Goal: Task Accomplishment & Management: Use online tool/utility

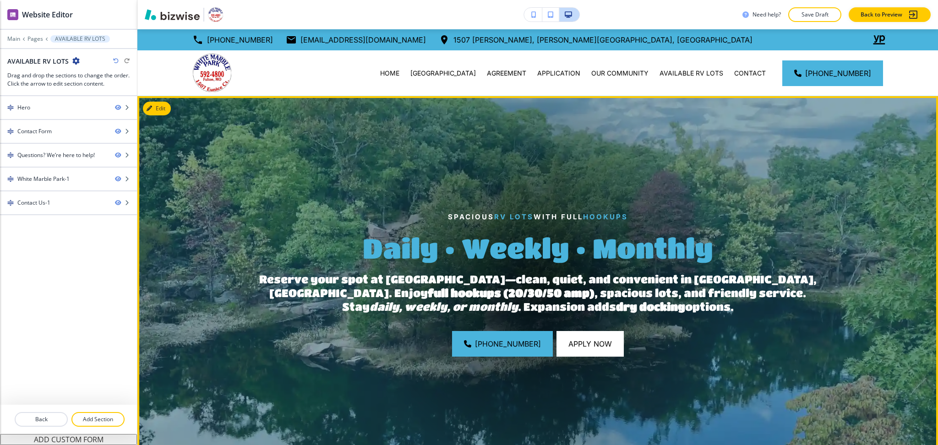
click at [675, 134] on img at bounding box center [537, 283] width 800 height 375
click at [152, 103] on button "Edit This Section" at bounding box center [174, 109] width 62 height 14
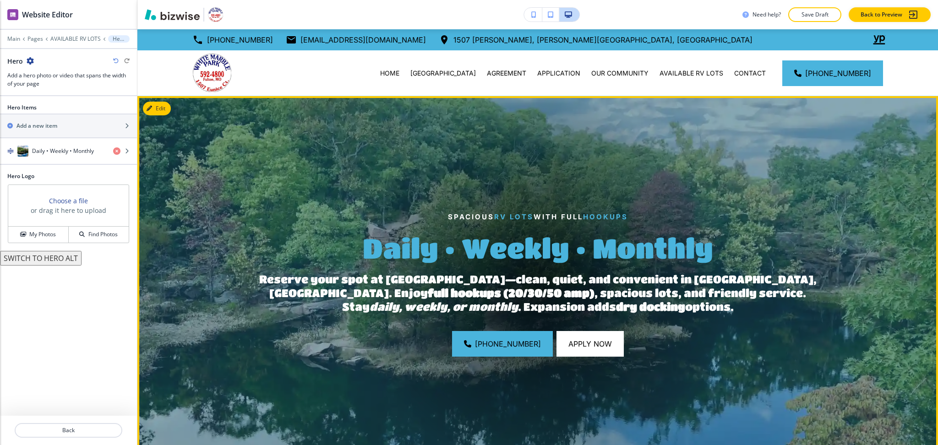
scroll to position [67, 0]
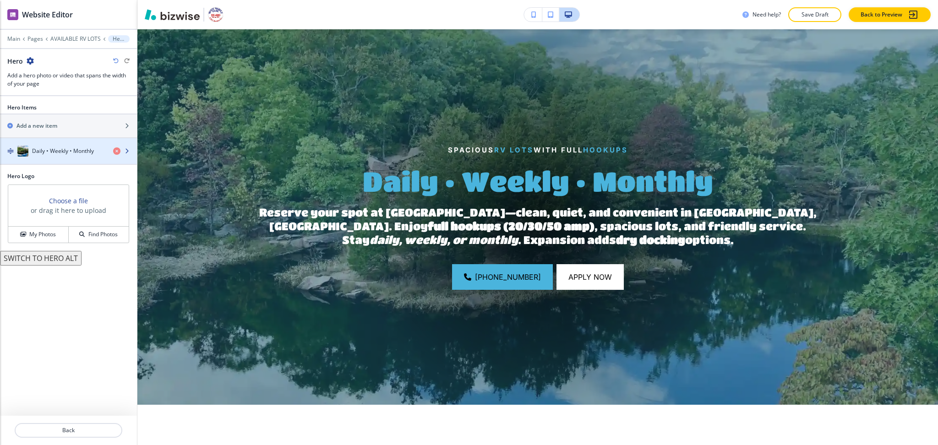
click at [60, 151] on h4 "Daily • Weekly • Monthly" at bounding box center [63, 151] width 62 height 8
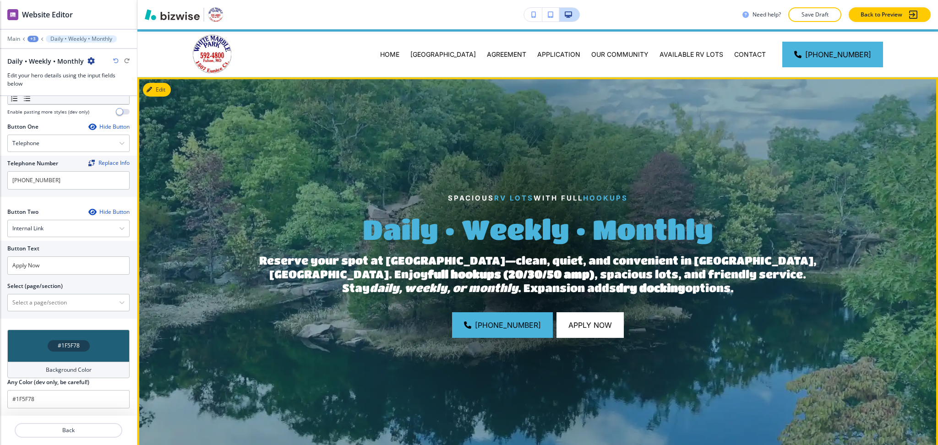
scroll to position [0, 0]
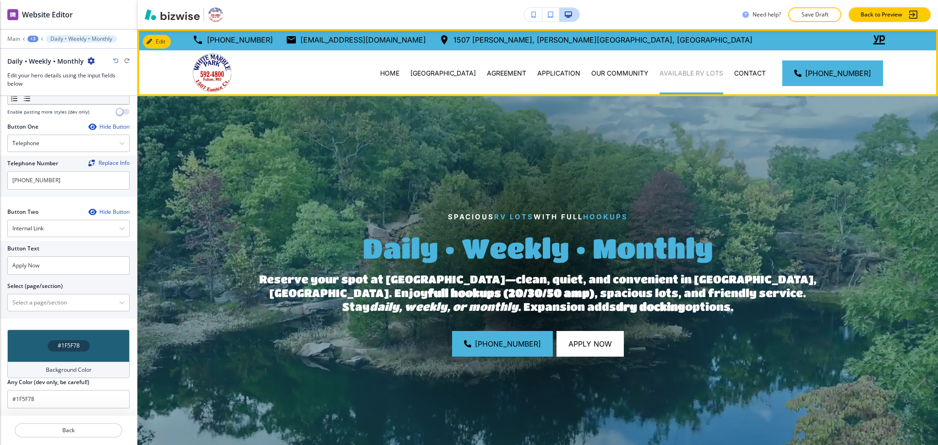
click at [682, 75] on p "AVAILABLE RV LOTS" at bounding box center [691, 73] width 64 height 9
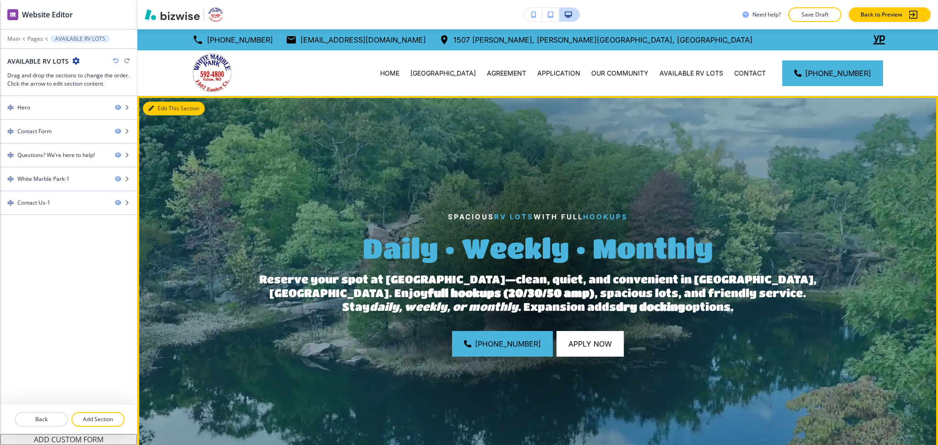
click at [155, 108] on button "Edit This Section" at bounding box center [174, 109] width 62 height 14
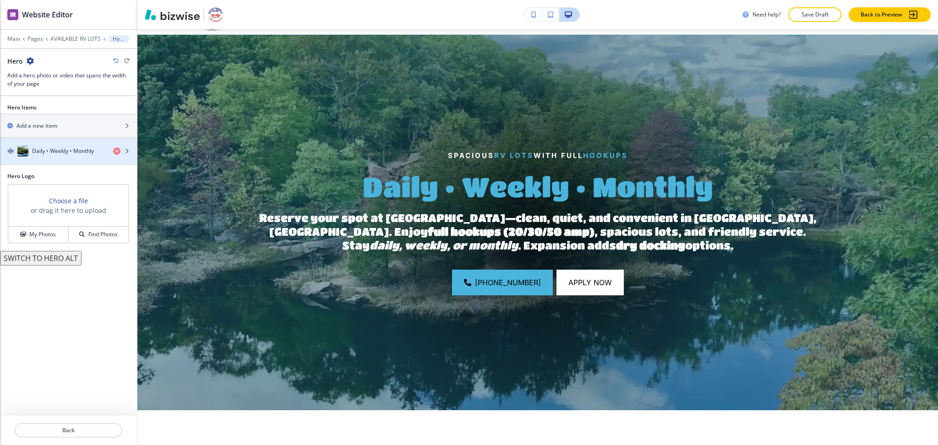
scroll to position [67, 0]
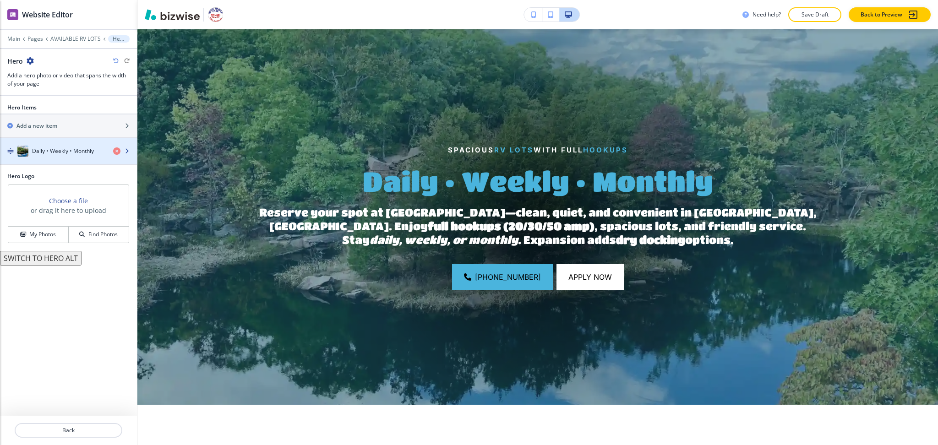
click at [62, 153] on h4 "Daily • Weekly • Monthly" at bounding box center [63, 151] width 62 height 8
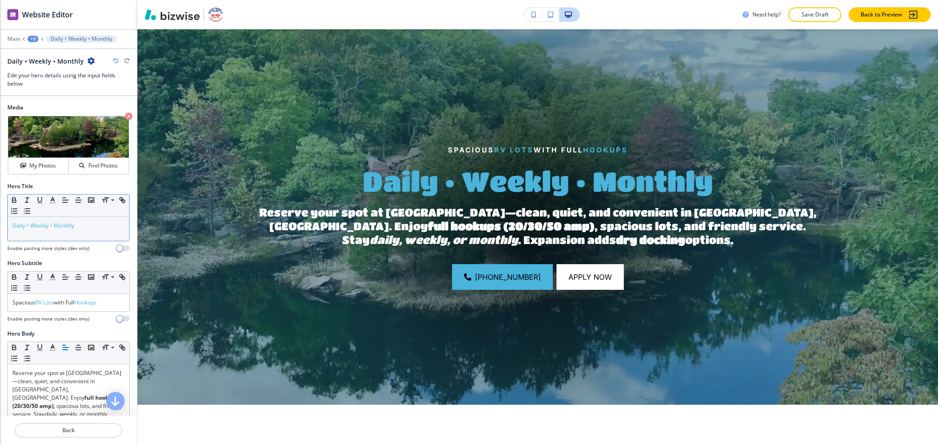
click at [98, 222] on p "Daily • Weekly • Monthly" at bounding box center [68, 226] width 112 height 8
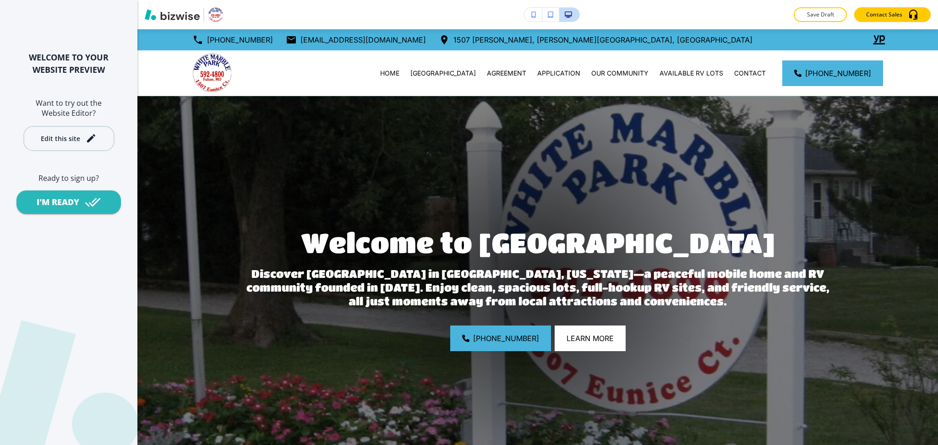
click at [89, 138] on icon "button" at bounding box center [91, 138] width 8 height 8
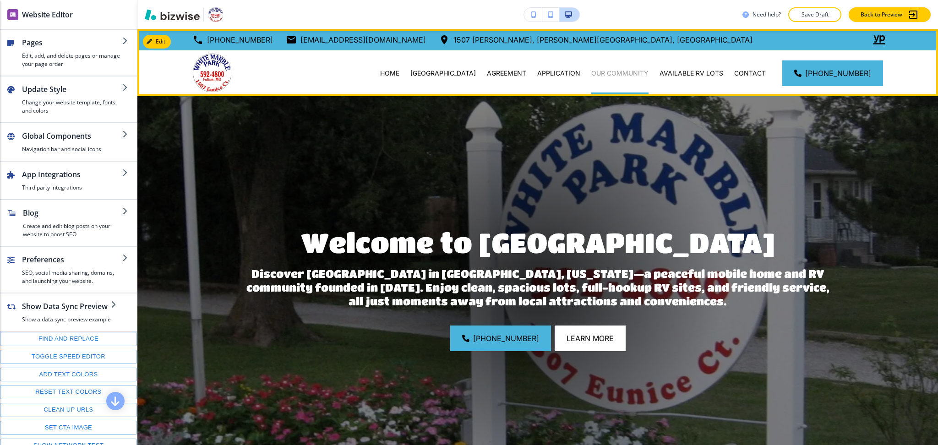
click at [621, 73] on p "OUR COMMUNITY" at bounding box center [619, 73] width 57 height 9
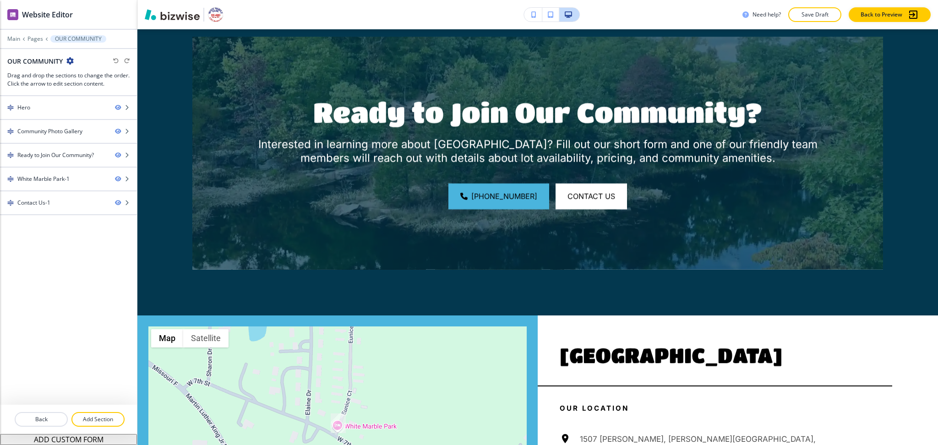
scroll to position [1007, 0]
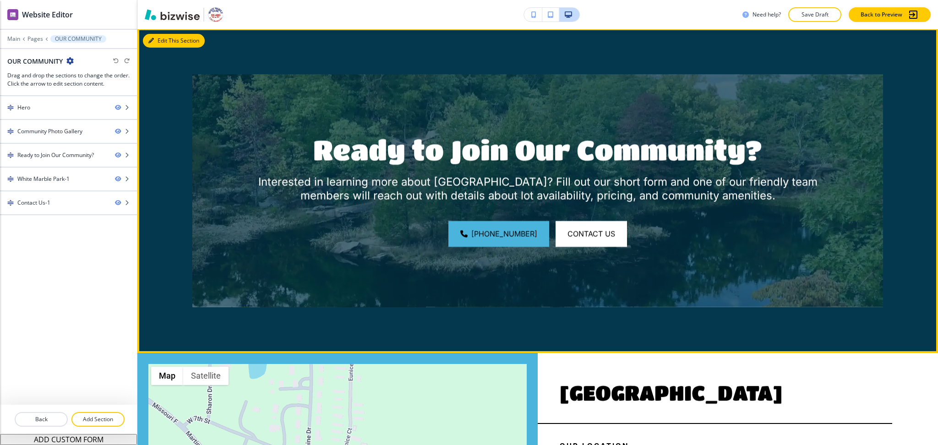
click at [156, 41] on button "Edit This Section" at bounding box center [174, 41] width 62 height 14
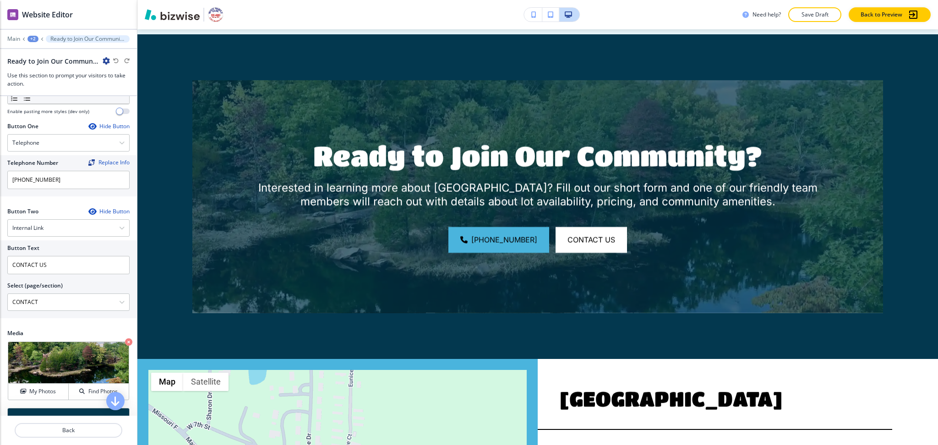
scroll to position [302, 0]
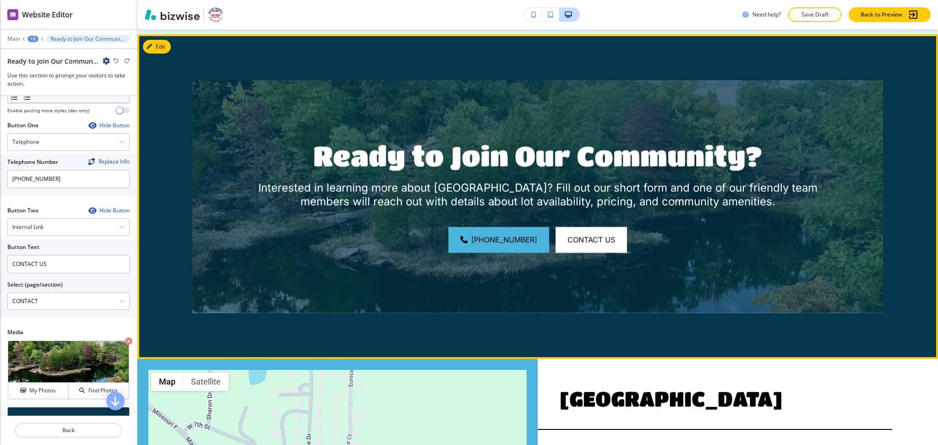
click at [466, 105] on img at bounding box center [537, 196] width 690 height 233
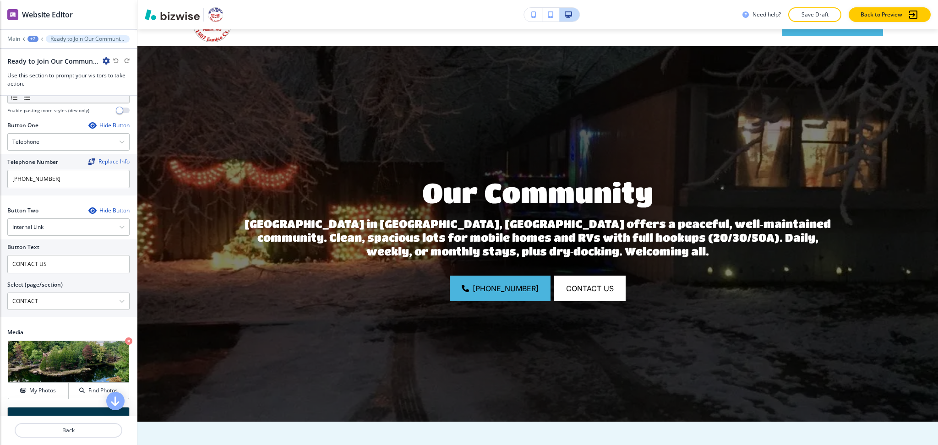
scroll to position [0, 0]
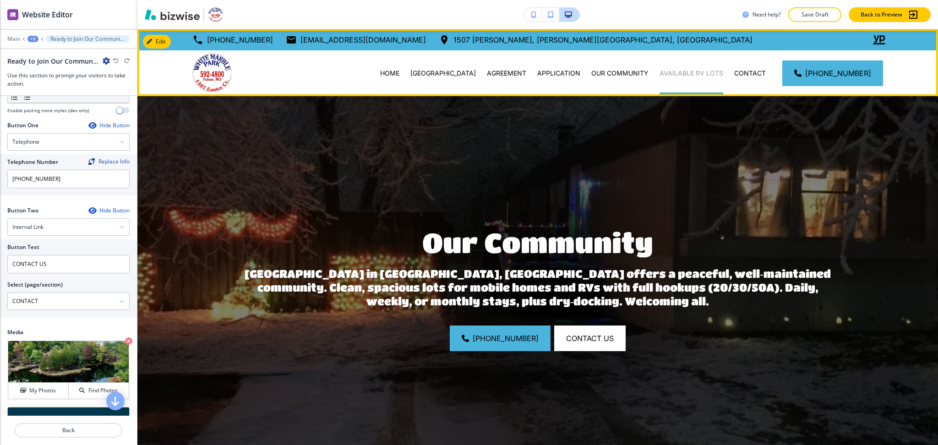
click at [690, 76] on p "AVAILABLE RV LOTS" at bounding box center [691, 73] width 64 height 9
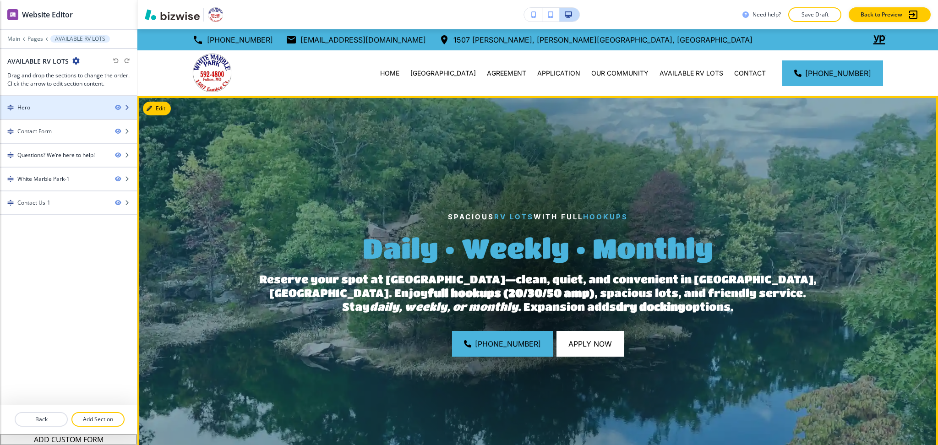
click at [58, 103] on div at bounding box center [68, 99] width 137 height 7
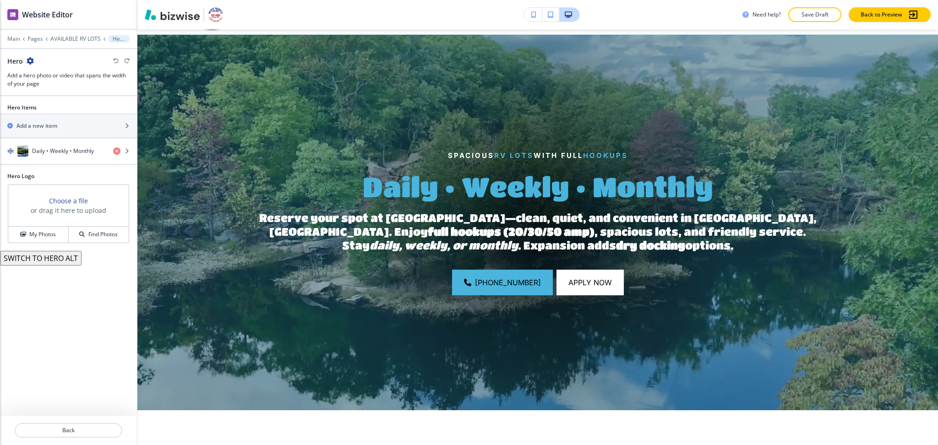
scroll to position [67, 0]
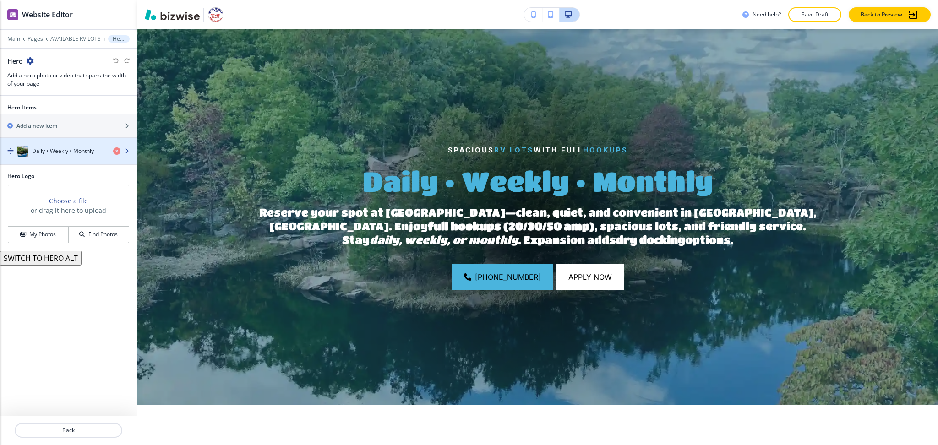
click at [65, 149] on h4 "Daily • Weekly • Monthly" at bounding box center [63, 151] width 62 height 8
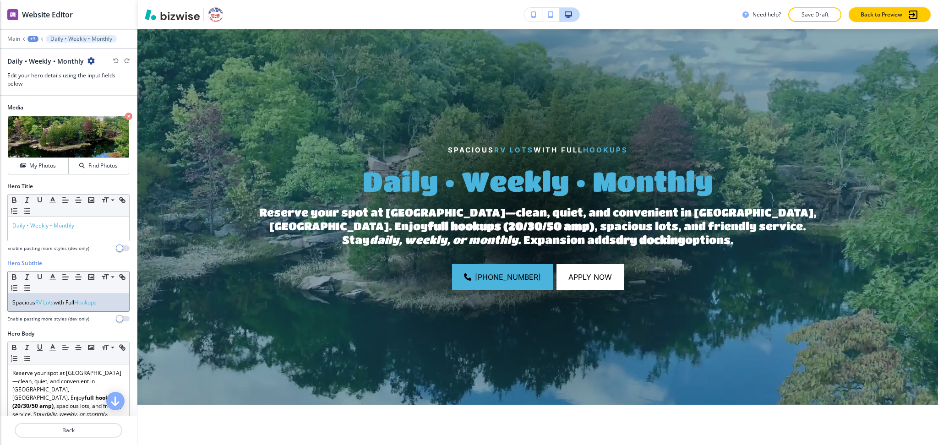
click at [90, 310] on div "Spacious RV Lots with Full Hookups" at bounding box center [68, 302] width 121 height 17
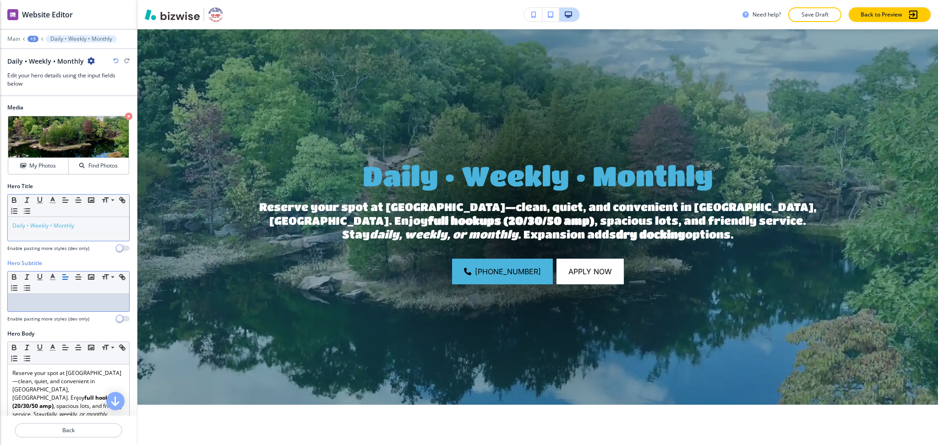
click at [72, 228] on span "Daily • Weekly • Monthly" at bounding box center [43, 226] width 62 height 8
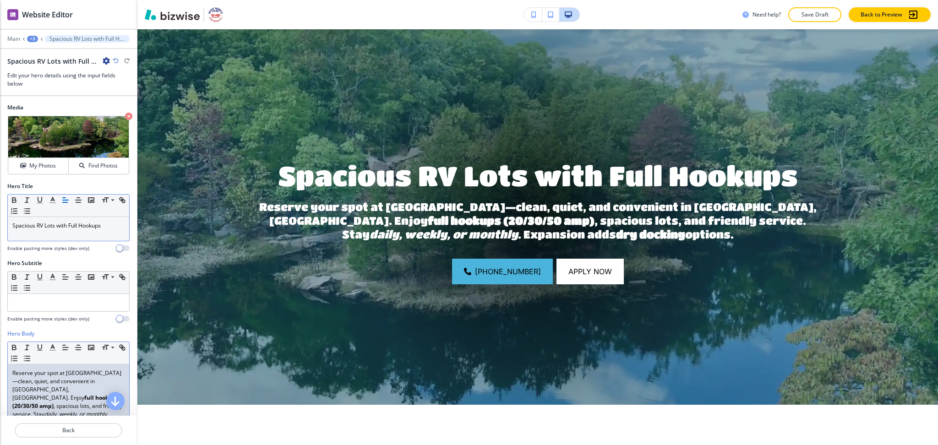
click at [74, 394] on strong "full hookups (20/30/50 amp)" at bounding box center [66, 402] width 108 height 16
click at [27, 346] on icon "button" at bounding box center [27, 347] width 8 height 8
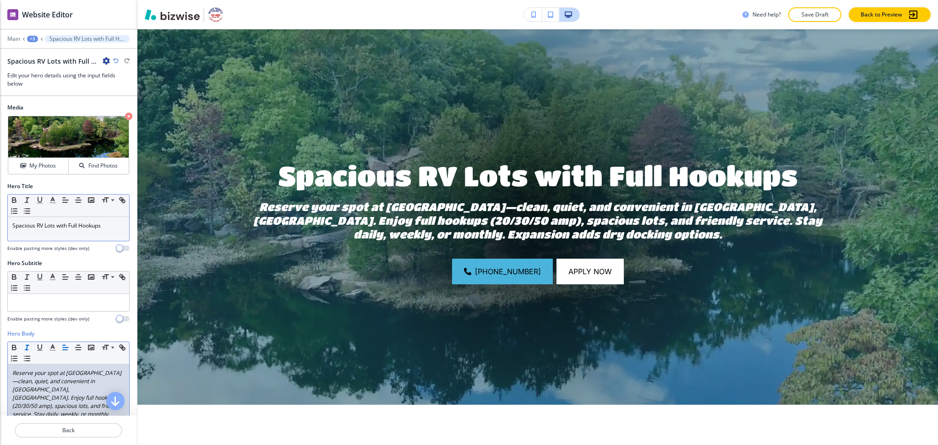
click at [27, 346] on icon "button" at bounding box center [27, 347] width 8 height 8
click at [86, 388] on p "Reserve your spot at [GEOGRAPHIC_DATA]—clean, quiet, and convenient in [GEOGRAP…" at bounding box center [68, 398] width 112 height 58
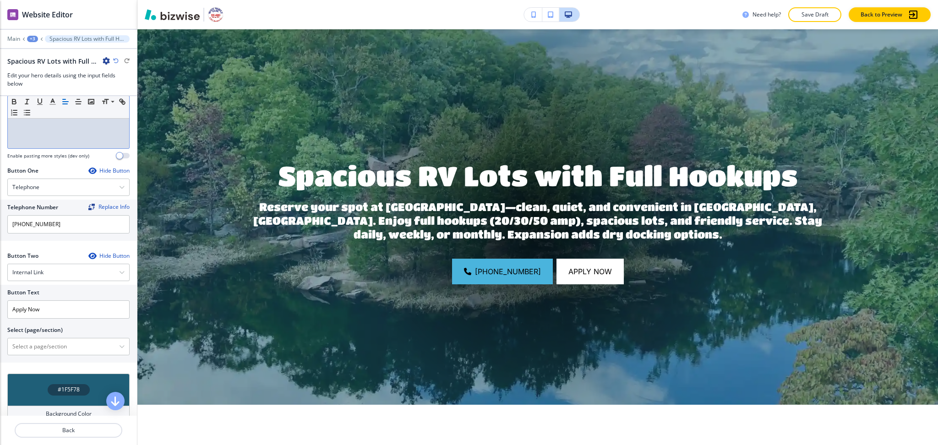
scroll to position [379, 0]
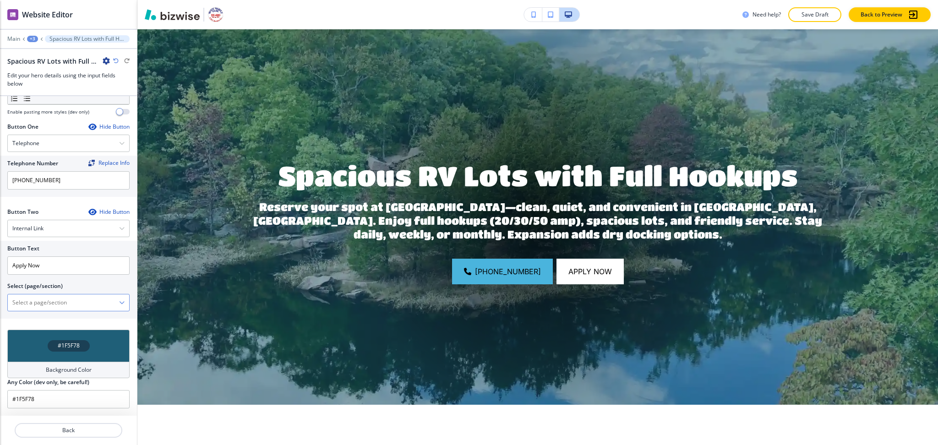
click at [18, 301] on \(page\/section\) "Manual Input" at bounding box center [63, 303] width 111 height 16
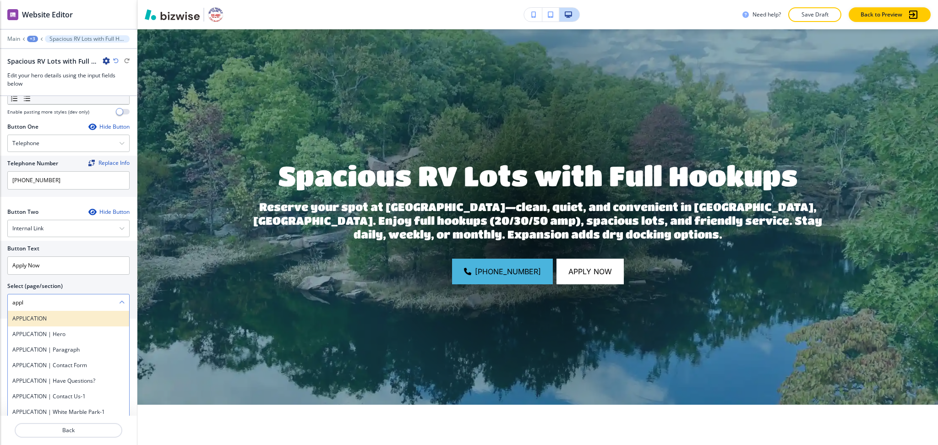
click at [19, 325] on div "APPLICATION" at bounding box center [68, 319] width 121 height 16
type \(page\/section\) "APPLICATION"
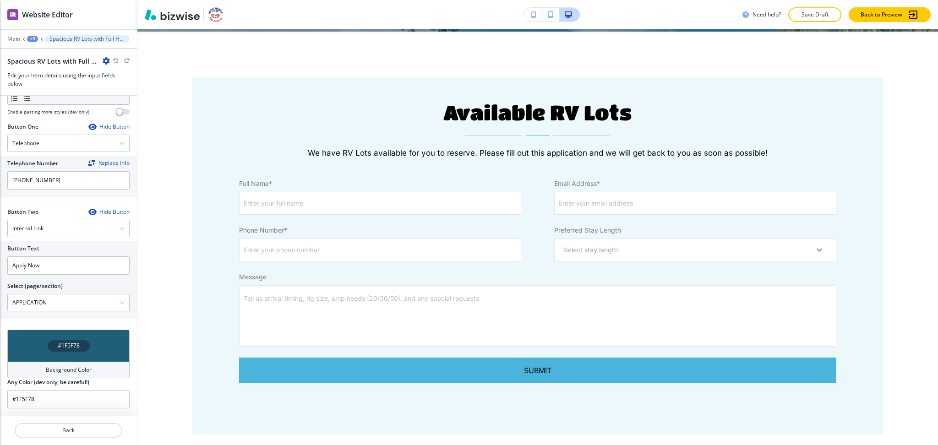
scroll to position [439, 0]
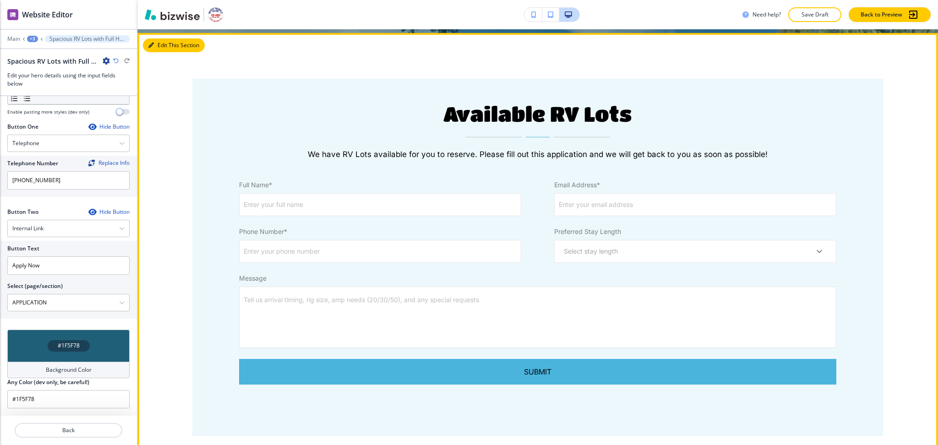
click at [158, 49] on button "Edit This Section" at bounding box center [174, 45] width 62 height 14
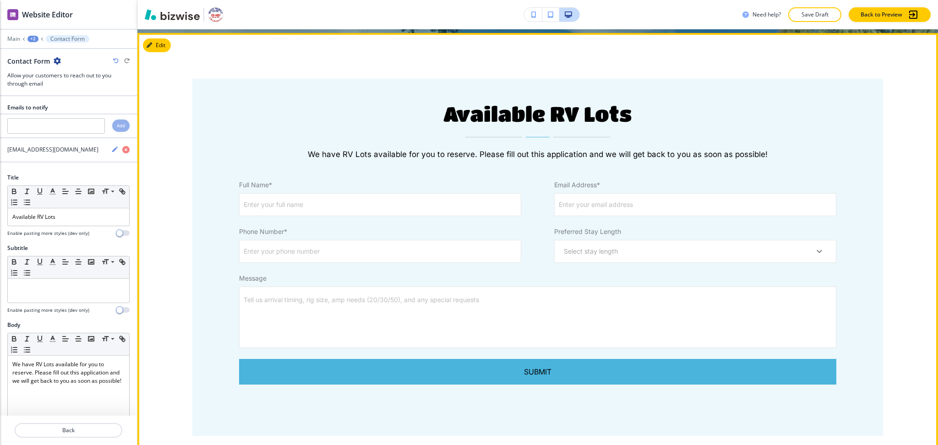
scroll to position [442, 0]
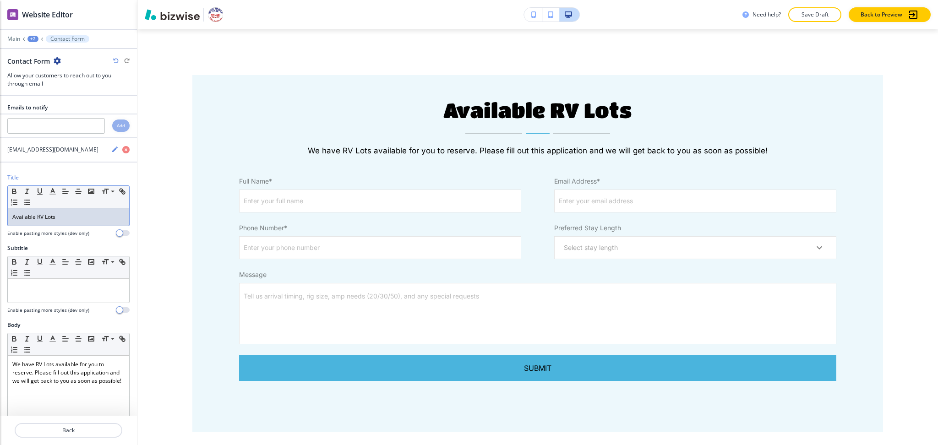
click at [66, 222] on div "Available RV Lots" at bounding box center [68, 216] width 121 height 17
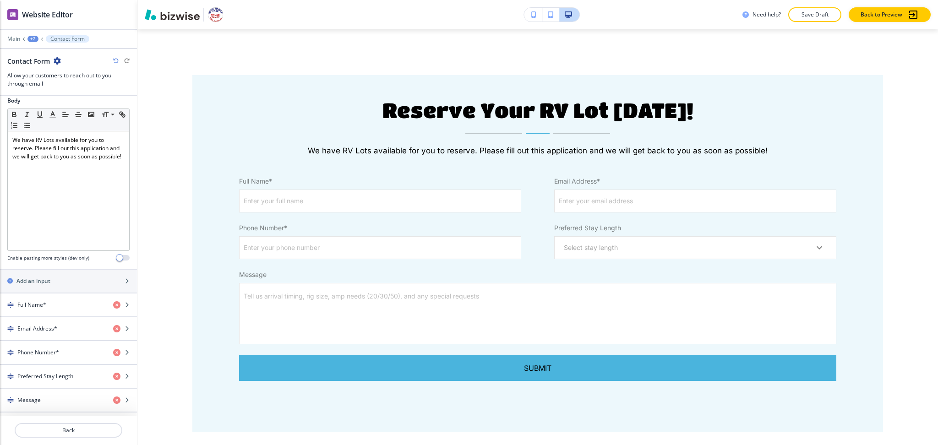
scroll to position [225, 0]
click at [69, 275] on div "button" at bounding box center [68, 272] width 137 height 7
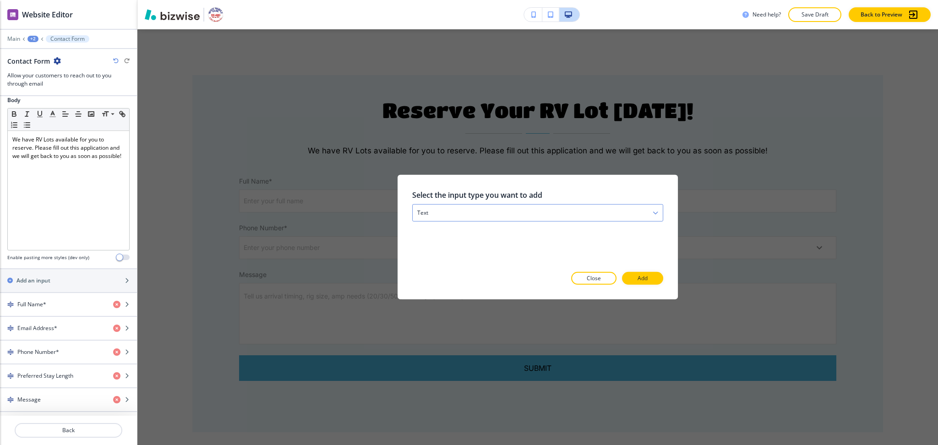
click at [468, 215] on div "text" at bounding box center [537, 213] width 250 height 16
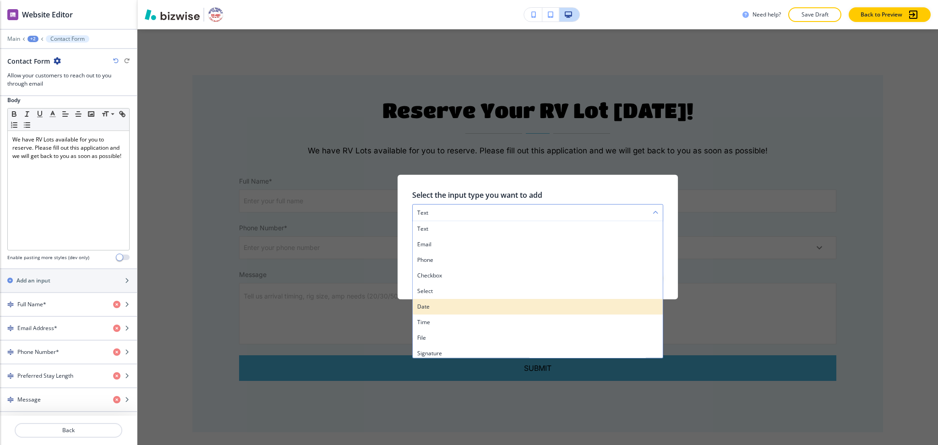
click at [450, 303] on h4 "date" at bounding box center [537, 307] width 241 height 8
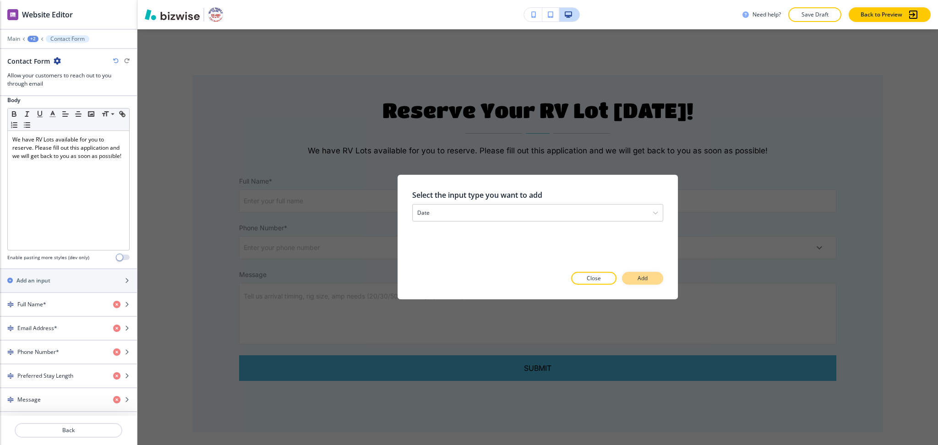
click at [629, 276] on button "Add" at bounding box center [642, 278] width 41 height 13
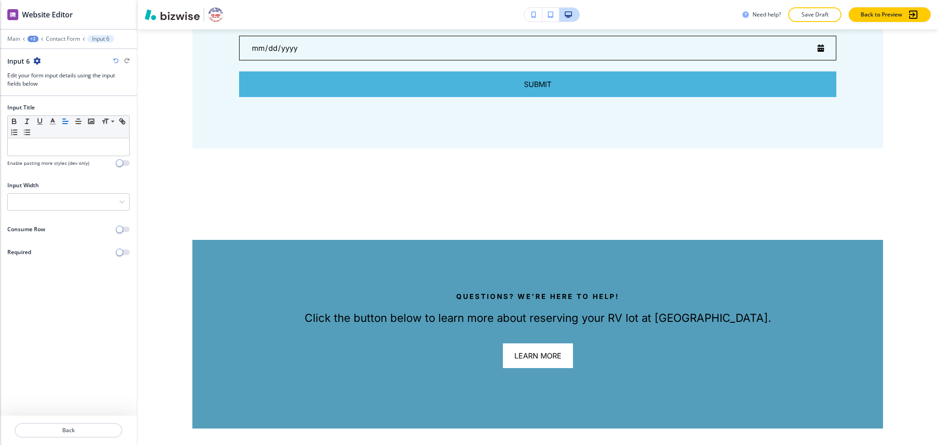
scroll to position [768, 0]
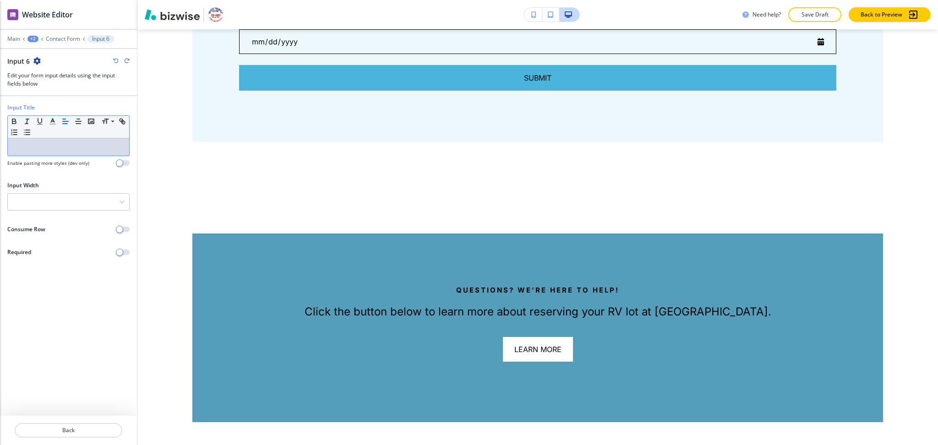
click at [38, 153] on div at bounding box center [68, 146] width 121 height 17
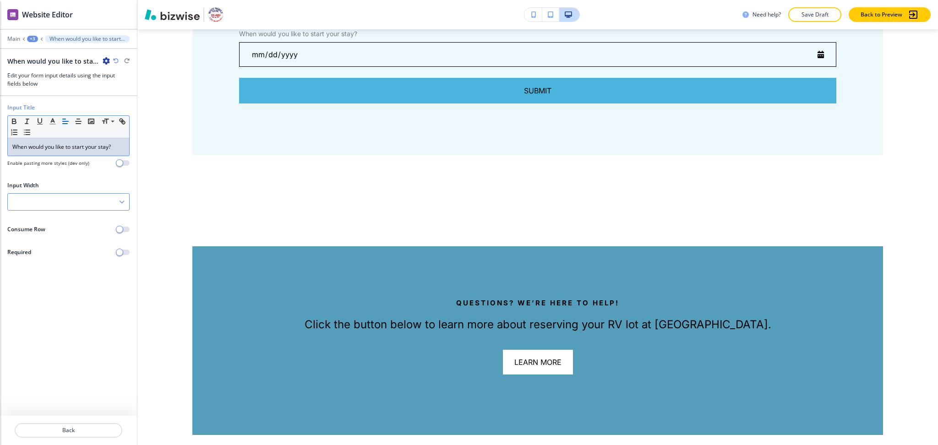
click at [69, 194] on div at bounding box center [68, 202] width 121 height 16
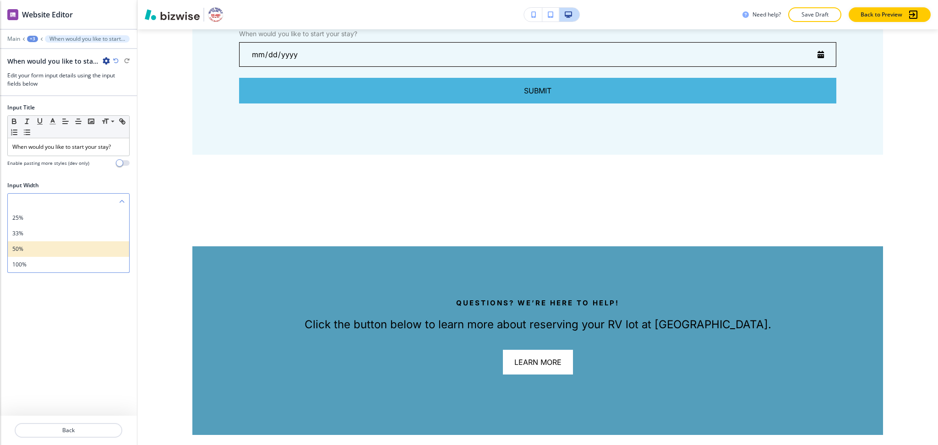
click at [34, 246] on h4 "50%" at bounding box center [68, 249] width 112 height 8
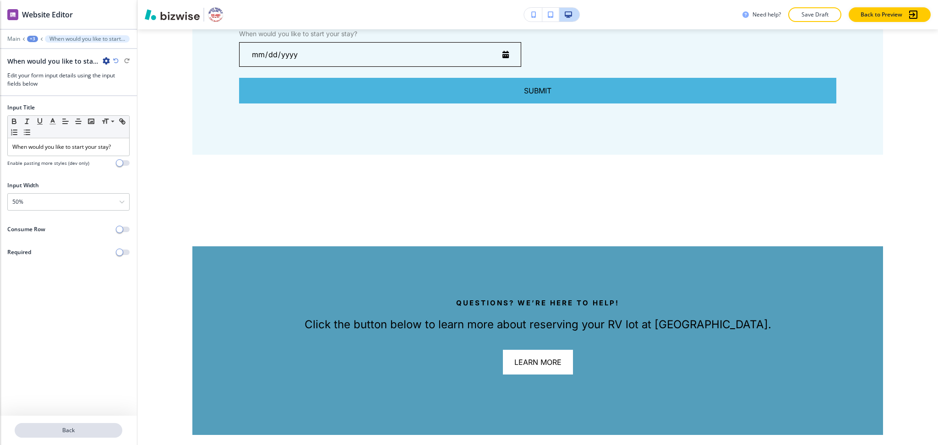
click at [75, 427] on p "Back" at bounding box center [69, 430] width 106 height 8
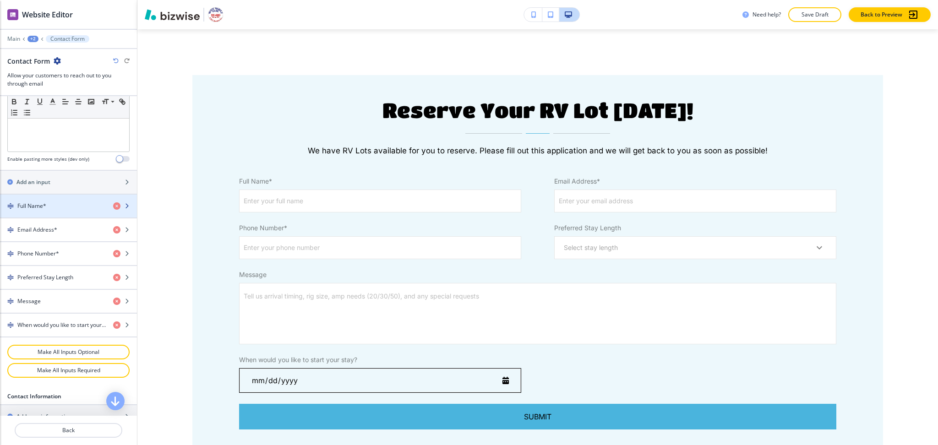
scroll to position [324, 0]
drag, startPoint x: 46, startPoint y: 322, endPoint x: 46, endPoint y: 211, distance: 110.3
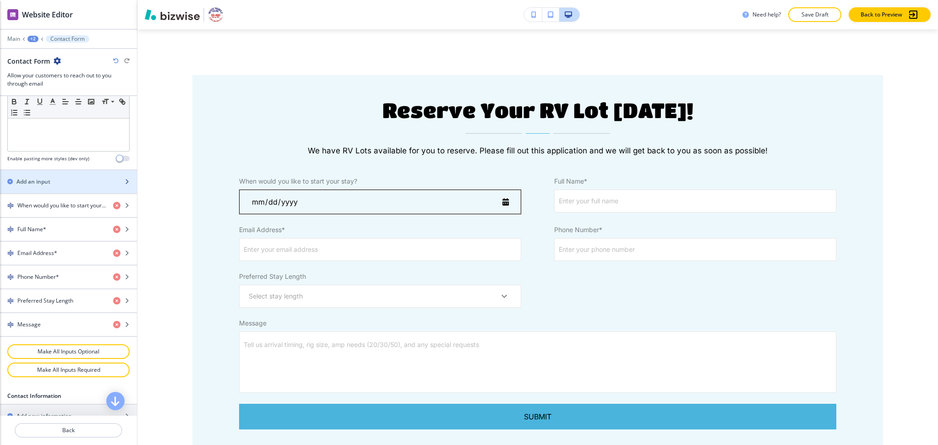
click at [39, 175] on div "button" at bounding box center [68, 173] width 137 height 7
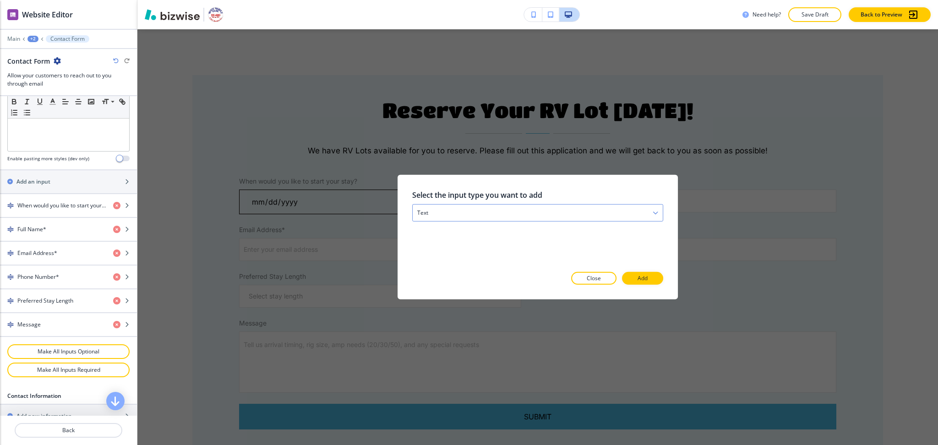
click at [459, 209] on div "text" at bounding box center [537, 213] width 250 height 16
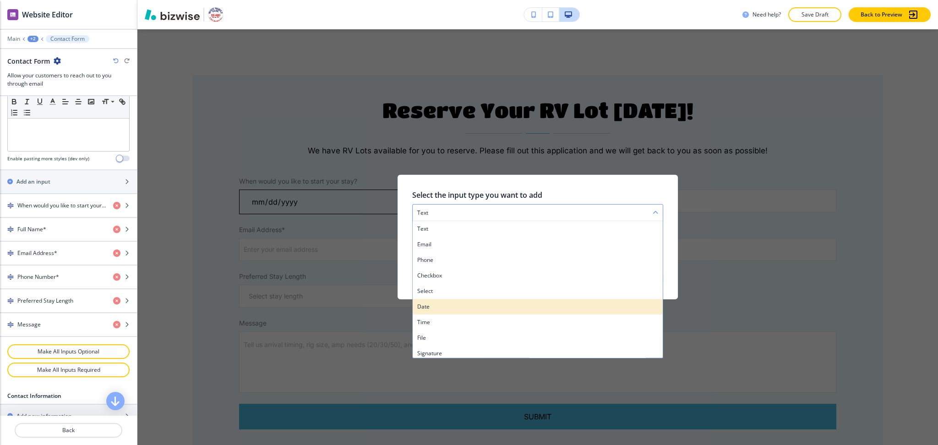
click at [445, 303] on h4 "date" at bounding box center [537, 307] width 241 height 8
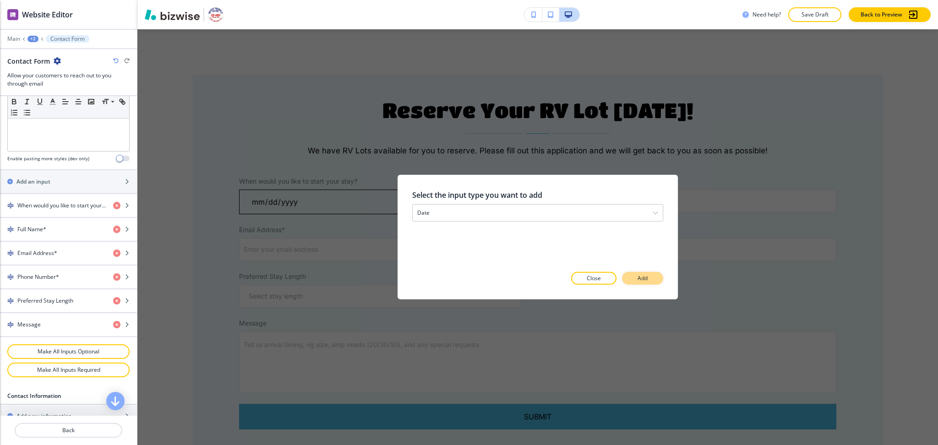
click at [633, 279] on button "Add" at bounding box center [642, 278] width 41 height 13
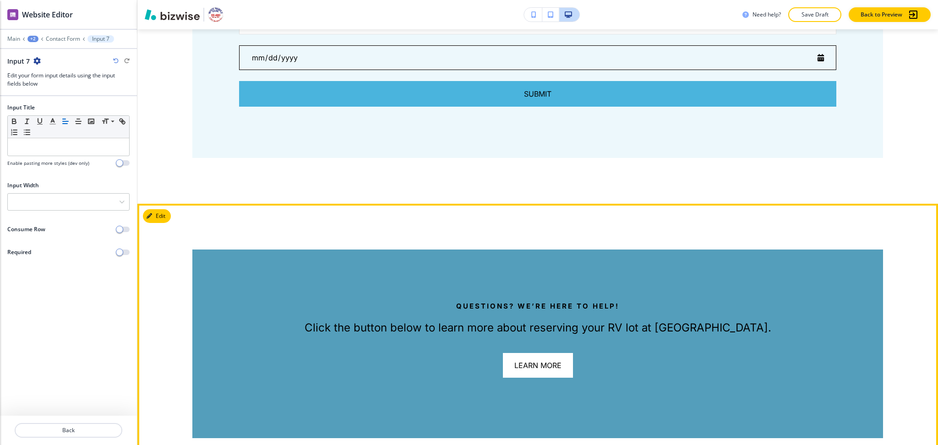
scroll to position [817, 0]
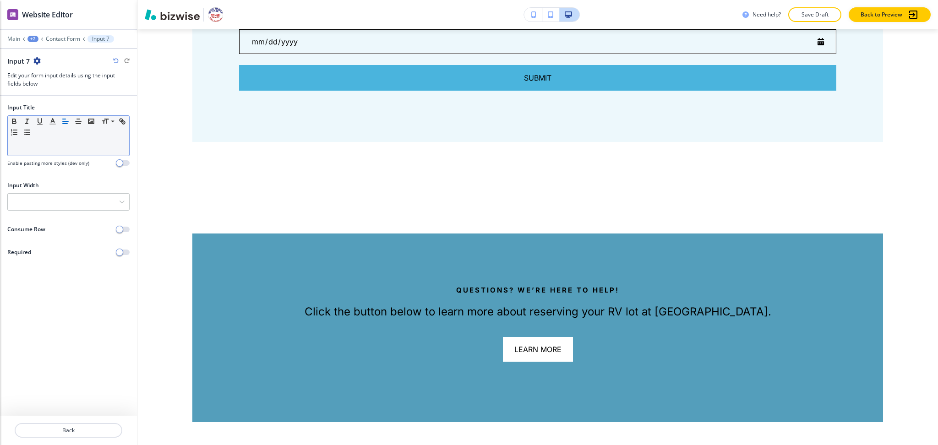
click at [54, 154] on div at bounding box center [68, 146] width 121 height 17
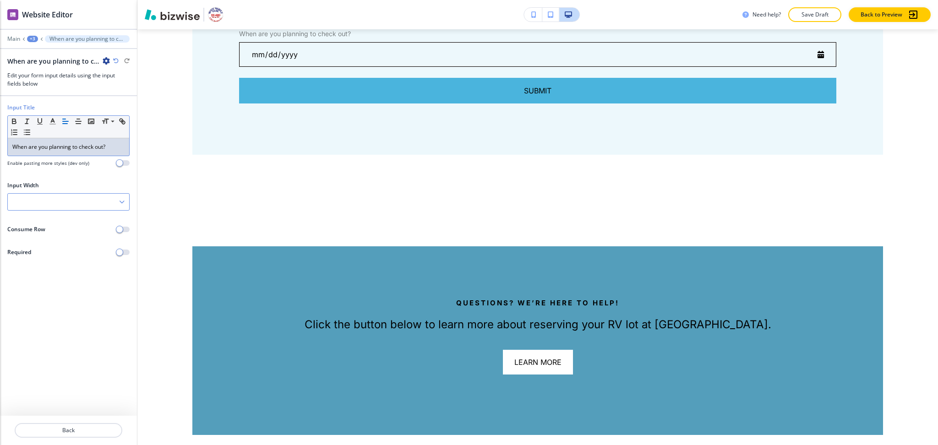
click at [60, 201] on div at bounding box center [68, 202] width 121 height 16
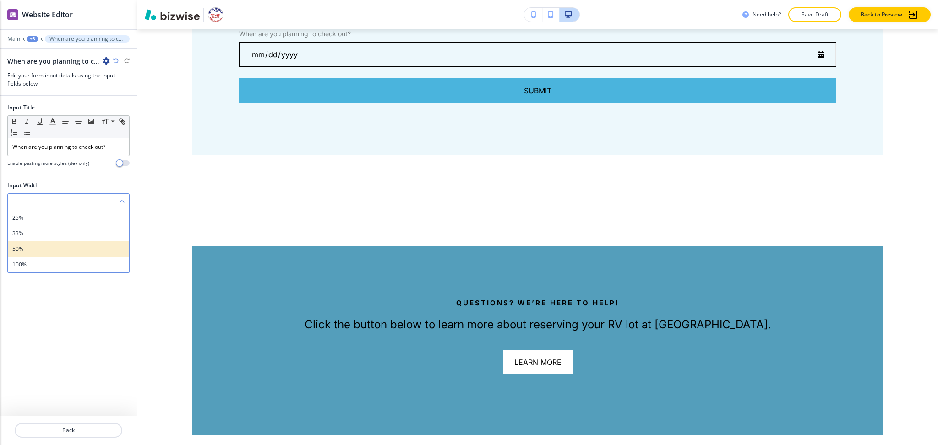
click at [50, 248] on h4 "50%" at bounding box center [68, 249] width 112 height 8
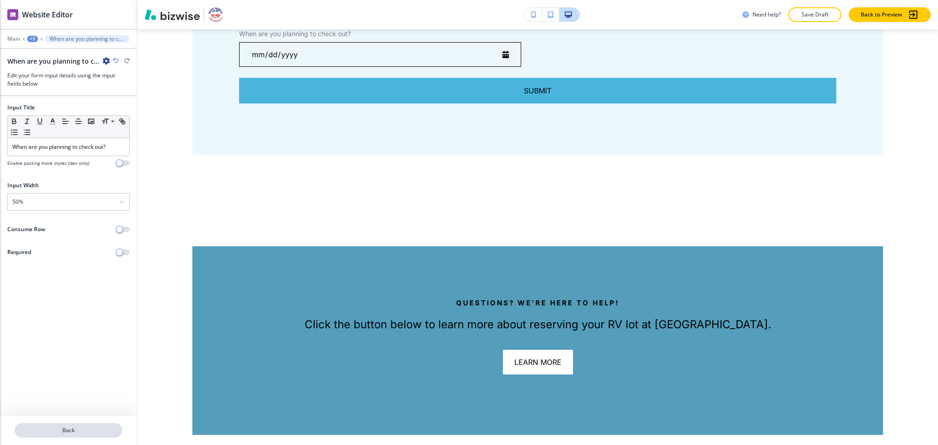
click at [67, 433] on p "Back" at bounding box center [69, 430] width 106 height 8
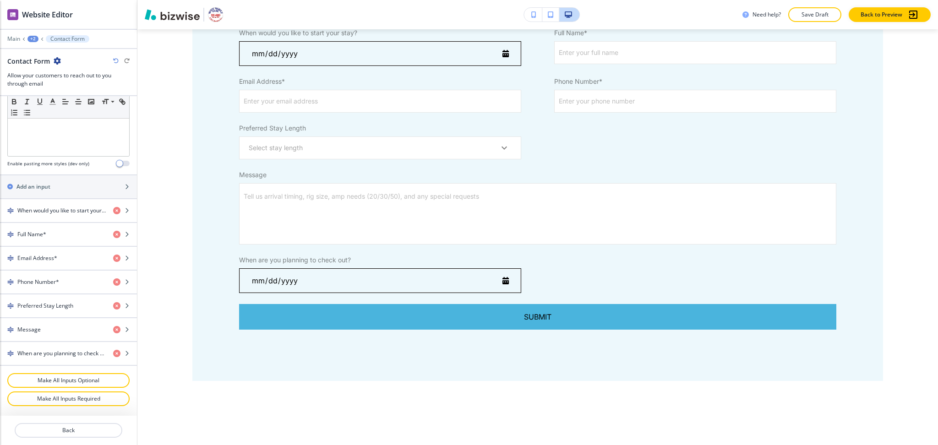
scroll to position [299, 0]
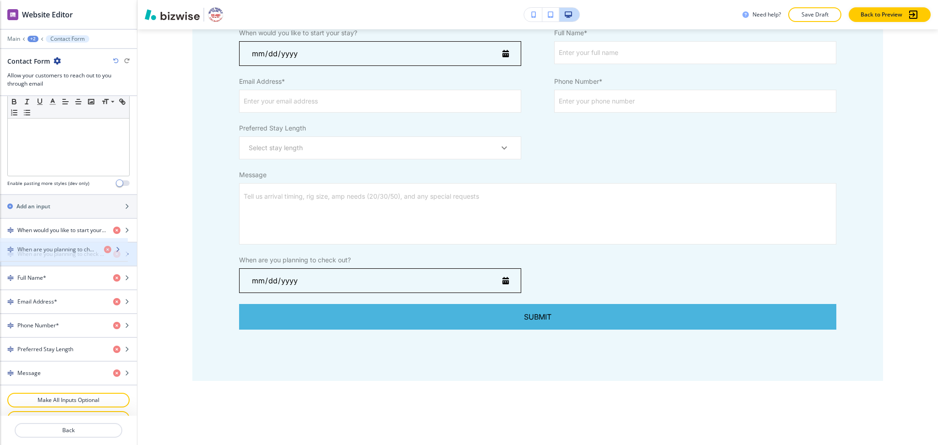
drag, startPoint x: 71, startPoint y: 363, endPoint x: 71, endPoint y: 256, distance: 107.1
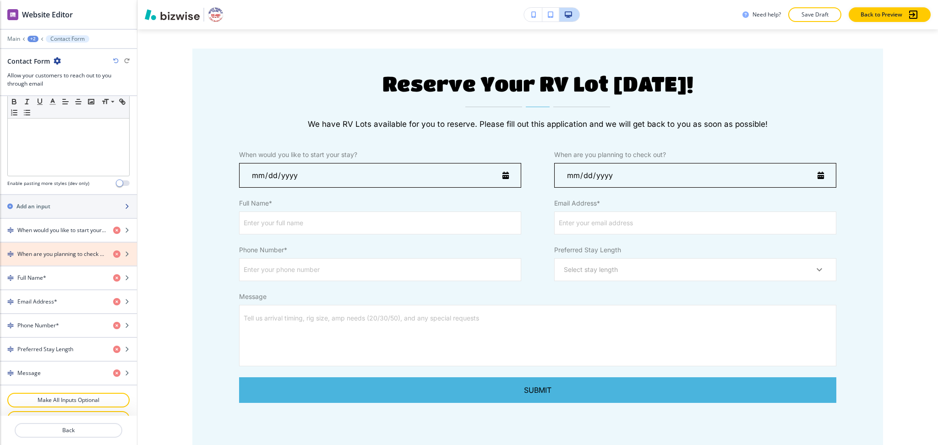
scroll to position [468, 0]
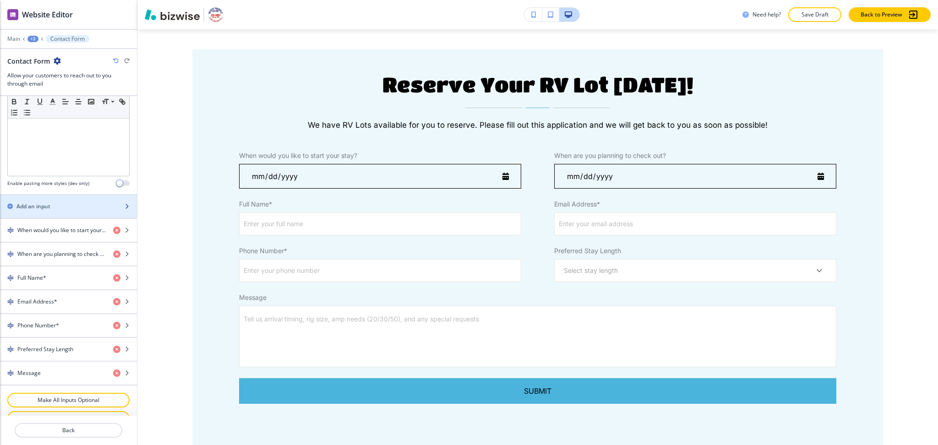
click at [63, 197] on div "button" at bounding box center [68, 198] width 137 height 7
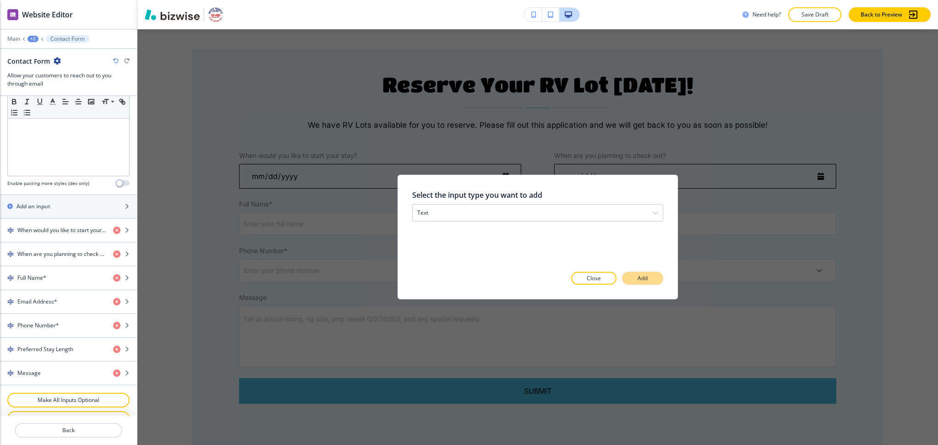
click at [639, 275] on p "Add" at bounding box center [642, 278] width 10 height 8
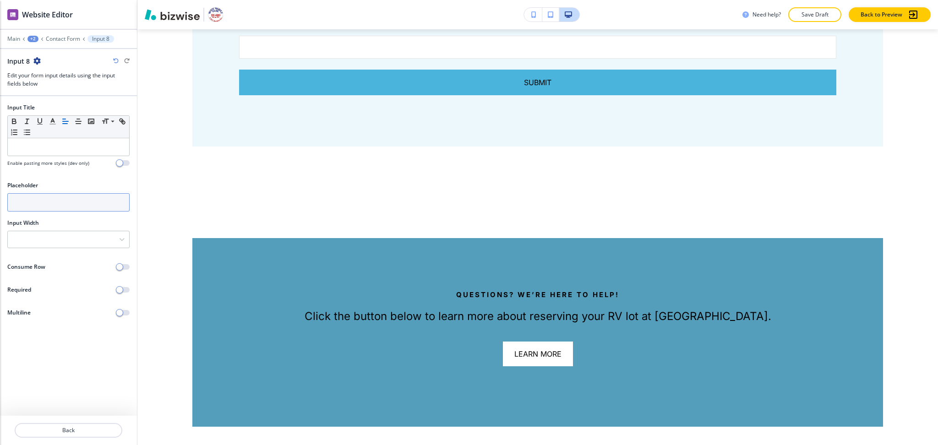
scroll to position [817, 0]
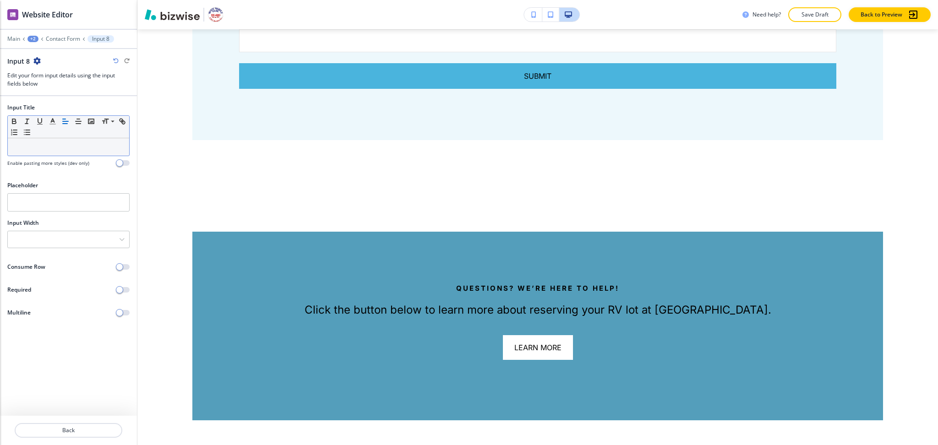
click at [41, 155] on div at bounding box center [68, 146] width 121 height 17
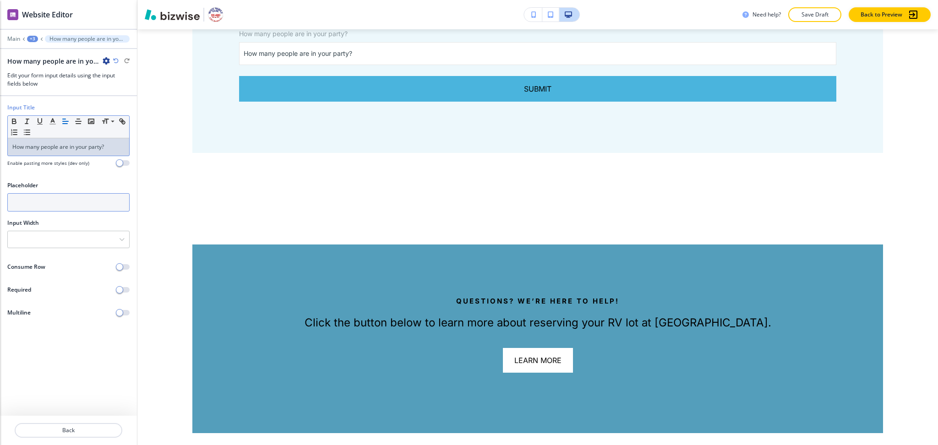
click at [59, 203] on input "text" at bounding box center [68, 202] width 122 height 18
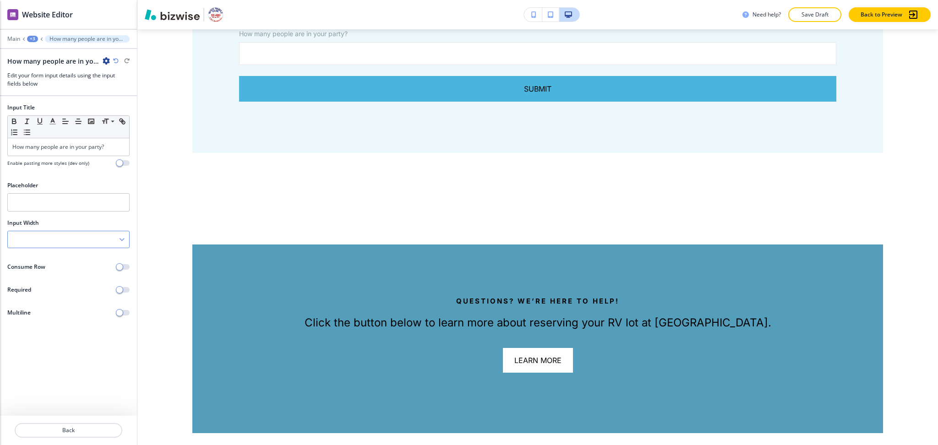
click at [54, 232] on div at bounding box center [68, 239] width 121 height 16
click at [44, 286] on h4 "50%" at bounding box center [68, 286] width 112 height 8
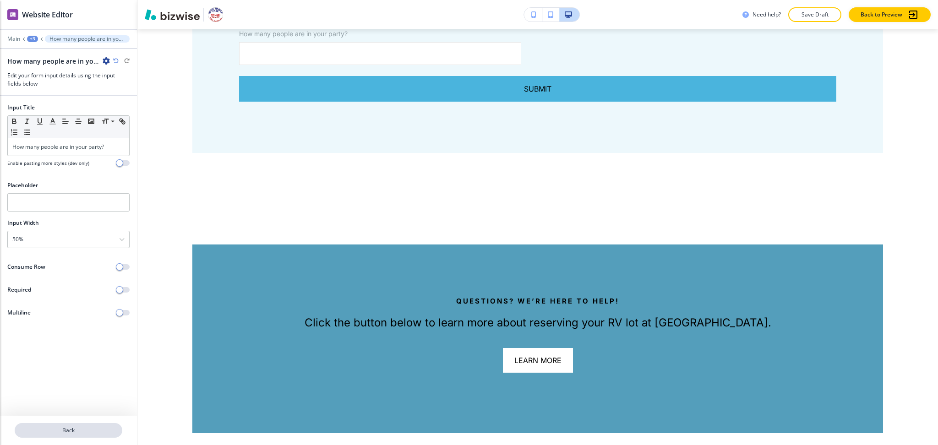
click at [72, 433] on p "Back" at bounding box center [69, 430] width 106 height 8
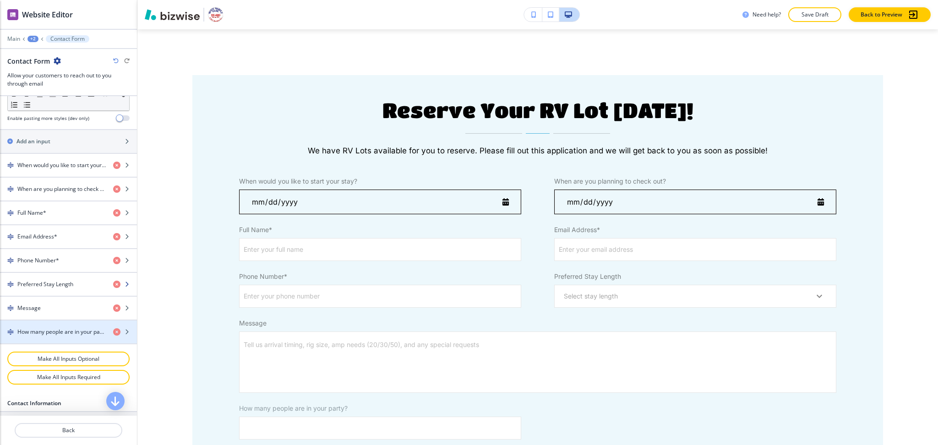
scroll to position [365, 0]
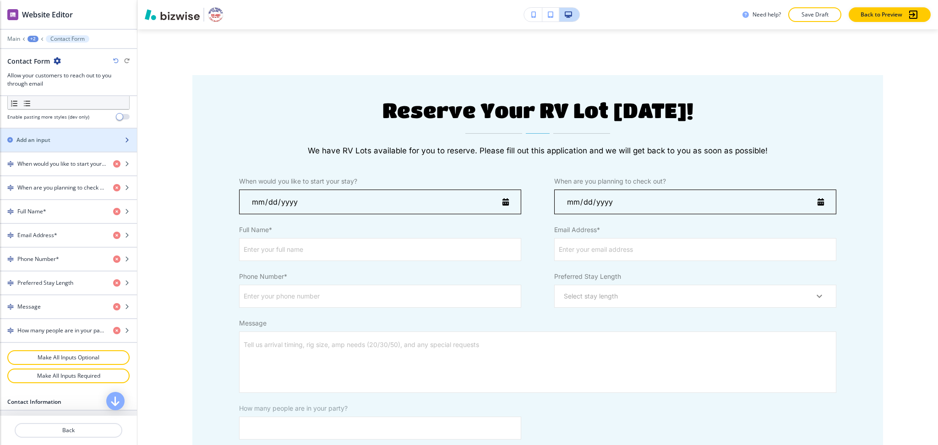
click at [41, 138] on h2 "Add an input" at bounding box center [33, 140] width 34 height 8
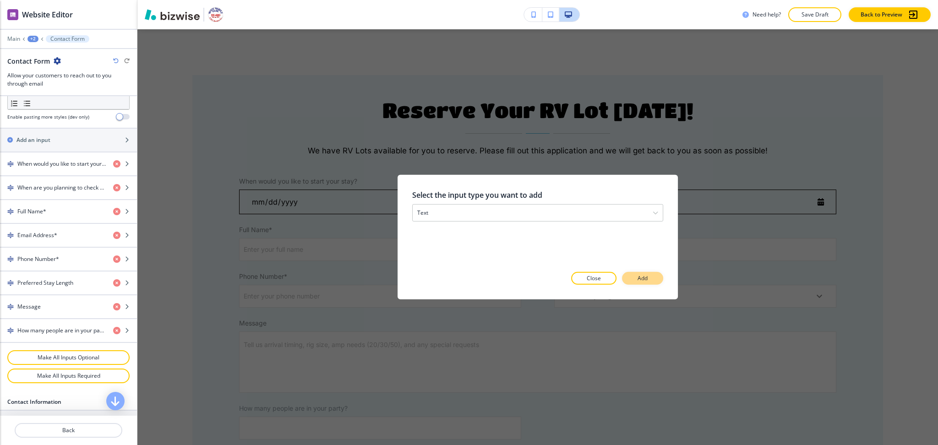
click at [645, 277] on p "Add" at bounding box center [642, 278] width 10 height 8
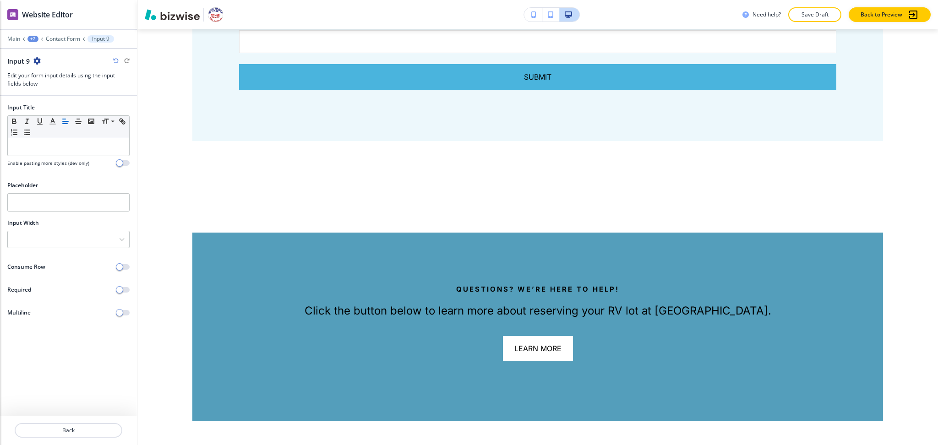
scroll to position [863, 0]
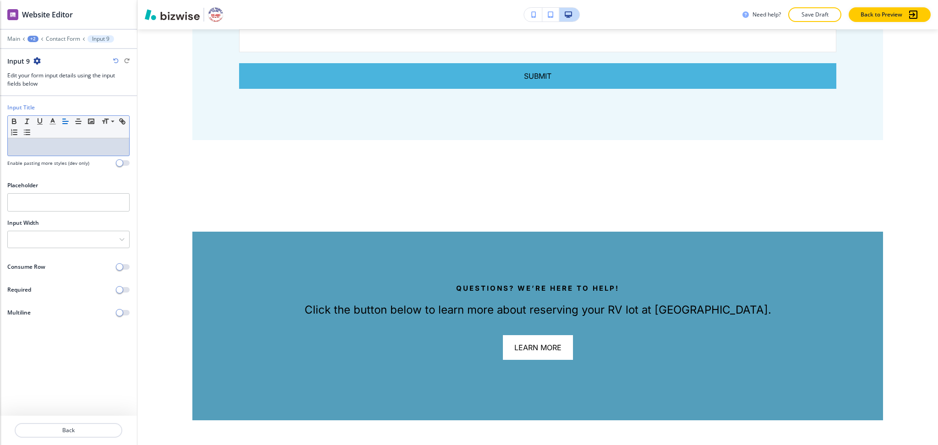
click at [70, 153] on div at bounding box center [68, 146] width 121 height 17
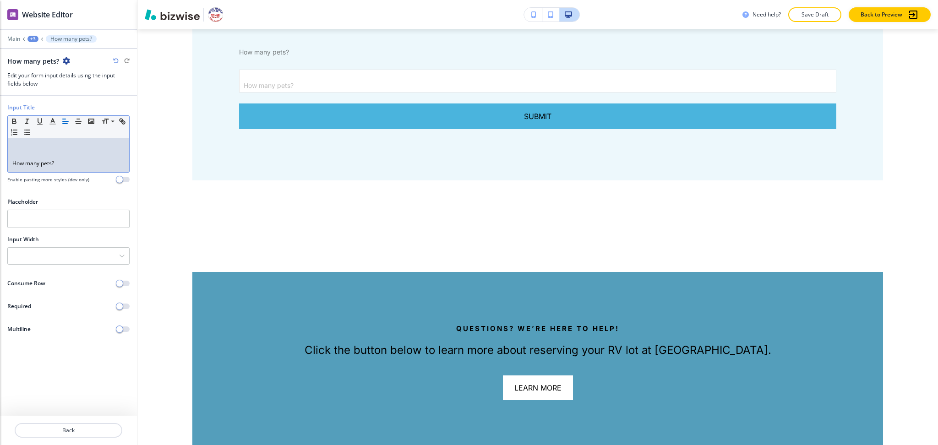
scroll to position [0, 0]
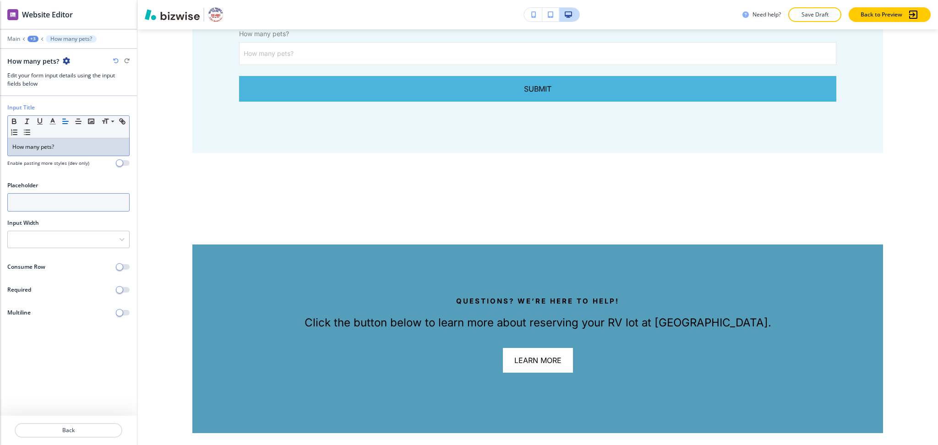
click at [70, 198] on input "text" at bounding box center [68, 202] width 122 height 18
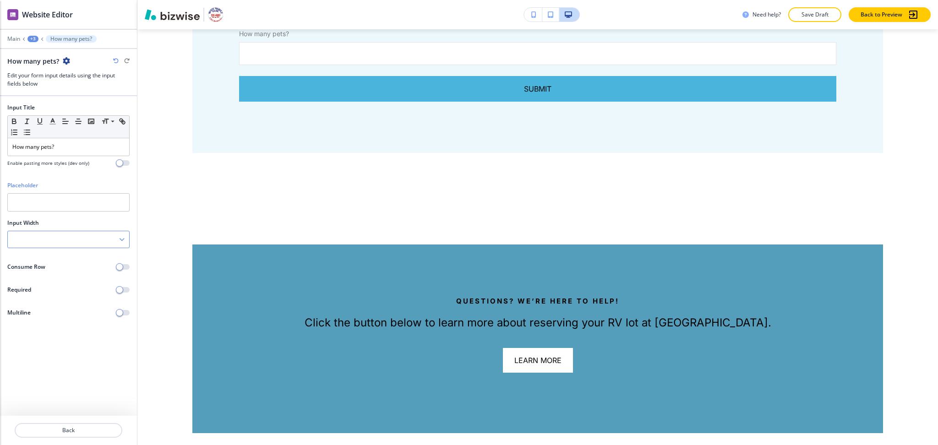
click at [46, 244] on div at bounding box center [68, 239] width 121 height 16
click at [35, 286] on h4 "50%" at bounding box center [68, 286] width 112 height 8
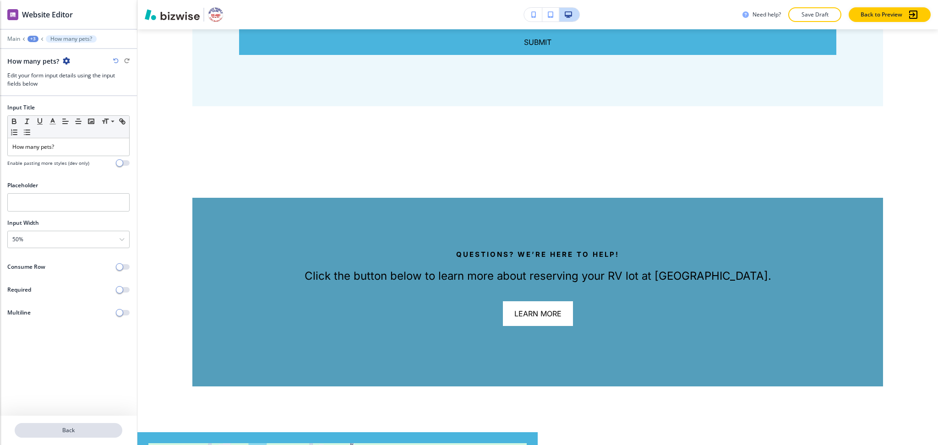
click at [68, 427] on p "Back" at bounding box center [69, 430] width 106 height 8
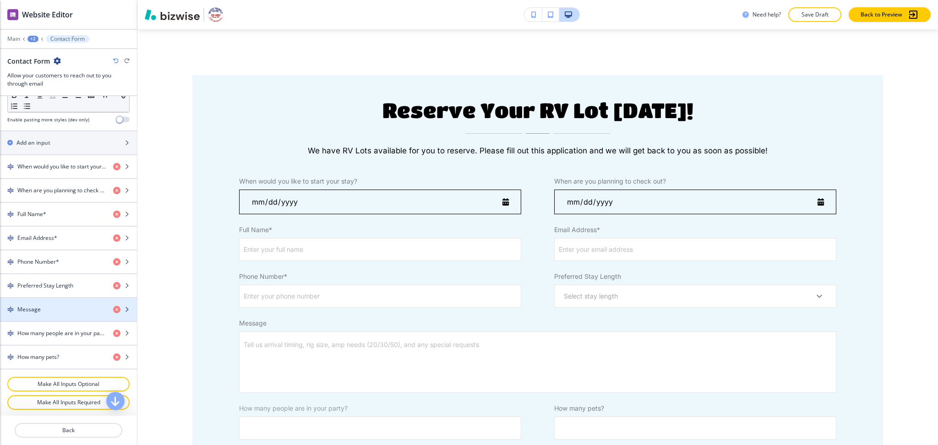
scroll to position [366, 0]
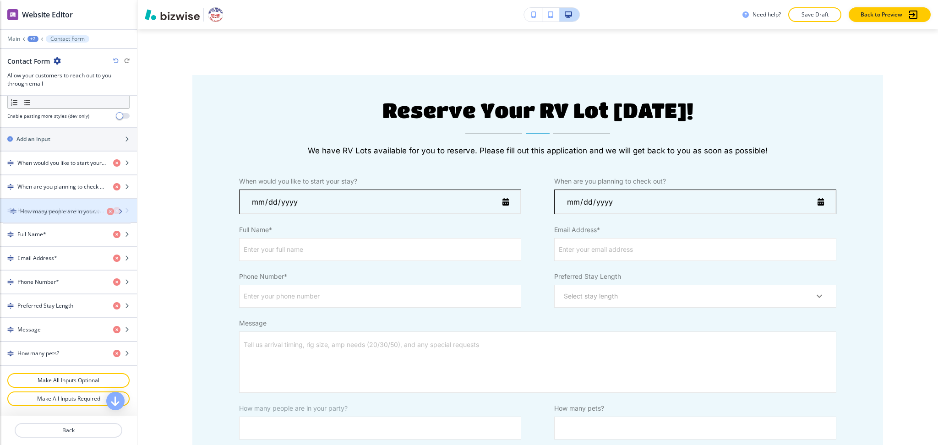
drag, startPoint x: 48, startPoint y: 328, endPoint x: 50, endPoint y: 208, distance: 120.0
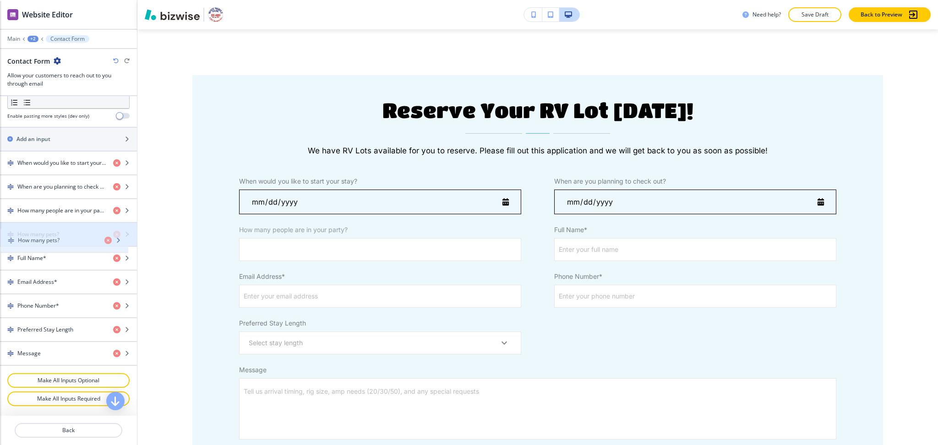
drag, startPoint x: 51, startPoint y: 350, endPoint x: 52, endPoint y: 234, distance: 115.8
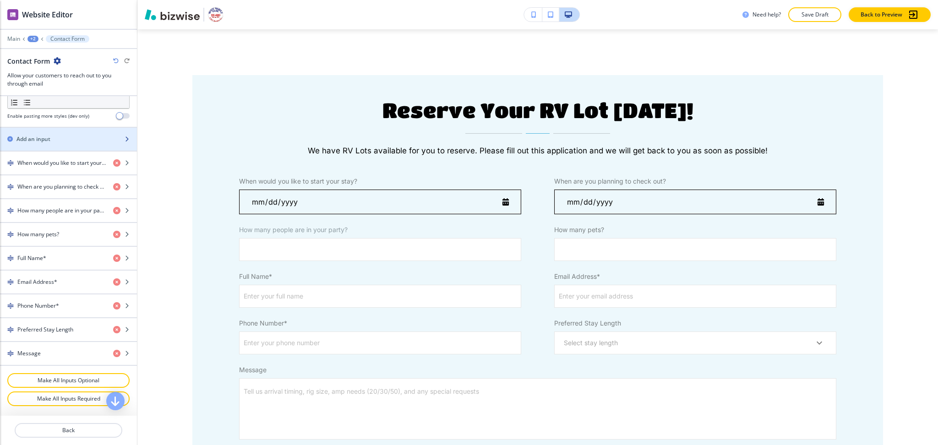
click at [35, 133] on div "button" at bounding box center [68, 131] width 137 height 7
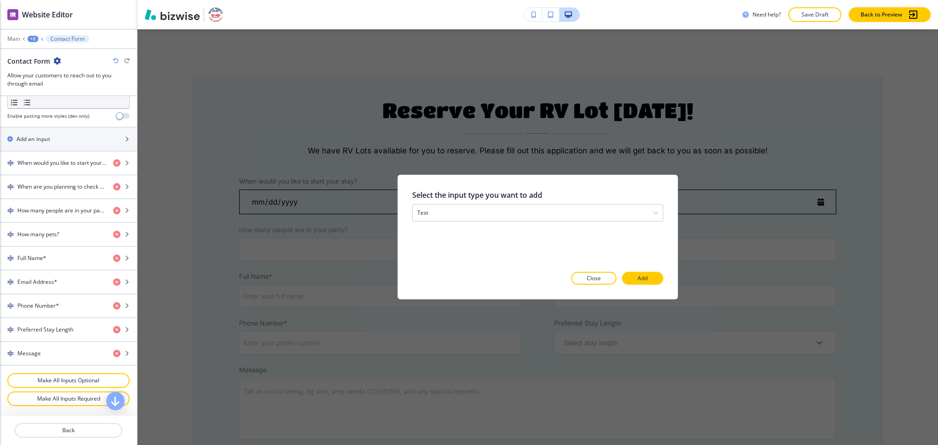
click at [650, 285] on div at bounding box center [537, 292] width 251 height 15
click at [575, 215] on div "text" at bounding box center [537, 213] width 250 height 16
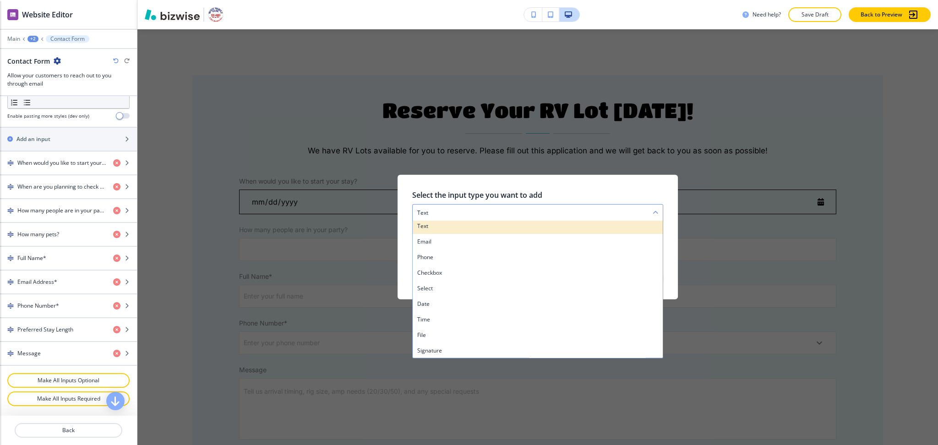
scroll to position [3, 0]
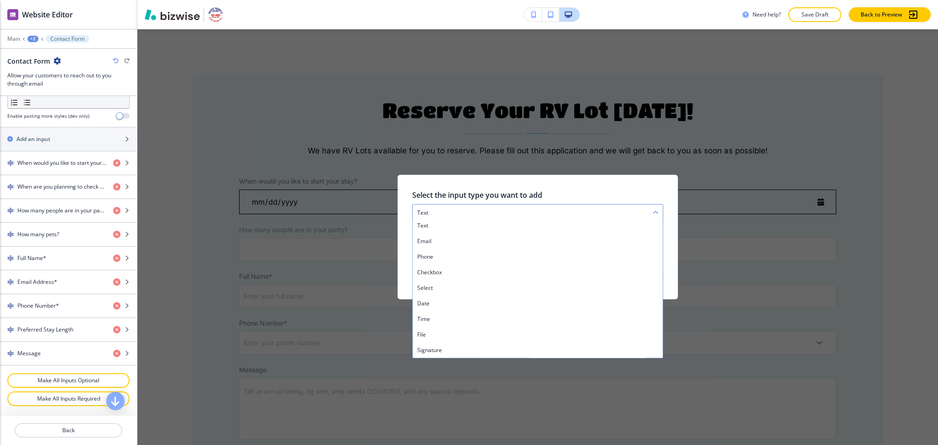
click at [529, 211] on div "text" at bounding box center [537, 213] width 250 height 16
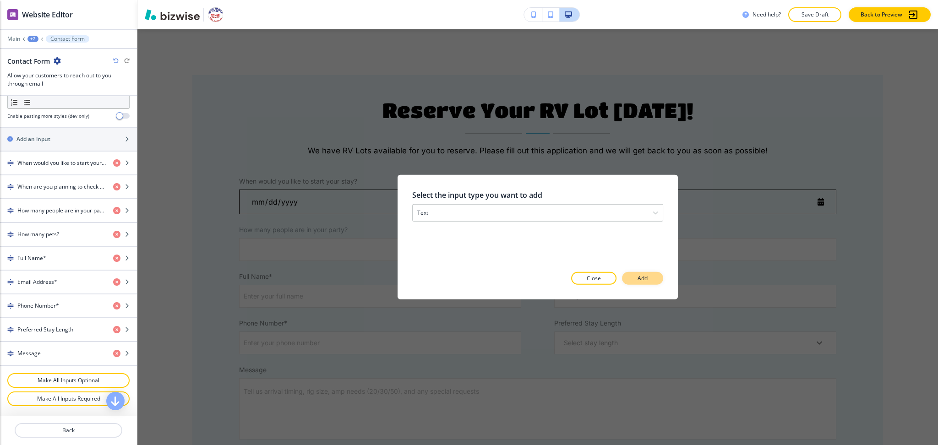
click at [640, 280] on p "Add" at bounding box center [642, 278] width 10 height 8
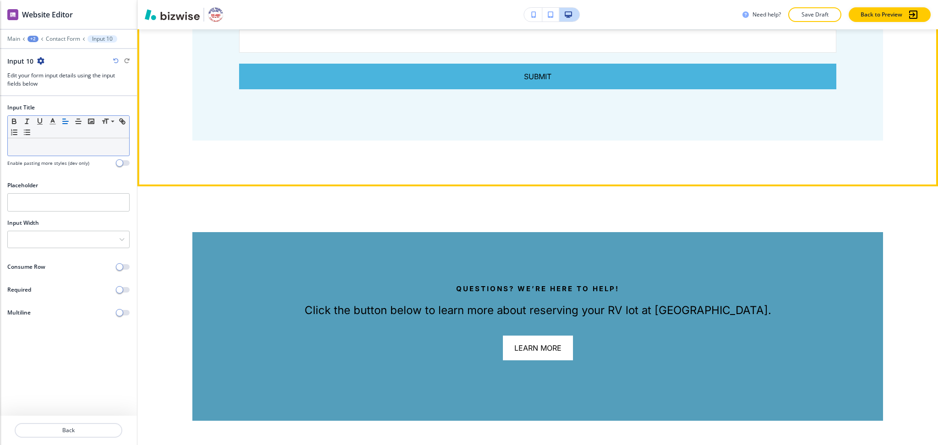
scroll to position [863, 0]
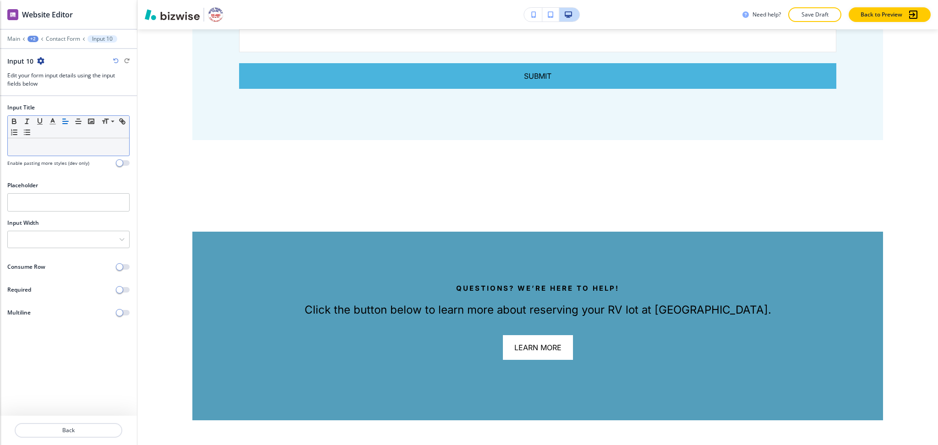
click at [98, 150] on p at bounding box center [68, 147] width 112 height 8
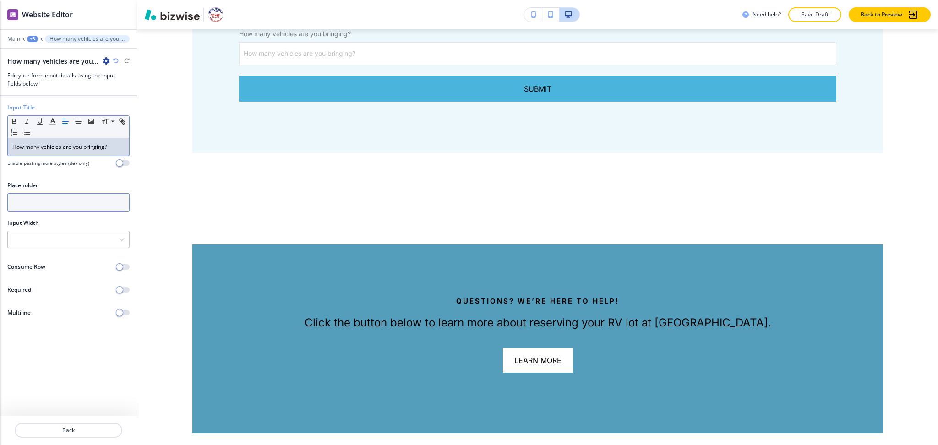
click at [72, 206] on input "text" at bounding box center [68, 202] width 122 height 18
click at [62, 240] on div at bounding box center [68, 239] width 121 height 16
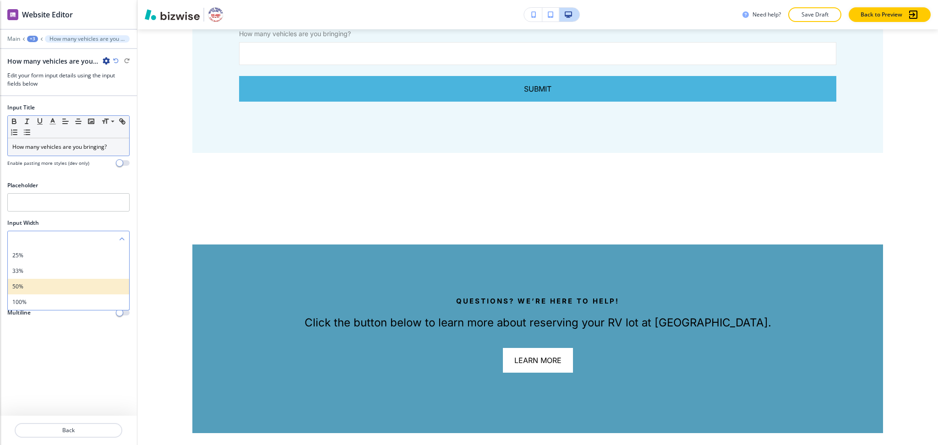
click at [53, 282] on h4 "50%" at bounding box center [68, 286] width 112 height 8
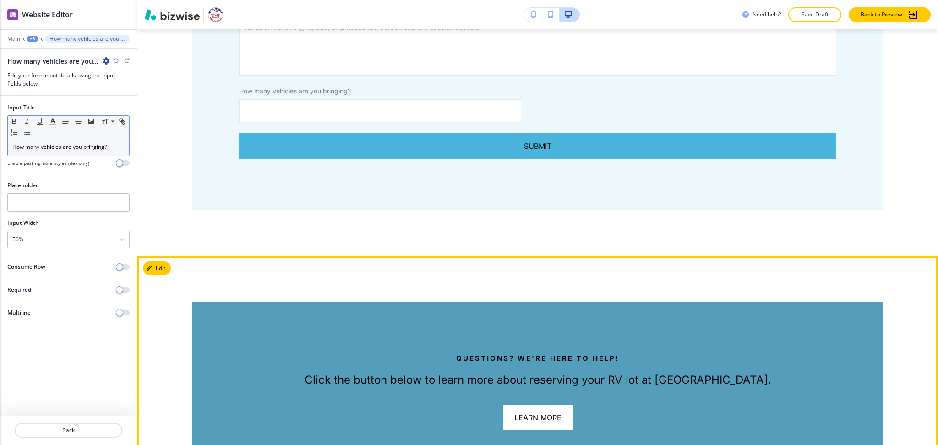
scroll to position [806, 0]
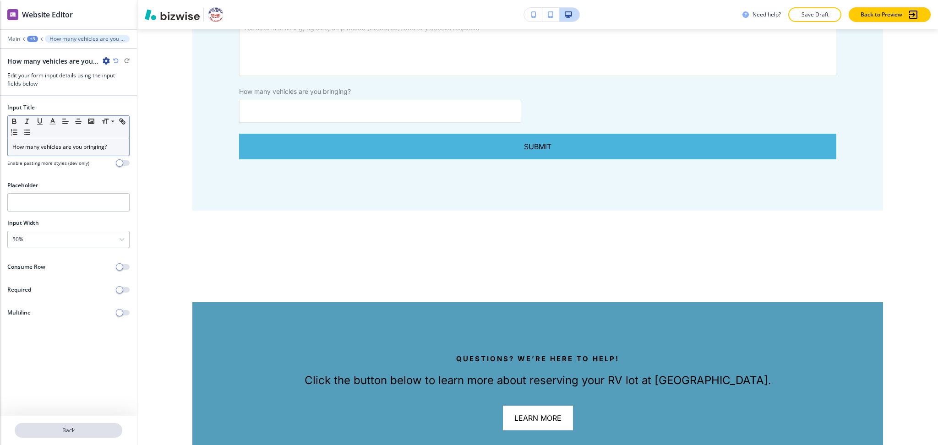
click at [76, 433] on p "Back" at bounding box center [69, 430] width 106 height 8
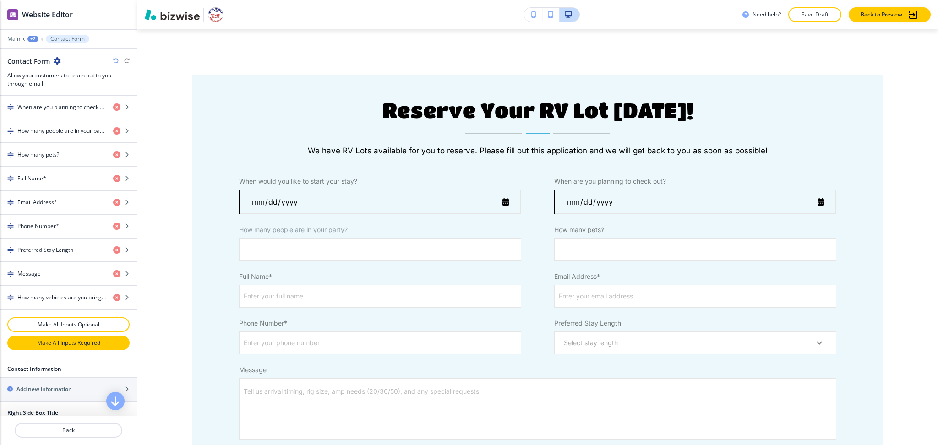
scroll to position [447, 0]
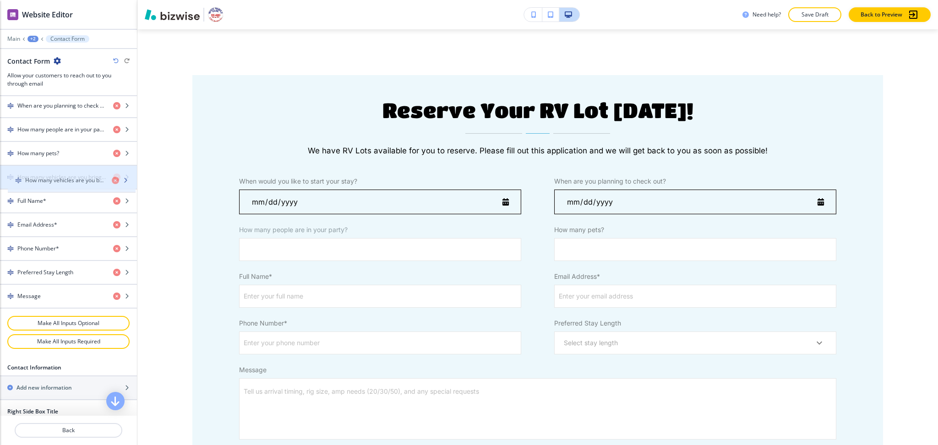
drag, startPoint x: 61, startPoint y: 297, endPoint x: 69, endPoint y: 179, distance: 117.4
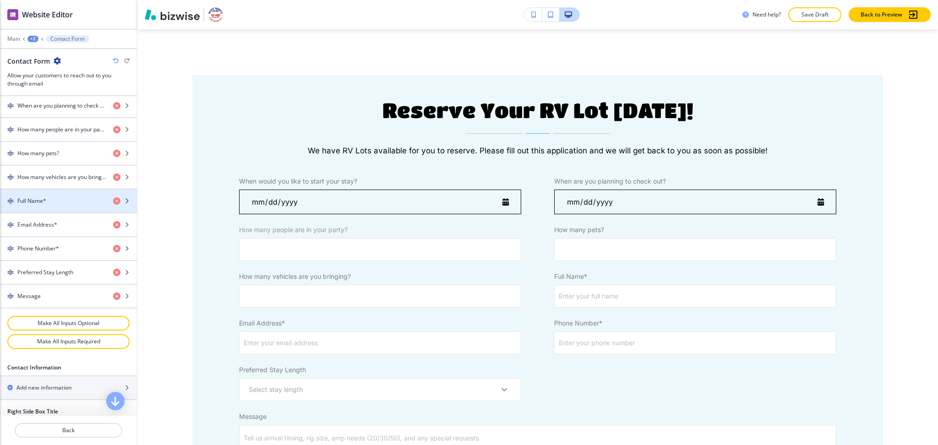
click at [58, 201] on div "Full Name*" at bounding box center [53, 201] width 106 height 8
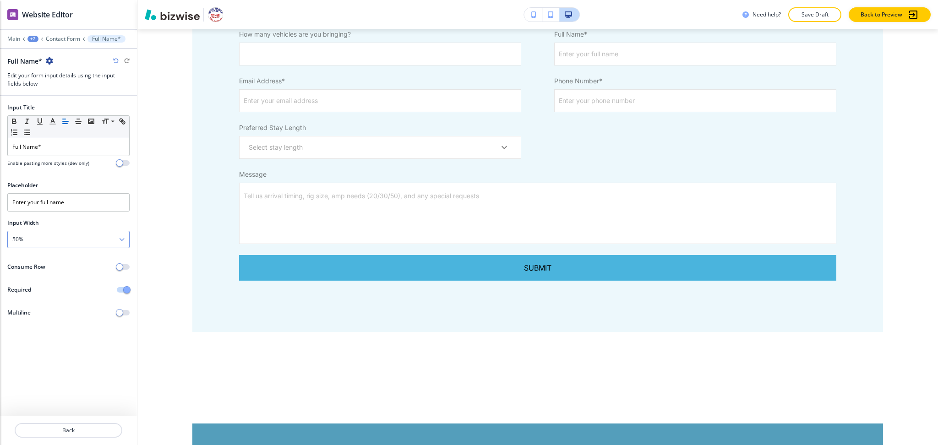
scroll to position [685, 0]
click at [55, 237] on div "50%" at bounding box center [68, 239] width 121 height 16
click at [34, 298] on h4 "100%" at bounding box center [68, 302] width 112 height 8
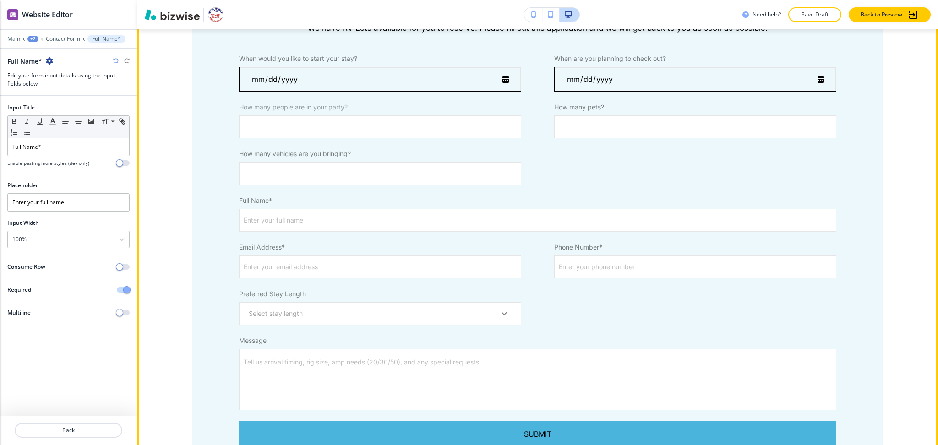
scroll to position [564, 0]
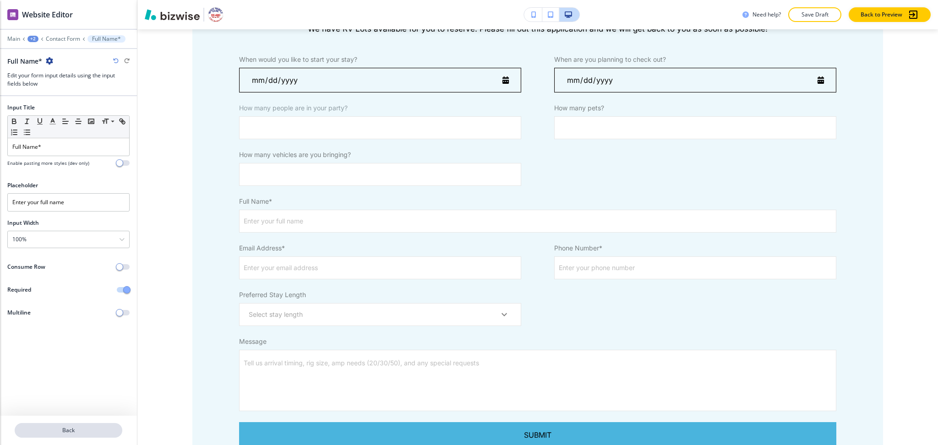
click at [83, 435] on button "Back" at bounding box center [69, 430] width 108 height 15
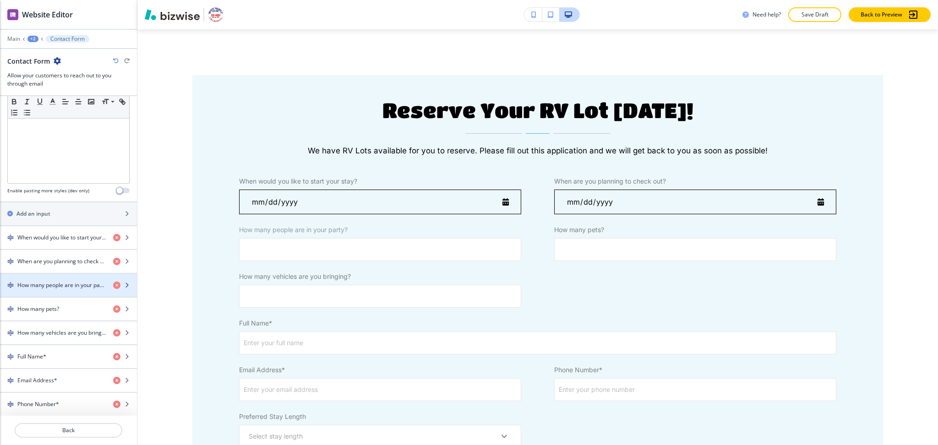
scroll to position [294, 0]
click at [54, 304] on h4 "How many pets?" at bounding box center [38, 307] width 42 height 8
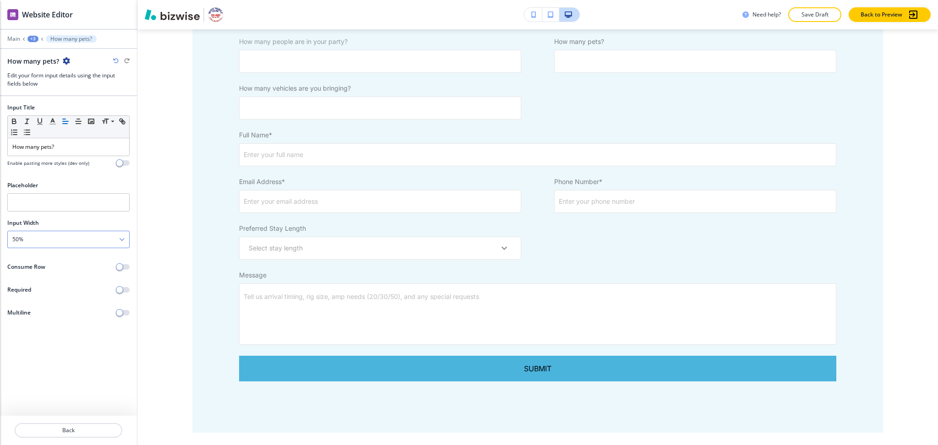
scroll to position [638, 0]
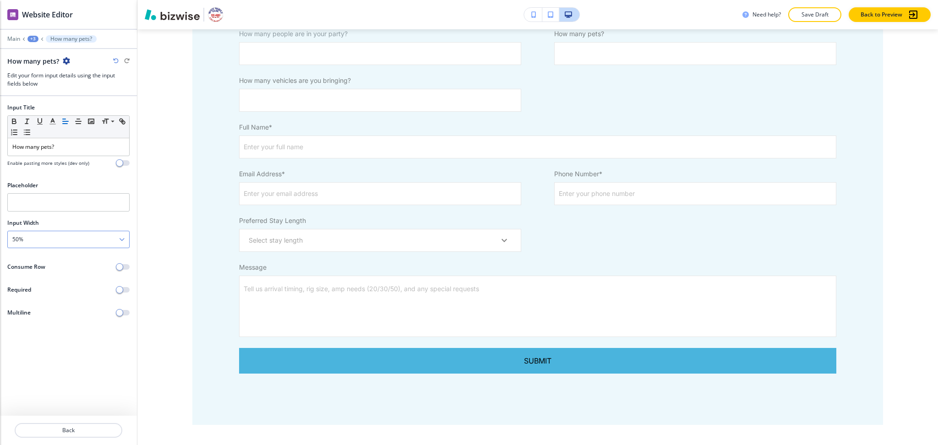
click at [52, 246] on div "50%" at bounding box center [68, 239] width 121 height 16
click at [49, 275] on h4 "33%" at bounding box center [68, 271] width 112 height 8
click at [70, 426] on p "Back" at bounding box center [69, 430] width 106 height 8
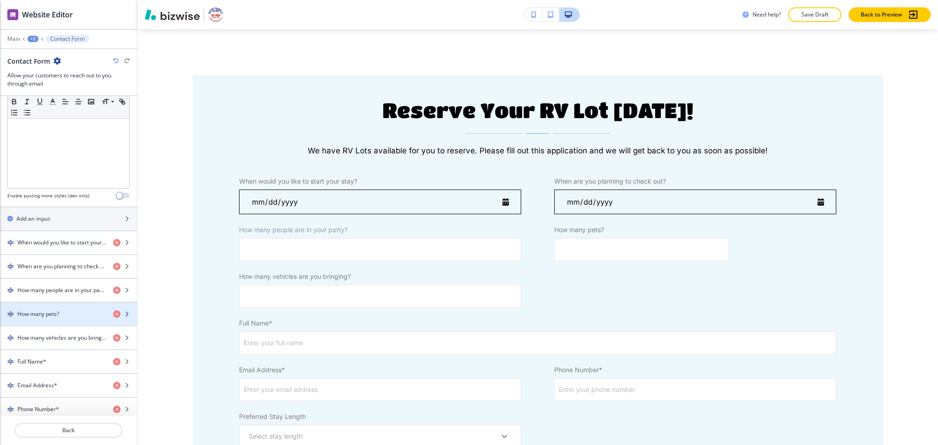
scroll to position [287, 0]
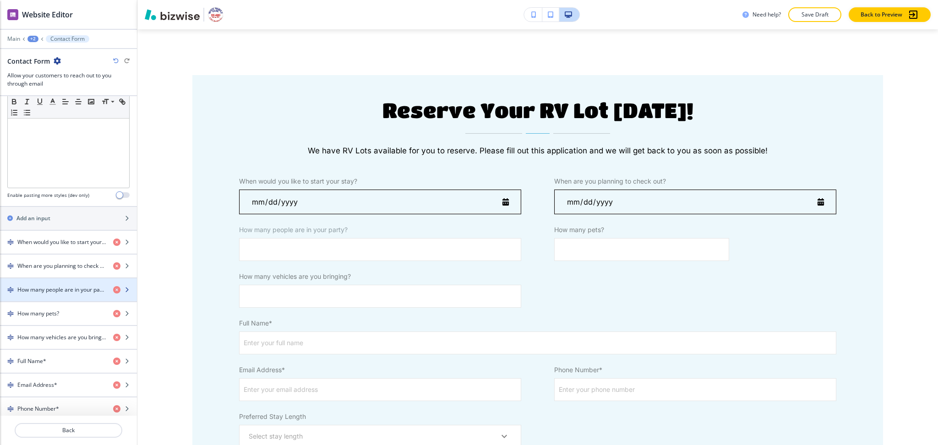
click at [56, 284] on div "button" at bounding box center [68, 281] width 137 height 7
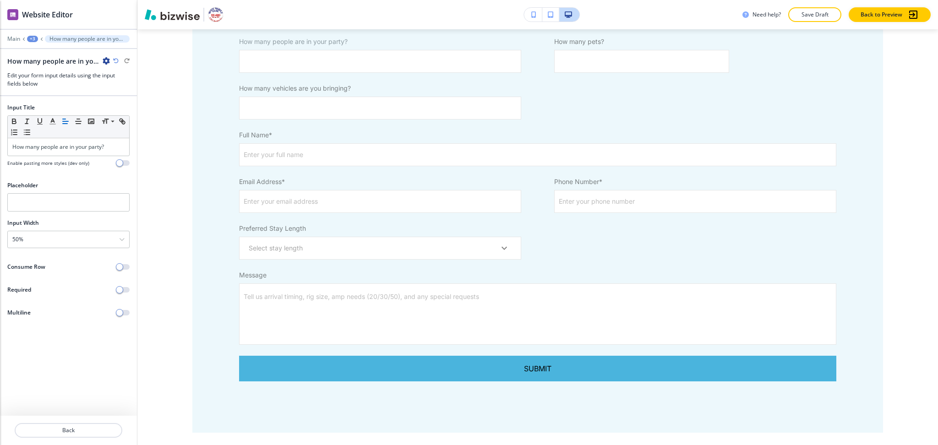
scroll to position [638, 0]
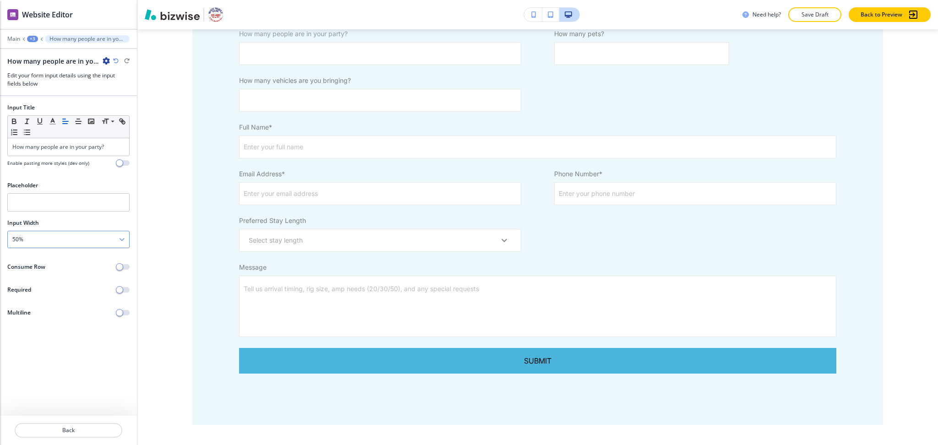
click at [39, 244] on div "50%" at bounding box center [68, 239] width 121 height 16
click at [40, 276] on div "33%" at bounding box center [68, 271] width 121 height 16
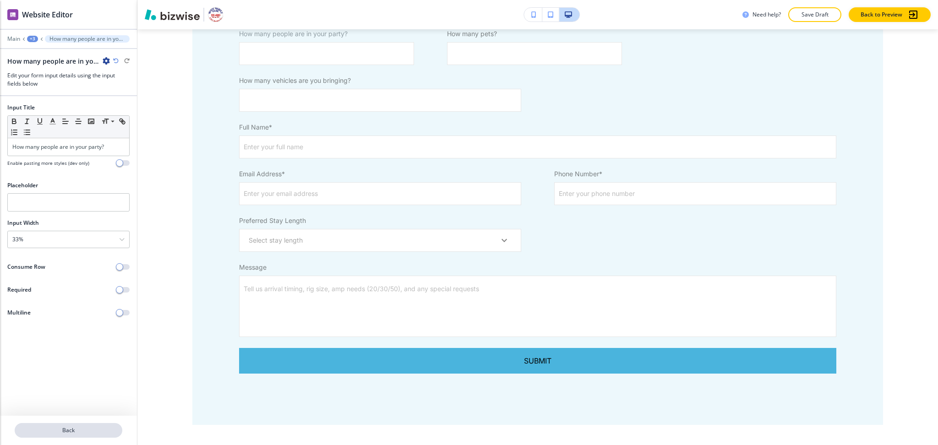
click at [77, 428] on p "Back" at bounding box center [69, 430] width 106 height 8
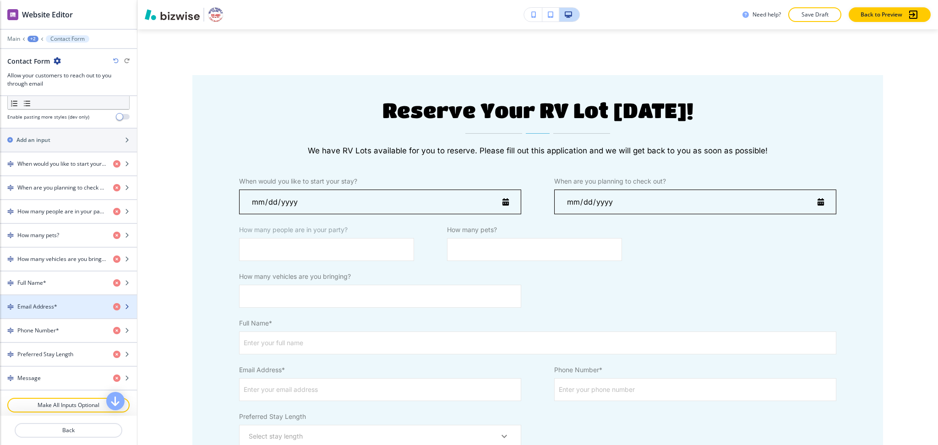
scroll to position [366, 0]
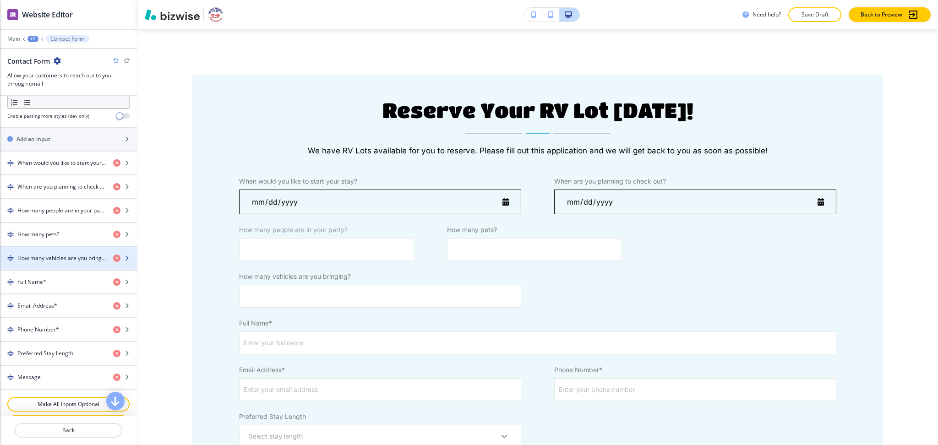
click at [53, 262] on h4 "How many vehicles are you bringing?" at bounding box center [61, 258] width 88 height 8
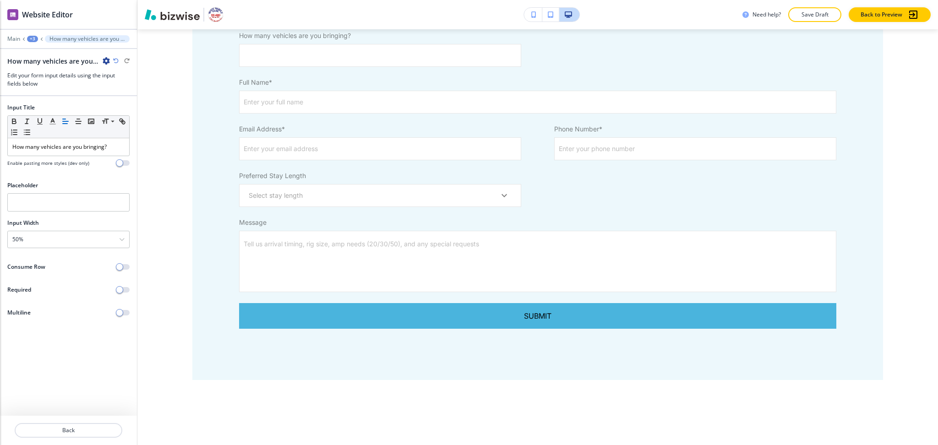
scroll to position [685, 0]
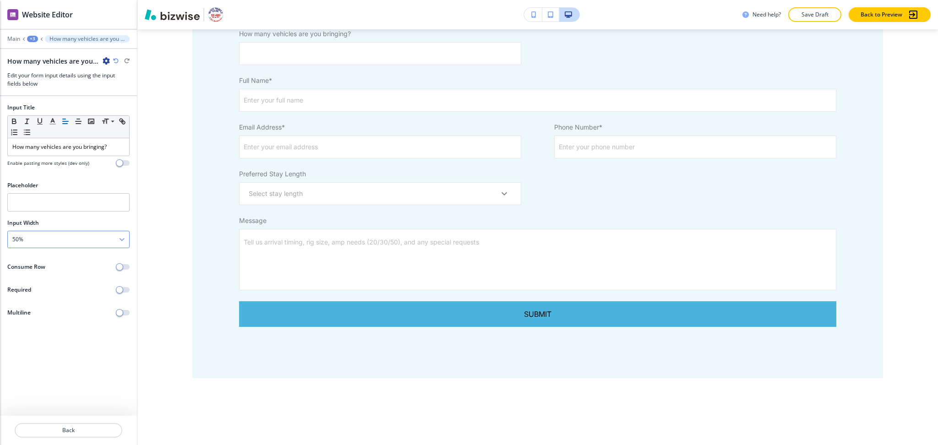
click at [42, 244] on div "50%" at bounding box center [68, 239] width 121 height 16
click at [42, 271] on h4 "33%" at bounding box center [68, 271] width 112 height 8
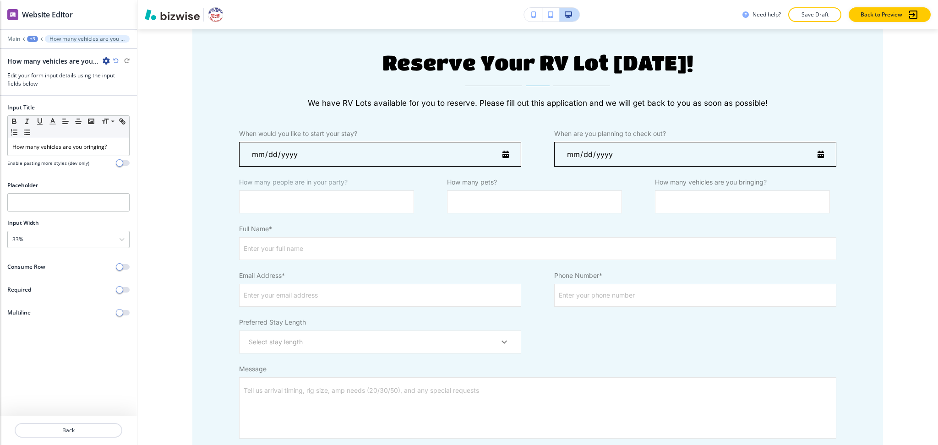
scroll to position [498, 0]
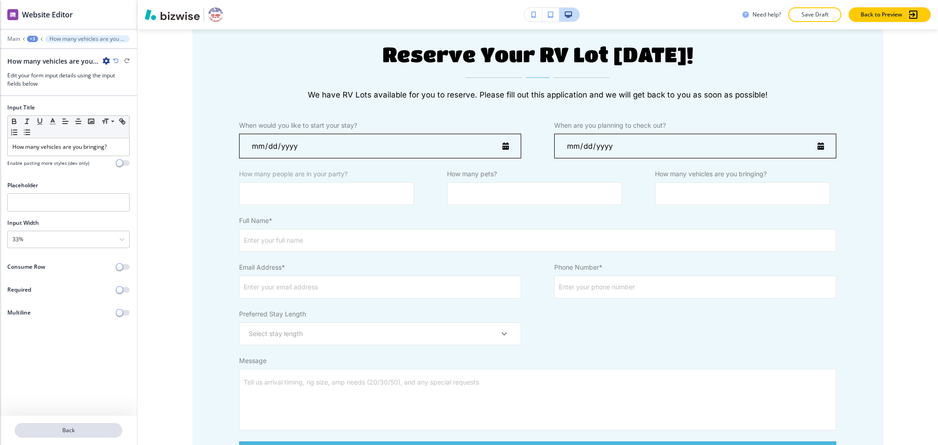
click at [70, 424] on button "Back" at bounding box center [69, 430] width 108 height 15
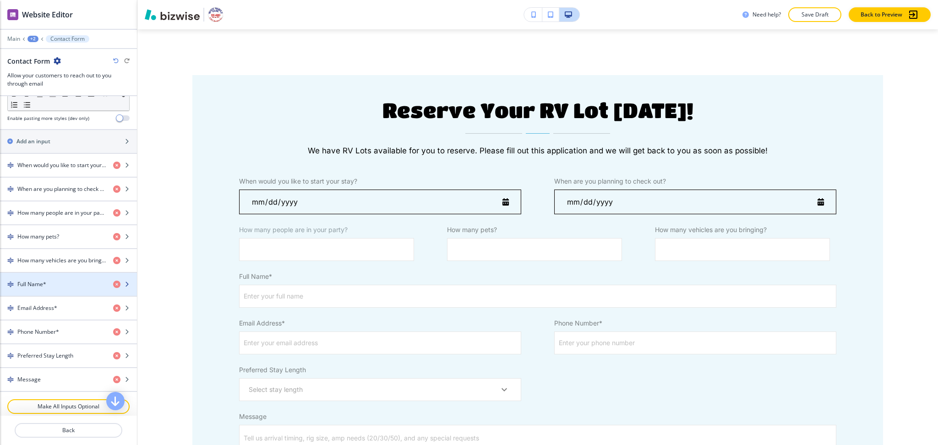
scroll to position [364, 0]
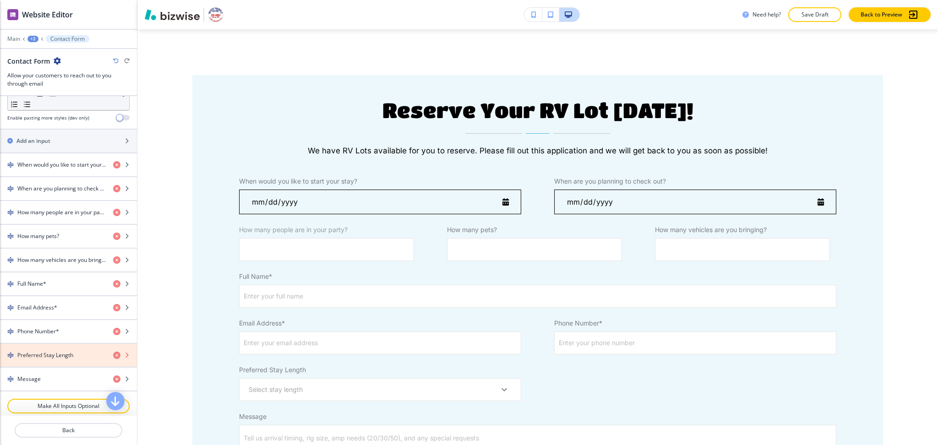
click at [113, 356] on icon "button" at bounding box center [116, 355] width 7 height 7
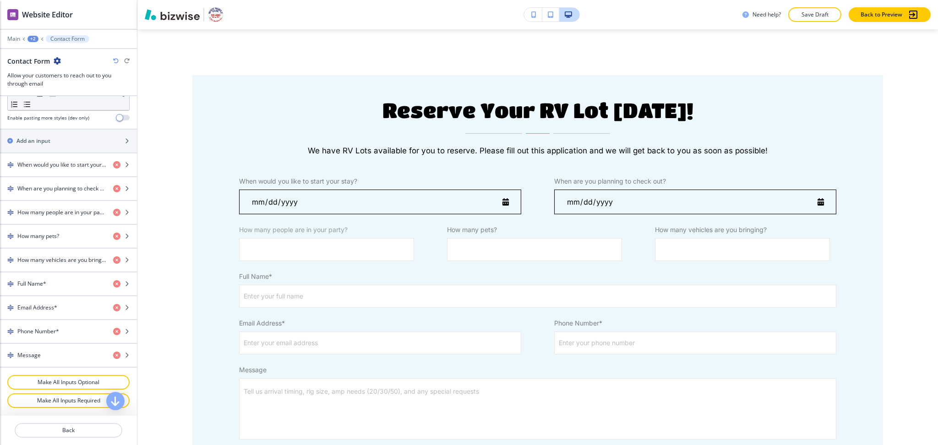
click at [113, 355] on icon "button" at bounding box center [116, 355] width 7 height 7
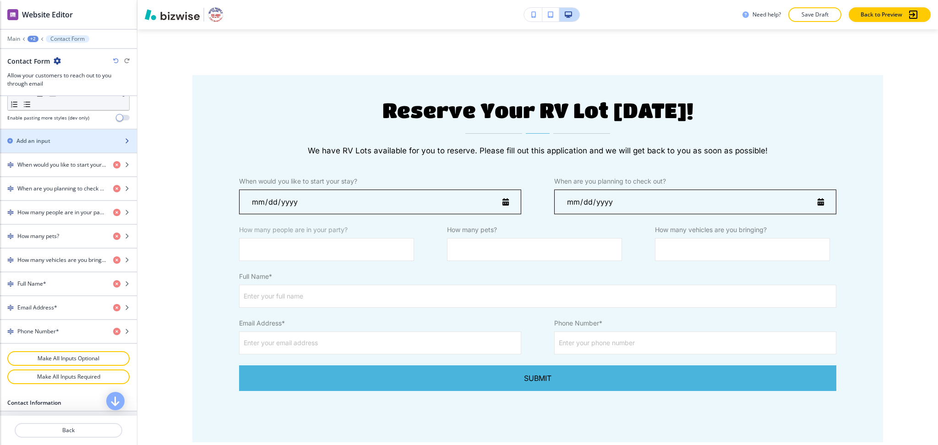
click at [69, 137] on div "Add an input" at bounding box center [58, 141] width 117 height 8
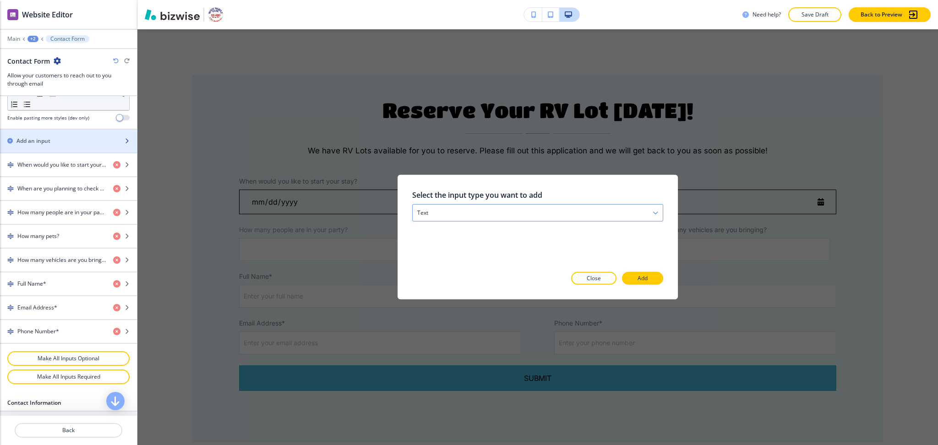
click at [480, 216] on div "text" at bounding box center [537, 213] width 250 height 16
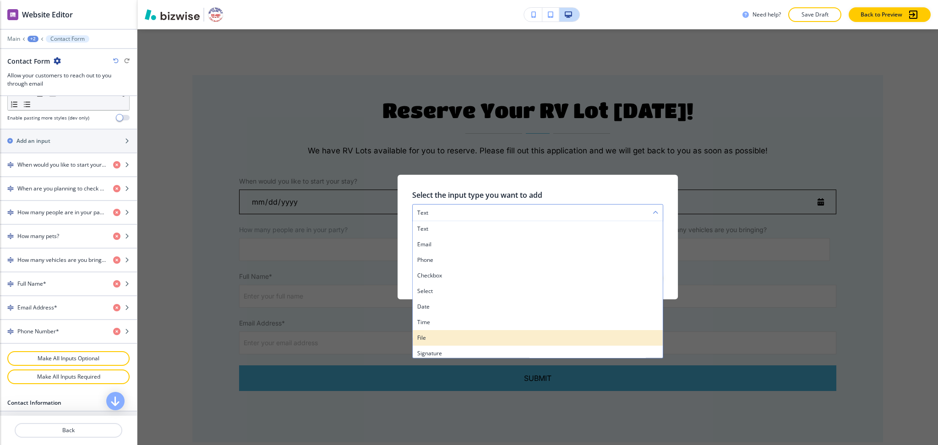
click at [454, 335] on h4 "file" at bounding box center [537, 338] width 241 height 8
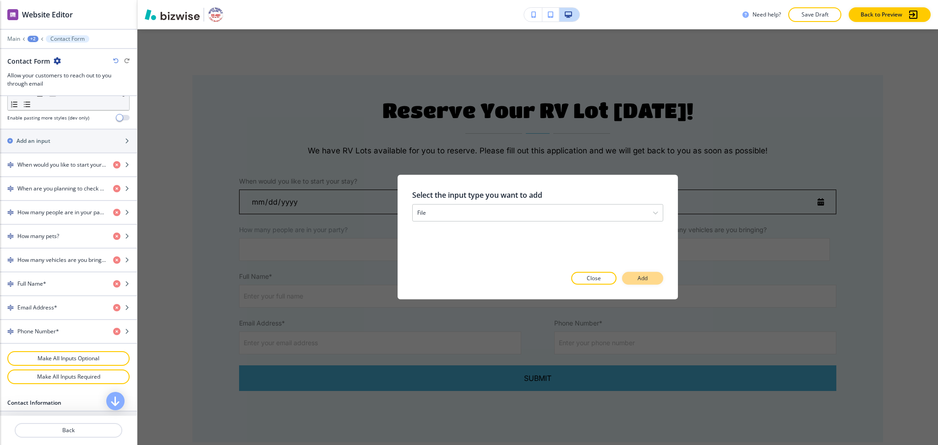
click at [624, 283] on button "Add" at bounding box center [642, 278] width 41 height 13
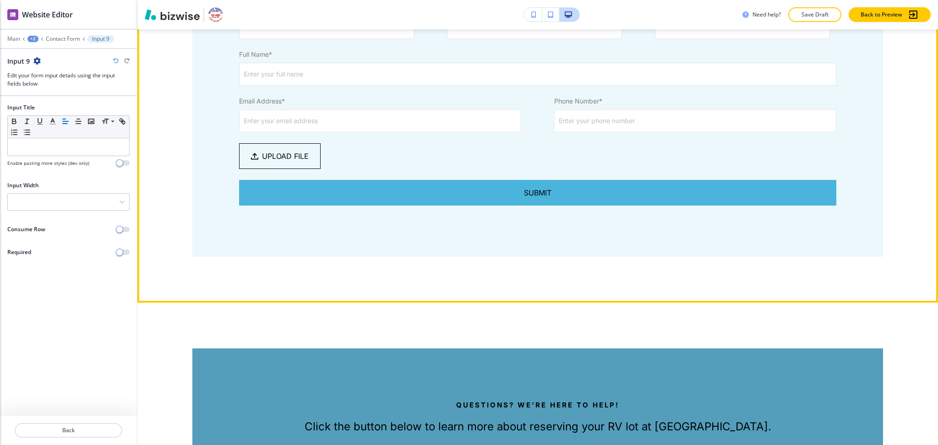
scroll to position [657, 0]
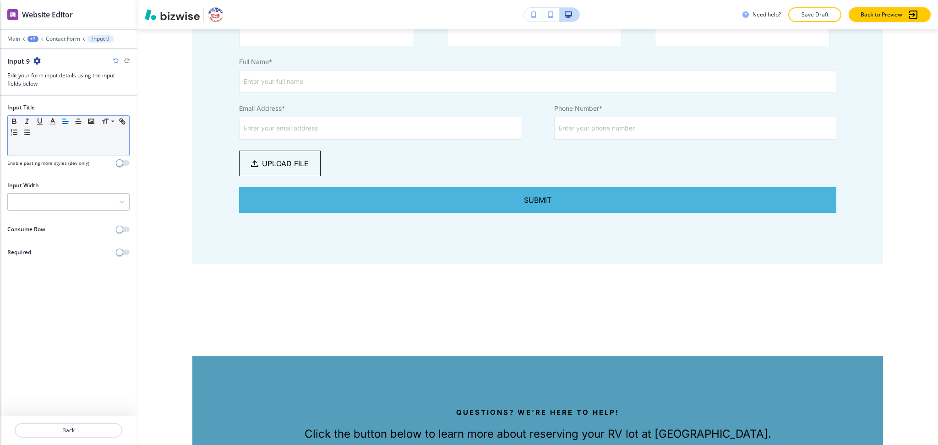
click at [76, 143] on p at bounding box center [68, 147] width 112 height 8
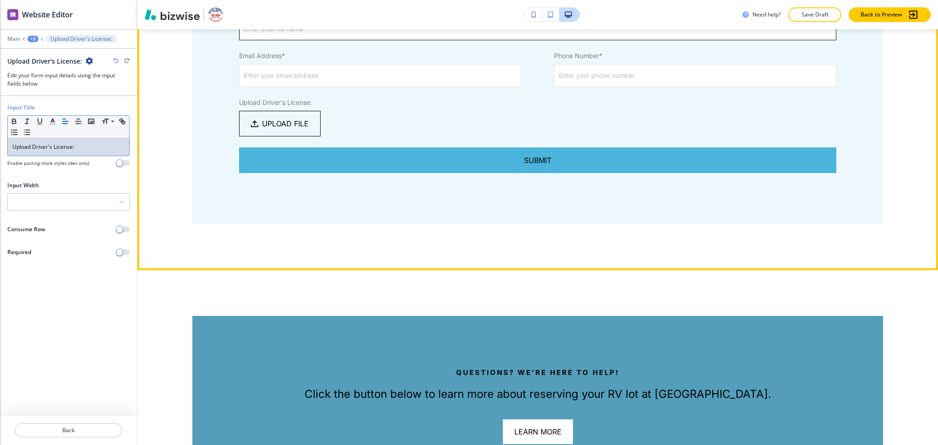
scroll to position [712, 0]
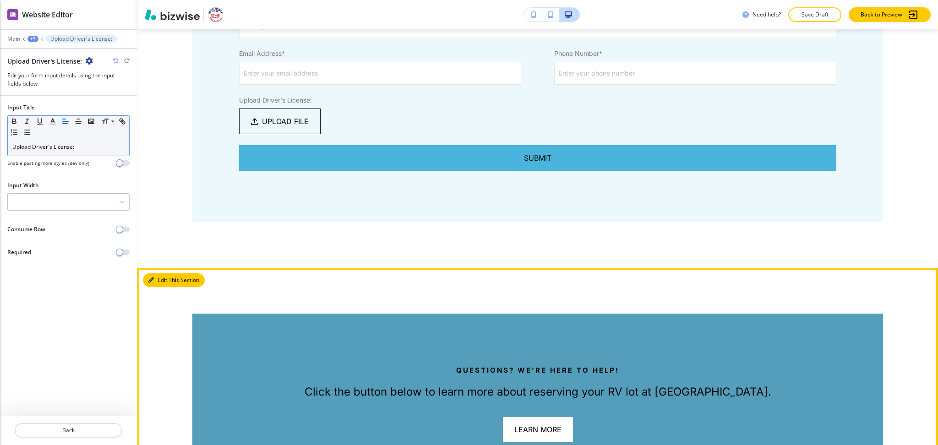
click at [162, 284] on button "Edit This Section" at bounding box center [174, 280] width 62 height 14
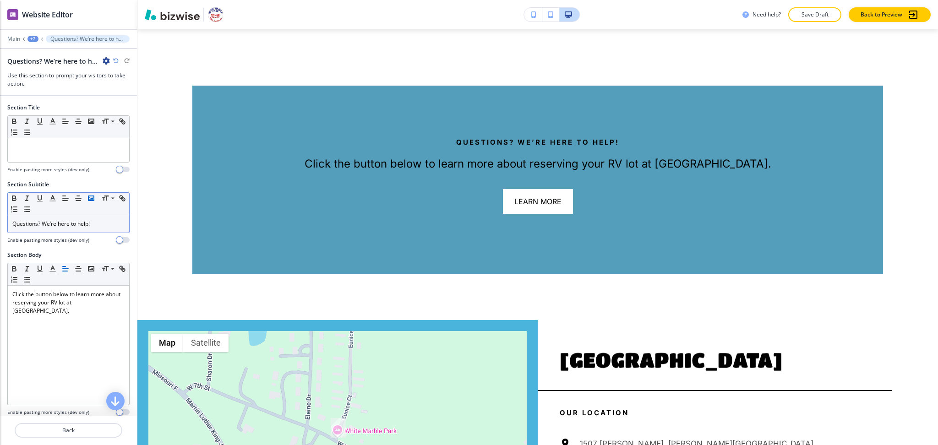
scroll to position [950, 0]
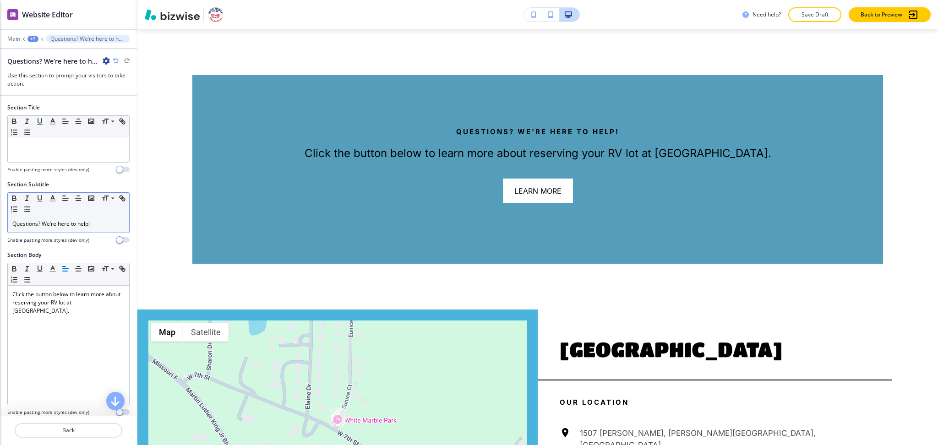
click at [108, 222] on p "Questions? We’re here to help!" at bounding box center [68, 224] width 112 height 8
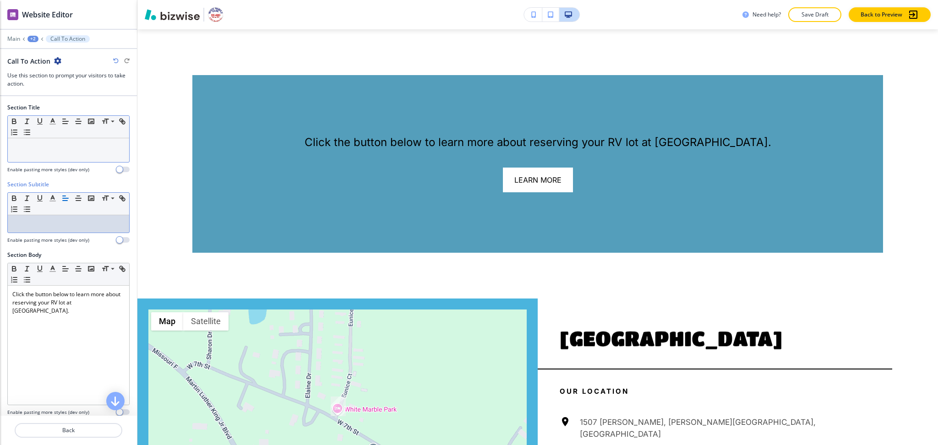
click at [89, 156] on div at bounding box center [68, 150] width 121 height 24
paste div
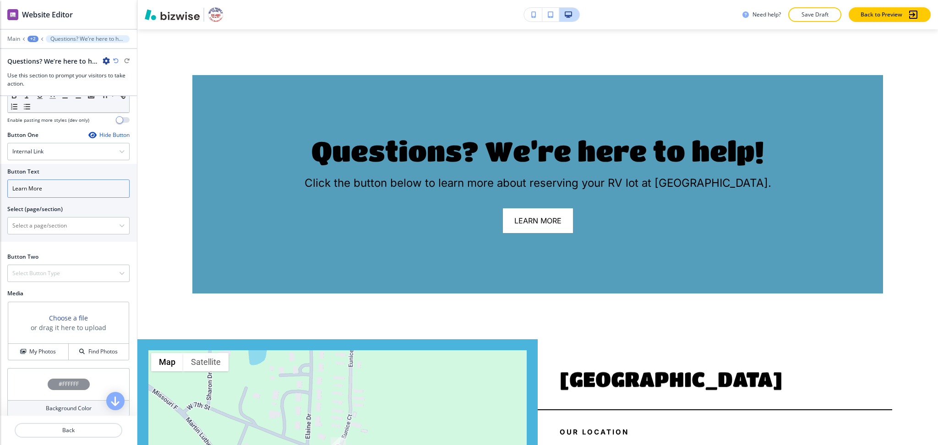
scroll to position [293, 0]
click at [50, 149] on div "Internal Link" at bounding box center [68, 150] width 121 height 16
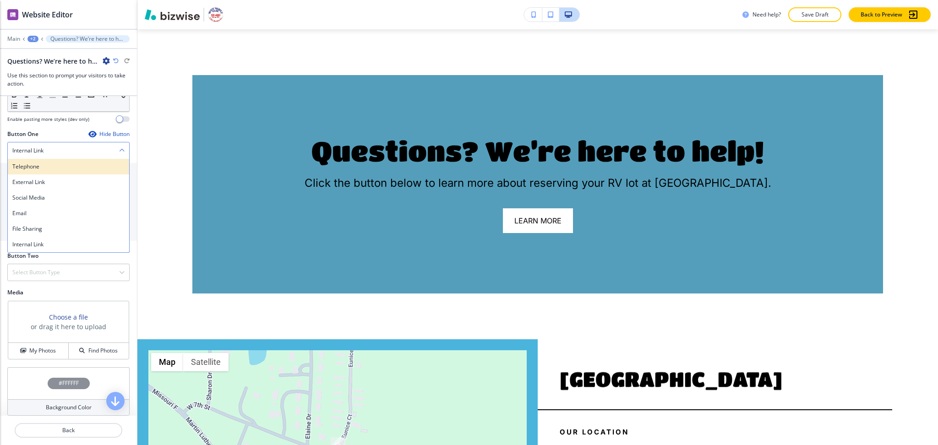
click at [39, 161] on div "Telephone" at bounding box center [68, 167] width 121 height 16
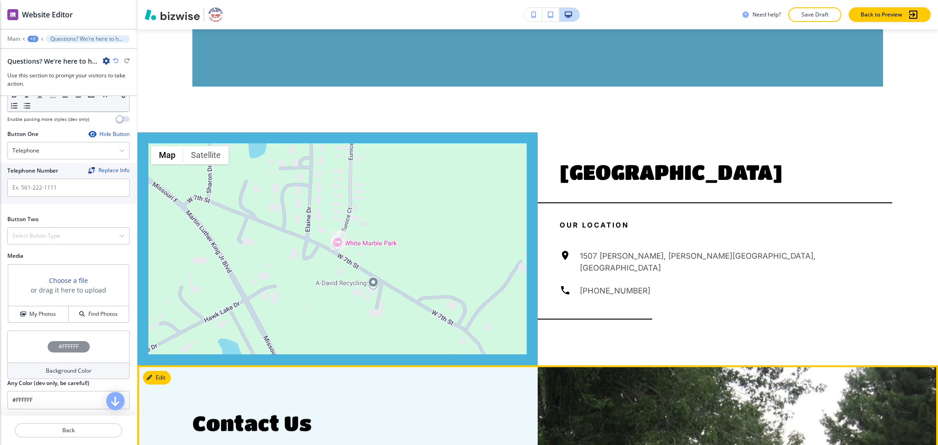
scroll to position [1133, 0]
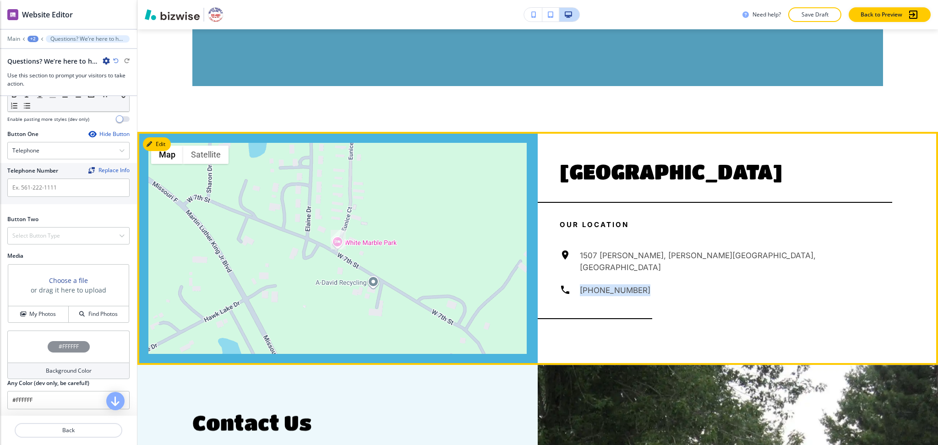
drag, startPoint x: 640, startPoint y: 282, endPoint x: 575, endPoint y: 276, distance: 64.9
click at [575, 276] on div "1507 [PERSON_NAME], [PERSON_NAME][GEOGRAPHIC_DATA], [GEOGRAPHIC_DATA] [PHONE_NU…" at bounding box center [725, 272] width 332 height 47
copy h6 "[PHONE_NUMBER]"
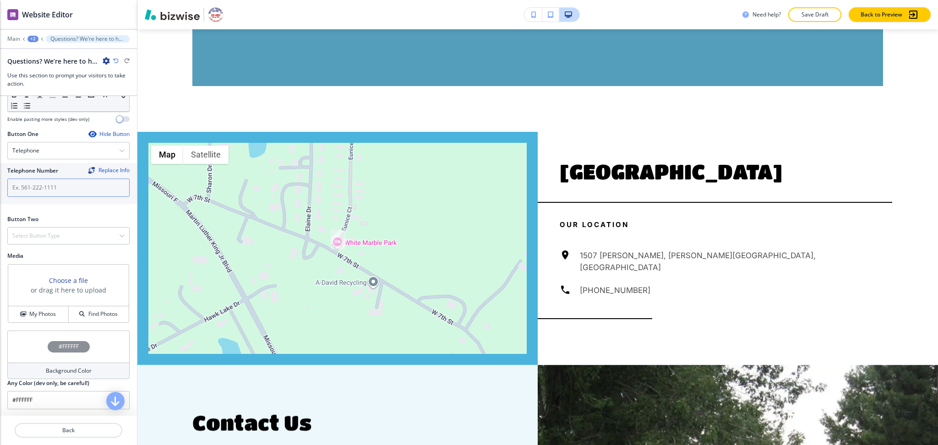
click at [71, 183] on input "text" at bounding box center [68, 188] width 122 height 18
paste input "[PHONE_NUMBER]"
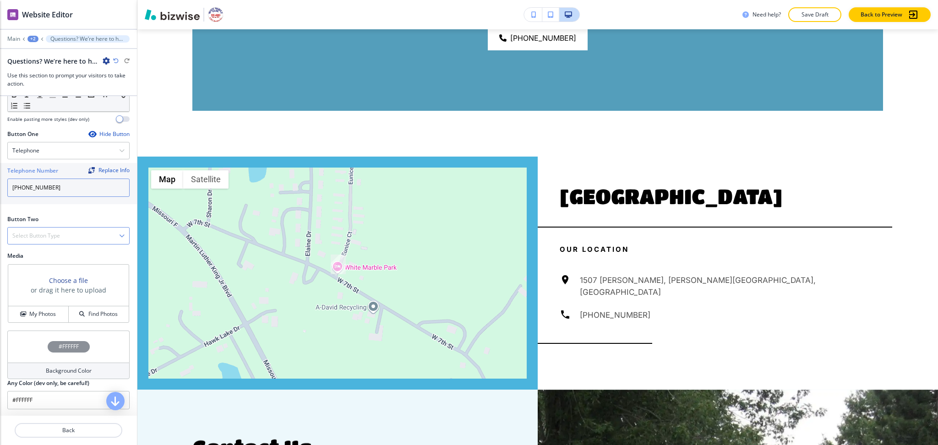
type input "[PHONE_NUMBER]"
click at [83, 235] on div "Select Button Type" at bounding box center [68, 236] width 121 height 16
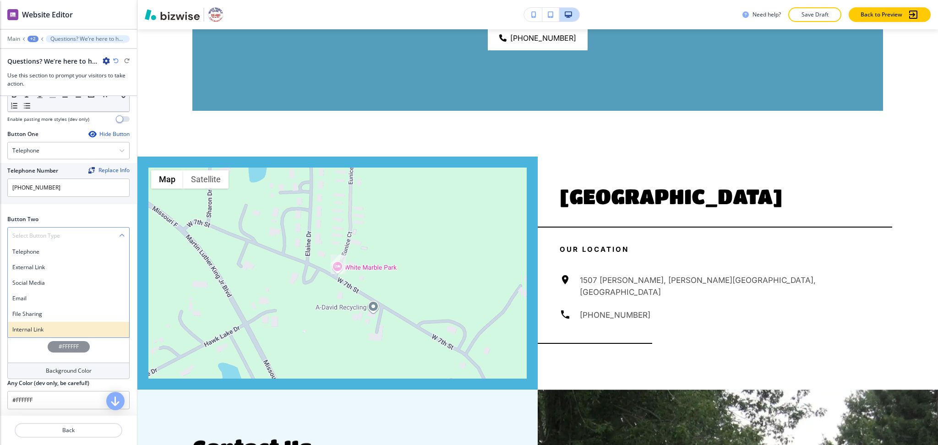
click at [81, 331] on h4 "Internal Link" at bounding box center [68, 329] width 112 height 8
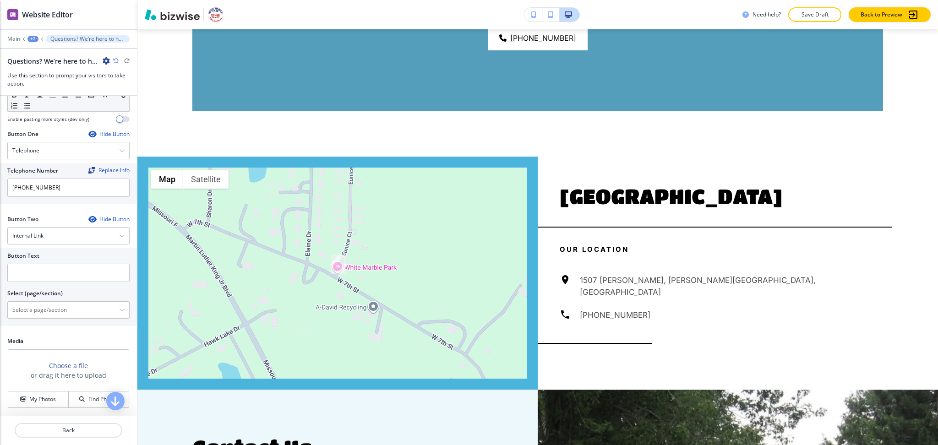
click at [75, 296] on div "Select (page/section)" at bounding box center [68, 293] width 122 height 8
click at [79, 308] on \(page\/section\) "Manual Input" at bounding box center [63, 310] width 111 height 16
drag, startPoint x: 54, startPoint y: 313, endPoint x: 9, endPoint y: 311, distance: 45.8
click at [9, 311] on \(page\/section\) "CONTACT US" at bounding box center [63, 310] width 111 height 16
click at [20, 338] on h4 "CONTACT" at bounding box center [68, 341] width 112 height 8
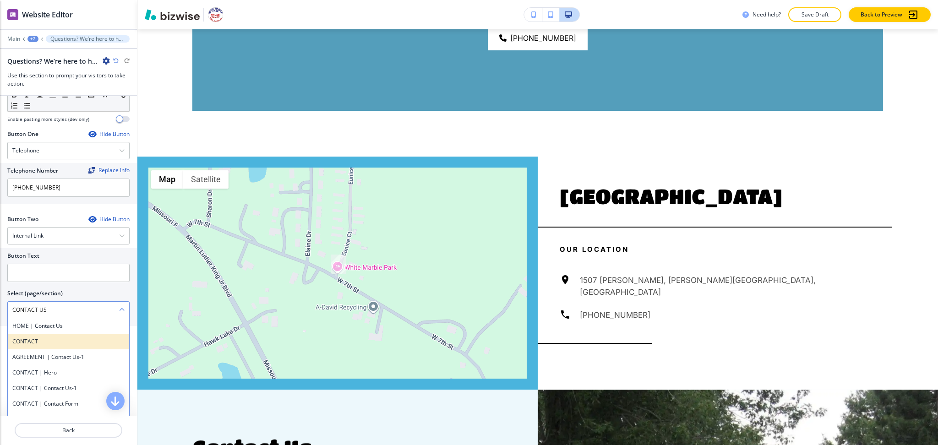
type \(page\/section\) "CONTACT"
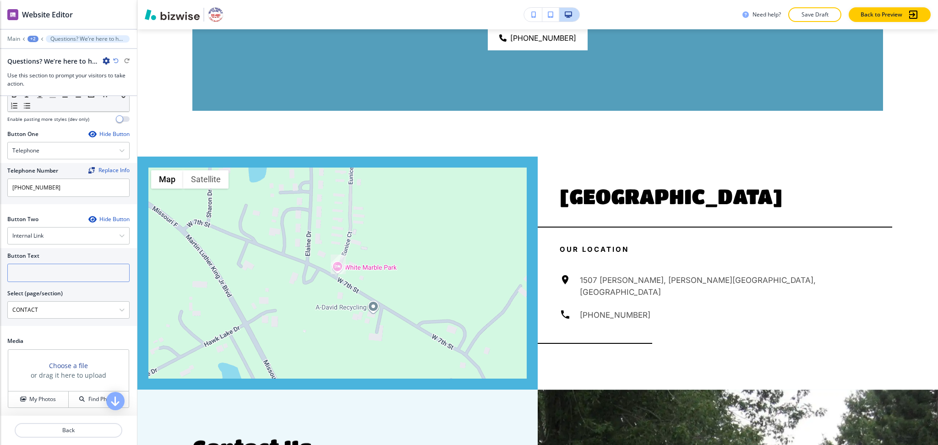
click at [24, 277] on input "text" at bounding box center [68, 273] width 122 height 18
paste input "CONTACT US"
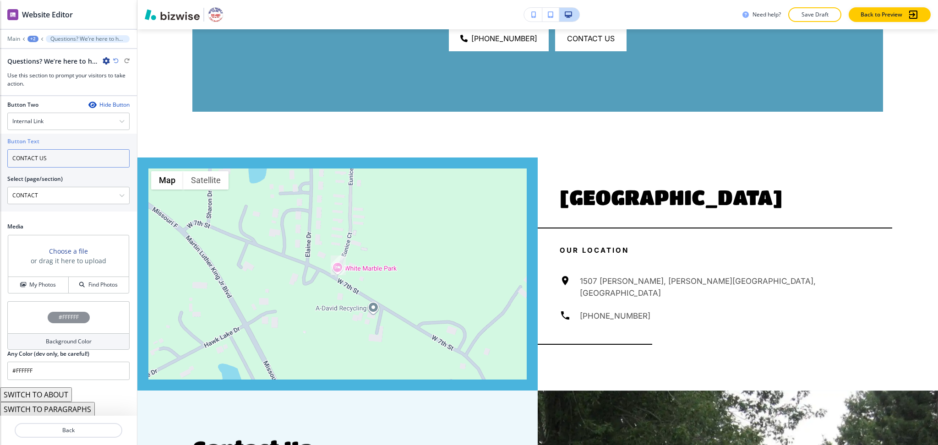
scroll to position [408, 0]
type input "CONTACT US"
click at [61, 339] on h4 "Background Color" at bounding box center [69, 340] width 46 height 8
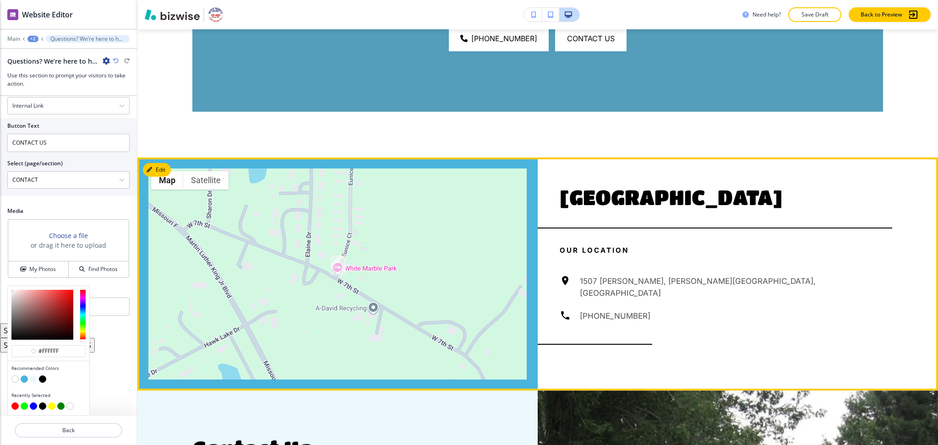
scroll to position [1133, 0]
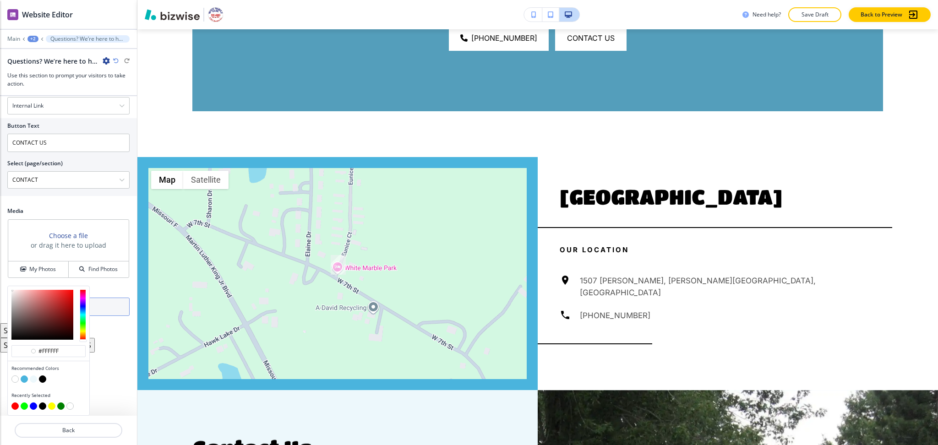
click at [116, 312] on div "#ffffff Recommended Colors Recently Selected Any Color (dev only, be careful!) …" at bounding box center [68, 301] width 122 height 30
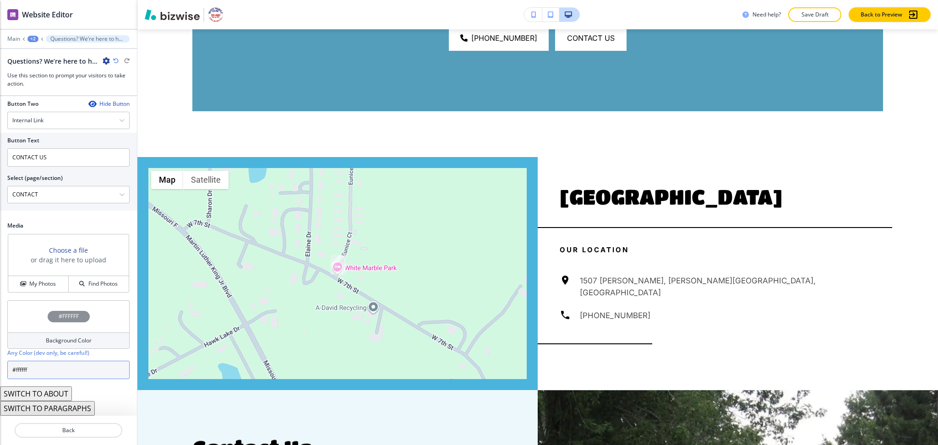
click at [104, 369] on input "#ffffff" at bounding box center [68, 370] width 122 height 18
paste input "03384"
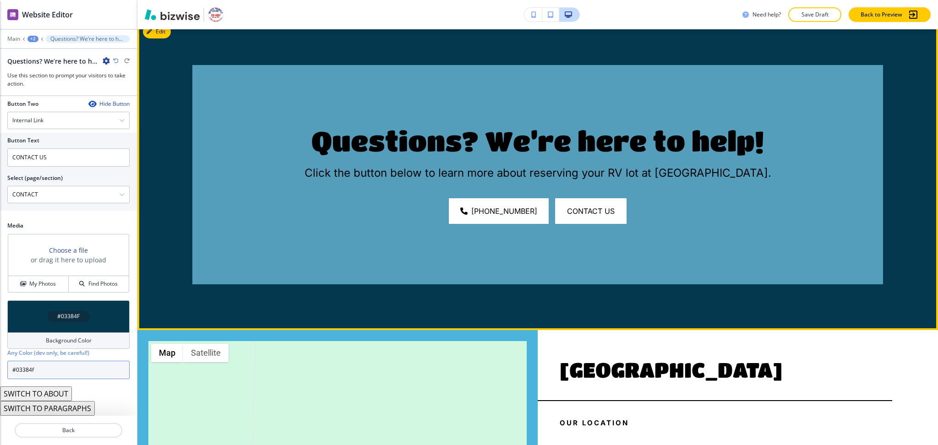
scroll to position [949, 0]
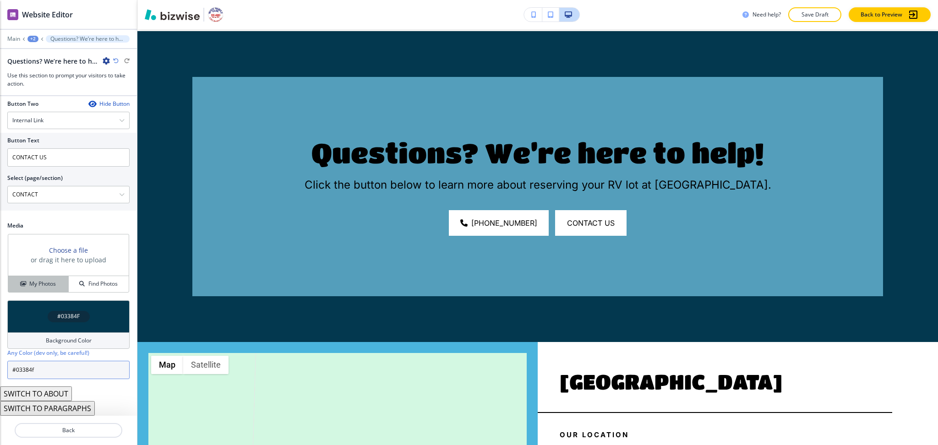
type input "#03384f"
click at [55, 282] on div "My Photos" at bounding box center [38, 284] width 60 height 8
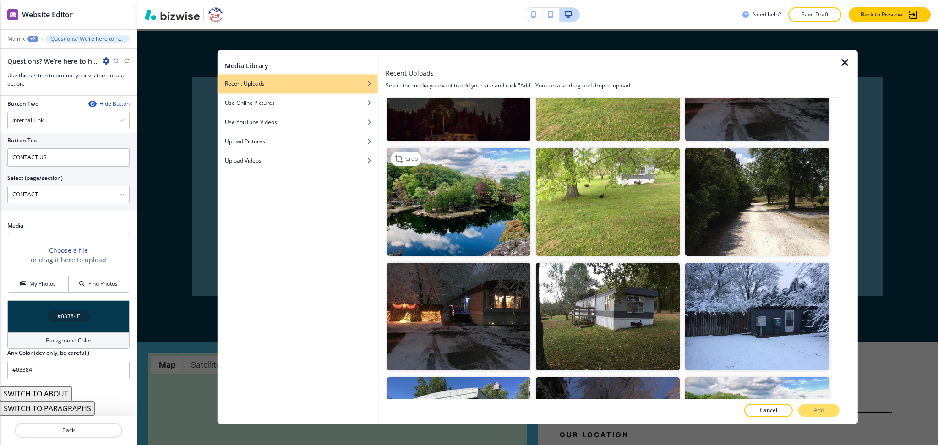
click at [423, 201] on img "button" at bounding box center [458, 202] width 144 height 108
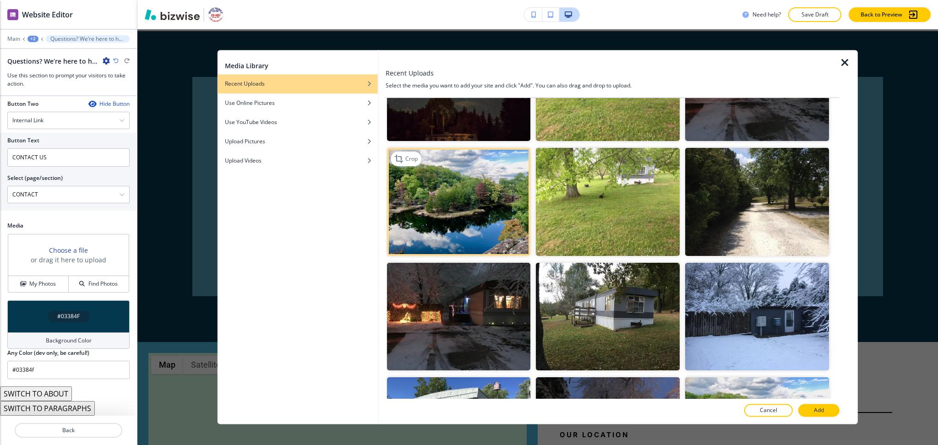
scroll to position [184, 0]
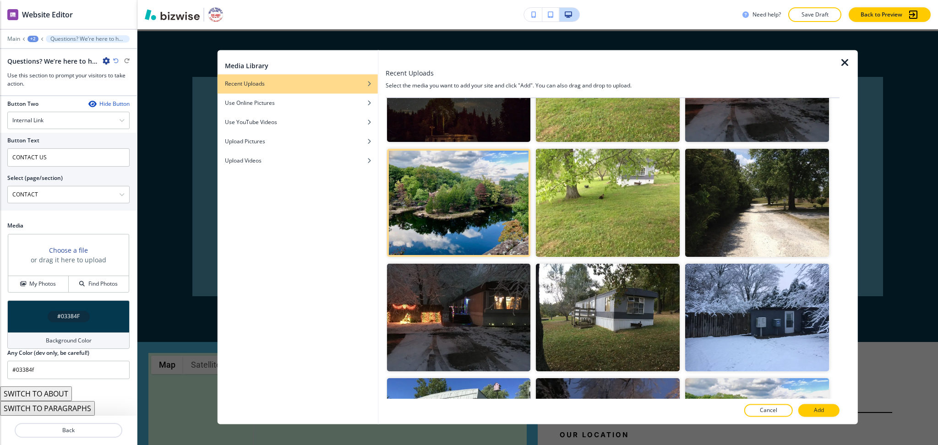
click at [817, 410] on p "Add" at bounding box center [818, 411] width 10 height 8
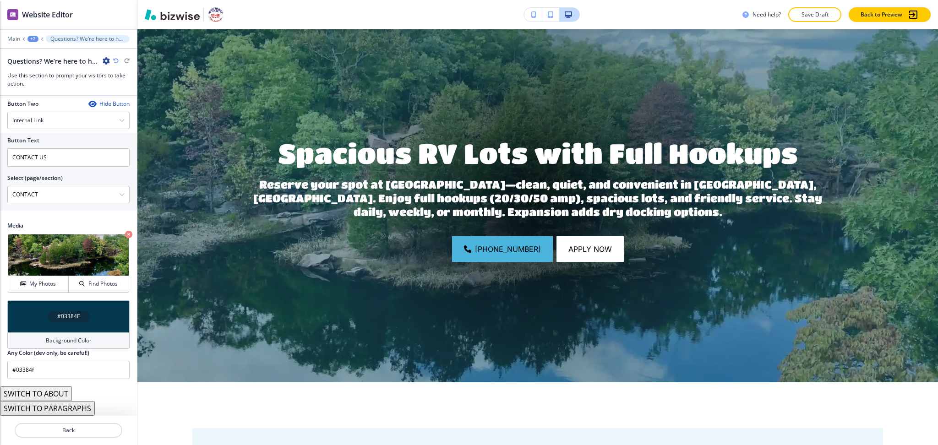
scroll to position [0, 0]
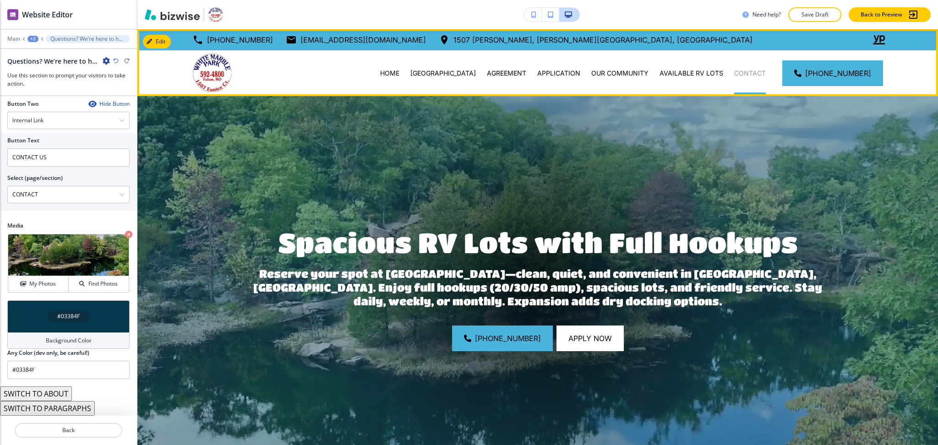
click at [746, 70] on p "CONTACT" at bounding box center [750, 73] width 32 height 9
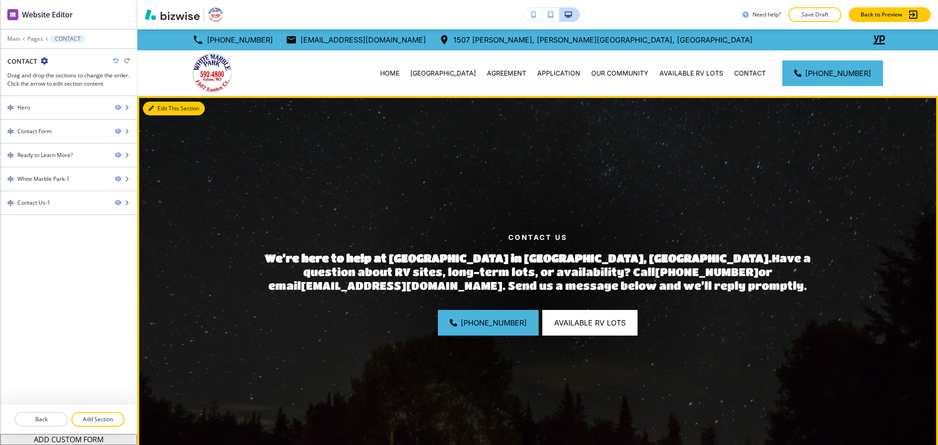
click at [161, 109] on button "Edit This Section" at bounding box center [174, 109] width 62 height 14
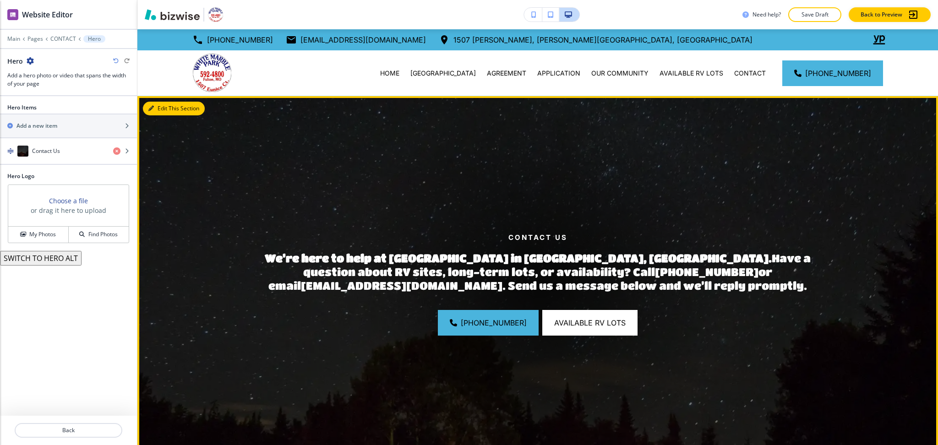
scroll to position [67, 0]
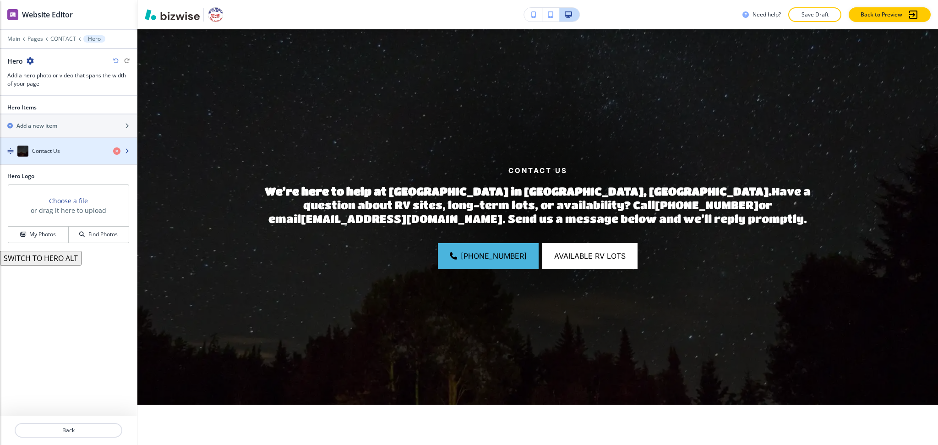
click at [51, 157] on div "button" at bounding box center [68, 160] width 137 height 7
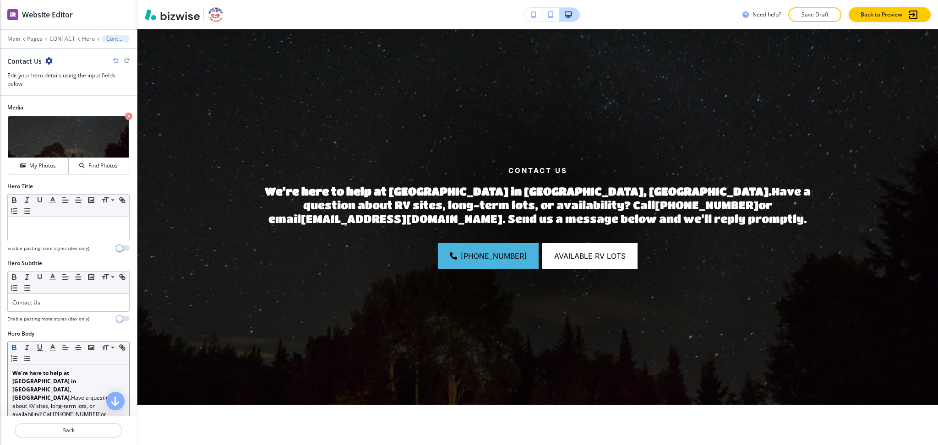
click at [70, 388] on p "We’re here to help at [GEOGRAPHIC_DATA] in [GEOGRAPHIC_DATA], [GEOGRAPHIC_DATA]…" at bounding box center [68, 406] width 112 height 74
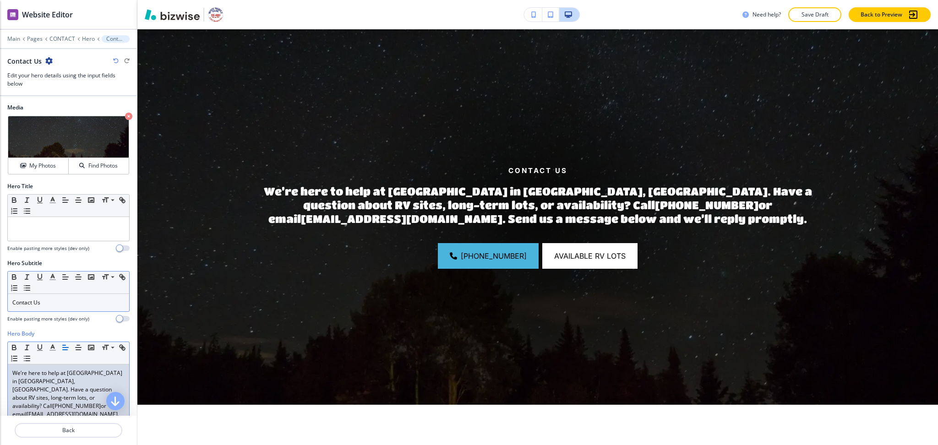
click at [55, 300] on p "Contact Us" at bounding box center [68, 302] width 112 height 8
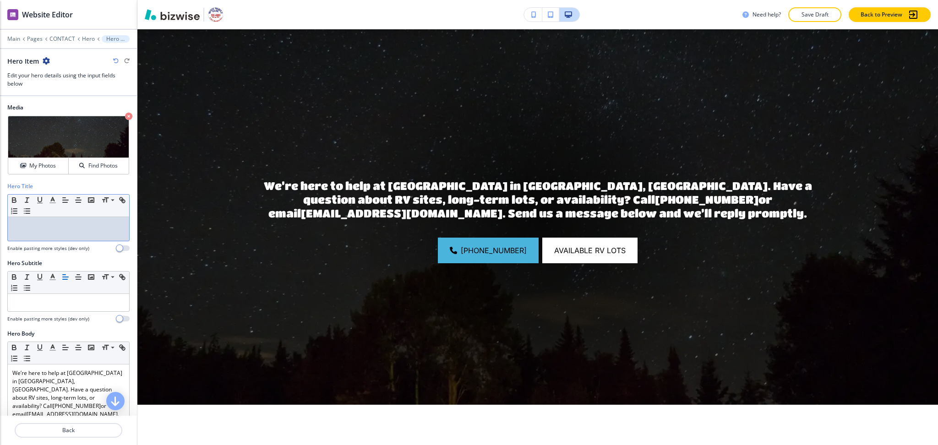
click at [54, 234] on div at bounding box center [68, 229] width 121 height 24
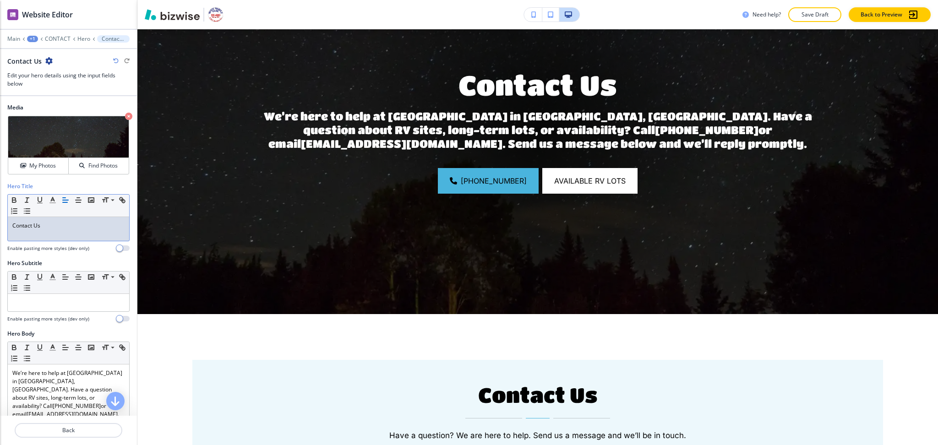
scroll to position [135, 0]
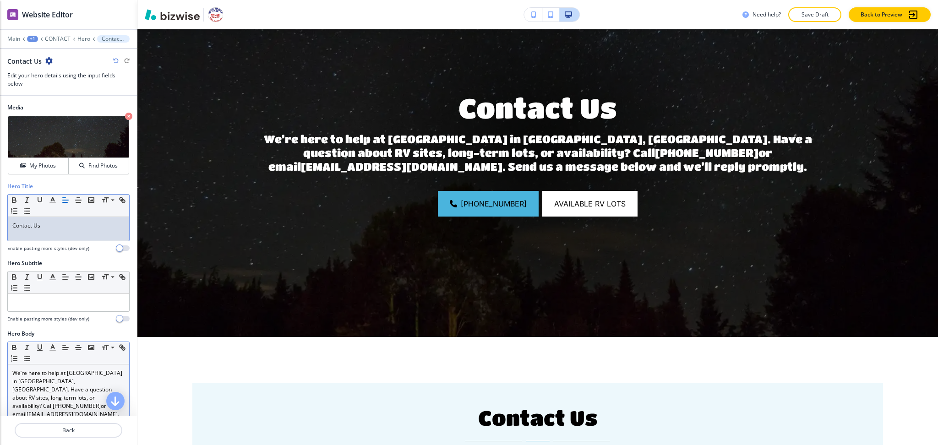
click at [68, 382] on p "We’re here to help at [GEOGRAPHIC_DATA] in [GEOGRAPHIC_DATA], [GEOGRAPHIC_DATA]…" at bounding box center [68, 402] width 112 height 66
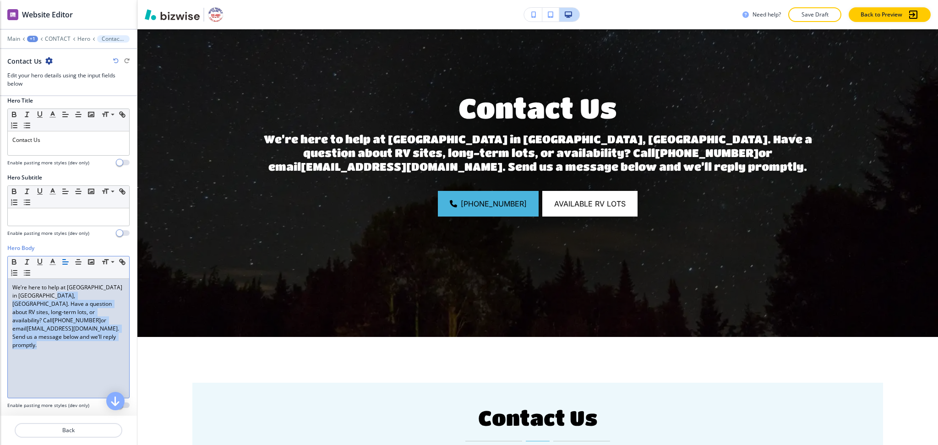
scroll to position [269, 0]
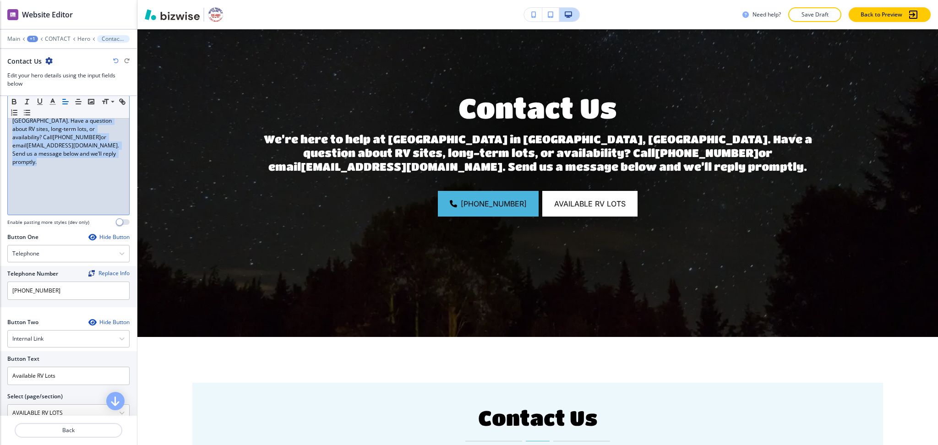
drag, startPoint x: 51, startPoint y: 380, endPoint x: 94, endPoint y: 222, distance: 163.2
click at [94, 222] on div "Hero Body Small Normal Large Huge We’re here to help at [GEOGRAPHIC_DATA] in [G…" at bounding box center [68, 143] width 122 height 165
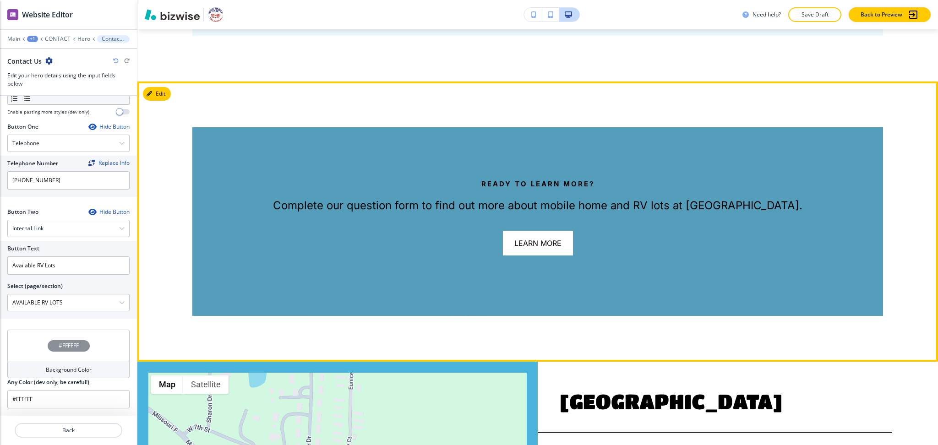
scroll to position [838, 0]
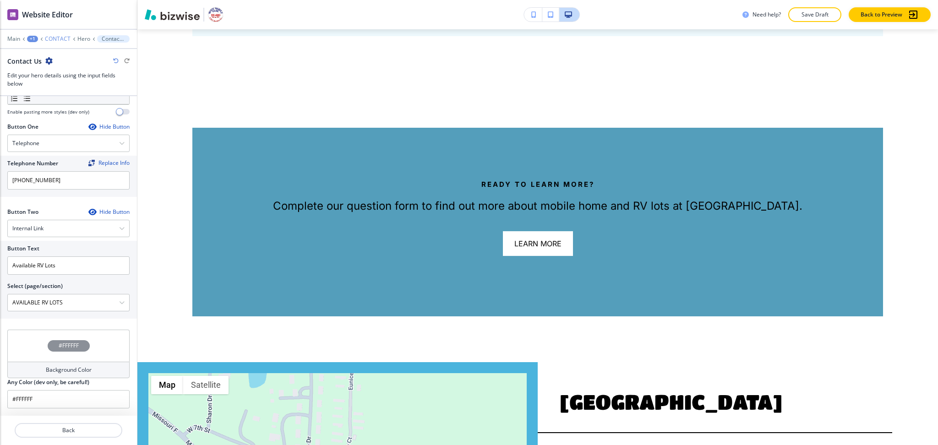
click at [60, 38] on p "CONTACT" at bounding box center [58, 39] width 26 height 6
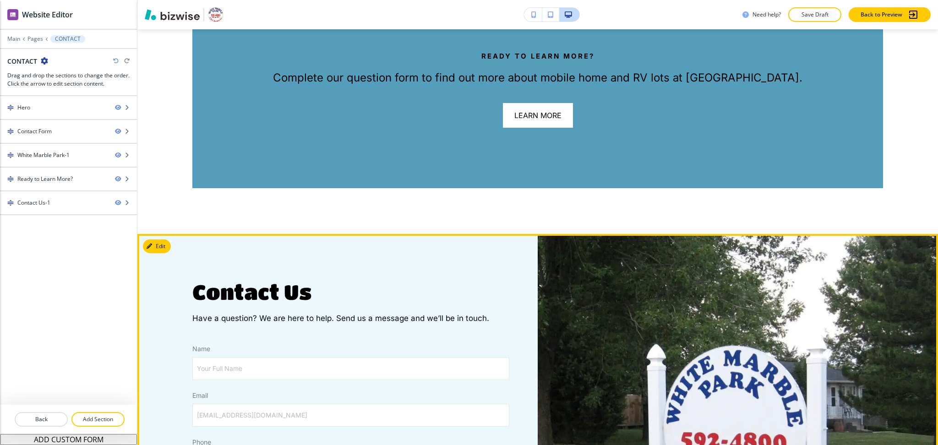
scroll to position [1198, 0]
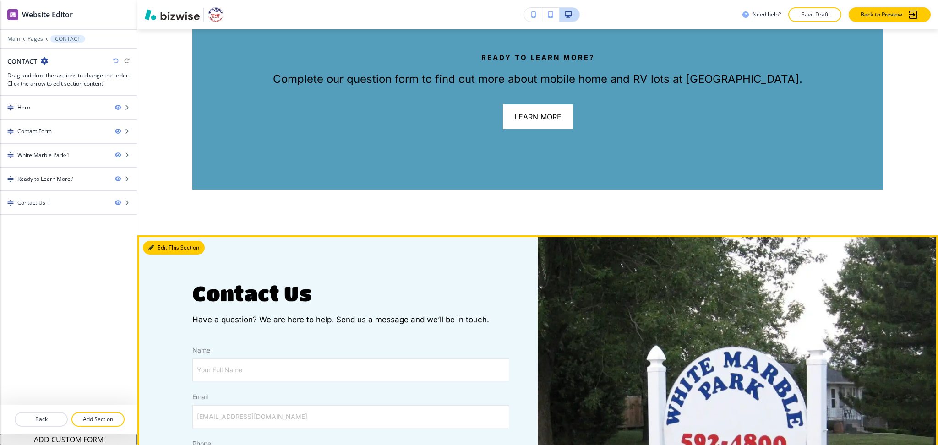
click at [160, 241] on button "Edit This Section" at bounding box center [174, 248] width 62 height 14
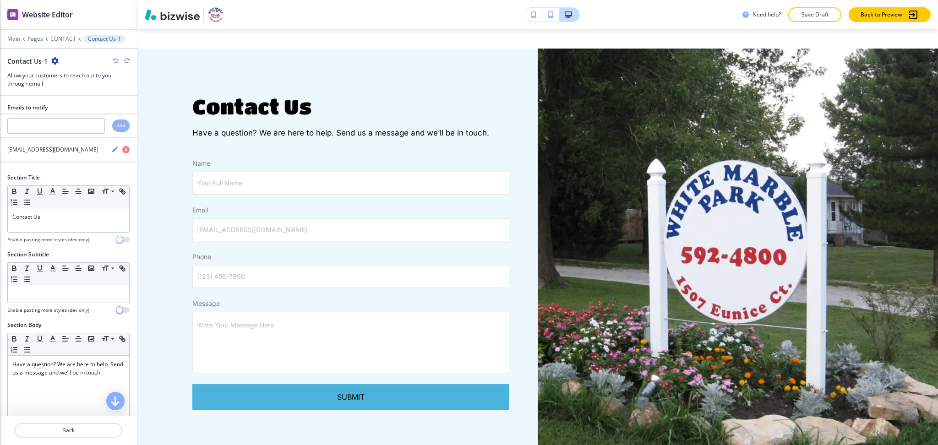
scroll to position [1392, 0]
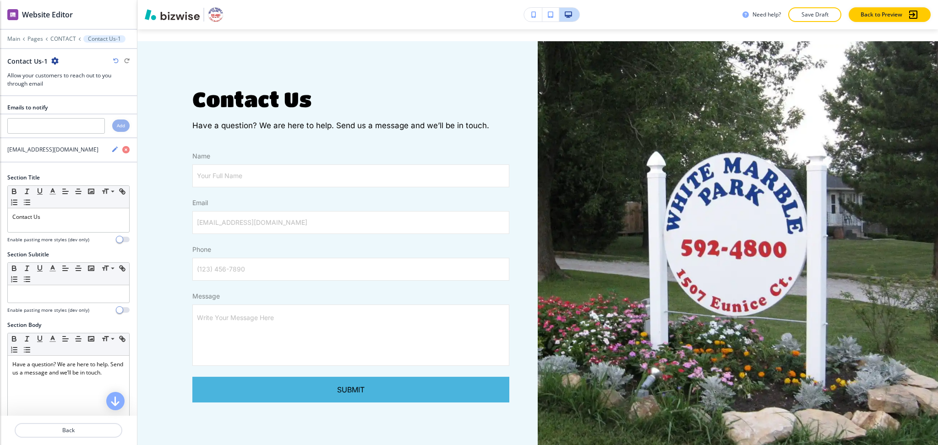
click at [54, 59] on icon "button" at bounding box center [54, 60] width 7 height 7
click at [77, 116] on button "Delete Section" at bounding box center [79, 109] width 59 height 16
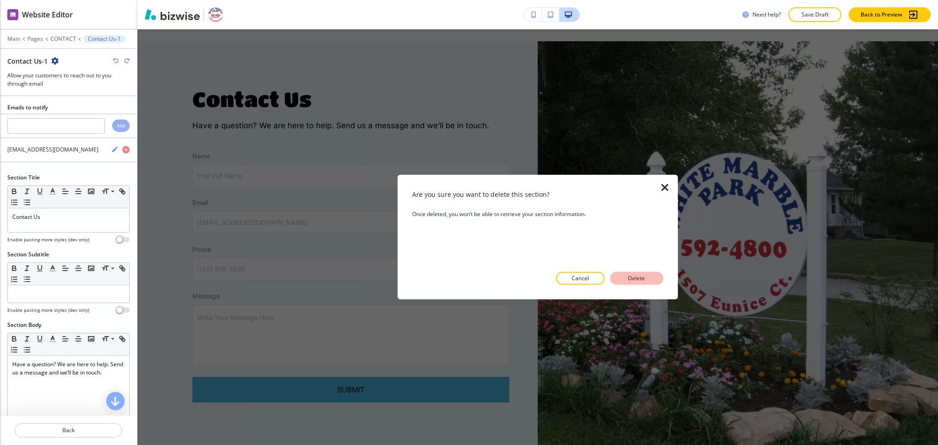
click at [637, 279] on p "Delete" at bounding box center [636, 278] width 22 height 8
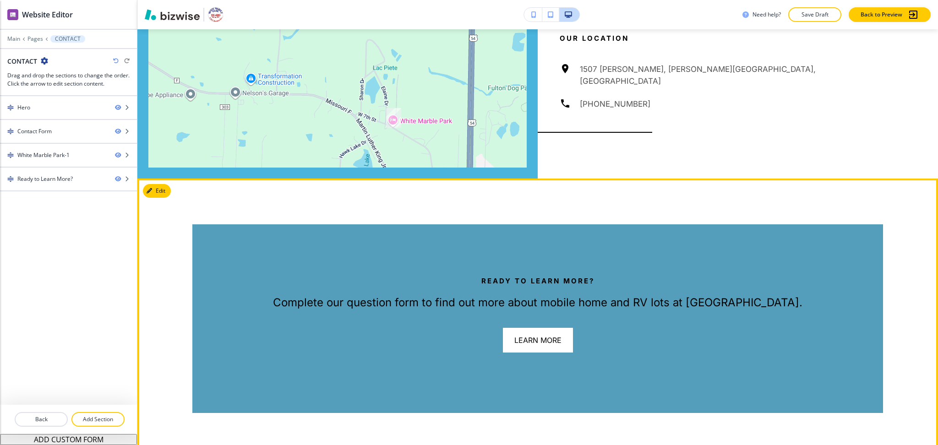
scroll to position [973, 0]
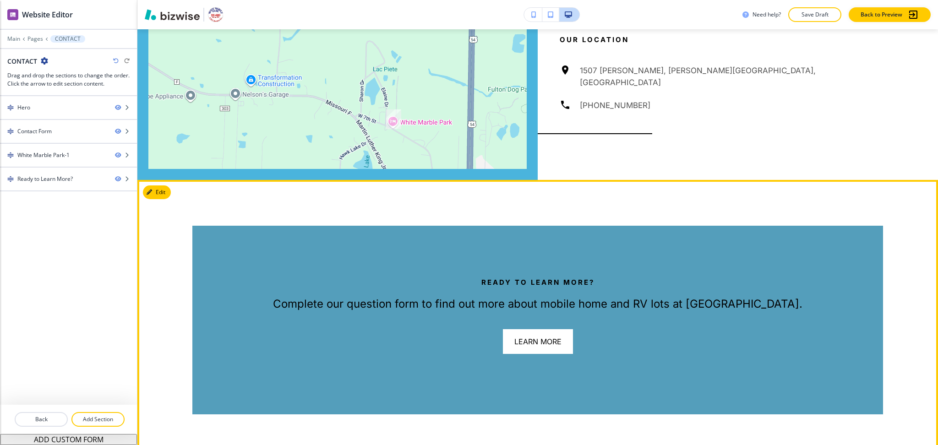
click at [163, 185] on button "Edit" at bounding box center [157, 192] width 28 height 14
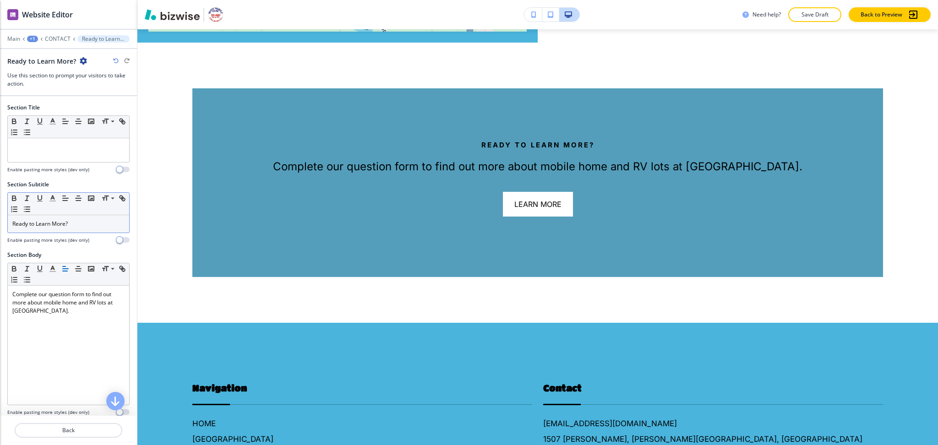
scroll to position [1112, 0]
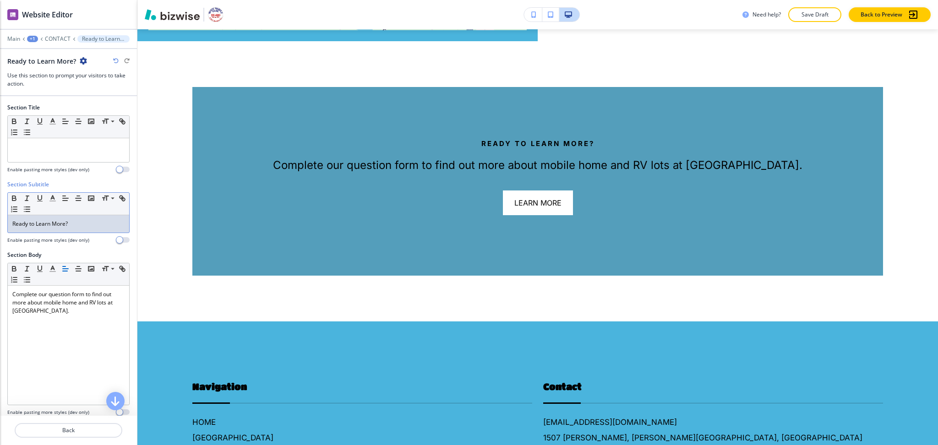
click at [73, 228] on div "Ready to Learn More?" at bounding box center [68, 223] width 121 height 17
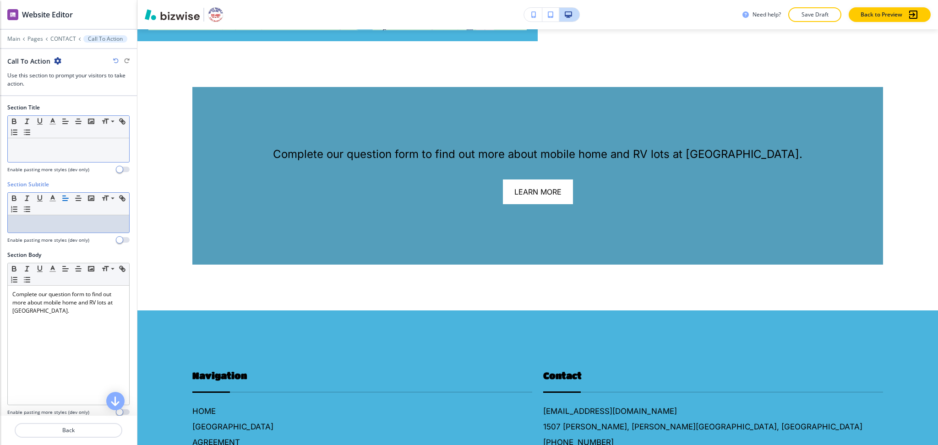
click at [67, 150] on p at bounding box center [68, 147] width 112 height 8
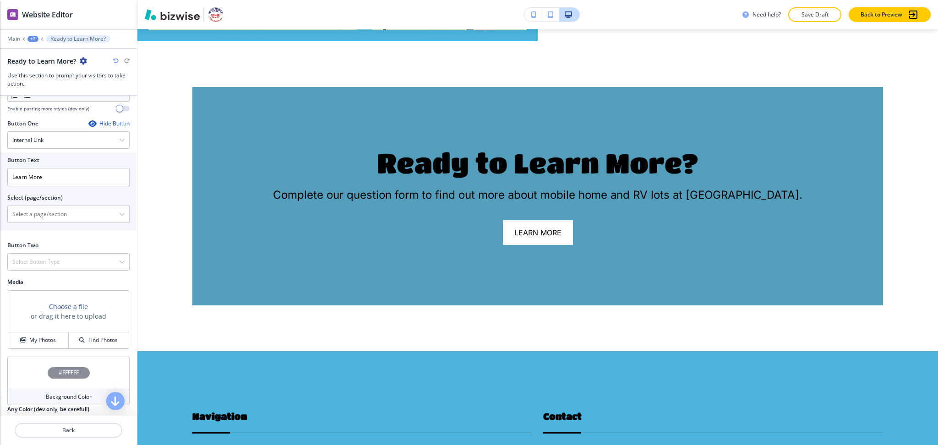
scroll to position [304, 0]
click at [25, 141] on h4 "Internal Link" at bounding box center [27, 140] width 31 height 8
click at [25, 156] on h4 "Telephone" at bounding box center [68, 156] width 112 height 8
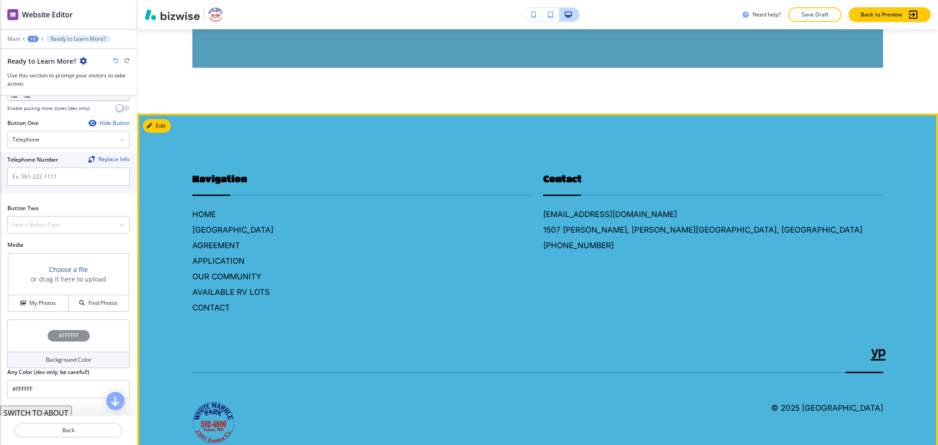
scroll to position [1344, 0]
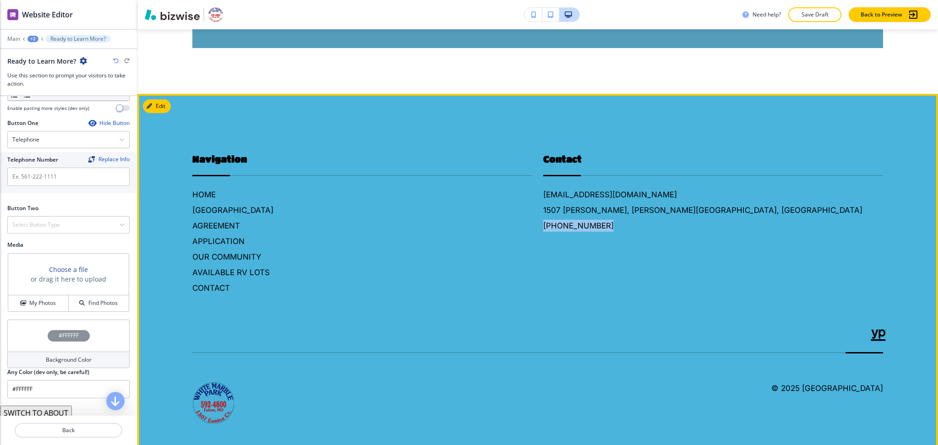
drag, startPoint x: 533, startPoint y: 218, endPoint x: 597, endPoint y: 215, distance: 64.6
click at [597, 215] on div "Contact [EMAIL_ADDRESS][DOMAIN_NAME] [STREET_ADDRESS][PERSON_NAME] [PHONE_NUMBE…" at bounding box center [707, 214] width 351 height 160
copy h6 "[PHONE_NUMBER]"
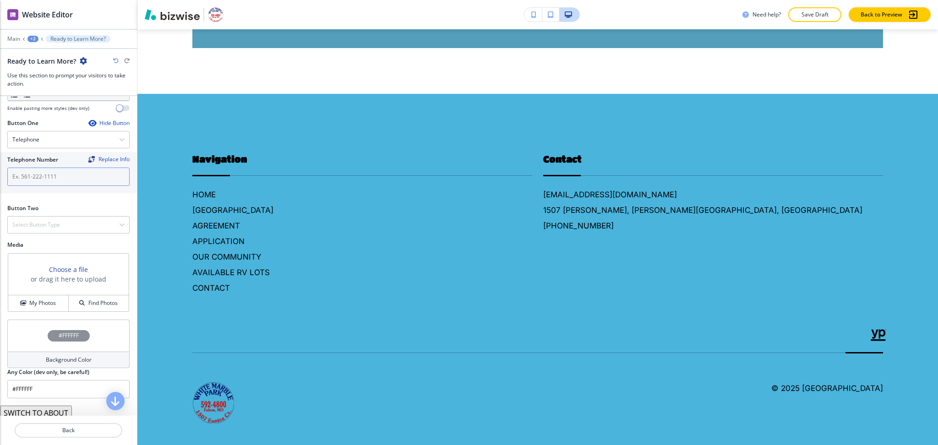
click at [93, 174] on input "text" at bounding box center [68, 177] width 122 height 18
paste input "[PHONE_NUMBER]"
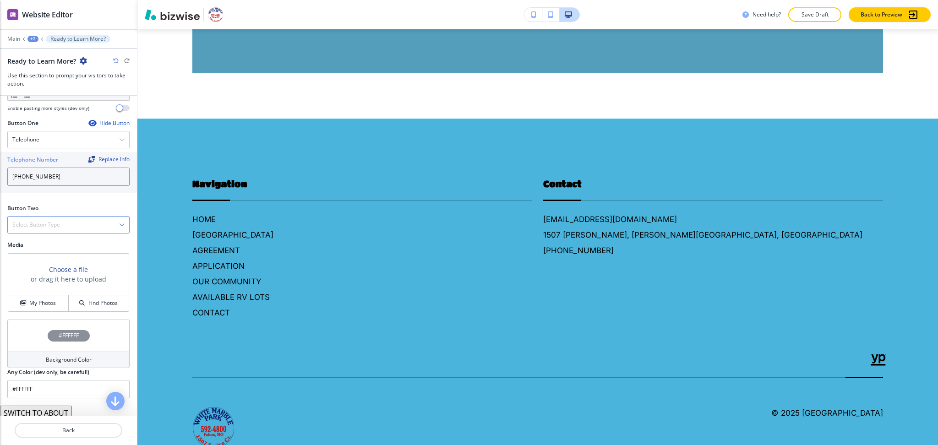
type input "[PHONE_NUMBER]"
click at [69, 227] on div "Select Button Type" at bounding box center [68, 225] width 121 height 16
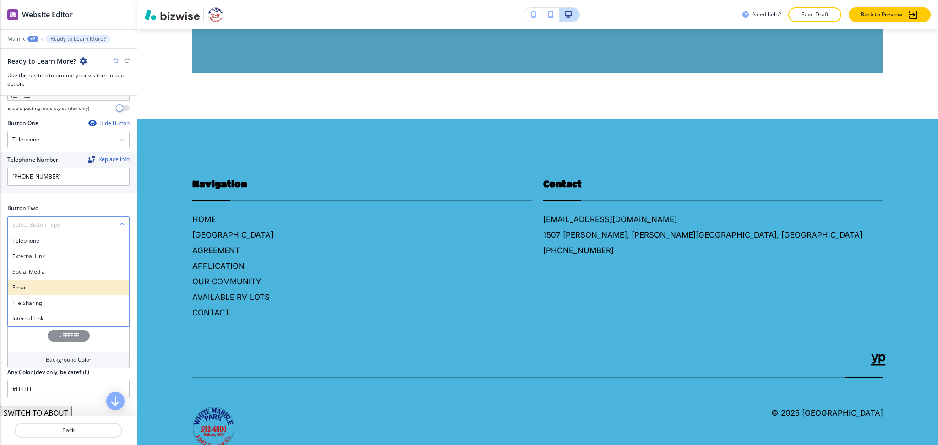
click at [64, 294] on div "Email" at bounding box center [68, 288] width 121 height 16
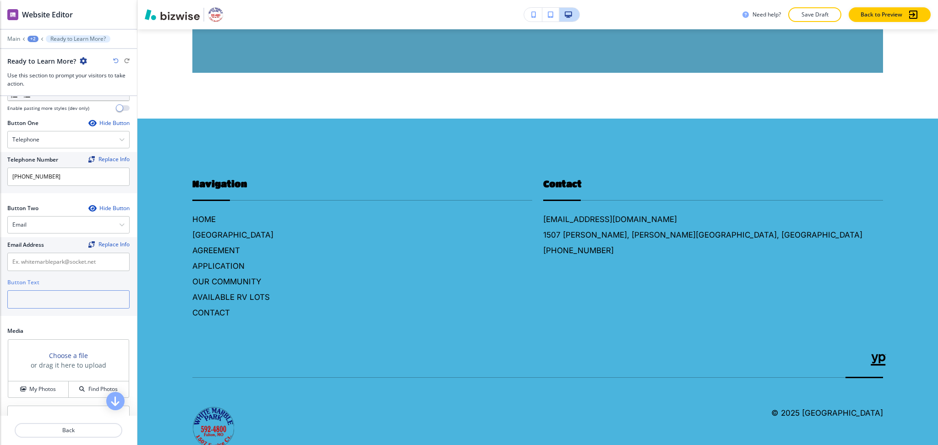
click at [63, 303] on input "text" at bounding box center [68, 299] width 122 height 18
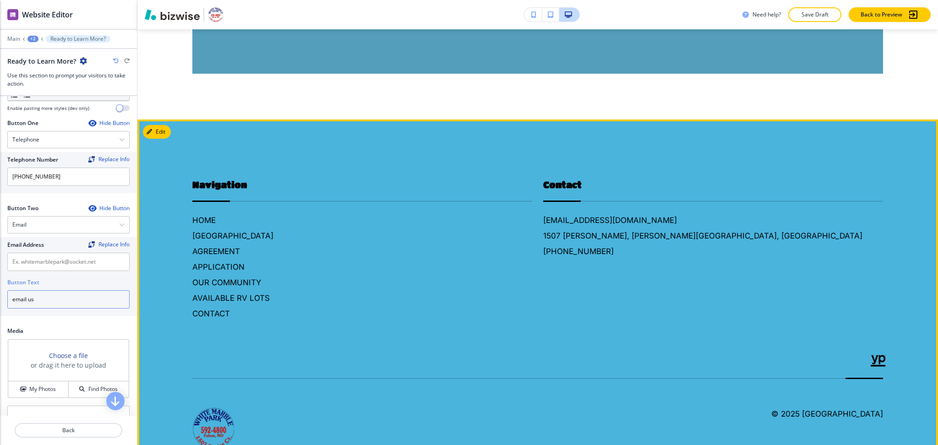
type input "email us"
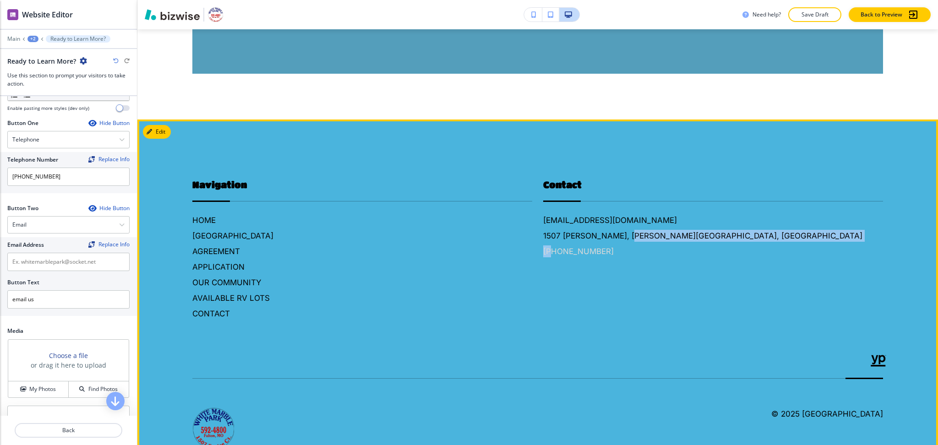
drag, startPoint x: 615, startPoint y: 243, endPoint x: 545, endPoint y: 238, distance: 70.6
click at [545, 238] on div "[EMAIL_ADDRESS][DOMAIN_NAME] [STREET_ADDRESS][PERSON_NAME] [PHONE_NUMBER]" at bounding box center [713, 235] width 340 height 43
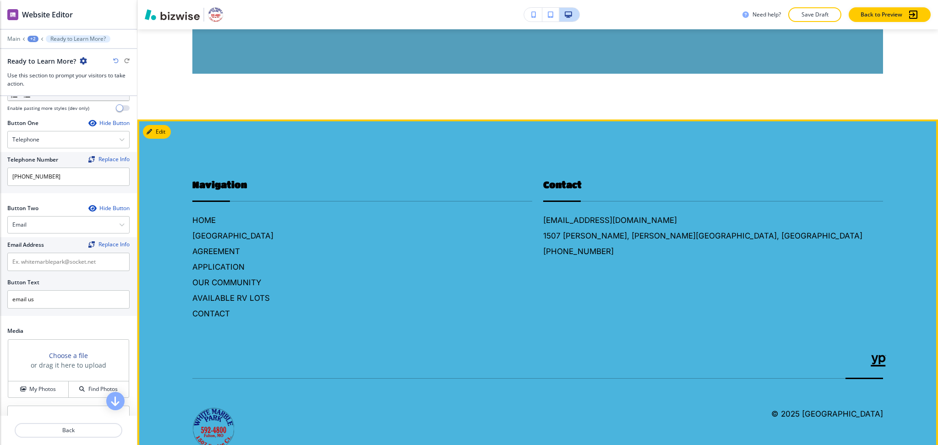
click at [569, 279] on div "Contact [EMAIL_ADDRESS][DOMAIN_NAME] [STREET_ADDRESS][PERSON_NAME] [PHONE_NUMBE…" at bounding box center [707, 240] width 351 height 160
drag, startPoint x: 532, startPoint y: 244, endPoint x: 611, endPoint y: 248, distance: 78.8
click at [613, 248] on div "Contact [EMAIL_ADDRESS][DOMAIN_NAME] [STREET_ADDRESS][PERSON_NAME] [PHONE_NUMBE…" at bounding box center [707, 240] width 351 height 160
copy h6 "[PHONE_NUMBER]"
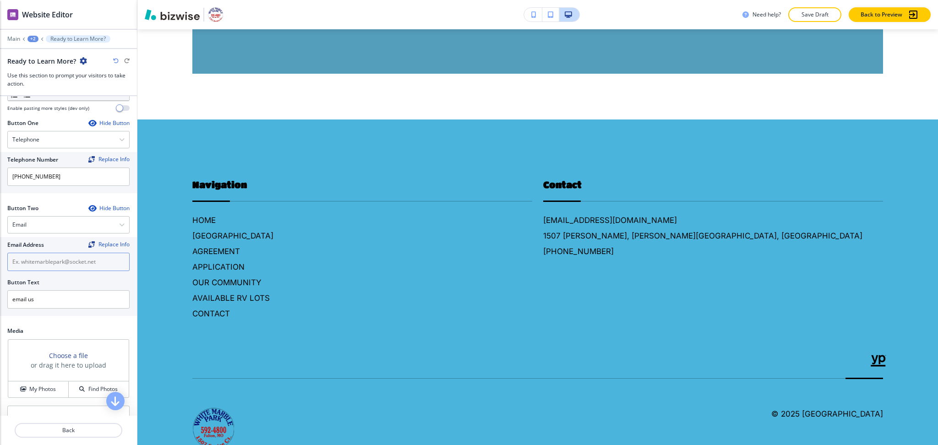
click at [74, 260] on input "text" at bounding box center [68, 262] width 122 height 18
paste input "[PHONE_NUMBER]"
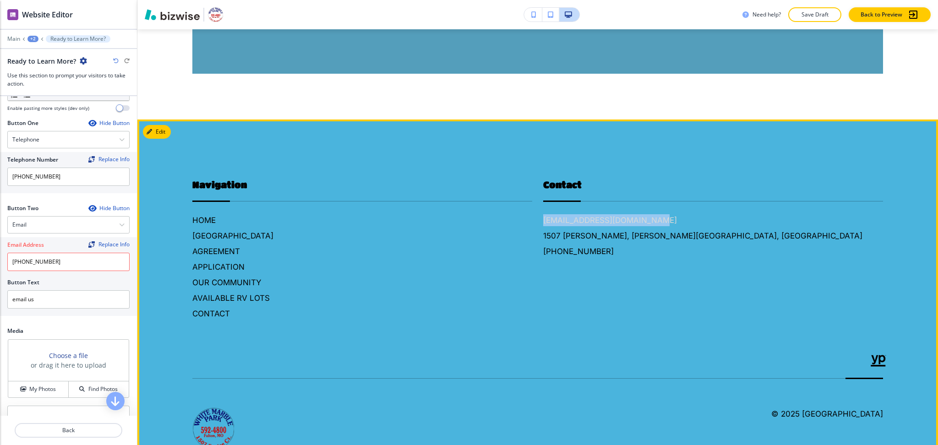
drag, startPoint x: 535, startPoint y: 206, endPoint x: 646, endPoint y: 209, distance: 110.8
click at [646, 209] on div "Contact [EMAIL_ADDRESS][DOMAIN_NAME] [STREET_ADDRESS][PERSON_NAME] [PHONE_NUMBE…" at bounding box center [707, 240] width 351 height 160
copy h6 "[EMAIL_ADDRESS][DOMAIN_NAME]"
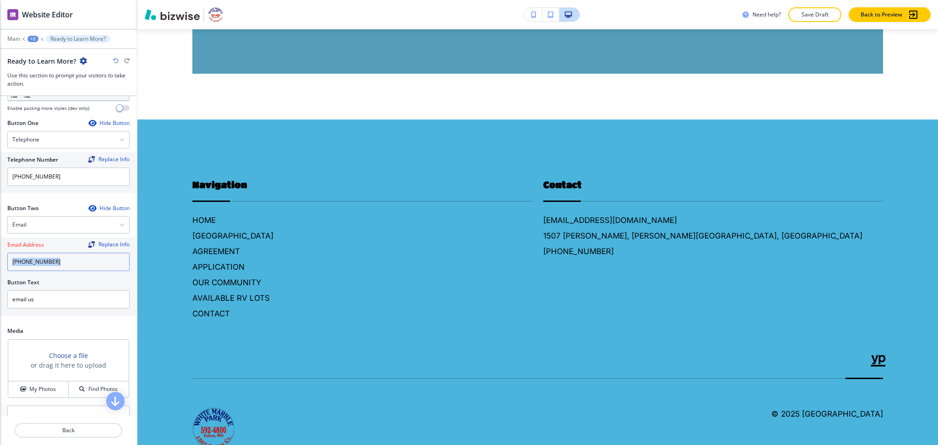
drag, startPoint x: 53, startPoint y: 272, endPoint x: 59, endPoint y: 265, distance: 9.2
click at [56, 268] on div "Email Address Replace Info [PHONE_NUMBER] Button Text email us" at bounding box center [68, 272] width 122 height 71
click at [59, 265] on input "[PHONE_NUMBER]" at bounding box center [68, 262] width 122 height 18
paste input "[EMAIL_ADDRESS][DOMAIN_NAME]"
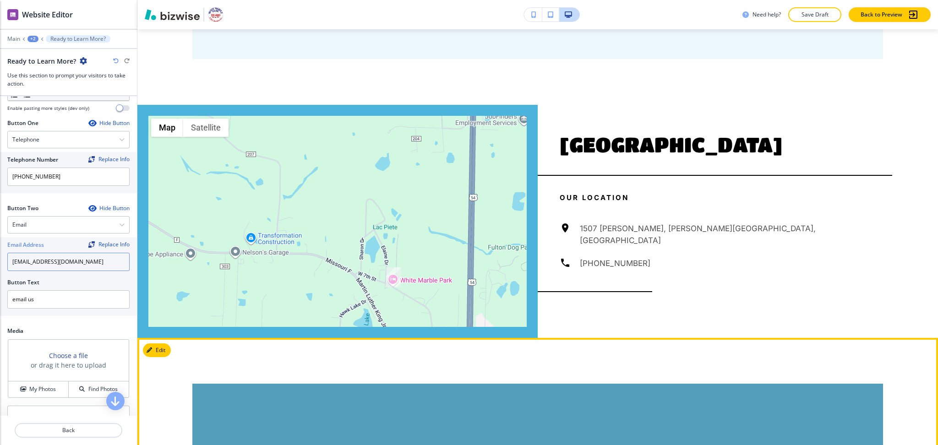
scroll to position [814, 0]
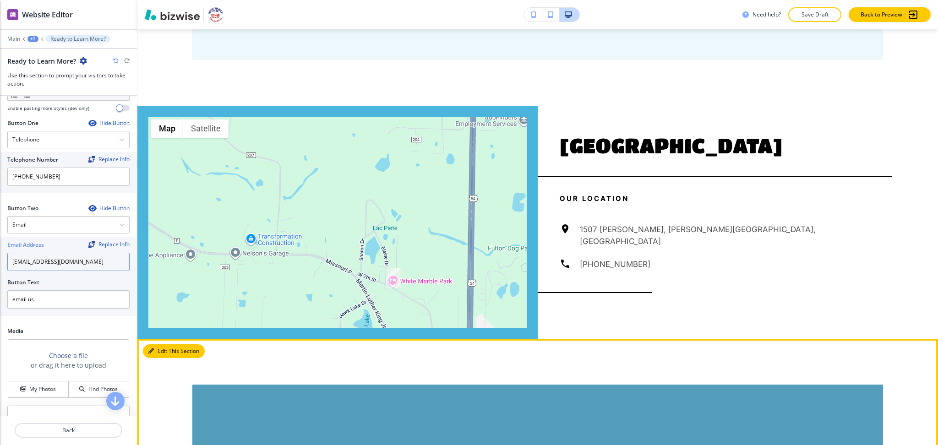
type input "[EMAIL_ADDRESS][DOMAIN_NAME]"
click at [160, 344] on button "Edit This Section" at bounding box center [174, 351] width 62 height 14
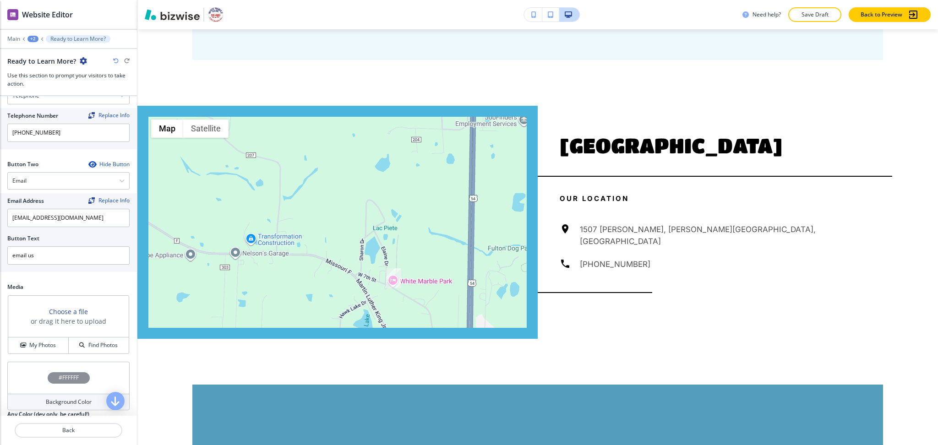
scroll to position [409, 0]
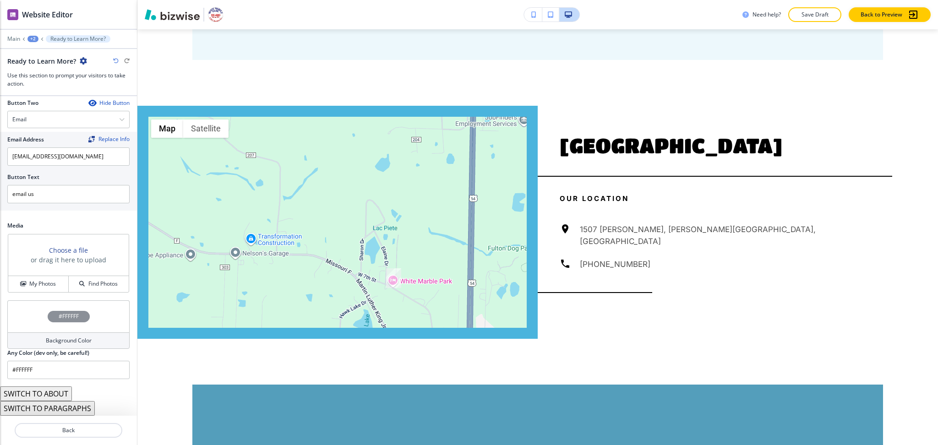
click at [57, 338] on h4 "Background Color" at bounding box center [69, 340] width 46 height 8
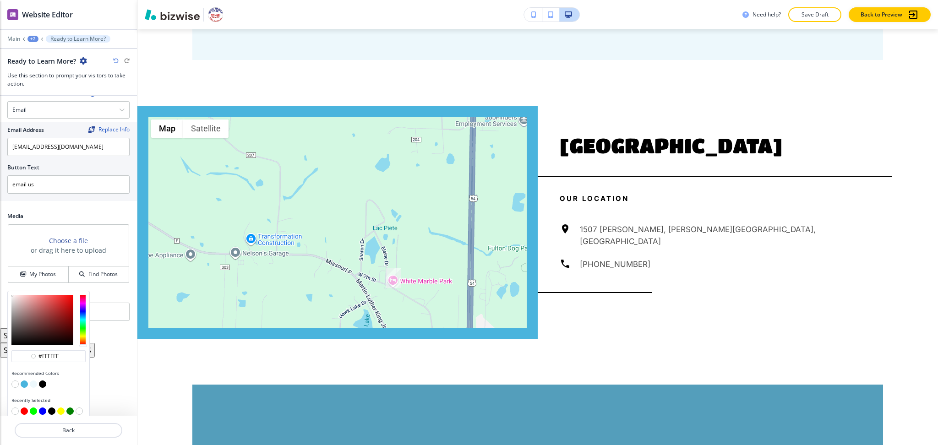
scroll to position [424, 0]
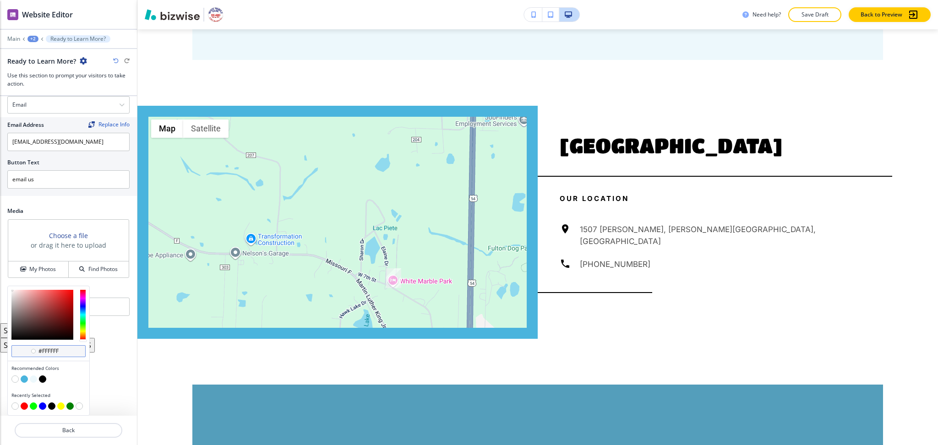
click at [63, 353] on input "#ffffff" at bounding box center [54, 350] width 32 height 7
paste input "03384"
type input "#03384f"
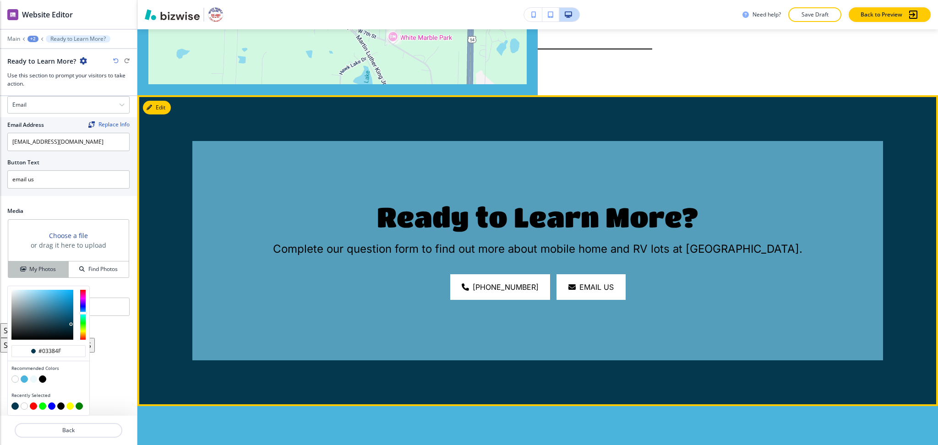
scroll to position [1058, 0]
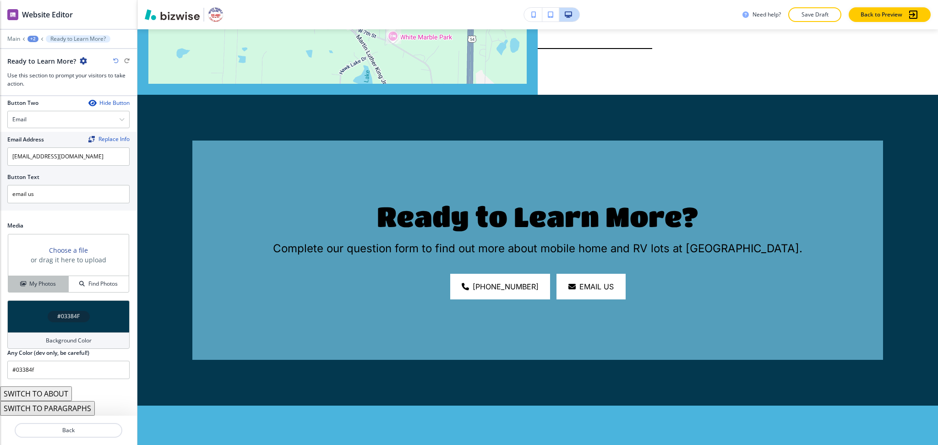
click at [39, 274] on div "Choose a file or drag it here to upload My Photos Find Photos" at bounding box center [68, 263] width 121 height 59
click at [51, 284] on h4 "My Photos" at bounding box center [42, 284] width 27 height 8
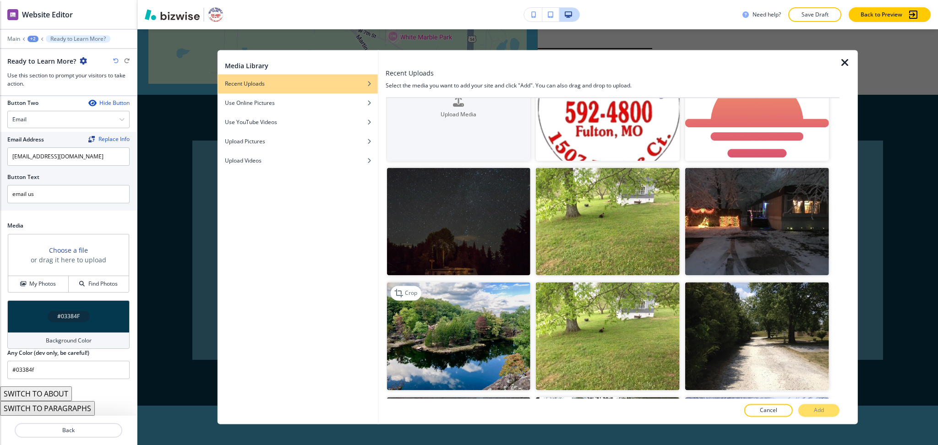
click at [479, 310] on img "button" at bounding box center [458, 336] width 144 height 108
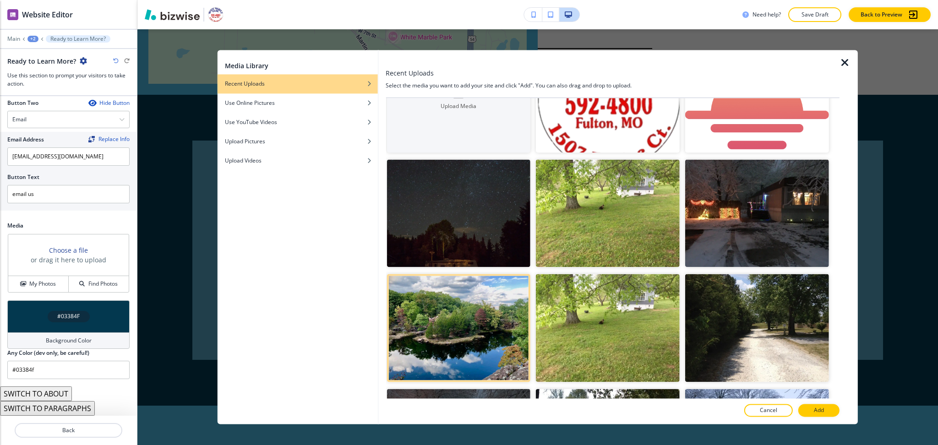
scroll to position [60, 0]
click at [823, 414] on p "Add" at bounding box center [818, 411] width 10 height 8
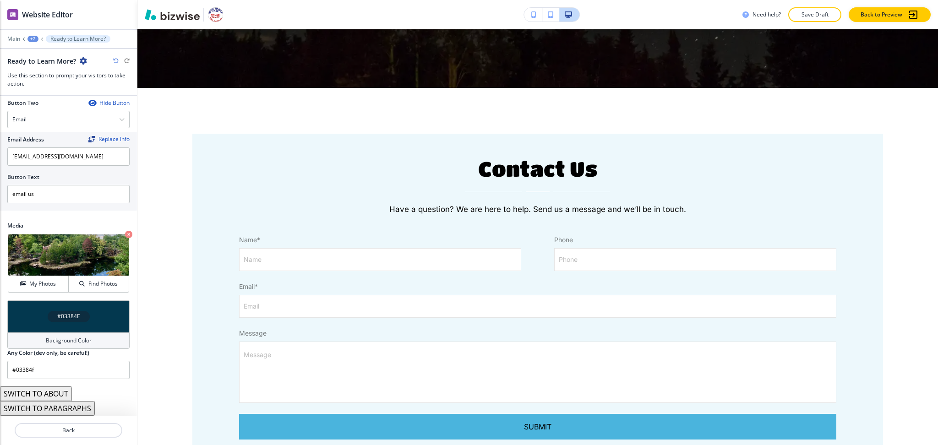
scroll to position [379, 0]
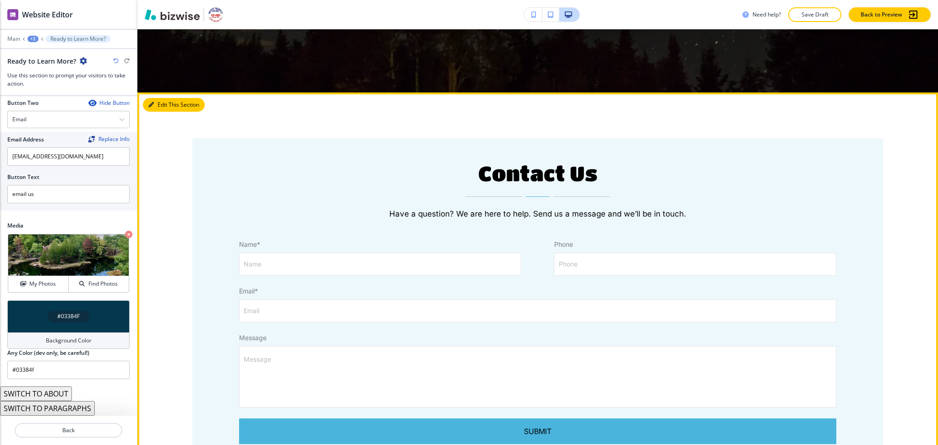
click at [150, 103] on icon "button" at bounding box center [150, 104] width 5 height 5
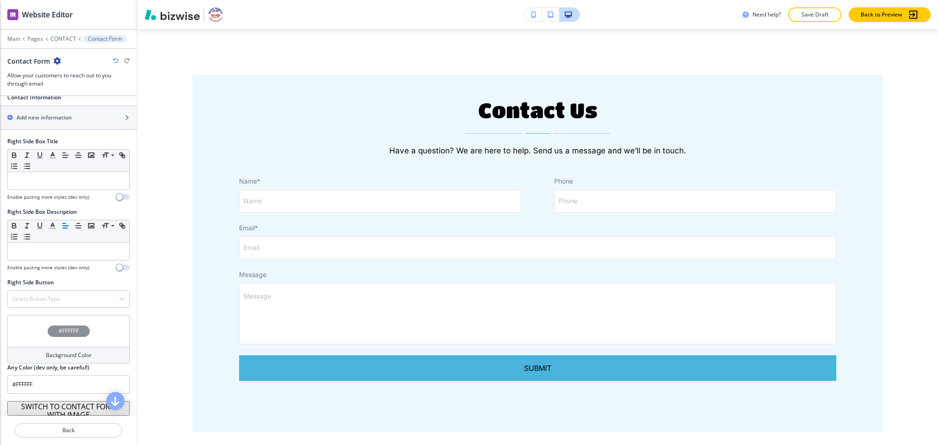
scroll to position [579, 0]
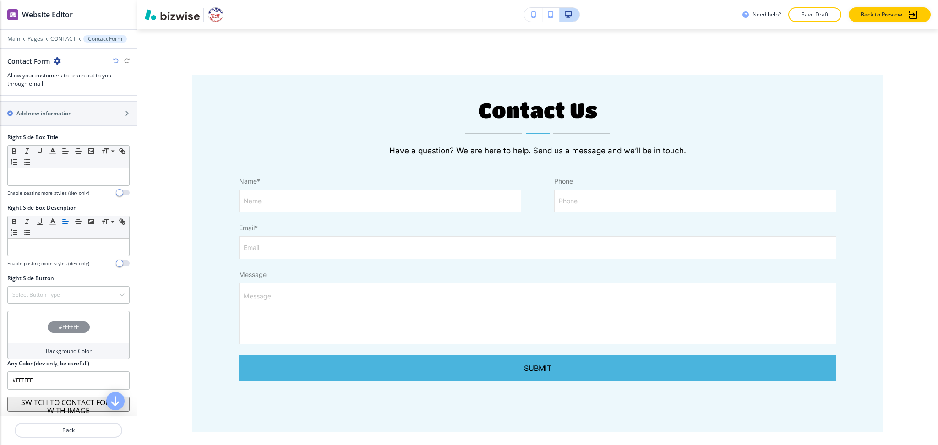
click at [92, 346] on div "Background Color" at bounding box center [68, 351] width 122 height 16
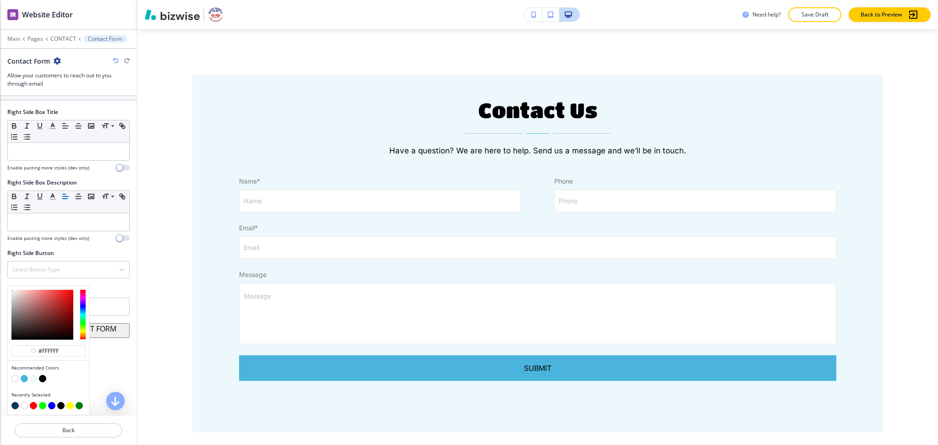
click at [33, 377] on button "button" at bounding box center [33, 378] width 7 height 7
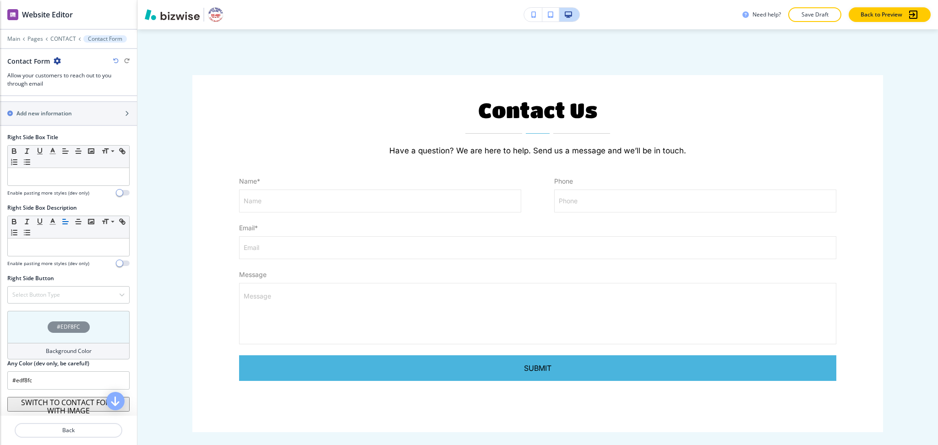
click at [69, 354] on h4 "Background Color" at bounding box center [69, 351] width 46 height 8
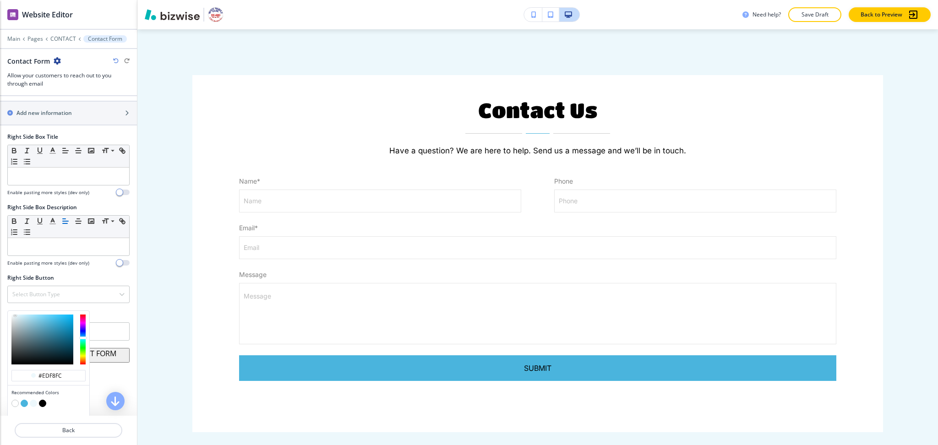
click at [24, 404] on button "button" at bounding box center [24, 403] width 7 height 7
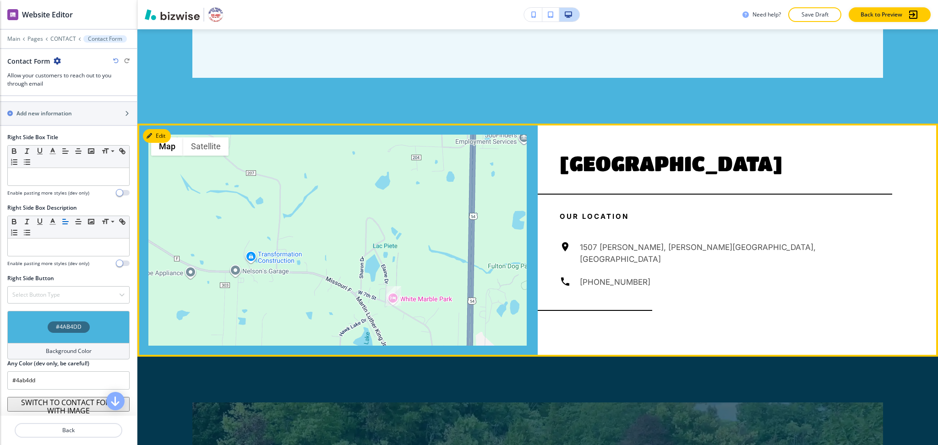
scroll to position [846, 0]
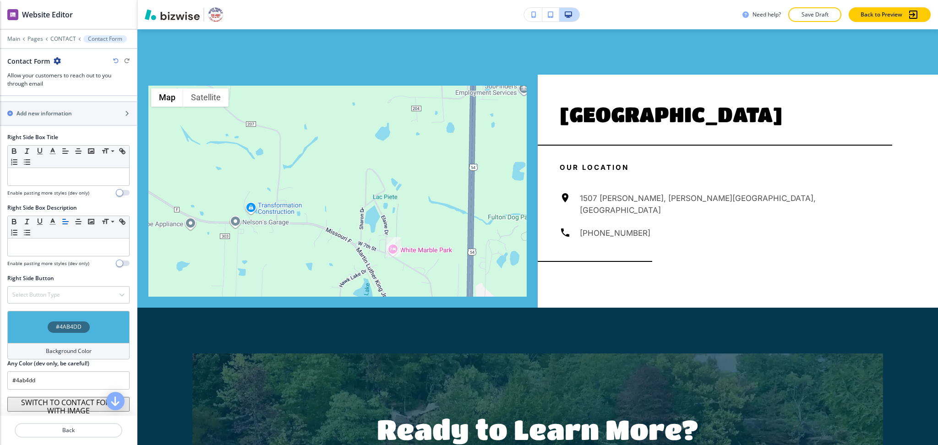
click at [113, 61] on icon "button" at bounding box center [115, 60] width 5 height 5
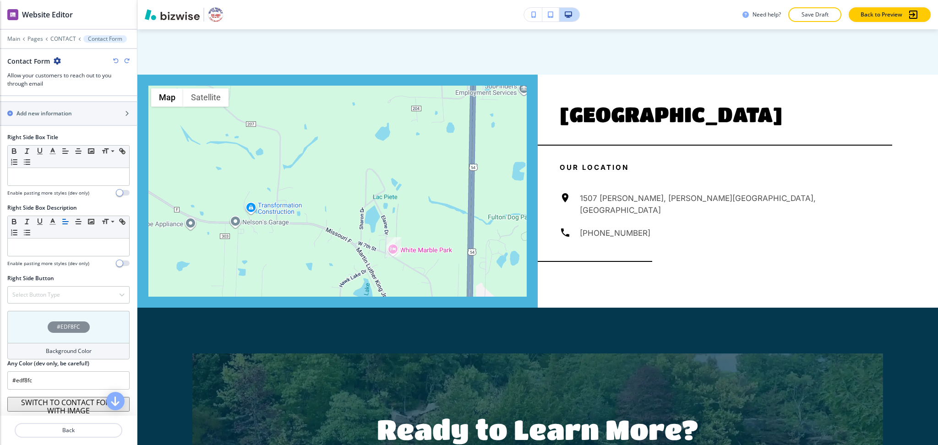
click at [113, 61] on icon "button" at bounding box center [115, 60] width 5 height 5
type input "#FFFFFF"
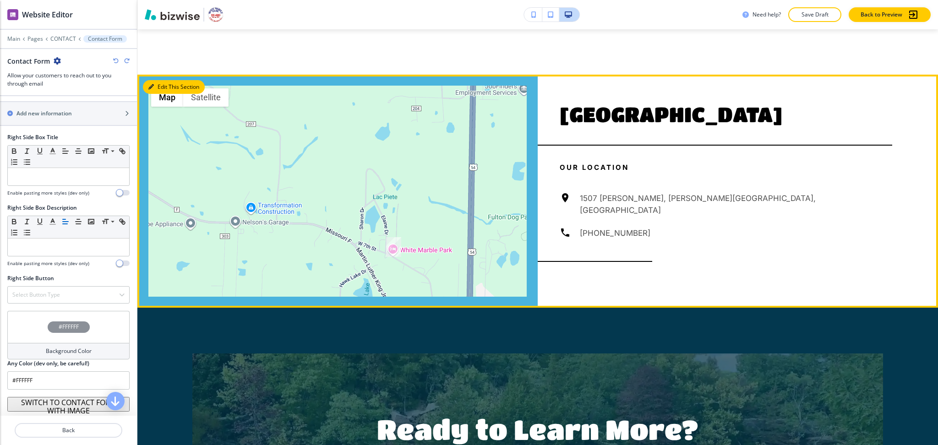
click at [155, 83] on button "Edit This Section" at bounding box center [174, 87] width 62 height 14
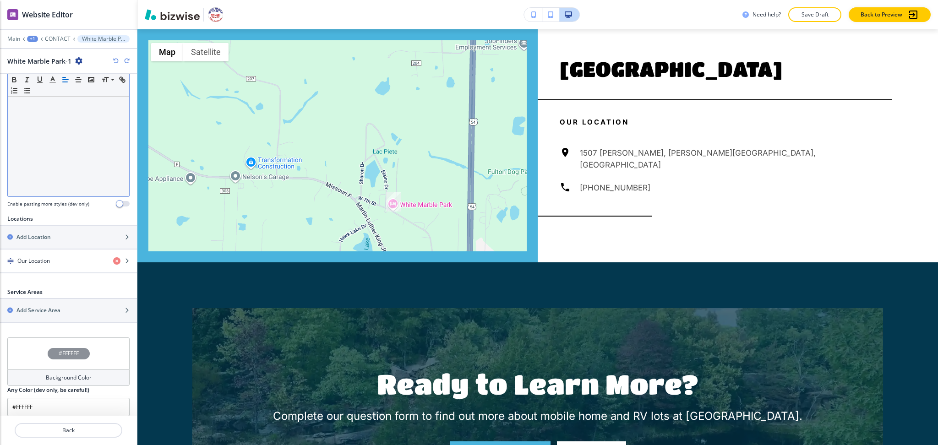
scroll to position [194, 0]
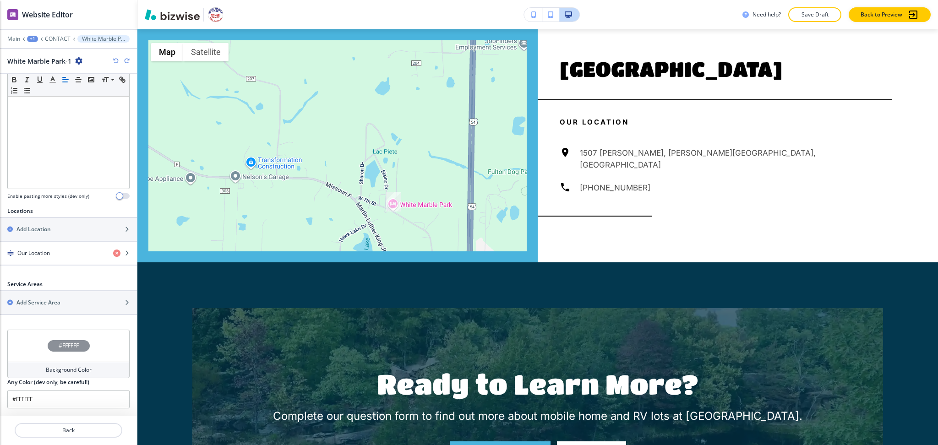
click at [61, 369] on h4 "Background Color" at bounding box center [69, 370] width 46 height 8
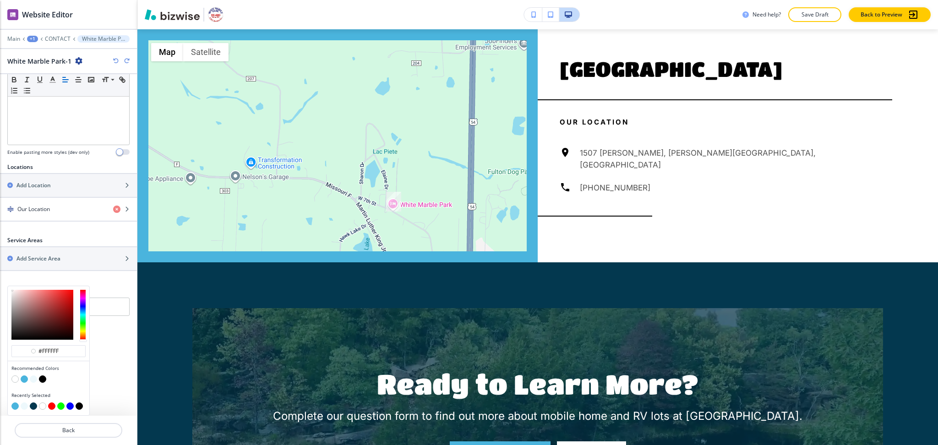
click at [34, 380] on button "button" at bounding box center [33, 378] width 7 height 7
type input "#edf8fc"
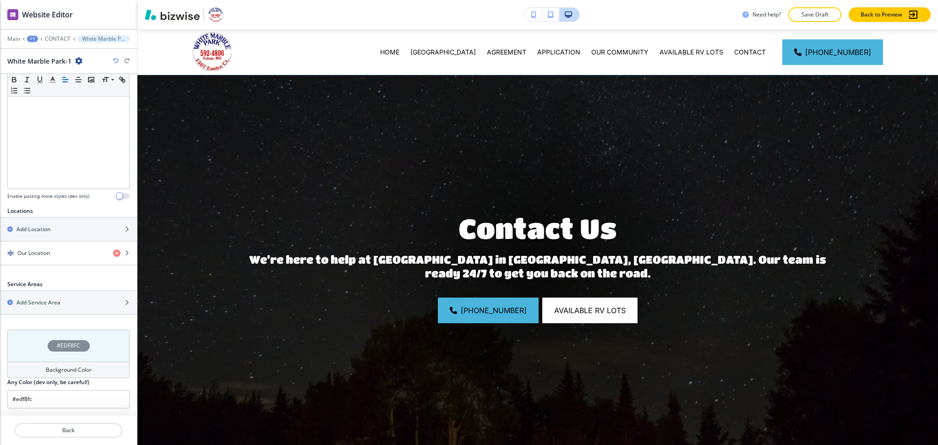
scroll to position [0, 0]
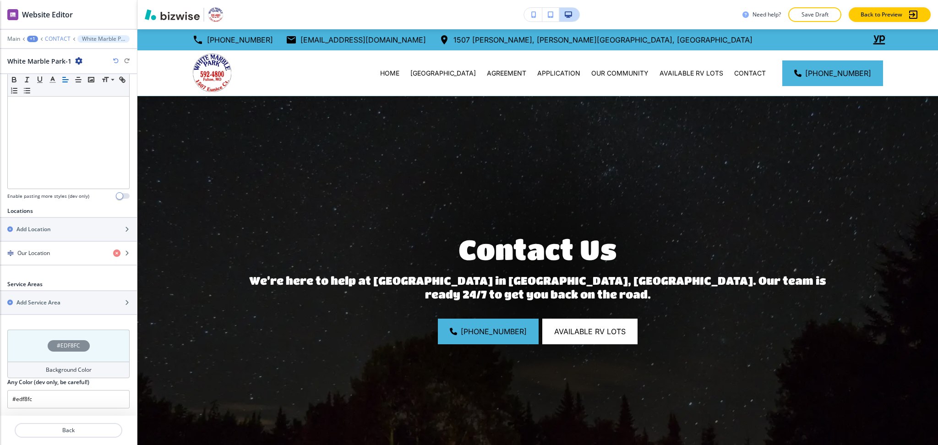
click at [55, 37] on p "CONTACT" at bounding box center [58, 39] width 26 height 6
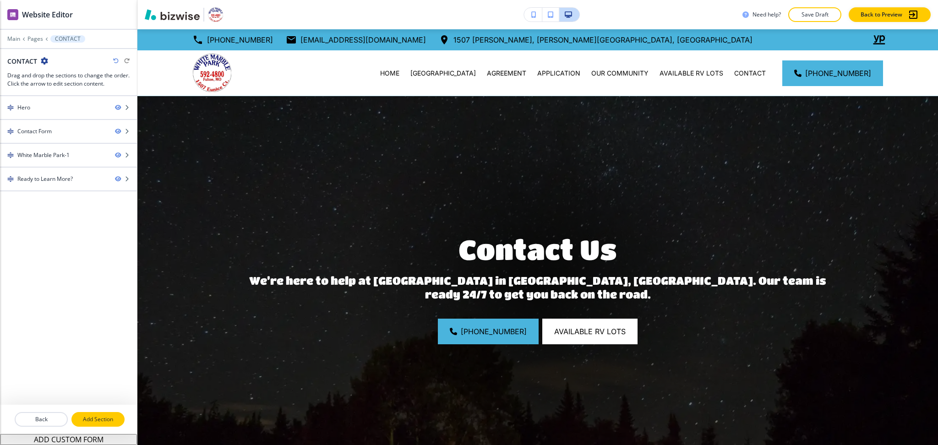
click at [104, 414] on button "Add Section" at bounding box center [97, 419] width 53 height 15
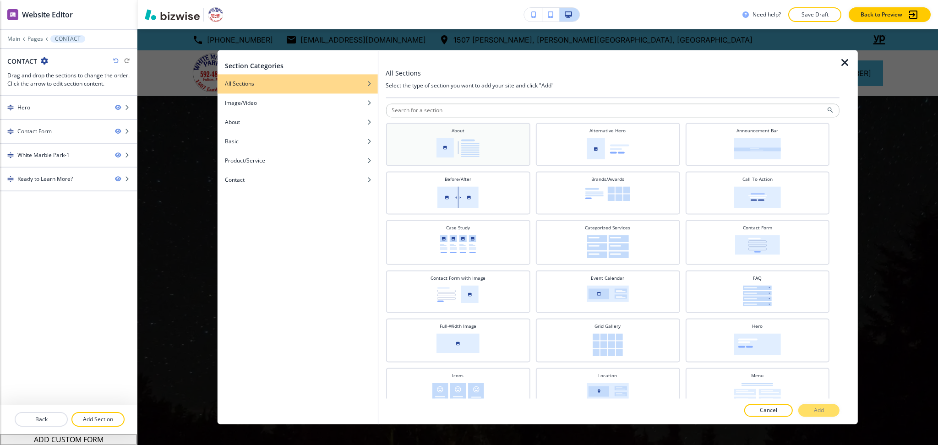
click at [465, 156] on img at bounding box center [457, 148] width 43 height 20
click at [818, 411] on p "Add" at bounding box center [818, 411] width 10 height 8
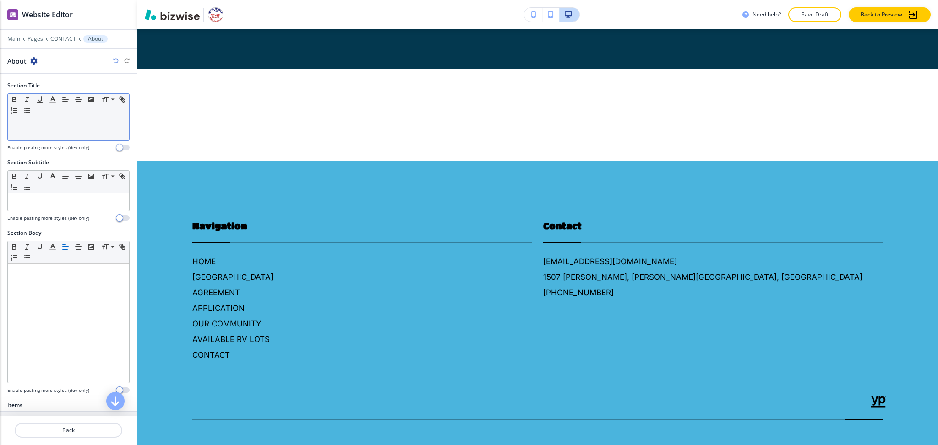
scroll to position [1423, 0]
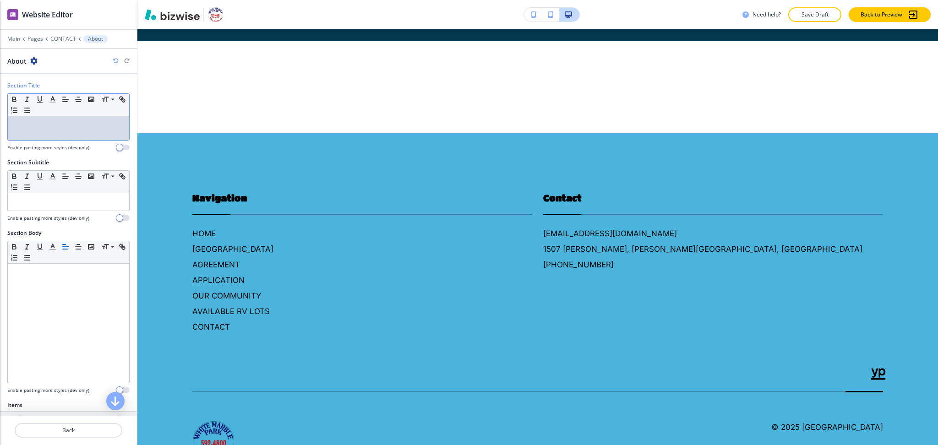
click at [49, 127] on p at bounding box center [68, 125] width 112 height 8
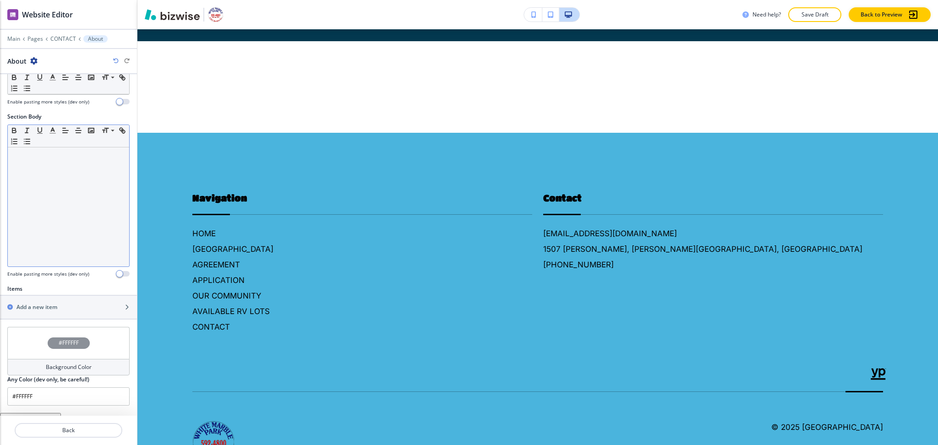
scroll to position [160, 0]
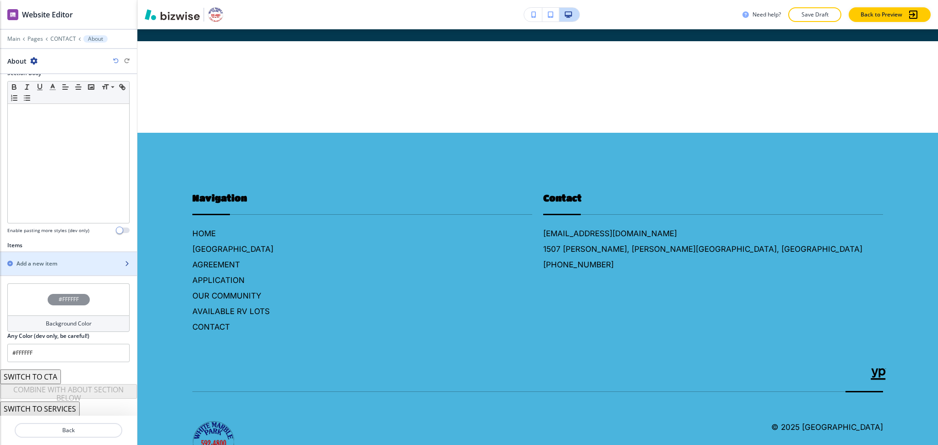
click at [55, 262] on h2 "Add a new item" at bounding box center [36, 264] width 41 height 8
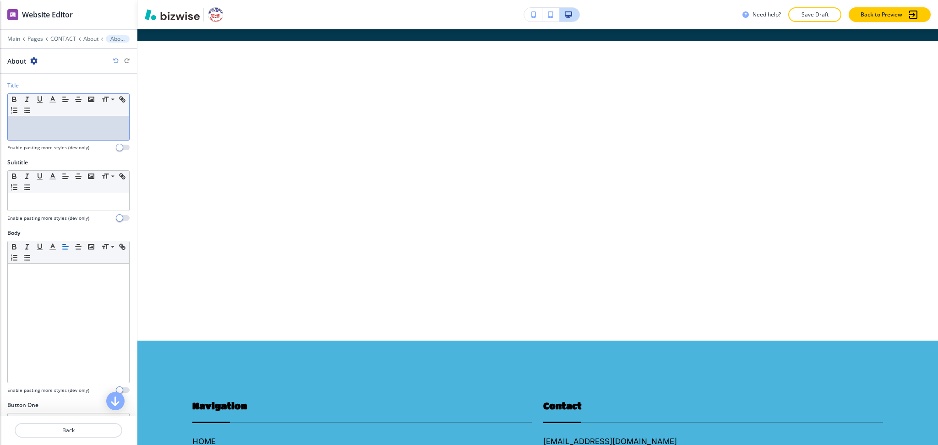
click at [41, 132] on div at bounding box center [68, 128] width 121 height 24
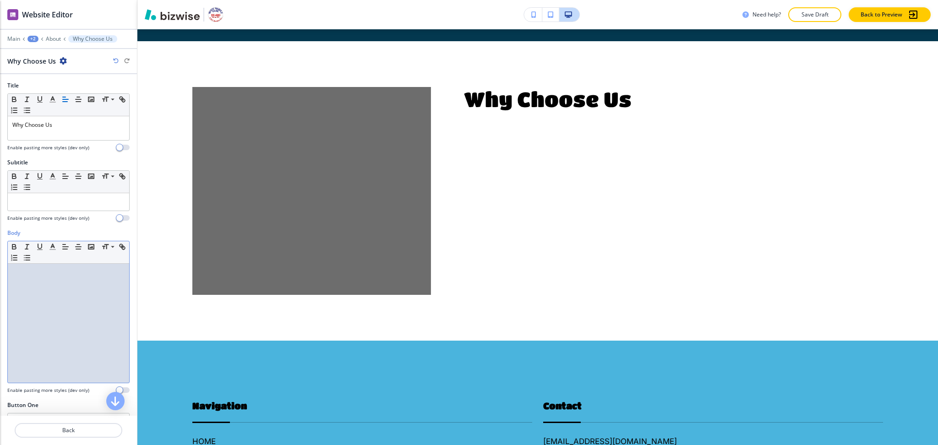
click at [72, 292] on div at bounding box center [68, 323] width 121 height 119
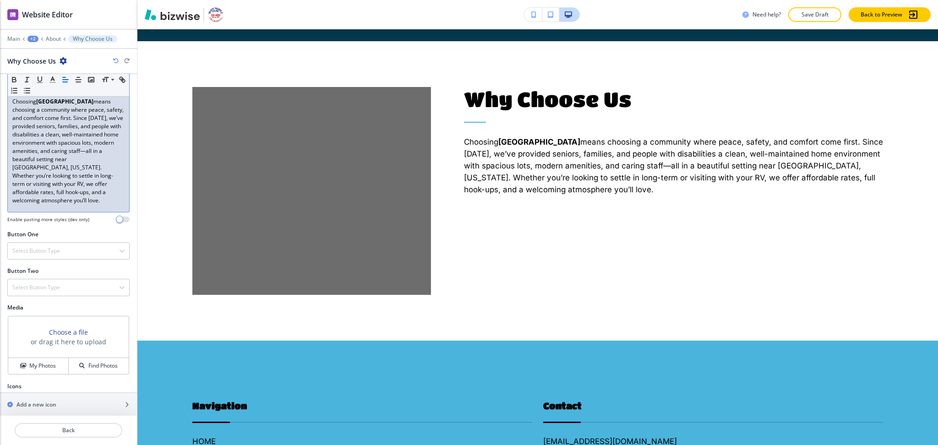
scroll to position [179, 0]
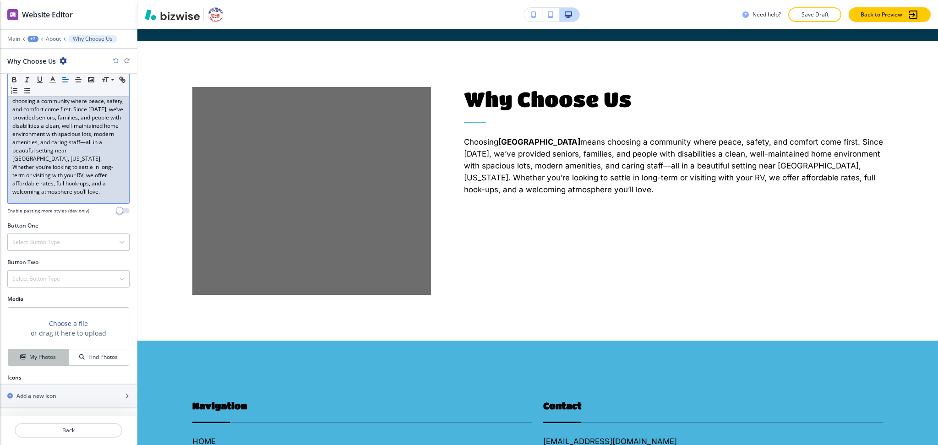
click at [45, 354] on h4 "My Photos" at bounding box center [42, 357] width 27 height 8
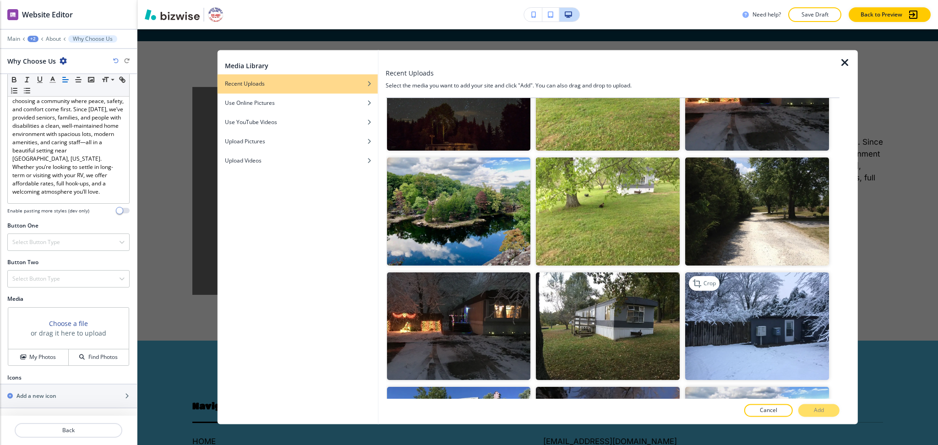
scroll to position [176, 0]
click at [612, 329] on img "button" at bounding box center [608, 326] width 144 height 108
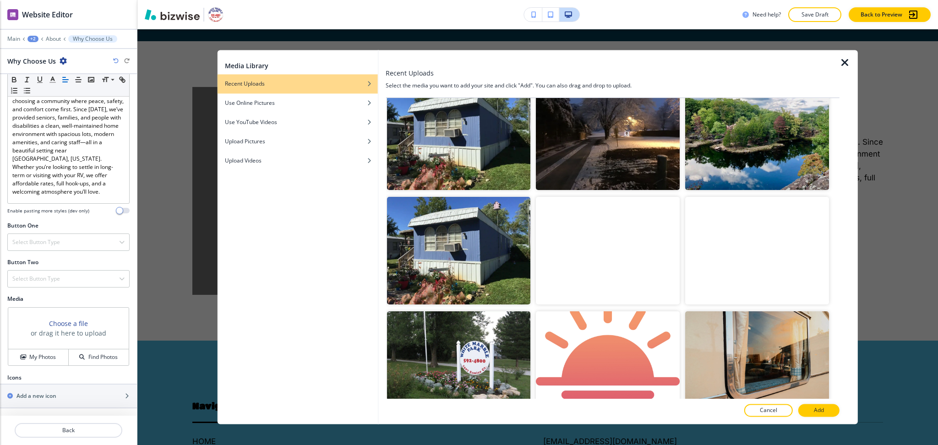
scroll to position [481, 0]
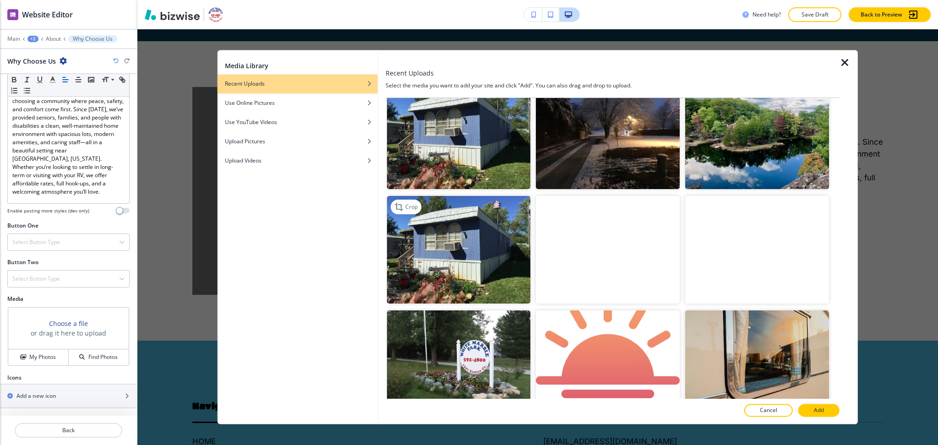
click at [480, 259] on img "button" at bounding box center [458, 250] width 144 height 108
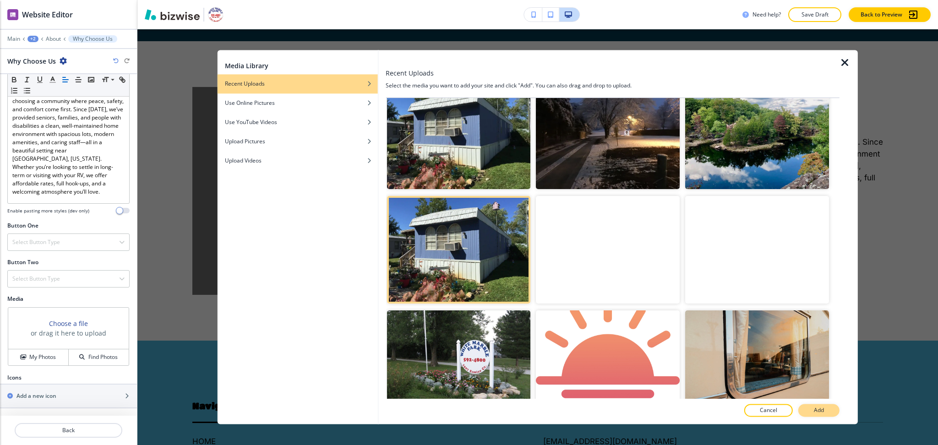
click at [814, 410] on p "Add" at bounding box center [818, 411] width 10 height 8
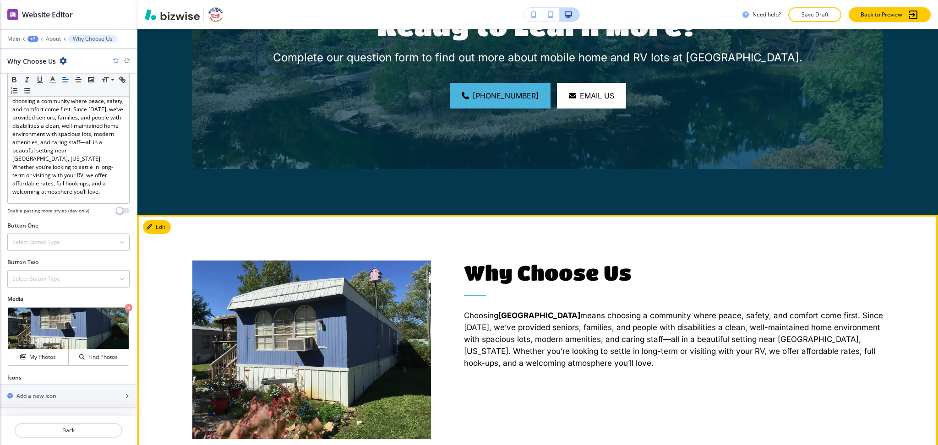
scroll to position [1249, 0]
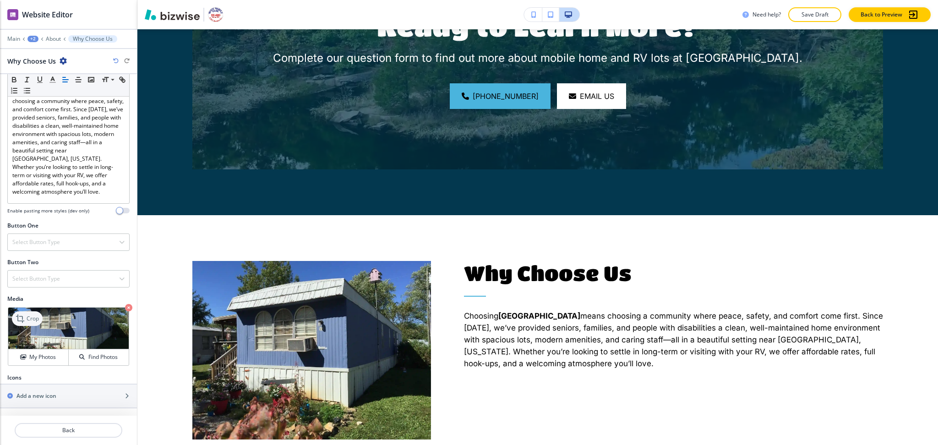
click at [31, 316] on p "Crop" at bounding box center [33, 318] width 12 height 8
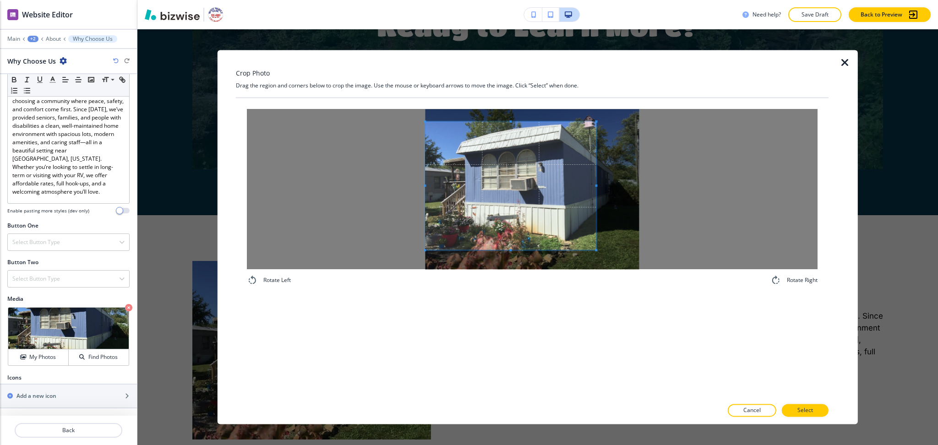
click at [529, 207] on span at bounding box center [510, 186] width 171 height 128
click at [664, 179] on div at bounding box center [532, 189] width 570 height 160
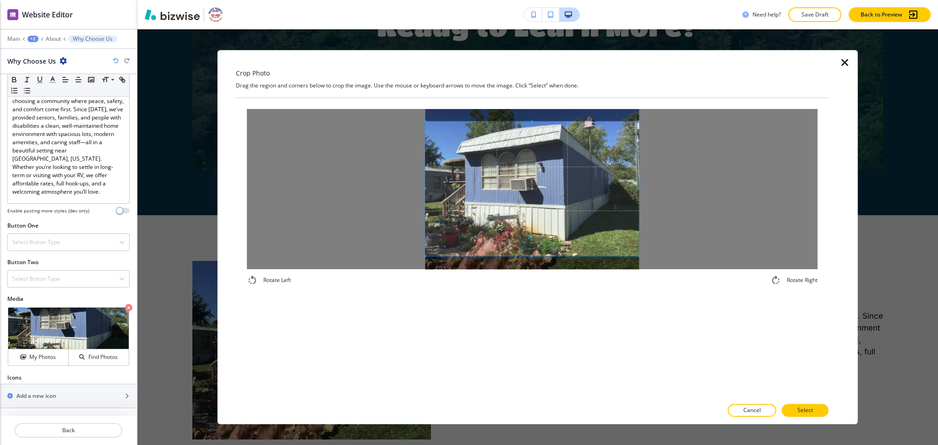
click at [558, 256] on span at bounding box center [532, 256] width 214 height 2
click at [816, 407] on button "Select" at bounding box center [804, 410] width 47 height 13
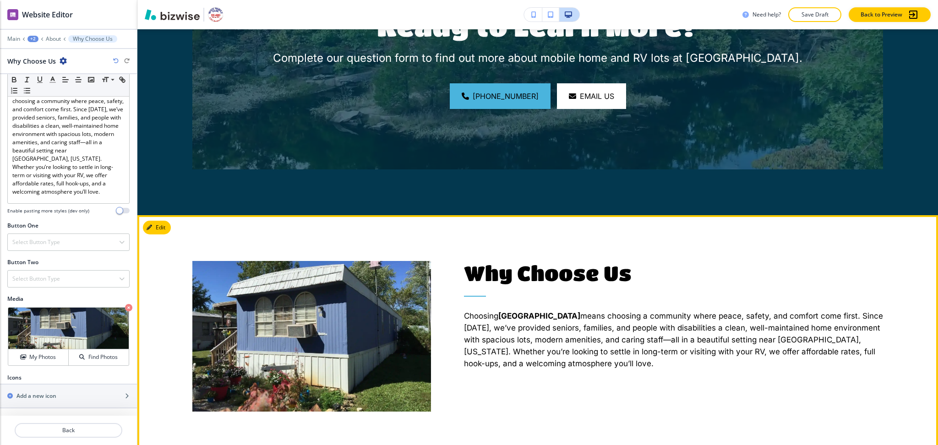
click at [721, 297] on h6 "Choosing White Marble Park means choosing a community where peace, safety, and …" at bounding box center [673, 332] width 419 height 73
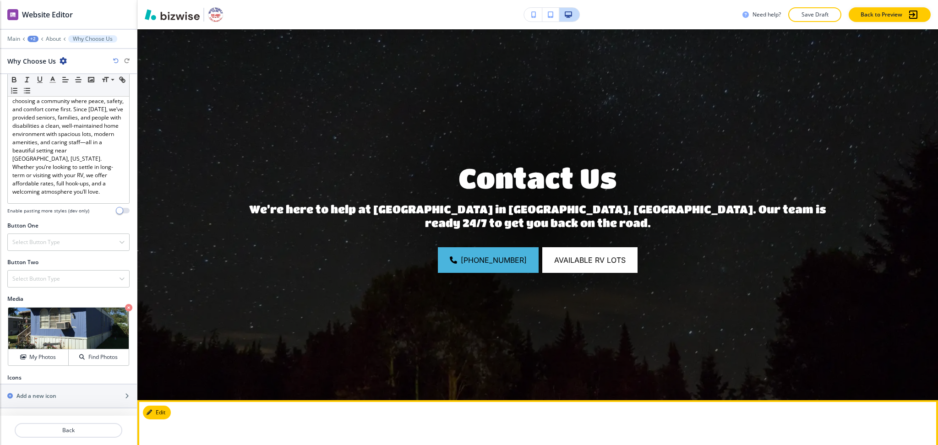
scroll to position [1353, 0]
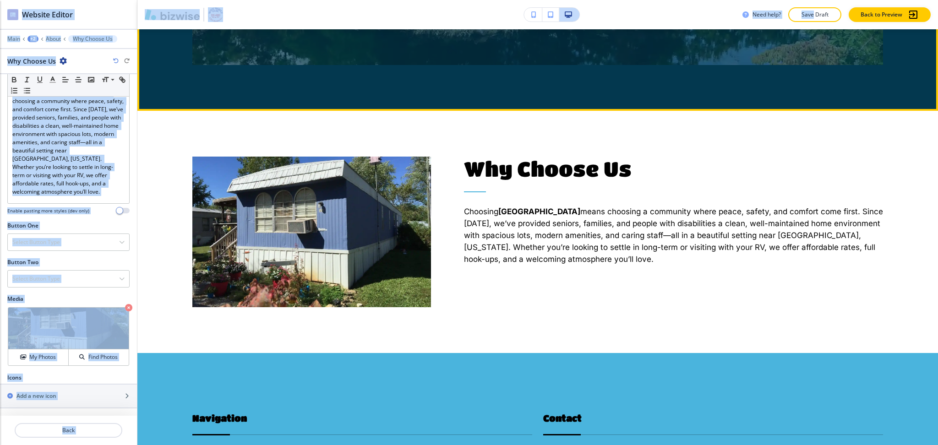
drag, startPoint x: 847, startPoint y: 45, endPoint x: 808, endPoint y: -7, distance: 65.1
click at [808, 0] on html "WELCOME TO YOUR WEBSITE PREVIEW Want to try out the Website Editor? Edit this s…" at bounding box center [469, 0] width 938 height 0
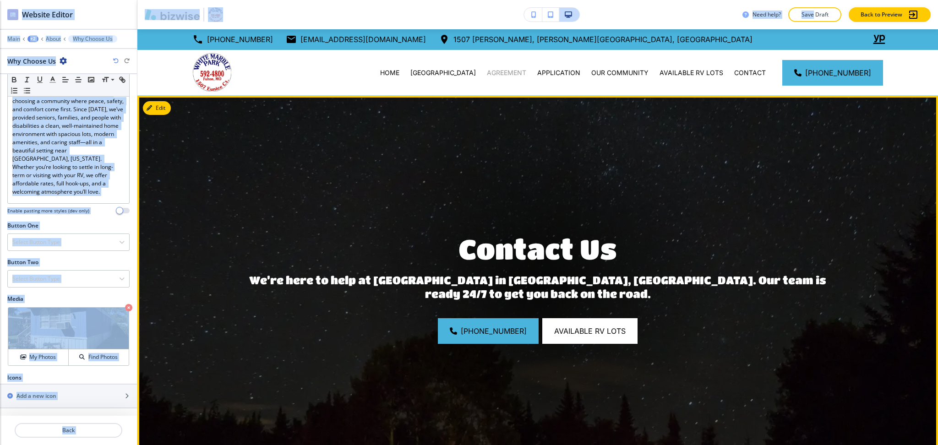
scroll to position [0, 0]
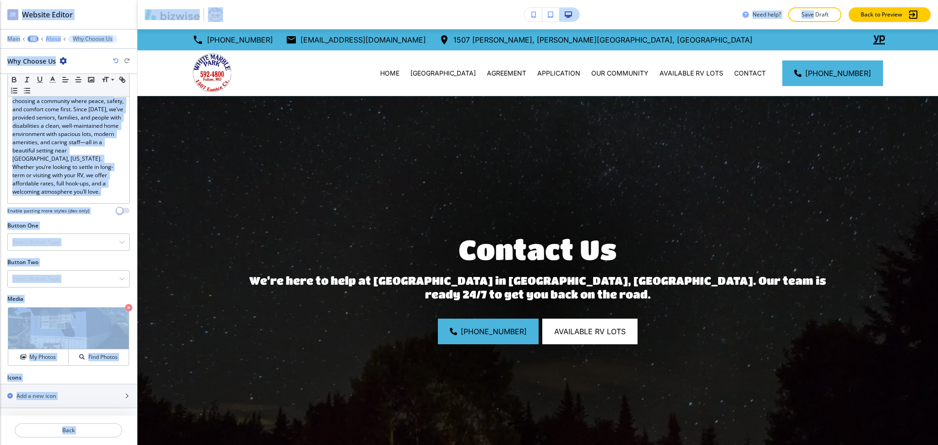
click at [48, 38] on p "About" at bounding box center [53, 39] width 15 height 6
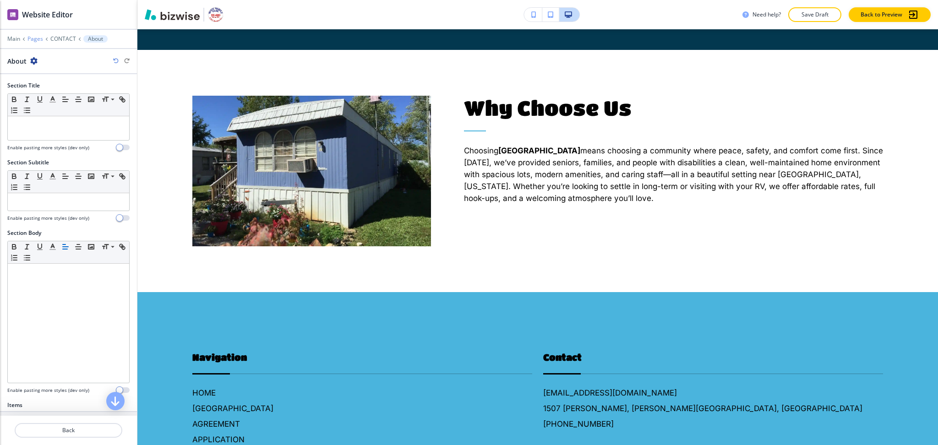
click at [37, 36] on p "Pages" at bounding box center [35, 39] width 16 height 6
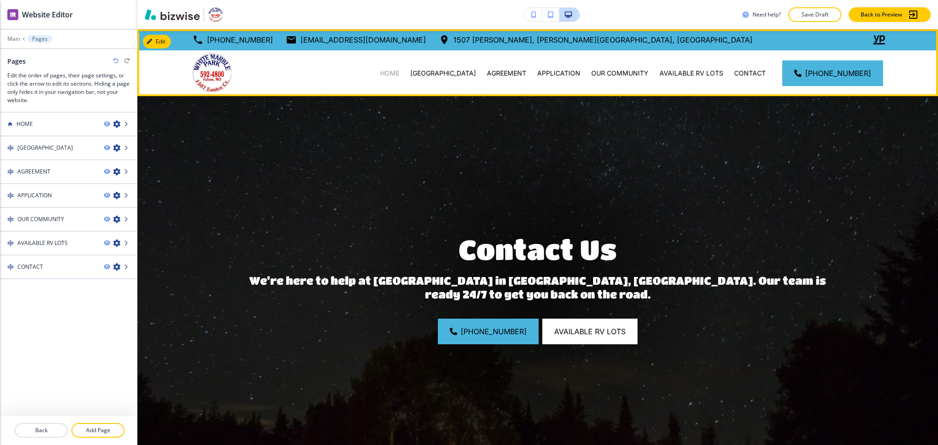
click at [394, 69] on p "HOME" at bounding box center [389, 73] width 19 height 9
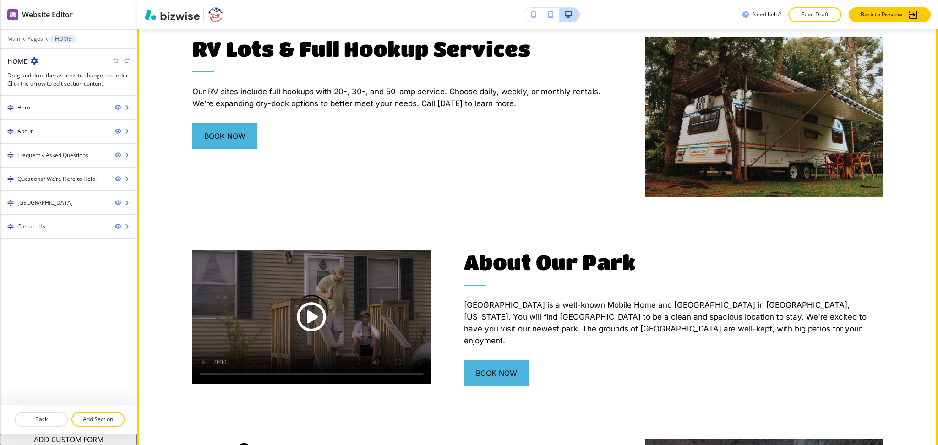
scroll to position [671, 0]
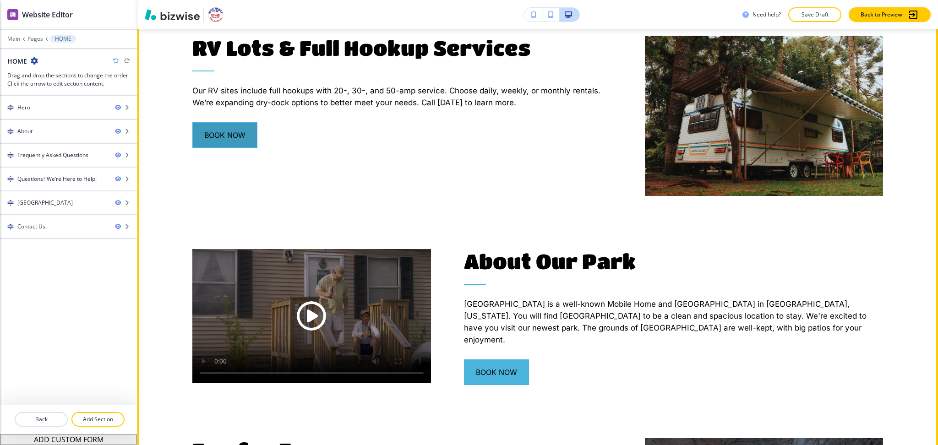
click at [228, 135] on button "book now" at bounding box center [224, 135] width 65 height 26
click at [91, 425] on button "Add Section" at bounding box center [97, 419] width 53 height 15
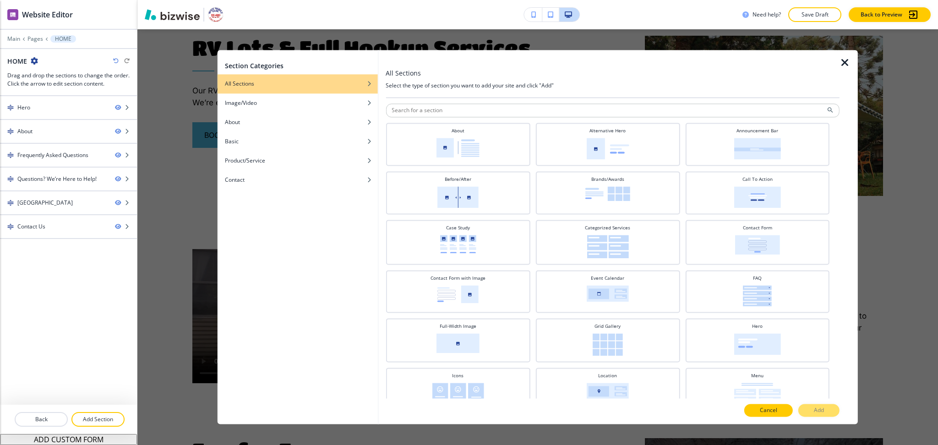
click at [788, 413] on button "Cancel" at bounding box center [768, 410] width 49 height 13
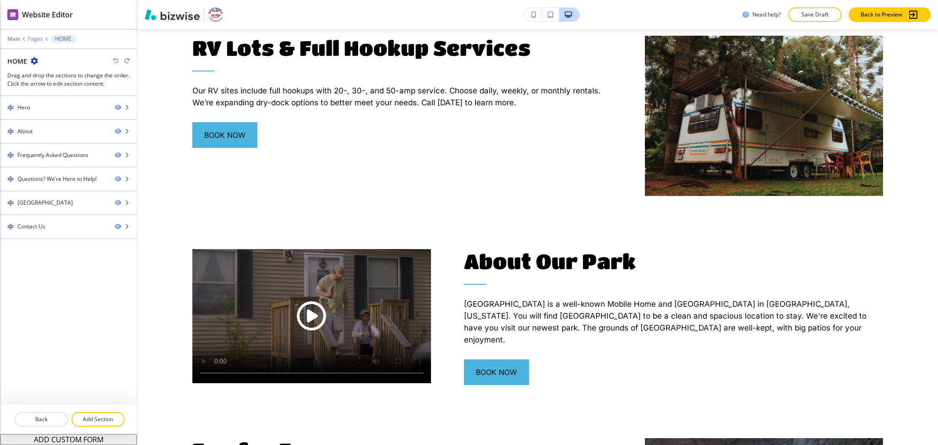
click at [31, 39] on p "Pages" at bounding box center [35, 39] width 16 height 6
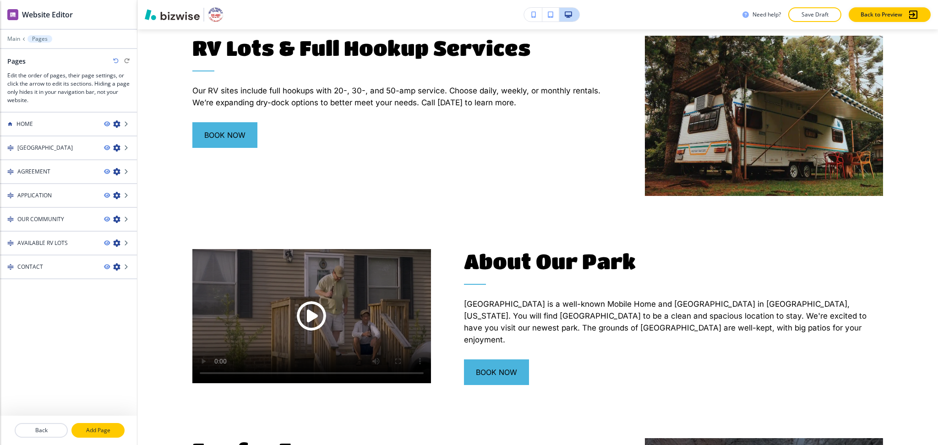
click at [108, 425] on button "Add Page" at bounding box center [97, 430] width 53 height 15
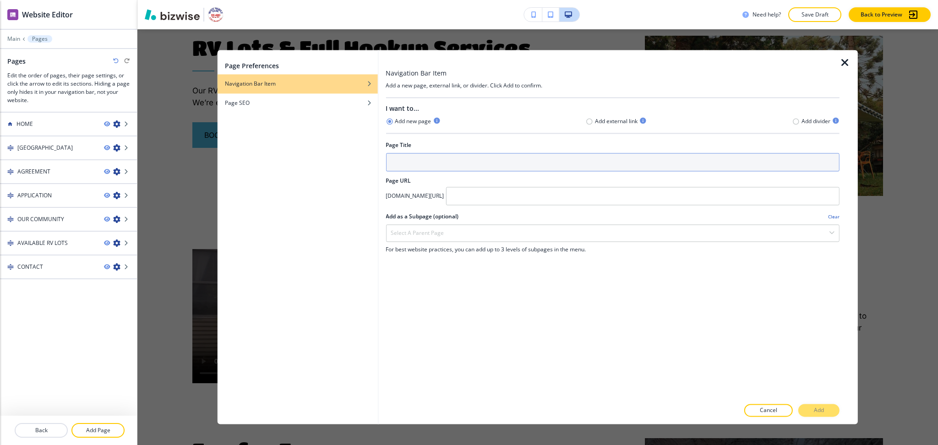
click at [452, 158] on input "text" at bounding box center [612, 162] width 454 height 18
click at [515, 162] on input "BOOK NOW" at bounding box center [612, 162] width 454 height 18
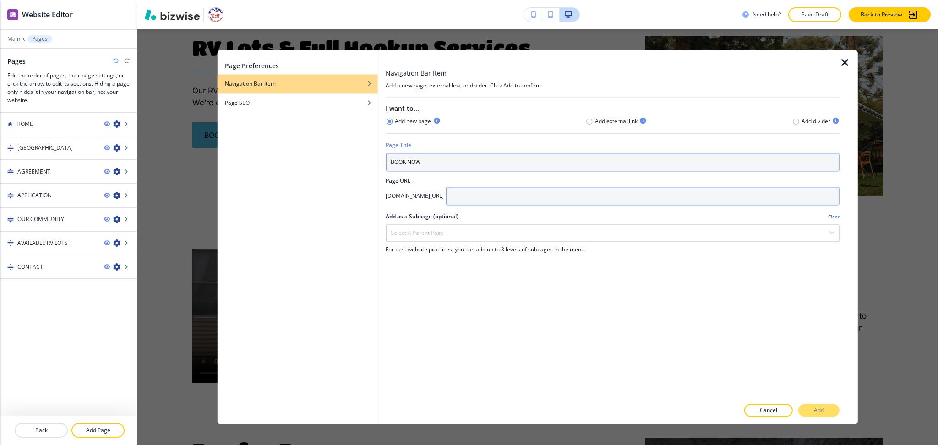
type input "BOOK NOW"
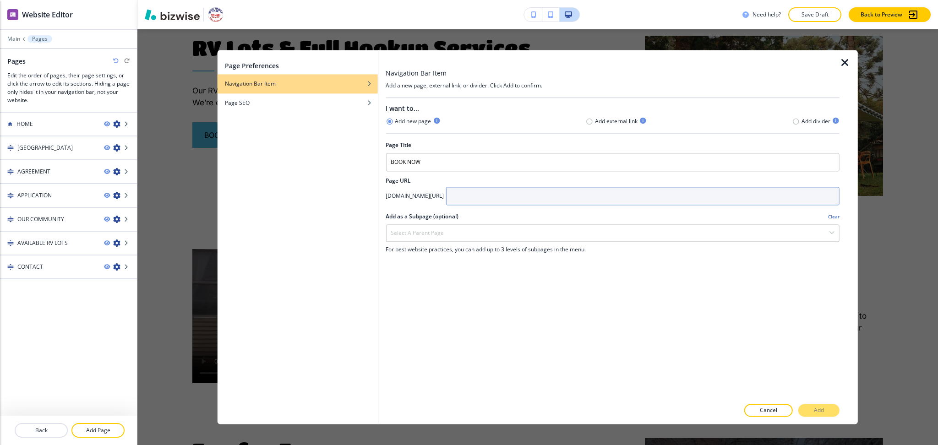
click at [543, 205] on input "text" at bounding box center [642, 196] width 394 height 18
type input "book-now"
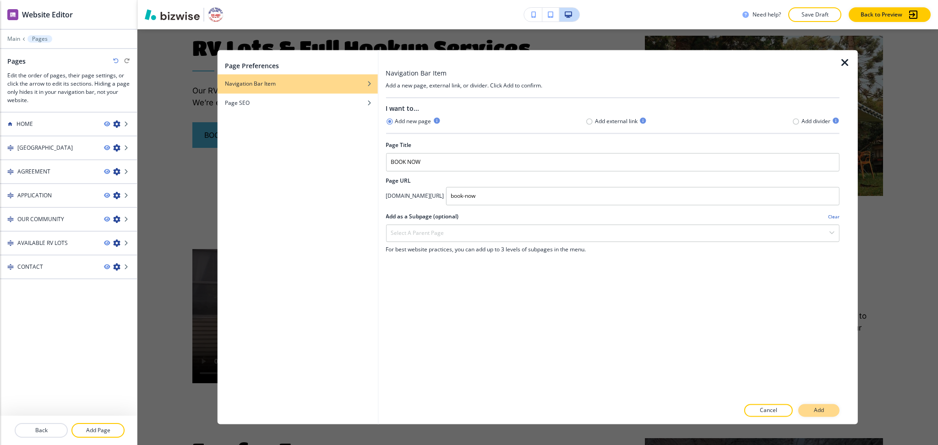
click at [824, 414] on p "Add" at bounding box center [818, 411] width 10 height 8
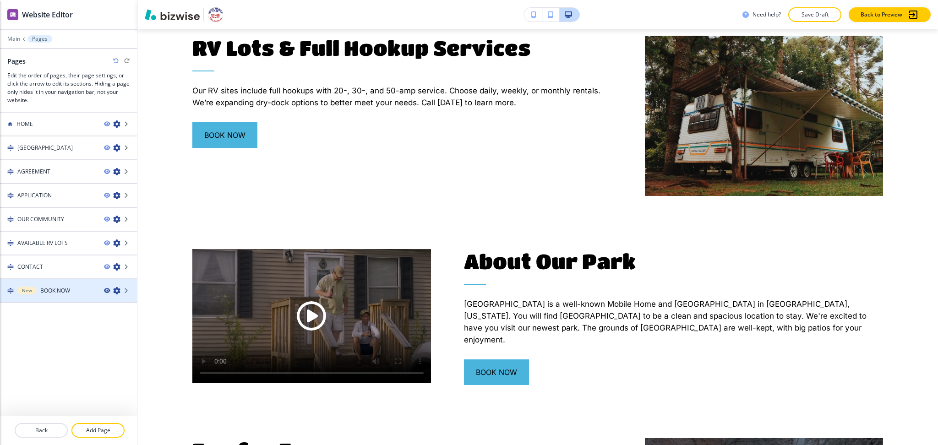
click at [106, 288] on icon "button" at bounding box center [106, 290] width 5 height 5
click at [59, 287] on h4 "BOOK NOW" at bounding box center [55, 291] width 30 height 8
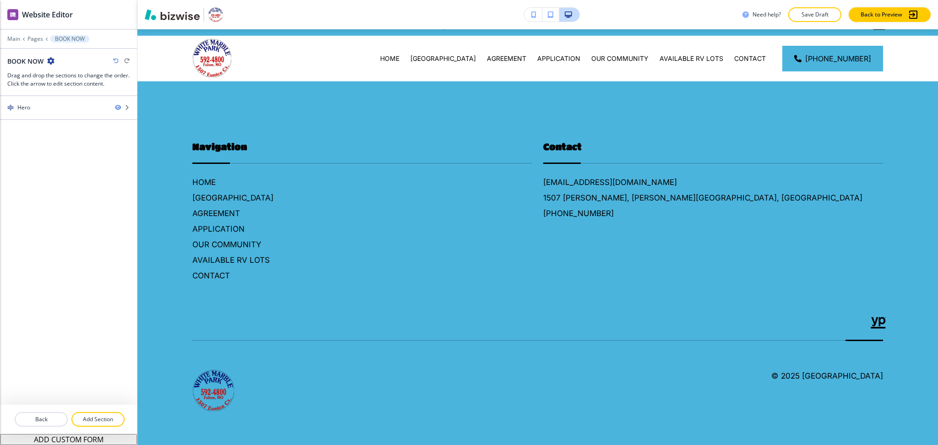
scroll to position [0, 0]
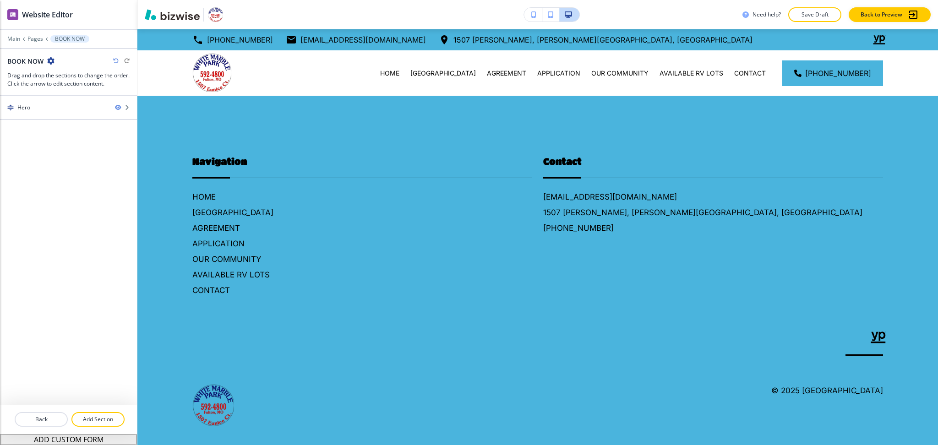
click at [82, 440] on button "ADD CUSTOM FORM" at bounding box center [68, 439] width 137 height 11
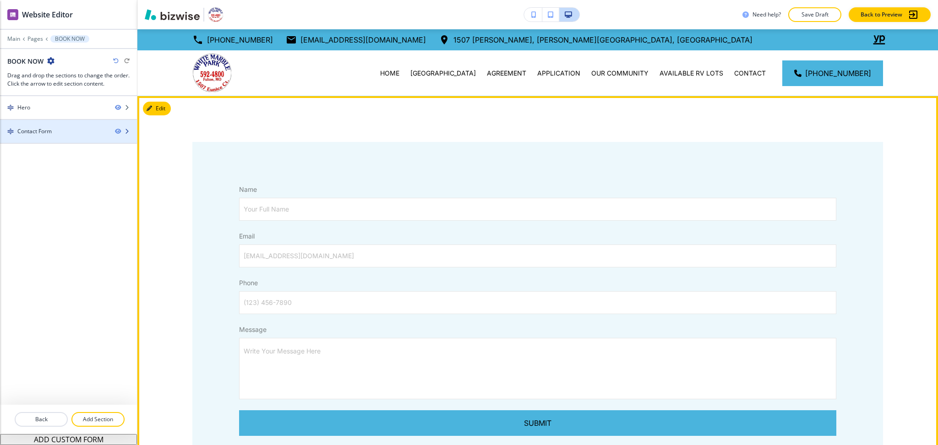
click at [66, 130] on div "Contact Form" at bounding box center [54, 131] width 108 height 8
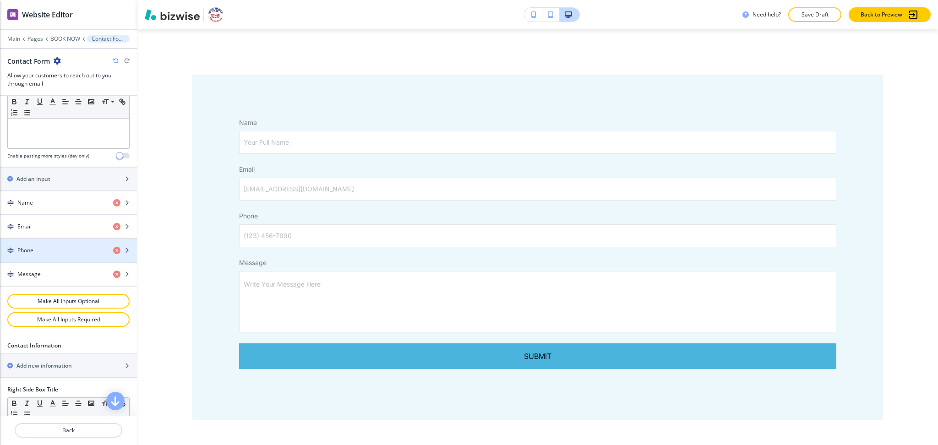
scroll to position [327, 0]
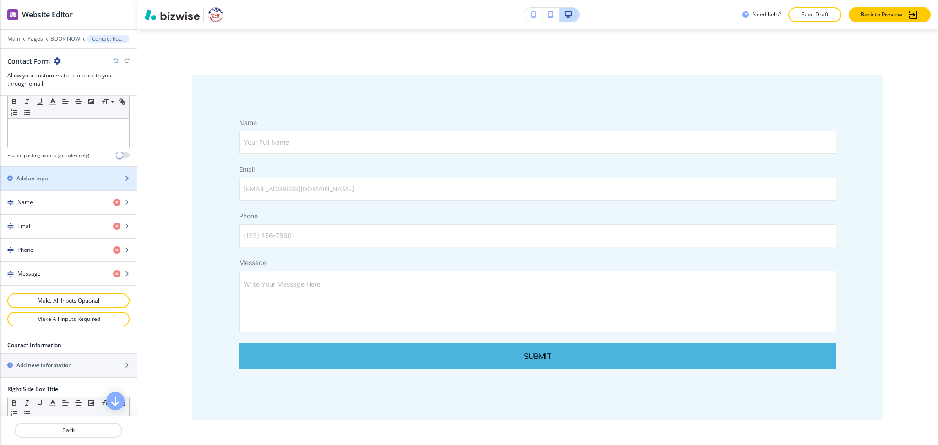
click at [45, 172] on div "button" at bounding box center [68, 170] width 137 height 7
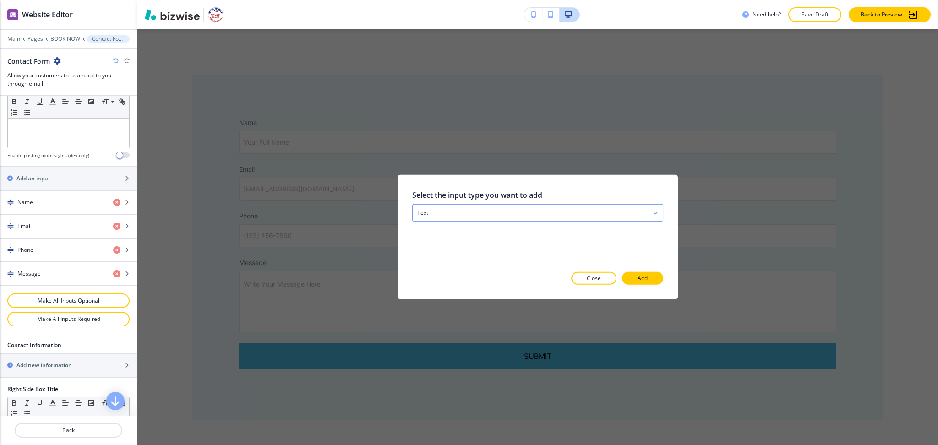
click at [477, 215] on div "text" at bounding box center [537, 213] width 250 height 16
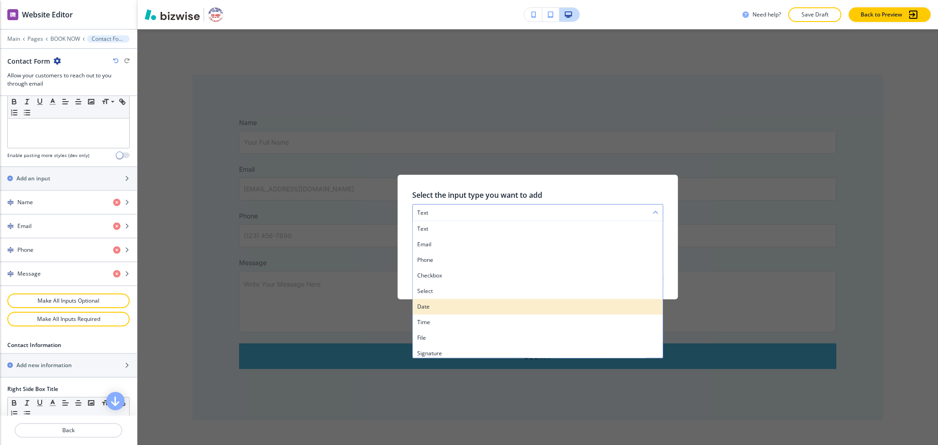
click at [450, 309] on h4 "date" at bounding box center [537, 307] width 241 height 8
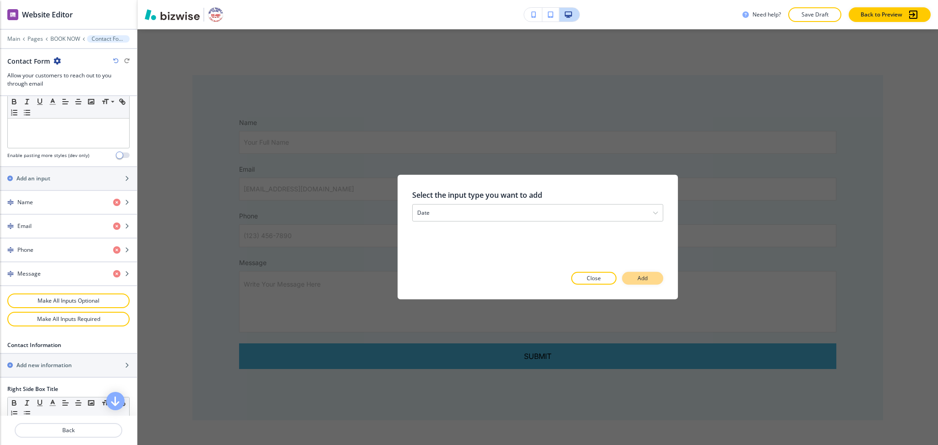
click at [632, 280] on button "Add" at bounding box center [642, 278] width 41 height 13
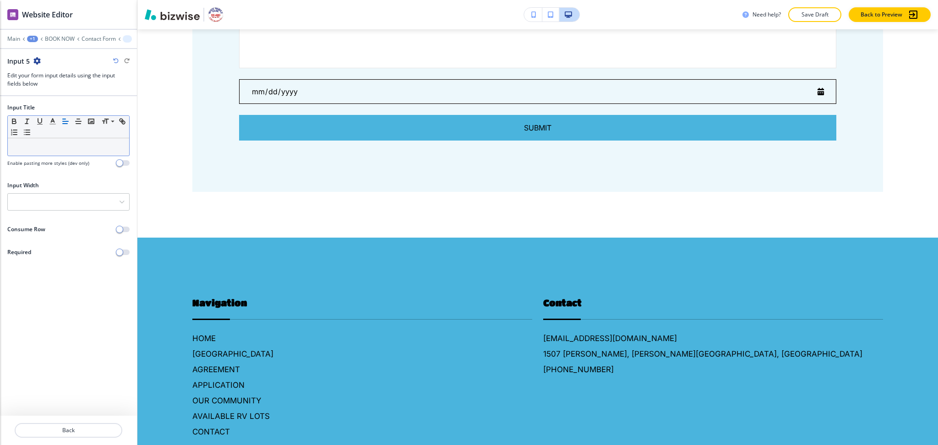
scroll to position [381, 0]
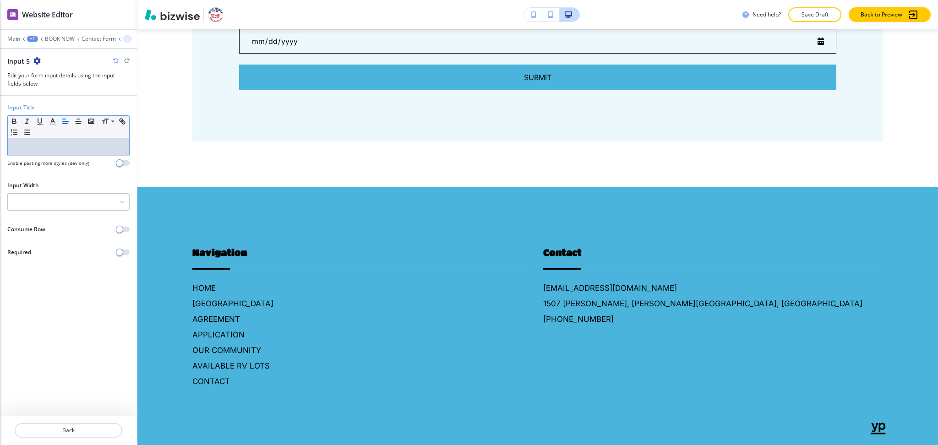
click at [28, 154] on div at bounding box center [68, 146] width 121 height 17
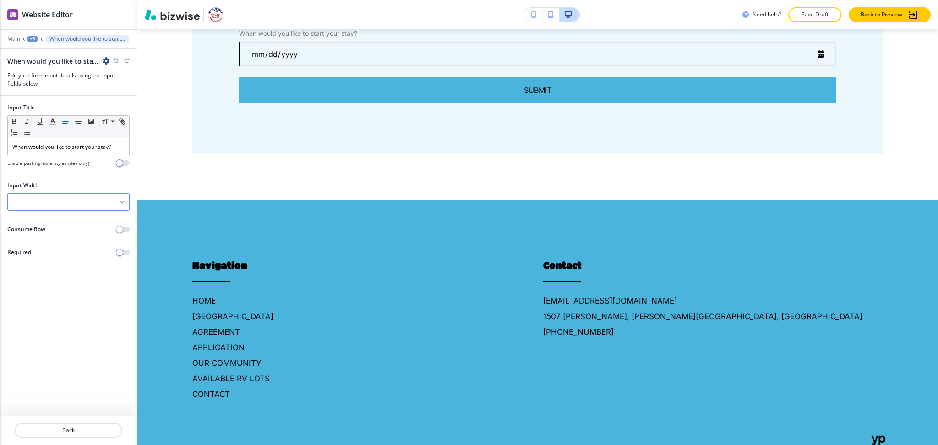
click at [83, 205] on div at bounding box center [68, 202] width 121 height 16
click at [63, 246] on h4 "50%" at bounding box center [68, 249] width 112 height 8
click at [79, 426] on p "Back" at bounding box center [69, 430] width 106 height 8
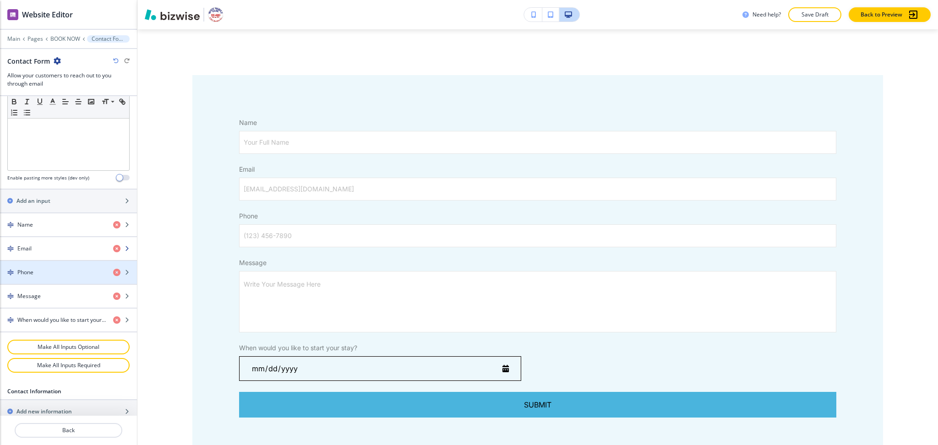
scroll to position [305, 0]
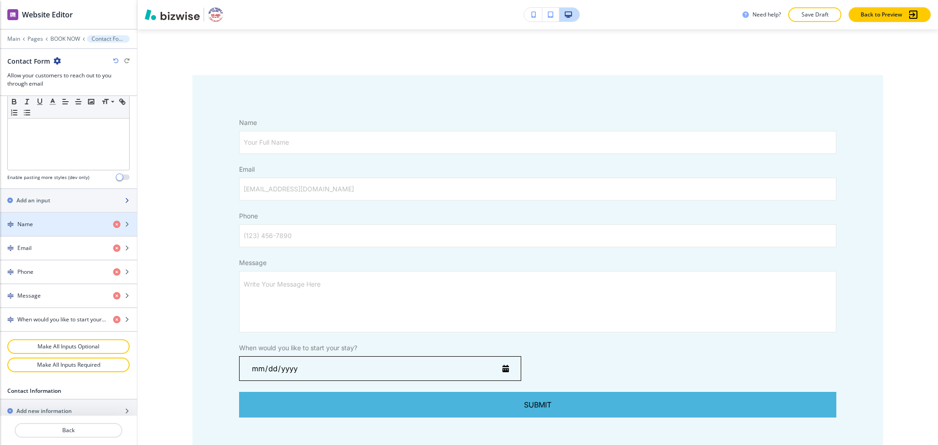
click at [49, 206] on div "button" at bounding box center [68, 208] width 137 height 7
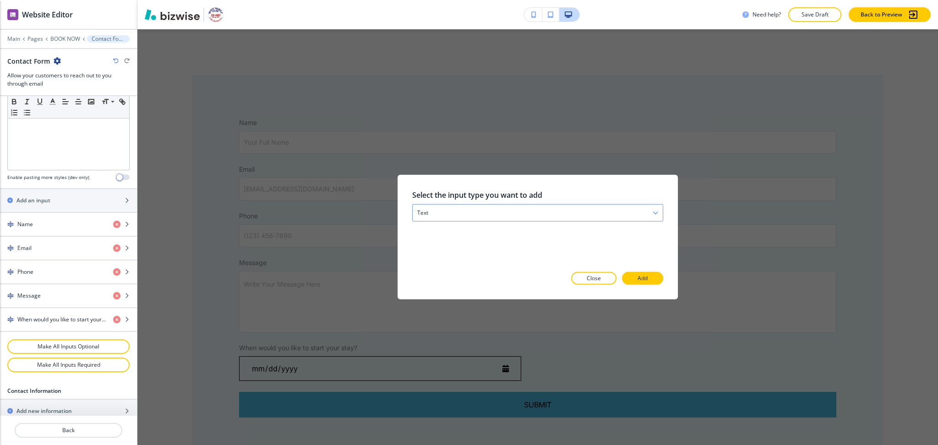
click at [564, 215] on div "text" at bounding box center [537, 213] width 250 height 16
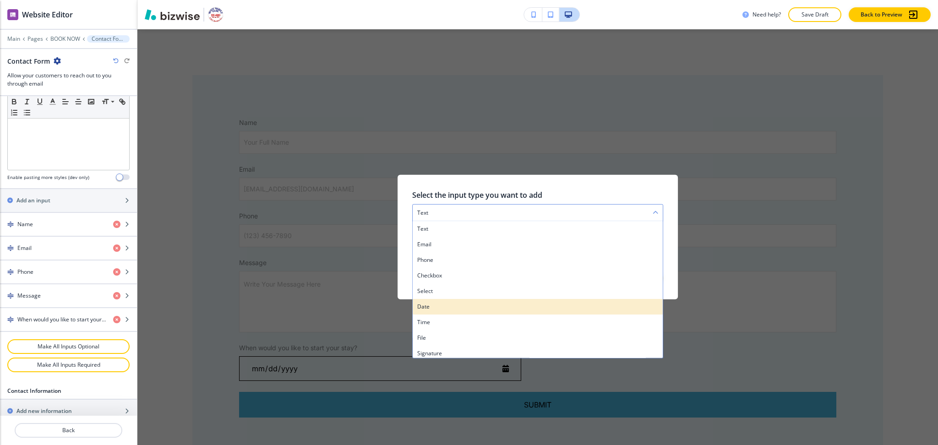
click at [469, 303] on h4 "date" at bounding box center [537, 307] width 241 height 8
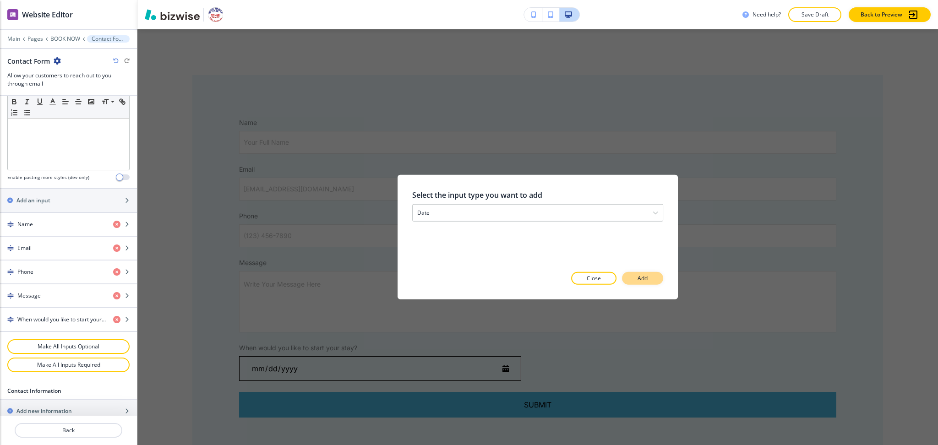
click at [636, 278] on button "Add" at bounding box center [642, 278] width 41 height 13
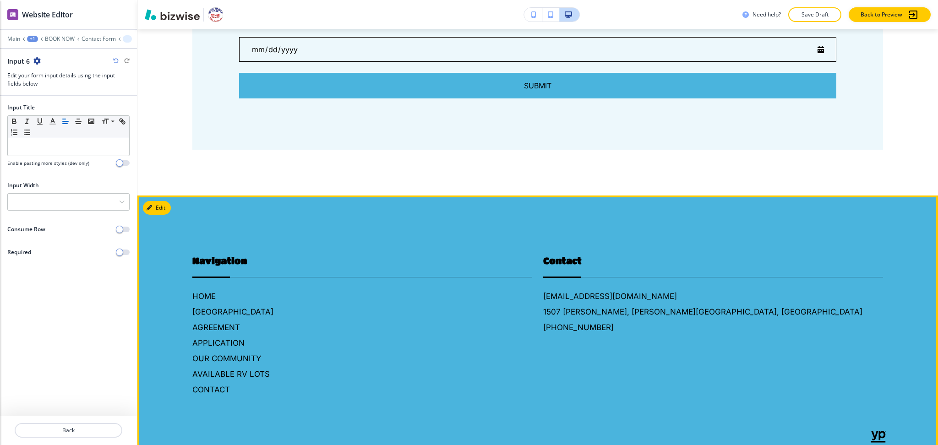
scroll to position [429, 0]
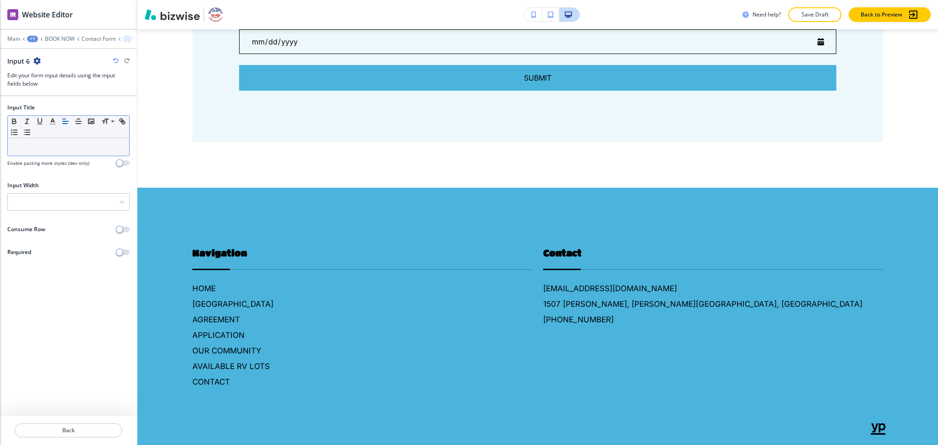
click at [50, 145] on p at bounding box center [68, 147] width 112 height 8
paste div
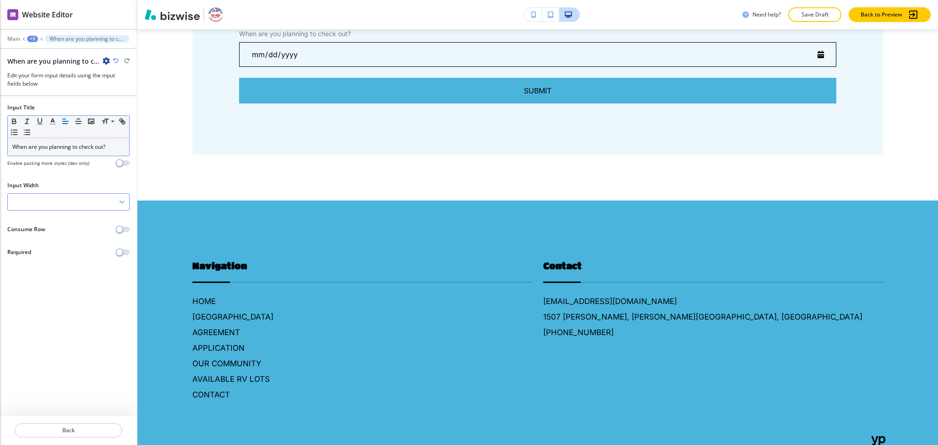
click at [72, 204] on div at bounding box center [68, 202] width 121 height 16
click at [58, 248] on h4 "50%" at bounding box center [68, 249] width 112 height 8
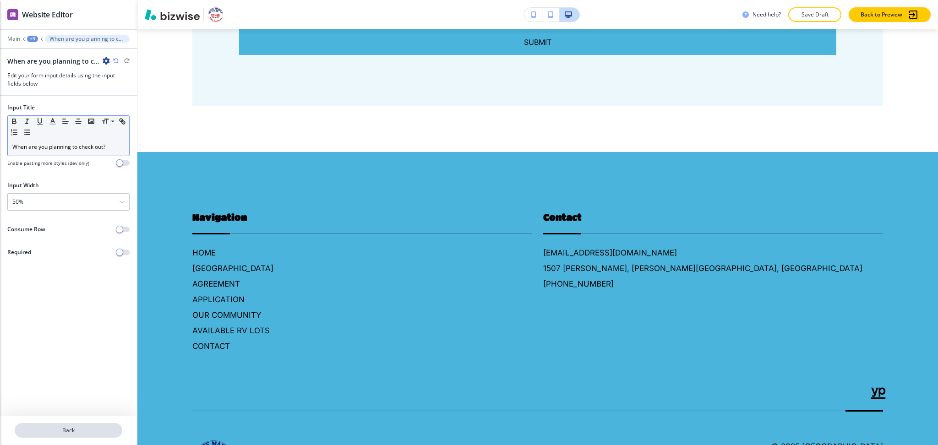
click at [79, 428] on p "Back" at bounding box center [69, 430] width 106 height 8
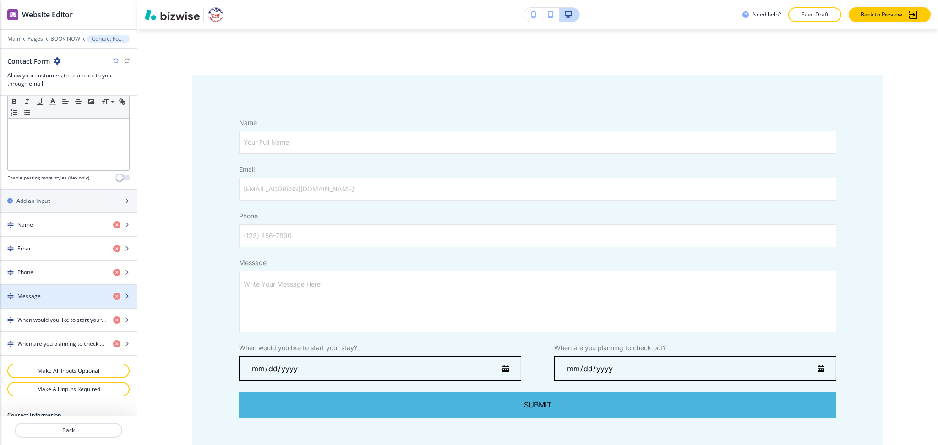
scroll to position [305, 0]
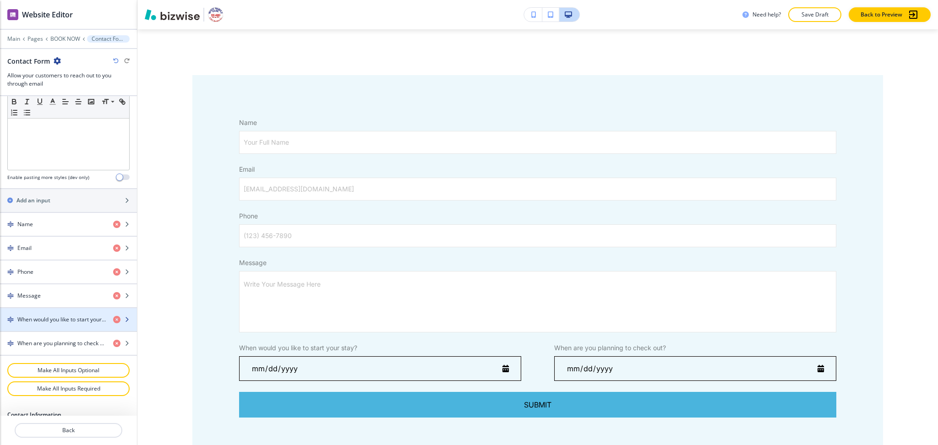
click at [56, 319] on h4 "When would you like to start your stay?" at bounding box center [61, 319] width 88 height 8
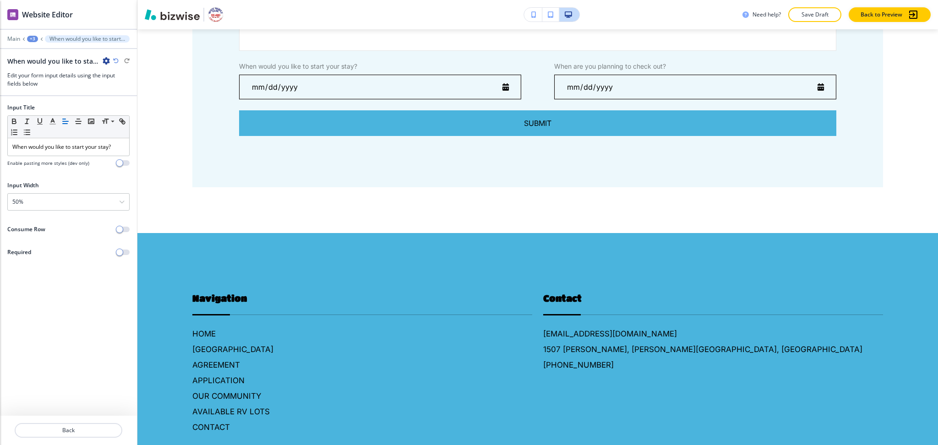
click at [59, 318] on div "Input Title Small Normal Large Huge When would you like to start your stay? Ena…" at bounding box center [68, 256] width 137 height 320
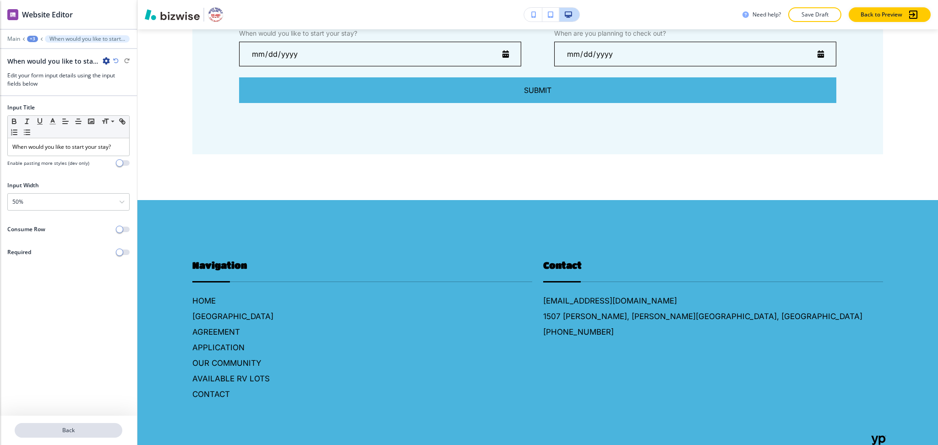
click at [58, 429] on p "Back" at bounding box center [69, 430] width 106 height 8
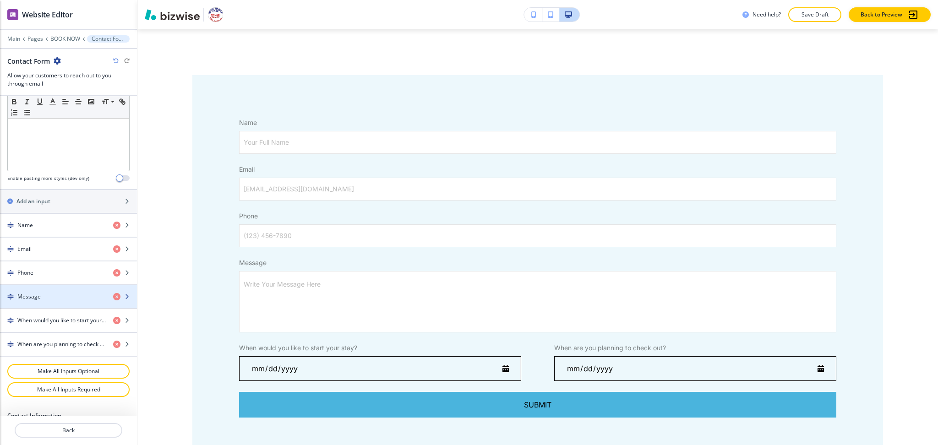
scroll to position [304, 0]
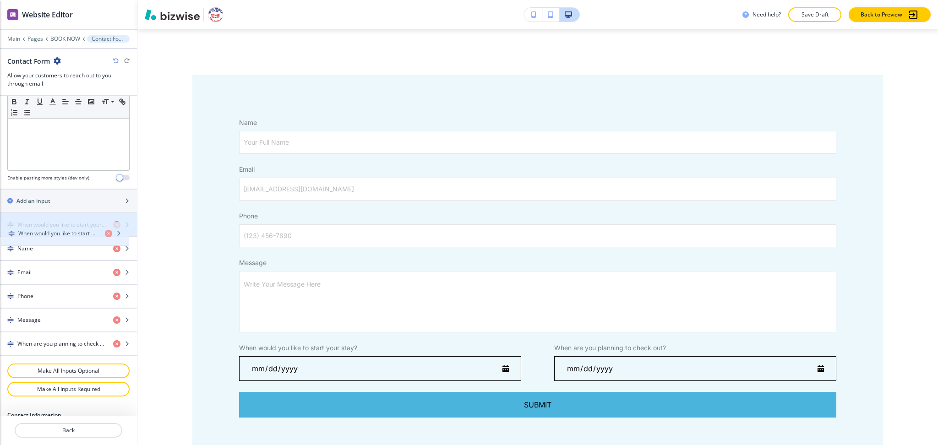
drag, startPoint x: 59, startPoint y: 320, endPoint x: 60, endPoint y: 233, distance: 87.4
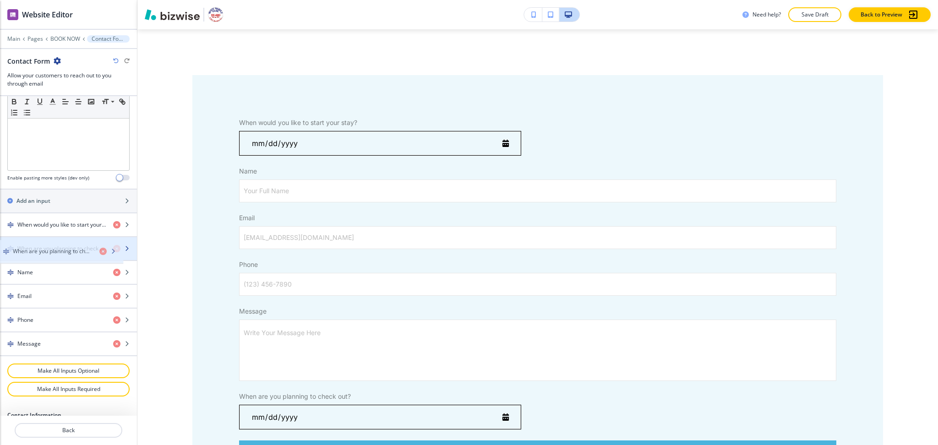
drag, startPoint x: 66, startPoint y: 345, endPoint x: 61, endPoint y: 252, distance: 93.0
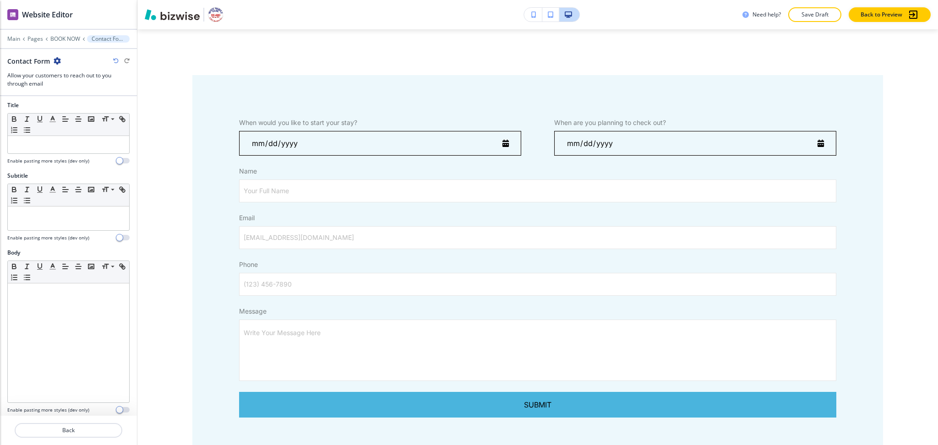
scroll to position [0, 0]
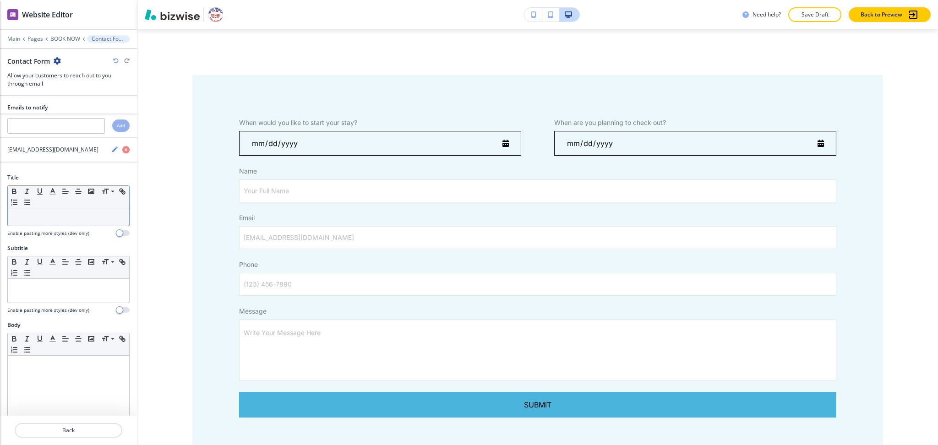
click at [75, 220] on p at bounding box center [68, 217] width 112 height 8
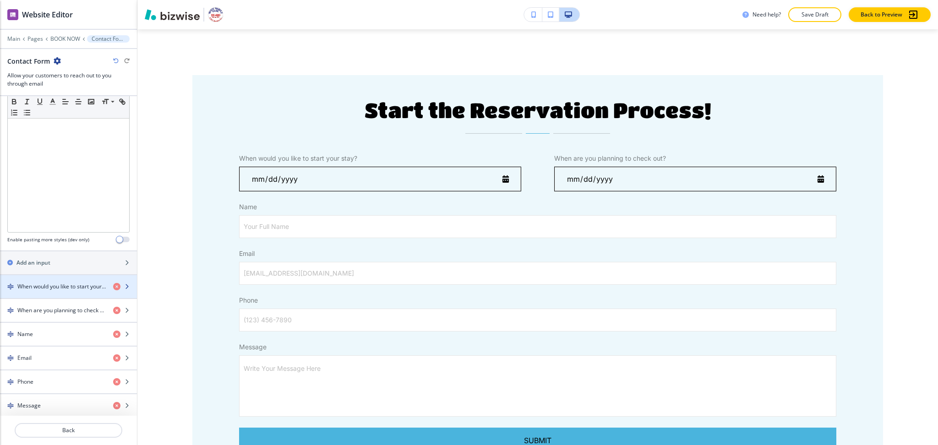
scroll to position [243, 0]
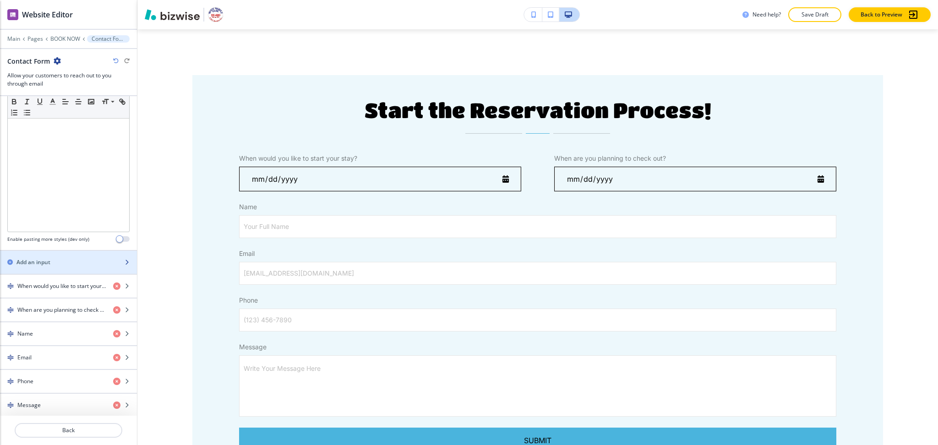
click at [33, 254] on div "button" at bounding box center [68, 254] width 137 height 7
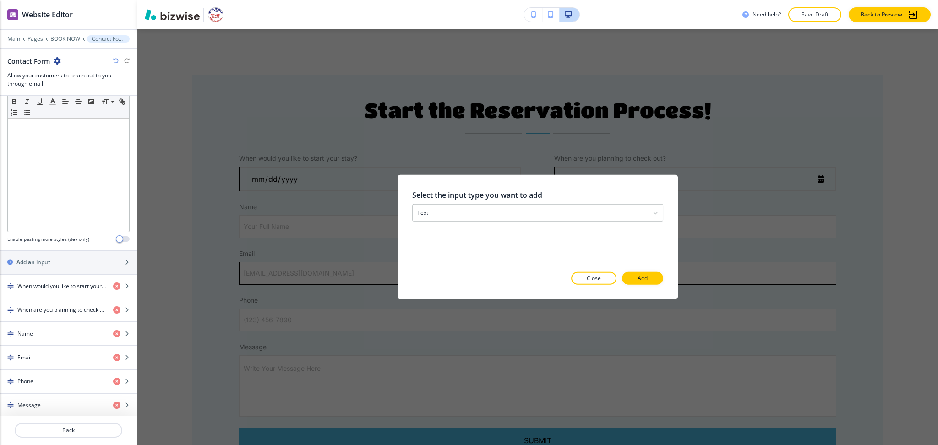
click at [642, 278] on p "Add" at bounding box center [642, 278] width 10 height 8
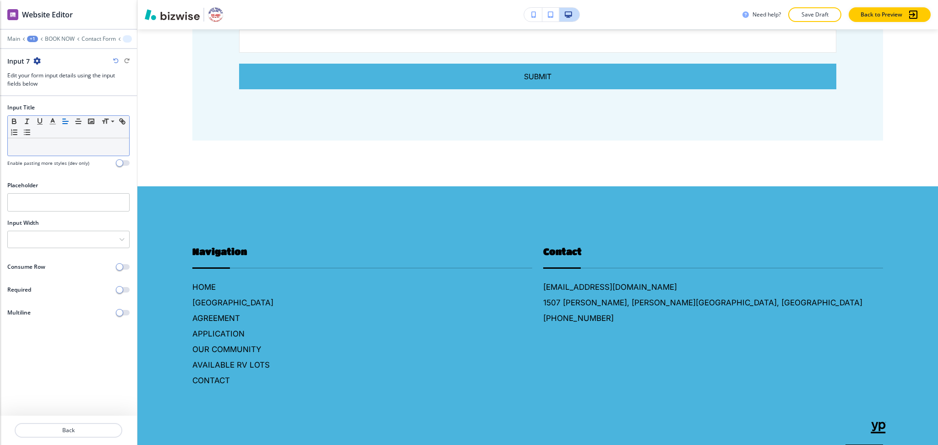
scroll to position [465, 0]
click at [90, 151] on div at bounding box center [68, 146] width 121 height 17
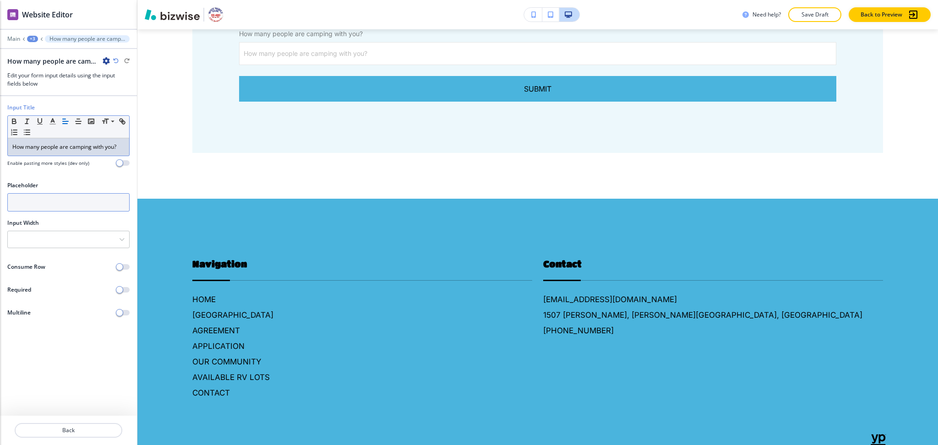
click at [66, 206] on input "text" at bounding box center [68, 202] width 122 height 18
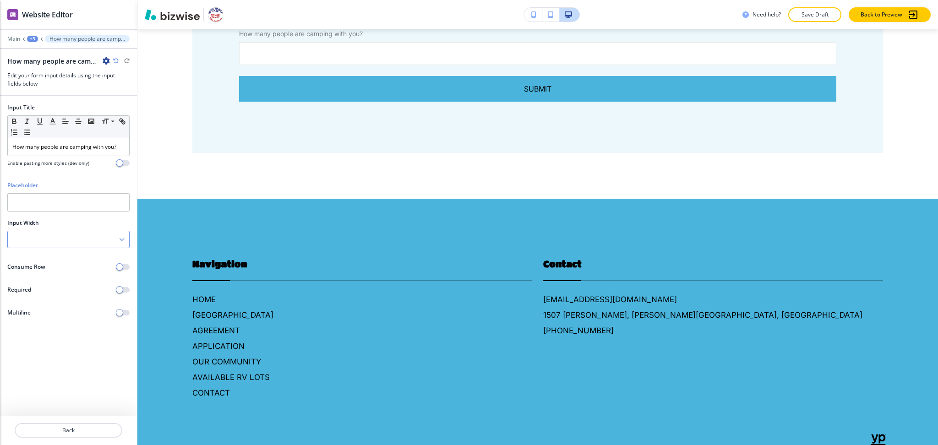
click at [54, 235] on div at bounding box center [68, 239] width 121 height 16
click at [45, 275] on div "33%" at bounding box center [68, 271] width 121 height 16
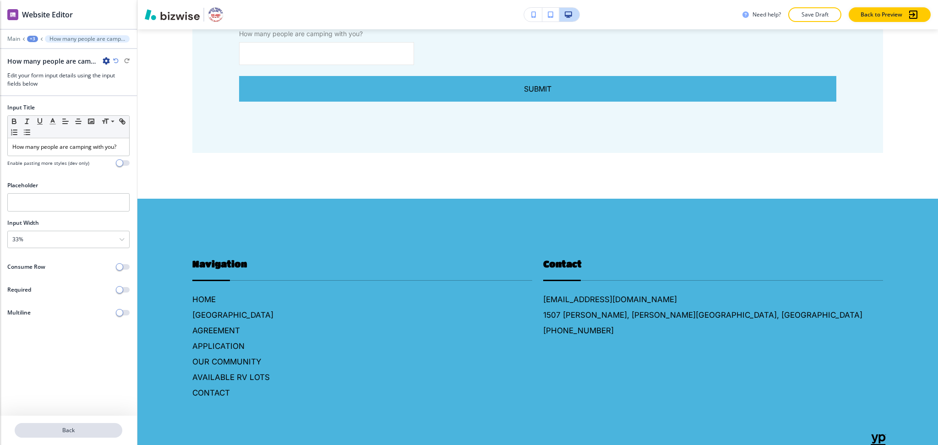
click at [84, 429] on p "Back" at bounding box center [69, 430] width 106 height 8
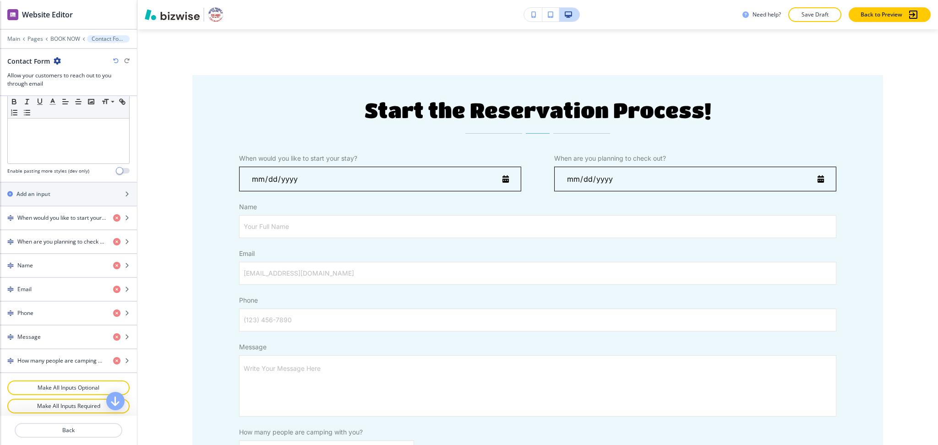
scroll to position [354, 0]
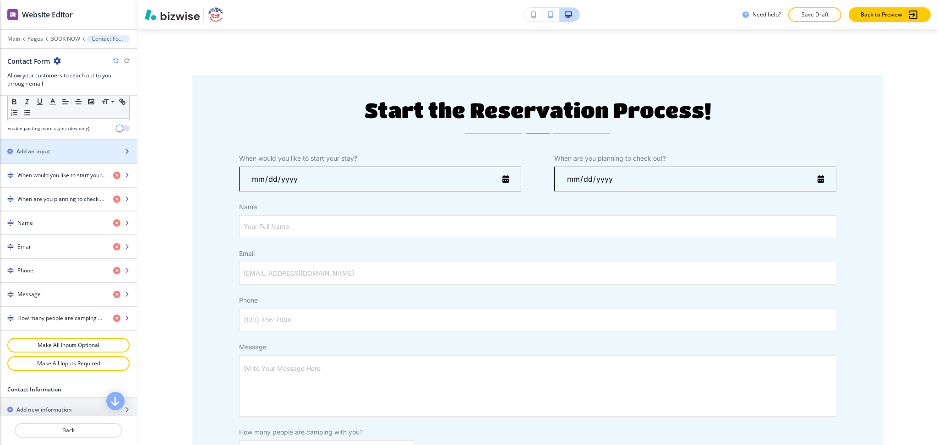
click at [33, 150] on h2 "Add an input" at bounding box center [33, 151] width 34 height 8
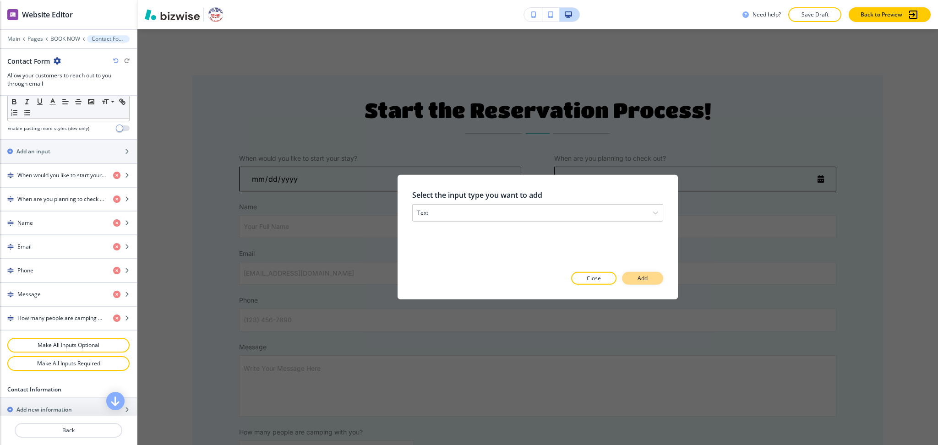
click at [641, 279] on p "Add" at bounding box center [642, 278] width 10 height 8
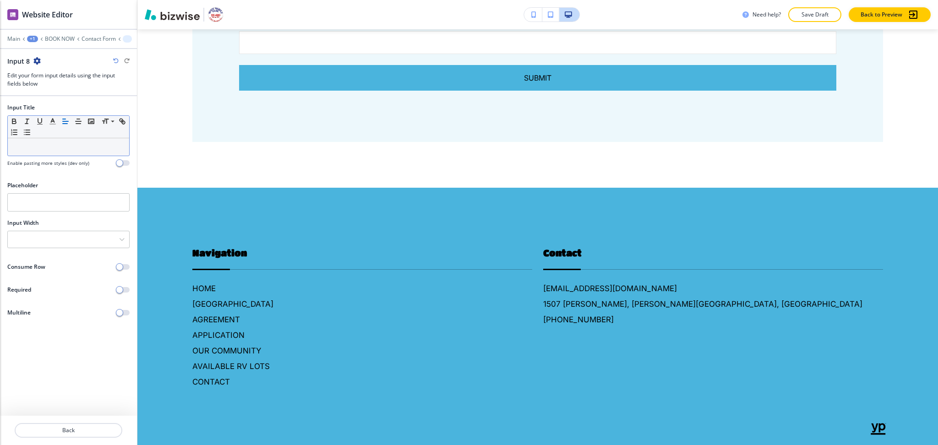
scroll to position [512, 0]
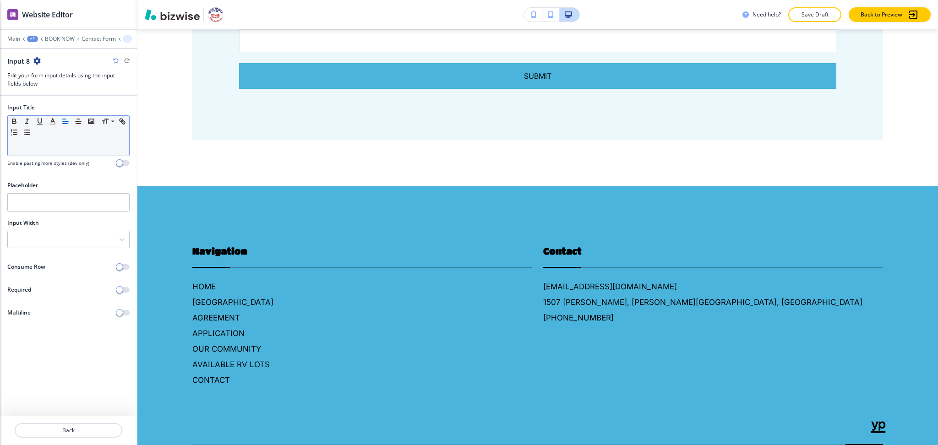
click at [42, 142] on div at bounding box center [68, 146] width 121 height 17
paste div
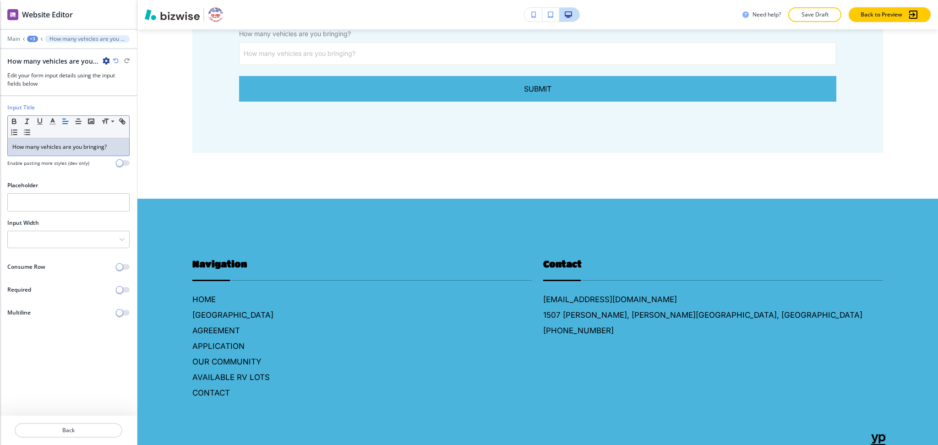
click at [107, 192] on div at bounding box center [68, 192] width 122 height 4
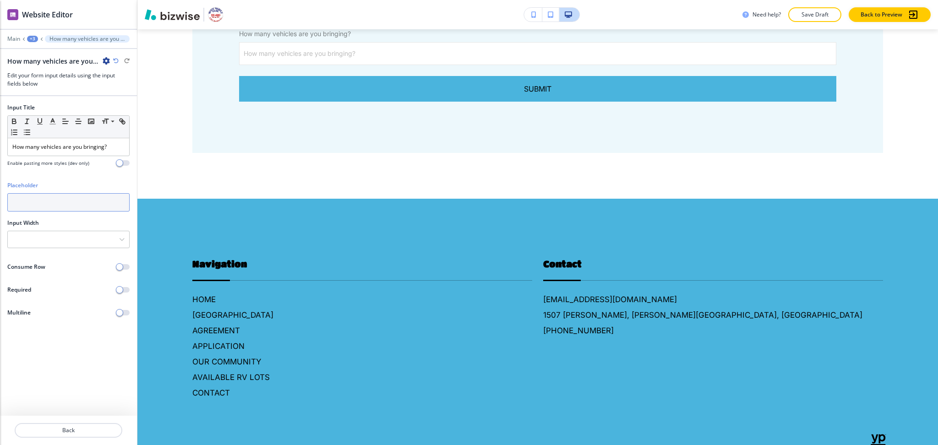
click at [111, 201] on input "text" at bounding box center [68, 202] width 122 height 18
click at [91, 238] on div at bounding box center [68, 239] width 121 height 16
click at [61, 270] on h4 "33%" at bounding box center [68, 271] width 112 height 8
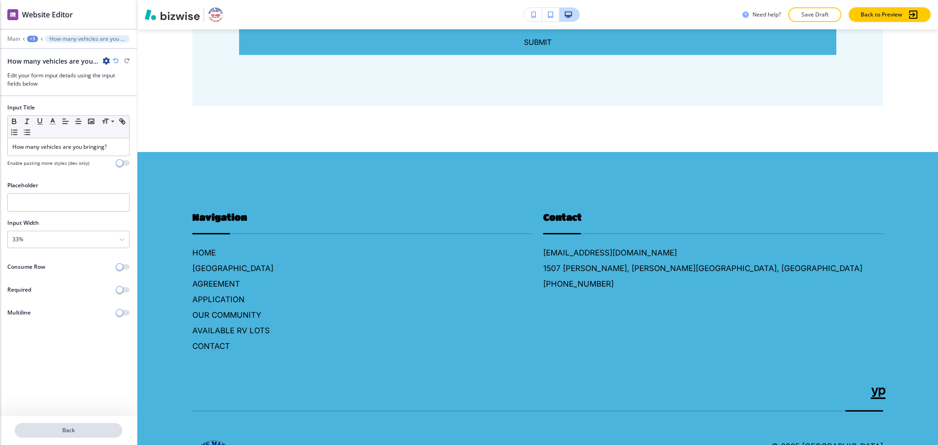
click at [86, 429] on p "Back" at bounding box center [69, 430] width 106 height 8
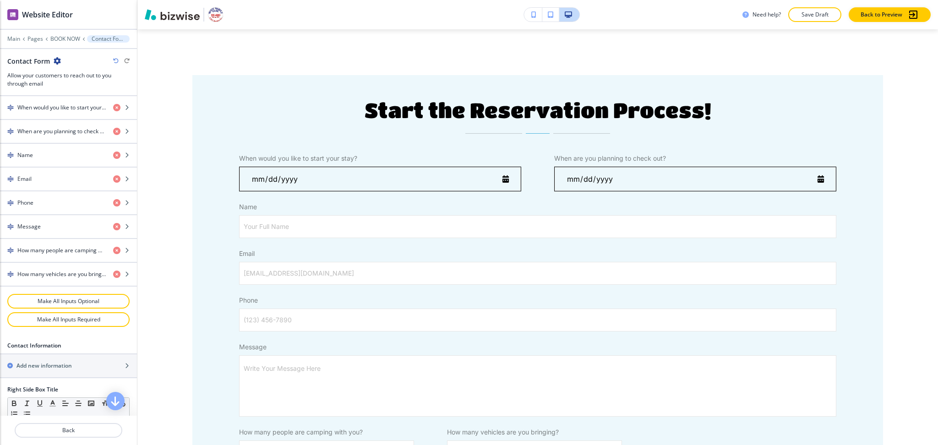
scroll to position [422, 0]
drag, startPoint x: 54, startPoint y: 255, endPoint x: 45, endPoint y: 158, distance: 97.5
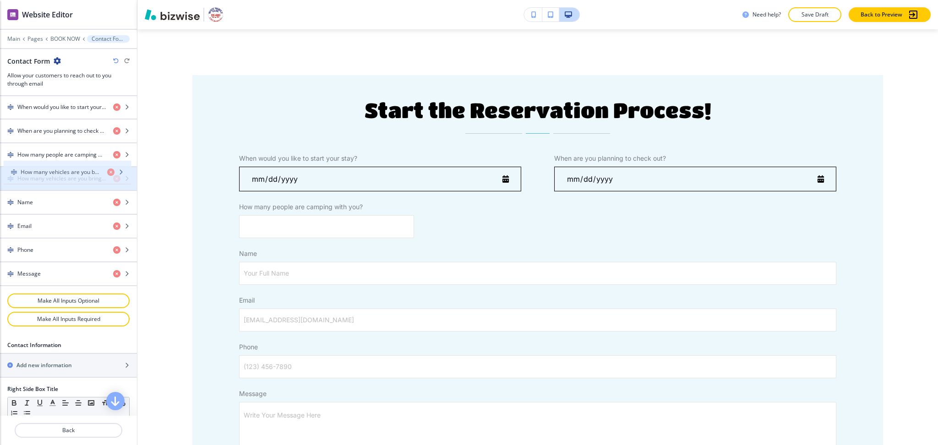
drag, startPoint x: 65, startPoint y: 281, endPoint x: 69, endPoint y: 179, distance: 102.6
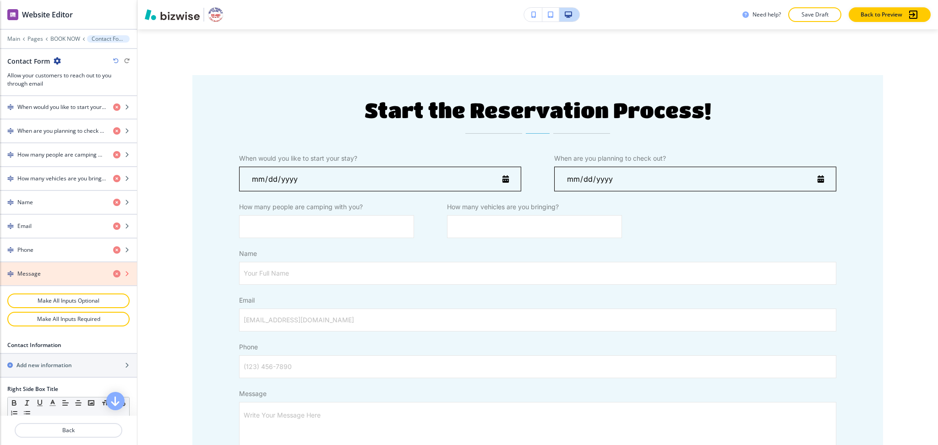
click at [113, 275] on icon "button" at bounding box center [116, 273] width 7 height 7
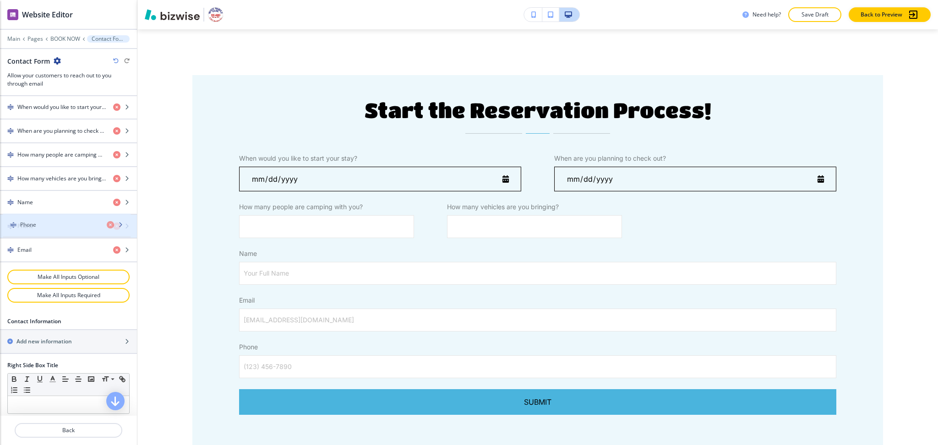
drag, startPoint x: 38, startPoint y: 249, endPoint x: 40, endPoint y: 222, distance: 26.2
click at [40, 222] on div "Phone" at bounding box center [53, 226] width 106 height 8
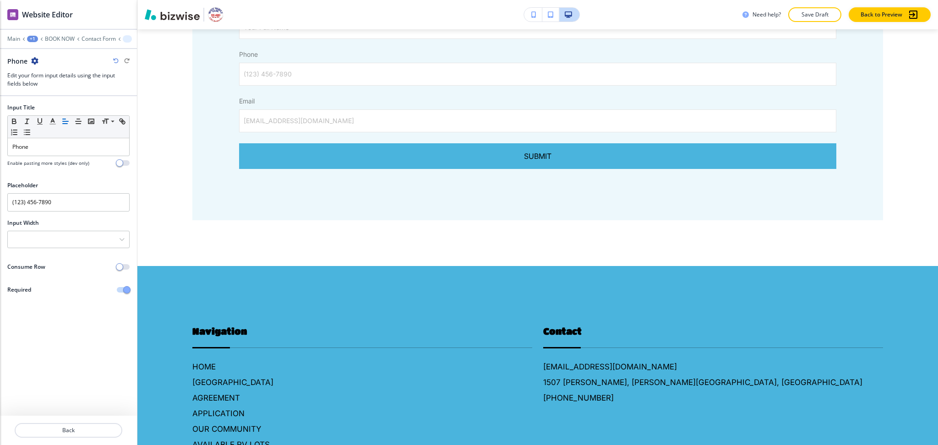
scroll to position [333, 0]
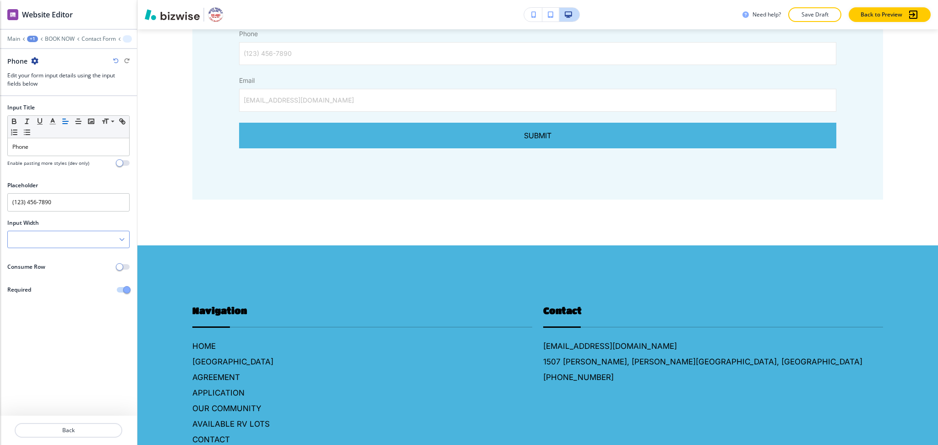
click at [46, 238] on div at bounding box center [68, 239] width 121 height 16
click at [45, 282] on div "50%" at bounding box center [68, 287] width 121 height 16
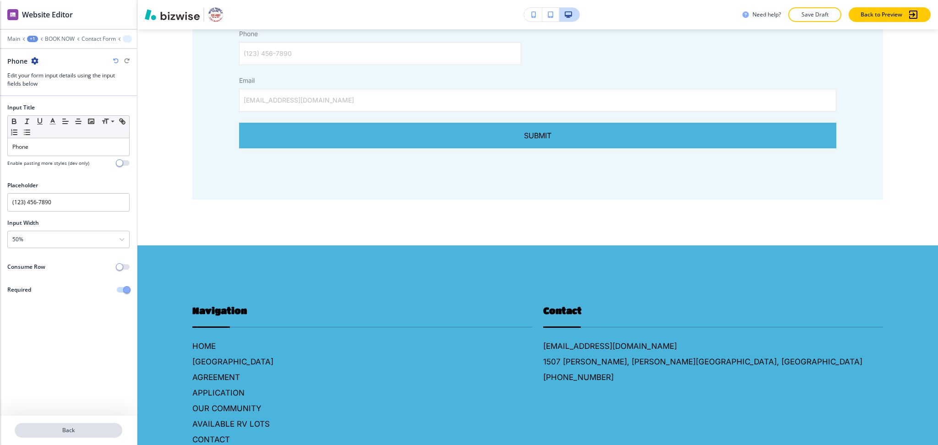
click at [66, 434] on p "Back" at bounding box center [69, 430] width 106 height 8
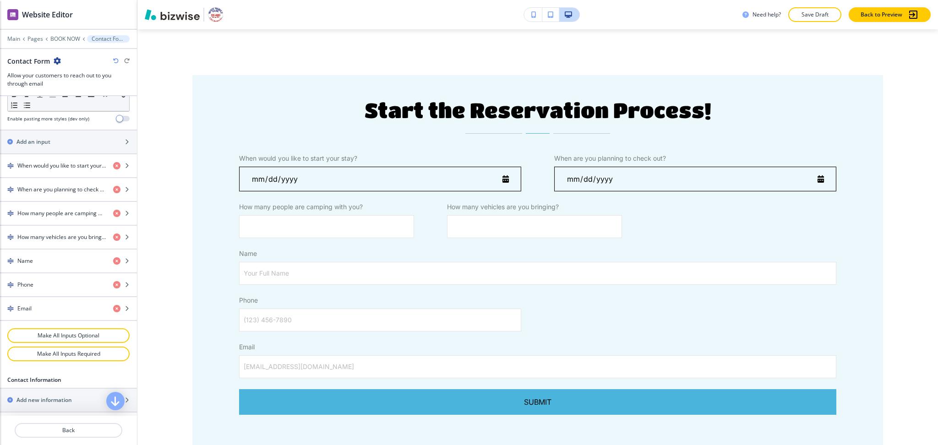
scroll to position [364, 0]
click at [52, 214] on h4 "How many people are camping with you?" at bounding box center [61, 212] width 88 height 8
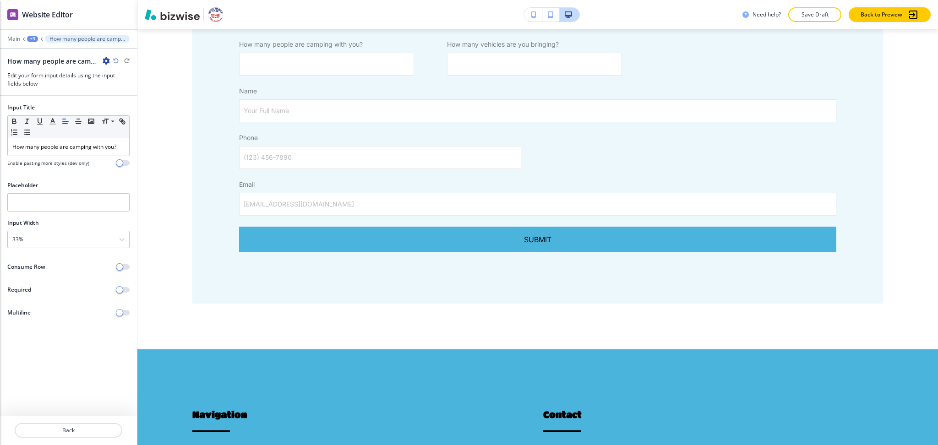
scroll to position [240, 0]
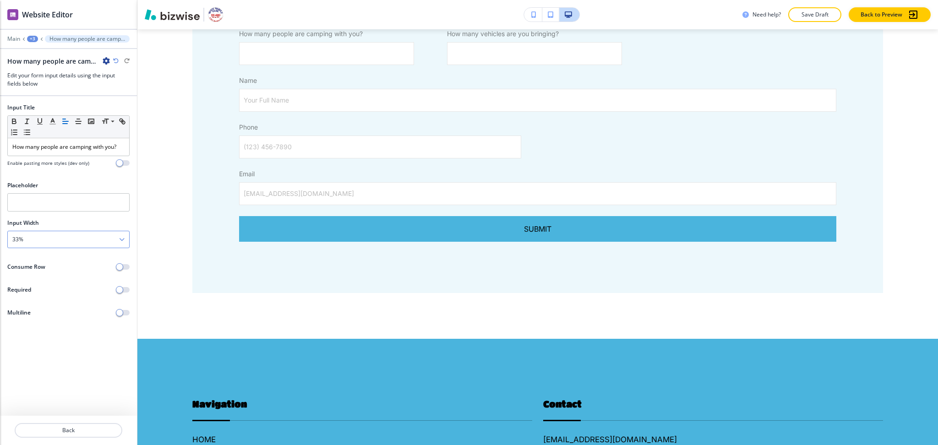
click at [60, 245] on div "33%" at bounding box center [68, 239] width 121 height 16
click at [56, 284] on h4 "50%" at bounding box center [68, 286] width 112 height 8
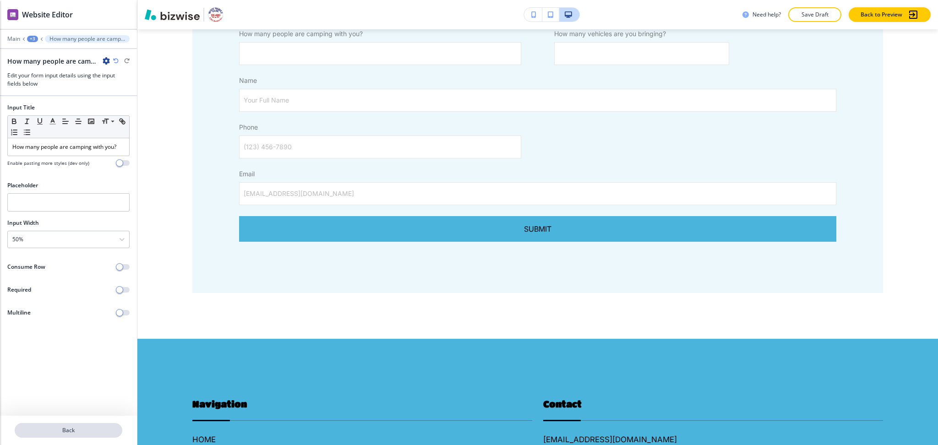
click at [79, 429] on p "Back" at bounding box center [69, 430] width 106 height 8
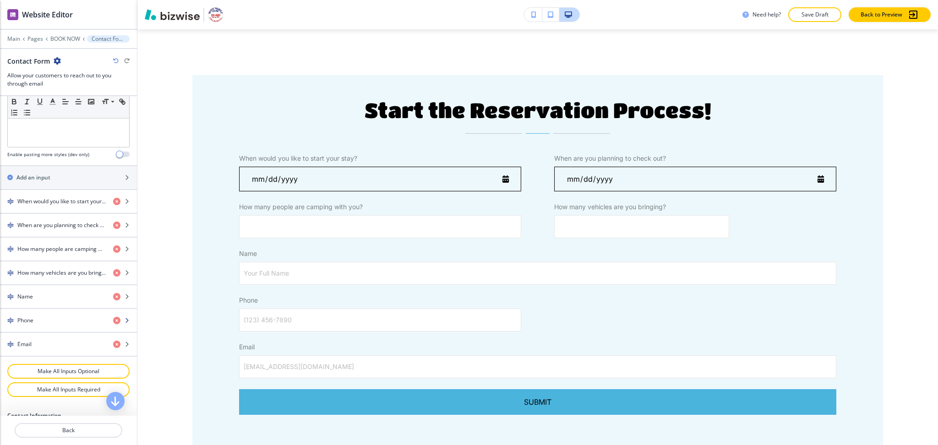
scroll to position [329, 0]
click at [48, 263] on div "button" at bounding box center [68, 263] width 137 height 7
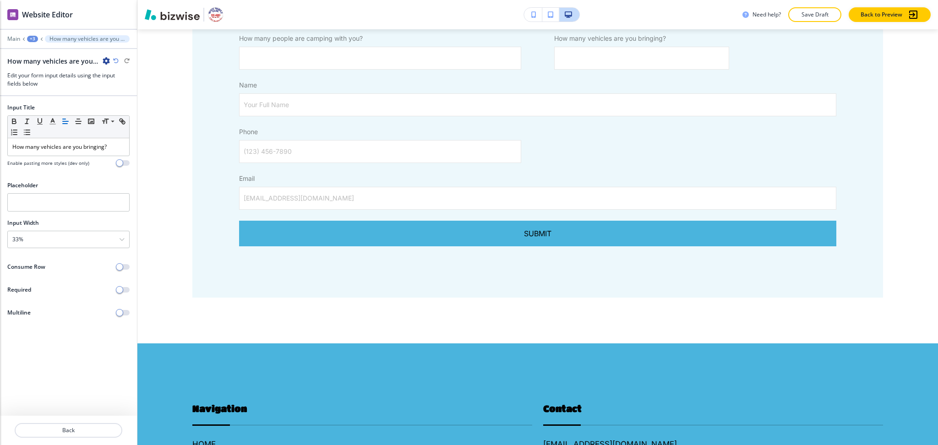
scroll to position [240, 0]
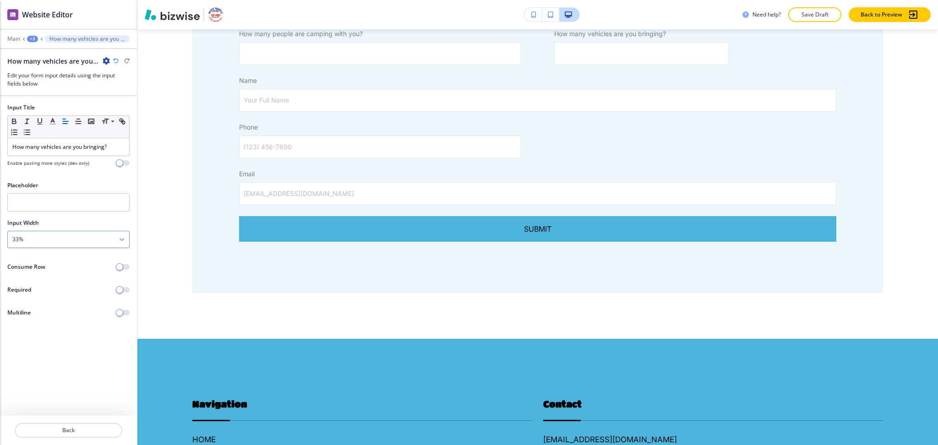
click at [50, 240] on div "33%" at bounding box center [68, 239] width 121 height 16
click at [52, 282] on h4 "50%" at bounding box center [68, 286] width 112 height 8
click at [77, 442] on div at bounding box center [68, 441] width 137 height 7
click at [74, 434] on p "Back" at bounding box center [69, 430] width 106 height 8
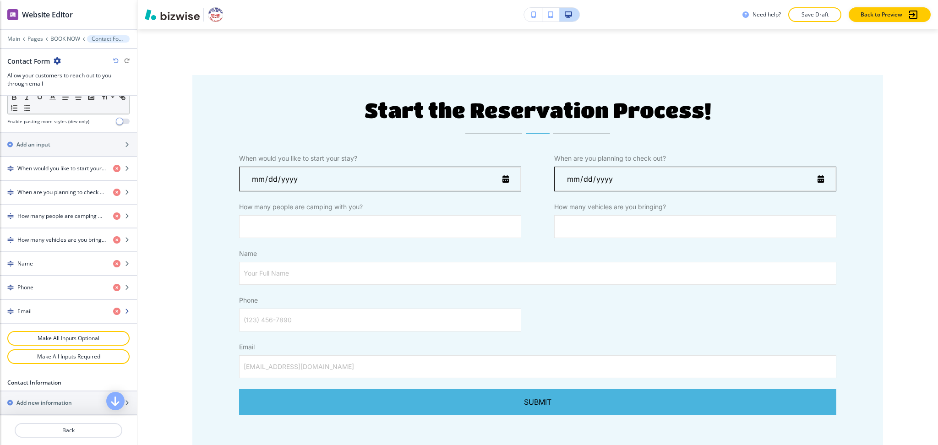
scroll to position [360, 0]
click at [58, 317] on div "button" at bounding box center [68, 319] width 137 height 7
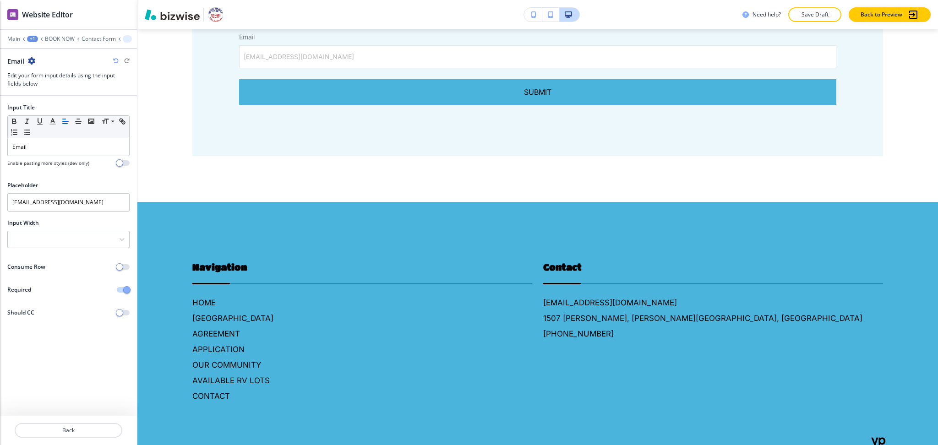
scroll to position [380, 0]
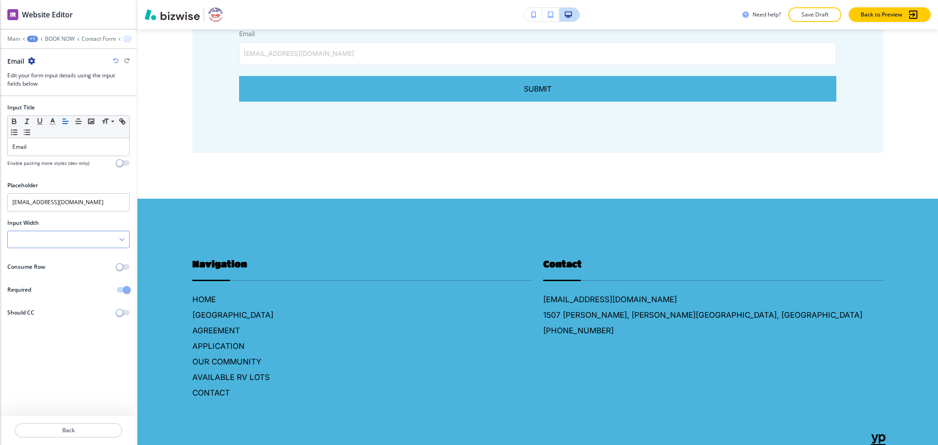
click at [59, 240] on div at bounding box center [68, 239] width 121 height 16
click at [55, 286] on h4 "50%" at bounding box center [68, 286] width 112 height 8
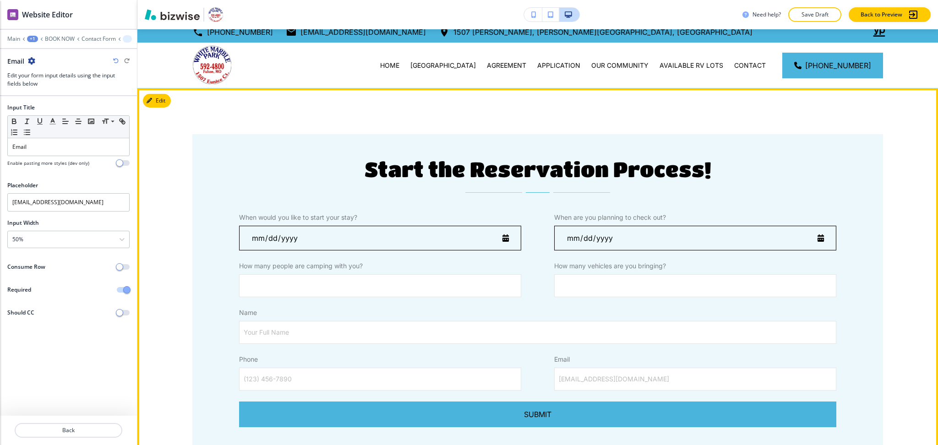
scroll to position [6, 0]
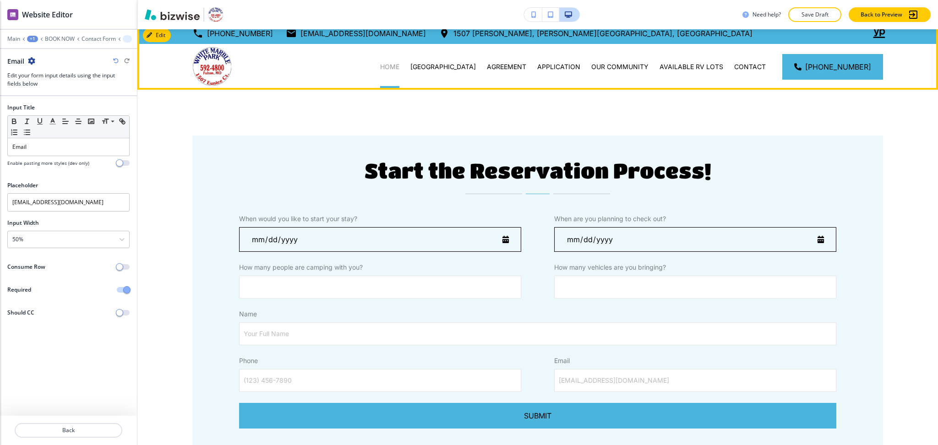
click at [388, 62] on p "HOME" at bounding box center [389, 66] width 19 height 9
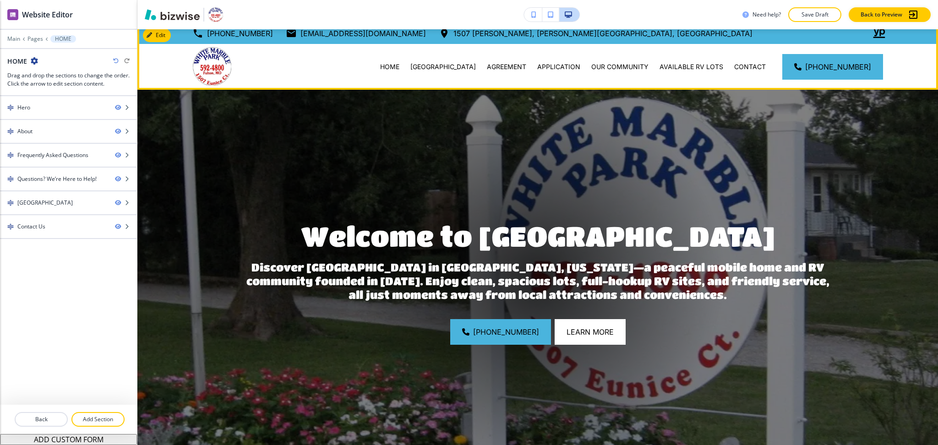
scroll to position [0, 0]
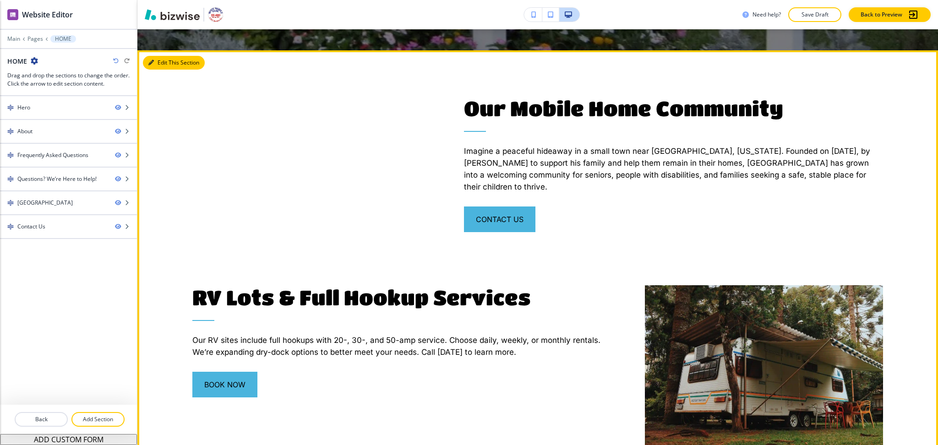
click at [155, 63] on button "Edit This Section" at bounding box center [174, 63] width 62 height 14
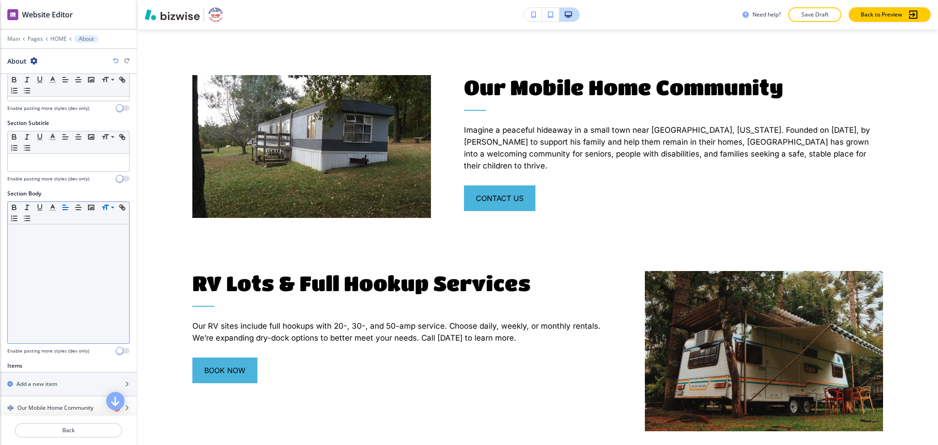
scroll to position [279, 0]
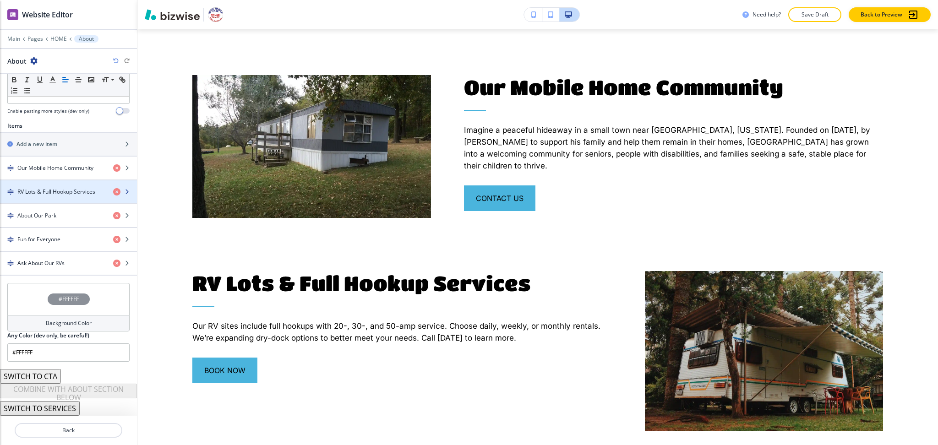
click at [74, 190] on h4 "RV Lots & Full Hookup Services" at bounding box center [56, 192] width 78 height 8
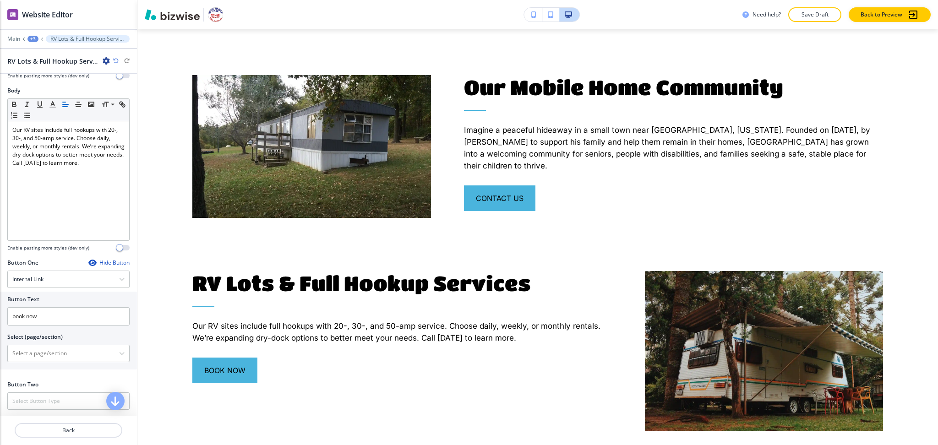
scroll to position [265, 0]
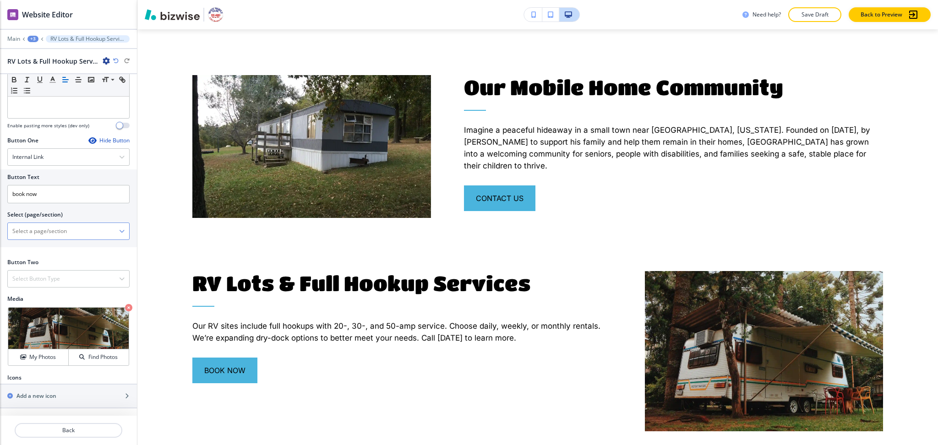
click at [44, 230] on \(page\/section\) "Manual Input" at bounding box center [63, 231] width 111 height 16
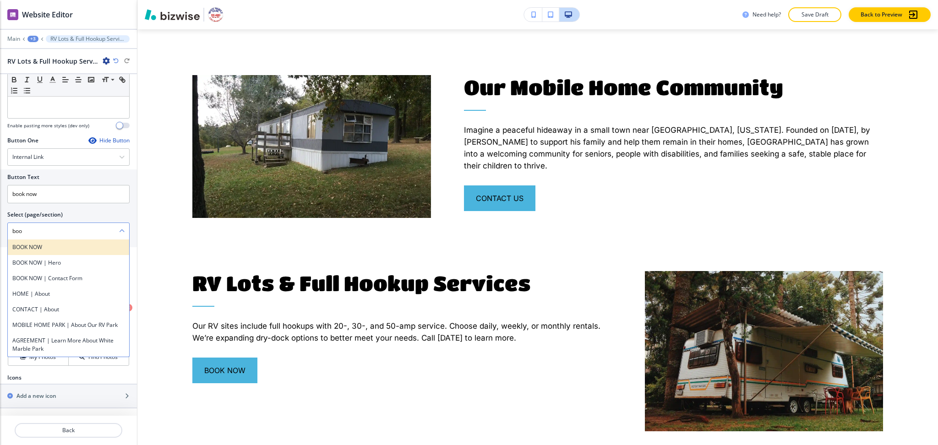
click at [35, 244] on h4 "BOOK NOW" at bounding box center [68, 247] width 112 height 8
type \(page\/section\) "BOOK NOW"
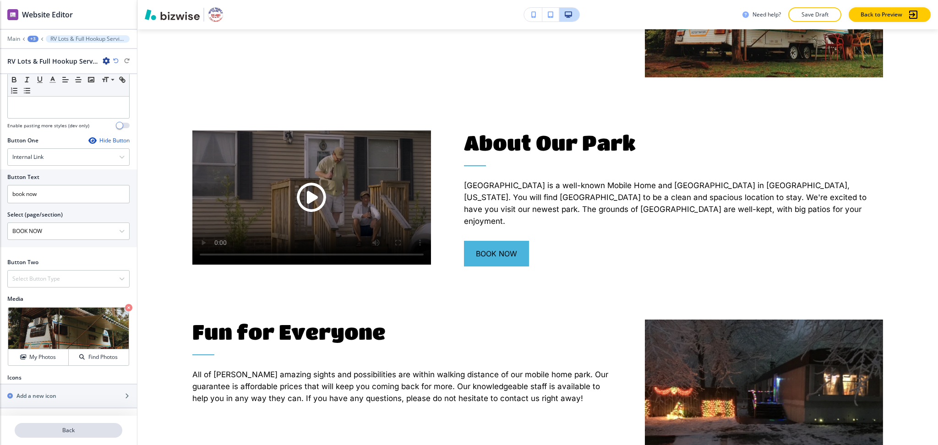
click at [47, 431] on p "Back" at bounding box center [69, 430] width 106 height 8
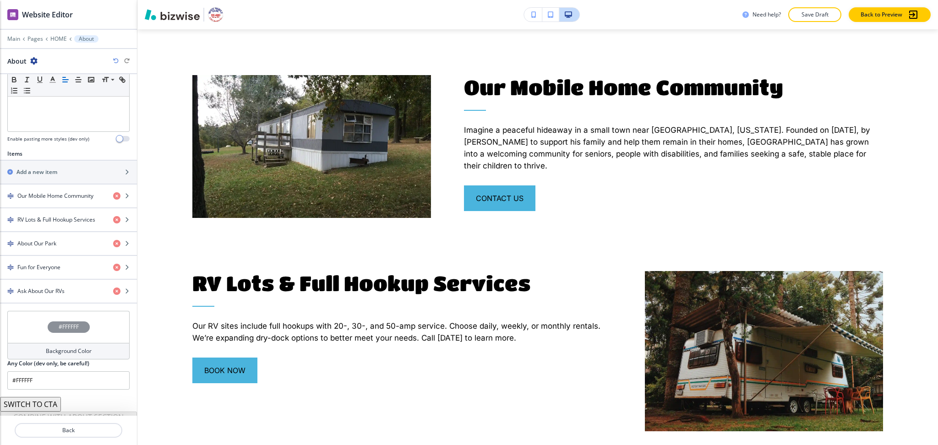
scroll to position [279, 0]
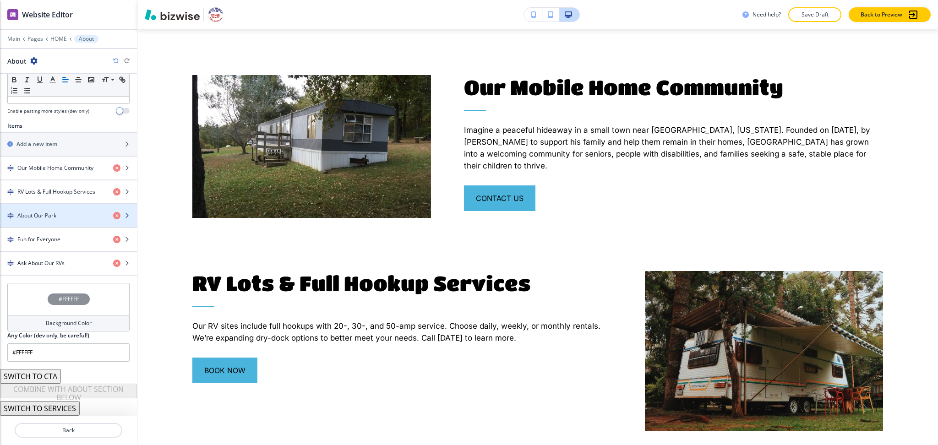
click at [43, 214] on h4 "About Our Park" at bounding box center [36, 215] width 39 height 8
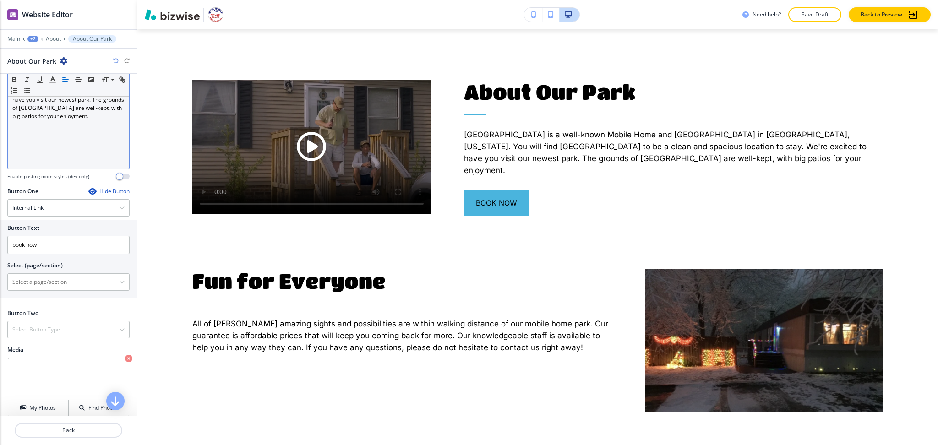
scroll to position [275, 0]
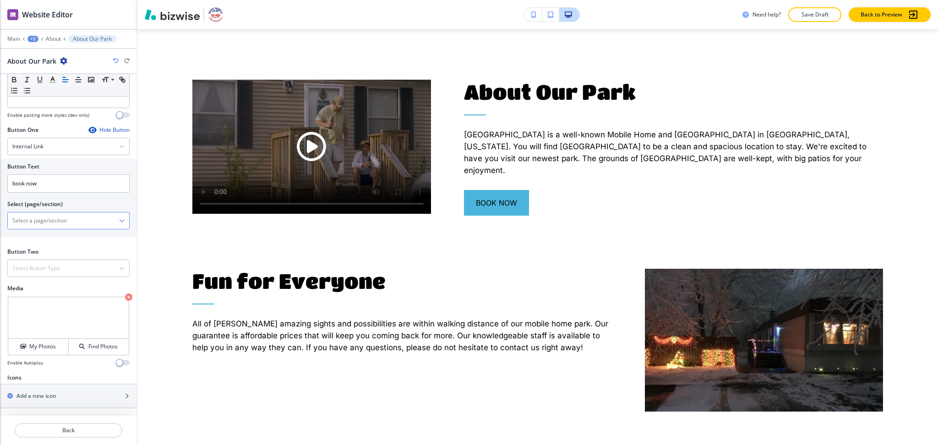
click at [43, 221] on \(page\/section\) "Manual Input" at bounding box center [63, 221] width 111 height 16
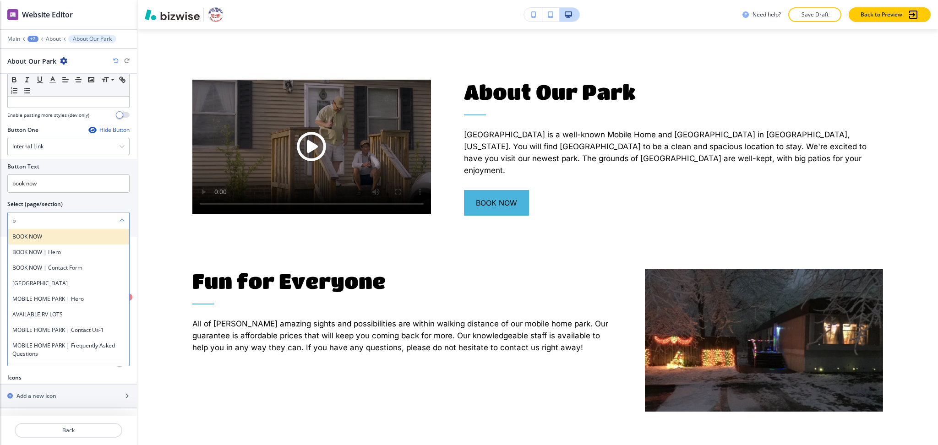
click at [35, 238] on h4 "BOOK NOW" at bounding box center [68, 237] width 112 height 8
type \(page\/section\) "BOOK NOW"
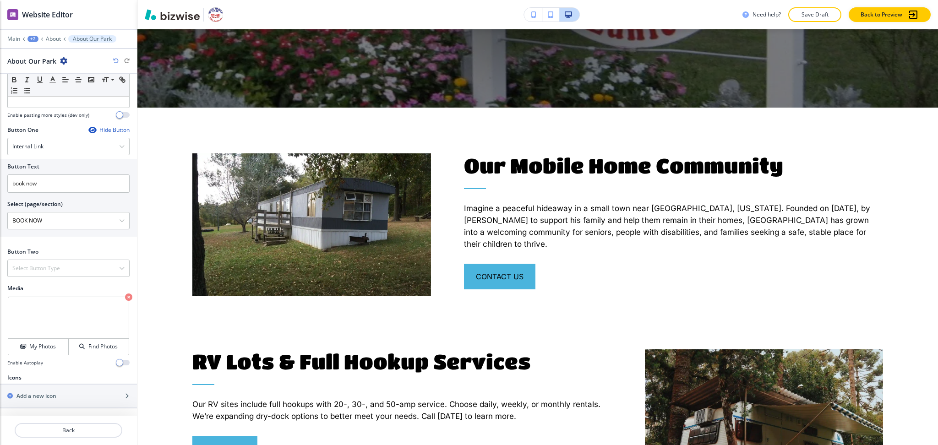
scroll to position [0, 0]
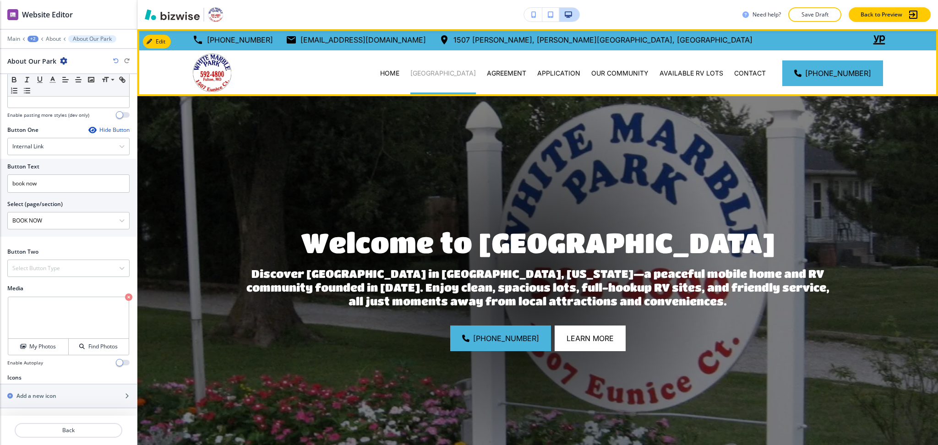
click at [431, 73] on p "[GEOGRAPHIC_DATA]" at bounding box center [442, 73] width 65 height 9
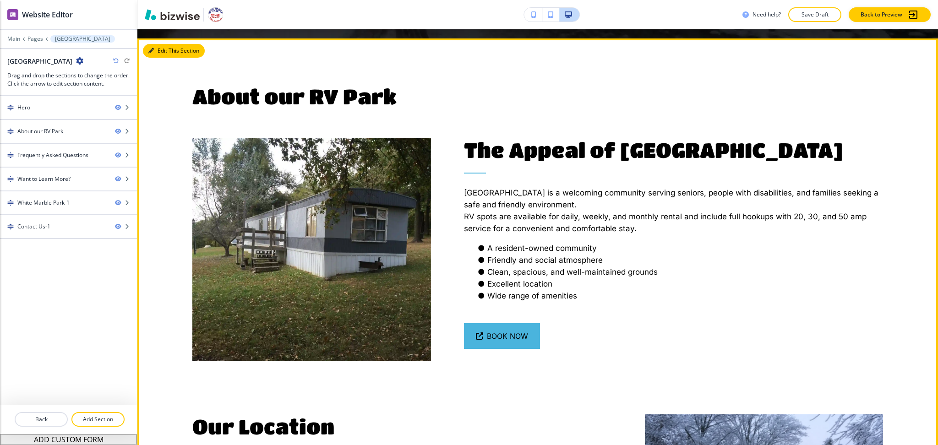
click at [152, 51] on icon "button" at bounding box center [150, 50] width 5 height 5
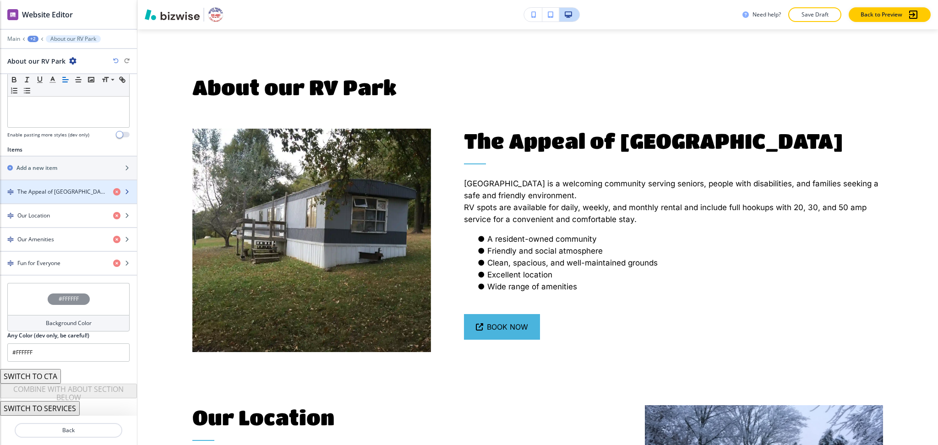
click at [63, 195] on h4 "The Appeal of [GEOGRAPHIC_DATA]" at bounding box center [61, 192] width 88 height 8
click at [54, 189] on h4 "The Appeal of [GEOGRAPHIC_DATA]" at bounding box center [61, 192] width 88 height 8
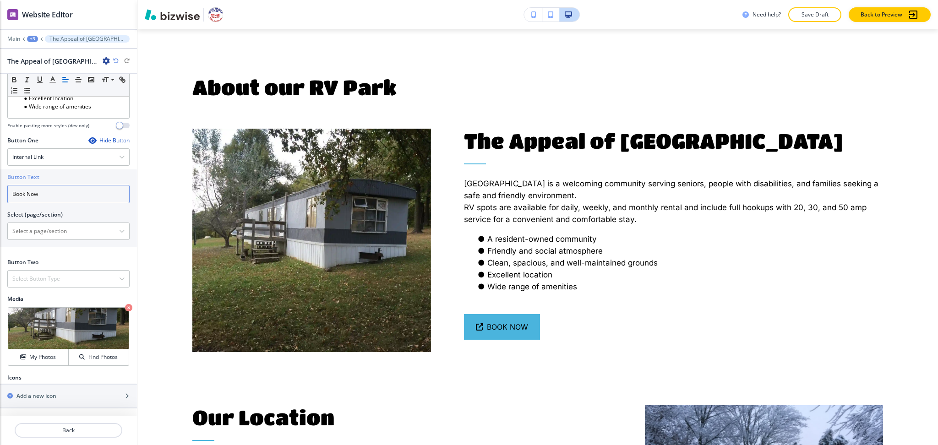
drag, startPoint x: 49, startPoint y: 195, endPoint x: 0, endPoint y: 194, distance: 48.5
click at [0, 194] on div "Button Text Book Now Select (page/section) HOME HOME | Hero HOME | About HOME |…" at bounding box center [68, 208] width 137 height 78
click at [34, 156] on h4 "Internal Link" at bounding box center [27, 157] width 31 height 8
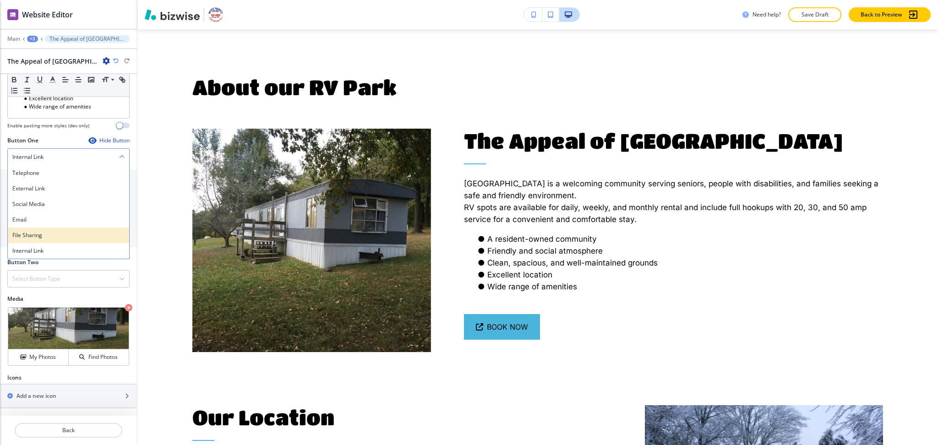
click at [36, 236] on h4 "File Sharing" at bounding box center [68, 235] width 112 height 8
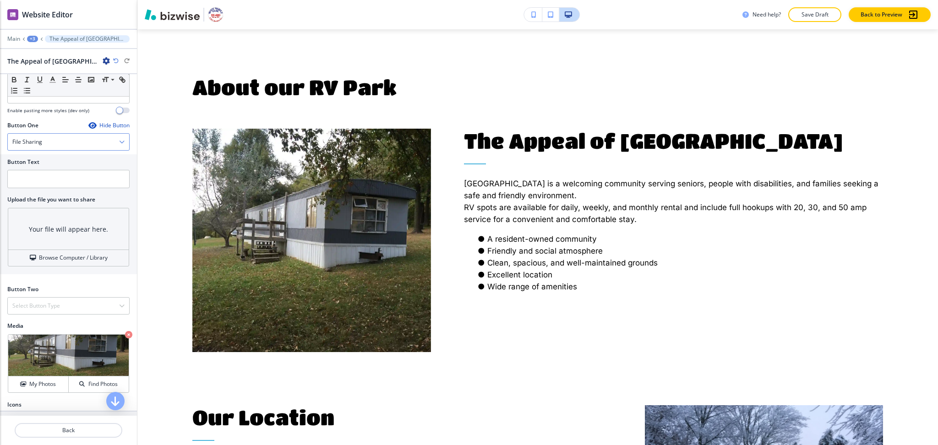
click at [38, 150] on div "File Sharing" at bounding box center [68, 142] width 121 height 16
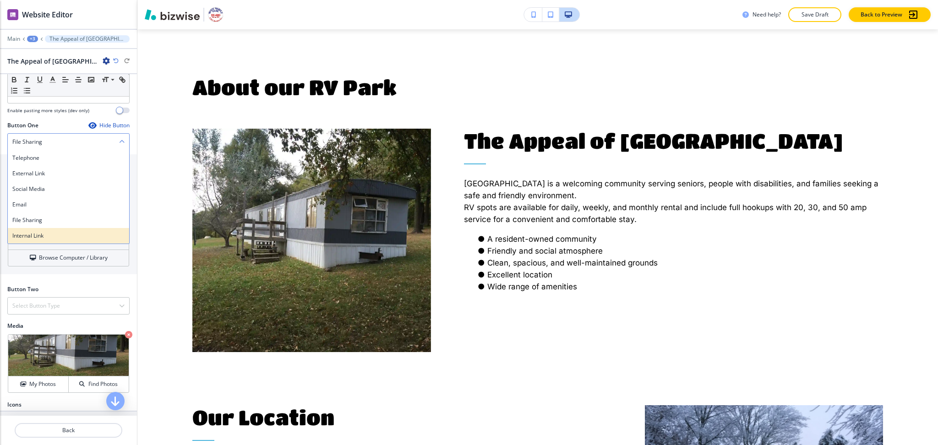
click at [33, 240] on h4 "Internal Link" at bounding box center [68, 236] width 112 height 8
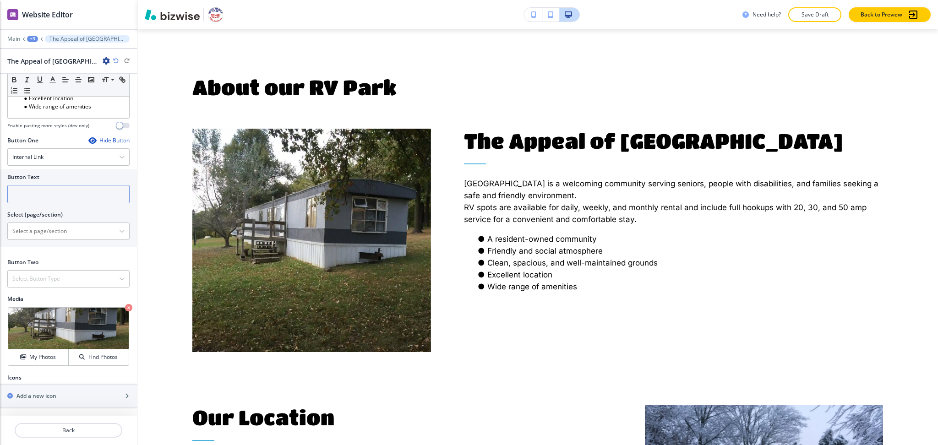
click at [34, 196] on input "text" at bounding box center [68, 194] width 122 height 18
paste input "Book Now"
type input "Book Now"
click at [37, 228] on \(page\/section\) "Manual Input" at bounding box center [63, 231] width 111 height 16
paste \(page\/section\) "Book Now"
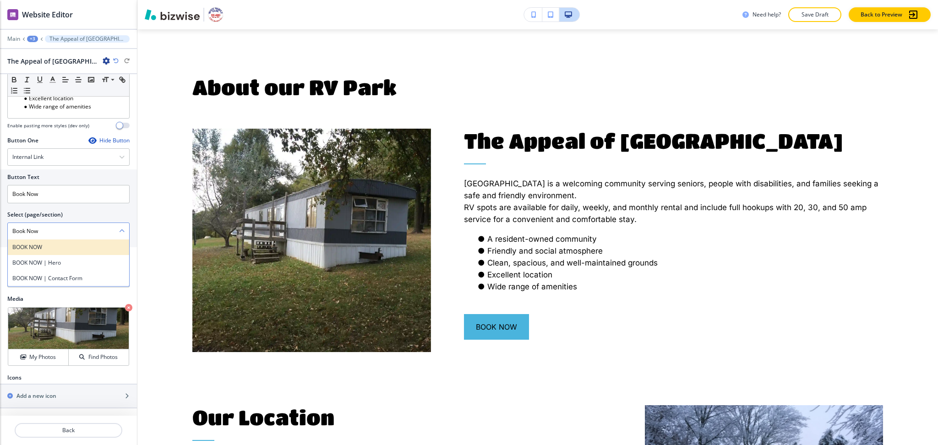
click at [30, 249] on h4 "BOOK NOW" at bounding box center [68, 247] width 112 height 8
type \(page\/section\) "BOOK NOW"
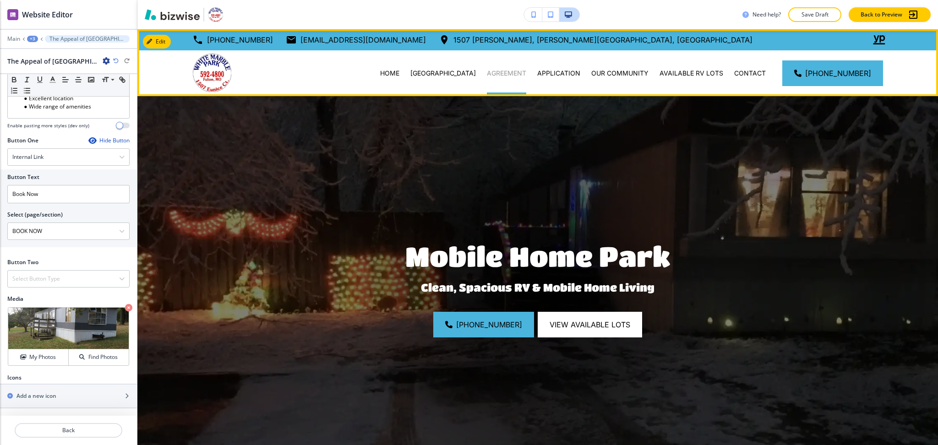
click at [497, 70] on p "AGREEMENT" at bounding box center [506, 73] width 39 height 9
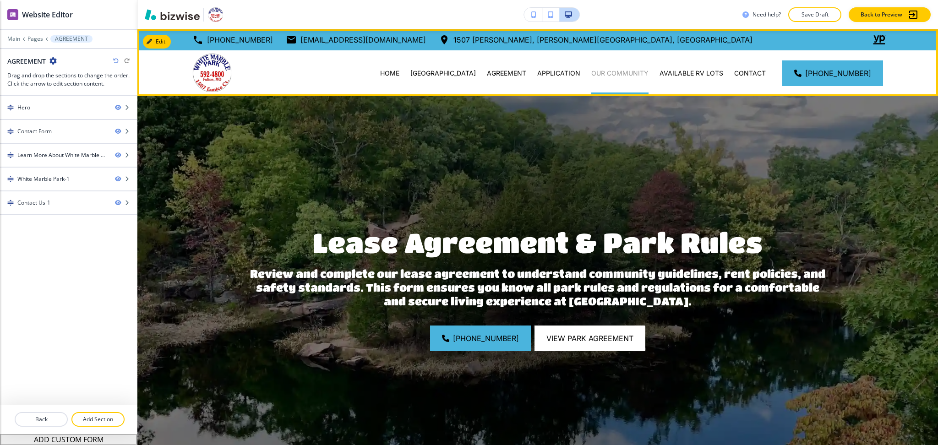
click at [645, 73] on p "OUR COMMUNITY" at bounding box center [619, 73] width 57 height 9
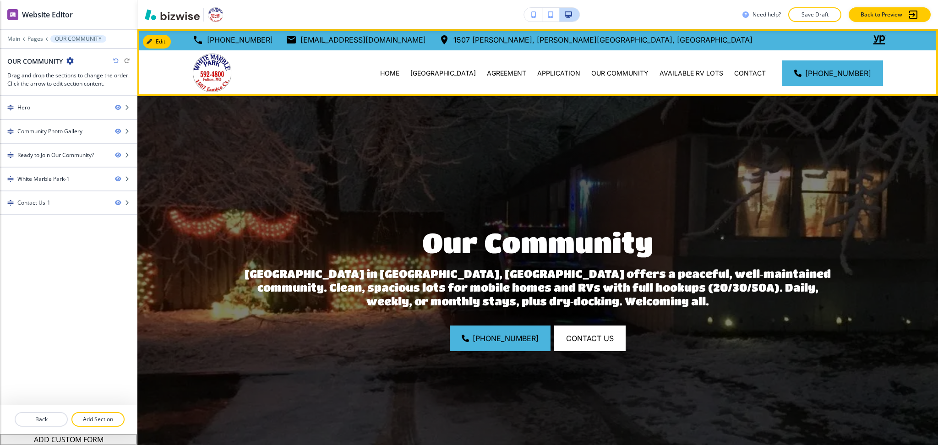
click at [554, 78] on div "APPLICATION" at bounding box center [558, 73] width 54 height 46
click at [669, 80] on div "AVAILABLE RV LOTS" at bounding box center [691, 73] width 75 height 46
click at [683, 75] on p "AVAILABLE RV LOTS" at bounding box center [691, 73] width 64 height 9
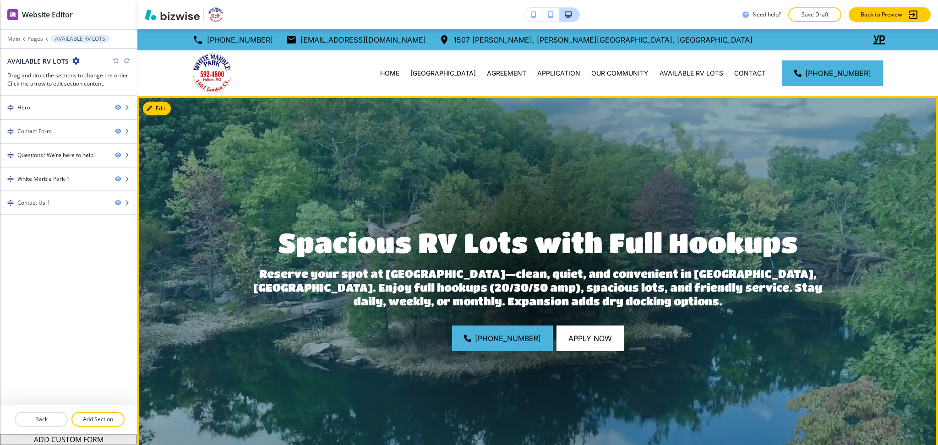
click at [158, 111] on button "Edit" at bounding box center [157, 109] width 28 height 14
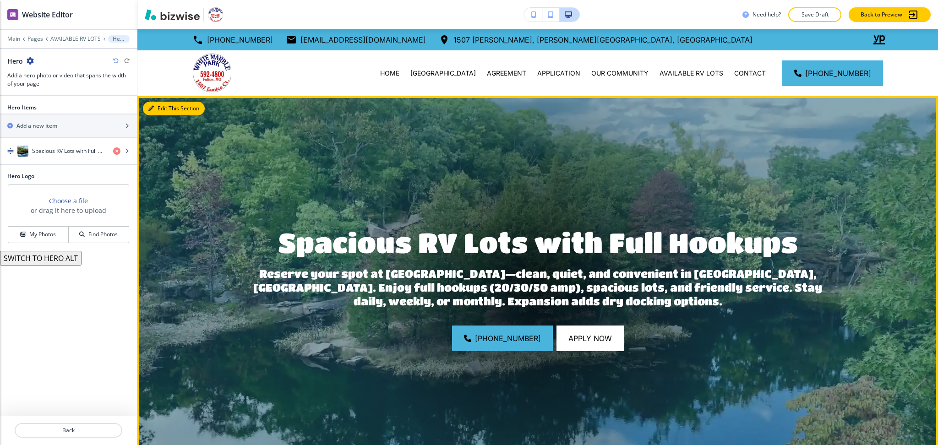
scroll to position [67, 0]
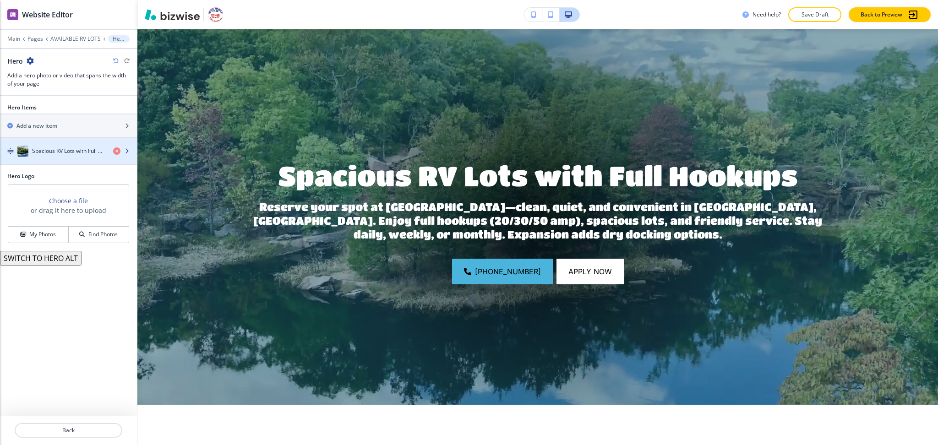
click at [74, 146] on div "Spacious RV Lots with Full Hookups" at bounding box center [68, 151] width 137 height 26
click at [48, 143] on div "button" at bounding box center [68, 141] width 137 height 7
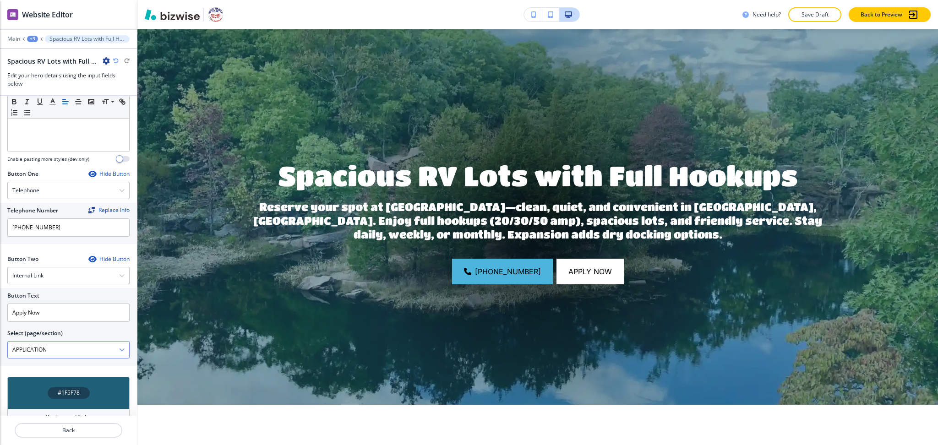
scroll to position [379, 0]
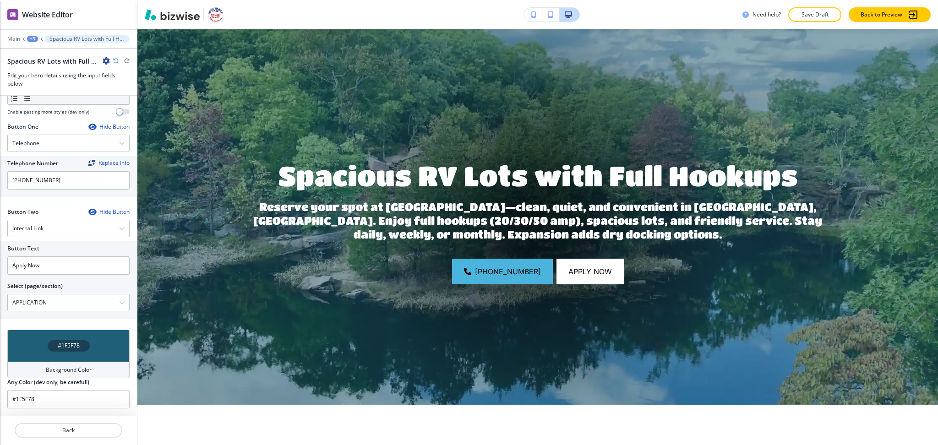
click at [72, 369] on h4 "Background Color" at bounding box center [69, 370] width 46 height 8
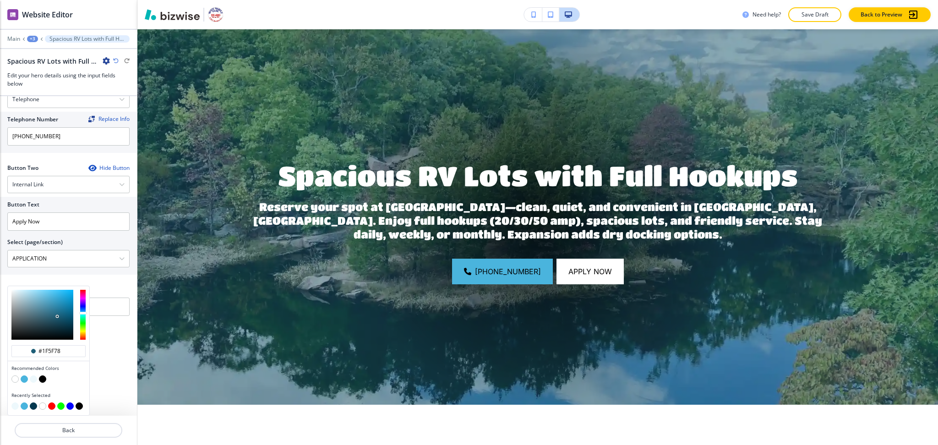
click at [45, 379] on button "button" at bounding box center [42, 378] width 7 height 7
type input "#000000"
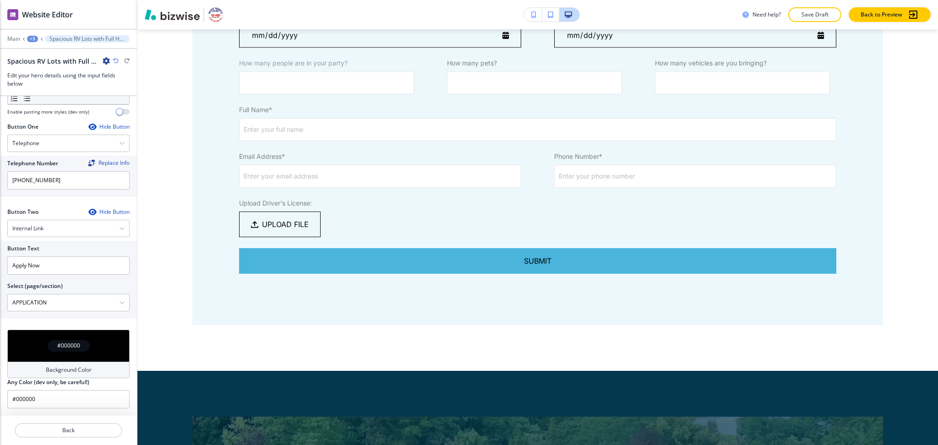
scroll to position [0, 0]
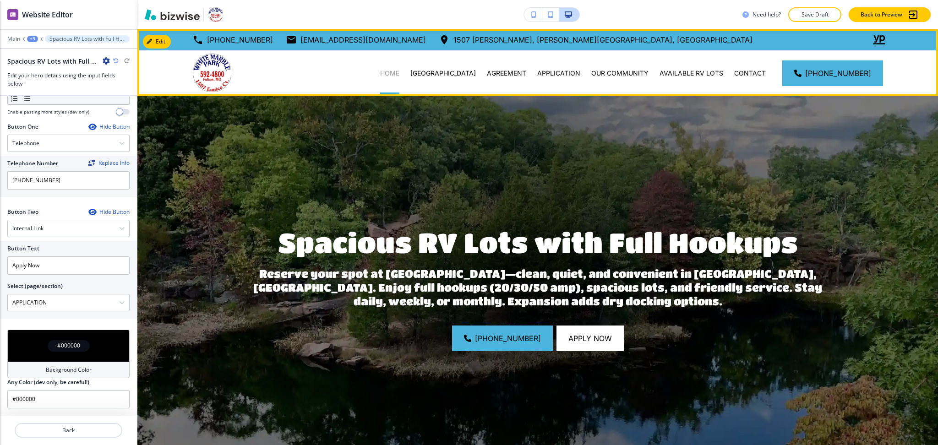
click at [398, 74] on p "HOME" at bounding box center [389, 73] width 19 height 9
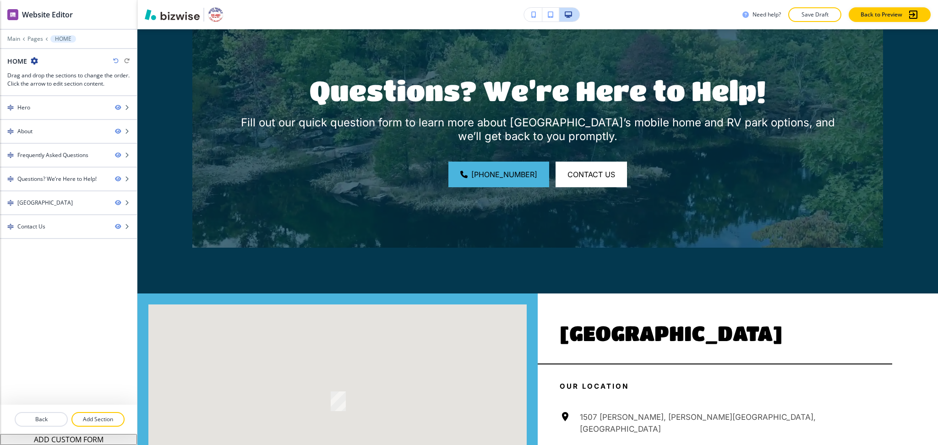
scroll to position [2248, 0]
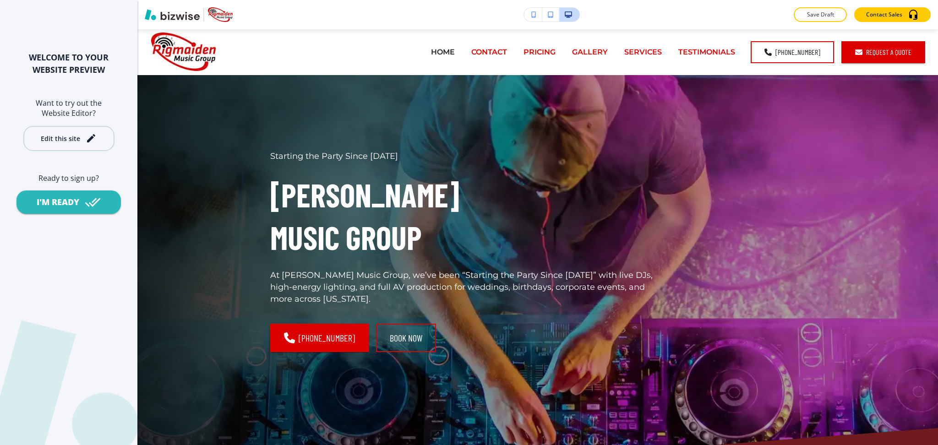
click at [66, 135] on div "Edit this site" at bounding box center [60, 138] width 39 height 7
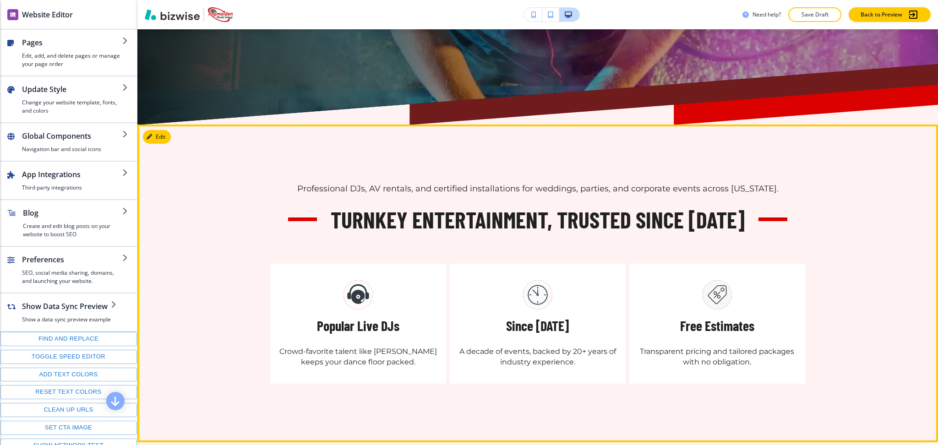
click at [162, 144] on div "Professional DJs, AV rentals, and certified installations for weddings, parties…" at bounding box center [537, 284] width 800 height 318
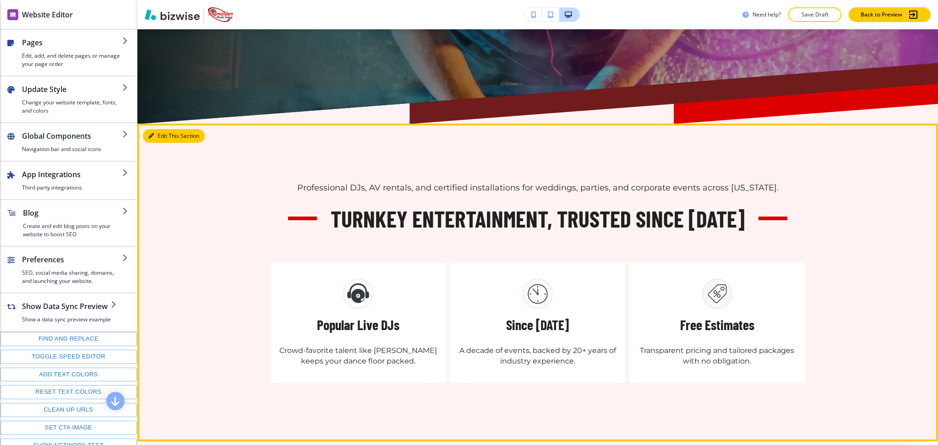
click at [158, 136] on button "Edit This Section" at bounding box center [174, 136] width 62 height 14
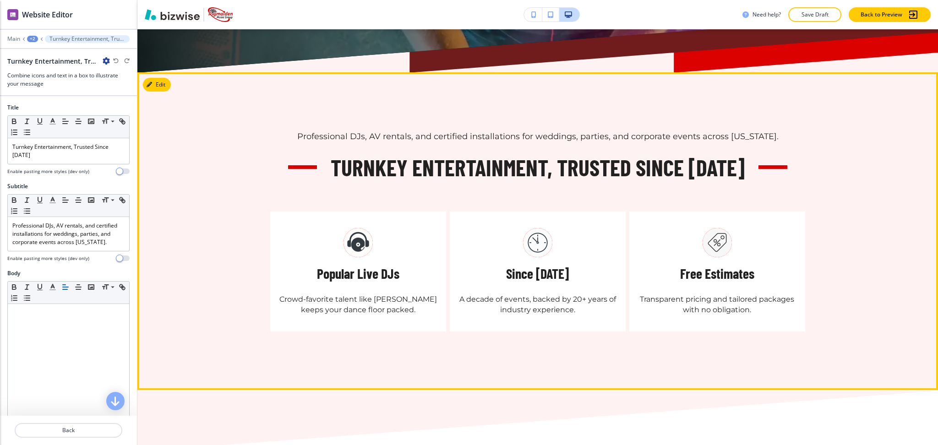
scroll to position [458, 0]
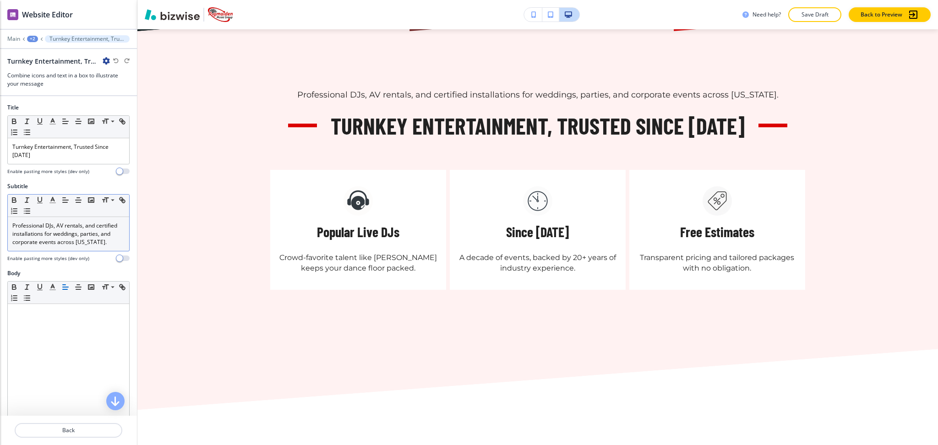
click at [49, 242] on p "Professional DJs, AV rentals, and certified installations for weddings, parties…" at bounding box center [68, 234] width 112 height 25
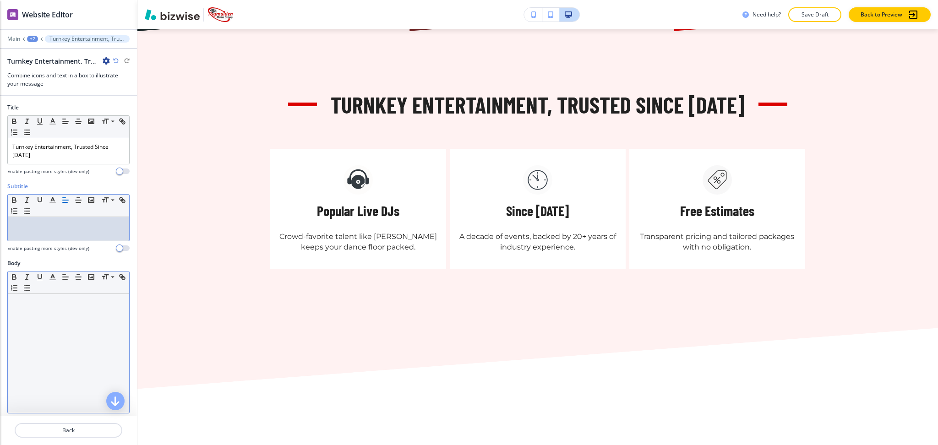
click at [79, 344] on div at bounding box center [68, 353] width 121 height 119
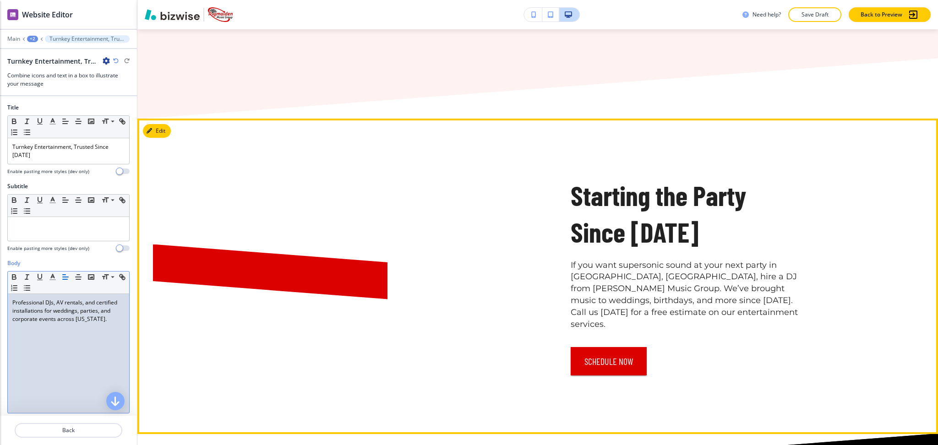
scroll to position [763, 0]
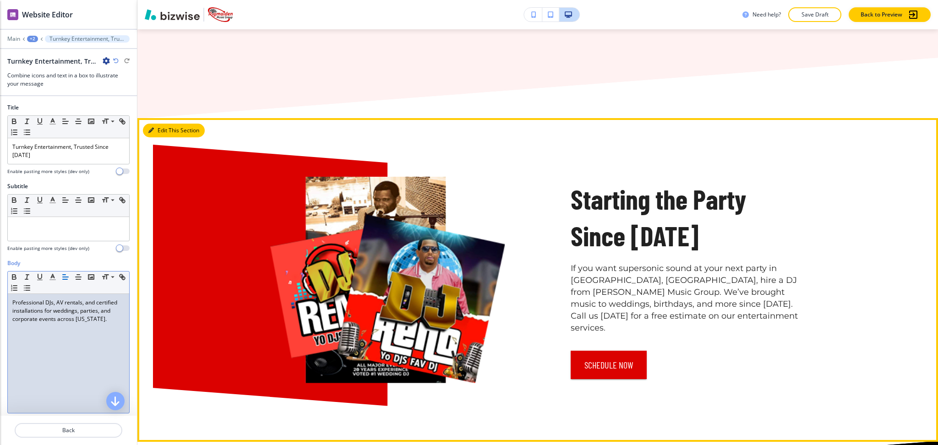
click at [155, 131] on button "Edit This Section" at bounding box center [174, 131] width 62 height 14
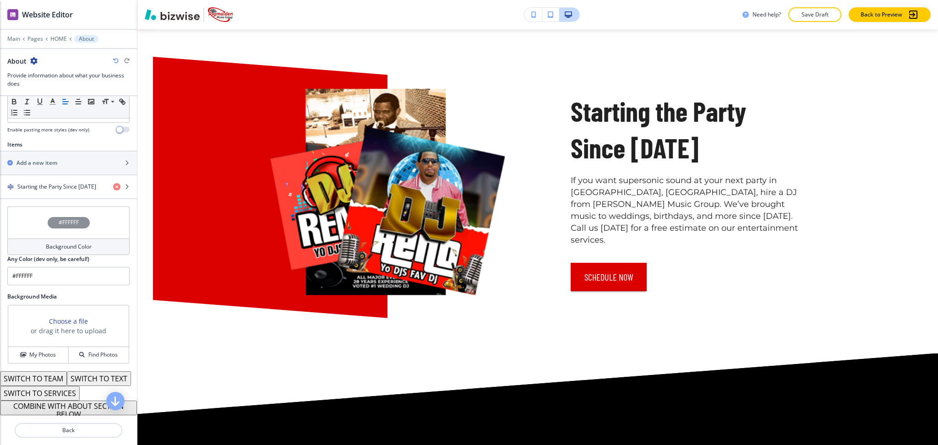
scroll to position [300, 0]
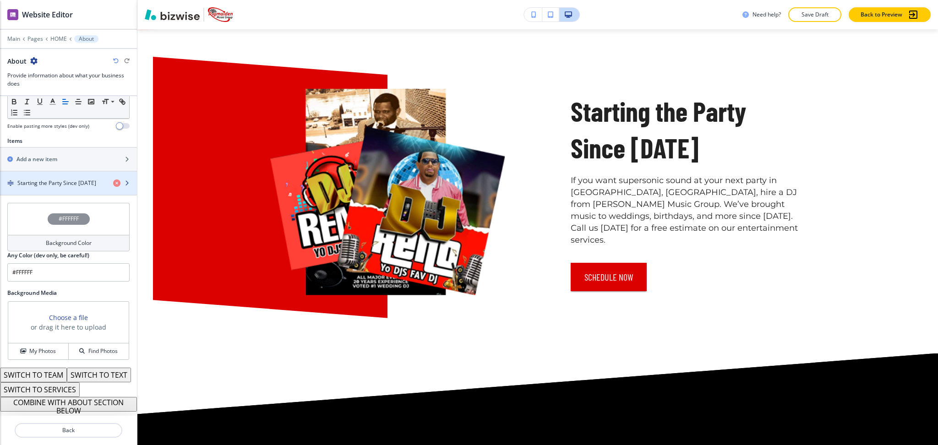
click at [42, 179] on h4 "Starting the Party Since 2013" at bounding box center [56, 183] width 79 height 8
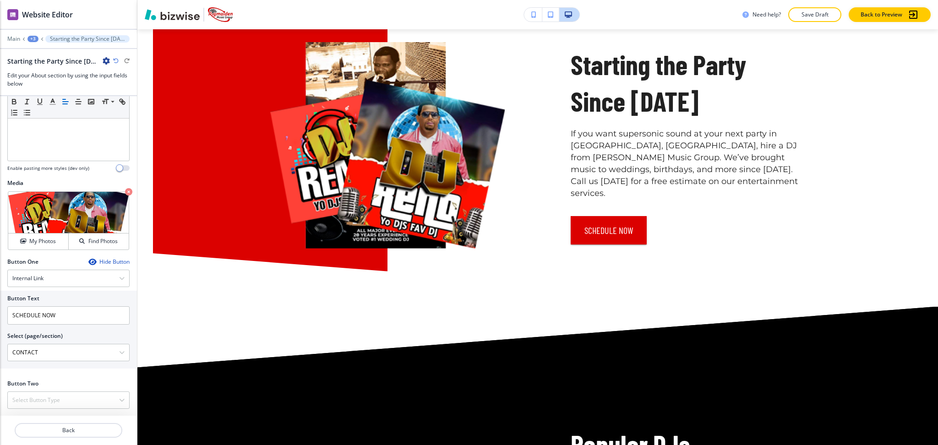
scroll to position [892, 0]
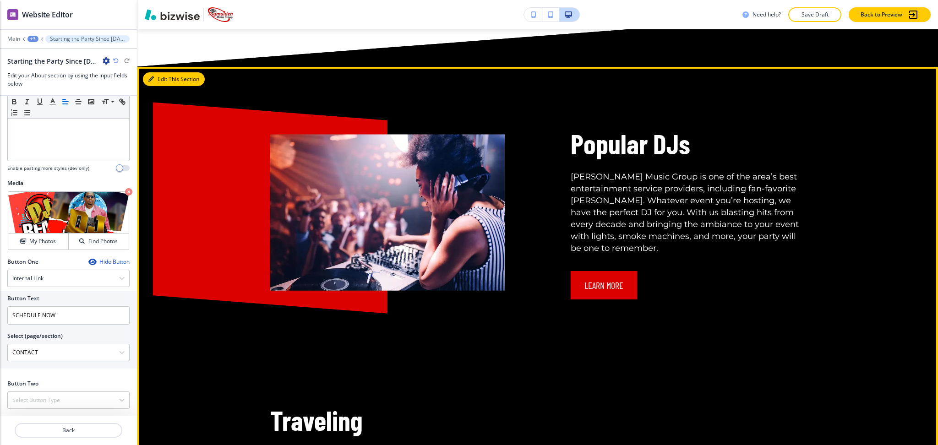
click at [158, 81] on button "Edit This Section" at bounding box center [174, 79] width 62 height 14
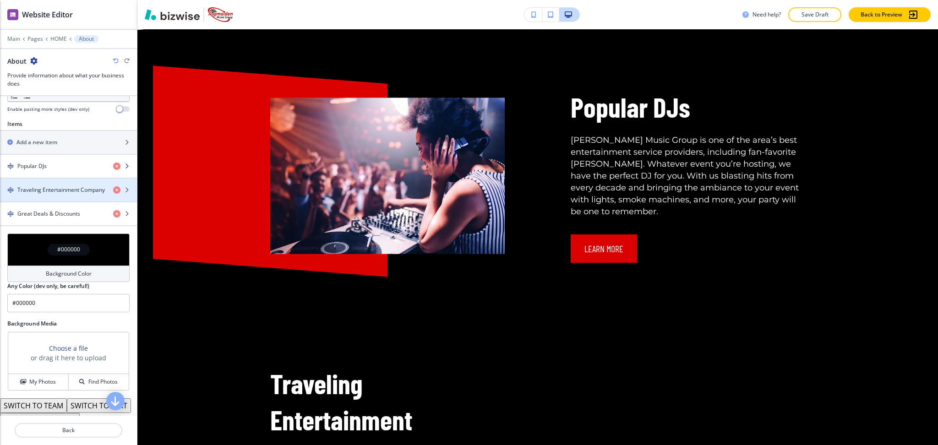
scroll to position [304, 0]
click at [44, 169] on div "Popular DJs" at bounding box center [68, 165] width 137 height 23
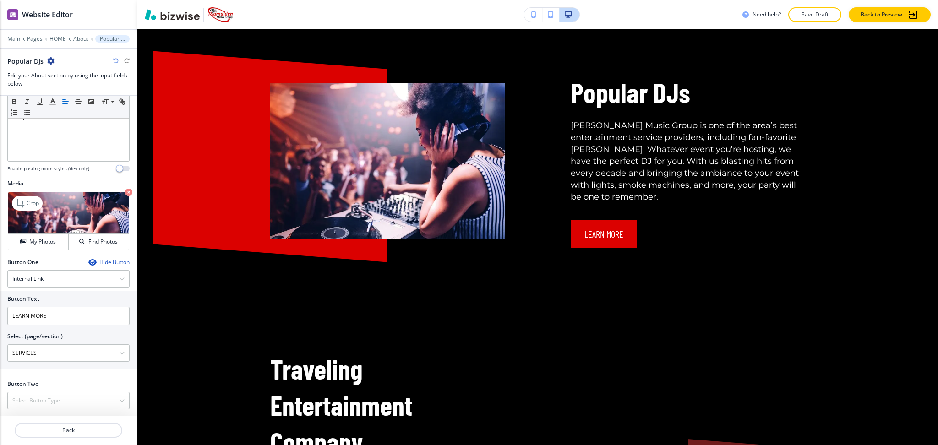
scroll to position [244, 0]
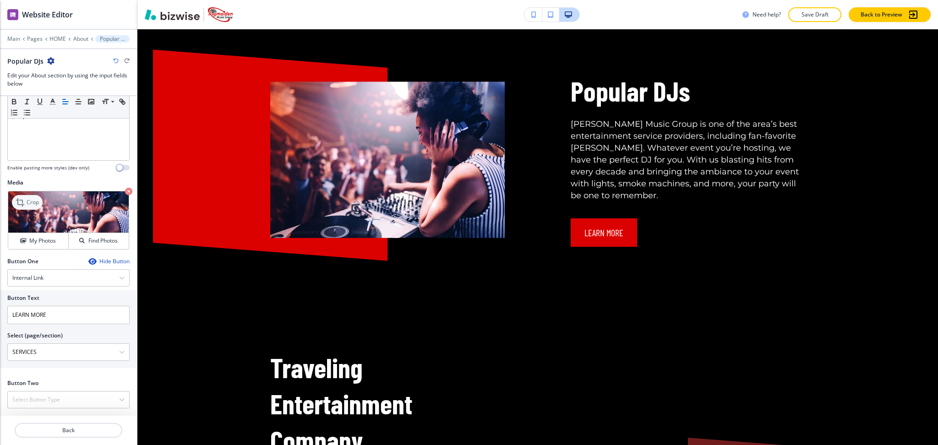
click at [20, 201] on icon at bounding box center [21, 202] width 11 height 11
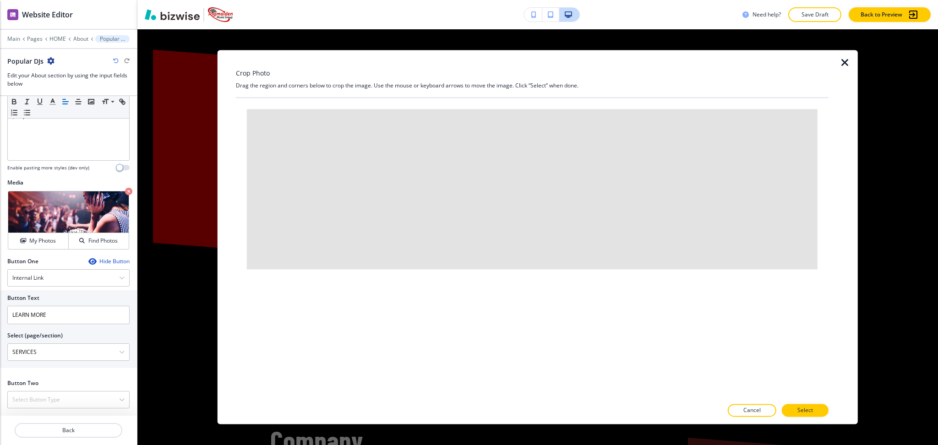
scroll to position [1250, 0]
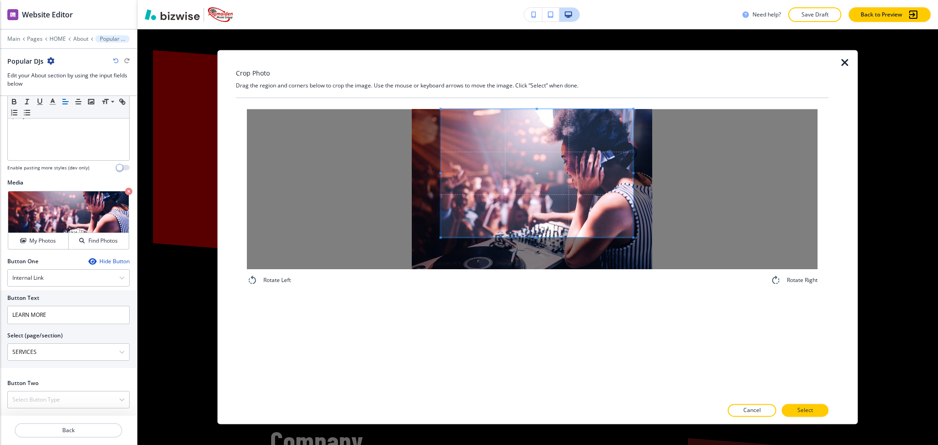
click at [543, 164] on span at bounding box center [536, 173] width 192 height 128
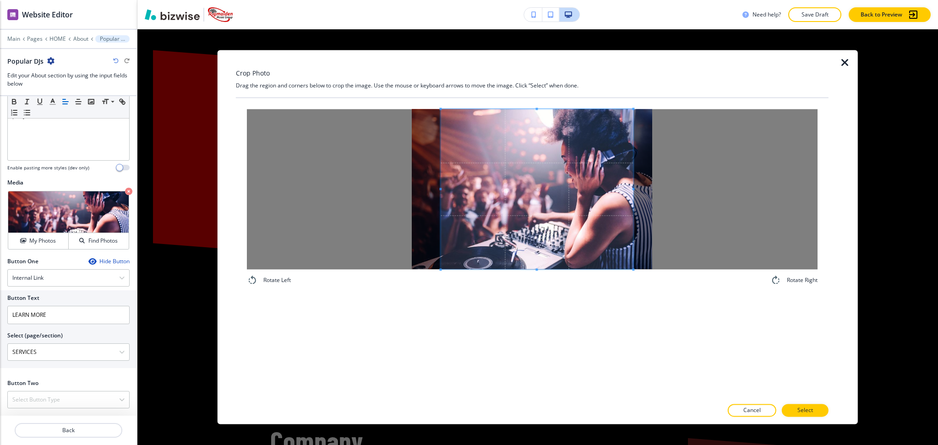
click at [539, 339] on div "Rotate Left Rotate Right" at bounding box center [532, 248] width 592 height 300
click at [679, 191] on div at bounding box center [532, 189] width 570 height 160
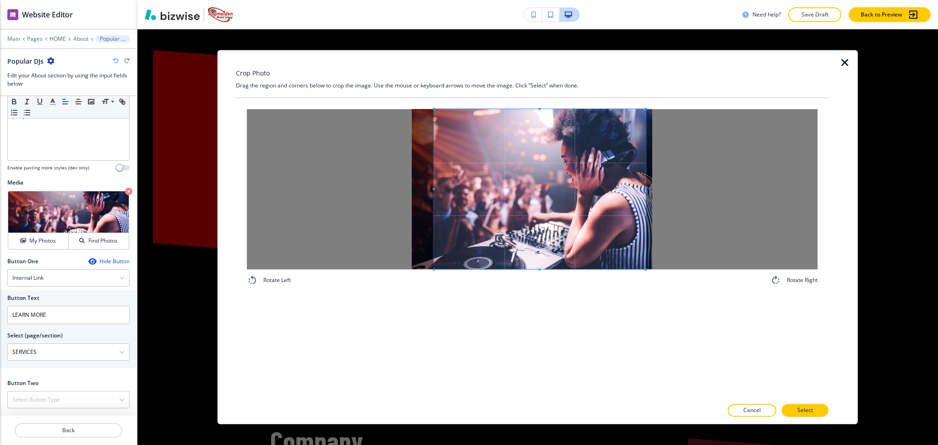
click at [567, 227] on span at bounding box center [539, 189] width 211 height 160
click at [816, 408] on button "Select" at bounding box center [804, 410] width 47 height 13
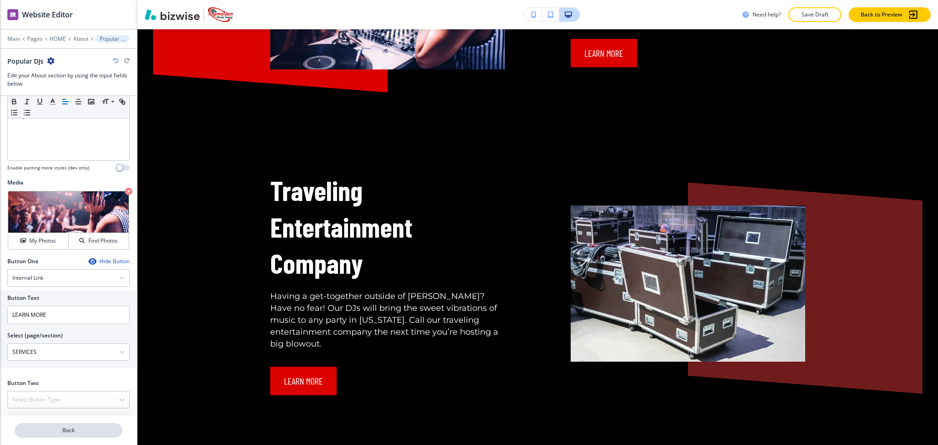
click at [70, 426] on p "Back" at bounding box center [69, 430] width 106 height 8
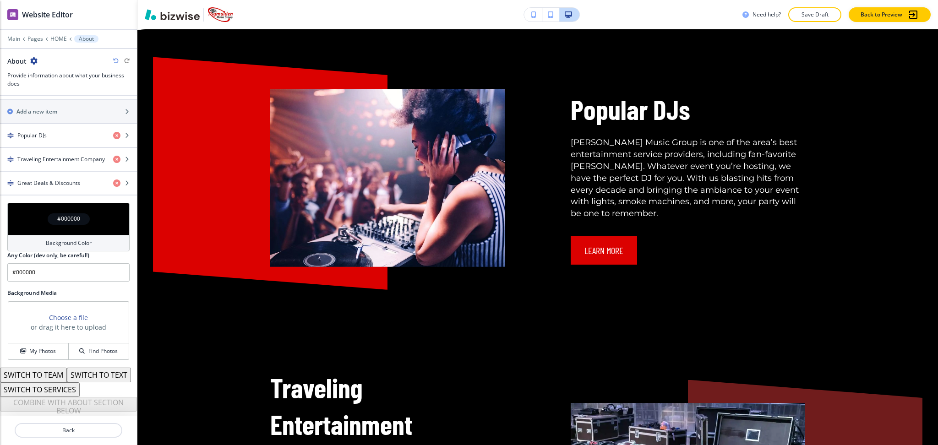
scroll to position [348, 0]
click at [54, 163] on div "button" at bounding box center [68, 166] width 137 height 7
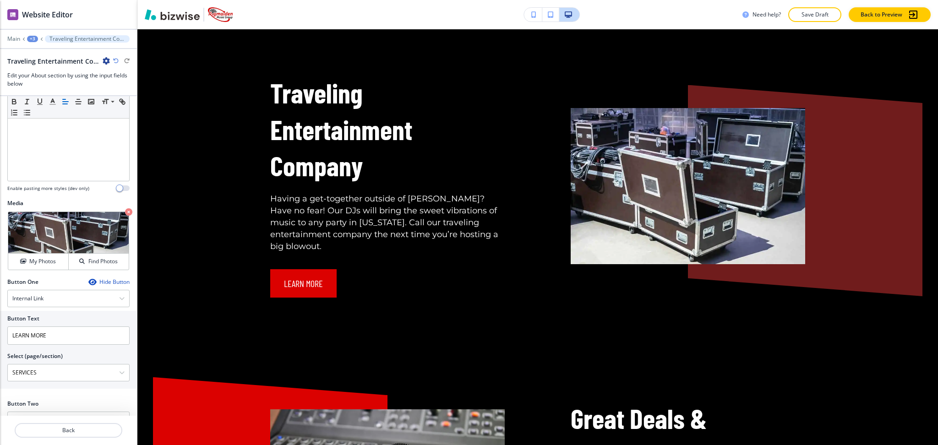
scroll to position [244, 0]
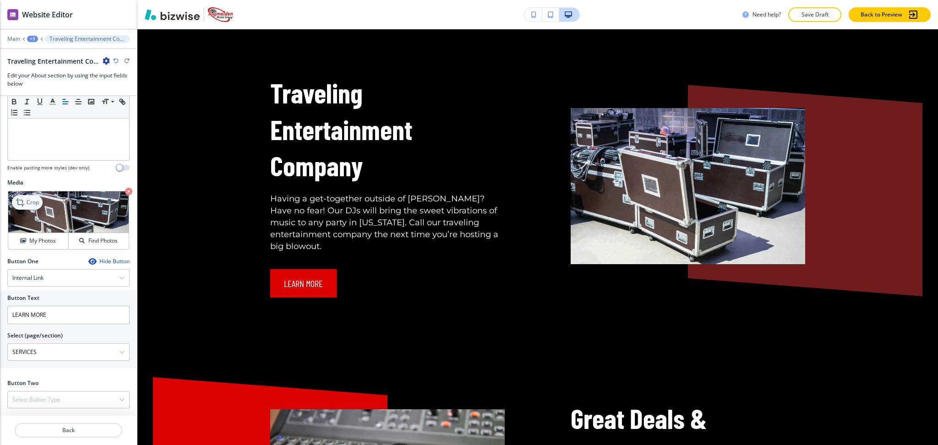
click at [25, 200] on icon at bounding box center [21, 202] width 11 height 11
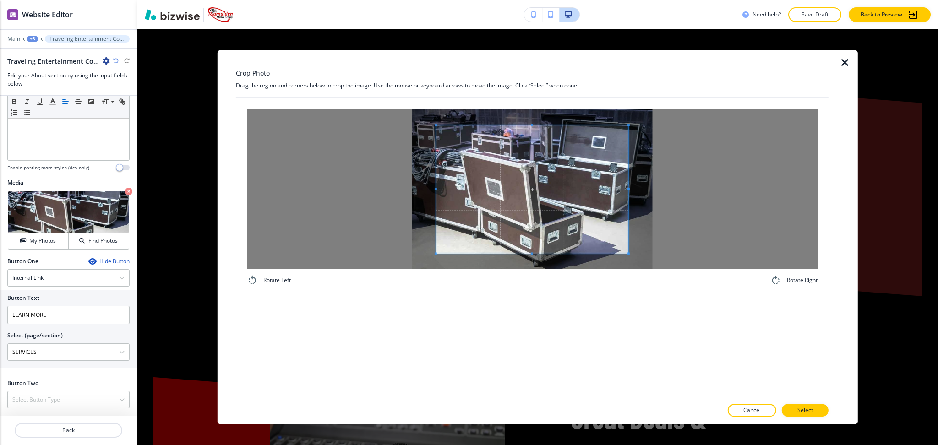
click at [531, 85] on div "Crop Photo Drag the region and corners below to crop the image. Use the mouse o…" at bounding box center [532, 237] width 592 height 374
click at [535, 314] on div "Rotate Left Rotate Right" at bounding box center [532, 248] width 592 height 300
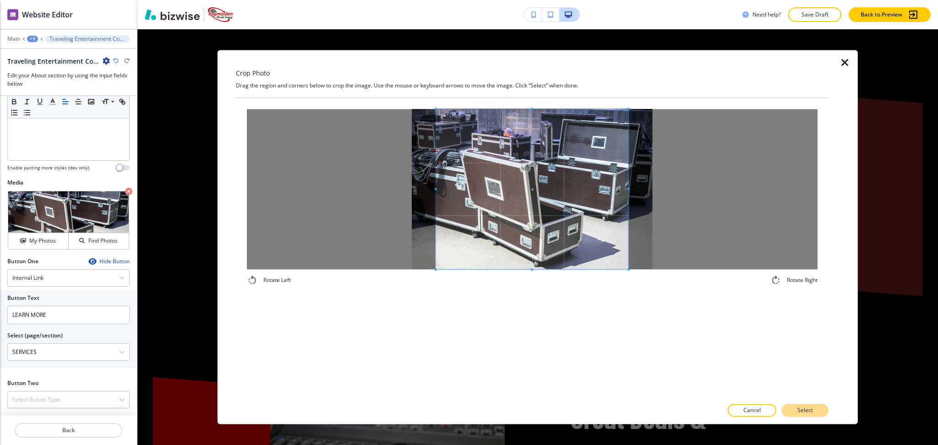
click at [813, 412] on p "Select" at bounding box center [805, 411] width 16 height 8
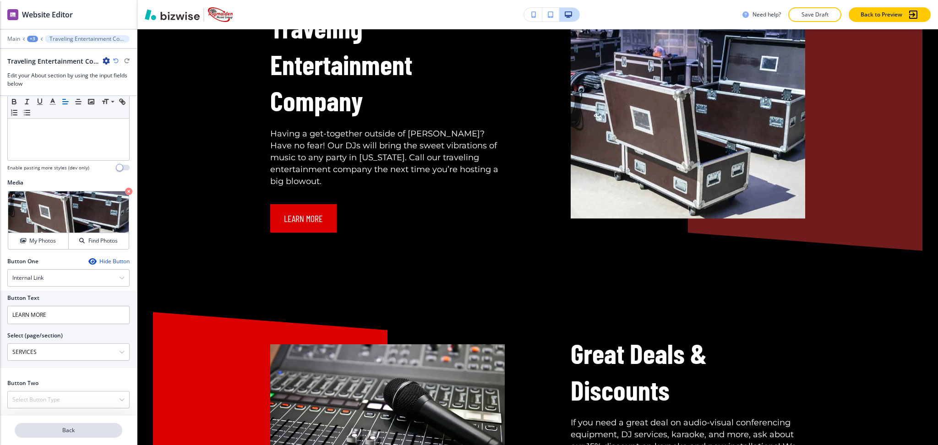
click at [53, 429] on p "Back" at bounding box center [69, 430] width 106 height 8
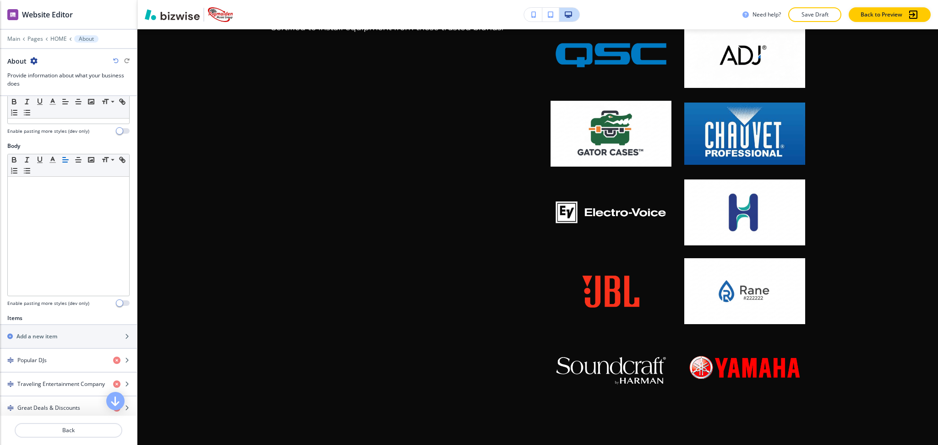
scroll to position [154, 0]
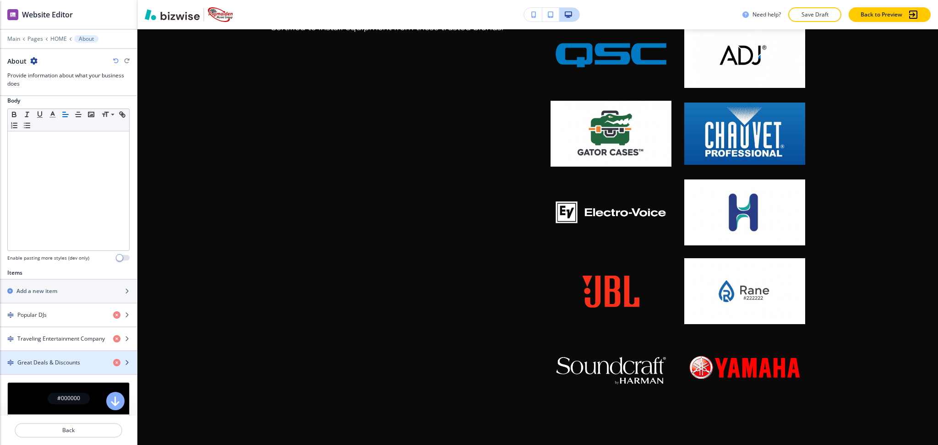
click at [39, 359] on h4 "Great Deals & Discounts" at bounding box center [48, 362] width 63 height 8
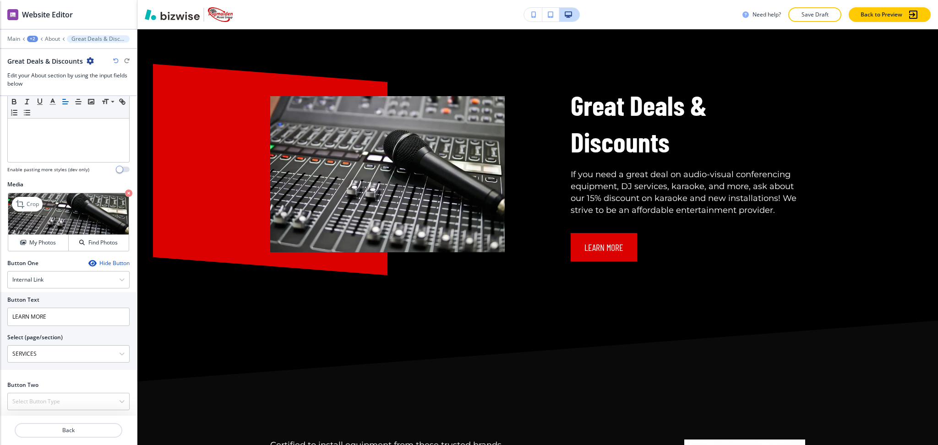
scroll to position [244, 0]
click at [20, 205] on icon at bounding box center [20, 202] width 8 height 8
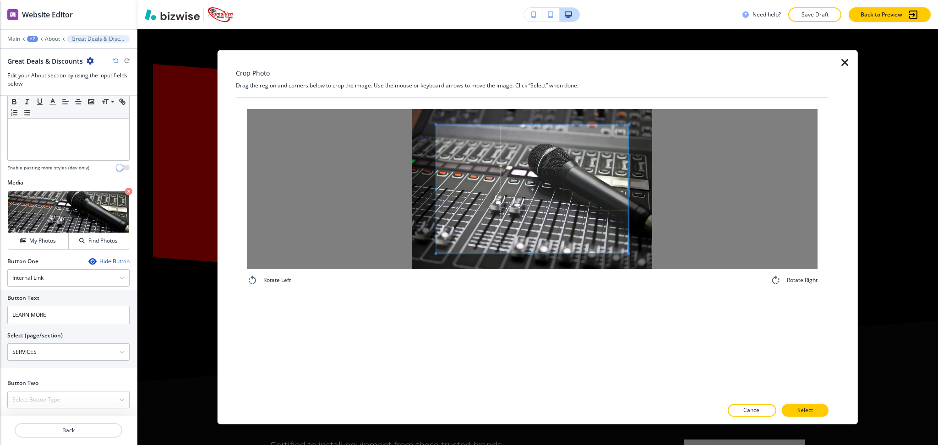
click at [522, 47] on div "Crop Photo Drag the region and corners below to crop the image. Use the mouse o…" at bounding box center [537, 237] width 800 height 416
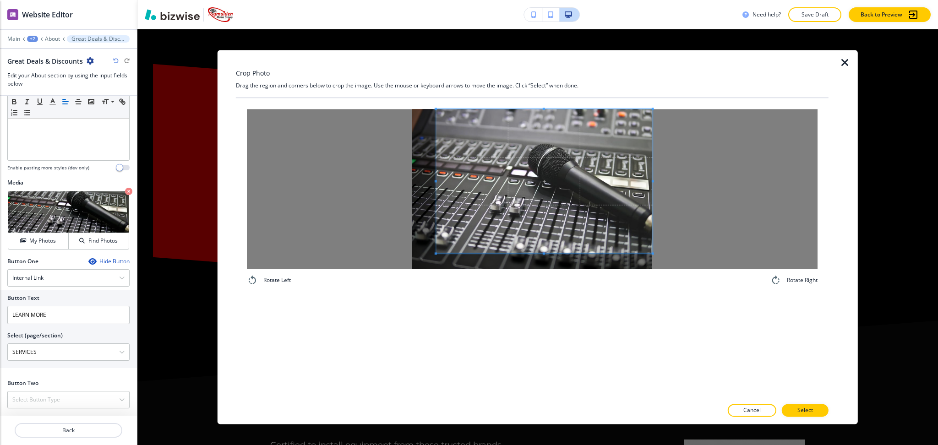
click at [696, 170] on div at bounding box center [532, 189] width 570 height 160
click at [561, 354] on div "Rotate Left Rotate Right" at bounding box center [532, 248] width 592 height 300
click at [824, 412] on button "Select" at bounding box center [804, 410] width 47 height 13
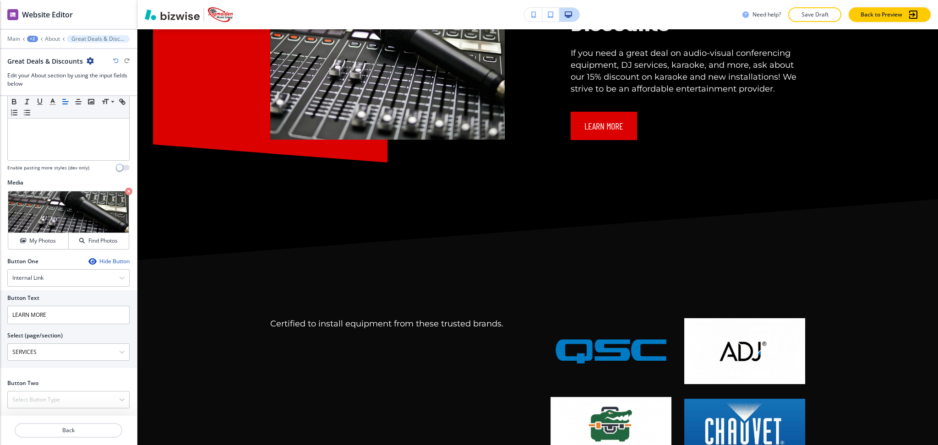
scroll to position [1964, 0]
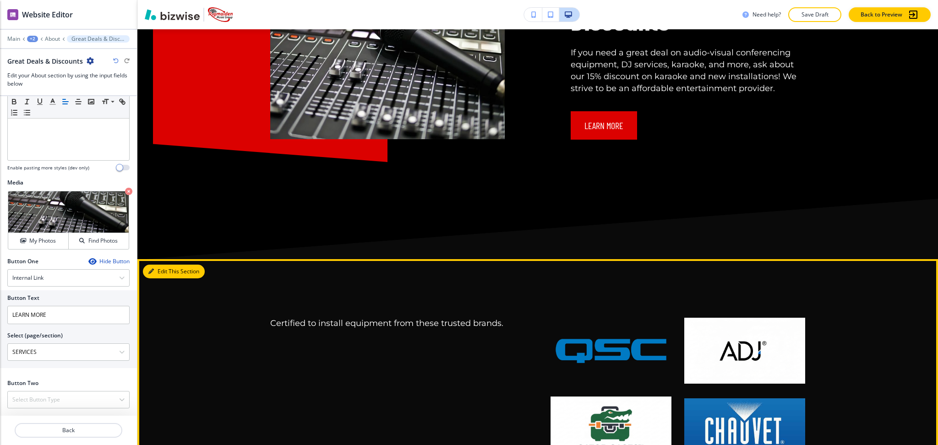
click at [155, 265] on button "Edit This Section" at bounding box center [174, 272] width 62 height 14
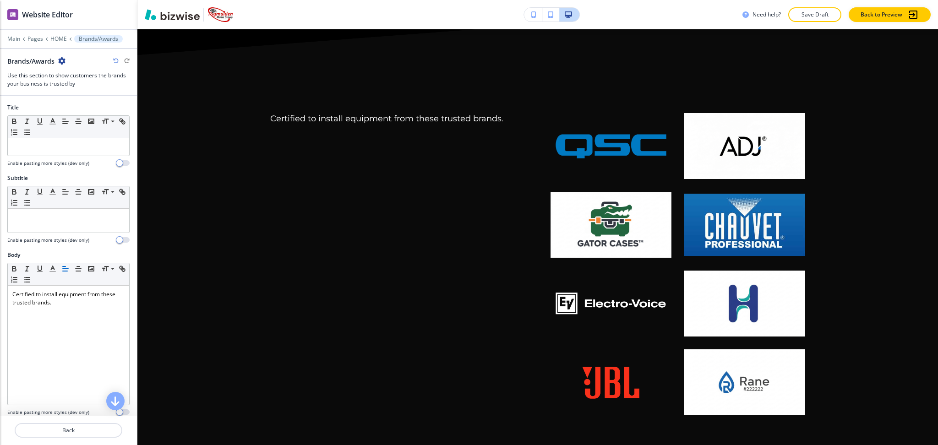
scroll to position [2179, 0]
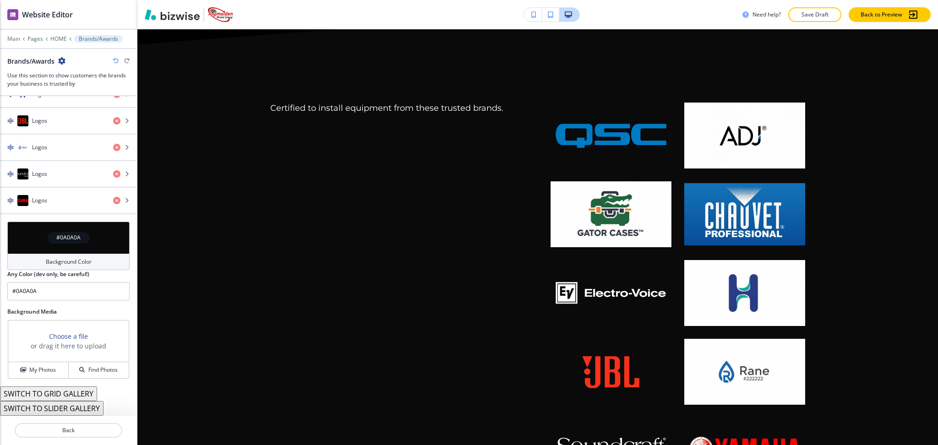
click at [72, 261] on h4 "Background Color" at bounding box center [69, 262] width 46 height 8
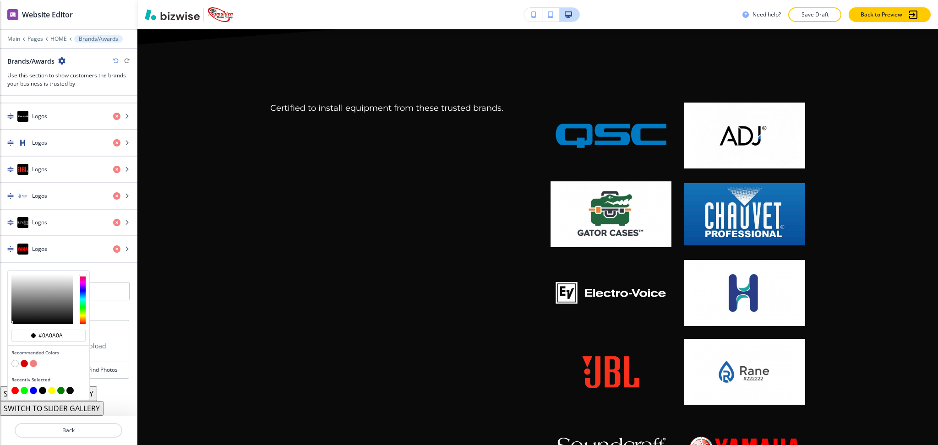
click at [34, 363] on button "button" at bounding box center [33, 363] width 7 height 7
type input "#ed807f"
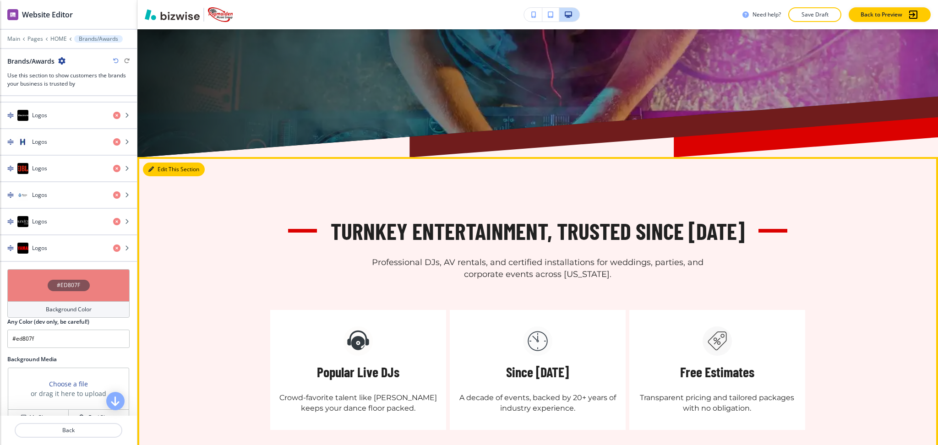
click at [157, 163] on button "Edit This Section" at bounding box center [174, 170] width 62 height 14
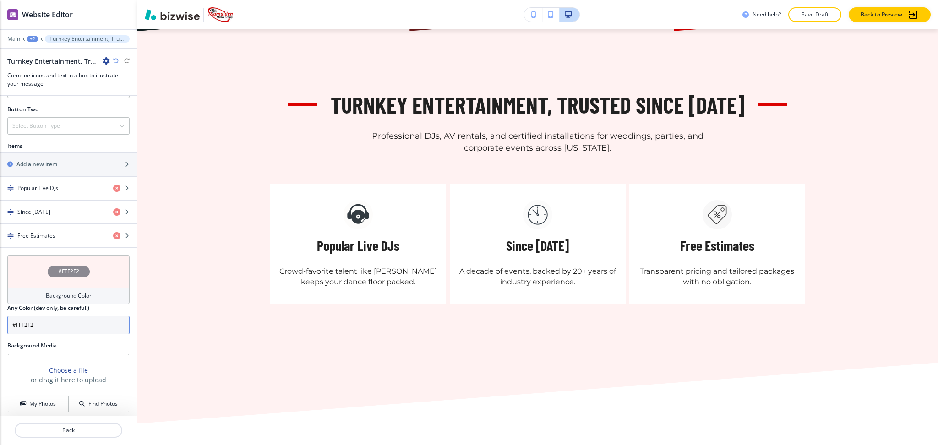
scroll to position [426, 0]
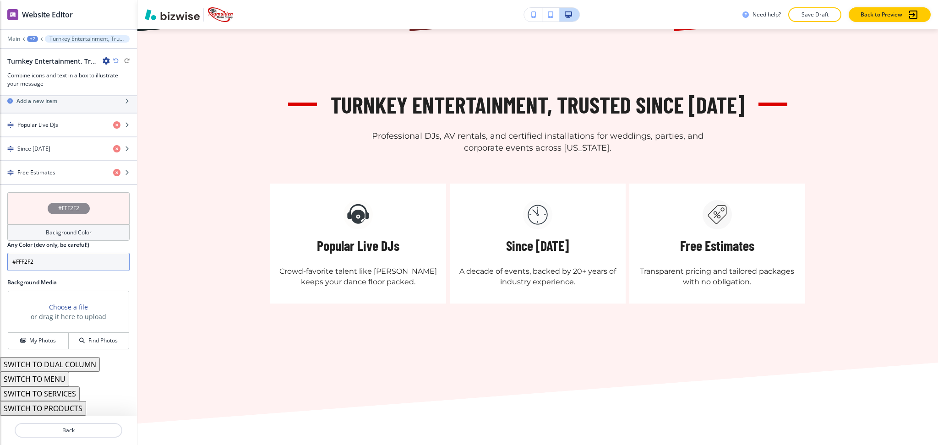
click at [60, 264] on input "#FFF2F2" at bounding box center [68, 262] width 122 height 18
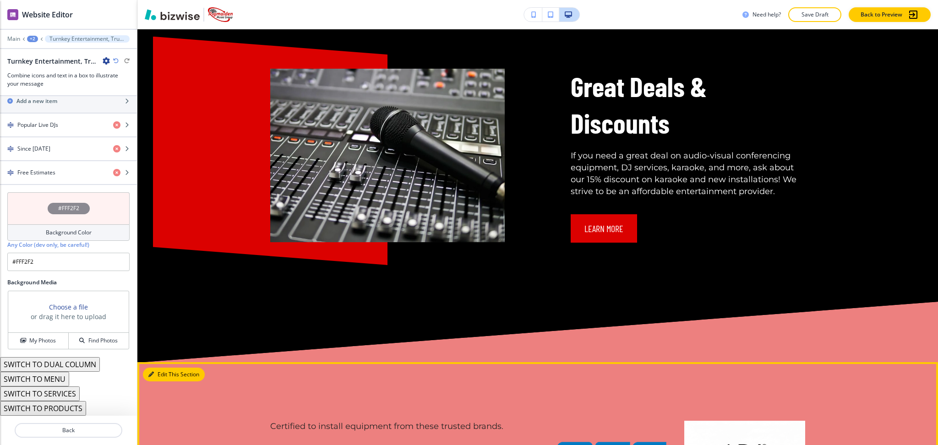
click at [160, 368] on button "Edit This Section" at bounding box center [174, 375] width 62 height 14
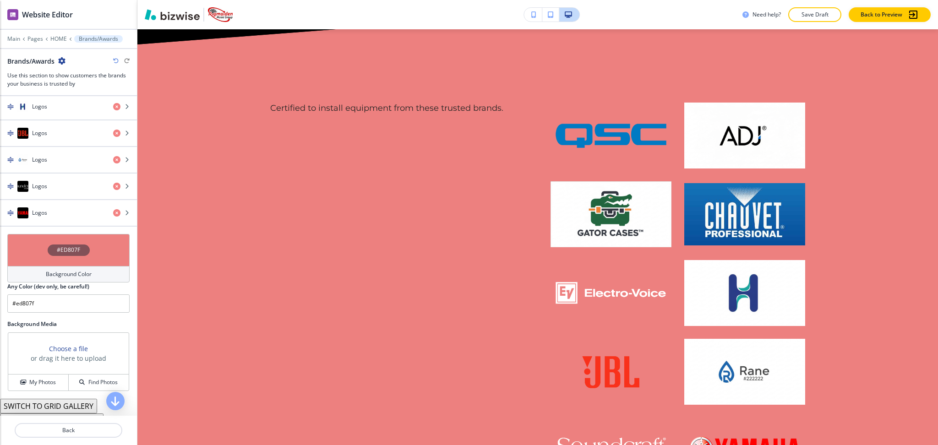
scroll to position [583, 0]
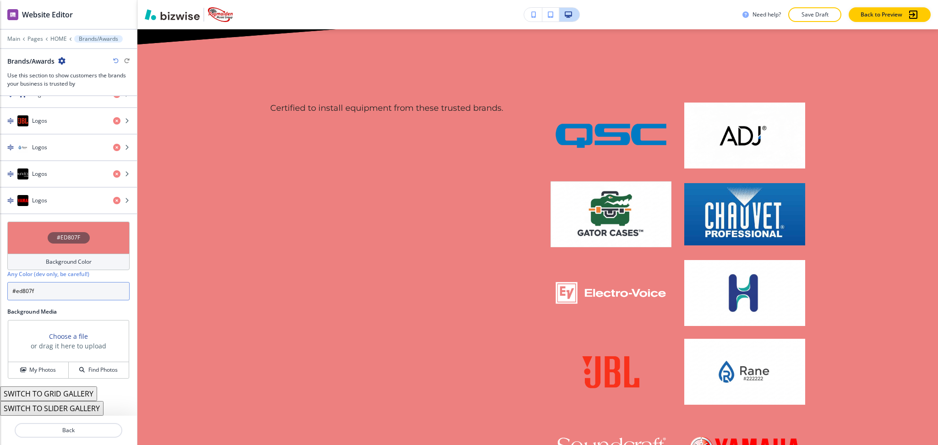
click at [70, 291] on input "#ed807f" at bounding box center [68, 291] width 122 height 18
paste input "FFF2F2"
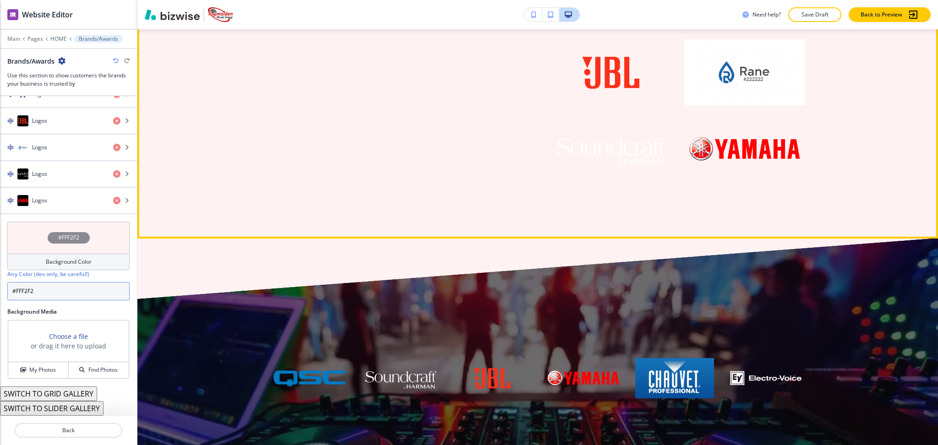
scroll to position [2479, 0]
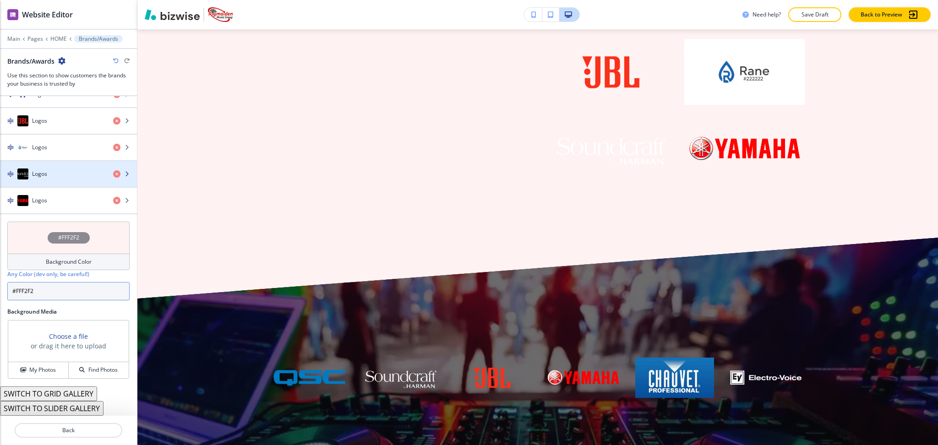
type input "#FFF2F2"
click at [55, 175] on div "Logos" at bounding box center [53, 173] width 106 height 11
click at [42, 176] on h4 "Logos" at bounding box center [39, 174] width 15 height 8
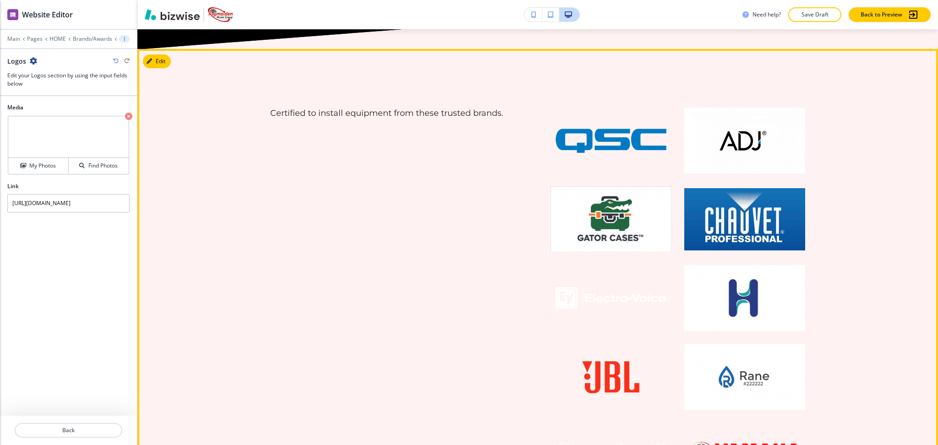
scroll to position [2174, 0]
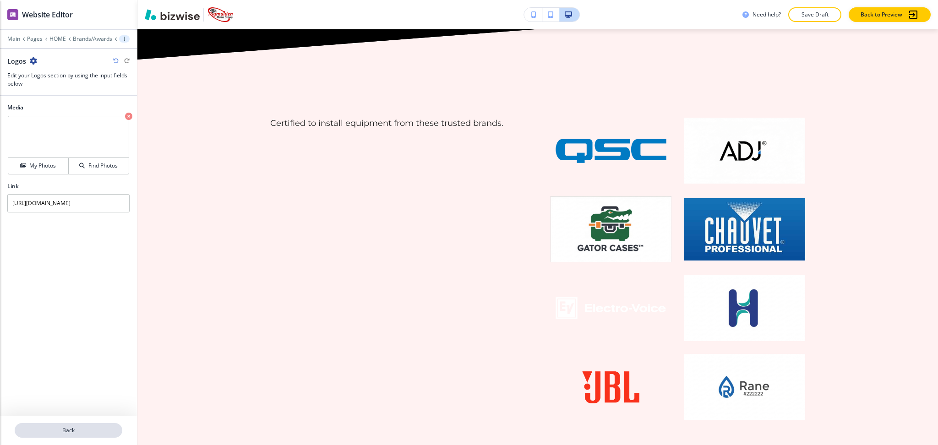
click at [91, 433] on p "Back" at bounding box center [69, 430] width 106 height 8
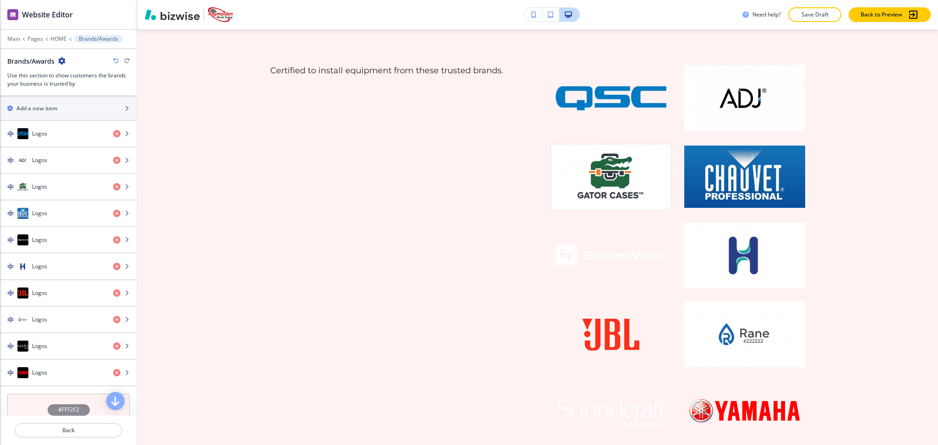
scroll to position [2218, 0]
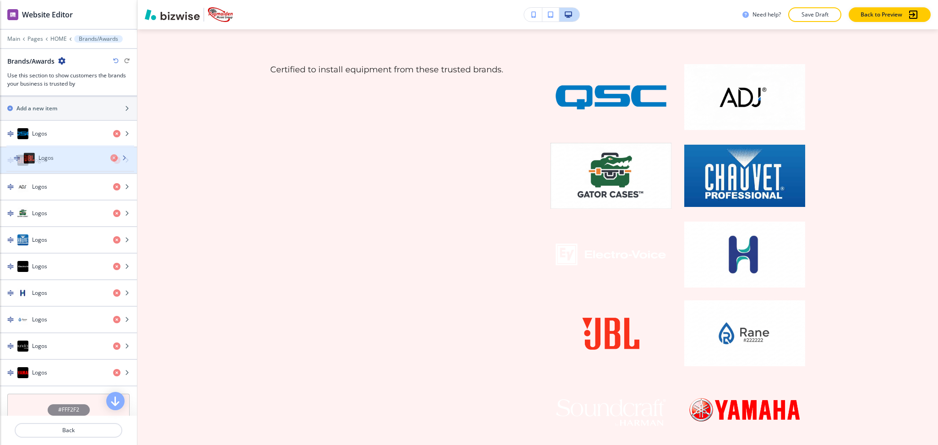
drag, startPoint x: 53, startPoint y: 294, endPoint x: 60, endPoint y: 158, distance: 136.1
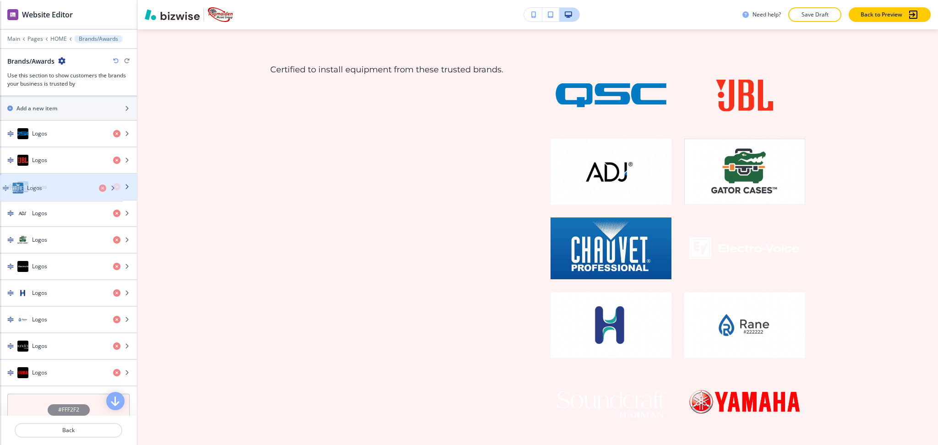
drag, startPoint x: 56, startPoint y: 240, endPoint x: 51, endPoint y: 187, distance: 53.8
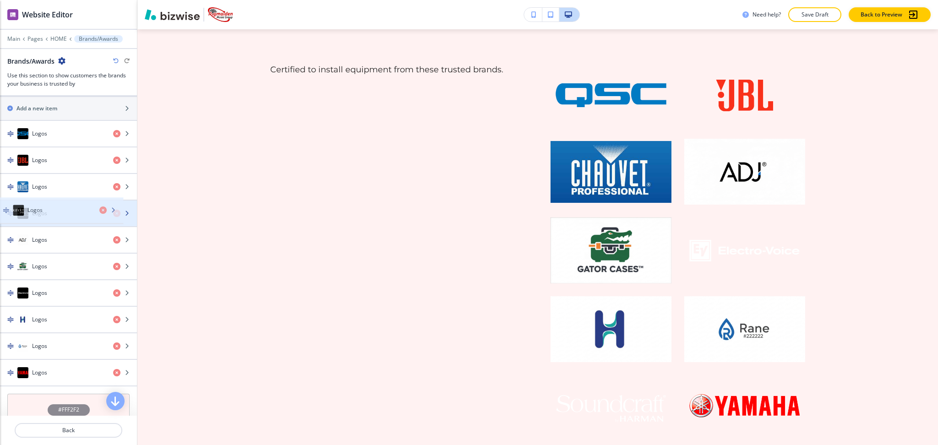
drag, startPoint x: 59, startPoint y: 348, endPoint x: 54, endPoint y: 212, distance: 136.5
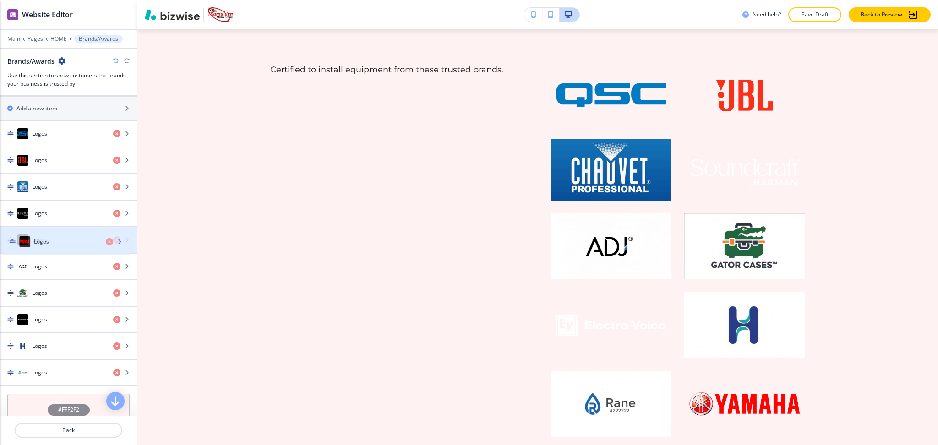
drag, startPoint x: 54, startPoint y: 379, endPoint x: 56, endPoint y: 242, distance: 136.9
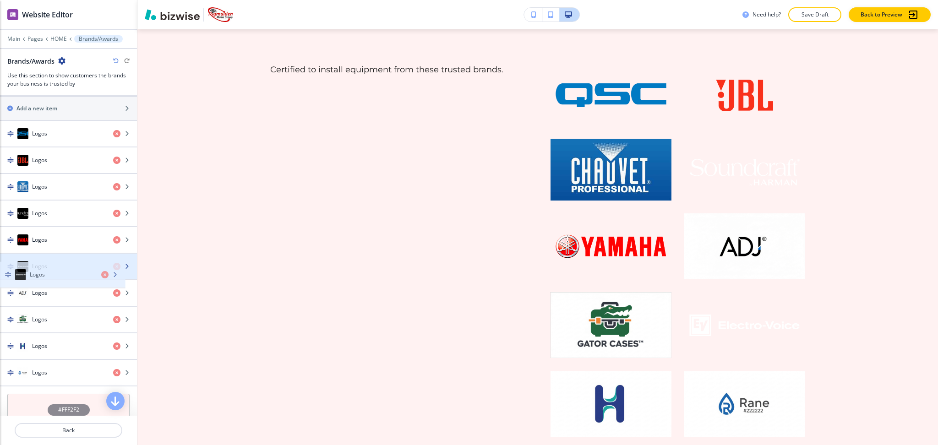
drag, startPoint x: 55, startPoint y: 317, endPoint x: 53, endPoint y: 266, distance: 51.3
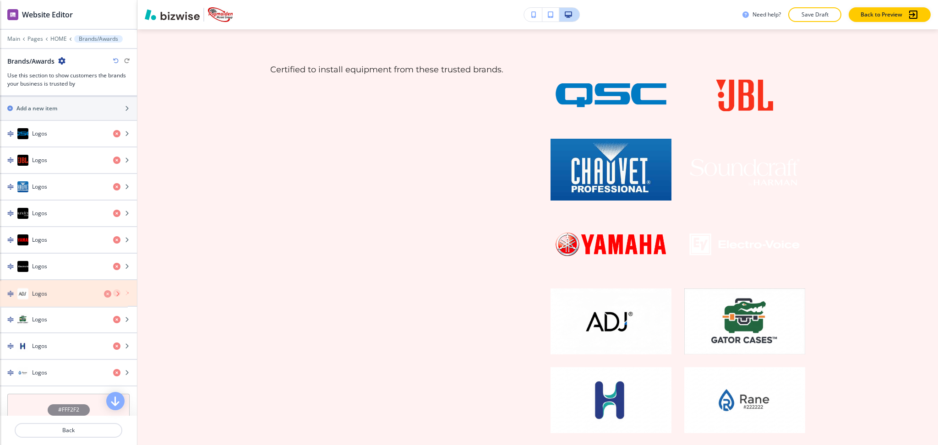
click at [113, 292] on icon "button" at bounding box center [116, 292] width 7 height 7
click at [113, 296] on icon "button" at bounding box center [116, 292] width 7 height 7
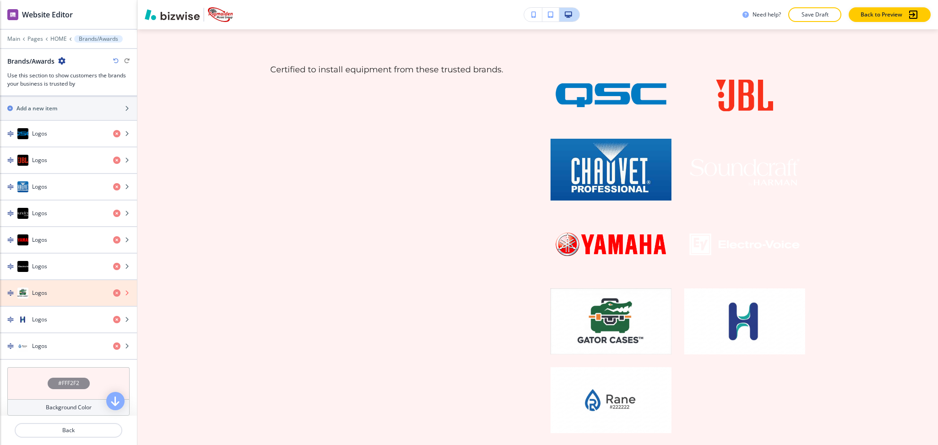
click at [113, 296] on icon "button" at bounding box center [116, 292] width 7 height 7
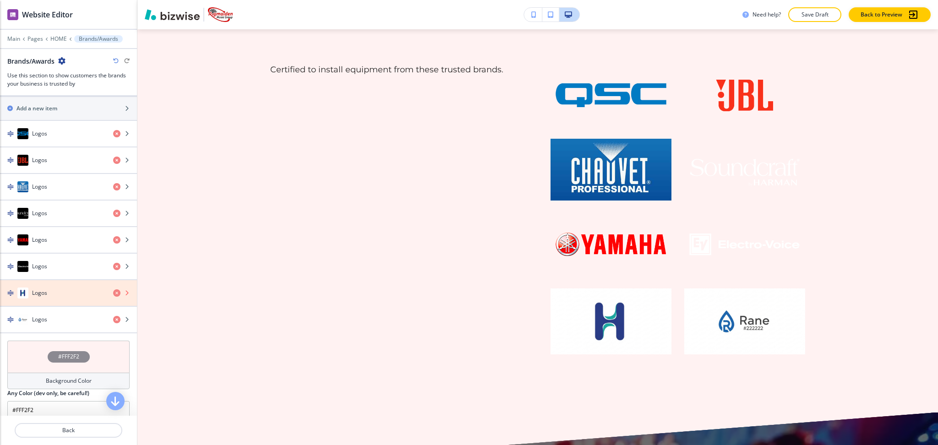
click at [113, 296] on icon "button" at bounding box center [116, 292] width 7 height 7
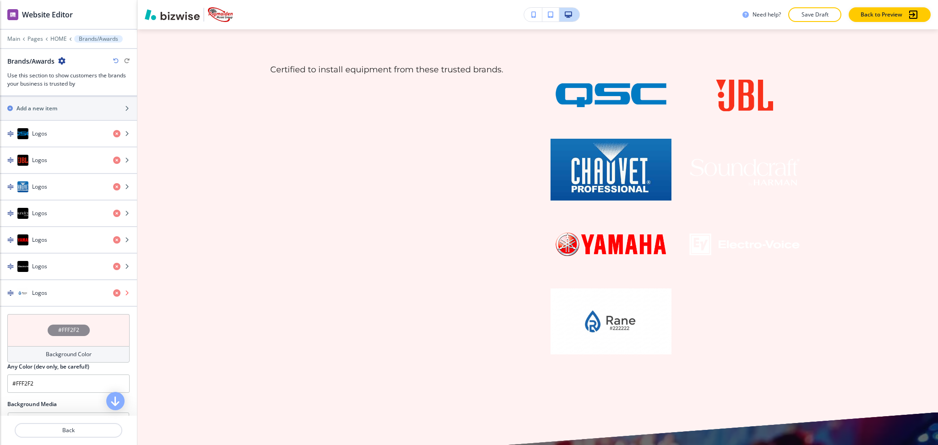
click at [113, 296] on icon "button" at bounding box center [116, 292] width 7 height 7
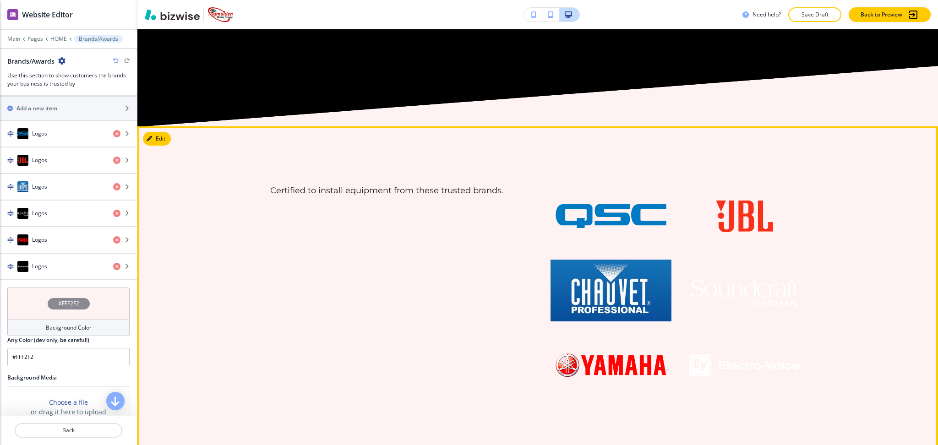
scroll to position [2097, 0]
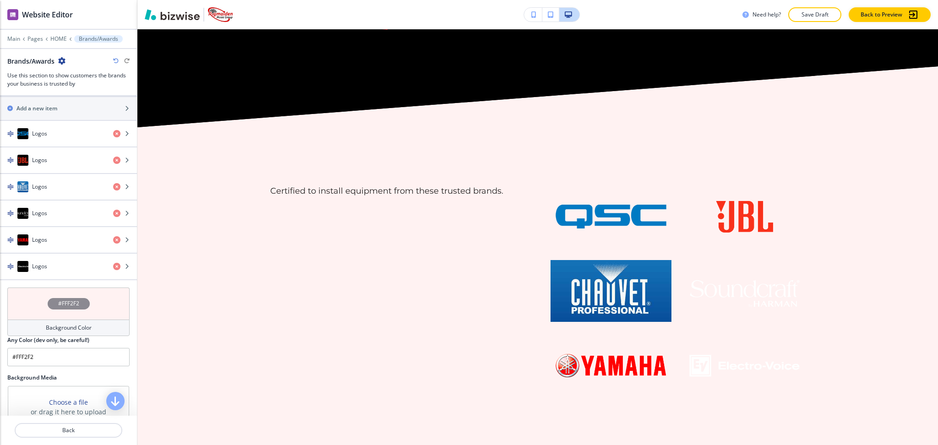
click at [59, 326] on h4 "Background Color" at bounding box center [69, 328] width 46 height 8
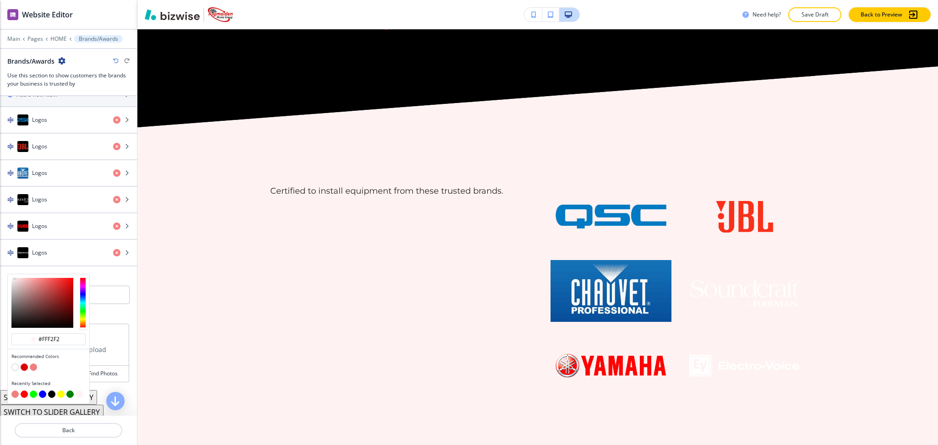
scroll to position [428, 0]
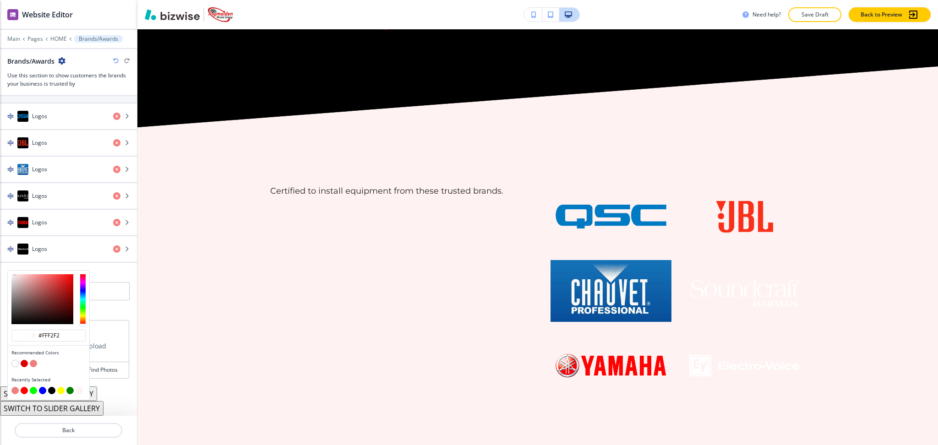
click at [15, 361] on button "button" at bounding box center [14, 363] width 7 height 7
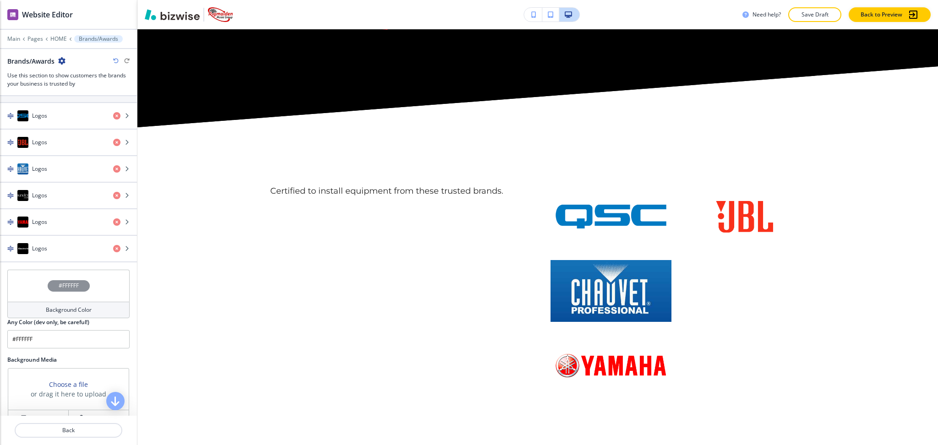
click at [68, 309] on h4 "Background Color" at bounding box center [69, 310] width 46 height 8
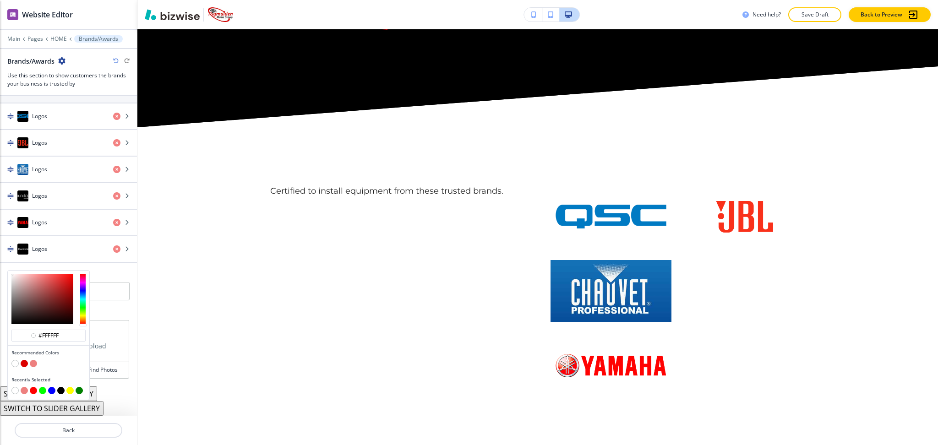
click at [24, 362] on button "button" at bounding box center [24, 363] width 7 height 7
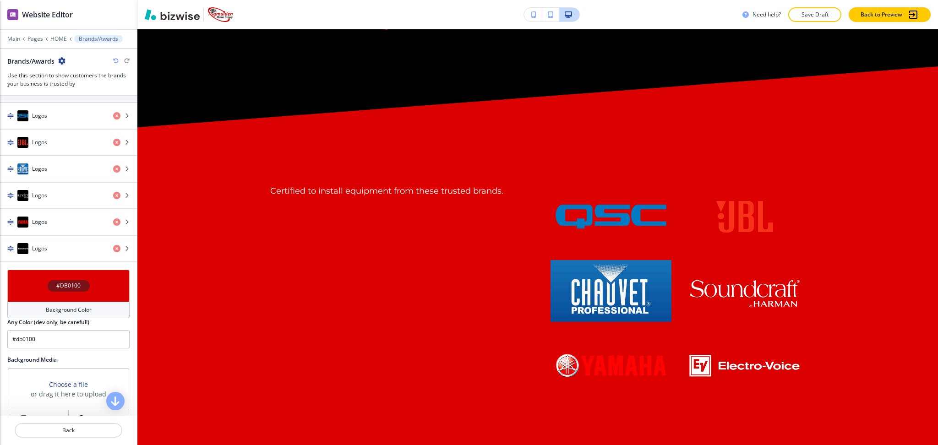
click at [72, 313] on h4 "Background Color" at bounding box center [69, 310] width 46 height 8
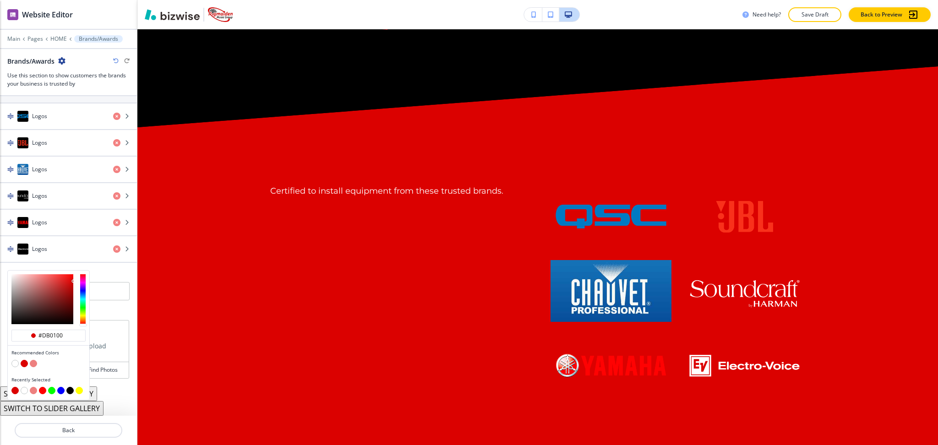
click at [31, 365] on button "button" at bounding box center [33, 363] width 7 height 7
type input "#ed807f"
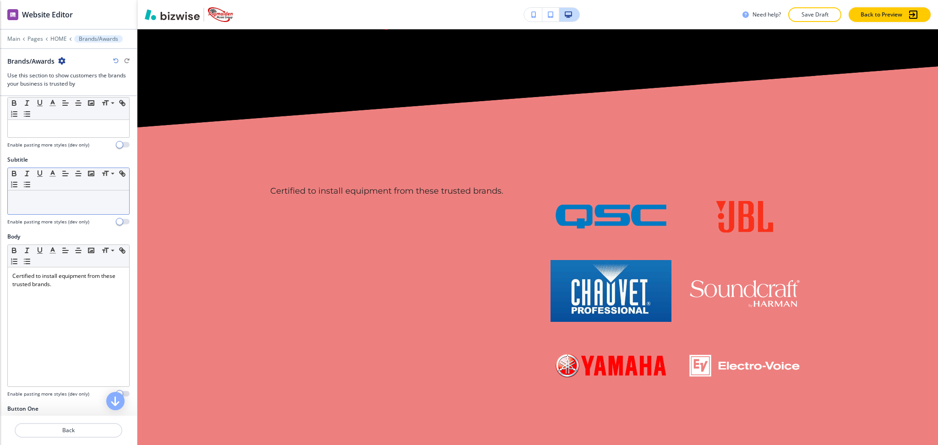
scroll to position [0, 0]
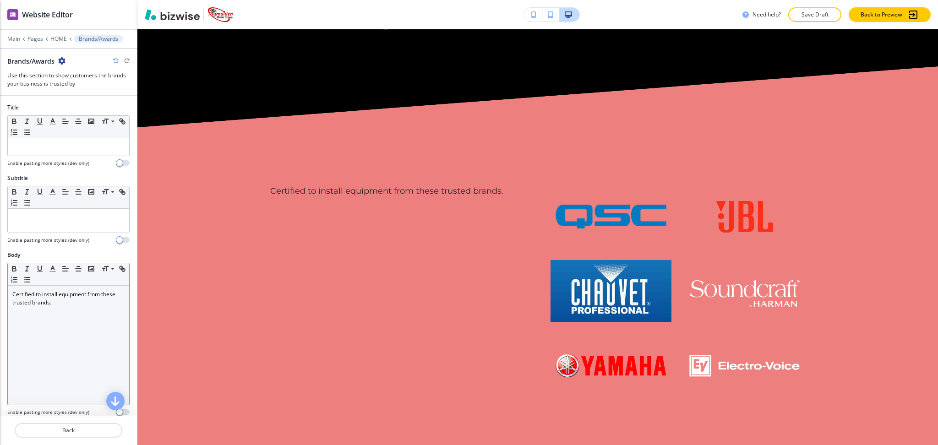
click at [75, 316] on div "Certified to install equipment from these trusted brands." at bounding box center [68, 345] width 121 height 119
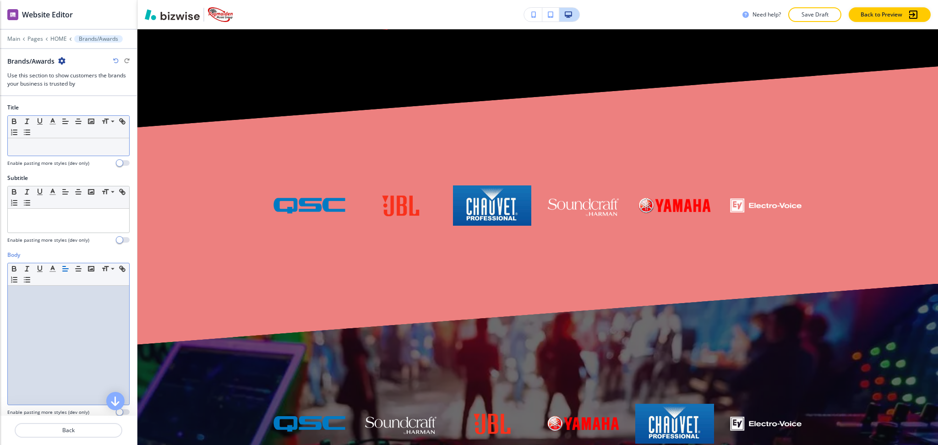
click at [62, 130] on div "Small Normal Large Huge" at bounding box center [68, 127] width 121 height 22
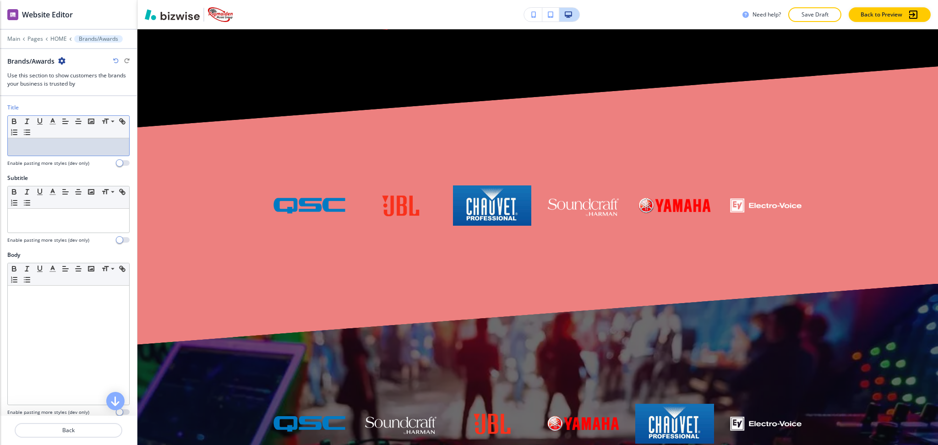
paste div
click at [65, 145] on p at bounding box center [68, 147] width 112 height 8
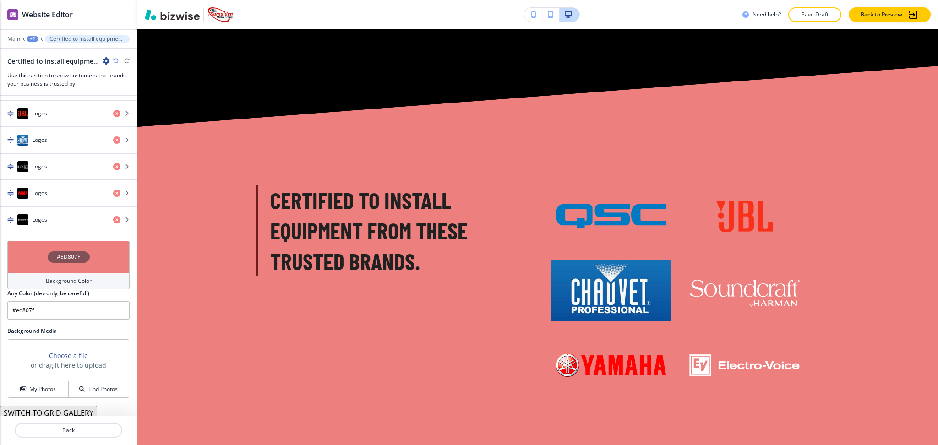
scroll to position [485, 0]
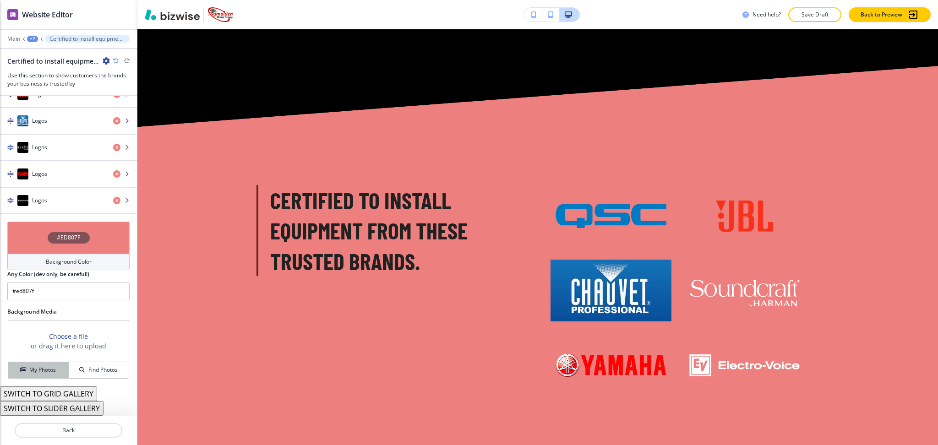
click at [38, 367] on h4 "My Photos" at bounding box center [42, 370] width 27 height 8
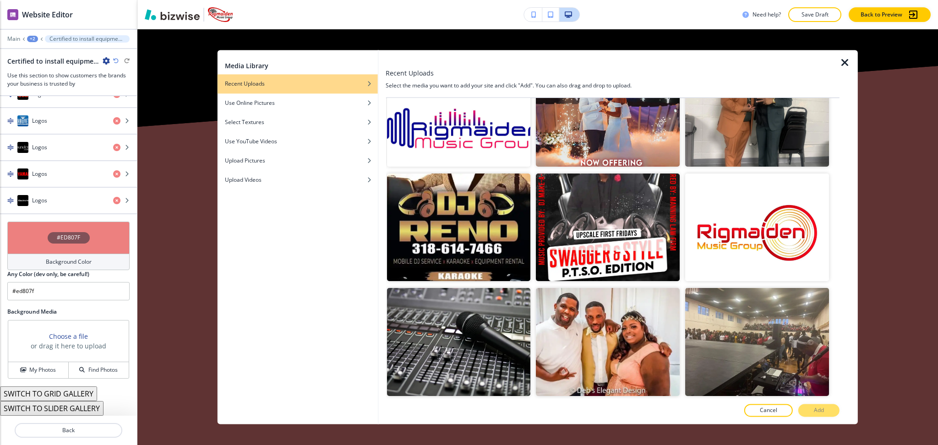
scroll to position [766, 0]
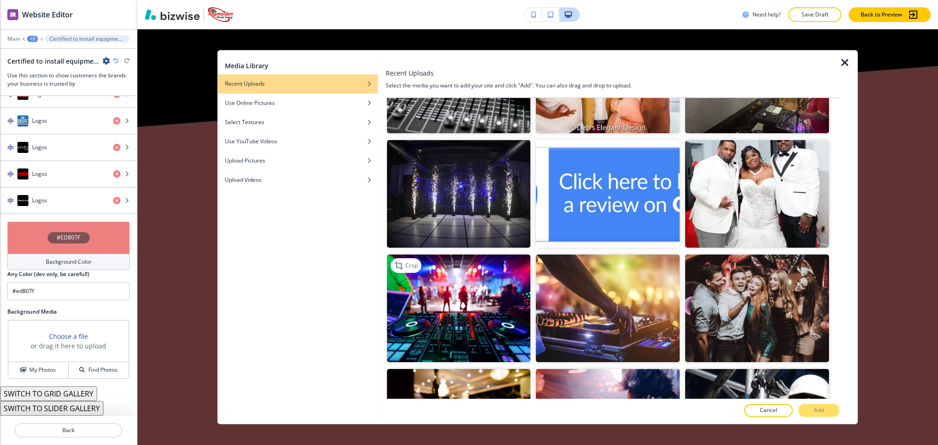
click at [450, 333] on img "button" at bounding box center [458, 309] width 144 height 108
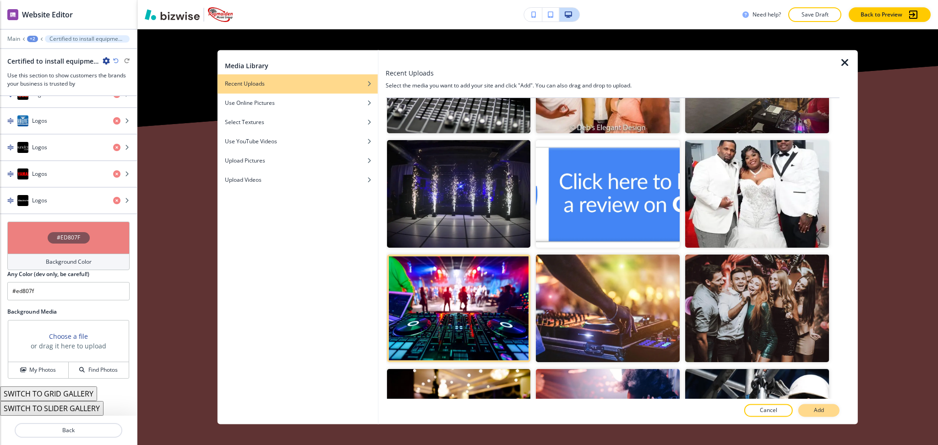
click at [824, 412] on p "Add" at bounding box center [818, 411] width 10 height 8
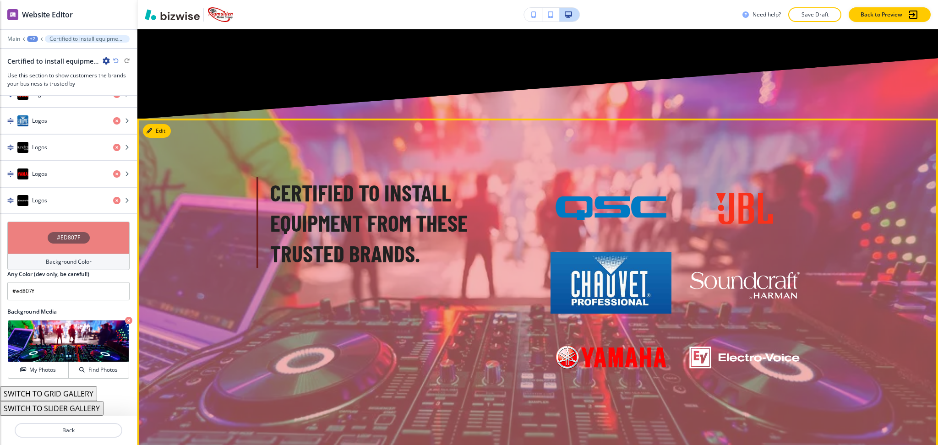
scroll to position [2104, 0]
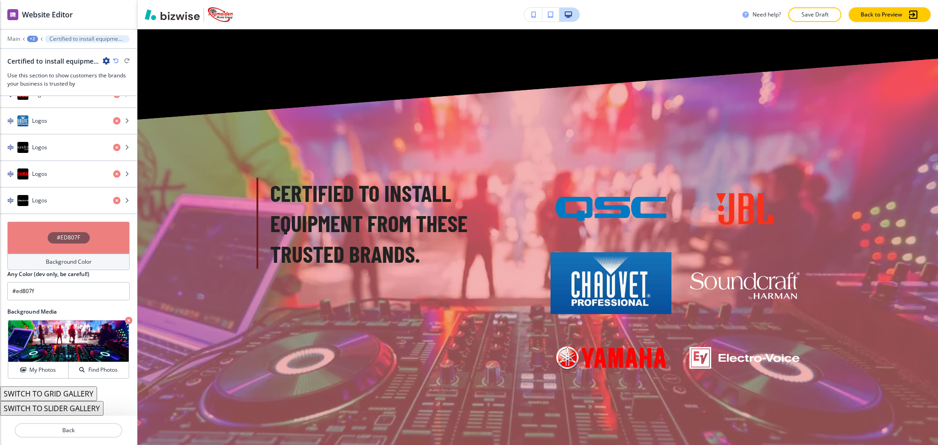
click at [63, 266] on h4 "Background Color" at bounding box center [69, 262] width 46 height 8
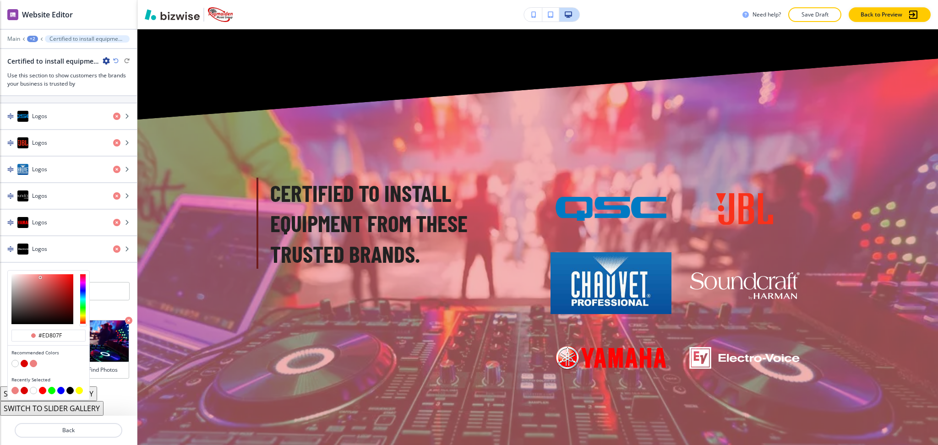
scroll to position [436, 0]
click at [68, 390] on button "button" at bounding box center [69, 390] width 7 height 7
type input "#000000"
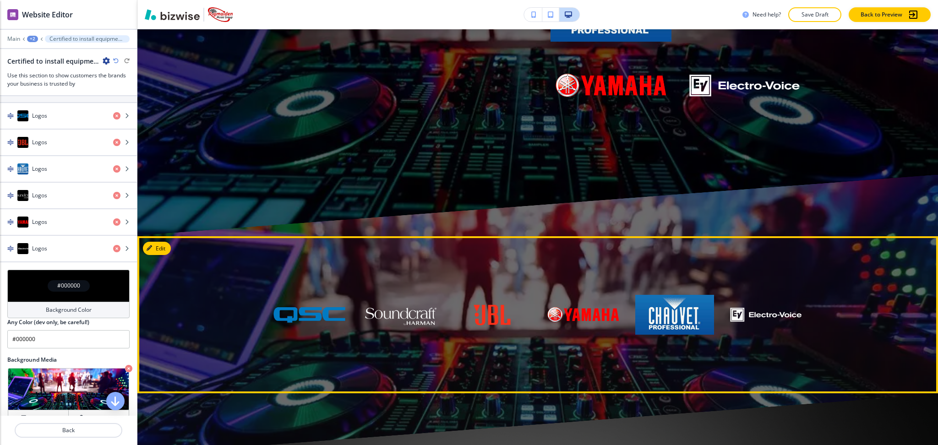
scroll to position [2348, 0]
click at [159, 241] on button "Edit This Section" at bounding box center [174, 248] width 62 height 14
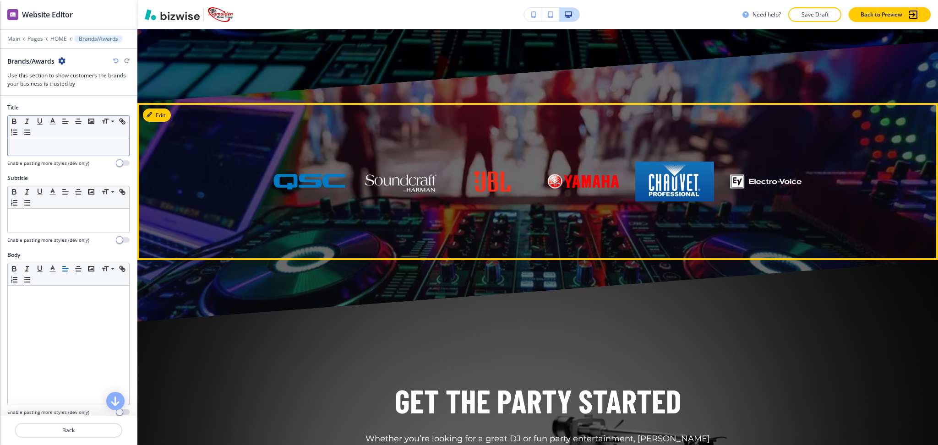
scroll to position [2540, 0]
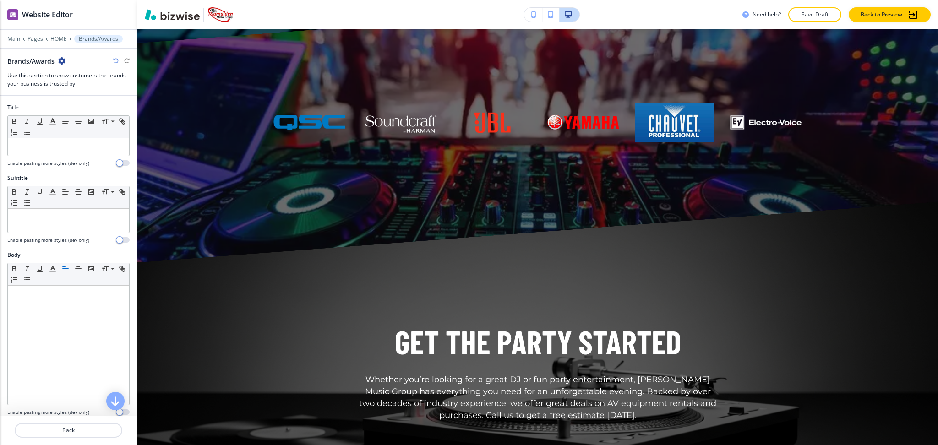
click at [64, 61] on icon "button" at bounding box center [61, 60] width 7 height 7
click at [76, 110] on p "Delete Section" at bounding box center [88, 109] width 47 height 8
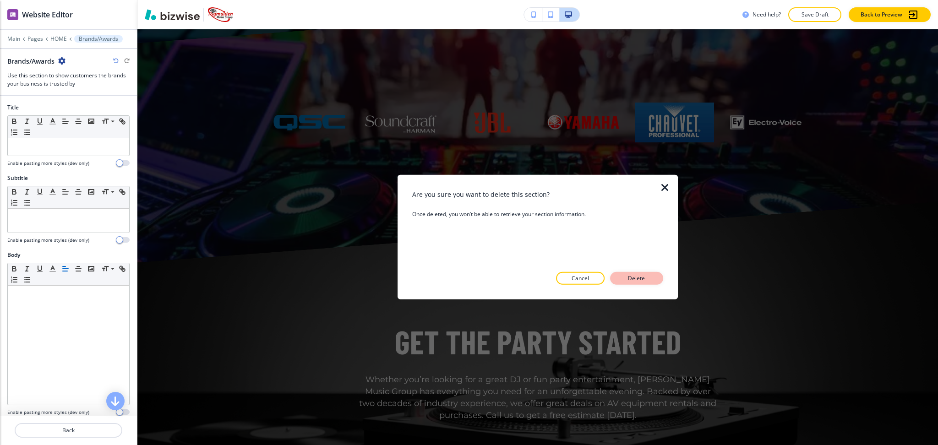
click at [628, 276] on p "Delete" at bounding box center [636, 278] width 22 height 8
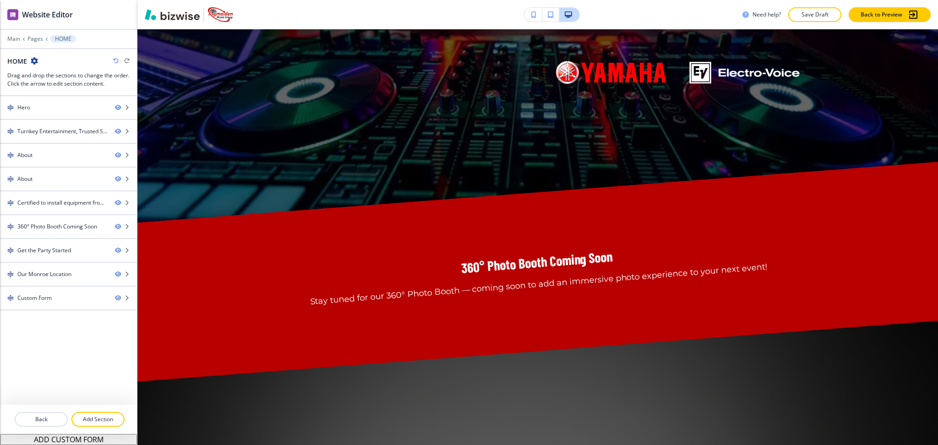
scroll to position [2359, 0]
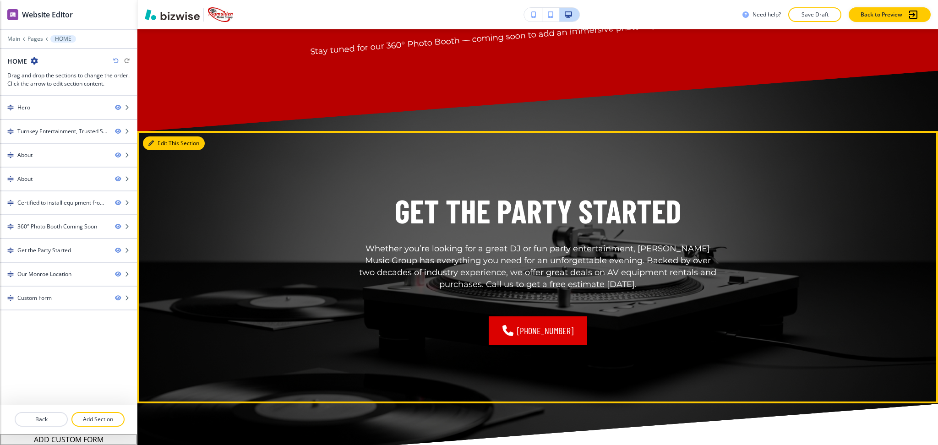
click at [159, 136] on button "Edit This Section" at bounding box center [174, 143] width 62 height 14
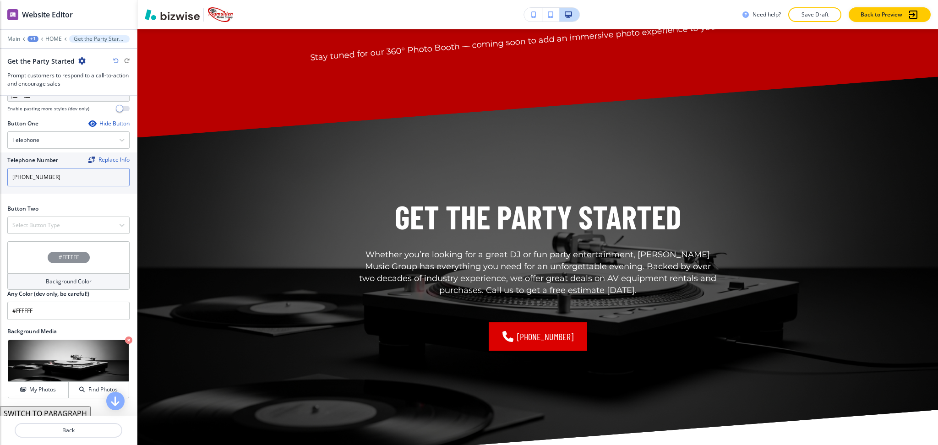
scroll to position [304, 0]
click at [67, 221] on div "Select Button Type" at bounding box center [68, 225] width 121 height 16
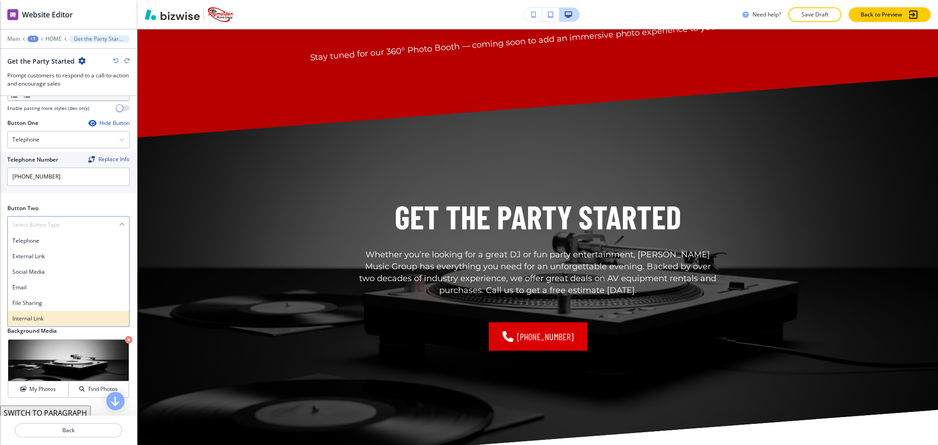
click at [50, 322] on h4 "Internal Link" at bounding box center [68, 318] width 112 height 8
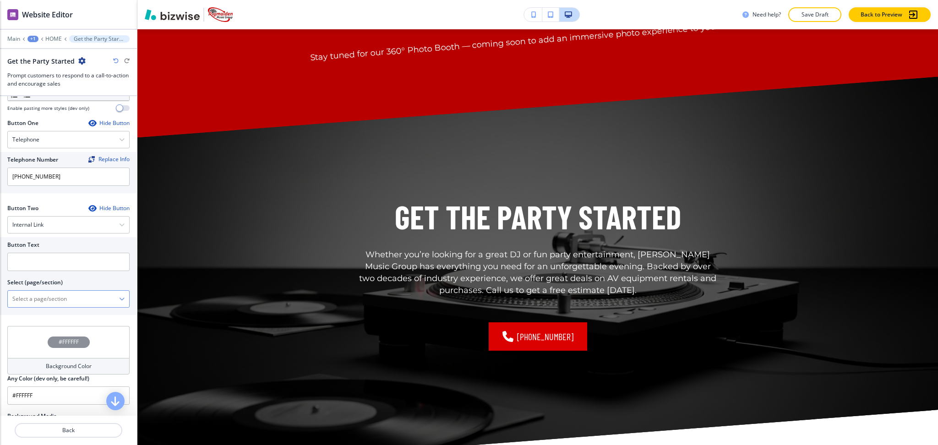
click at [56, 296] on \(page\/section\) "Manual Input" at bounding box center [63, 299] width 111 height 16
drag, startPoint x: 57, startPoint y: 297, endPoint x: 0, endPoint y: 295, distance: 56.8
click at [0, 295] on div "Button Text Select (page/section) CONTACT US CONTACT CONTACT | Hero CONTACT | C…" at bounding box center [68, 276] width 137 height 78
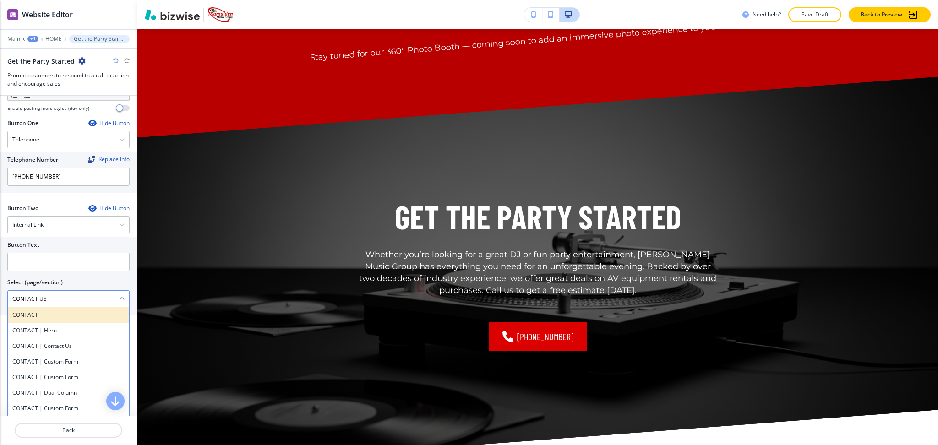
click at [26, 313] on h4 "CONTACT" at bounding box center [68, 315] width 112 height 8
type \(page\/section\) "CONTACT"
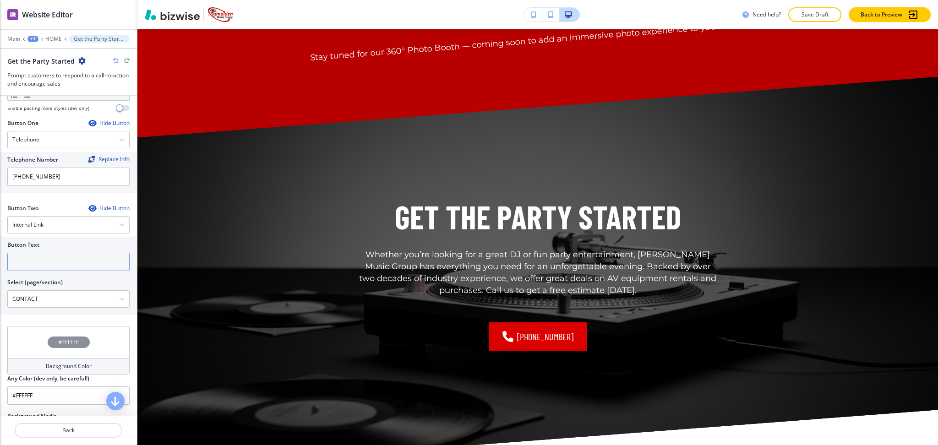
click at [19, 261] on input "text" at bounding box center [68, 262] width 122 height 18
paste input "CONTACT US"
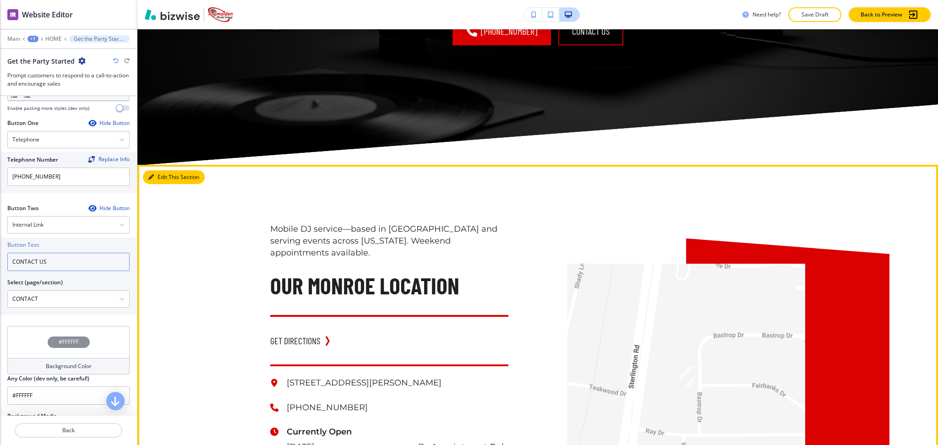
type input "CONTACT US"
click at [162, 170] on button "Edit This Section" at bounding box center [174, 177] width 62 height 14
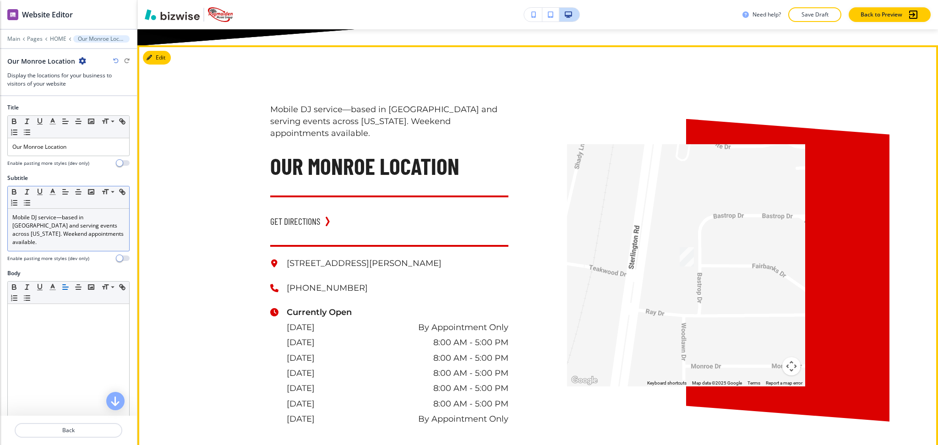
scroll to position [3030, 0]
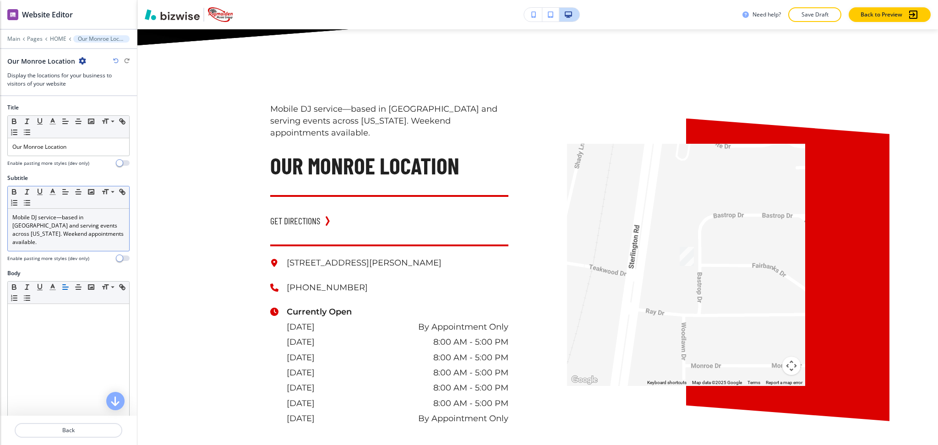
click at [89, 235] on p "Mobile DJ service—based in Monroe and serving events across Louisiana. Weekend …" at bounding box center [68, 229] width 112 height 33
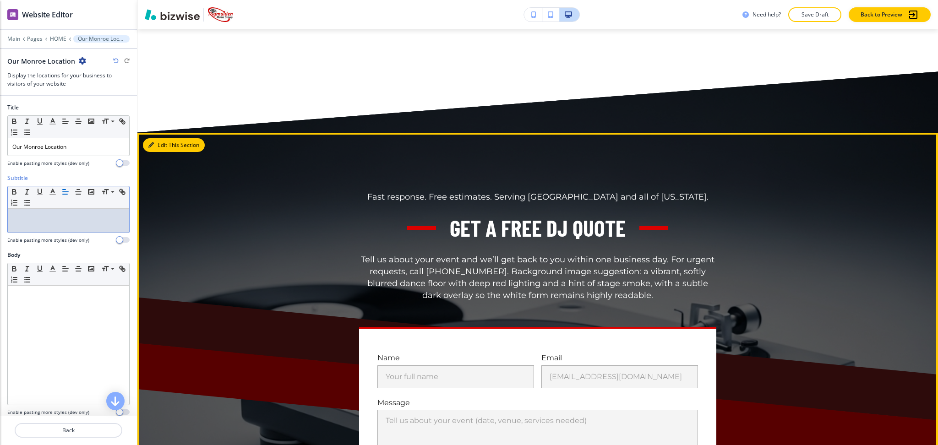
click at [163, 138] on button "Edit This Section" at bounding box center [174, 145] width 62 height 14
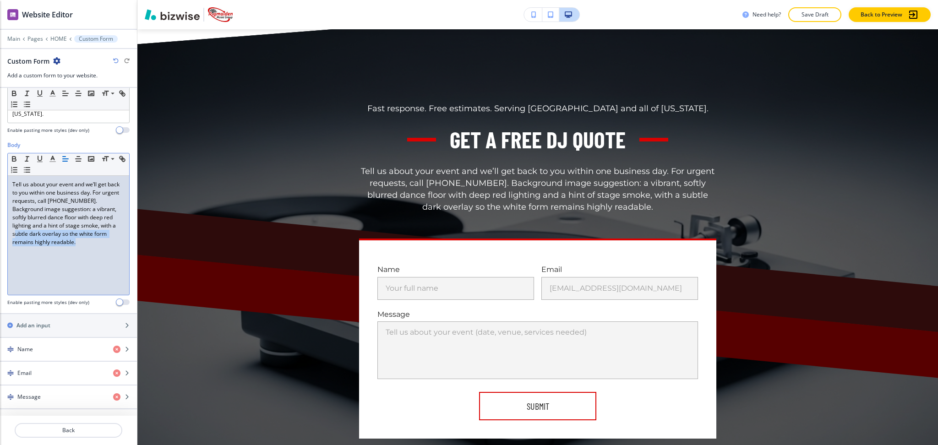
scroll to position [182, 0]
drag, startPoint x: 110, startPoint y: 253, endPoint x: 0, endPoint y: 200, distance: 122.0
click at [0, 200] on div "Body Small Normal Large Huge Tell us about your event and we’ll get back to you…" at bounding box center [68, 227] width 137 height 172
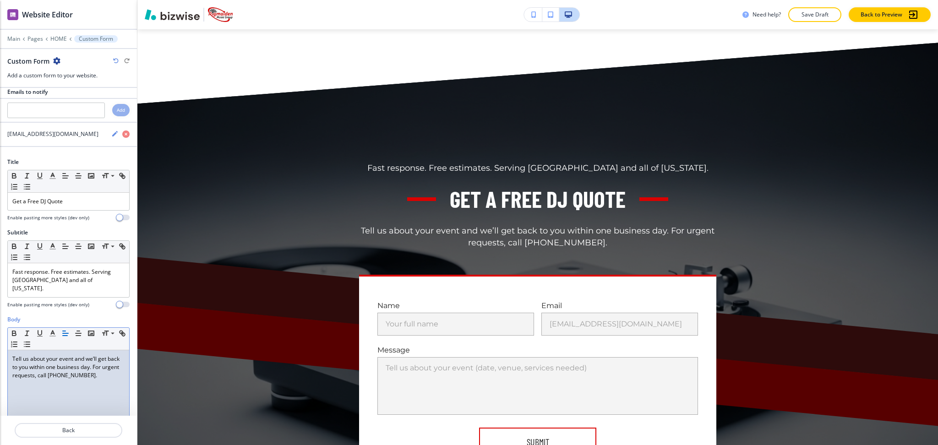
scroll to position [0, 0]
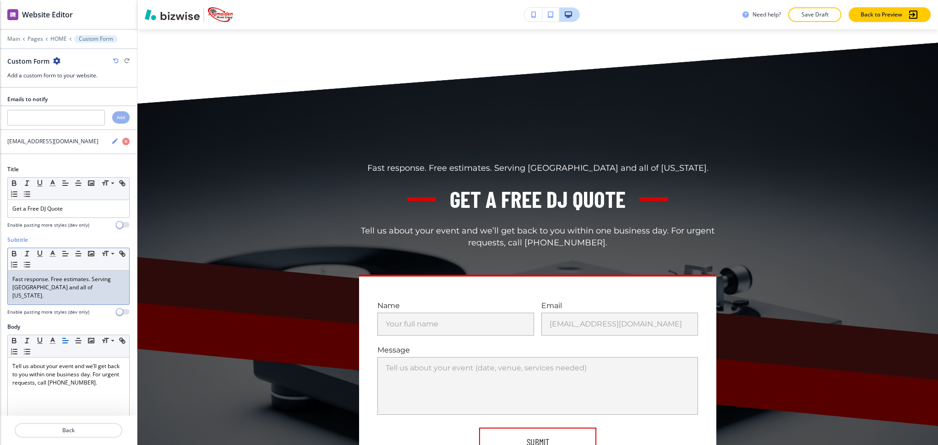
drag, startPoint x: 64, startPoint y: 290, endPoint x: 50, endPoint y: 285, distance: 14.6
click at [56, 285] on p "Fast response. Free estimates. Serving Monroe and all of Louisiana." at bounding box center [68, 287] width 112 height 25
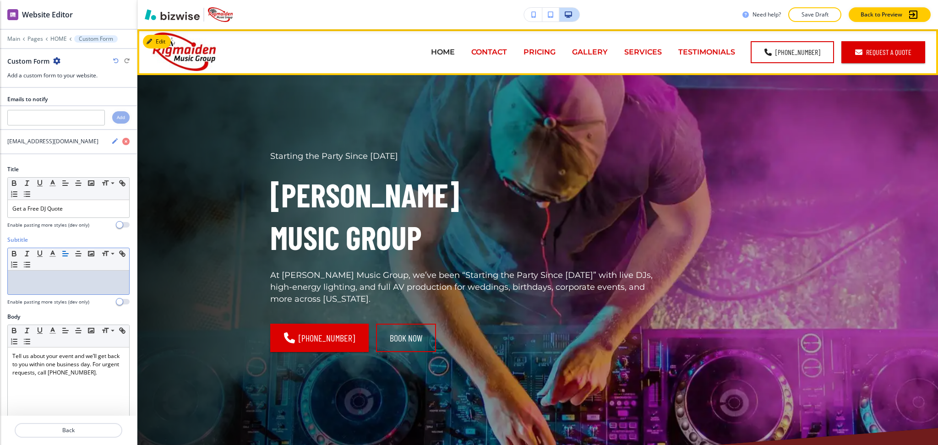
click at [507, 47] on p "CONTACT" at bounding box center [489, 52] width 36 height 11
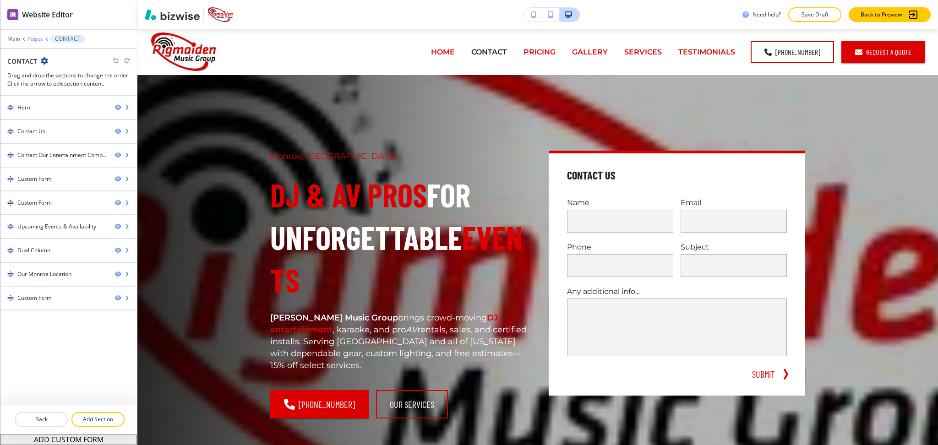
click at [33, 38] on p "Pages" at bounding box center [35, 39] width 16 height 6
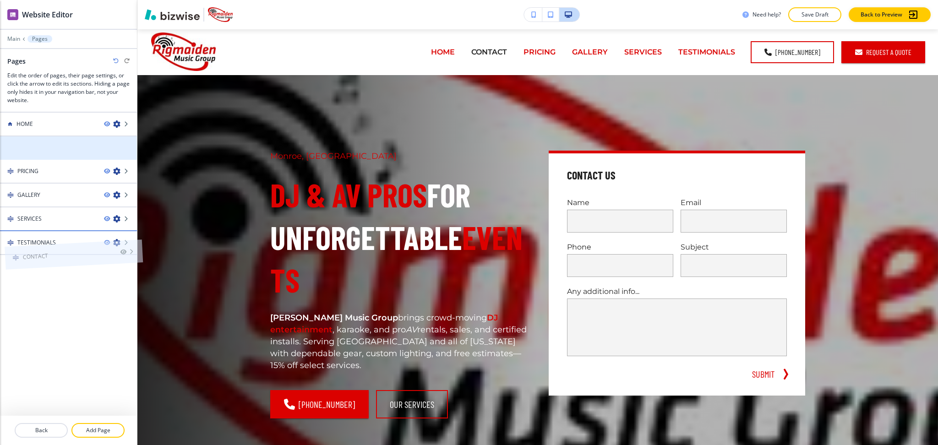
drag, startPoint x: 47, startPoint y: 146, endPoint x: 53, endPoint y: 236, distance: 89.9
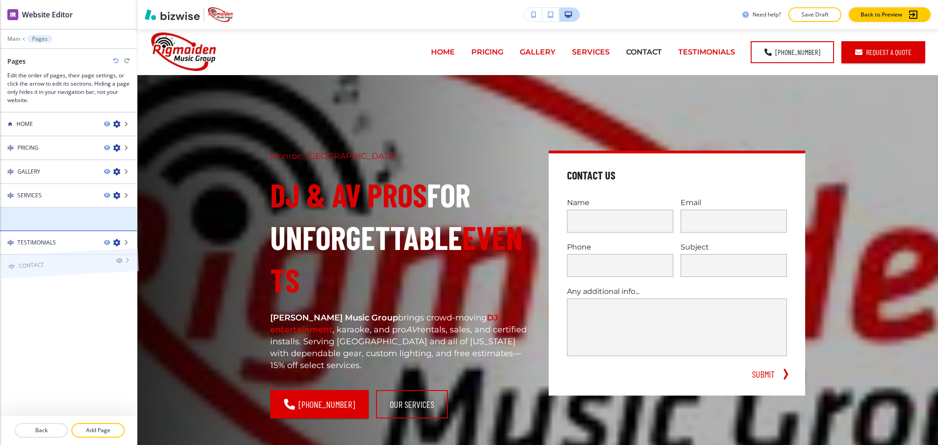
drag, startPoint x: 49, startPoint y: 216, endPoint x: 49, endPoint y: 244, distance: 27.9
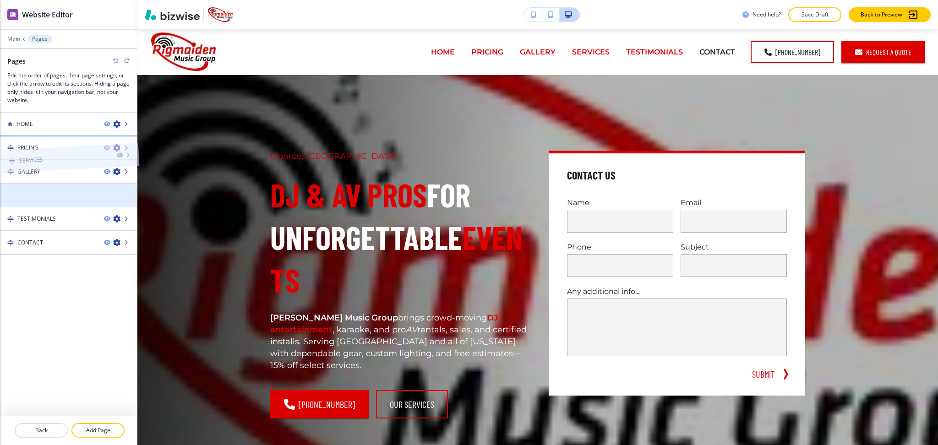
drag, startPoint x: 27, startPoint y: 193, endPoint x: 28, endPoint y: 136, distance: 57.2
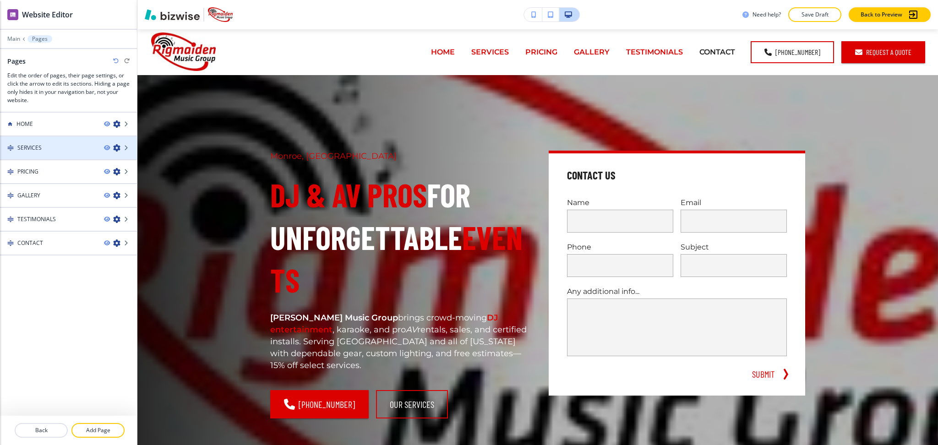
click at [43, 150] on div "SERVICES" at bounding box center [48, 148] width 97 height 8
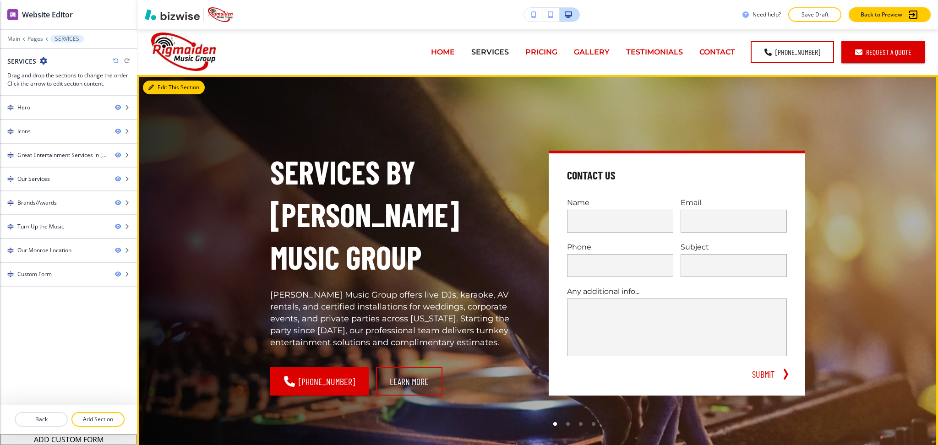
click at [166, 89] on button "Edit This Section" at bounding box center [174, 88] width 62 height 14
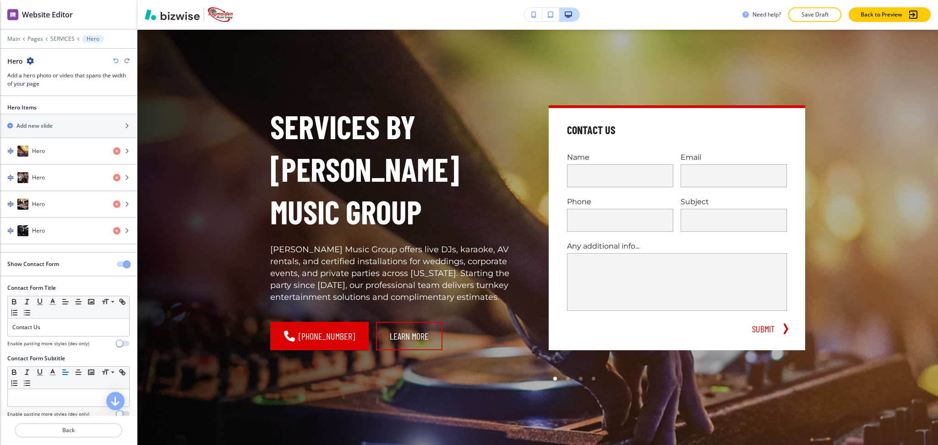
scroll to position [46, 0]
click at [123, 265] on span "button" at bounding box center [126, 263] width 7 height 7
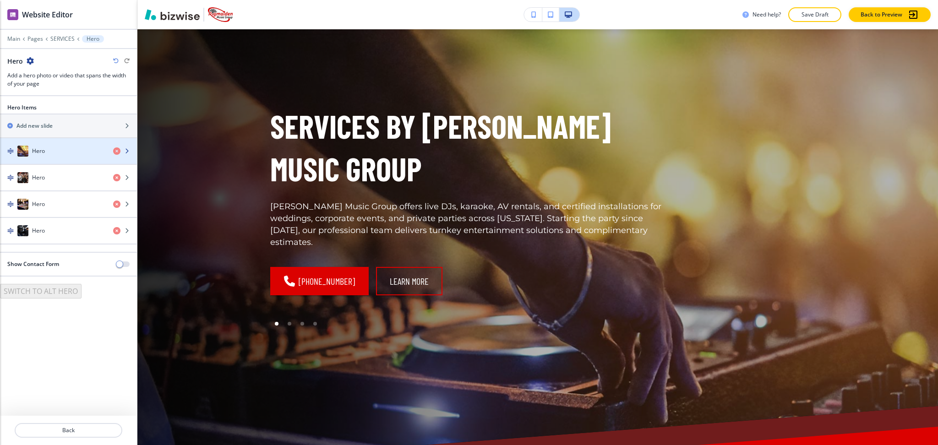
click at [38, 142] on div "button" at bounding box center [68, 141] width 137 height 7
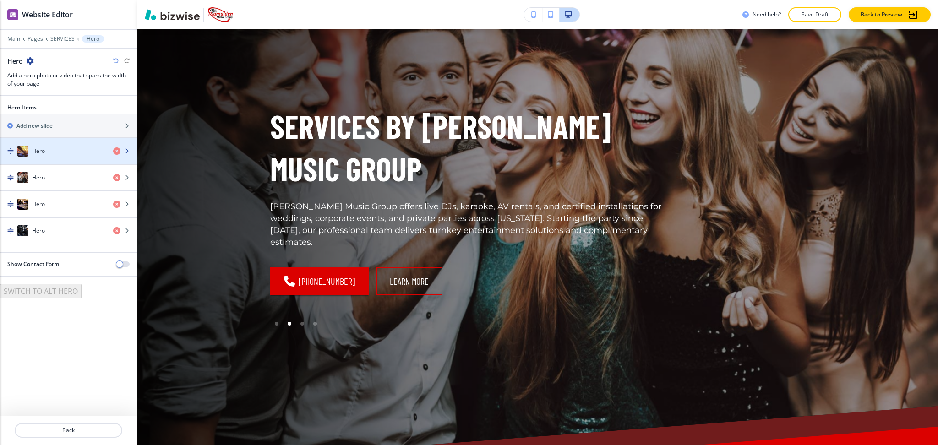
click at [48, 153] on div "Hero" at bounding box center [53, 151] width 106 height 11
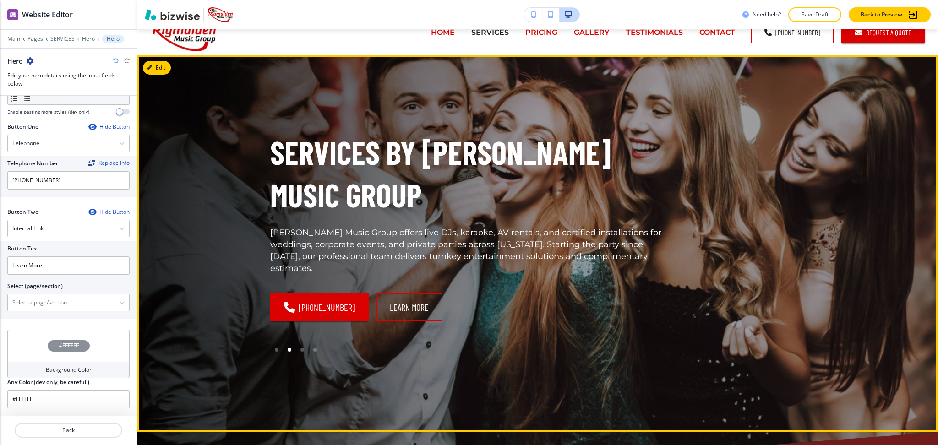
scroll to position [0, 0]
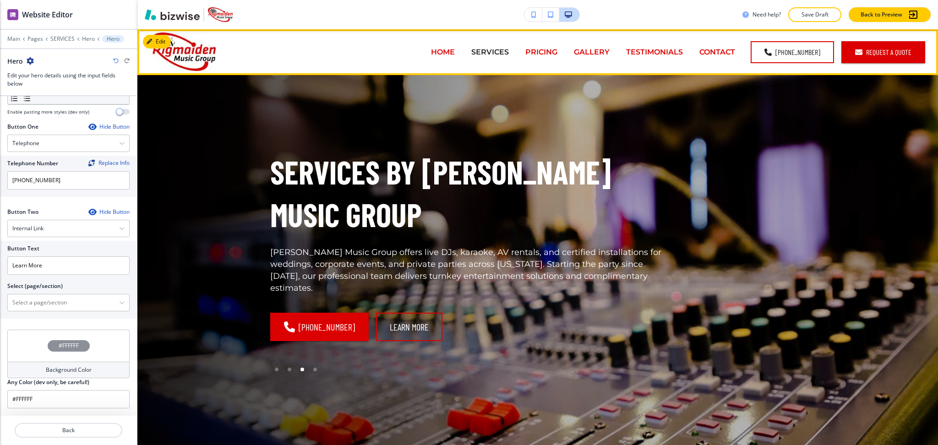
click at [445, 53] on p "HOME" at bounding box center [443, 52] width 24 height 11
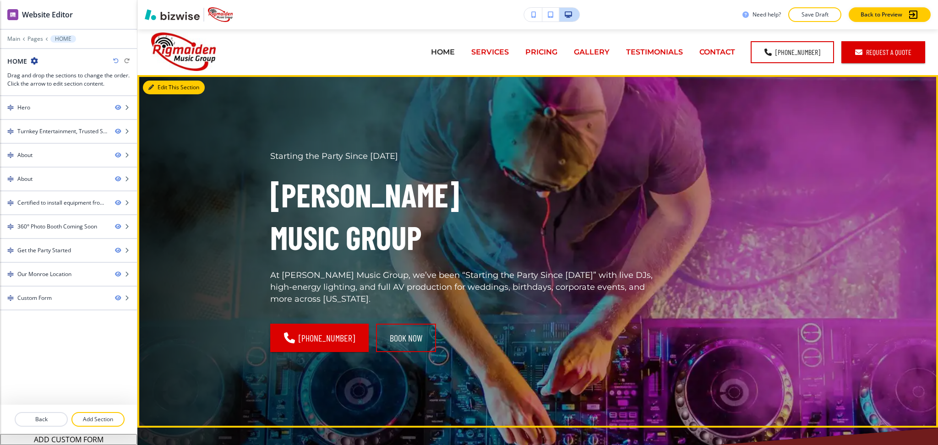
click at [152, 85] on icon "button" at bounding box center [150, 87] width 5 height 5
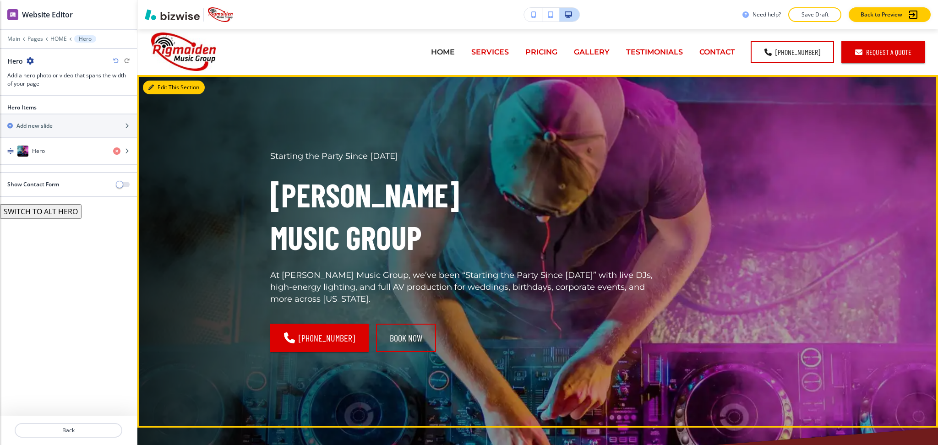
scroll to position [46, 0]
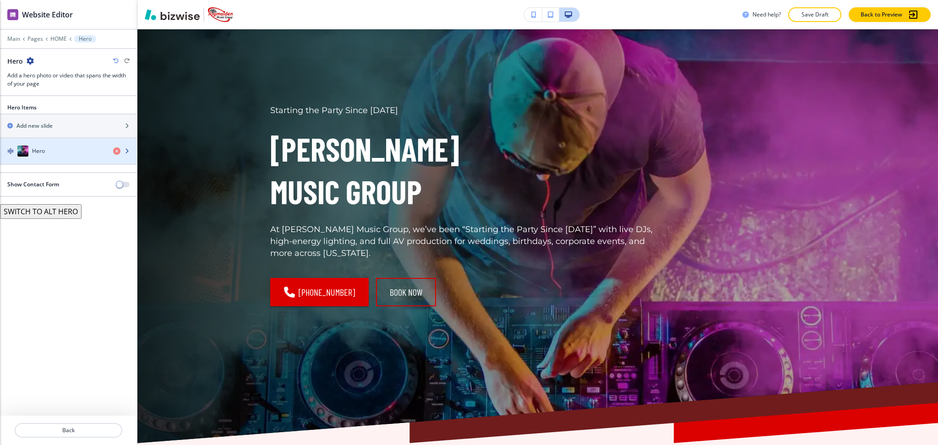
click at [64, 147] on div "Hero" at bounding box center [53, 151] width 106 height 11
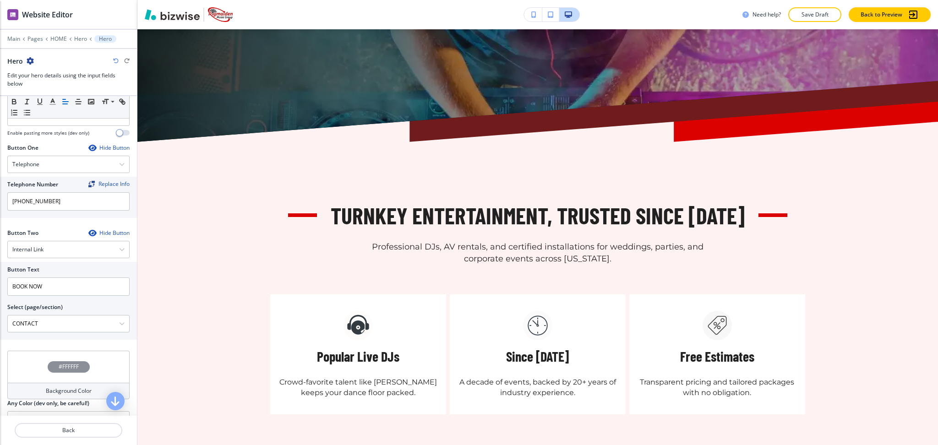
scroll to position [0, 0]
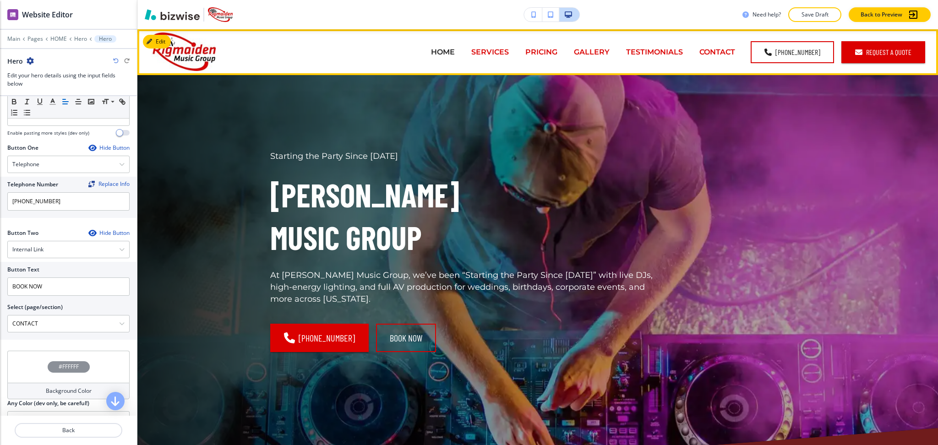
click at [497, 54] on p "SERVICES" at bounding box center [490, 52] width 38 height 11
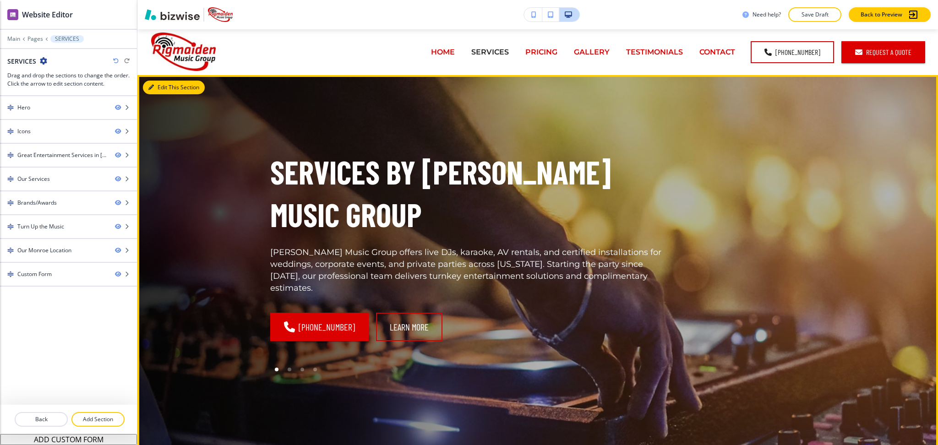
click at [151, 88] on icon "button" at bounding box center [150, 87] width 5 height 5
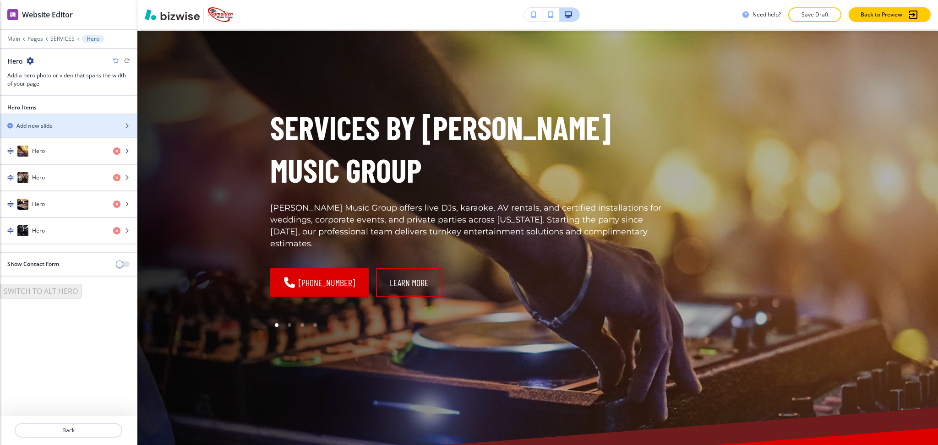
scroll to position [46, 0]
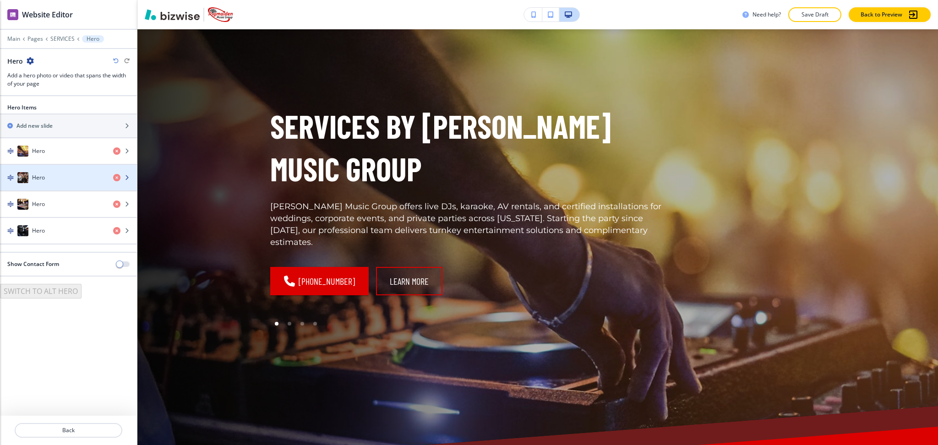
click at [55, 178] on div "Hero" at bounding box center [53, 177] width 106 height 11
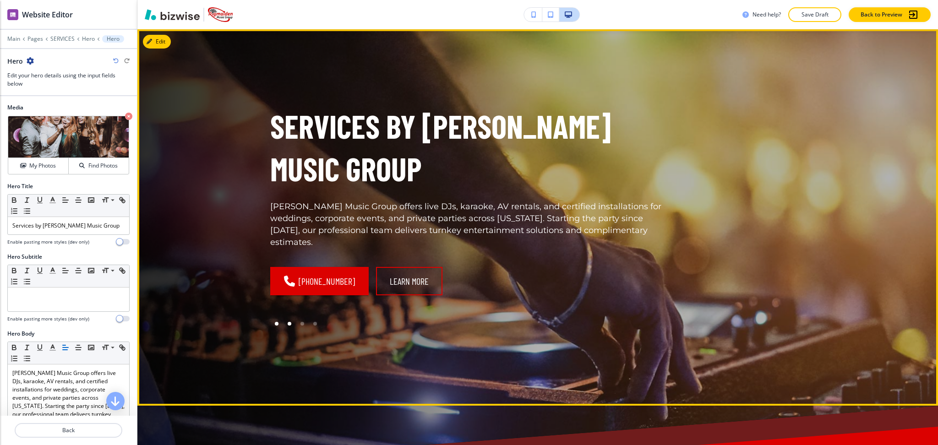
click at [283, 317] on div at bounding box center [289, 323] width 13 height 13
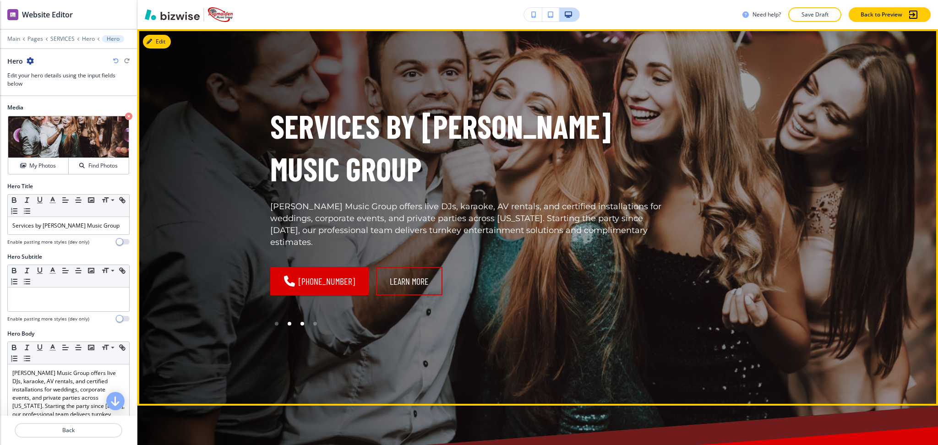
click at [296, 317] on div at bounding box center [302, 323] width 13 height 13
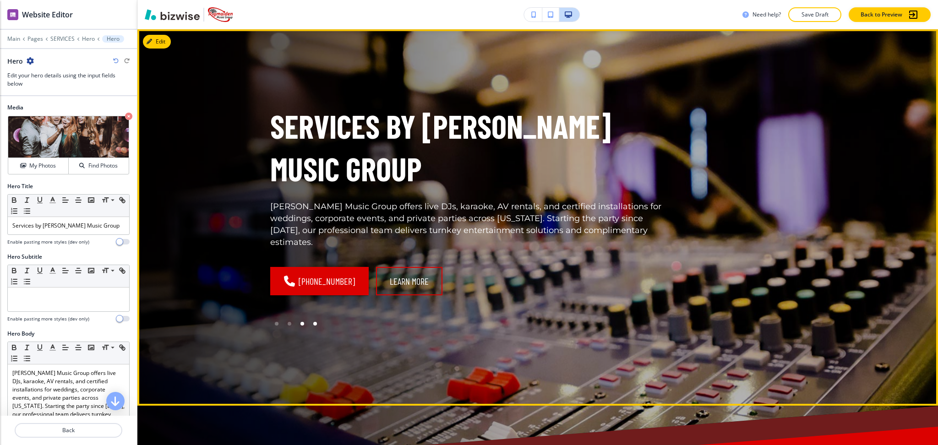
click at [314, 317] on div at bounding box center [315, 323] width 13 height 13
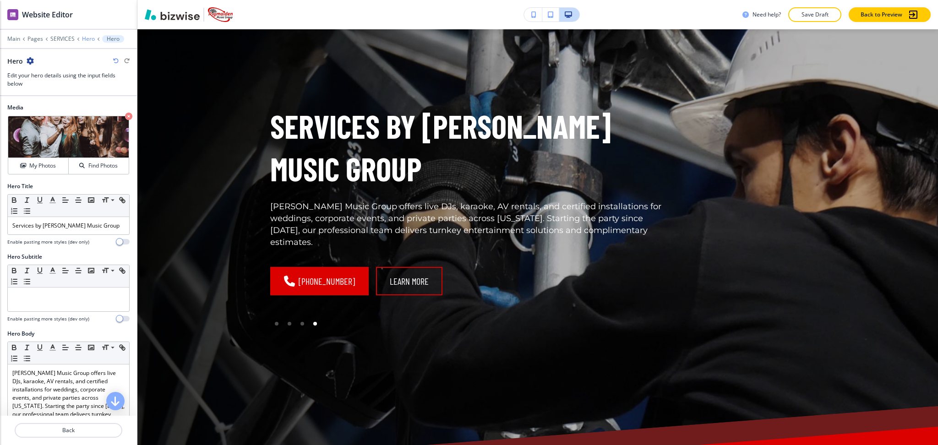
click at [88, 36] on p "Hero" at bounding box center [88, 39] width 13 height 6
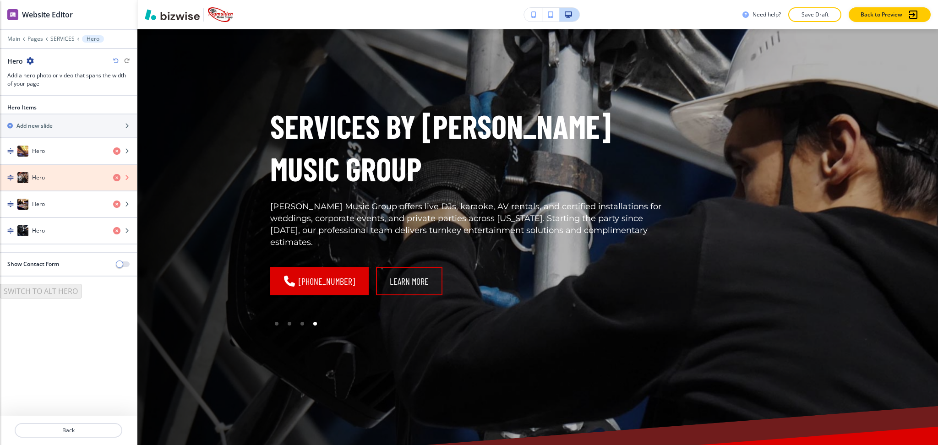
click at [116, 178] on icon "button" at bounding box center [116, 177] width 7 height 7
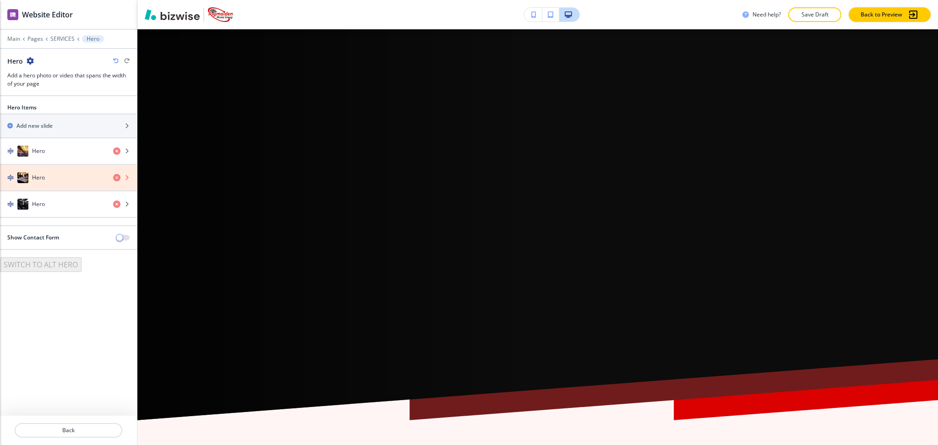
click at [116, 178] on icon "button" at bounding box center [116, 177] width 7 height 7
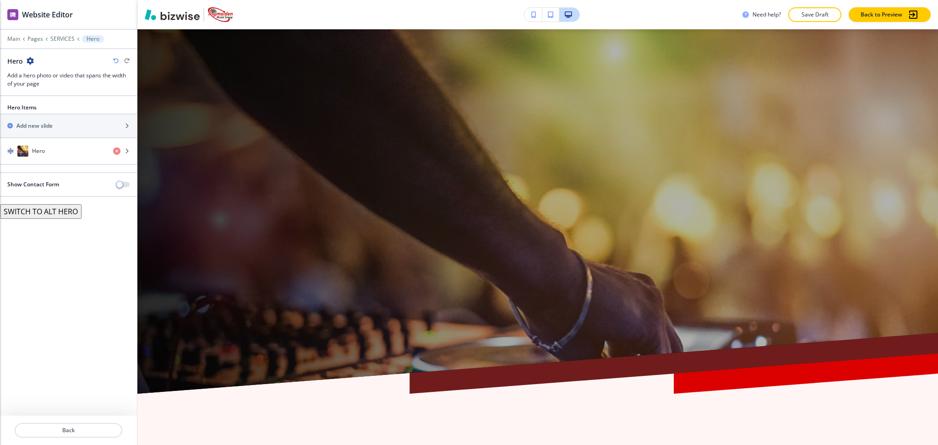
click at [62, 33] on div at bounding box center [68, 32] width 137 height 5
click at [63, 38] on p "SERVICES" at bounding box center [62, 39] width 24 height 6
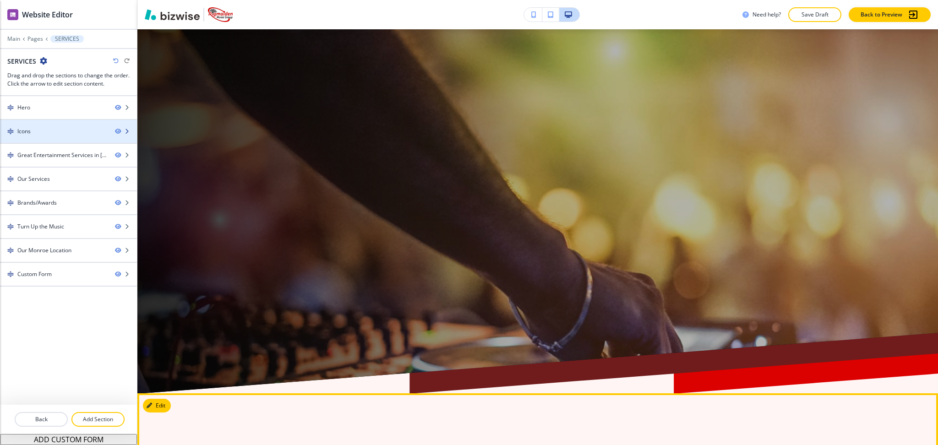
click at [52, 133] on div "Icons" at bounding box center [54, 131] width 108 height 8
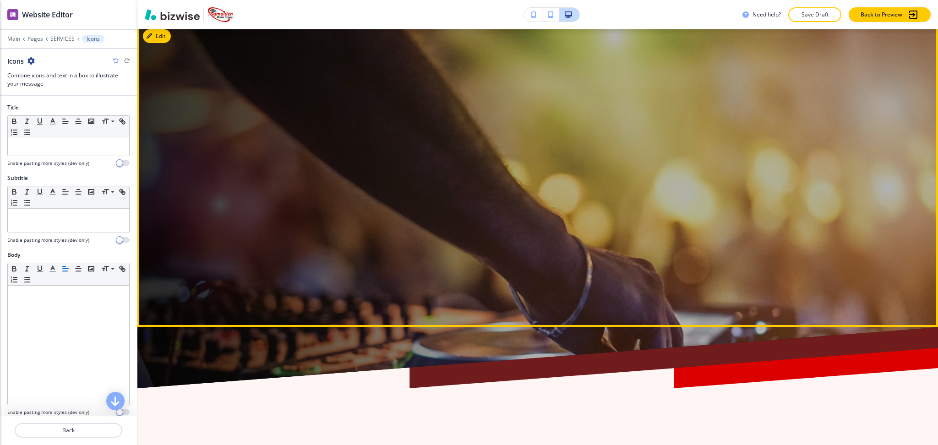
scroll to position [0, 0]
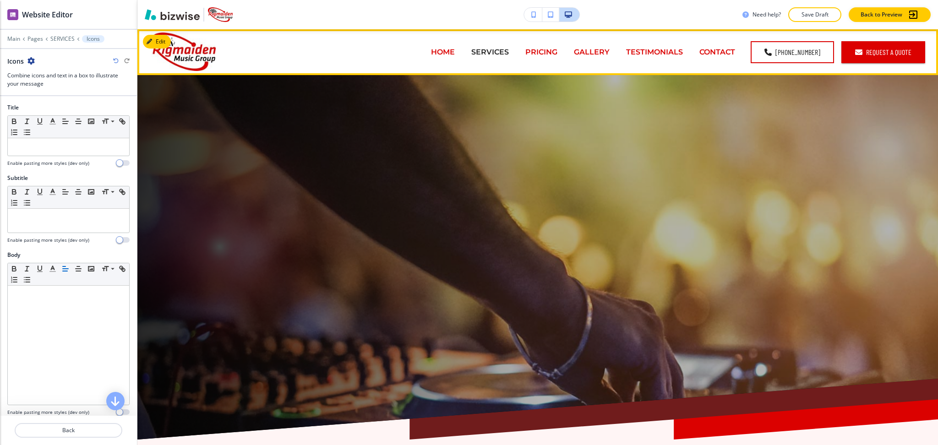
click at [451, 53] on p "HOME" at bounding box center [443, 52] width 24 height 11
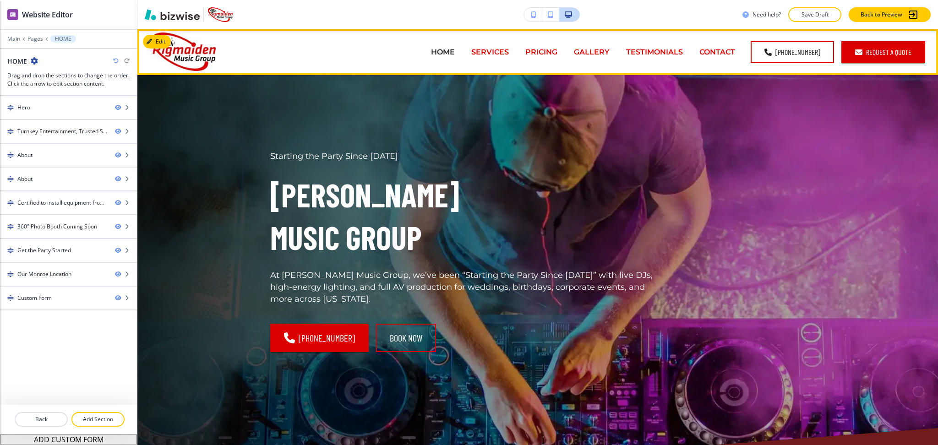
click at [495, 53] on p "SERVICES" at bounding box center [490, 52] width 38 height 11
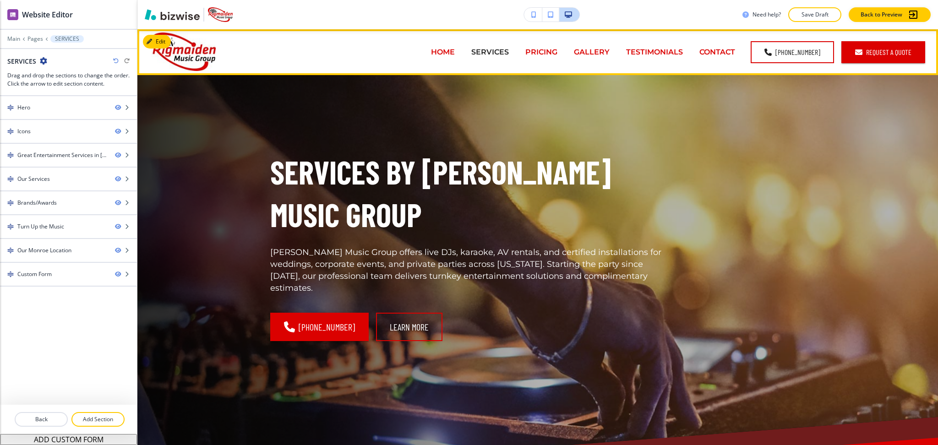
click at [439, 49] on p "HOME" at bounding box center [443, 52] width 24 height 11
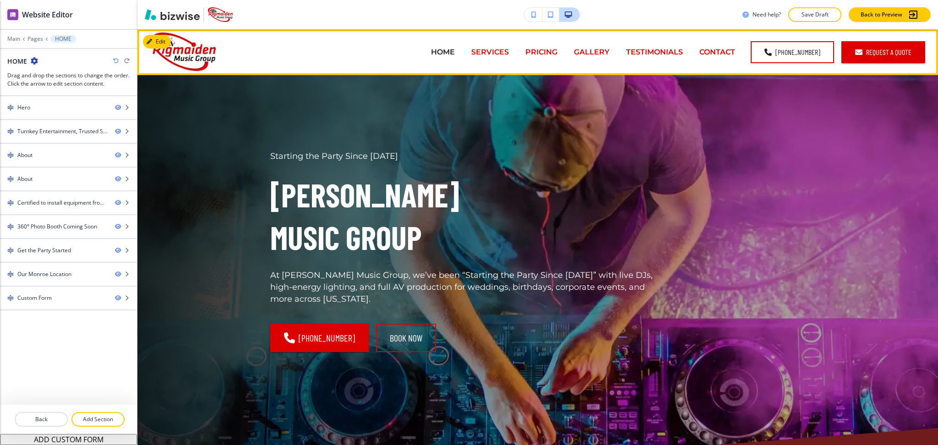
click at [493, 53] on p "SERVICES" at bounding box center [490, 52] width 38 height 11
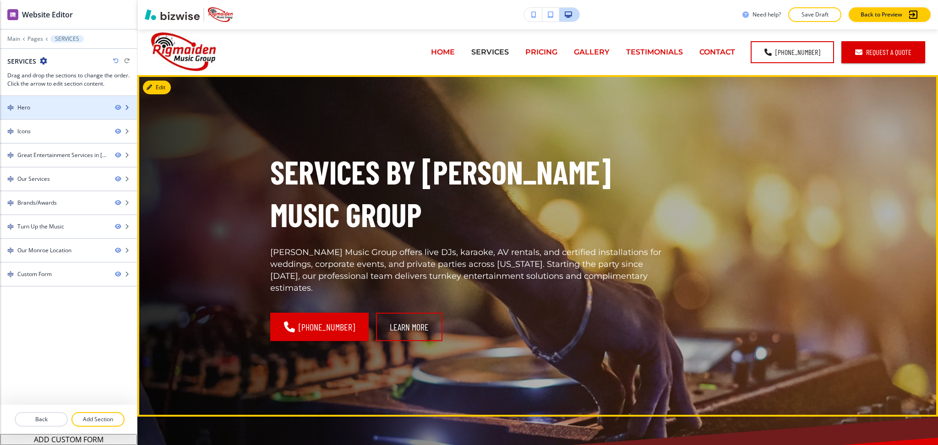
click at [36, 110] on div "Hero" at bounding box center [54, 107] width 108 height 8
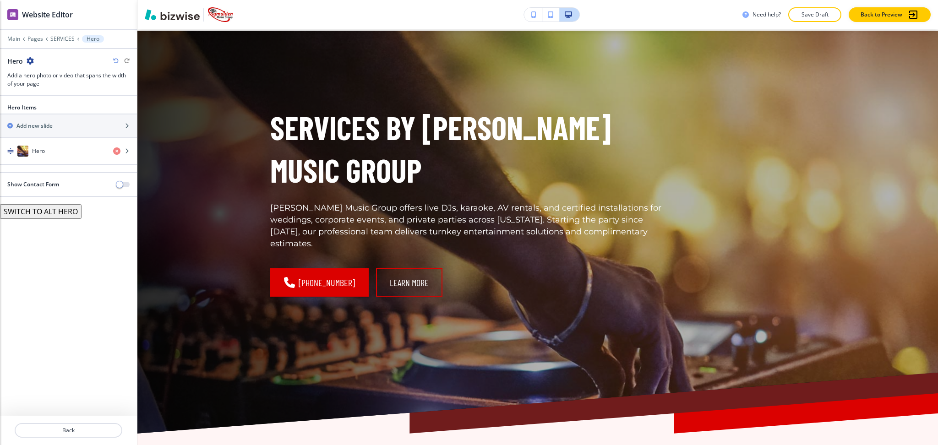
scroll to position [46, 0]
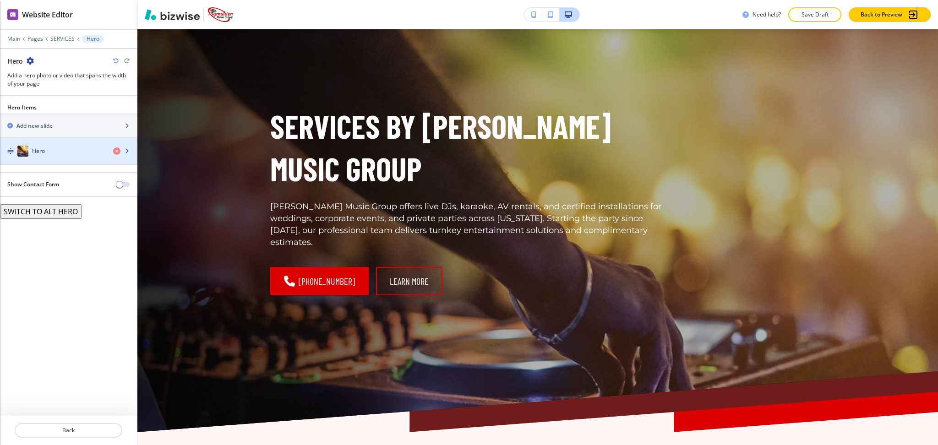
click at [40, 153] on h4 "Hero" at bounding box center [38, 151] width 13 height 8
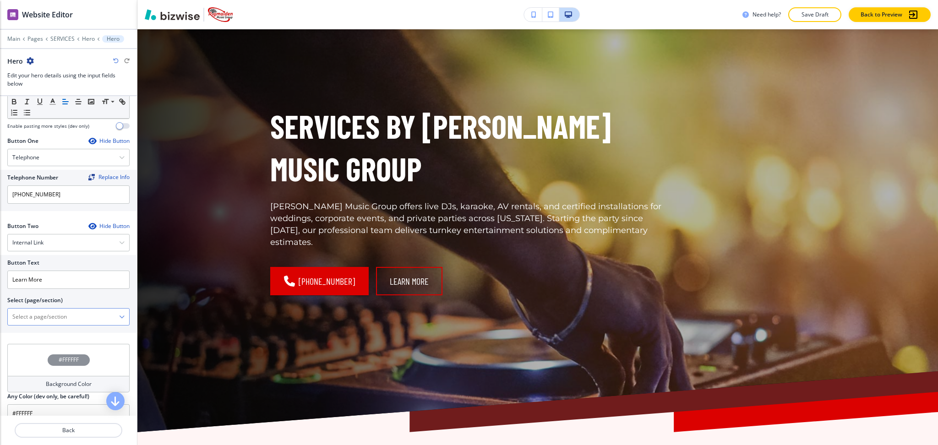
click at [60, 321] on \(page\/section\) "Manual Input" at bounding box center [63, 317] width 111 height 16
drag, startPoint x: 56, startPoint y: 318, endPoint x: 0, endPoint y: 316, distance: 56.3
click at [0, 316] on div "Button Text Learn More Select (page/section) CONTACT US CONTACT CONTACT | Hero …" at bounding box center [68, 294] width 137 height 78
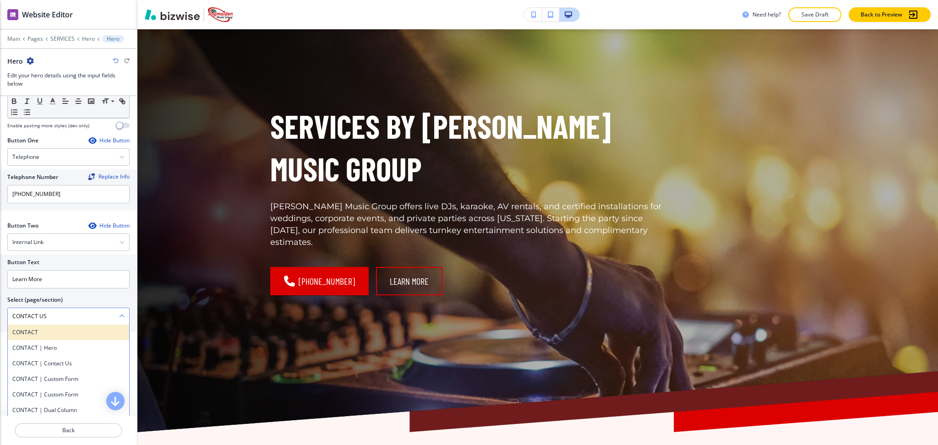
click at [24, 331] on h4 "CONTACT" at bounding box center [68, 332] width 112 height 8
type \(page\/section\) "CONTACT"
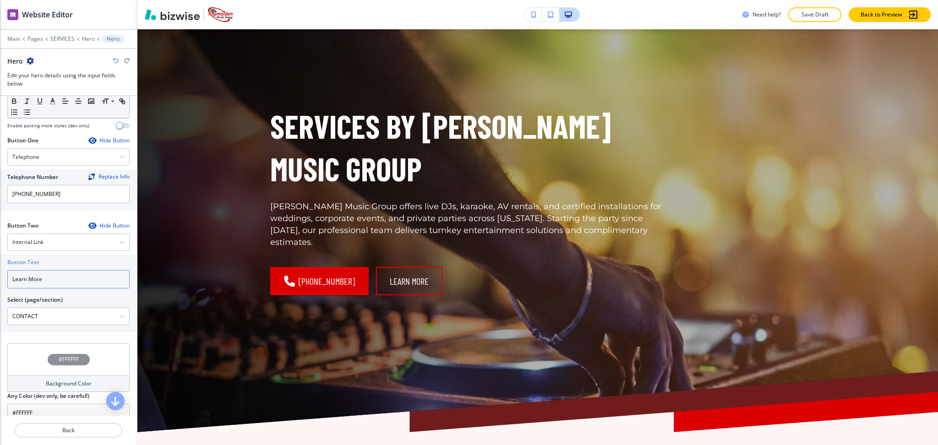
drag, startPoint x: 18, startPoint y: 272, endPoint x: 25, endPoint y: 277, distance: 8.8
click at [18, 271] on input "Learn More" at bounding box center [68, 279] width 122 height 18
drag, startPoint x: 43, startPoint y: 279, endPoint x: 0, endPoint y: 277, distance: 43.1
click at [3, 278] on div "Button Text Learn More Select (page/section) CONTACT CONTACT CONTACT | Hero CON…" at bounding box center [68, 294] width 137 height 78
paste input "CONTACT US"
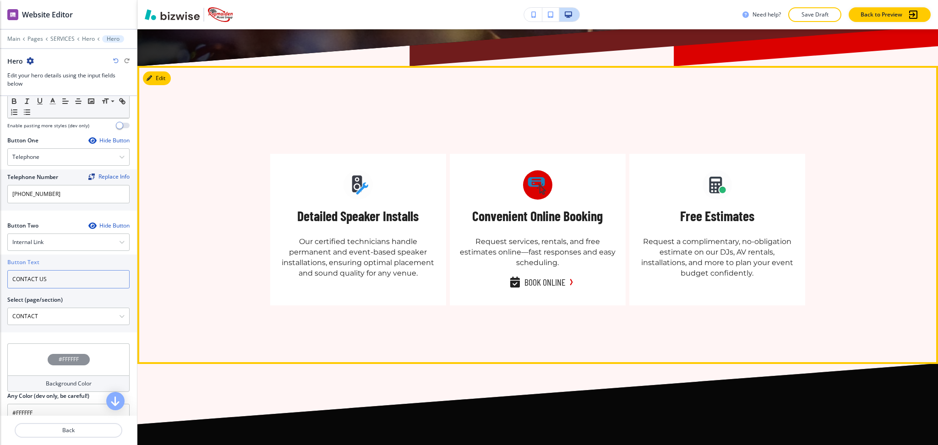
scroll to position [412, 0]
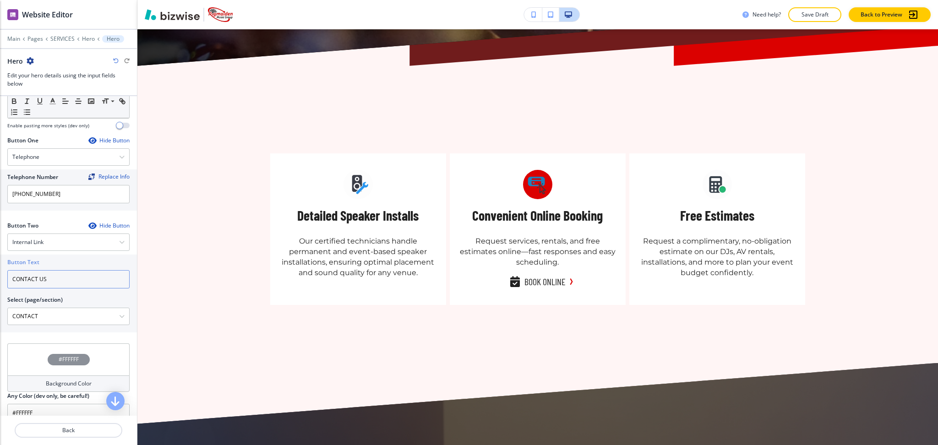
type input "CONTACT US"
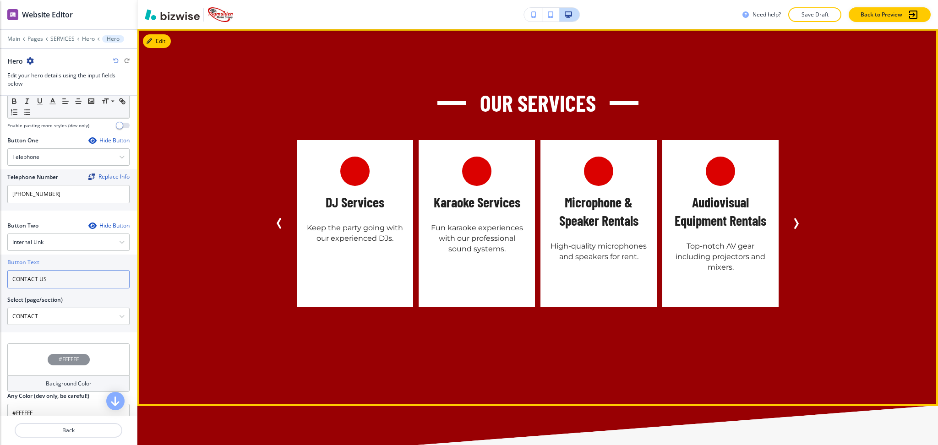
scroll to position [1207, 0]
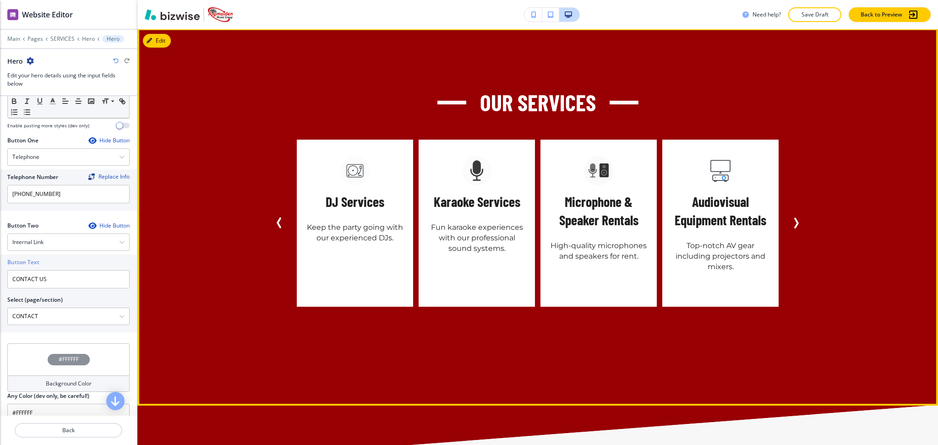
click at [795, 219] on icon "Next Slide" at bounding box center [796, 223] width 3 height 9
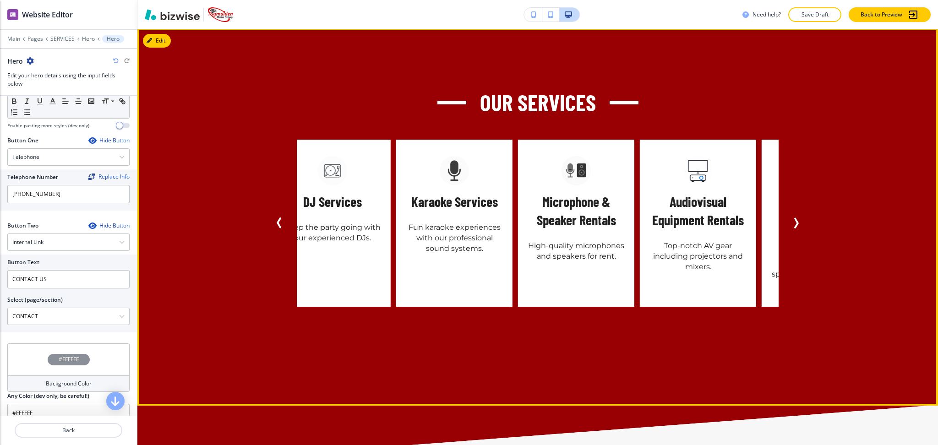
click at [794, 217] on icon "Next Slide" at bounding box center [795, 222] width 11 height 11
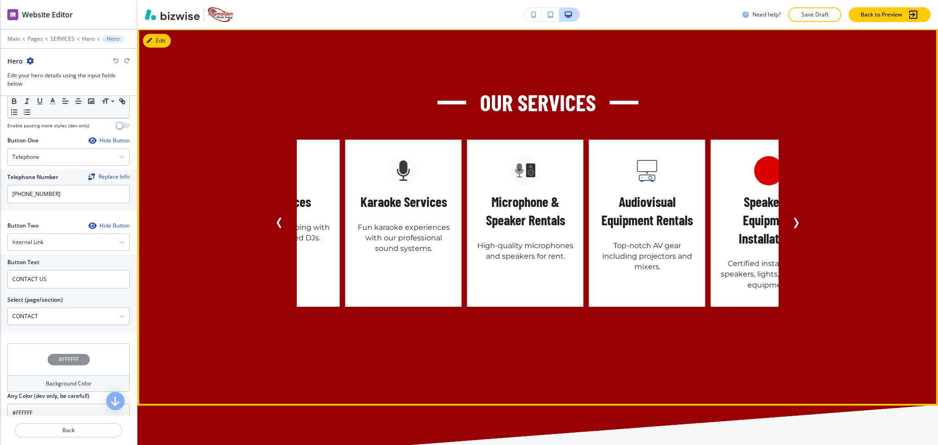
click at [794, 217] on icon "Next Slide" at bounding box center [795, 222] width 11 height 11
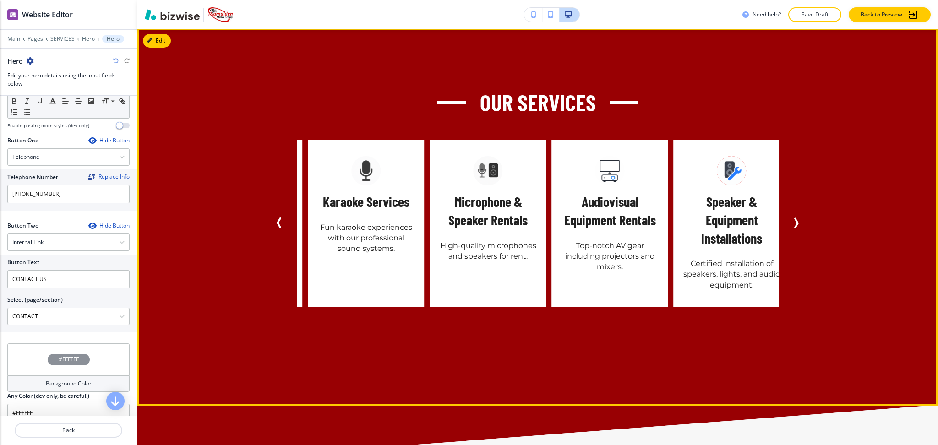
click at [794, 217] on icon "Next Slide" at bounding box center [795, 222] width 11 height 11
click at [795, 217] on icon "Next Slide" at bounding box center [795, 222] width 11 height 11
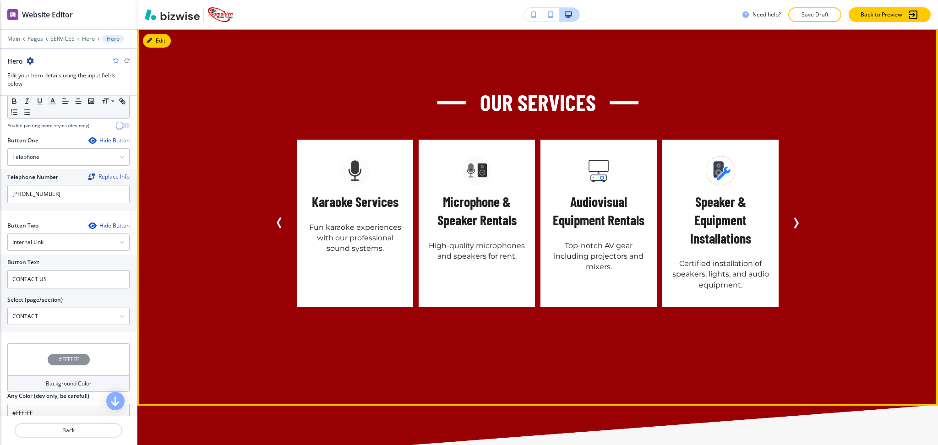
click at [795, 217] on icon "Next Slide" at bounding box center [795, 222] width 11 height 11
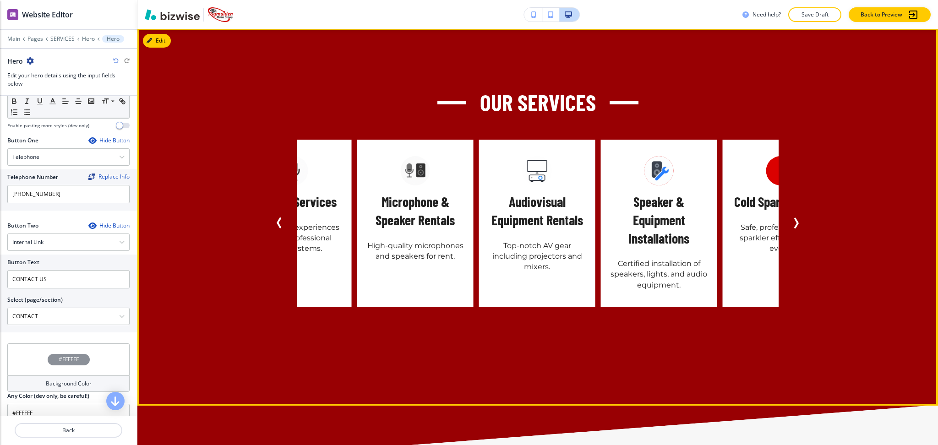
click at [790, 217] on icon "Next Slide" at bounding box center [795, 222] width 11 height 11
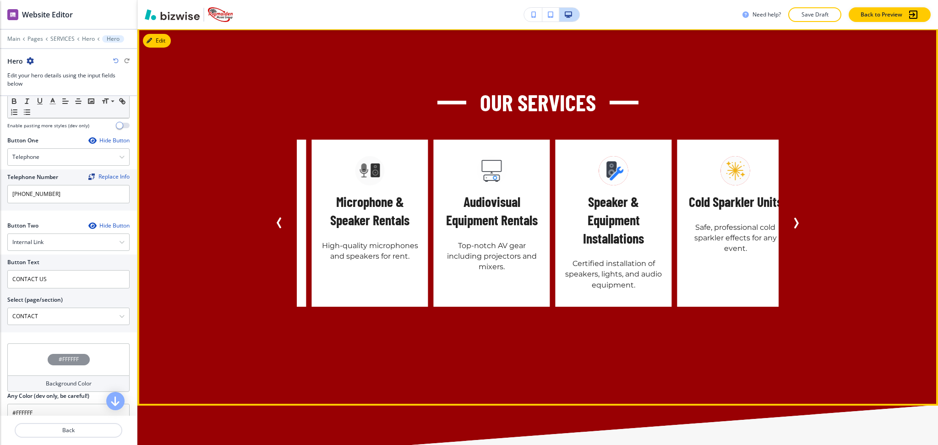
click at [790, 217] on icon "Next Slide" at bounding box center [795, 222] width 11 height 11
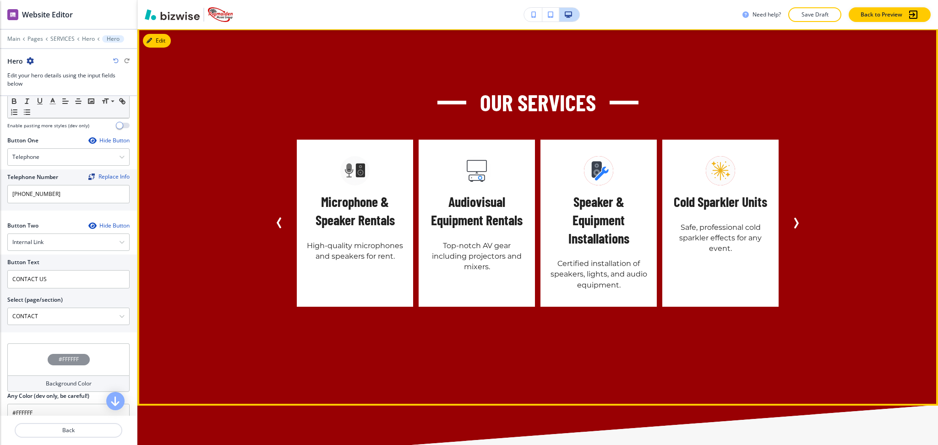
click at [790, 217] on icon "Next Slide" at bounding box center [795, 222] width 11 height 11
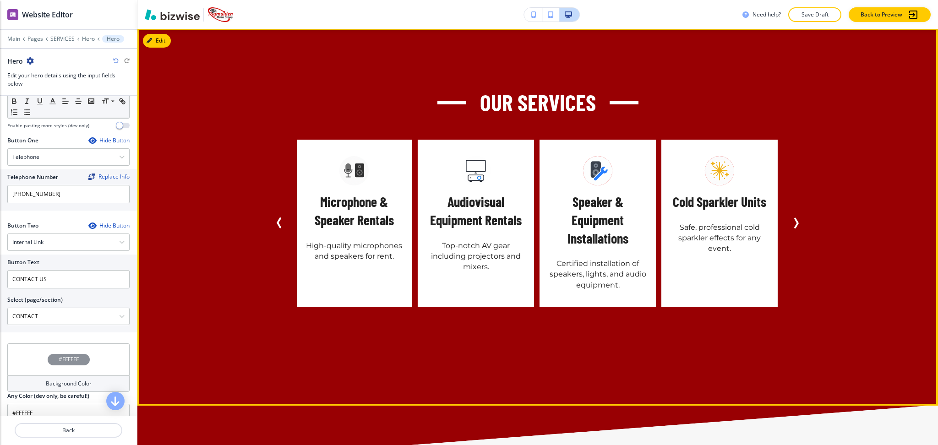
click at [790, 217] on icon "Next Slide" at bounding box center [795, 222] width 11 height 11
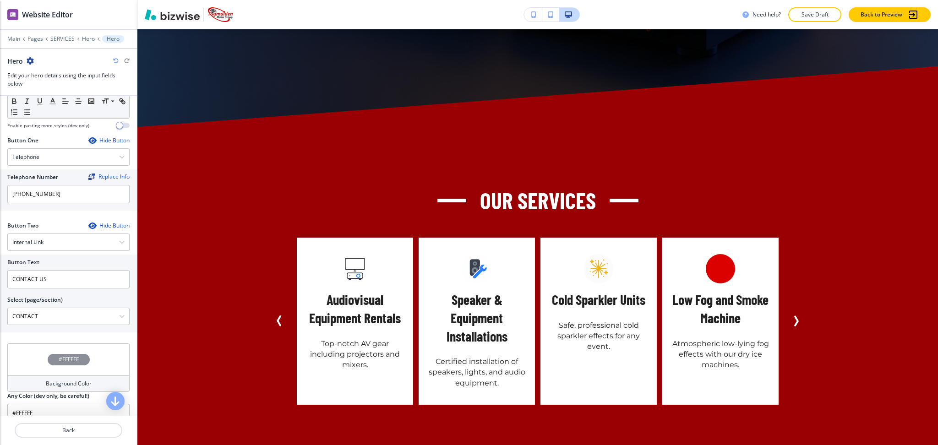
scroll to position [1107, 0]
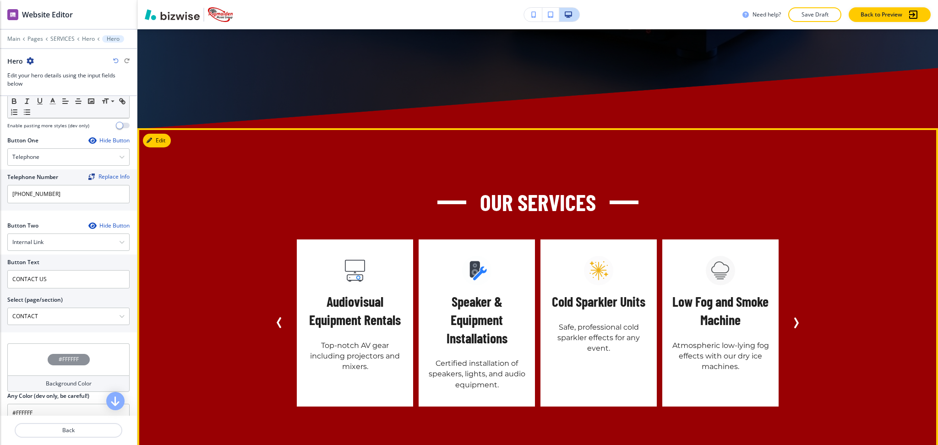
click at [270, 314] on button "Previous Slide" at bounding box center [279, 323] width 18 height 18
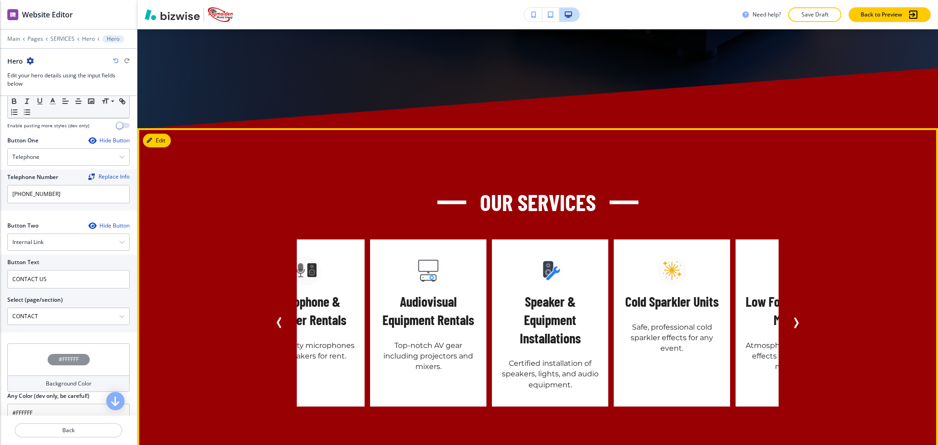
click at [274, 317] on icon "Previous Slide" at bounding box center [279, 322] width 11 height 11
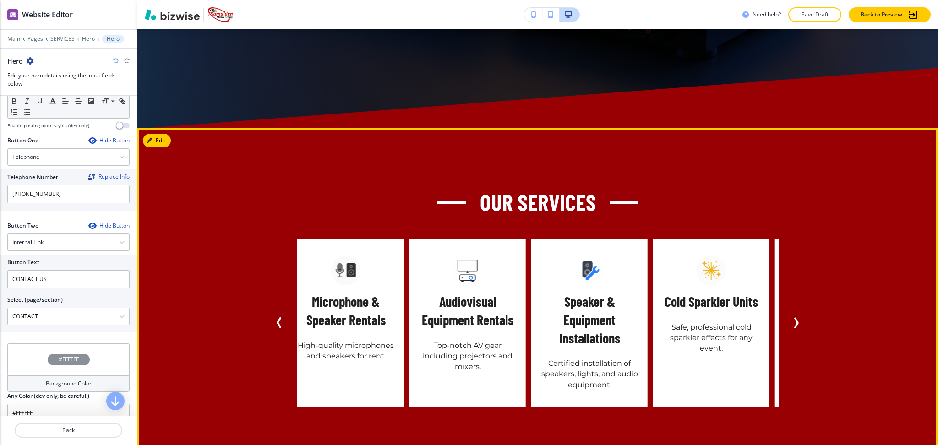
click at [274, 317] on icon "Previous Slide" at bounding box center [279, 322] width 11 height 11
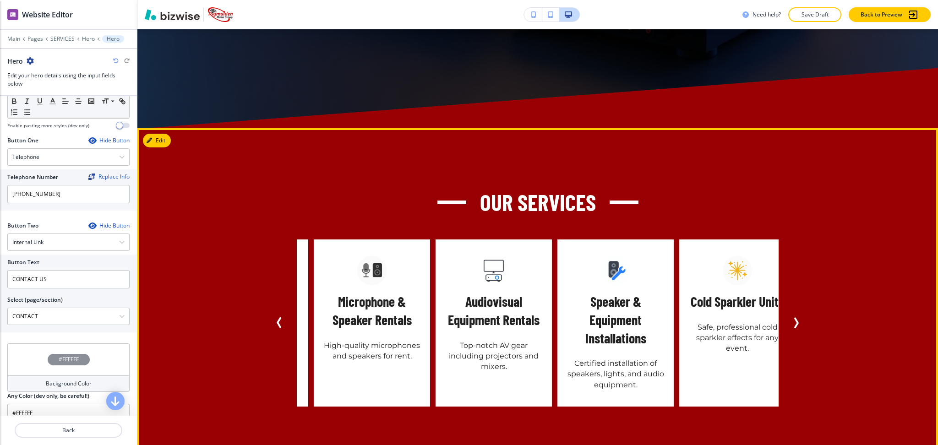
click at [274, 317] on icon "Previous Slide" at bounding box center [279, 322] width 11 height 11
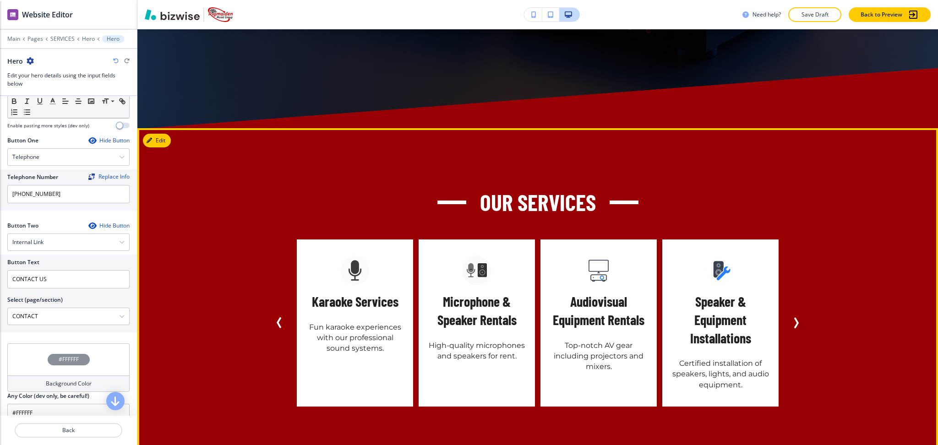
click at [274, 317] on icon "Previous Slide" at bounding box center [279, 322] width 11 height 11
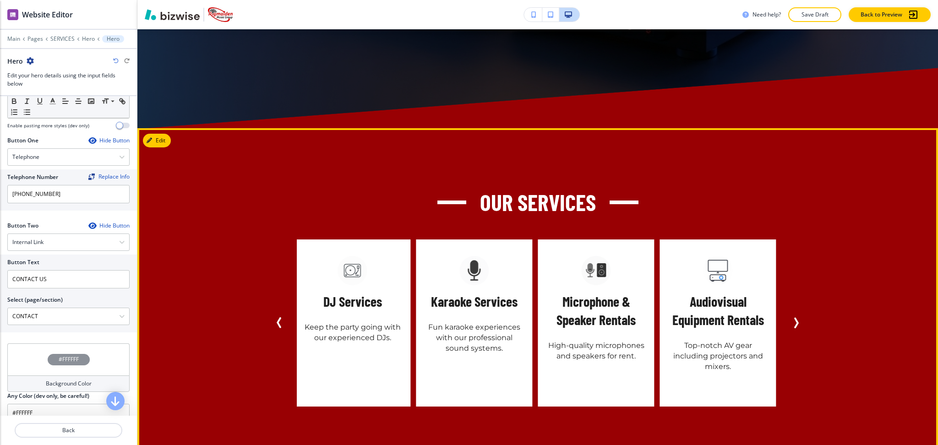
click at [274, 317] on icon "Previous Slide" at bounding box center [279, 322] width 11 height 11
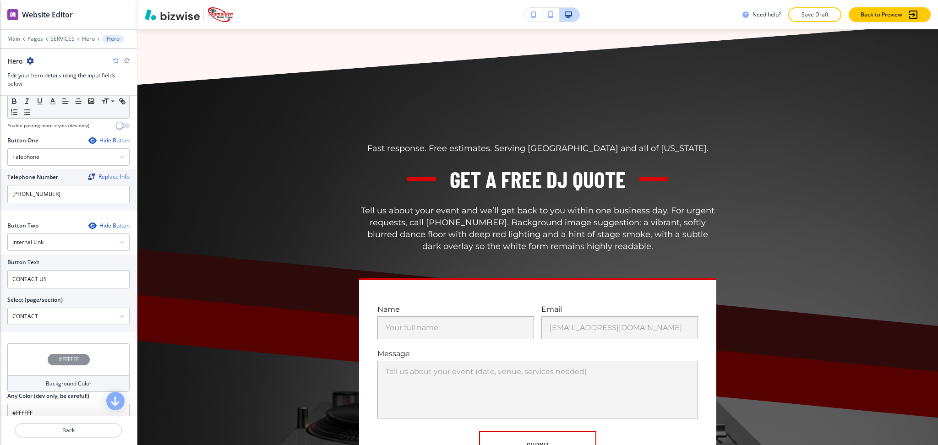
scroll to position [2654, 0]
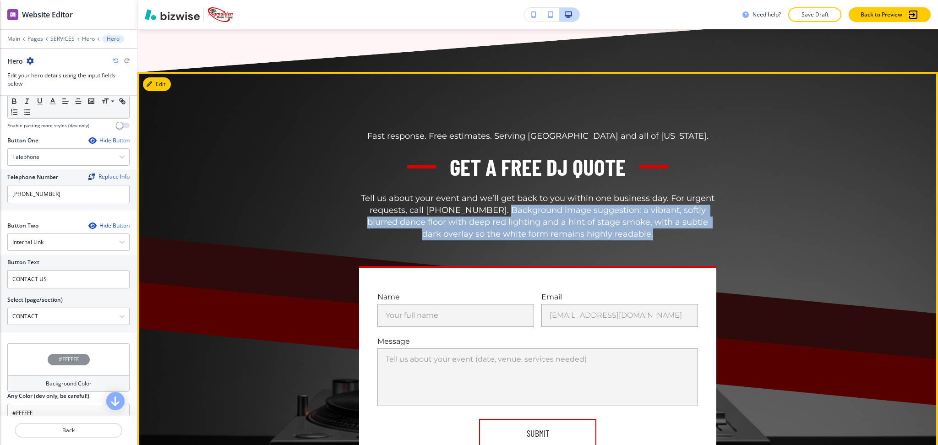
drag, startPoint x: 606, startPoint y: 181, endPoint x: 479, endPoint y: 160, distance: 128.2
click at [479, 193] on p "Tell us about your event and we’ll get back to you within one business day. For…" at bounding box center [537, 217] width 357 height 48
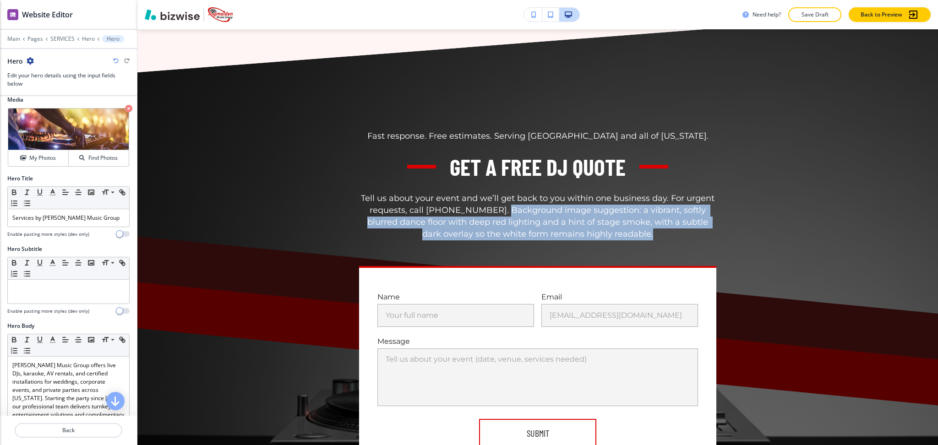
scroll to position [0, 0]
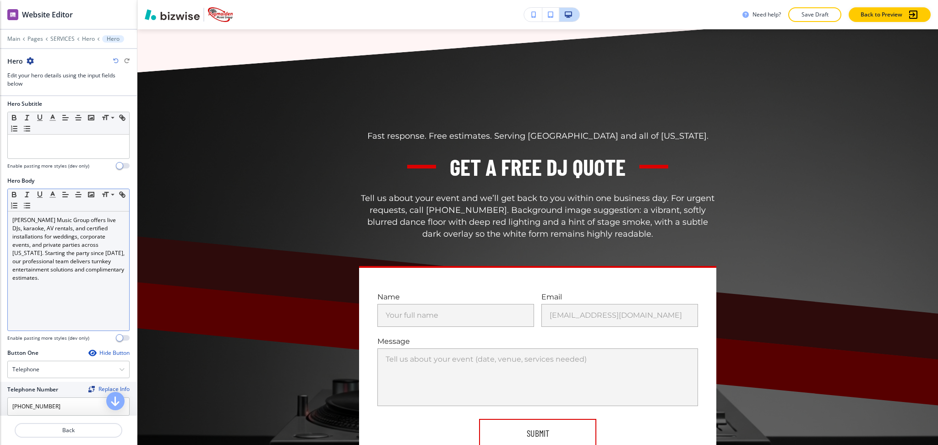
click at [82, 282] on div "Rigmaiden Music Group offers live DJs, karaoke, AV rentals, and certified insta…" at bounding box center [68, 270] width 121 height 119
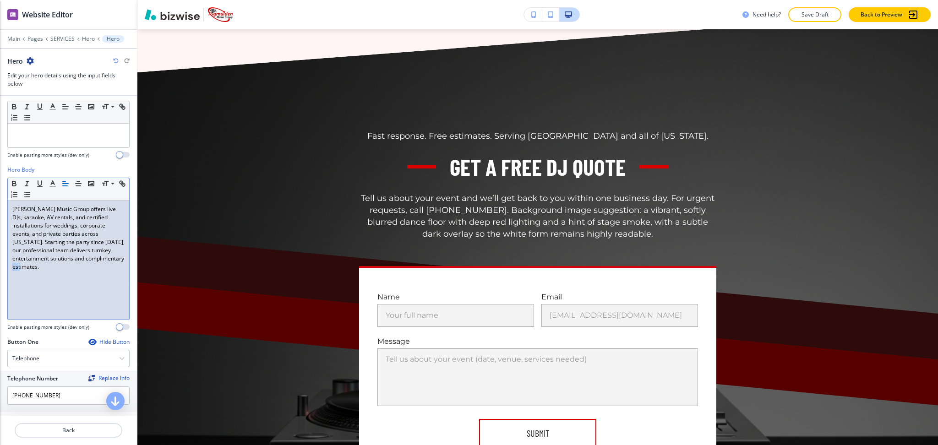
scroll to position [164, 0]
drag, startPoint x: 103, startPoint y: 286, endPoint x: 72, endPoint y: 264, distance: 37.8
click at [72, 264] on div "Rigmaiden Music Group offers live DJs, karaoke, AV rentals, and certified insta…" at bounding box center [68, 259] width 121 height 119
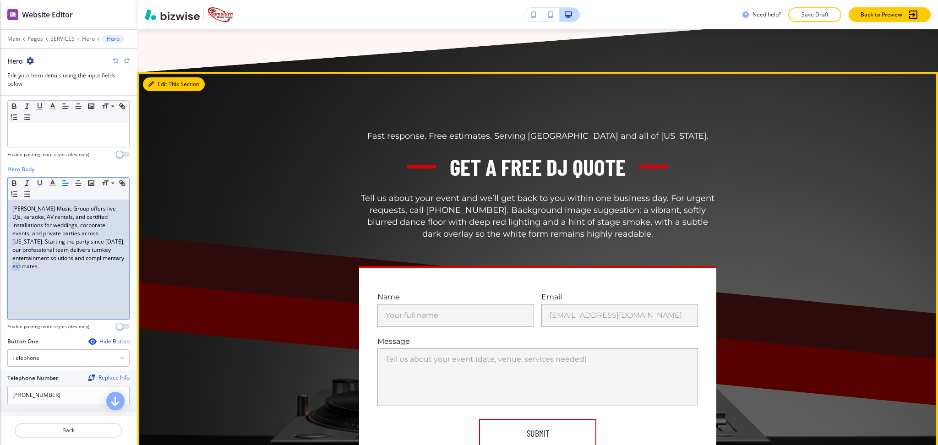
click at [150, 81] on icon "button" at bounding box center [150, 83] width 5 height 5
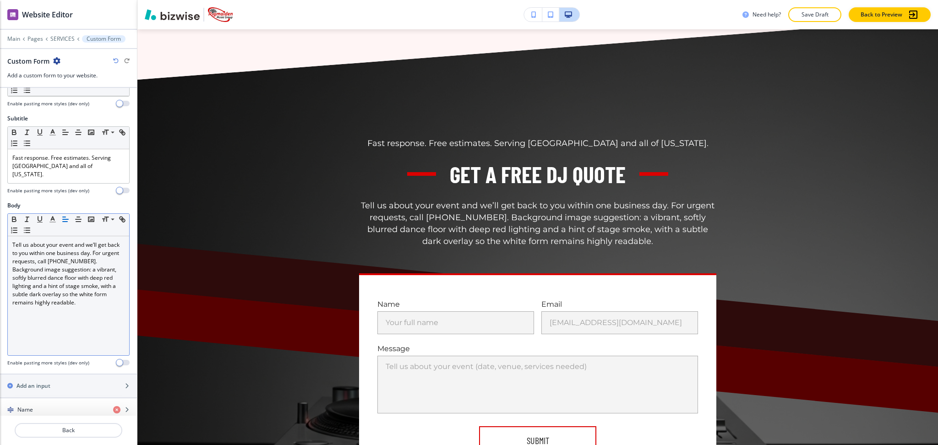
scroll to position [122, 0]
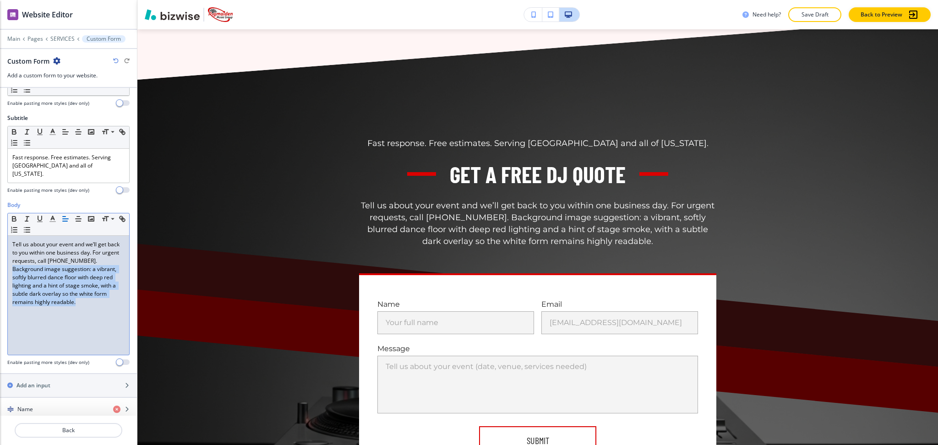
drag, startPoint x: 112, startPoint y: 301, endPoint x: 0, endPoint y: 262, distance: 118.1
click at [0, 262] on div "Body Small Normal Large Huge Tell us about your event and we’ll get back to you…" at bounding box center [68, 287] width 137 height 172
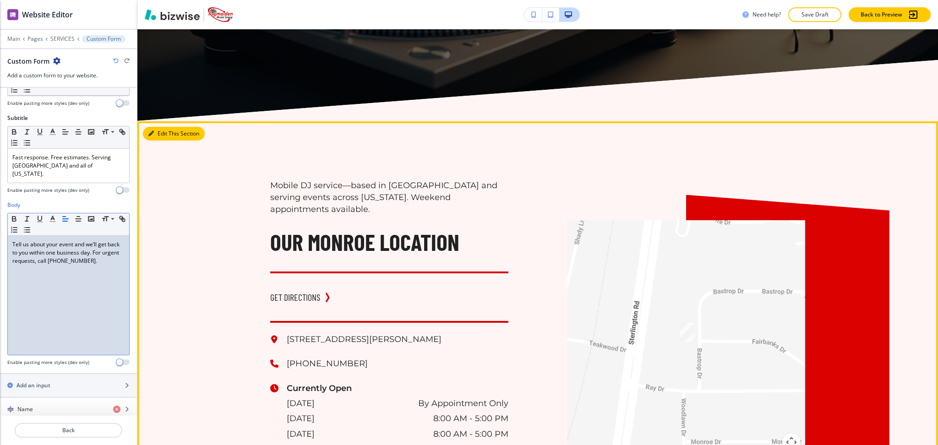
click at [145, 127] on button "Edit This Section" at bounding box center [174, 134] width 62 height 14
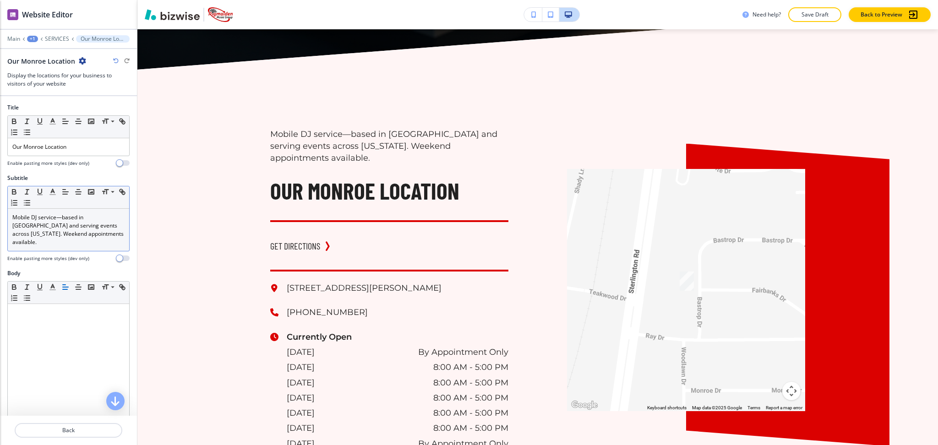
scroll to position [2157, 0]
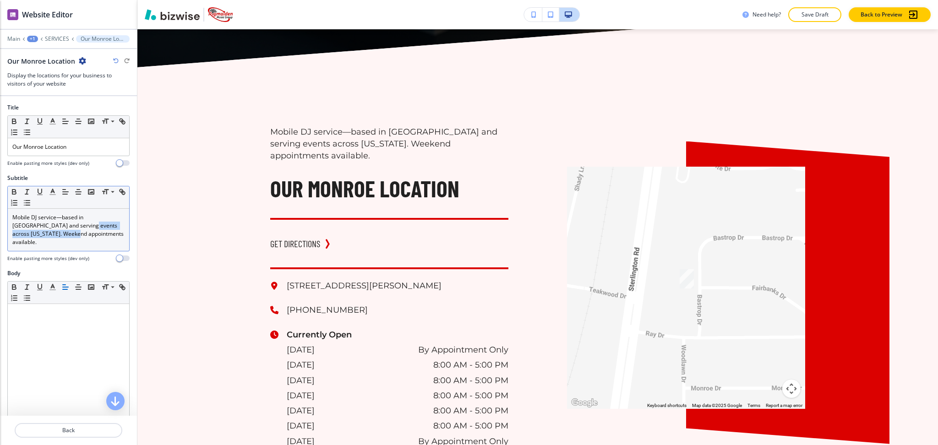
click at [68, 223] on p "Mobile DJ service—based in Monroe and serving events across Louisiana. Weekend …" at bounding box center [68, 229] width 112 height 33
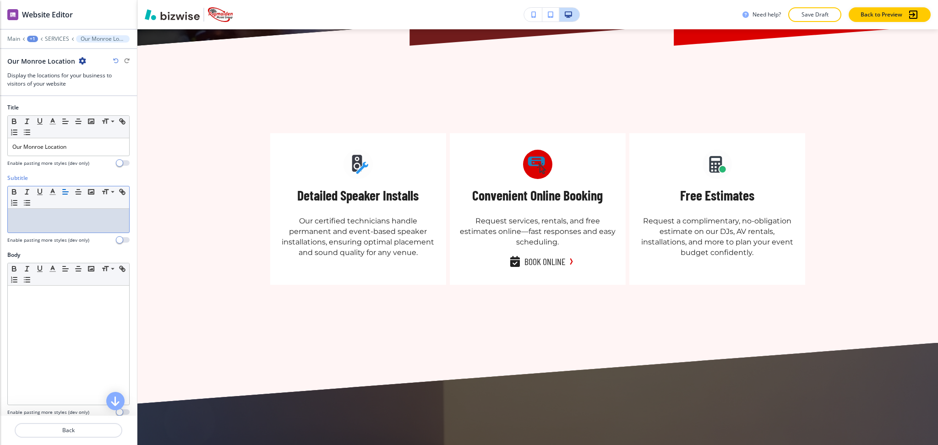
scroll to position [431, 0]
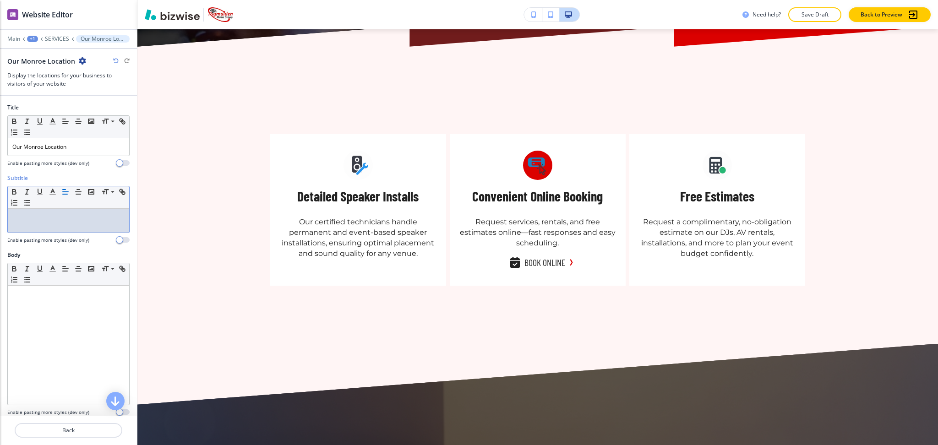
click at [59, 33] on div at bounding box center [68, 32] width 137 height 5
click at [59, 37] on p "SERVICES" at bounding box center [57, 39] width 24 height 6
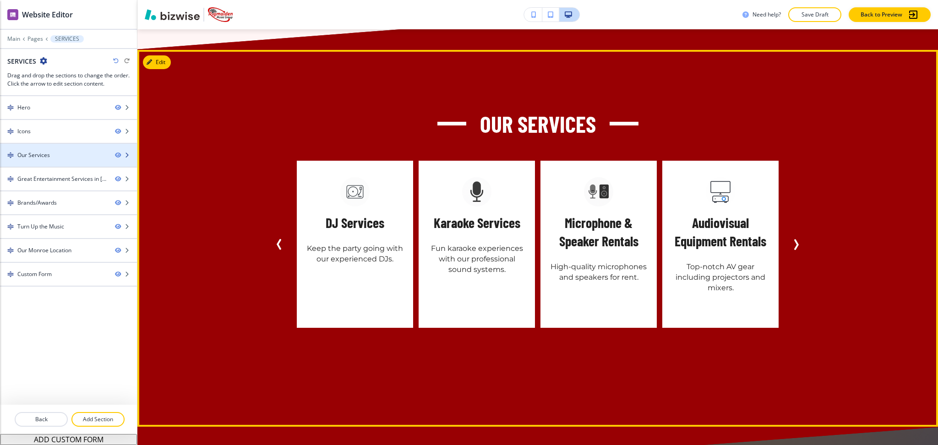
scroll to position [794, 0]
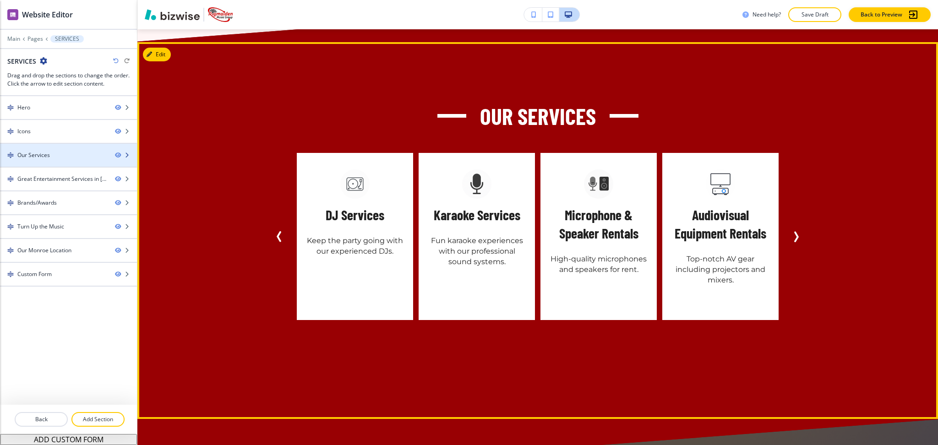
click at [47, 154] on div "Our Services" at bounding box center [33, 155] width 33 height 8
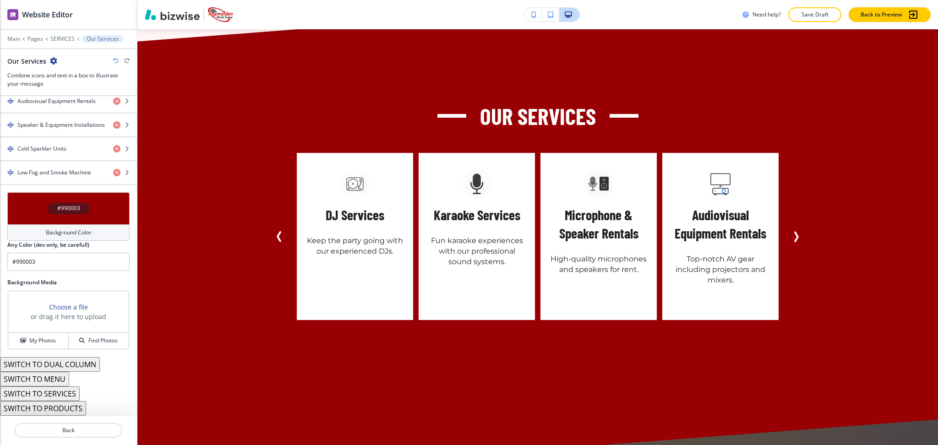
click at [60, 234] on h4 "Background Color" at bounding box center [69, 232] width 46 height 8
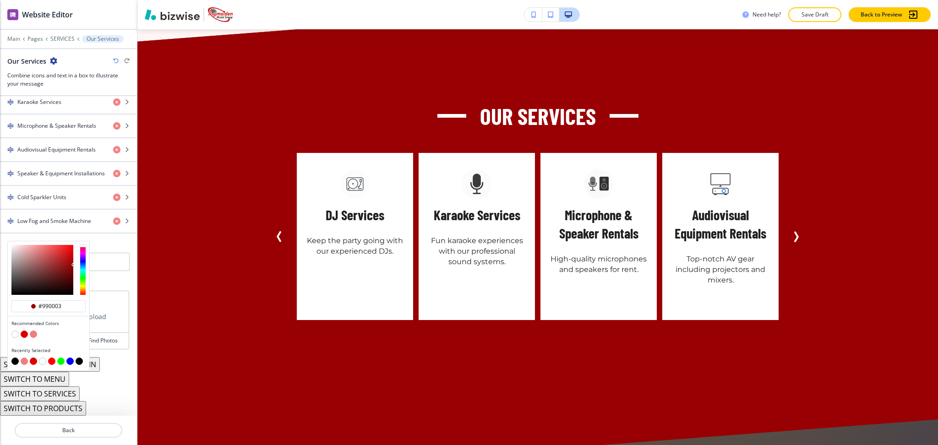
scroll to position [465, 0]
click at [16, 363] on button "button" at bounding box center [14, 361] width 7 height 7
type input "#000000"
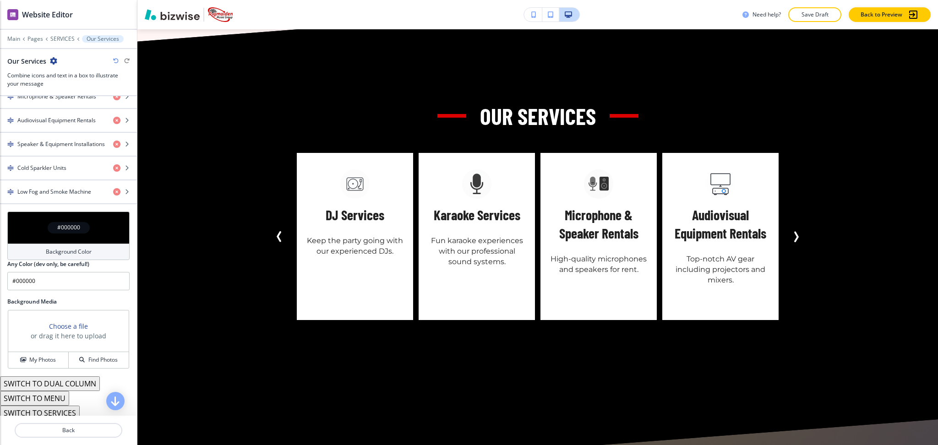
scroll to position [514, 0]
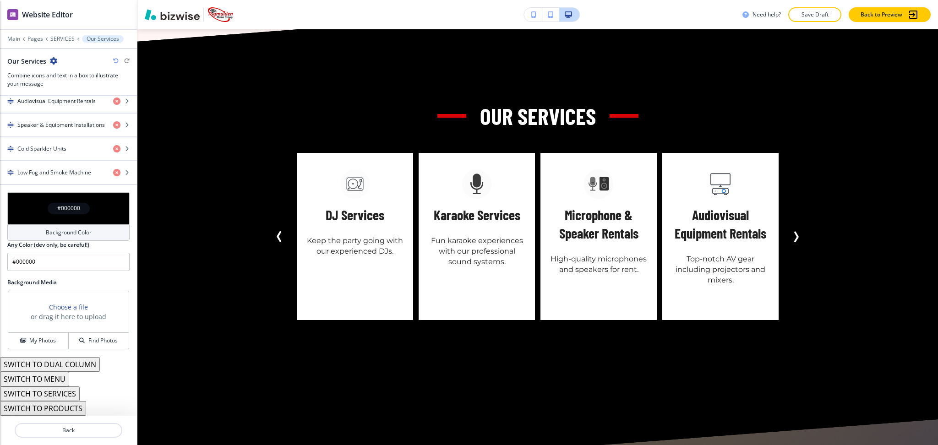
click at [57, 361] on button "SWITCH TO DUAL COLUMN" at bounding box center [50, 364] width 100 height 15
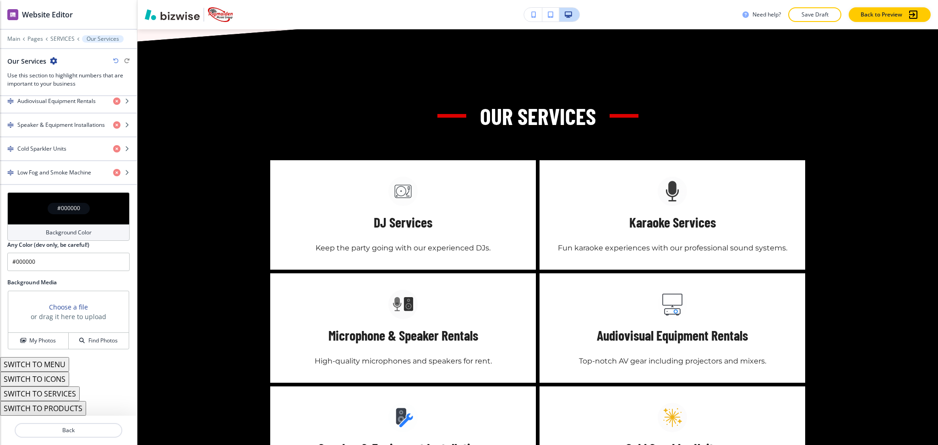
click at [64, 394] on button "SWITCH TO SERVICES" at bounding box center [40, 393] width 80 height 15
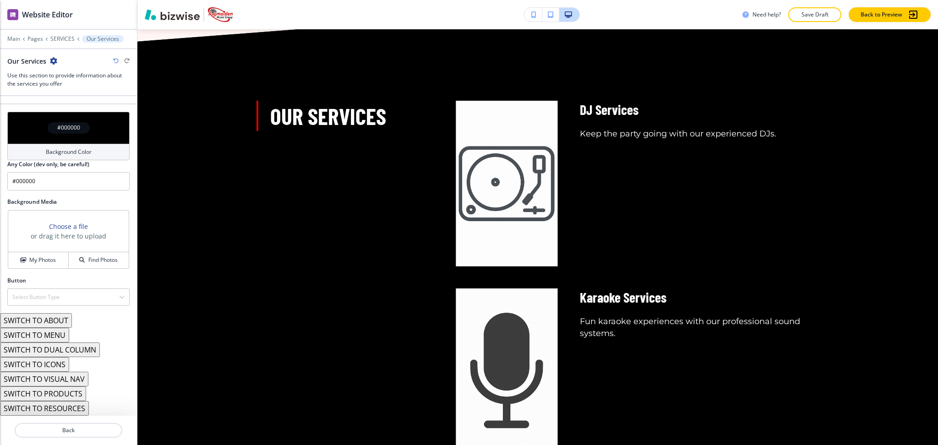
click at [55, 320] on button "SWITCH TO ABOUT" at bounding box center [36, 320] width 72 height 15
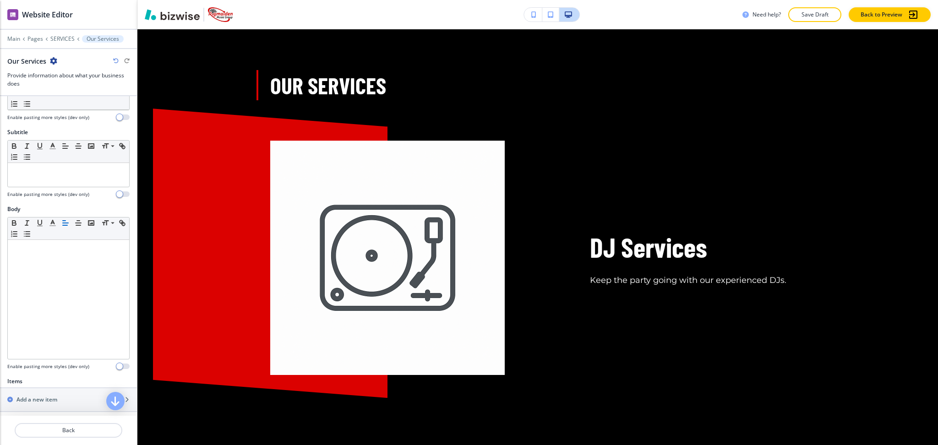
scroll to position [0, 0]
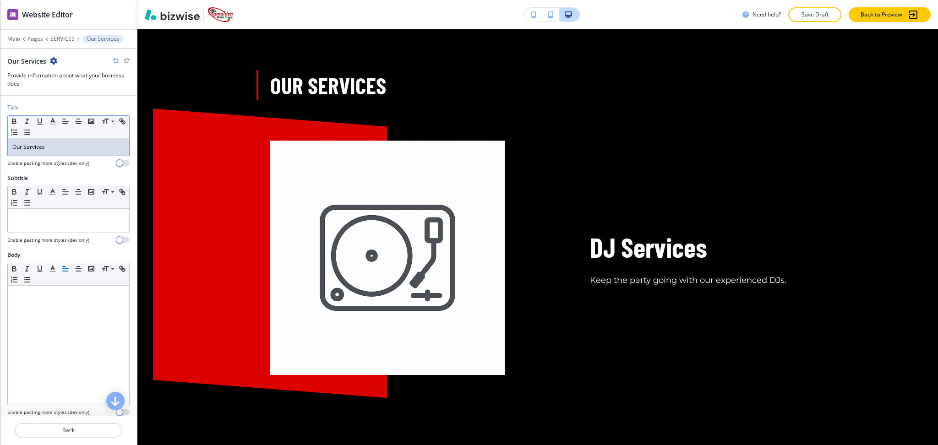
click at [76, 148] on p "Our Services" at bounding box center [68, 147] width 112 height 8
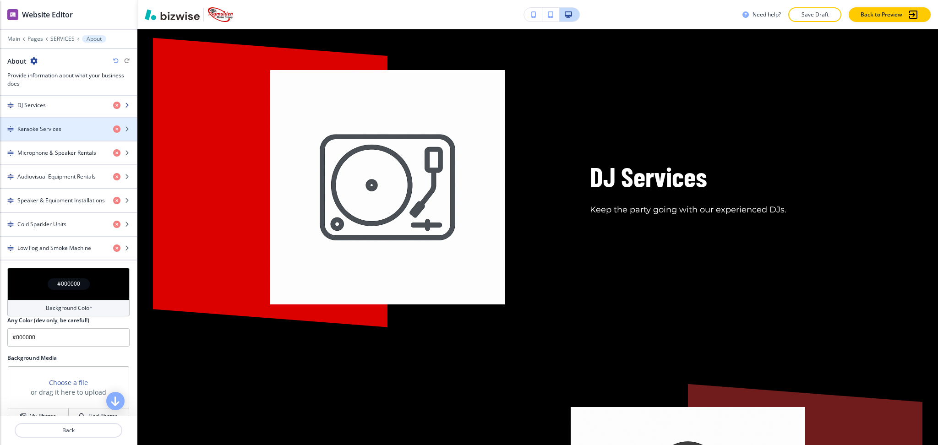
scroll to position [365, 0]
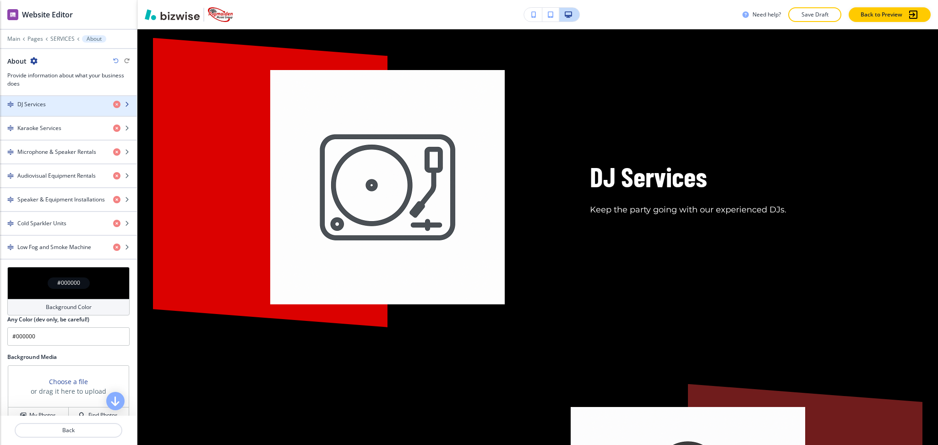
click at [30, 108] on div "DJ Services" at bounding box center [68, 104] width 137 height 23
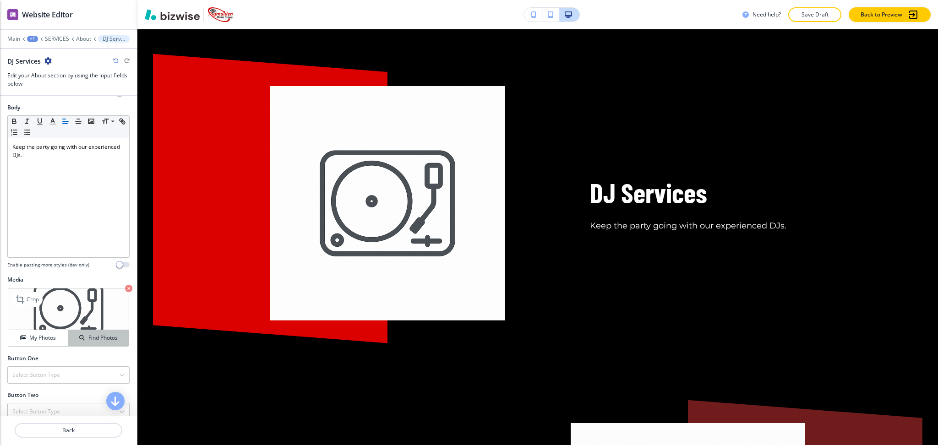
scroll to position [159, 0]
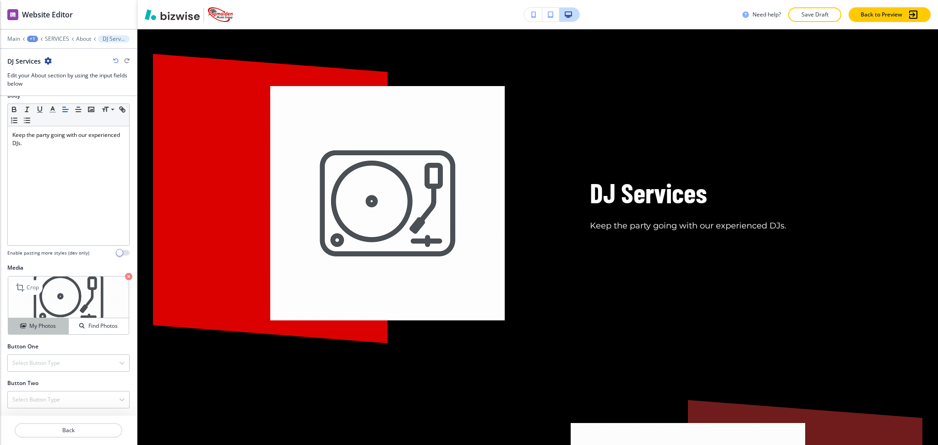
click at [33, 324] on h4 "My Photos" at bounding box center [42, 326] width 27 height 8
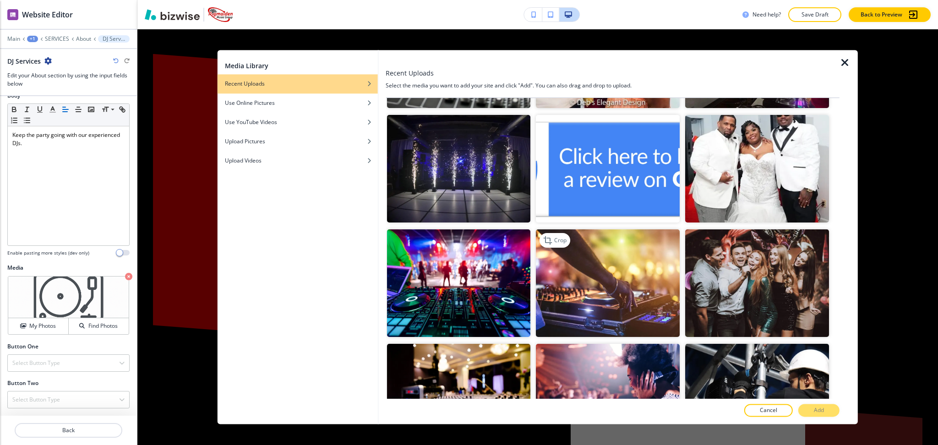
click at [633, 260] on img "button" at bounding box center [608, 283] width 144 height 108
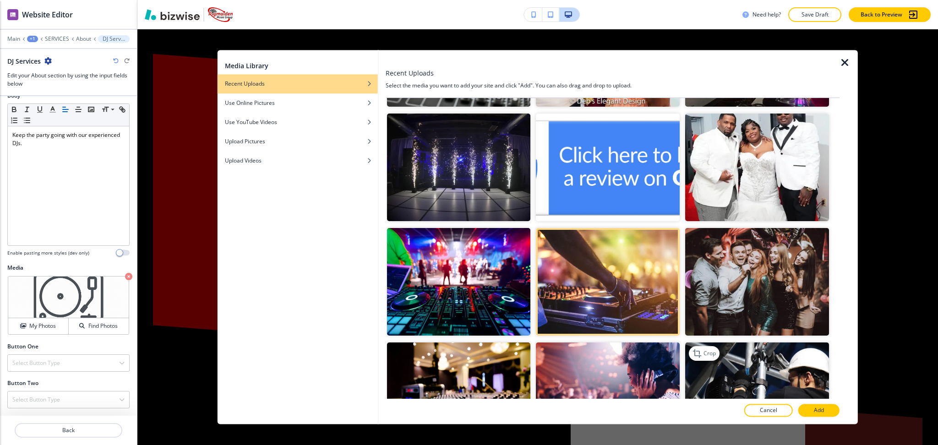
scroll to position [793, 0]
click at [817, 409] on p "Add" at bounding box center [818, 411] width 10 height 8
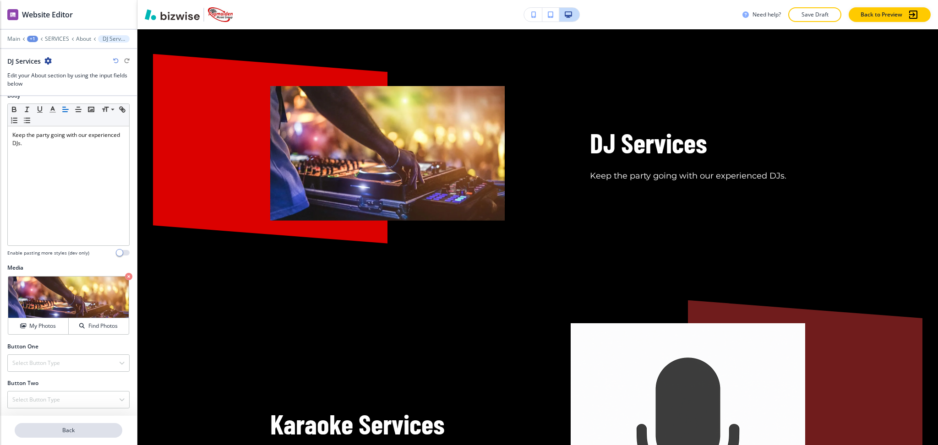
click at [82, 430] on p "Back" at bounding box center [69, 430] width 106 height 8
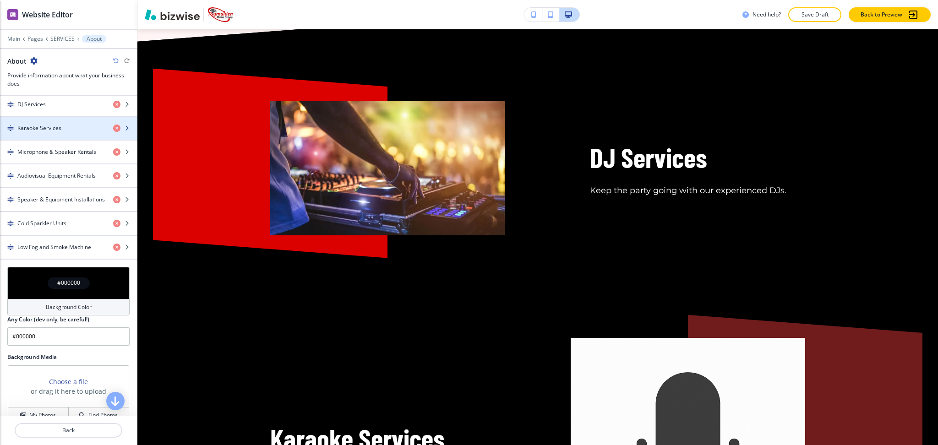
scroll to position [365, 0]
click at [46, 131] on h4 "Karaoke Services" at bounding box center [39, 128] width 44 height 8
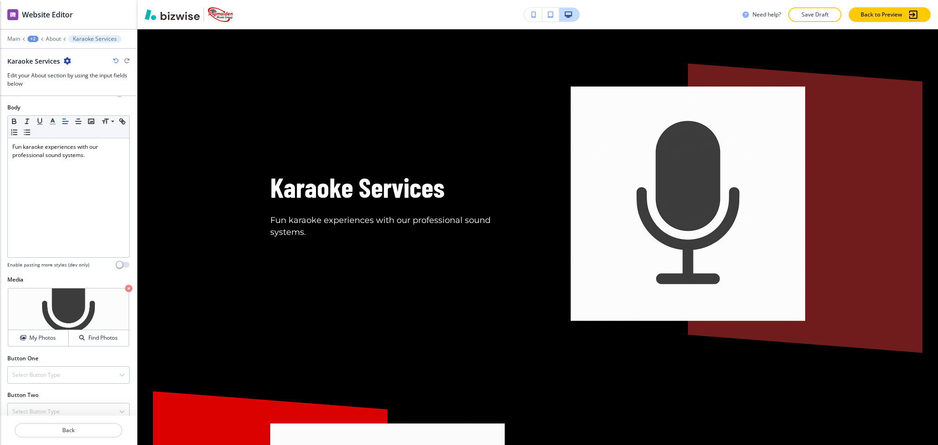
scroll to position [159, 0]
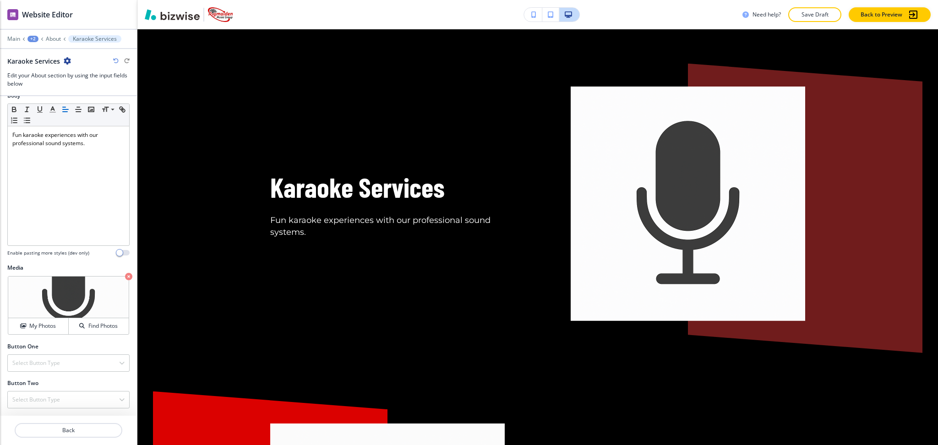
click at [44, 334] on div "Crop My Photos Find Photos" at bounding box center [68, 306] width 122 height 60
click at [44, 331] on button "My Photos" at bounding box center [38, 326] width 60 height 16
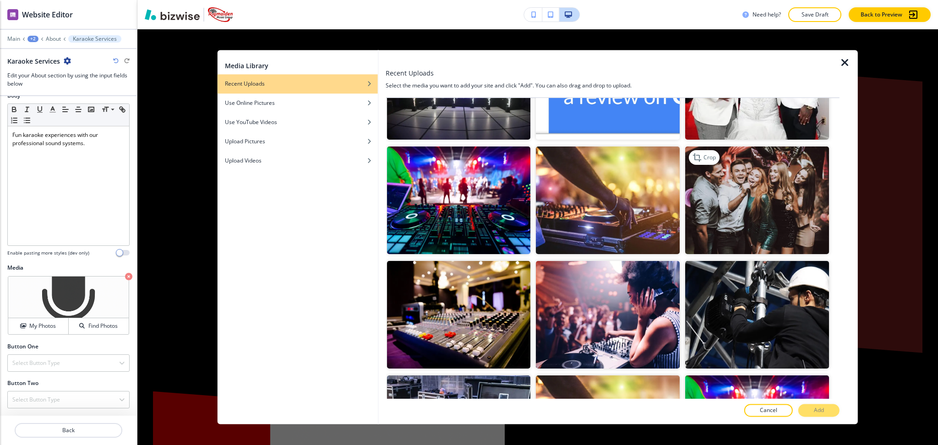
click at [761, 184] on img "button" at bounding box center [757, 200] width 144 height 108
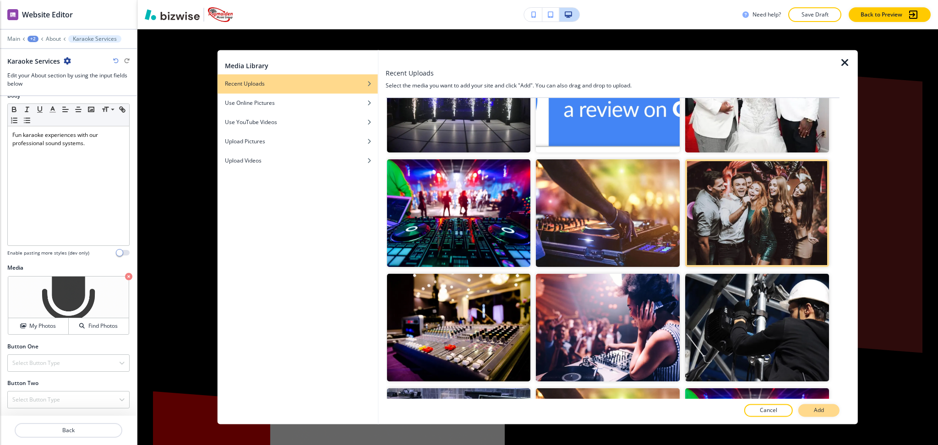
scroll to position [861, 0]
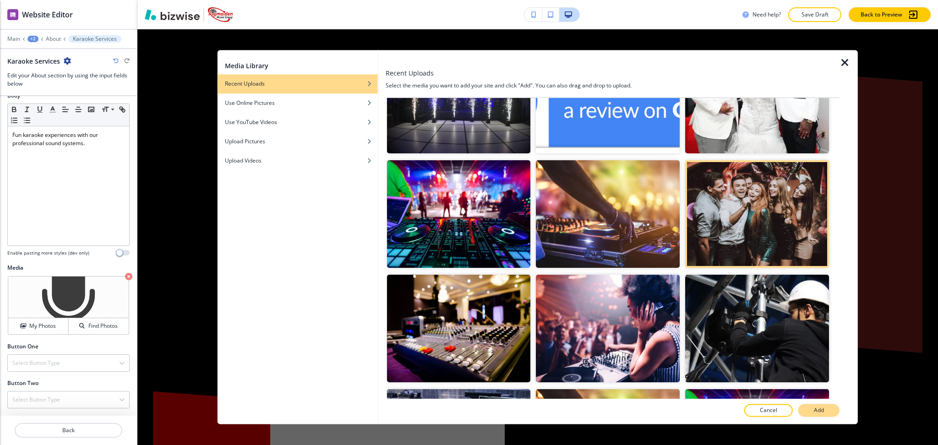
click at [815, 412] on p "Add" at bounding box center [818, 411] width 10 height 8
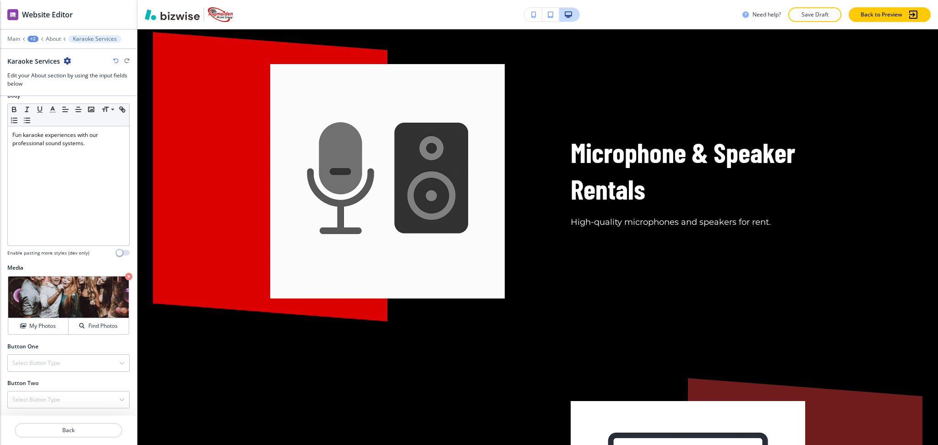
scroll to position [1334, 0]
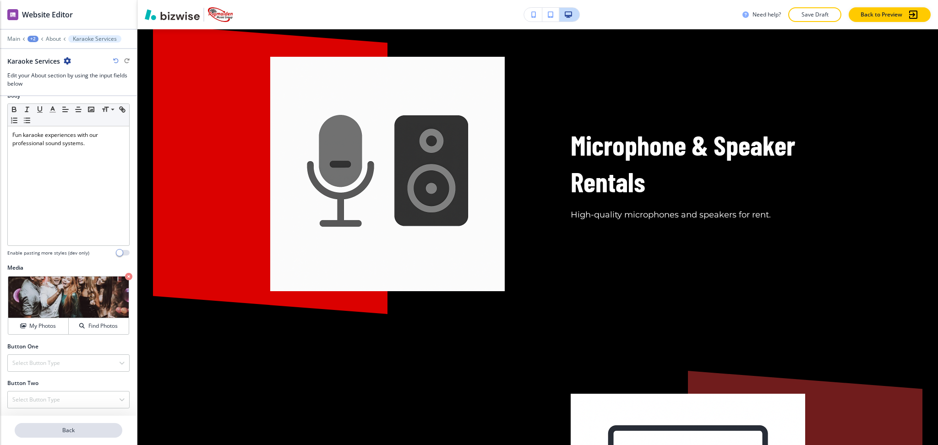
click at [52, 429] on p "Back" at bounding box center [69, 430] width 106 height 8
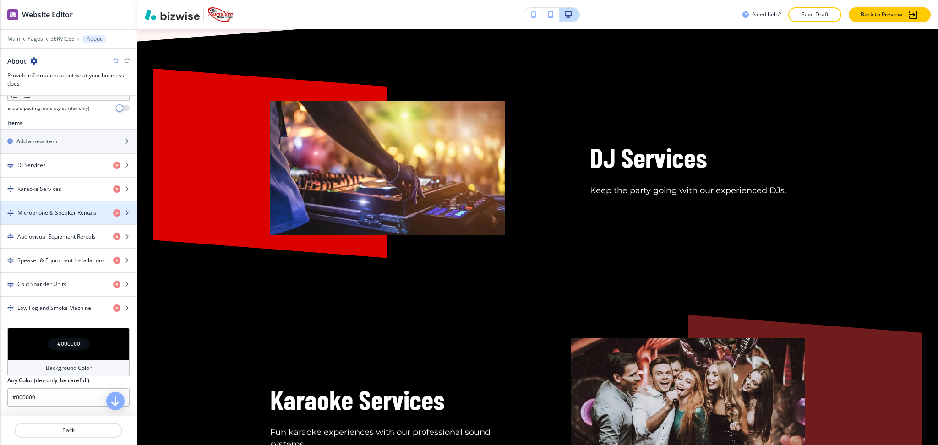
scroll to position [304, 0]
click at [52, 213] on h4 "Microphone & Speaker Rentals" at bounding box center [56, 212] width 79 height 8
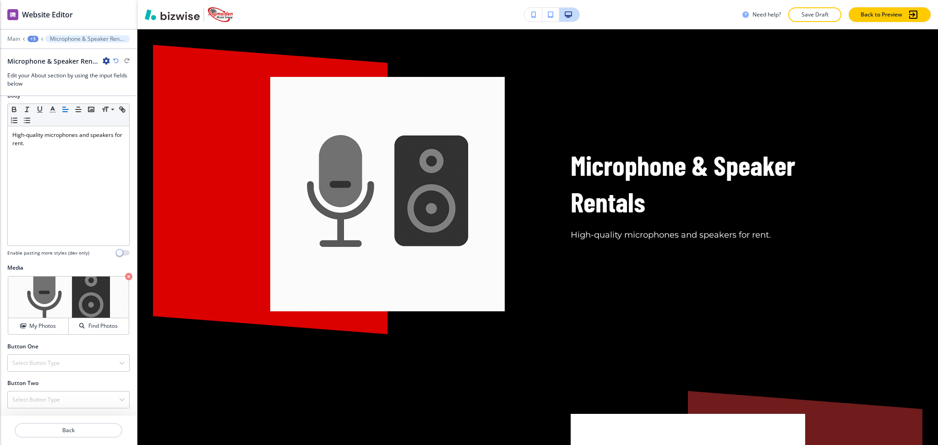
scroll to position [1320, 0]
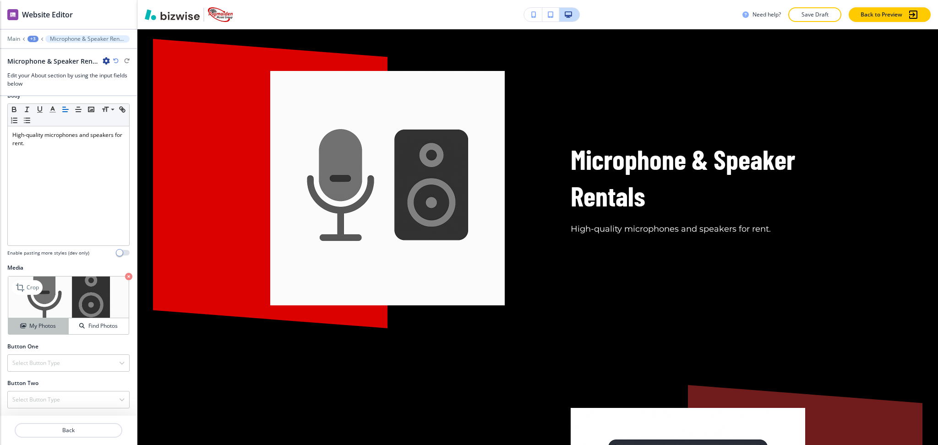
click at [25, 326] on div "My Photos" at bounding box center [38, 326] width 60 height 8
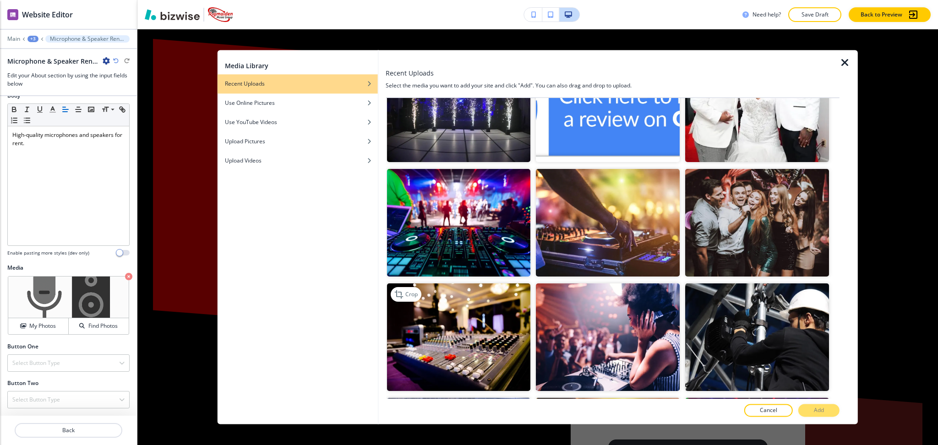
click at [498, 316] on img "button" at bounding box center [458, 337] width 144 height 108
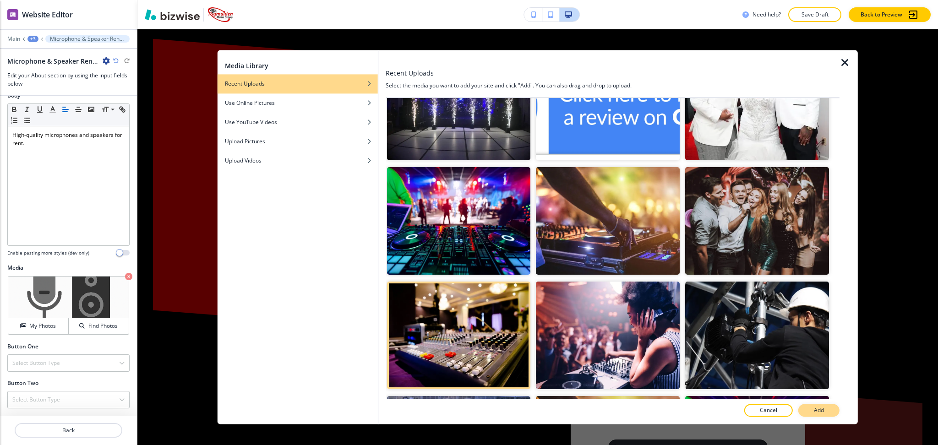
scroll to position [0, 0]
click at [819, 410] on p "Add" at bounding box center [818, 411] width 10 height 8
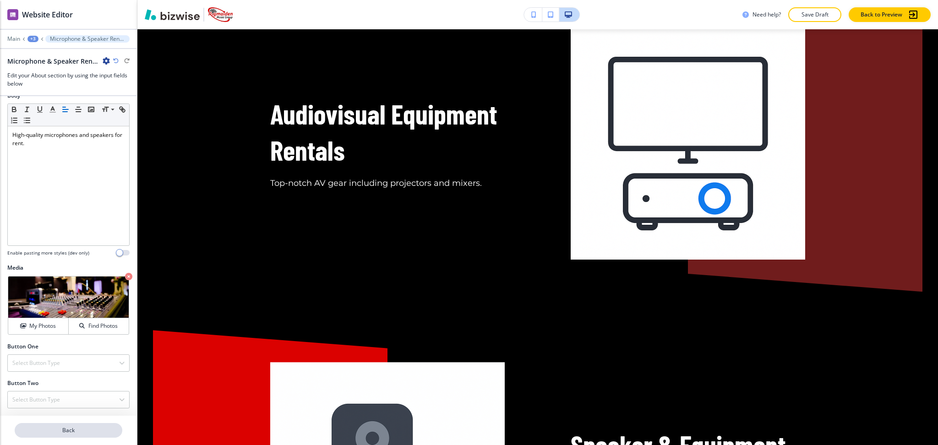
click at [66, 430] on p "Back" at bounding box center [69, 430] width 106 height 8
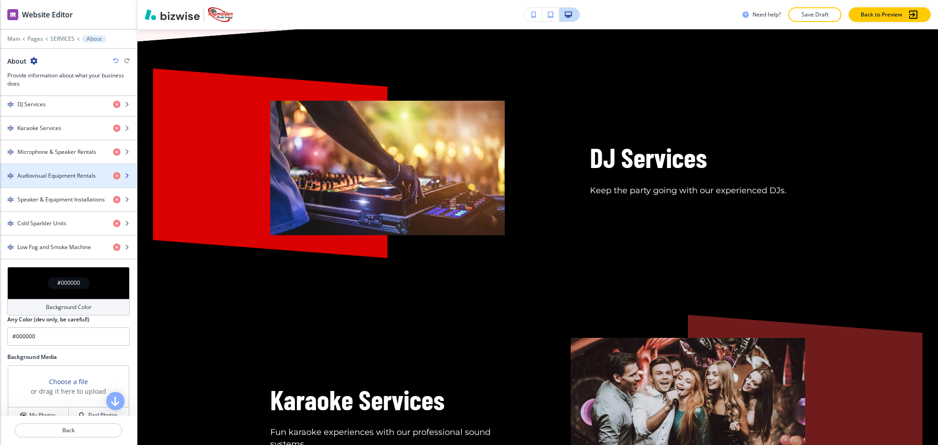
click at [41, 171] on div "Audiovisual Equipment Rentals" at bounding box center [68, 175] width 137 height 23
click at [46, 175] on h4 "Audiovisual Equipment Rentals" at bounding box center [56, 174] width 78 height 8
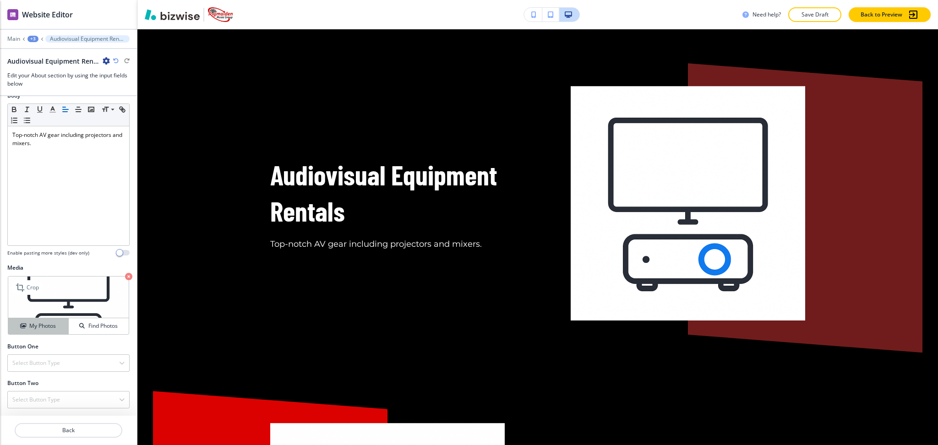
click at [39, 325] on h4 "My Photos" at bounding box center [42, 326] width 27 height 8
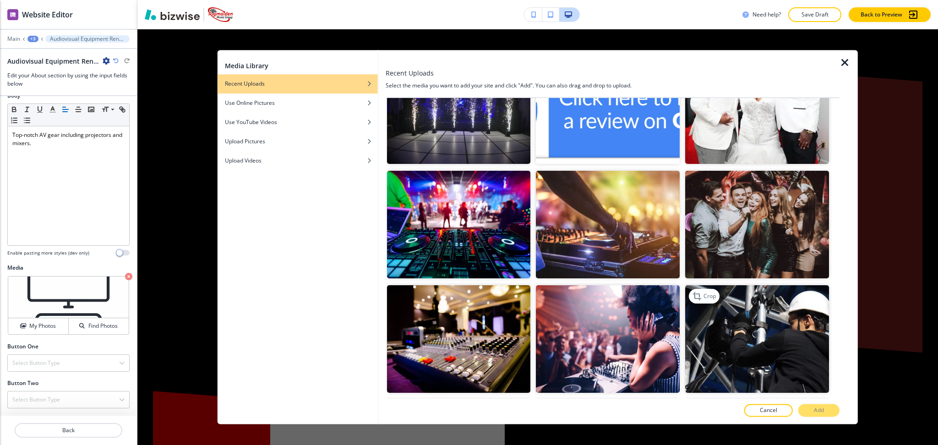
click at [737, 334] on img "button" at bounding box center [757, 339] width 144 height 108
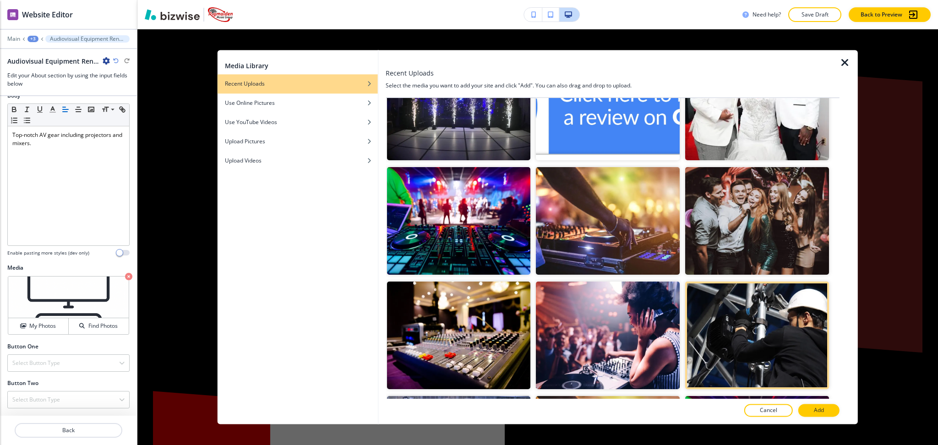
drag, startPoint x: 814, startPoint y: 411, endPoint x: 808, endPoint y: 411, distance: 5.5
click at [814, 412] on p "Add" at bounding box center [818, 411] width 10 height 8
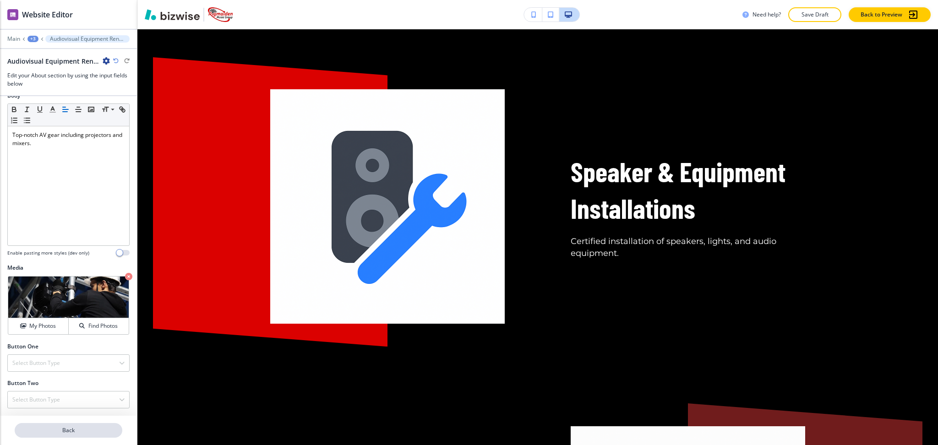
click at [55, 430] on p "Back" at bounding box center [69, 430] width 106 height 8
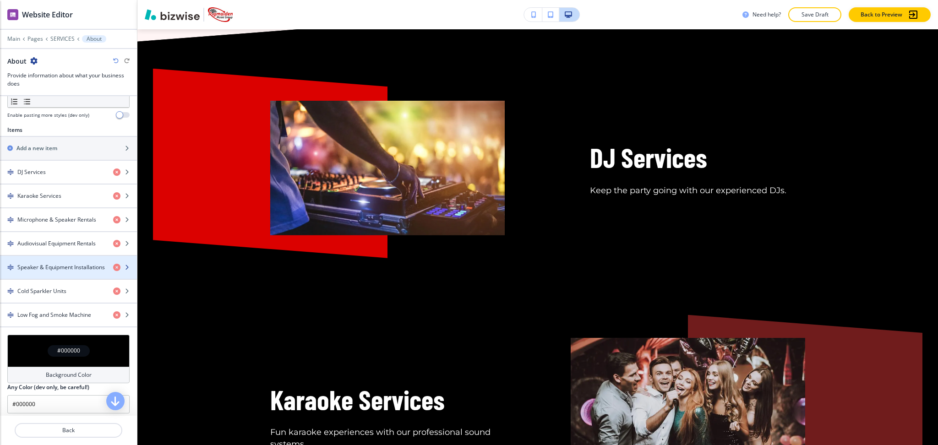
click at [55, 264] on h4 "Speaker & Equipment Installations" at bounding box center [60, 267] width 87 height 8
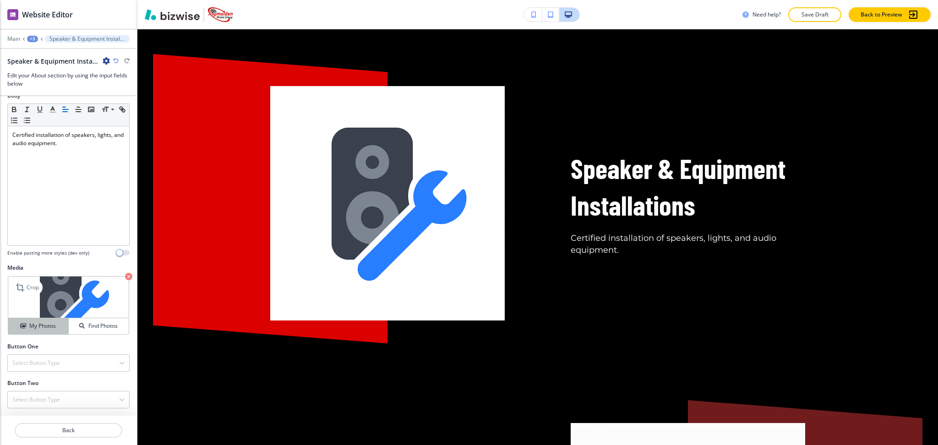
click at [38, 330] on h4 "My Photos" at bounding box center [42, 326] width 27 height 8
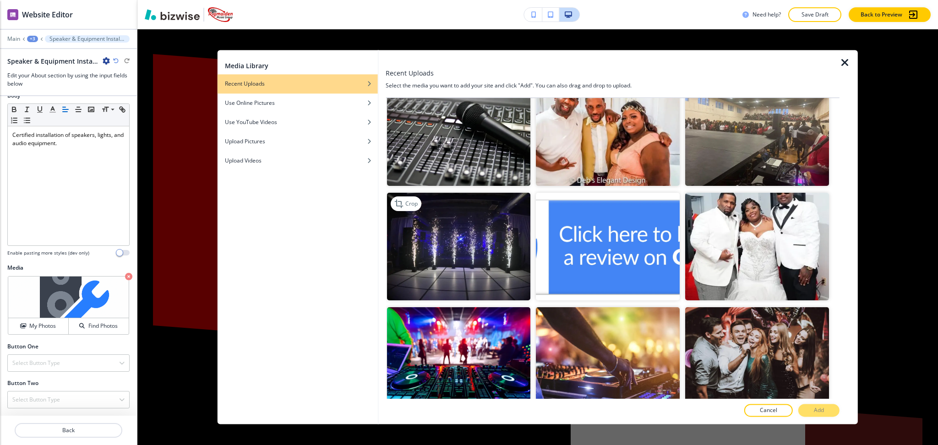
click at [433, 240] on img "button" at bounding box center [458, 247] width 144 height 108
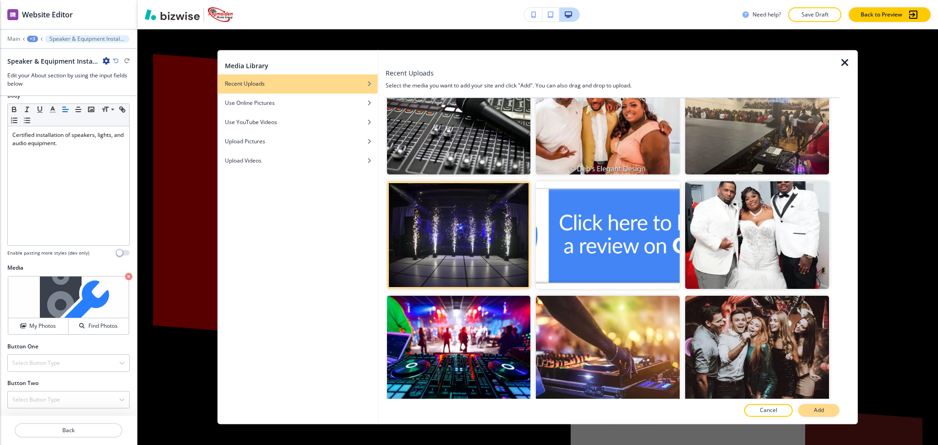
click at [810, 410] on button "Add" at bounding box center [818, 410] width 41 height 13
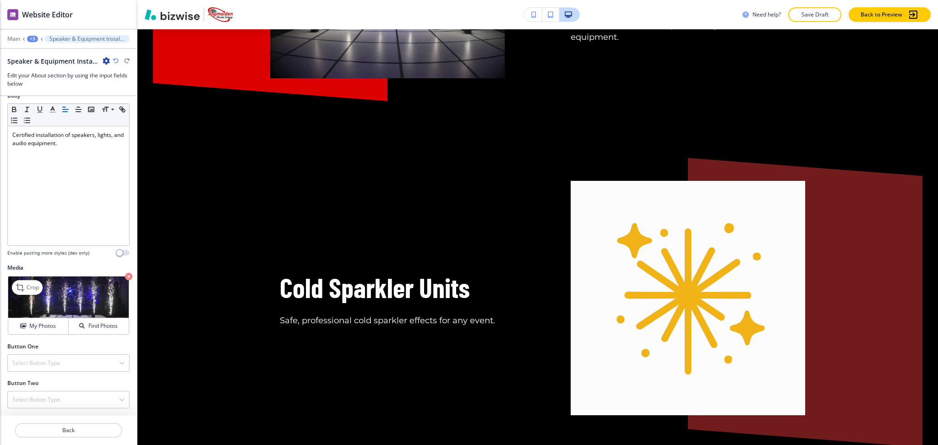
click at [125, 273] on icon "button" at bounding box center [128, 276] width 7 height 7
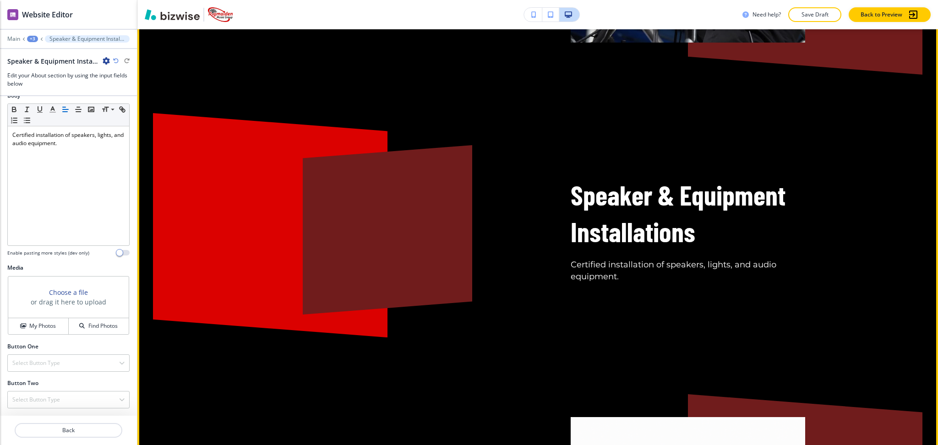
scroll to position [1751, 0]
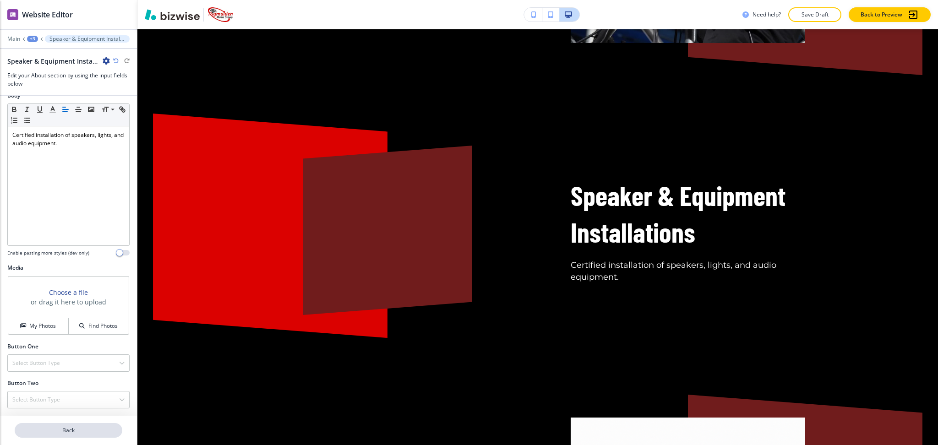
click at [65, 430] on p "Back" at bounding box center [69, 430] width 106 height 8
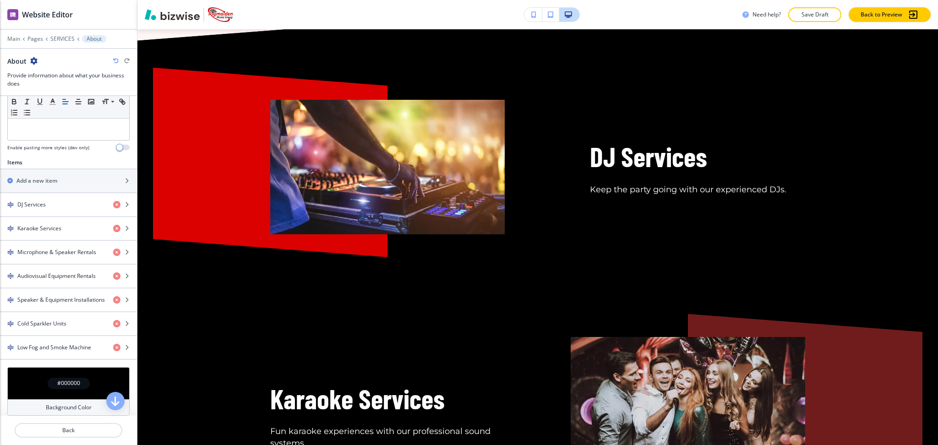
scroll to position [794, 0]
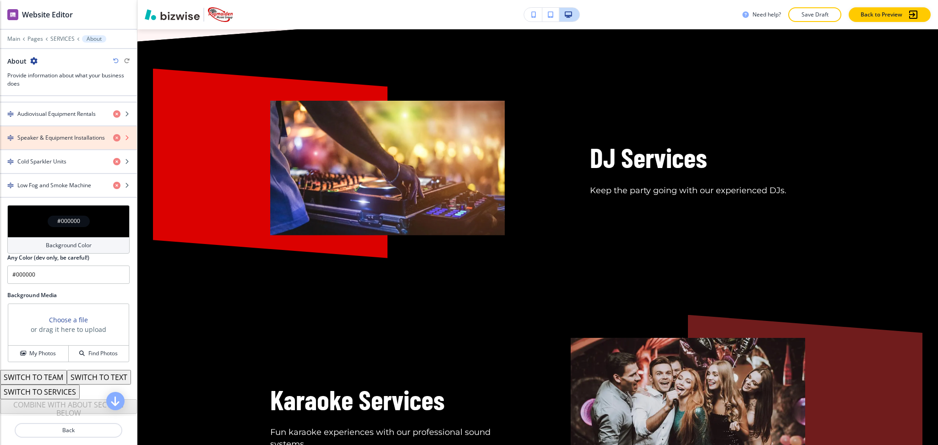
click at [113, 135] on icon "button" at bounding box center [116, 137] width 7 height 7
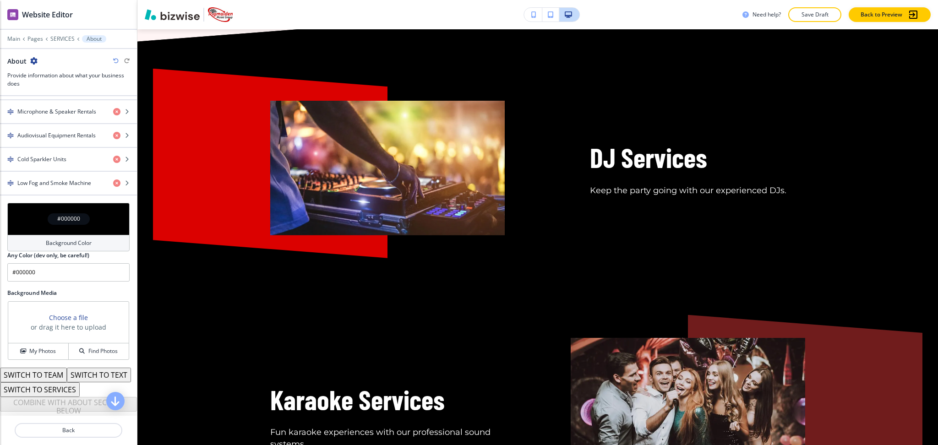
scroll to position [420, 0]
click at [58, 148] on div "button" at bounding box center [68, 151] width 137 height 7
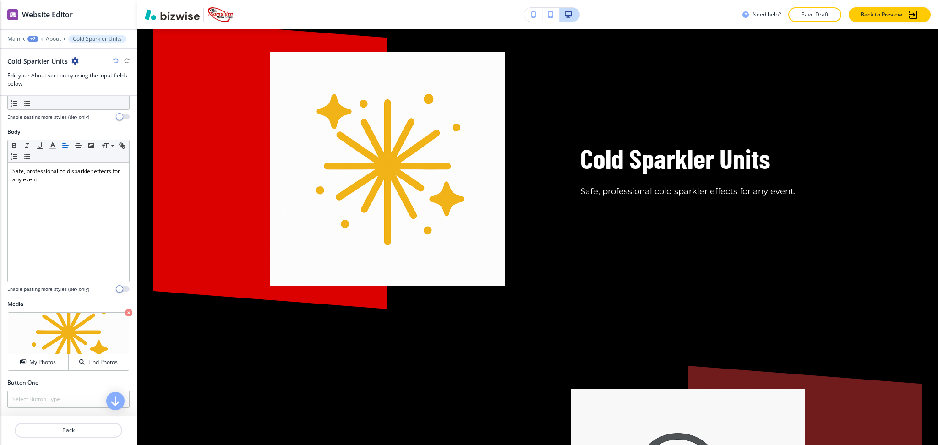
scroll to position [159, 0]
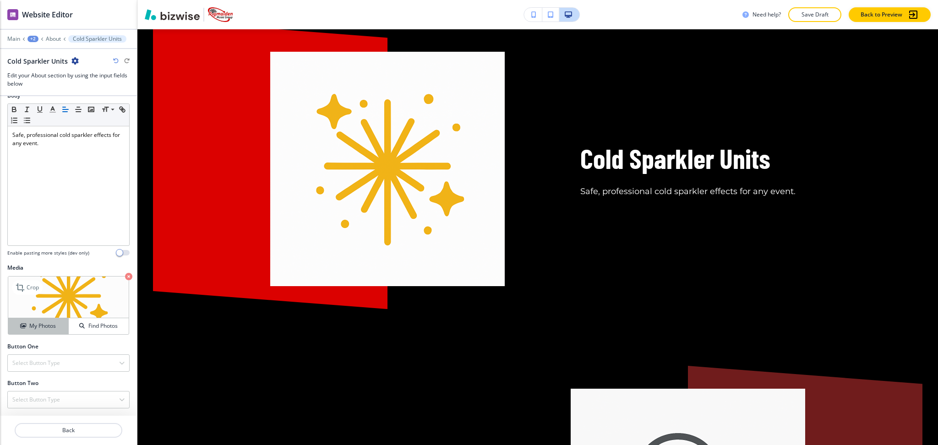
click at [30, 328] on h4 "My Photos" at bounding box center [42, 326] width 27 height 8
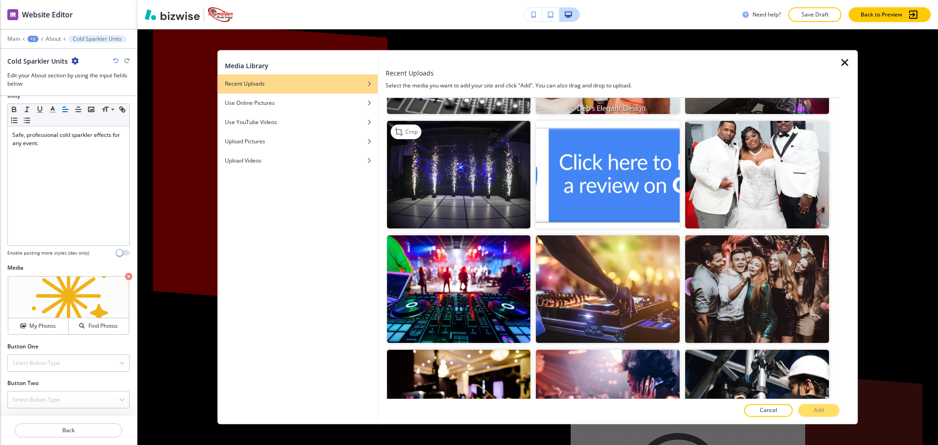
click at [480, 172] on img "button" at bounding box center [458, 175] width 144 height 108
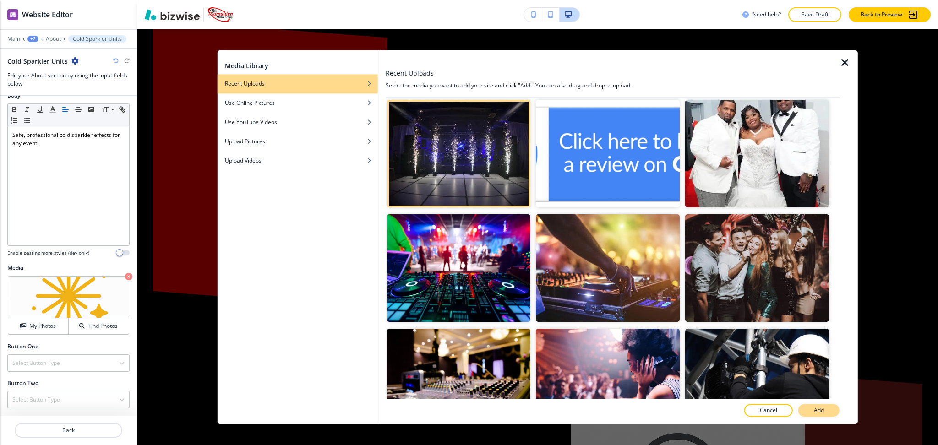
scroll to position [807, 0]
click at [814, 408] on p "Add" at bounding box center [818, 411] width 10 height 8
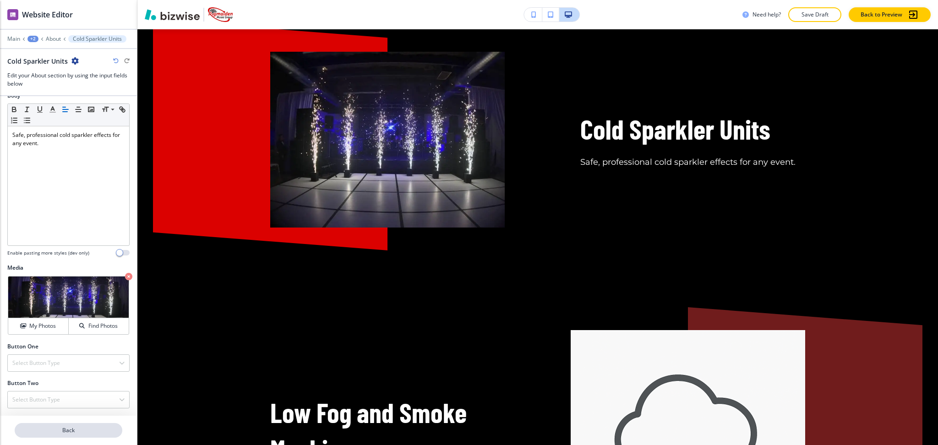
click at [67, 427] on p "Back" at bounding box center [69, 430] width 106 height 8
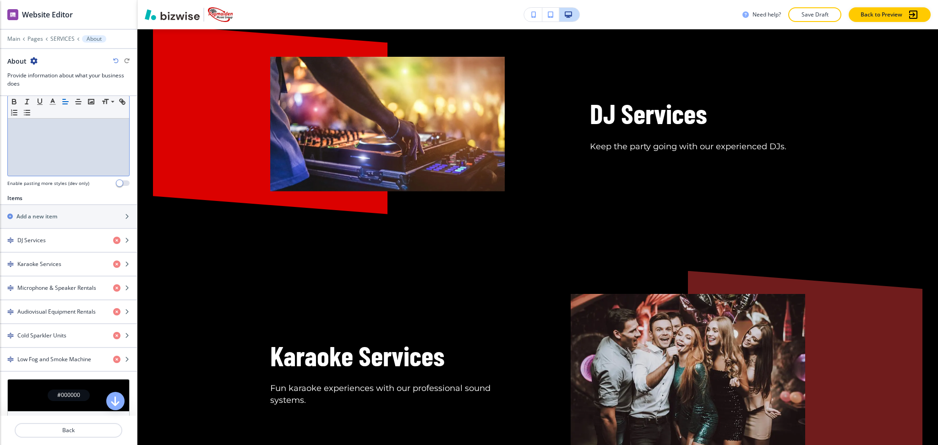
scroll to position [794, 0]
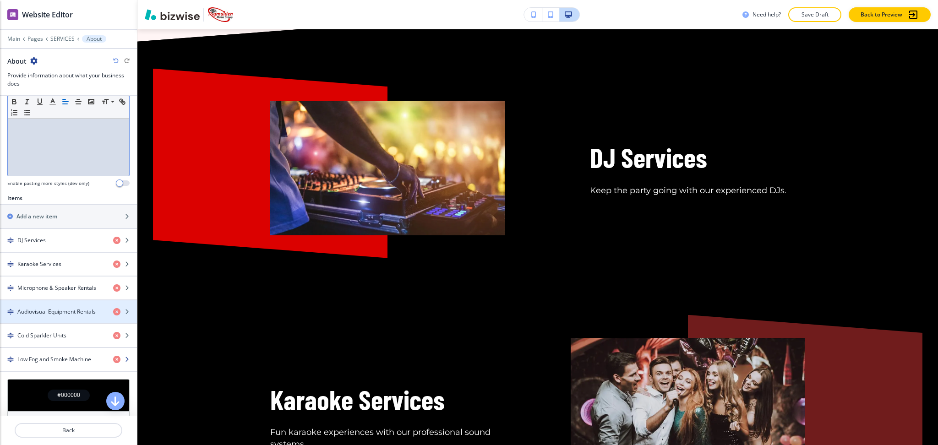
drag, startPoint x: 63, startPoint y: 318, endPoint x: 42, endPoint y: 358, distance: 45.5
click at [42, 358] on h4 "Low Fog and Smoke Machine" at bounding box center [54, 359] width 74 height 8
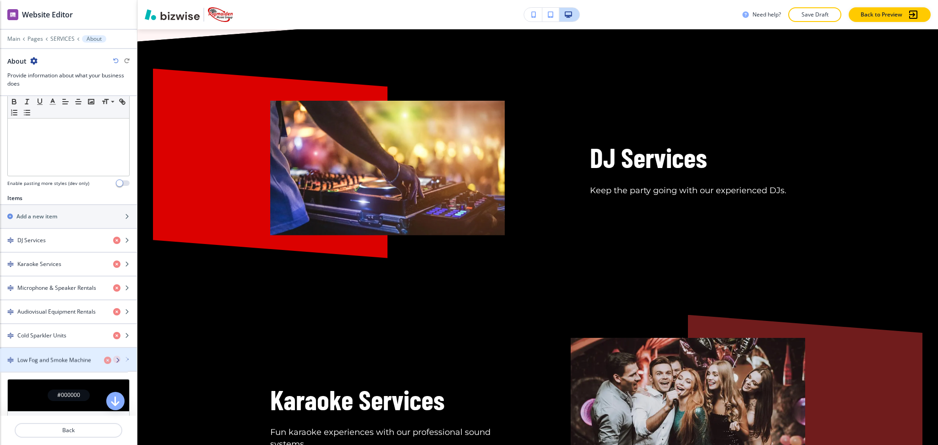
click at [43, 360] on h4 "Low Fog and Smoke Machine" at bounding box center [54, 359] width 74 height 8
click at [47, 358] on h4 "Low Fog and Smoke Machine" at bounding box center [54, 359] width 74 height 8
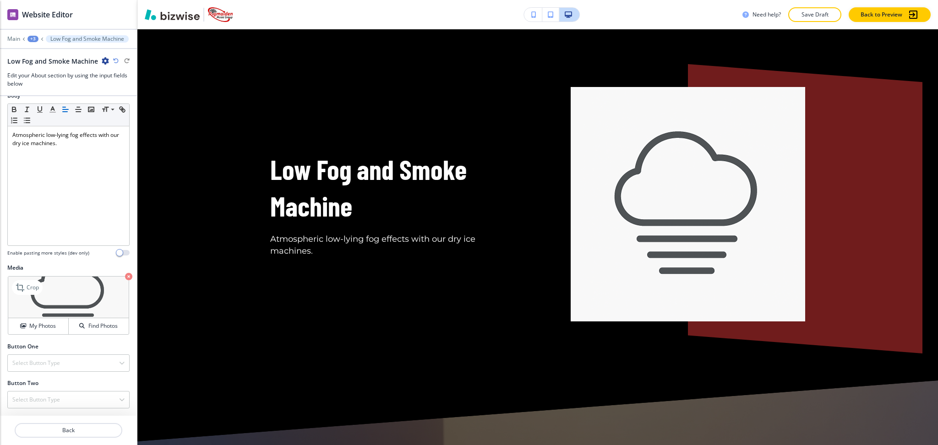
scroll to position [2088, 0]
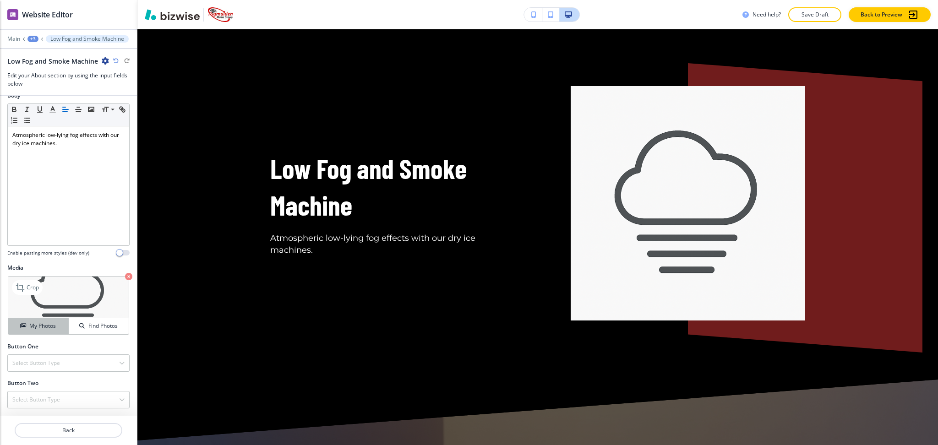
click at [40, 322] on h4 "My Photos" at bounding box center [42, 326] width 27 height 8
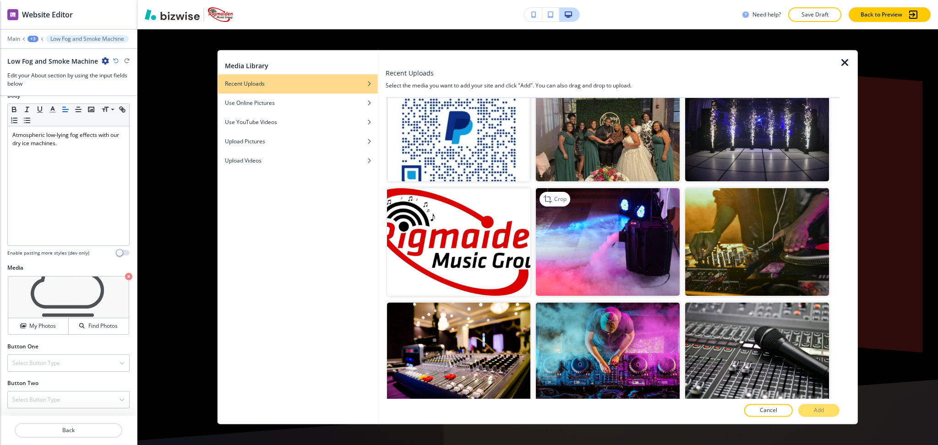
click at [619, 209] on img "button" at bounding box center [608, 242] width 144 height 108
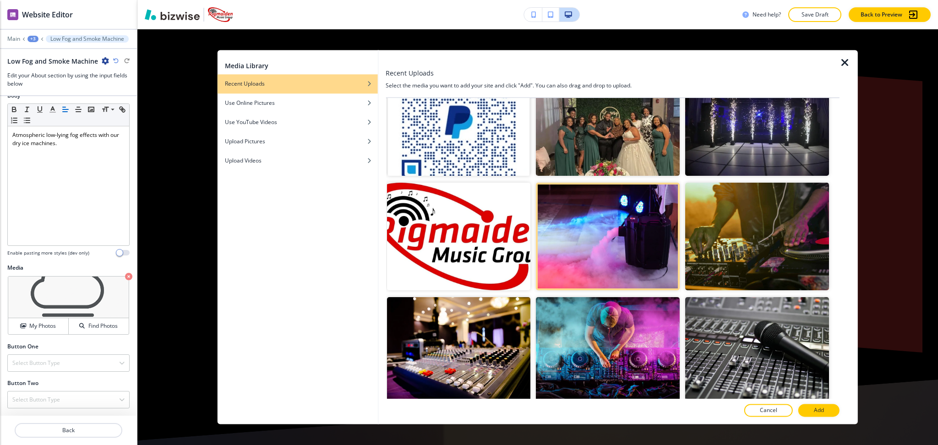
scroll to position [1526, 0]
click at [810, 411] on button "Add" at bounding box center [818, 410] width 41 height 13
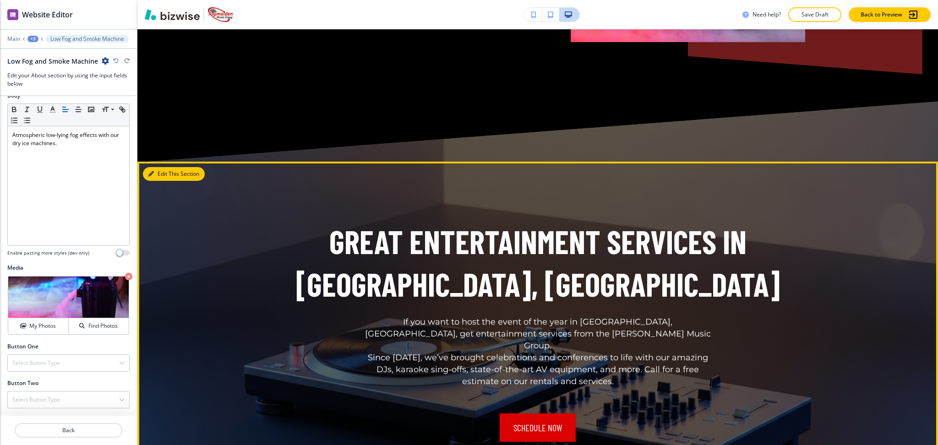
click at [159, 167] on button "Edit This Section" at bounding box center [174, 174] width 62 height 14
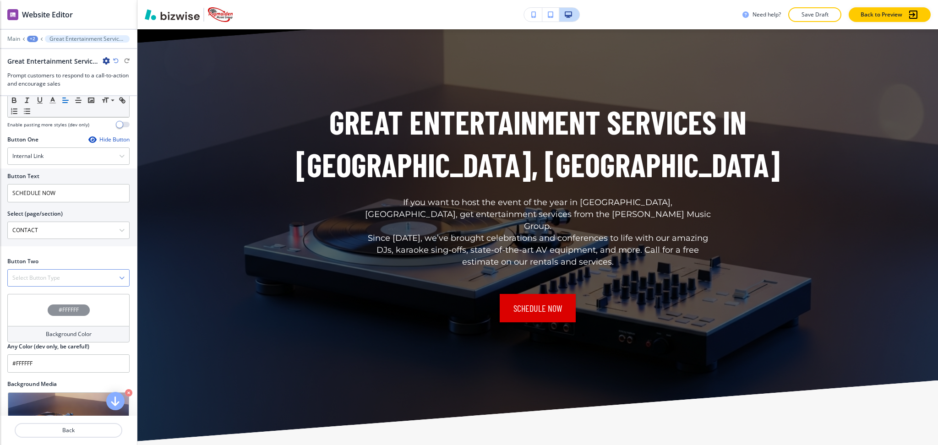
scroll to position [304, 0]
click at [56, 273] on h4 "Select Button Type" at bounding box center [36, 277] width 48 height 8
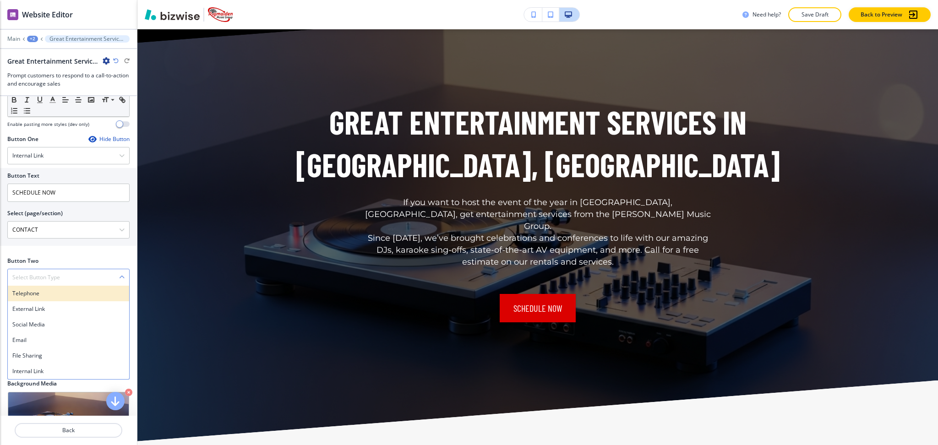
click at [49, 289] on h4 "Telephone" at bounding box center [68, 293] width 112 height 8
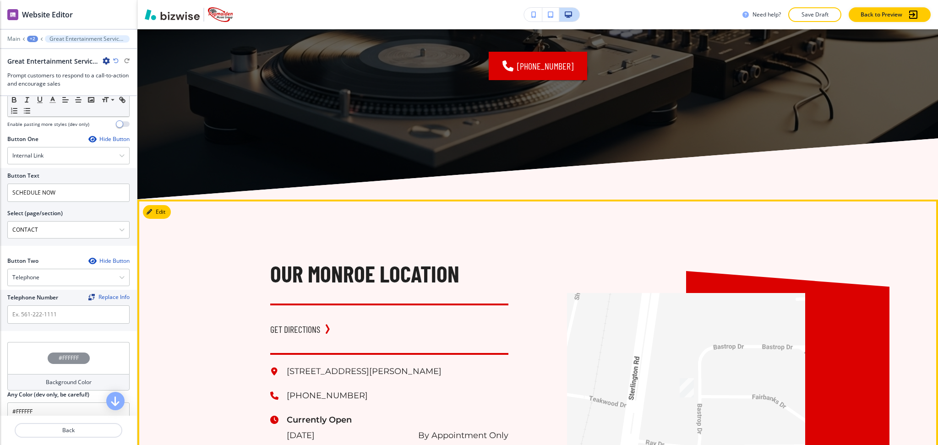
scroll to position [3202, 0]
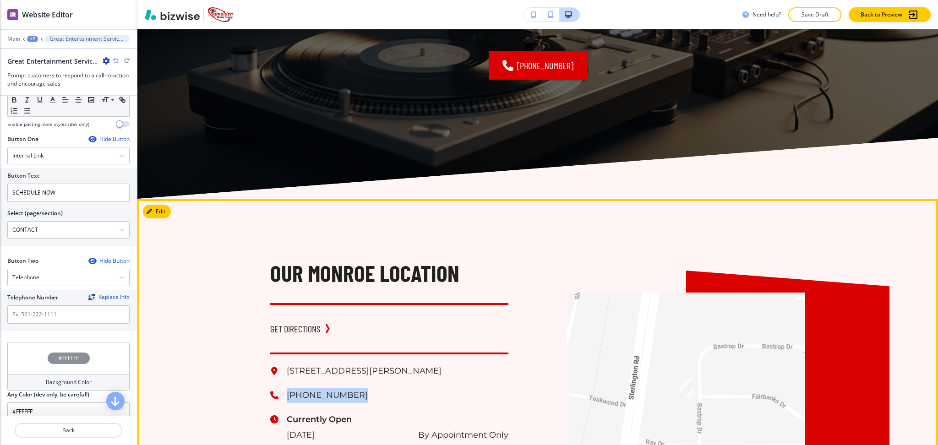
drag, startPoint x: 336, startPoint y: 358, endPoint x: 282, endPoint y: 350, distance: 55.1
click at [287, 388] on p "(318) 614-7466" at bounding box center [398, 395] width 222 height 15
copy p "(318) 614-7466"
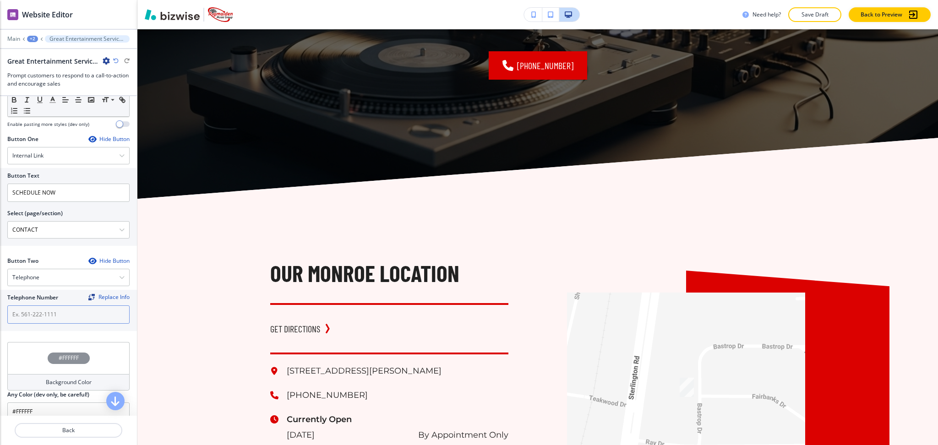
click at [45, 305] on input "text" at bounding box center [68, 314] width 122 height 18
paste input "(318) 614-7466"
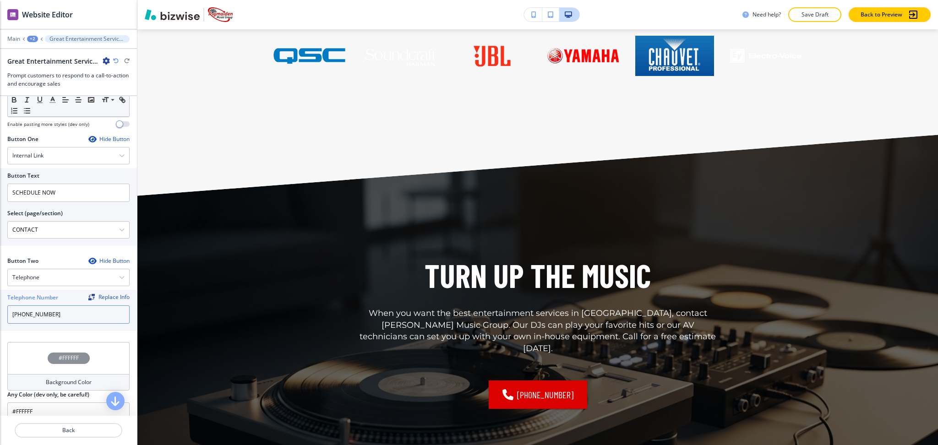
scroll to position [2694, 0]
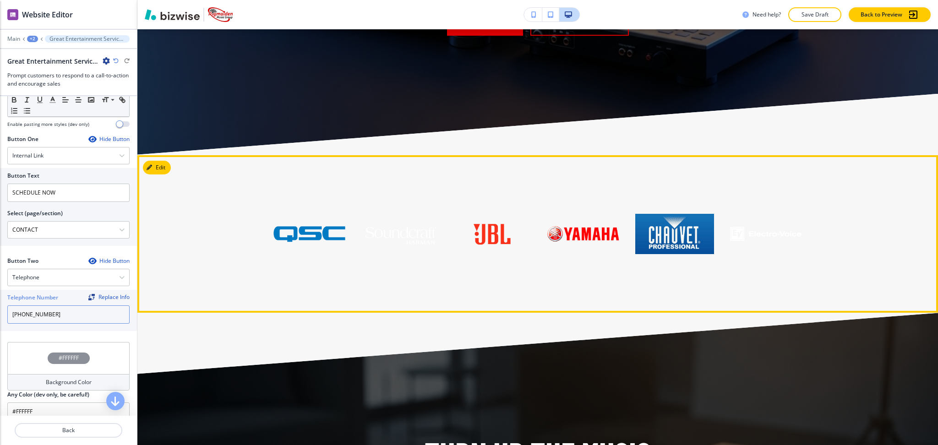
type input "(318) 614-7466"
click at [154, 161] on button "Edit This Section" at bounding box center [174, 168] width 62 height 14
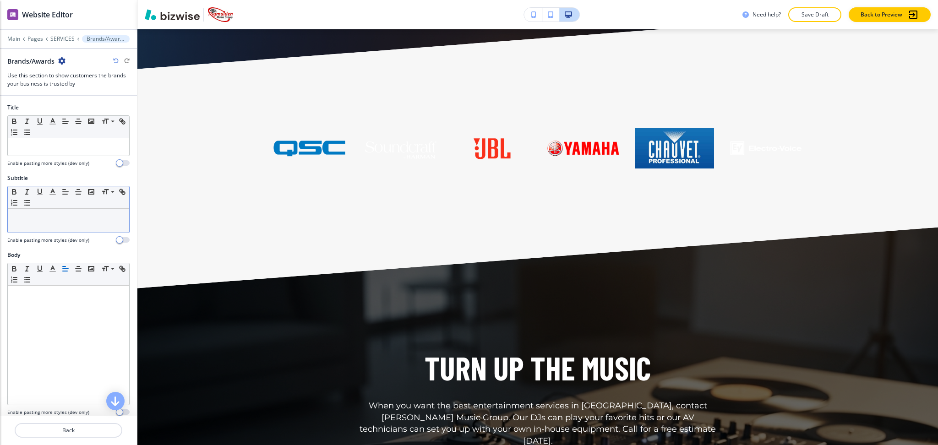
scroll to position [2795, 0]
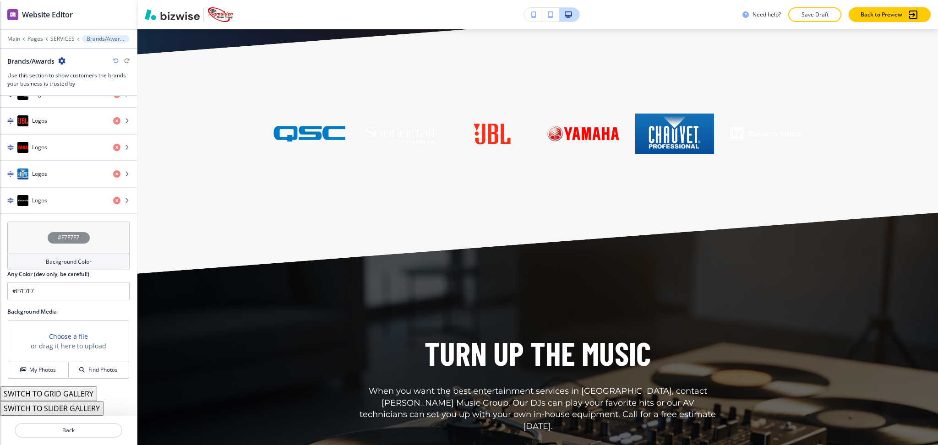
click at [63, 266] on h4 "Background Color" at bounding box center [69, 262] width 46 height 8
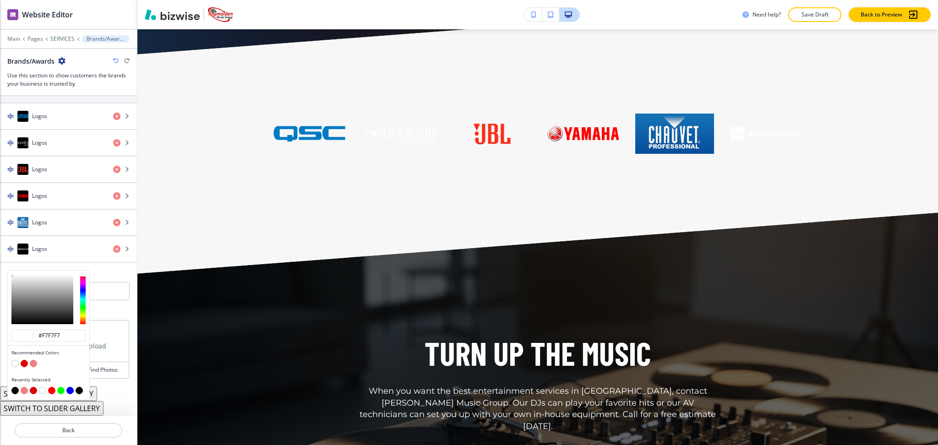
click at [34, 362] on button "button" at bounding box center [33, 363] width 7 height 7
type input "#ed807f"
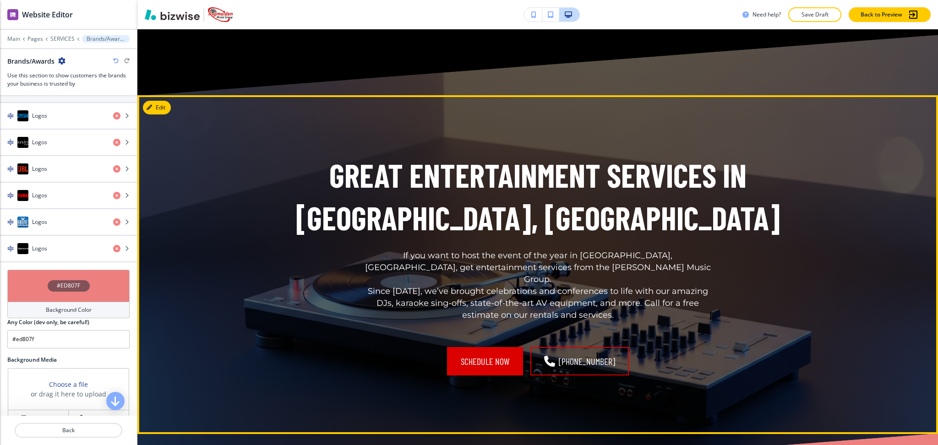
click at [163, 95] on div "Great Entertainment Services in Monroe, LA If you want to host the event of the…" at bounding box center [537, 264] width 800 height 339
click at [164, 101] on button "Edit This Section" at bounding box center [174, 108] width 62 height 14
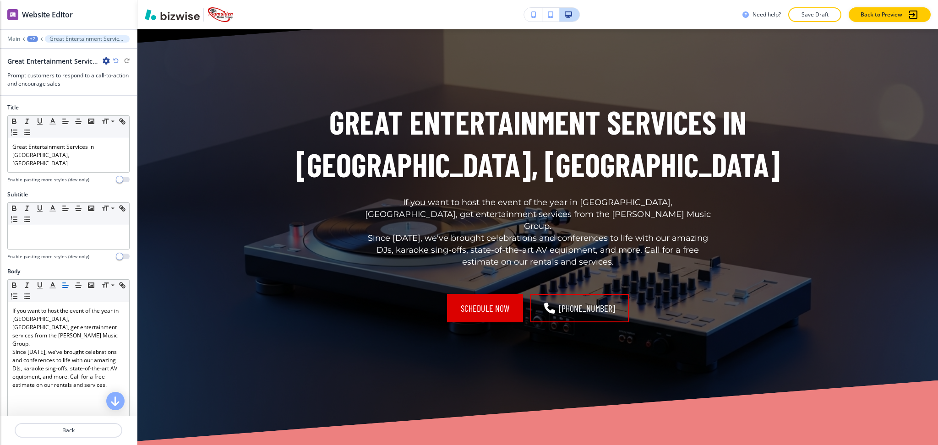
click at [106, 62] on icon "button" at bounding box center [106, 60] width 7 height 7
click at [108, 107] on p "Delete Section" at bounding box center [131, 109] width 47 height 8
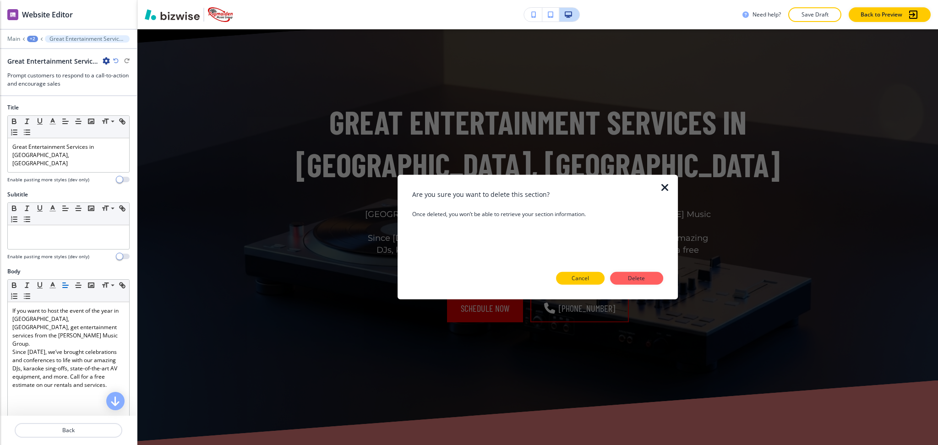
click at [570, 282] on button "Cancel" at bounding box center [580, 278] width 49 height 13
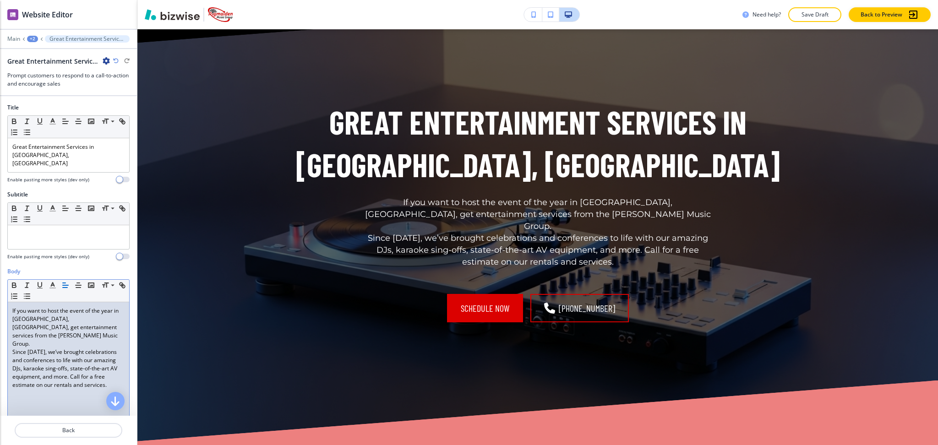
click at [89, 330] on p "If you want to host the event of the year in Monroe, LA, get entertainment serv…" at bounding box center [68, 327] width 112 height 41
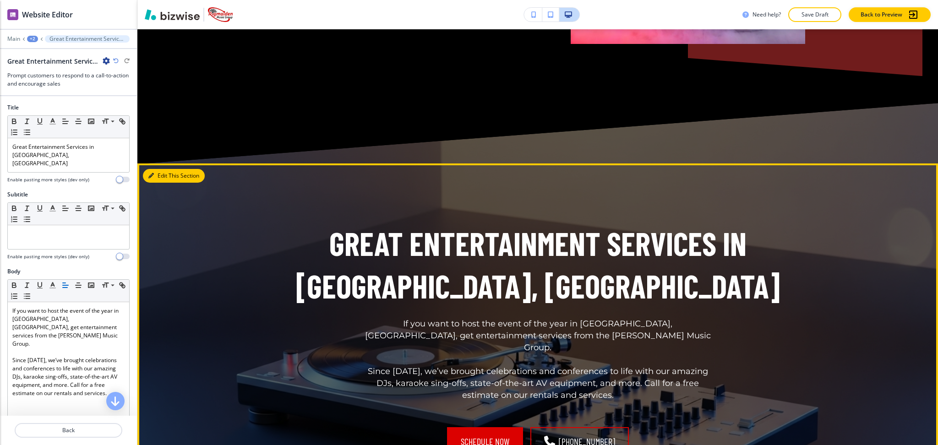
click at [160, 169] on button "Edit This Section" at bounding box center [174, 176] width 62 height 14
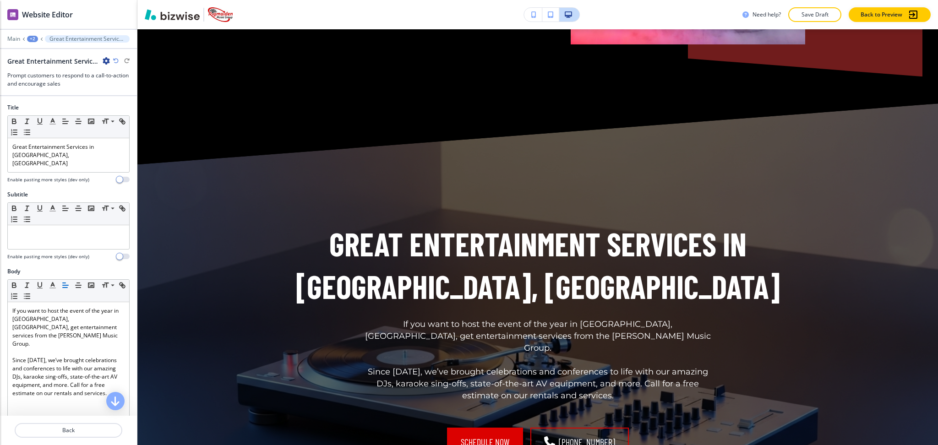
click at [104, 59] on icon "button" at bounding box center [106, 60] width 7 height 7
click at [119, 112] on p "Delete Section" at bounding box center [131, 109] width 47 height 8
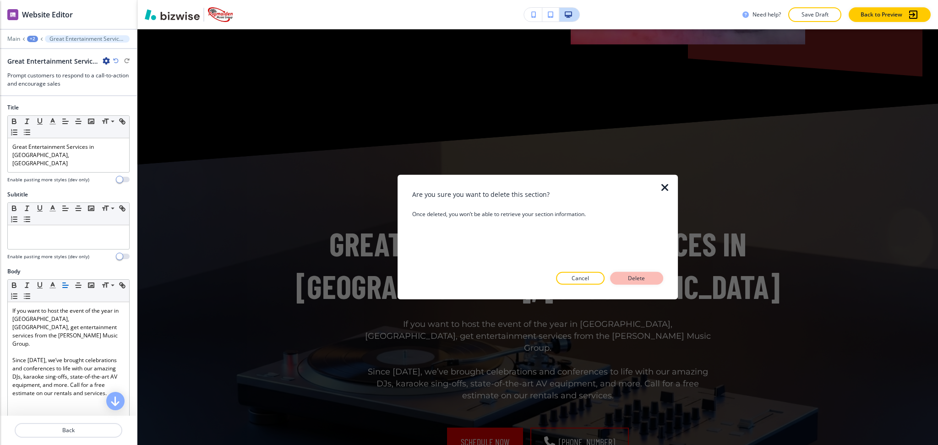
click at [629, 277] on p "Delete" at bounding box center [636, 278] width 22 height 8
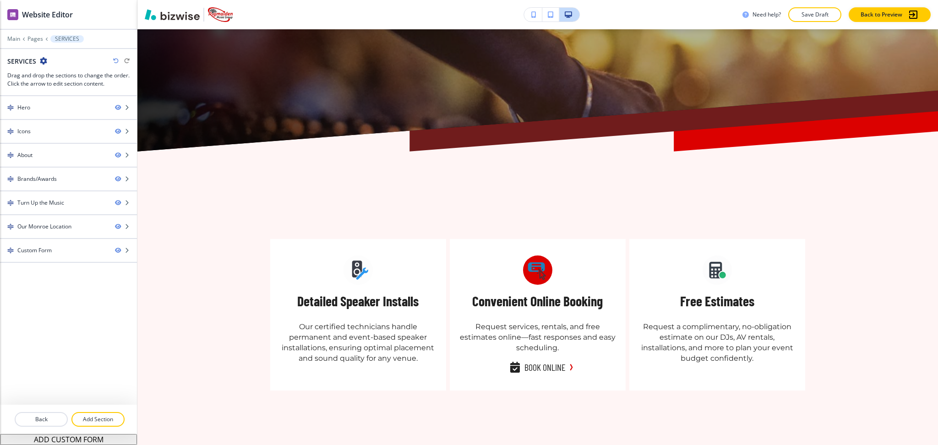
scroll to position [306, 0]
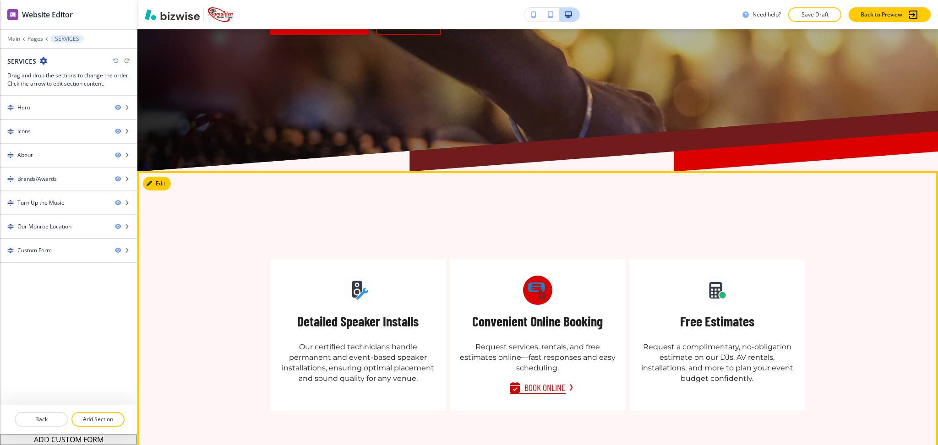
click at [545, 380] on button "Book Online" at bounding box center [538, 387] width 56 height 14
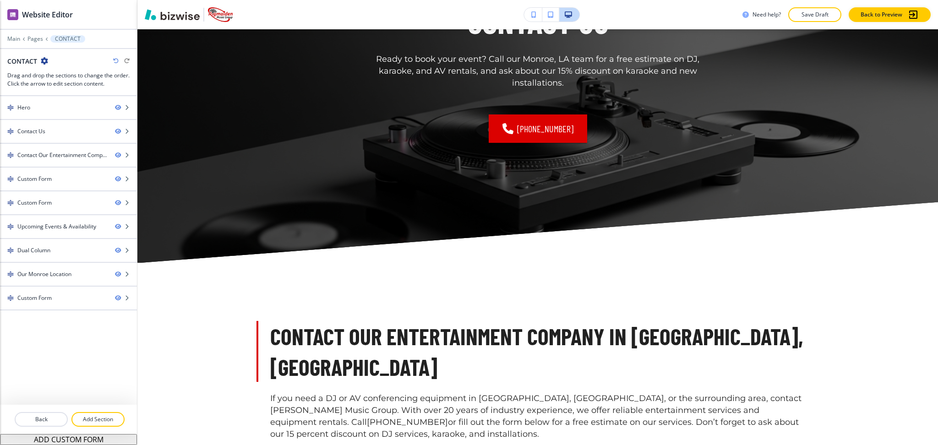
scroll to position [0, 0]
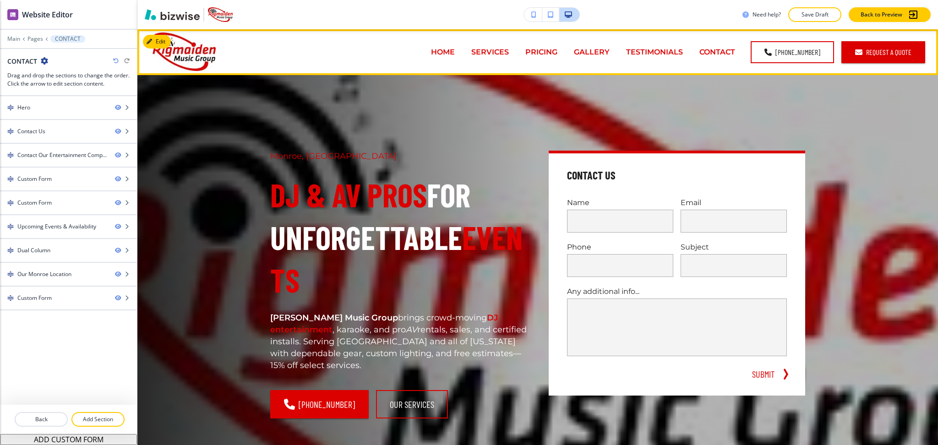
click at [724, 48] on p "CONTACT" at bounding box center [717, 52] width 36 height 11
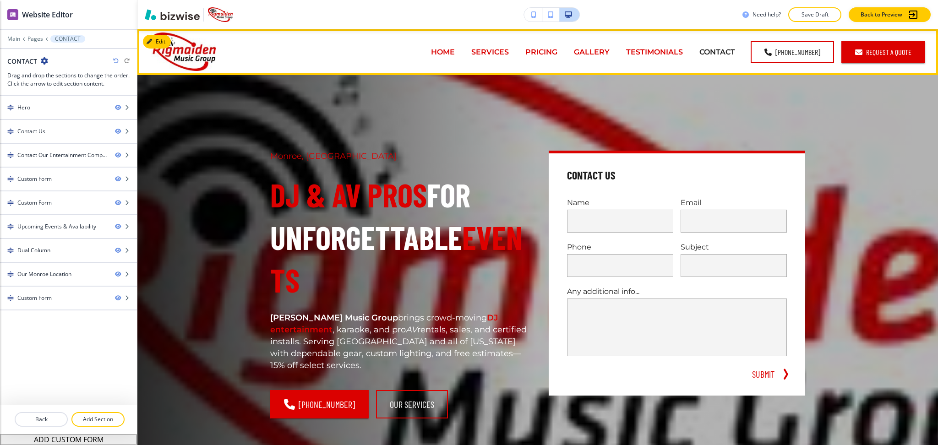
click at [664, 52] on p "TESTIMONIALS" at bounding box center [654, 52] width 57 height 11
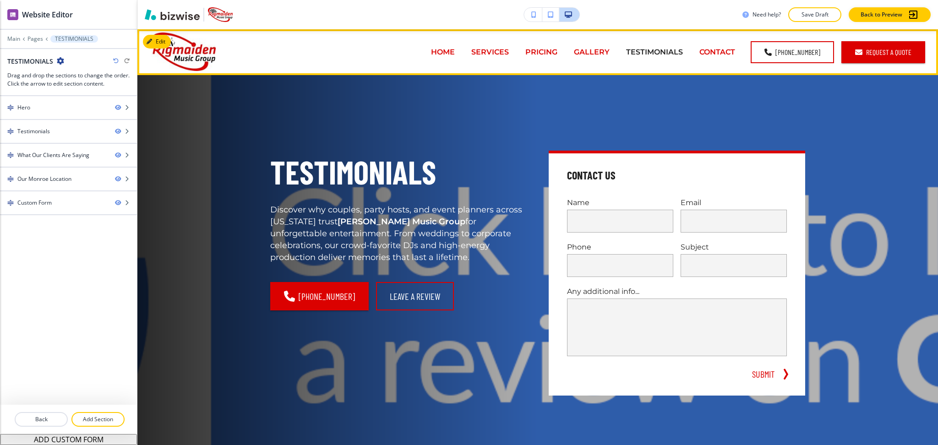
click at [597, 54] on p "GALLERY" at bounding box center [592, 52] width 36 height 11
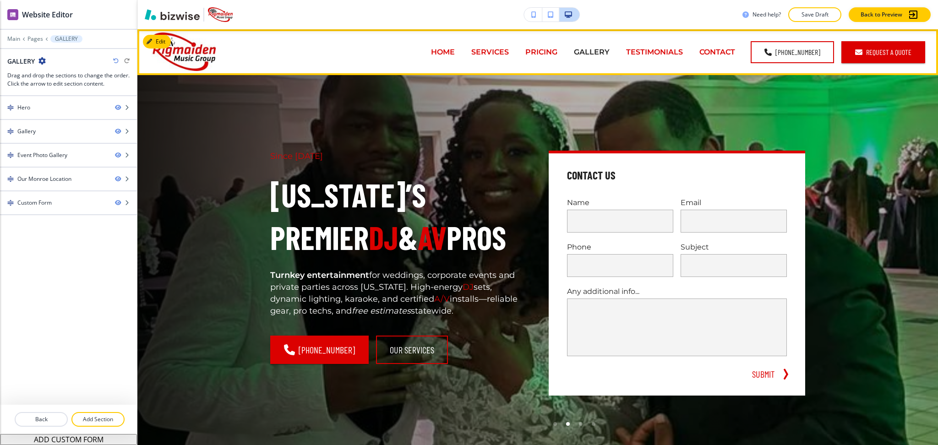
click at [544, 58] on div "PRICING" at bounding box center [541, 52] width 49 height 37
click at [540, 51] on p "PRICING" at bounding box center [541, 52] width 32 height 11
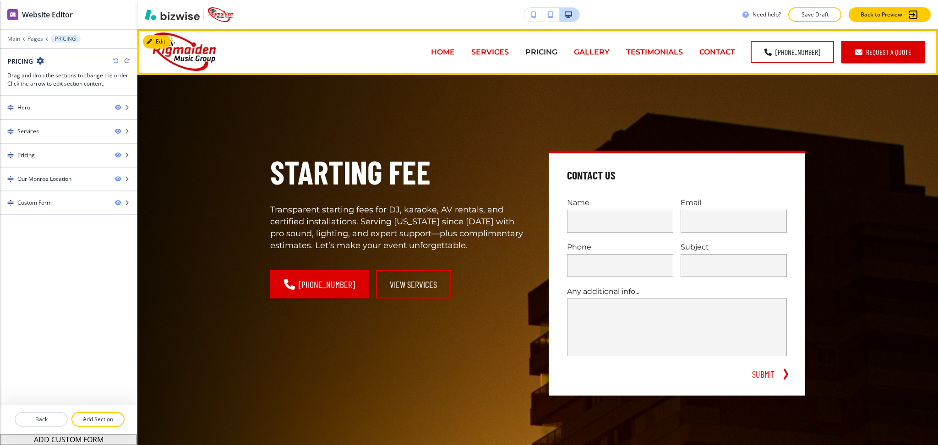
click at [494, 51] on p "SERVICES" at bounding box center [490, 52] width 38 height 11
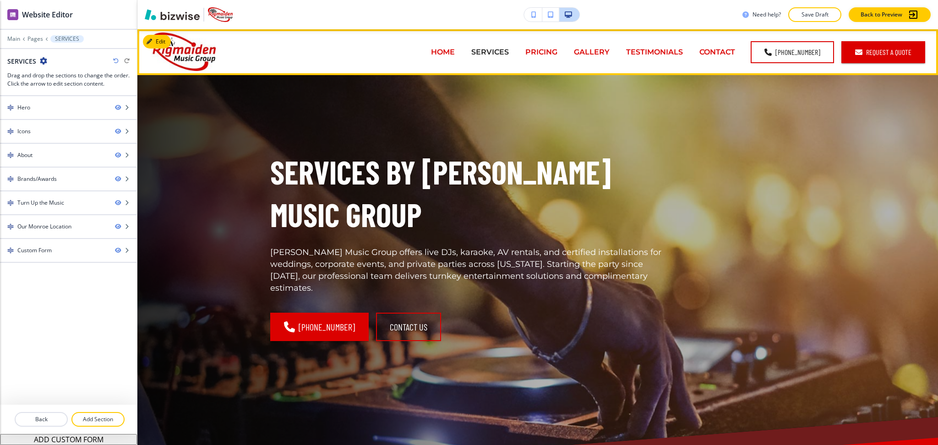
click at [441, 52] on p "HOME" at bounding box center [443, 52] width 24 height 11
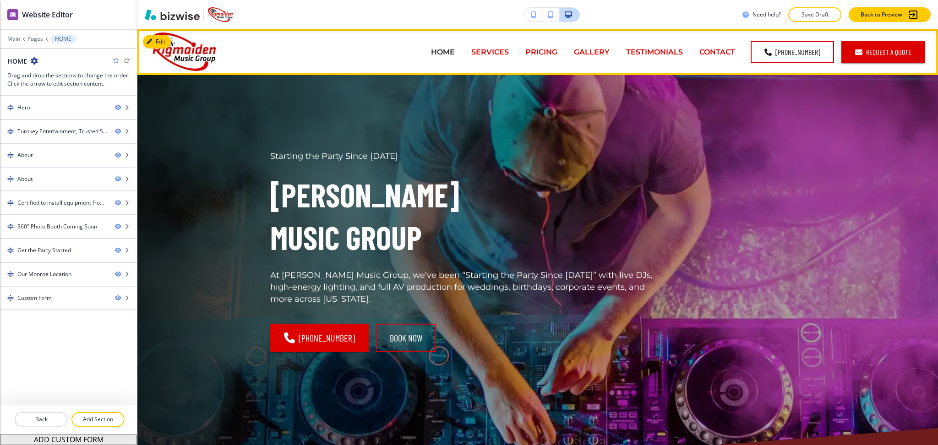
click at [496, 57] on p "SERVICES" at bounding box center [490, 52] width 38 height 11
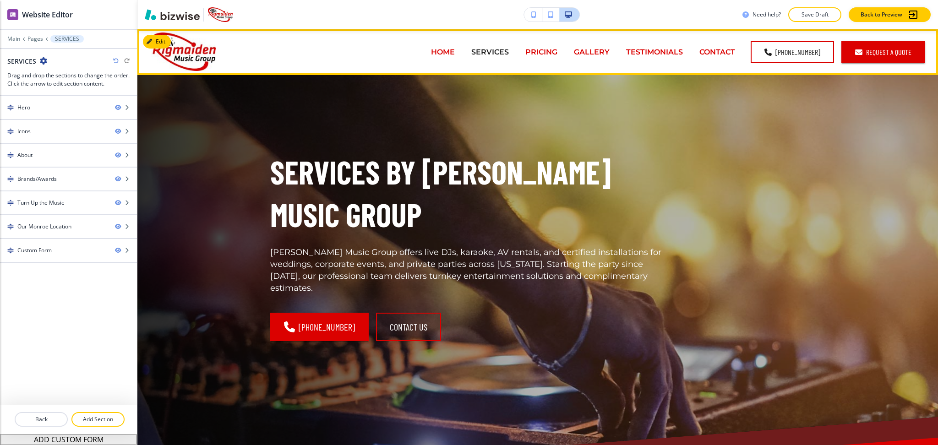
click at [593, 47] on p "GALLERY" at bounding box center [592, 52] width 36 height 11
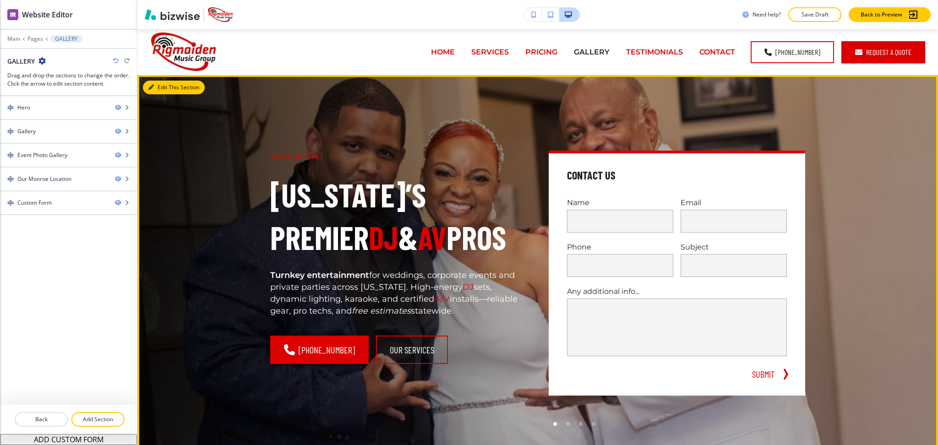
click at [158, 83] on button "Edit This Section" at bounding box center [174, 88] width 62 height 14
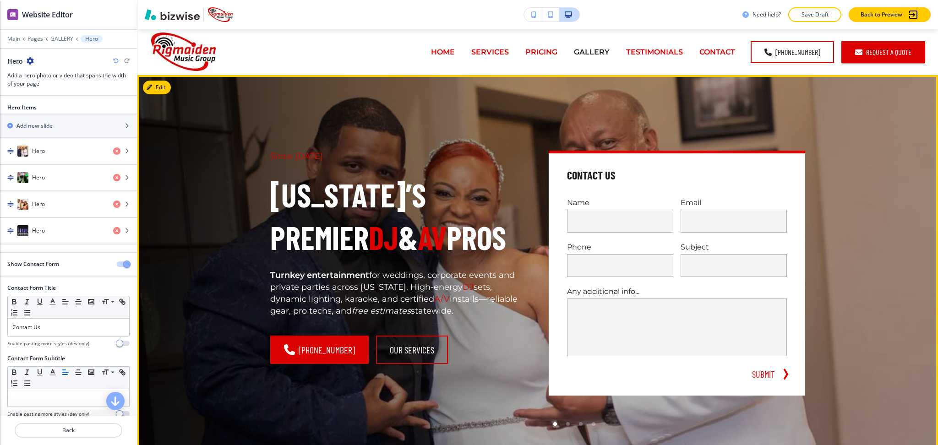
scroll to position [46, 0]
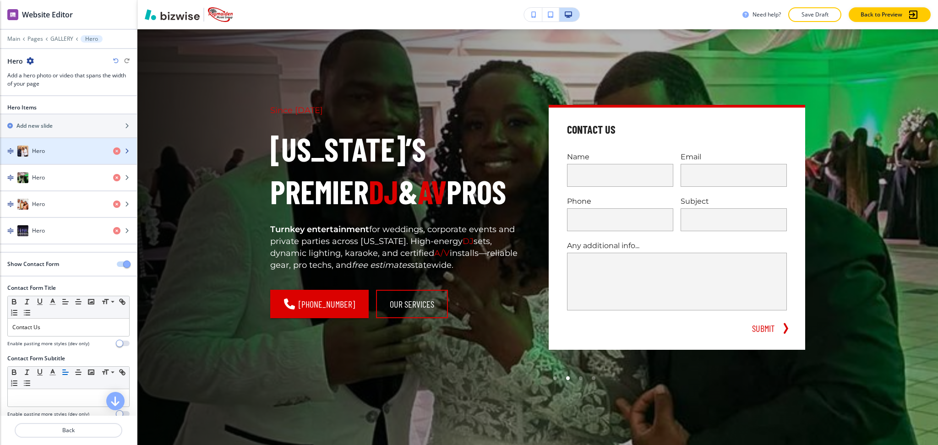
click at [59, 157] on div "button" at bounding box center [68, 160] width 137 height 7
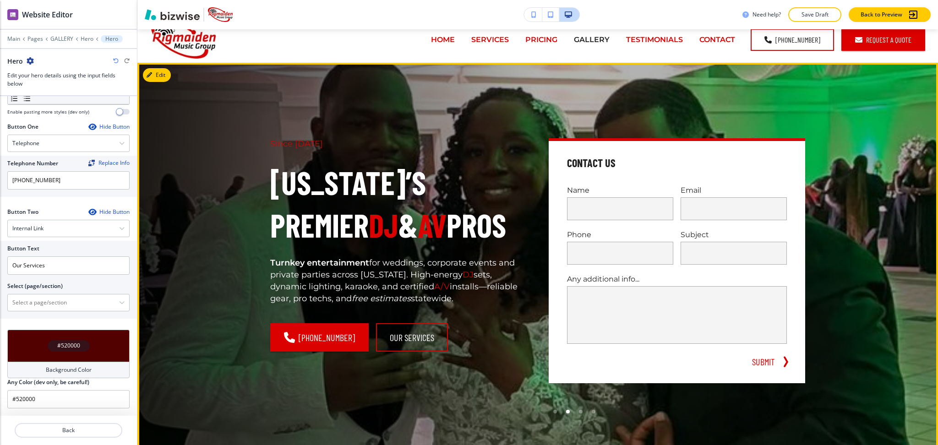
scroll to position [0, 0]
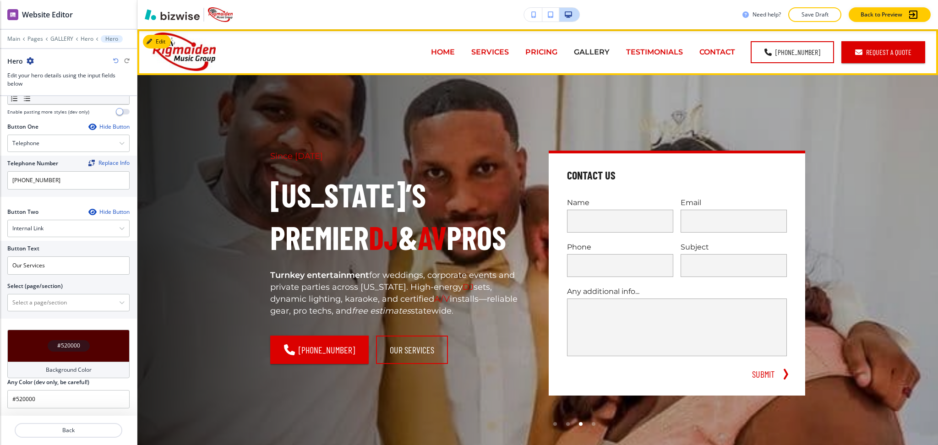
click at [547, 51] on p "PRICING" at bounding box center [541, 52] width 32 height 11
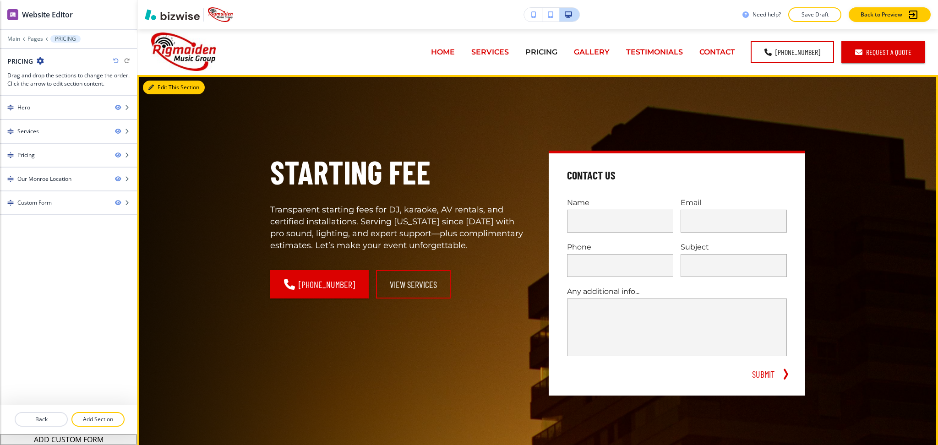
click at [149, 90] on icon "button" at bounding box center [150, 87] width 5 height 5
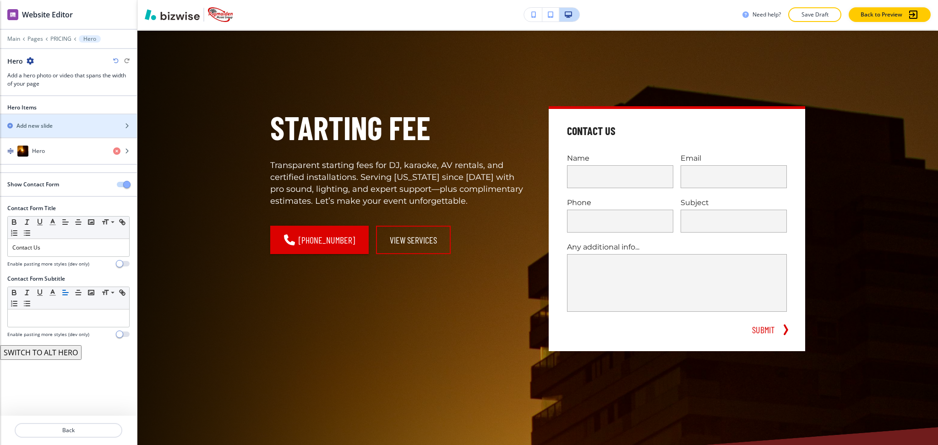
scroll to position [46, 0]
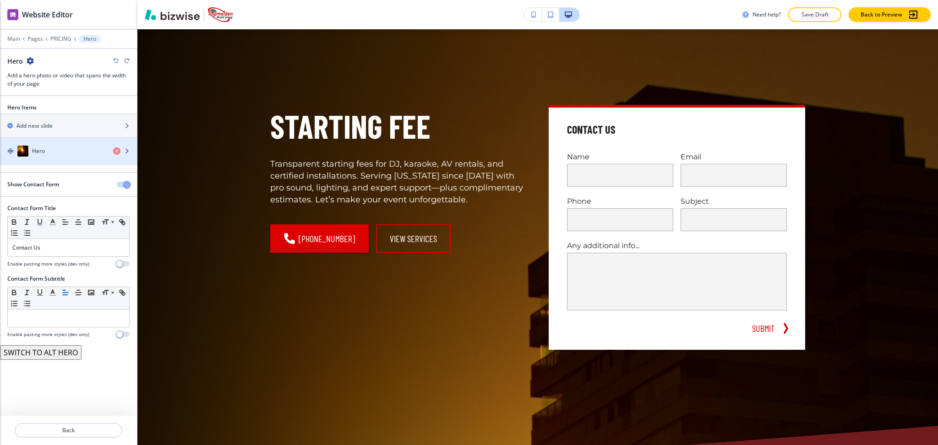
click at [55, 148] on div "Hero" at bounding box center [53, 151] width 106 height 11
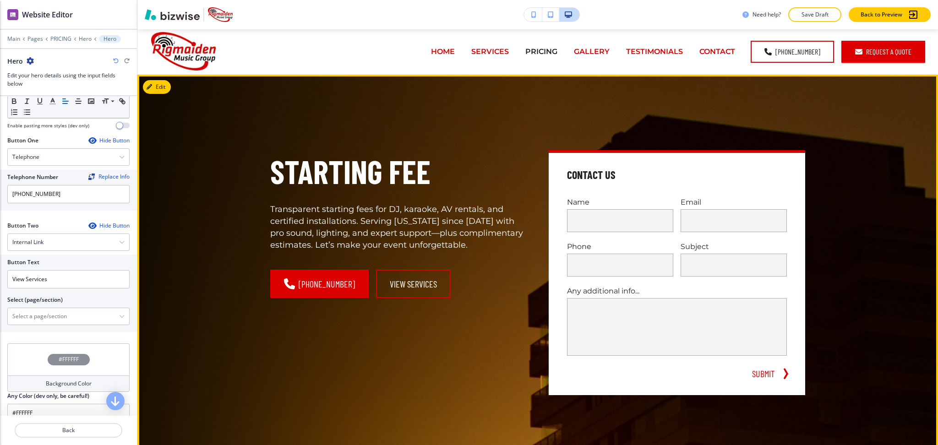
scroll to position [0, 0]
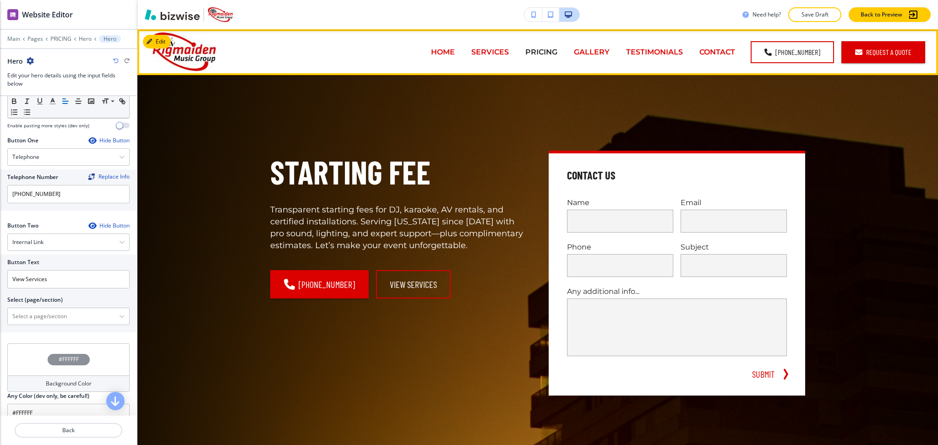
click at [594, 54] on p "GALLERY" at bounding box center [592, 52] width 36 height 11
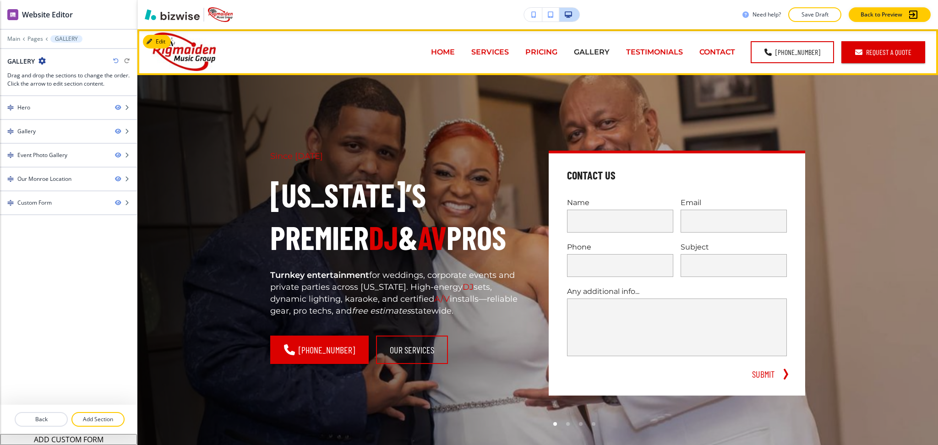
click at [682, 50] on p "TESTIMONIALS" at bounding box center [654, 52] width 57 height 11
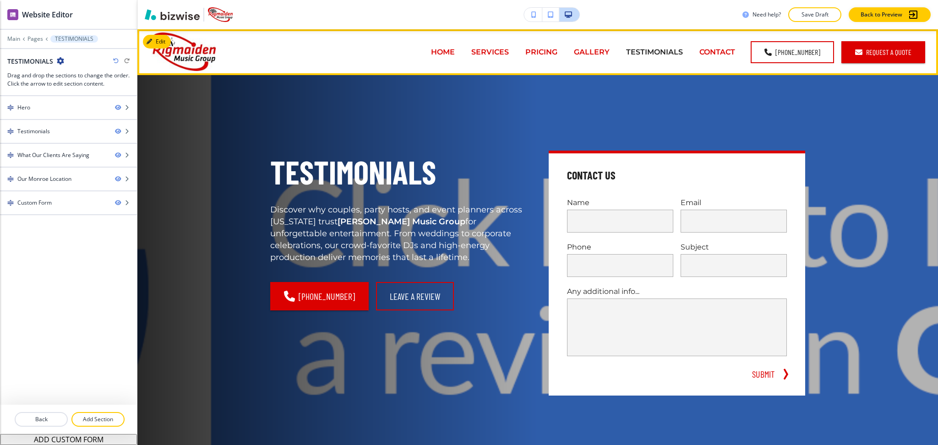
click at [718, 53] on p "CONTACT" at bounding box center [717, 52] width 36 height 11
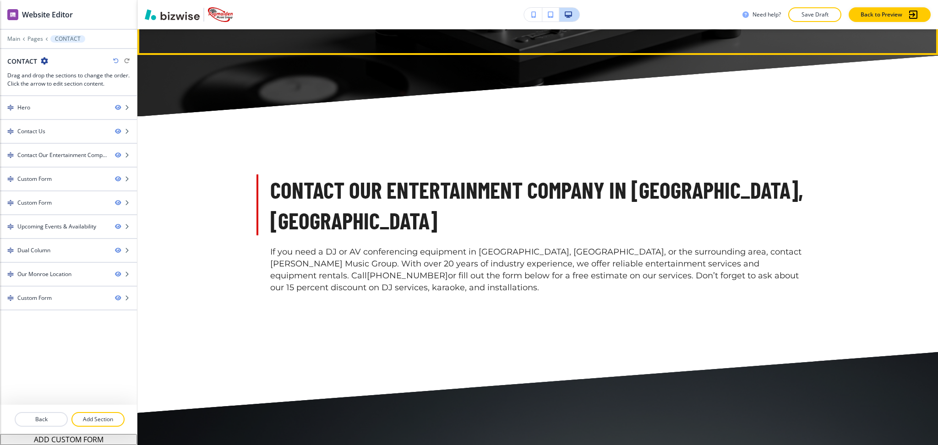
scroll to position [732, 0]
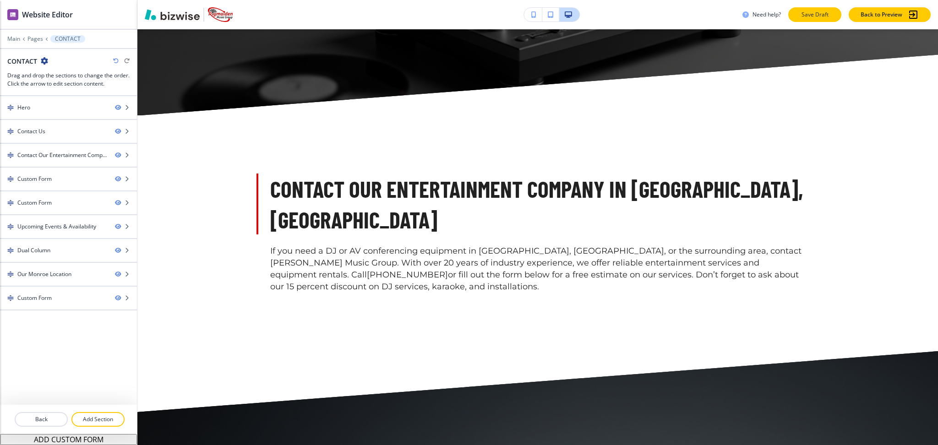
click at [800, 13] on p "Save Draft" at bounding box center [814, 15] width 29 height 8
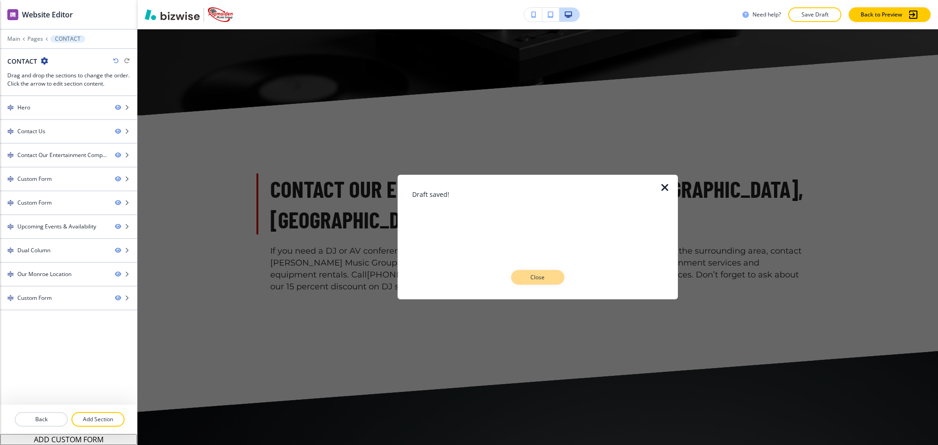
click at [546, 279] on p "Close" at bounding box center [537, 277] width 29 height 8
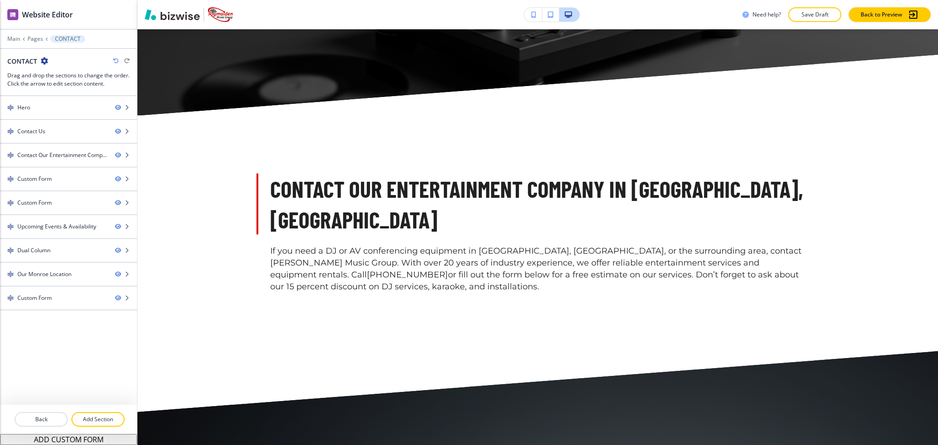
scroll to position [0, 0]
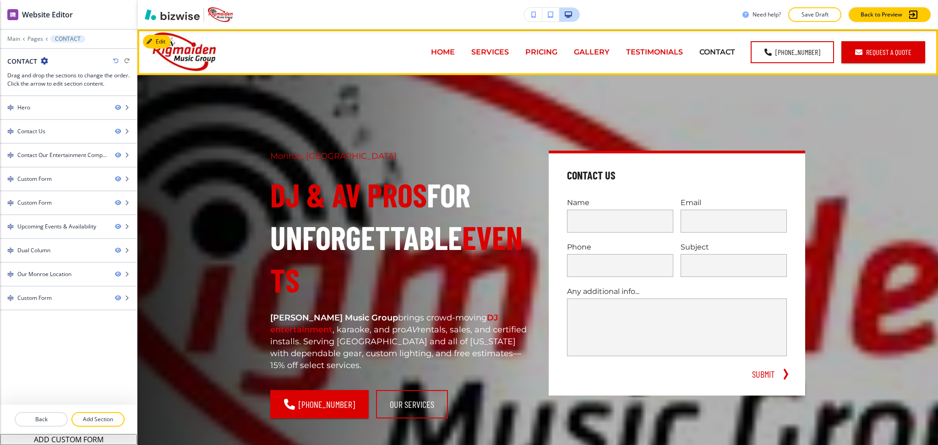
click at [555, 55] on p "PRICING" at bounding box center [541, 52] width 32 height 11
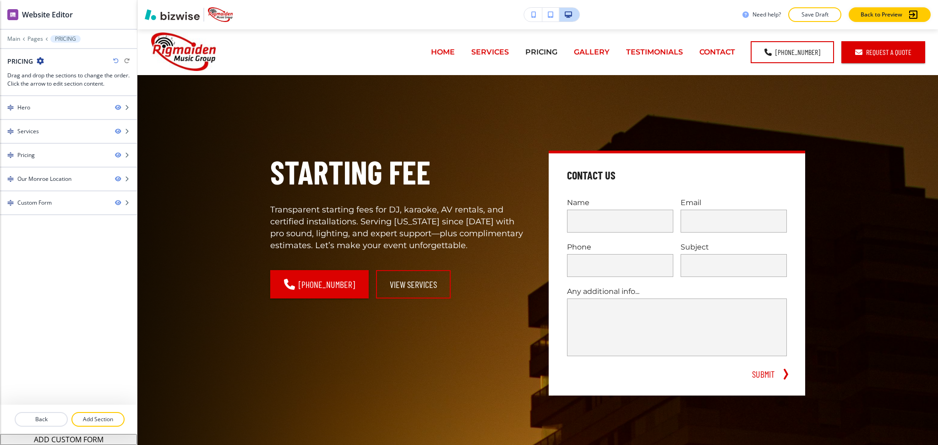
click at [902, 2] on div "Need help? Save Draft Back to Preview" at bounding box center [537, 14] width 800 height 29
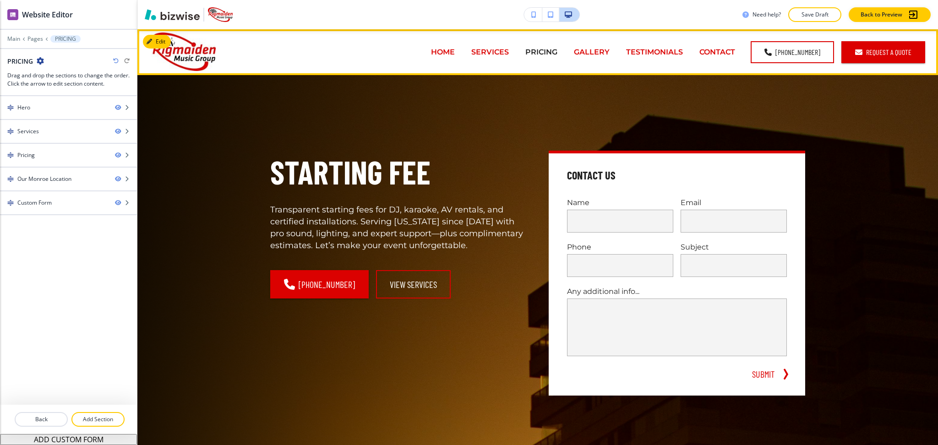
click at [671, 50] on p "TESTIMONIALS" at bounding box center [654, 52] width 57 height 11
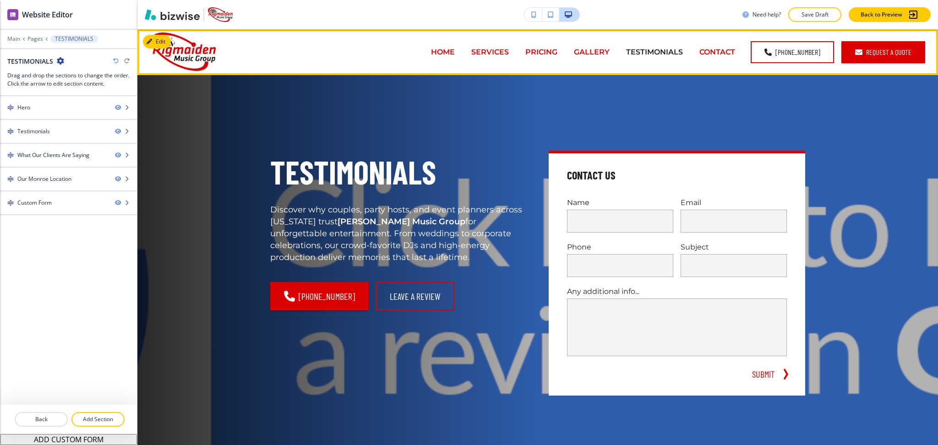
click at [712, 54] on p "CONTACT" at bounding box center [717, 52] width 36 height 11
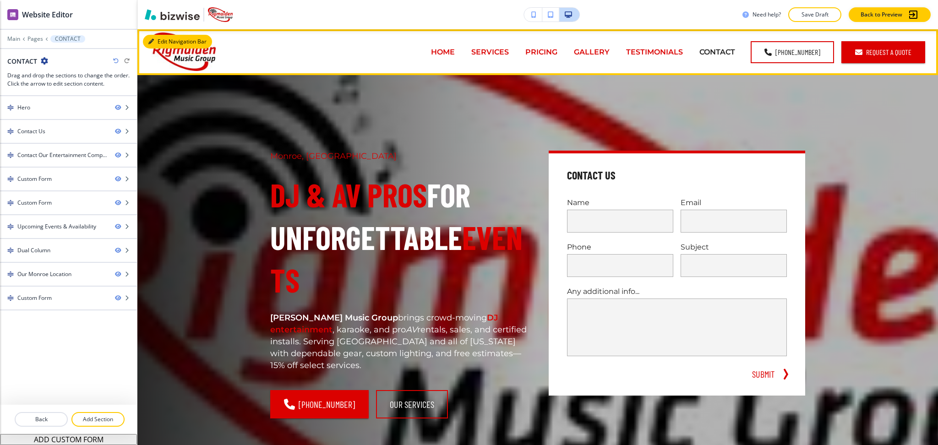
click at [153, 43] on icon "button" at bounding box center [150, 41] width 5 height 5
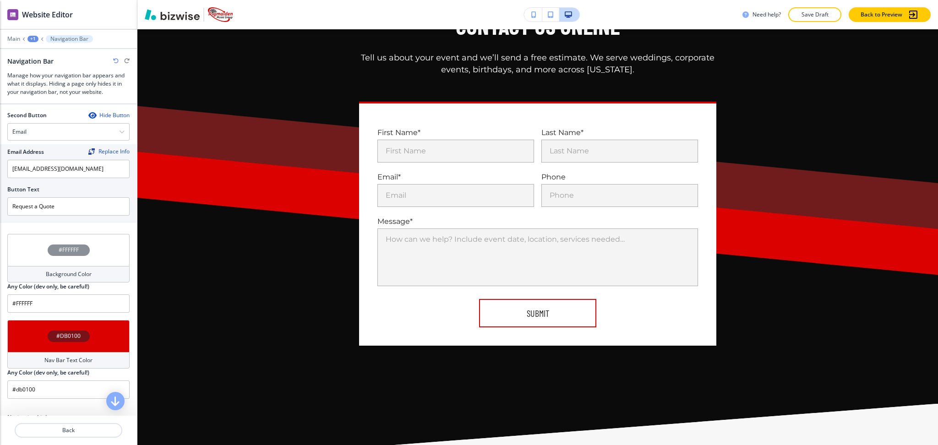
scroll to position [1564, 0]
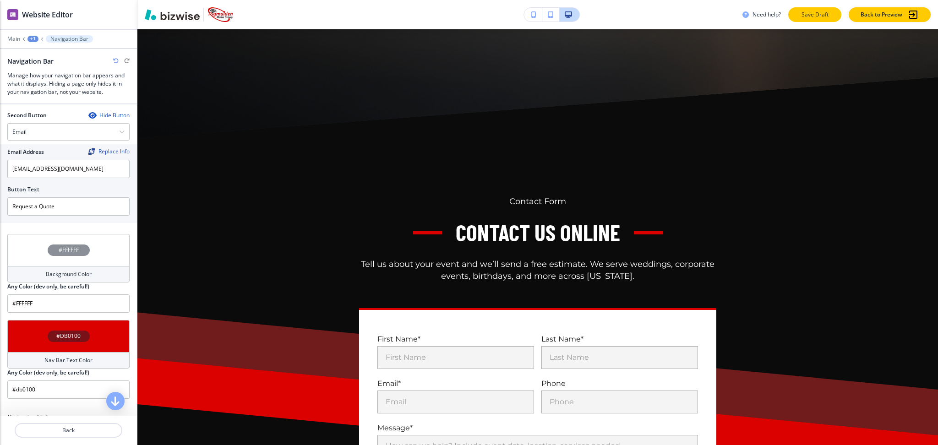
click at [819, 21] on button "Save Draft" at bounding box center [814, 14] width 53 height 15
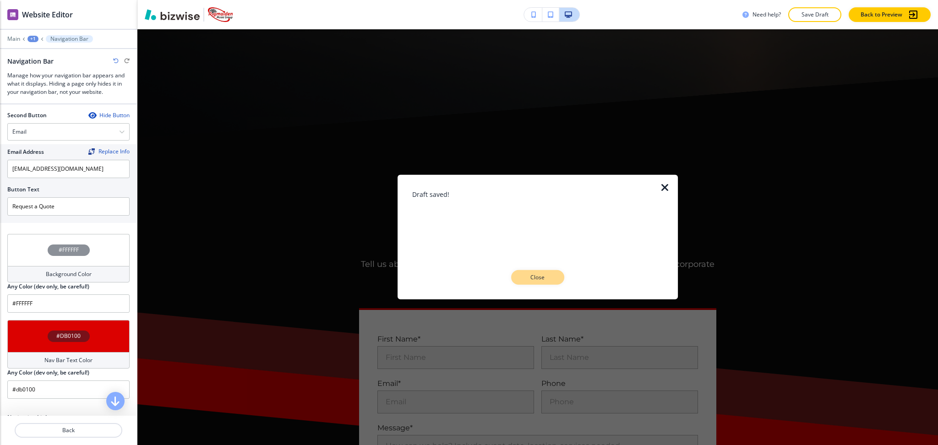
click at [544, 275] on p "Close" at bounding box center [537, 277] width 29 height 8
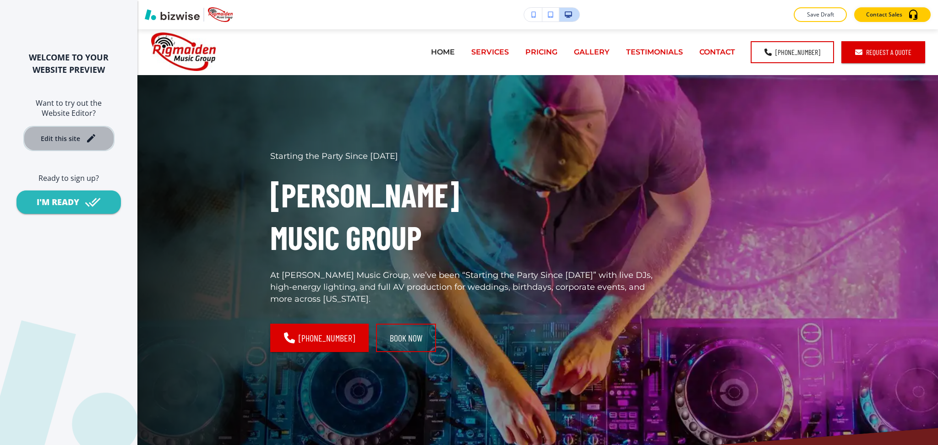
click at [75, 142] on div "Edit this site" at bounding box center [60, 138] width 39 height 7
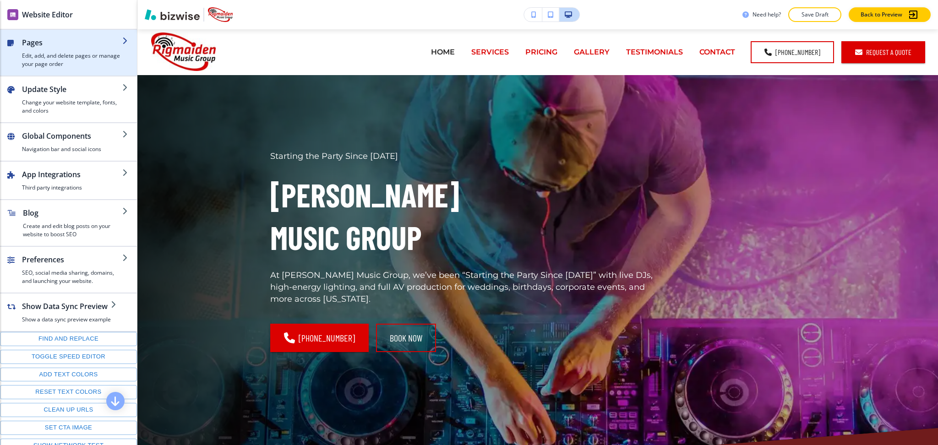
click at [50, 47] on h2 "Pages" at bounding box center [72, 42] width 100 height 11
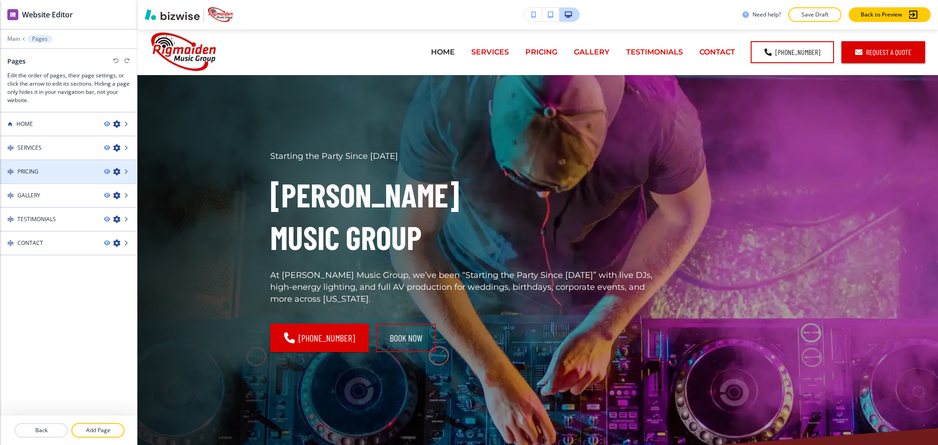
click at [114, 171] on icon "button" at bounding box center [116, 171] width 7 height 7
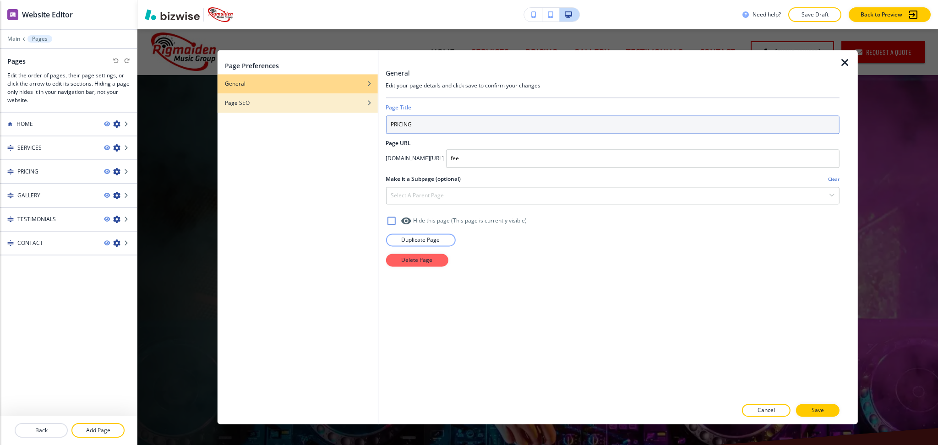
drag, startPoint x: 432, startPoint y: 126, endPoint x: 282, endPoint y: 111, distance: 150.5
click at [317, 117] on div "Page Preferences General Page SEO General Edit your page details and click save…" at bounding box center [537, 237] width 640 height 374
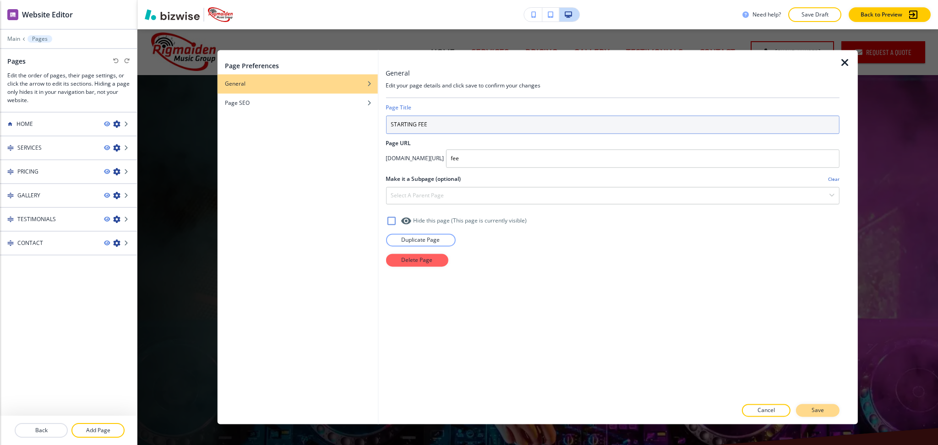
type input "STARTING FEE"
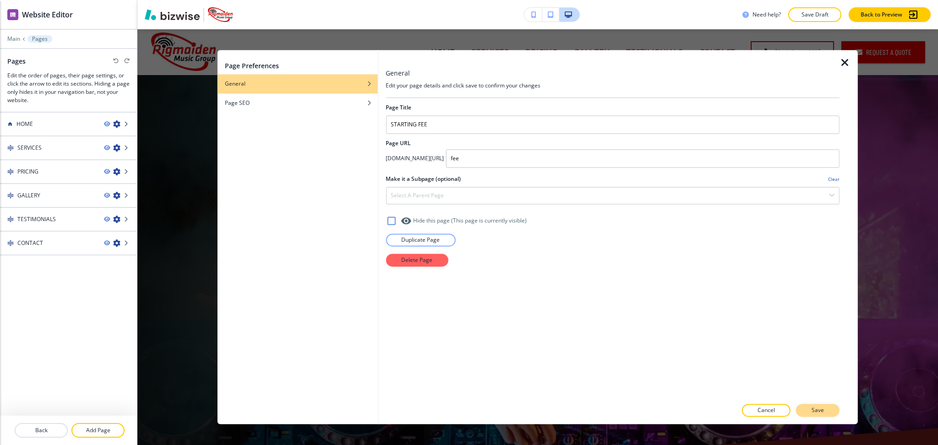
click at [816, 405] on button "Save" at bounding box center [817, 410] width 43 height 13
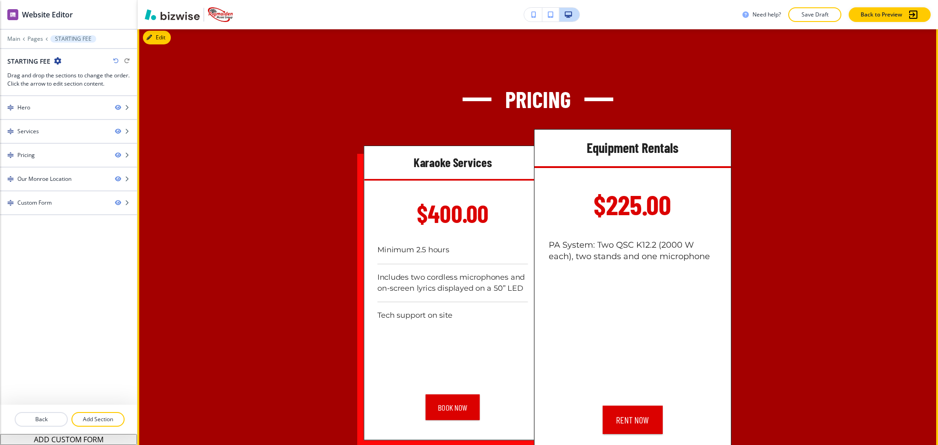
scroll to position [912, 0]
click at [164, 38] on button "Edit This Section" at bounding box center [174, 37] width 62 height 14
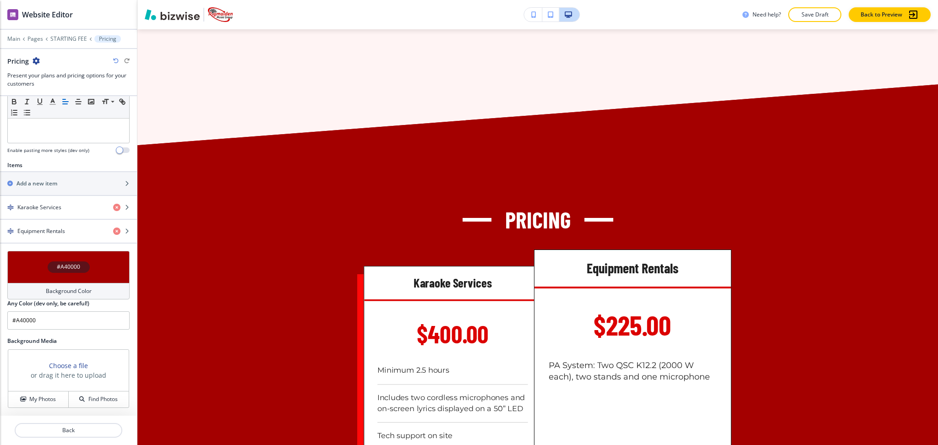
scroll to position [790, 0]
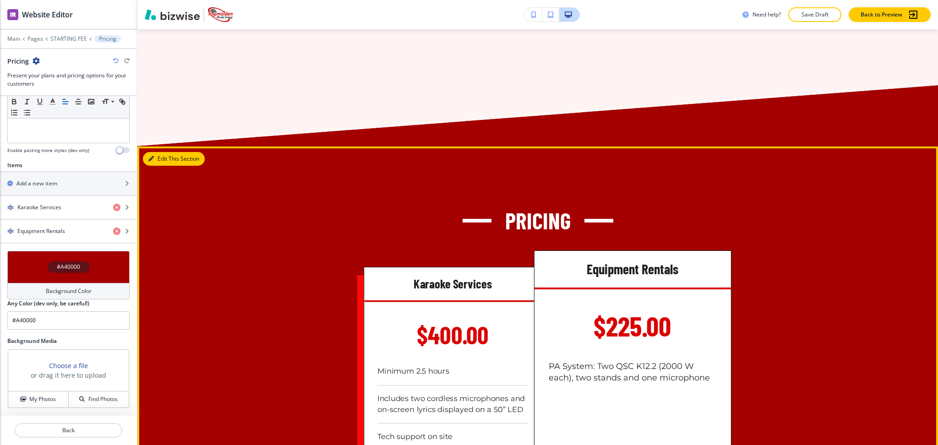
click at [160, 153] on button "Edit This Section" at bounding box center [174, 159] width 62 height 14
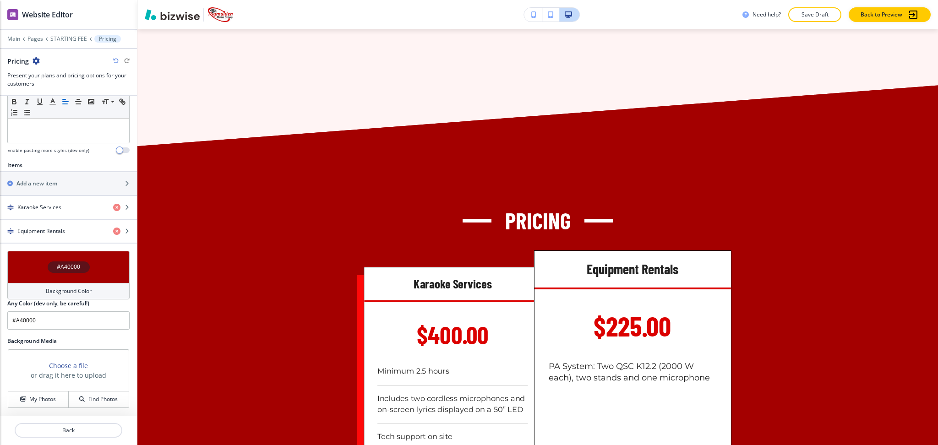
click at [34, 59] on icon "button" at bounding box center [36, 60] width 7 height 7
click at [54, 108] on p "Delete Section" at bounding box center [61, 109] width 47 height 8
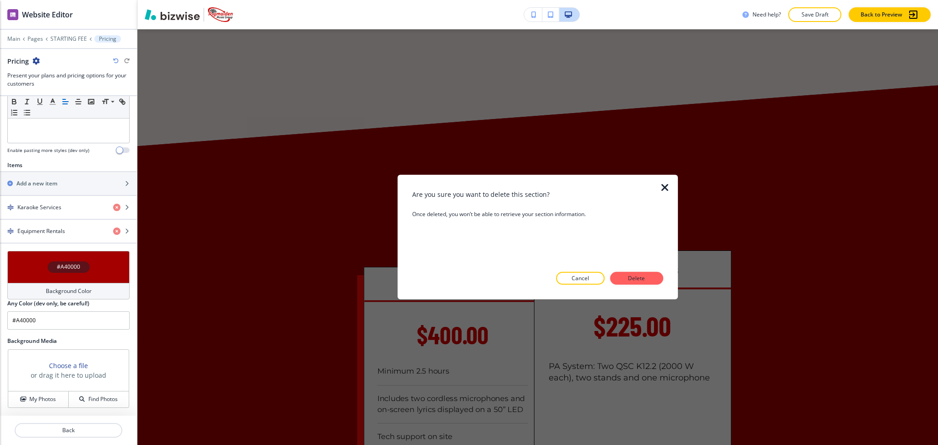
click at [637, 279] on p "Delete" at bounding box center [636, 278] width 22 height 8
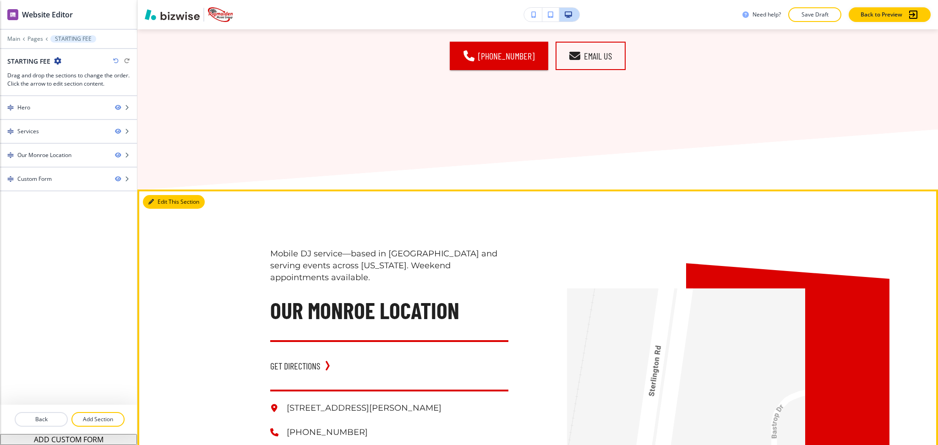
click at [156, 200] on button "Edit This Section" at bounding box center [174, 202] width 62 height 14
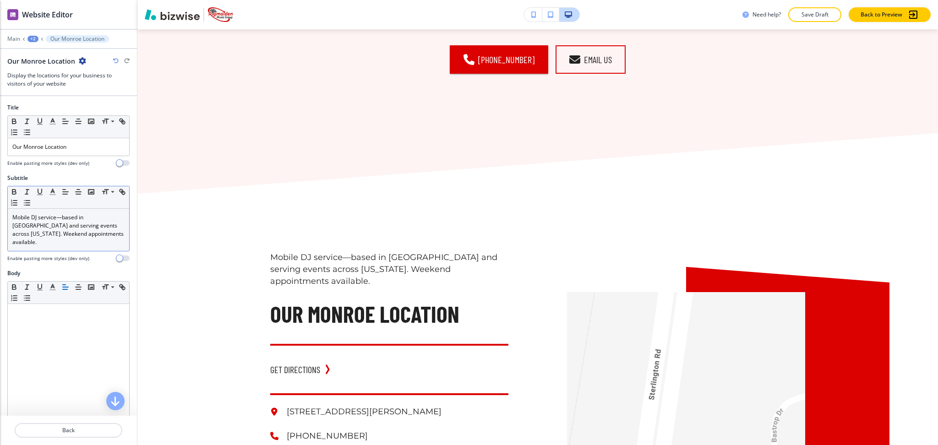
scroll to position [743, 0]
click at [80, 226] on p "Mobile DJ service—based in Monroe and serving events across Louisiana. Weekend …" at bounding box center [68, 229] width 112 height 33
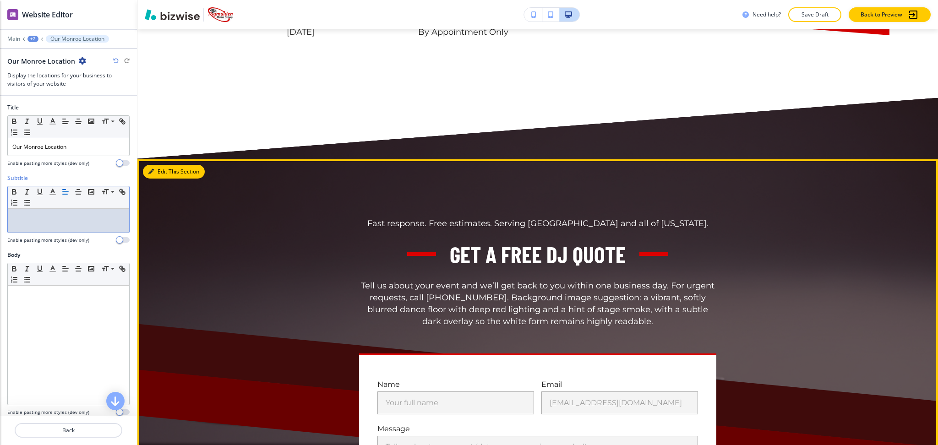
click at [167, 165] on button "Edit This Section" at bounding box center [174, 172] width 62 height 14
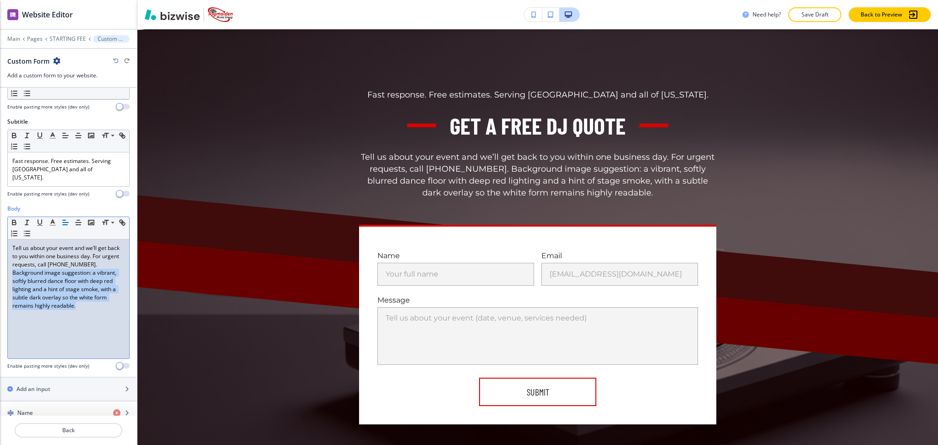
scroll to position [119, 0]
drag, startPoint x: 110, startPoint y: 309, endPoint x: 0, endPoint y: 267, distance: 117.8
click at [0, 267] on div "Body Small Normal Large Huge Tell us about your event and we’ll get back to you…" at bounding box center [68, 290] width 137 height 172
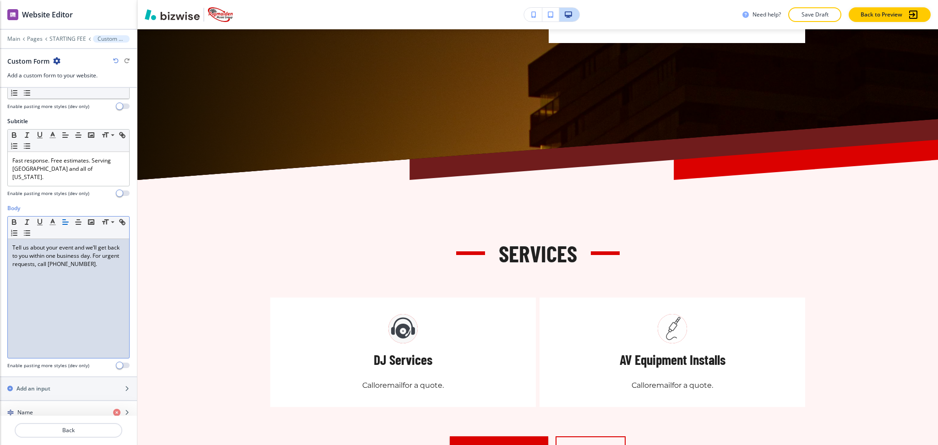
scroll to position [381, 0]
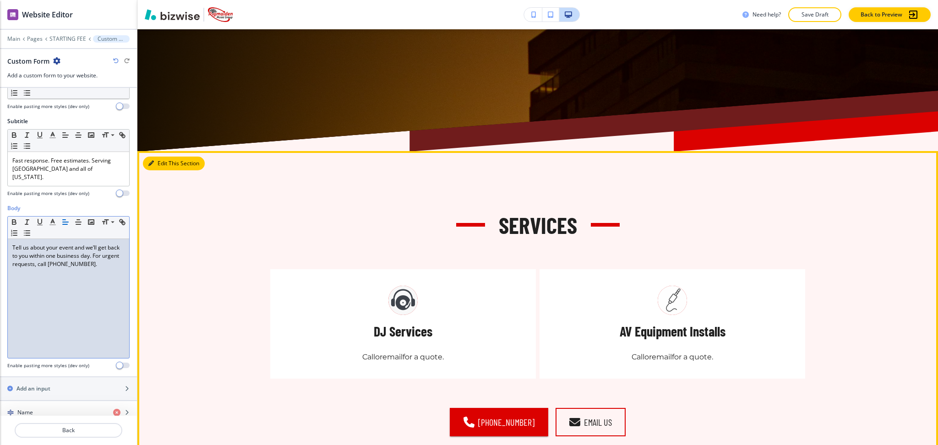
click at [160, 160] on button "Edit This Section" at bounding box center [174, 164] width 62 height 14
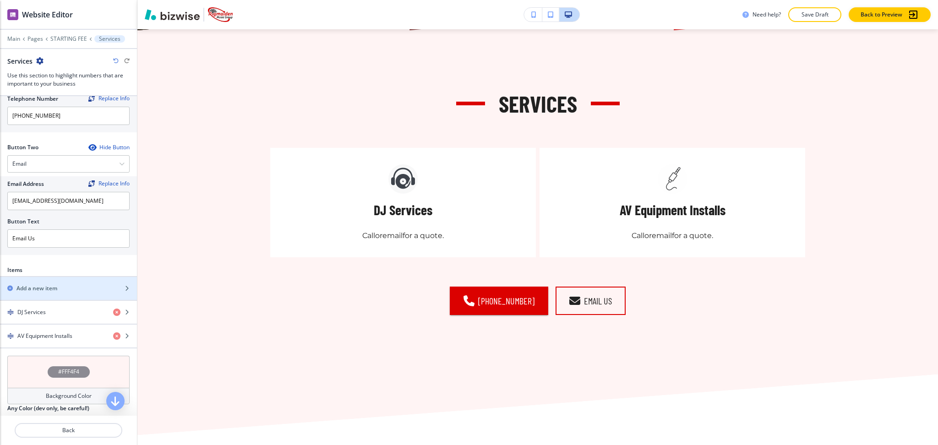
scroll to position [366, 0]
click at [41, 286] on h2 "Add a new item" at bounding box center [36, 287] width 41 height 8
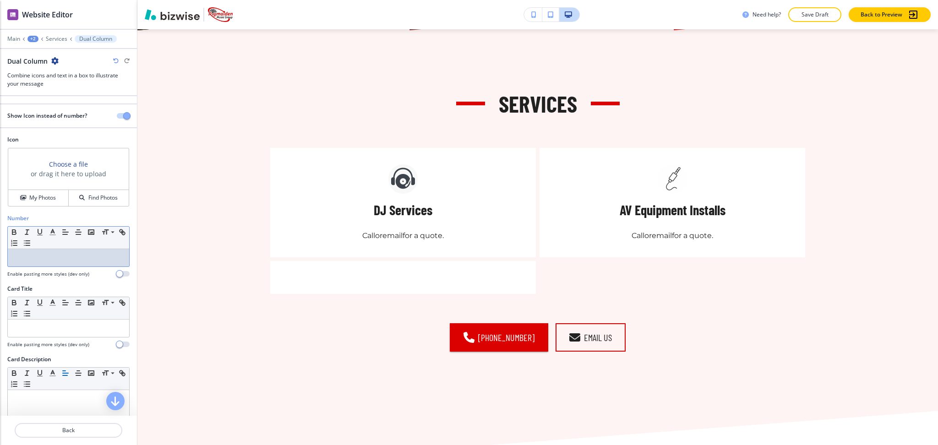
click at [55, 260] on p at bounding box center [68, 258] width 112 height 8
click at [76, 325] on p at bounding box center [68, 328] width 112 height 8
paste div
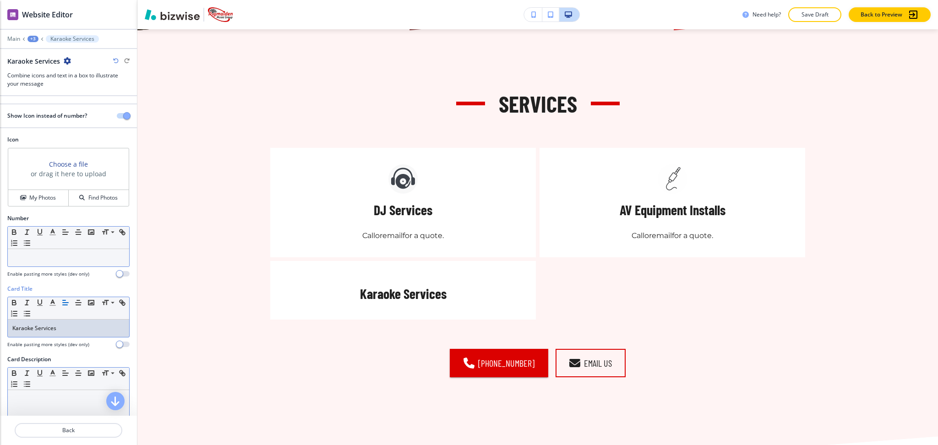
click at [57, 411] on div at bounding box center [68, 449] width 121 height 119
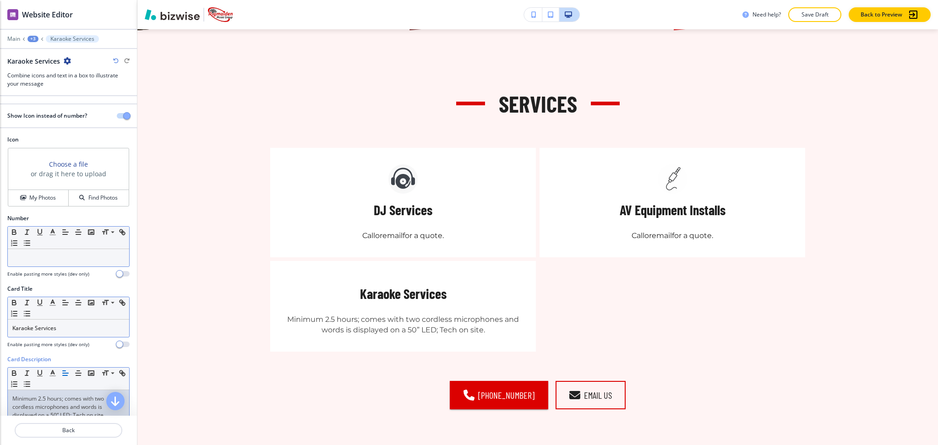
click at [77, 264] on div at bounding box center [68, 257] width 121 height 17
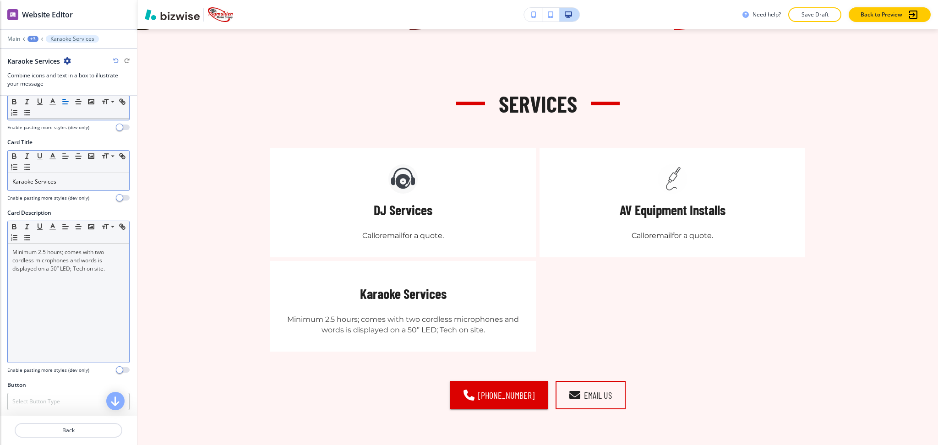
scroll to position [148, 0]
click at [118, 271] on div "Minimum 2.5 hours; comes with two cordless microphones and words is displayed o…" at bounding box center [68, 301] width 121 height 119
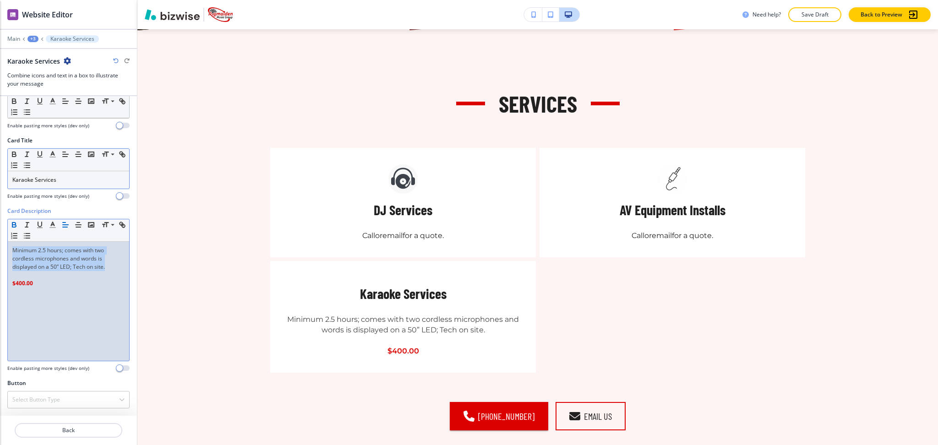
drag, startPoint x: 108, startPoint y: 268, endPoint x: 0, endPoint y: 221, distance: 118.1
click at [0, 221] on div "Card Description Small Normal Large Huge Minimum 2.5 hours; comes with two cord…" at bounding box center [68, 293] width 137 height 172
click at [27, 179] on p "Karaoke Services" at bounding box center [68, 180] width 112 height 8
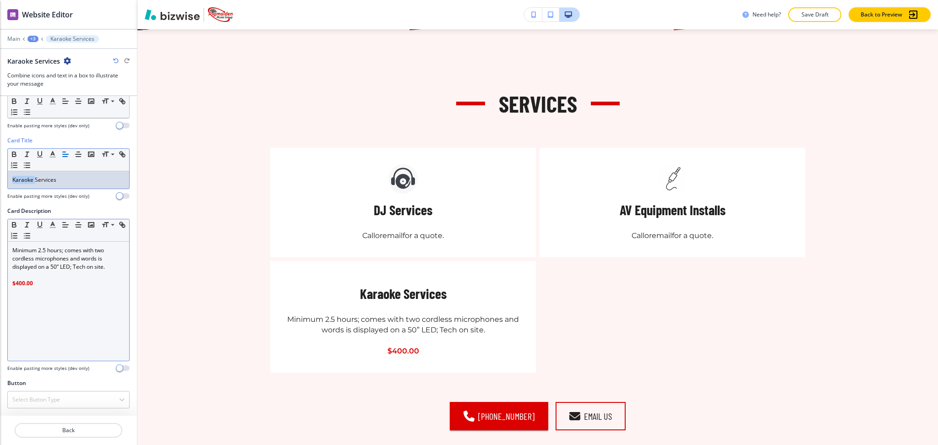
click at [27, 179] on p "Karaoke Services" at bounding box center [68, 180] width 112 height 8
copy p "Karaoke"
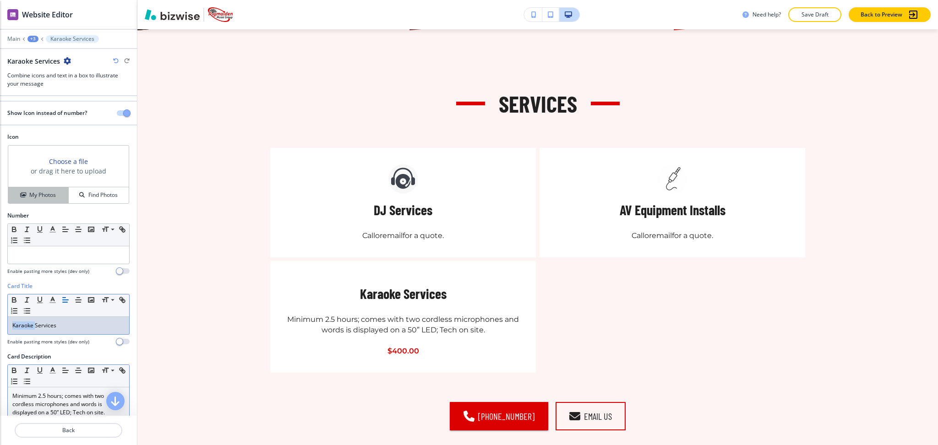
scroll to position [0, 0]
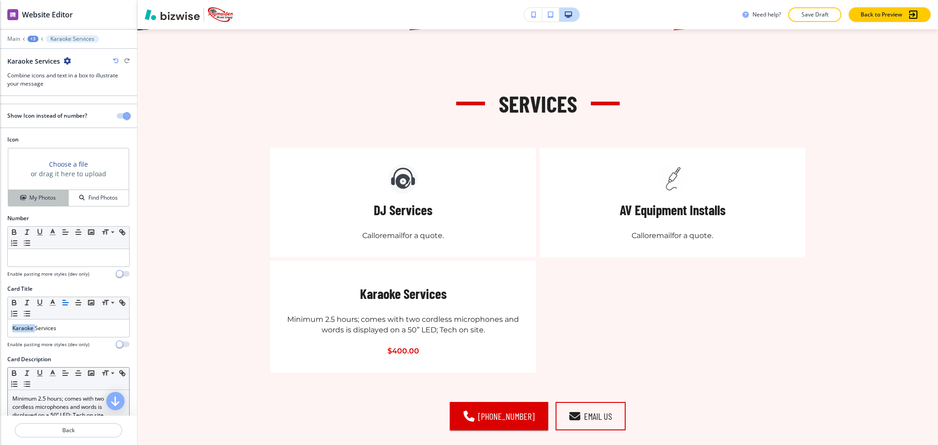
click at [43, 197] on h4 "My Photos" at bounding box center [42, 198] width 27 height 8
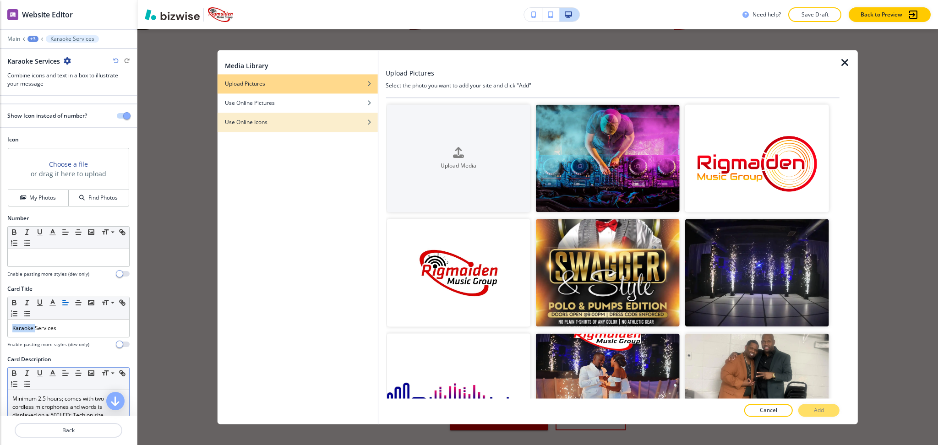
drag, startPoint x: 371, startPoint y: 120, endPoint x: 337, endPoint y: 129, distance: 34.9
click at [365, 123] on div "Use Online Icons" at bounding box center [297, 122] width 160 height 8
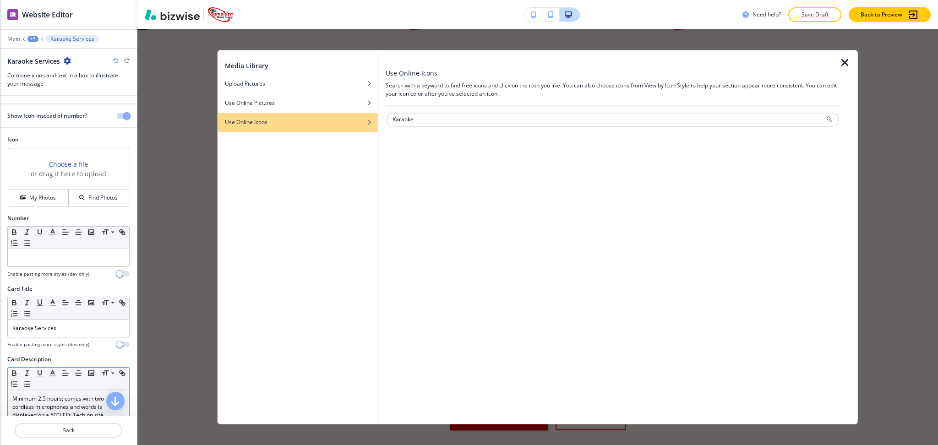
type input "Karaoke"
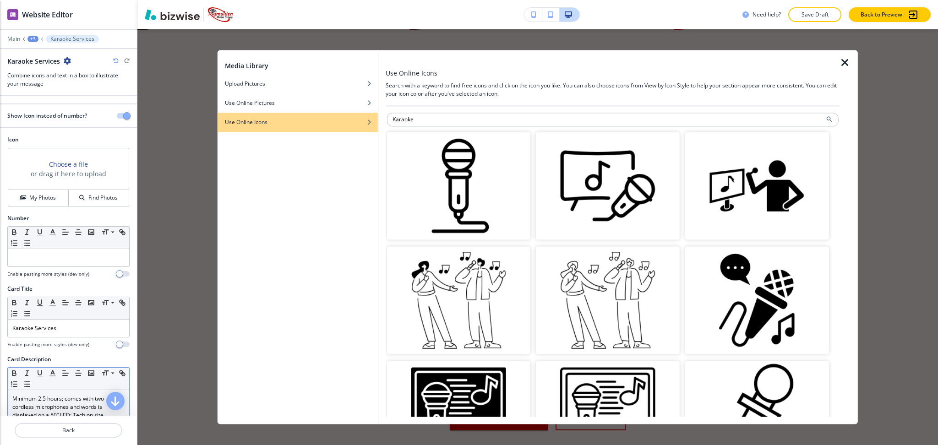
click at [733, 304] on img "button" at bounding box center [757, 301] width 144 height 108
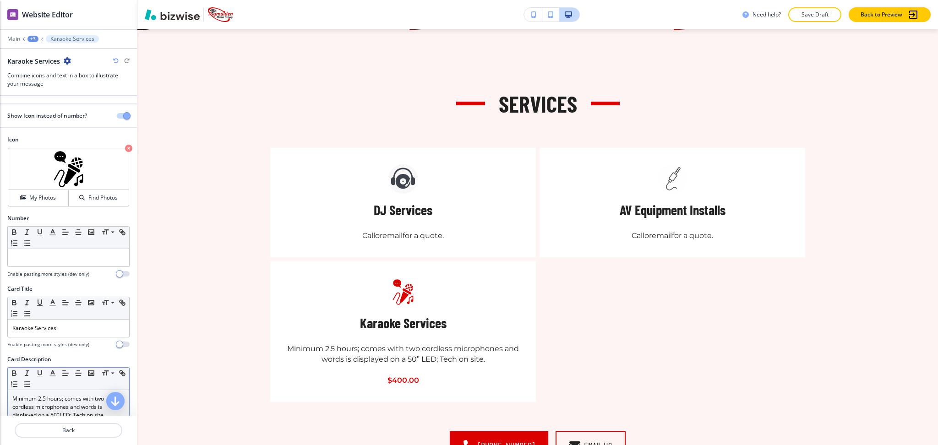
click at [374, 206] on h5 "DJ Services" at bounding box center [403, 210] width 59 height 18
copy h5 "DJ"
click at [76, 434] on p "Back" at bounding box center [69, 430] width 106 height 8
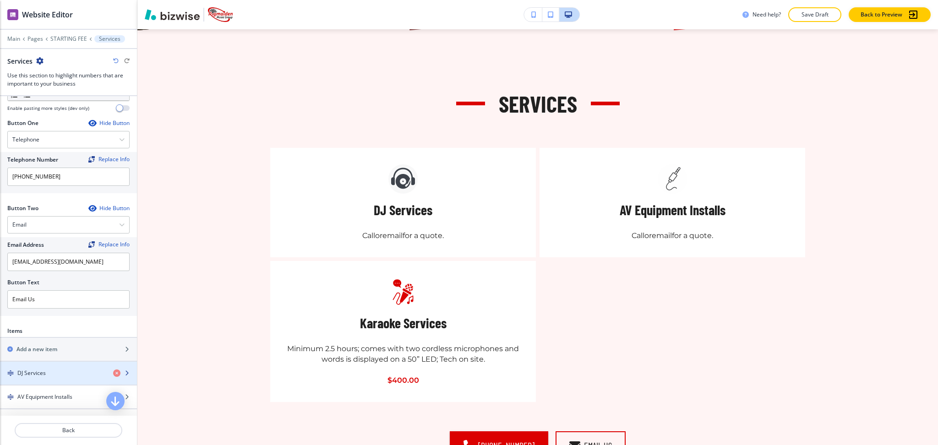
scroll to position [304, 0]
click at [40, 369] on h4 "DJ Services" at bounding box center [31, 373] width 28 height 8
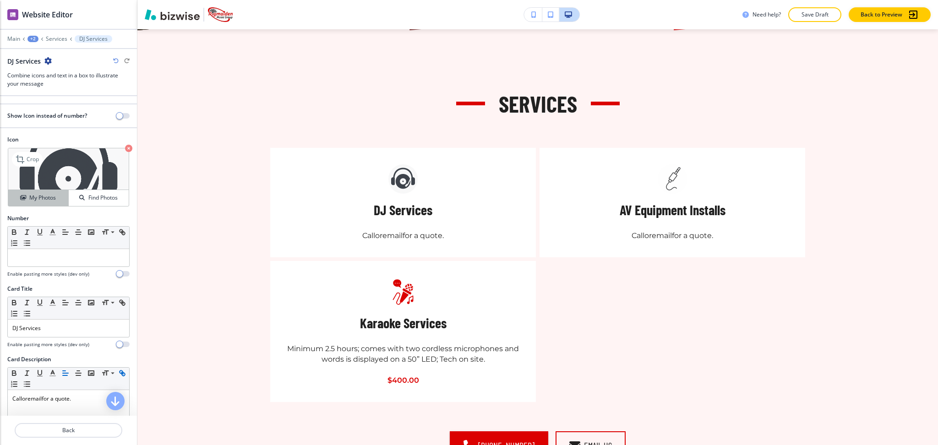
click at [43, 204] on button "My Photos" at bounding box center [38, 198] width 60 height 16
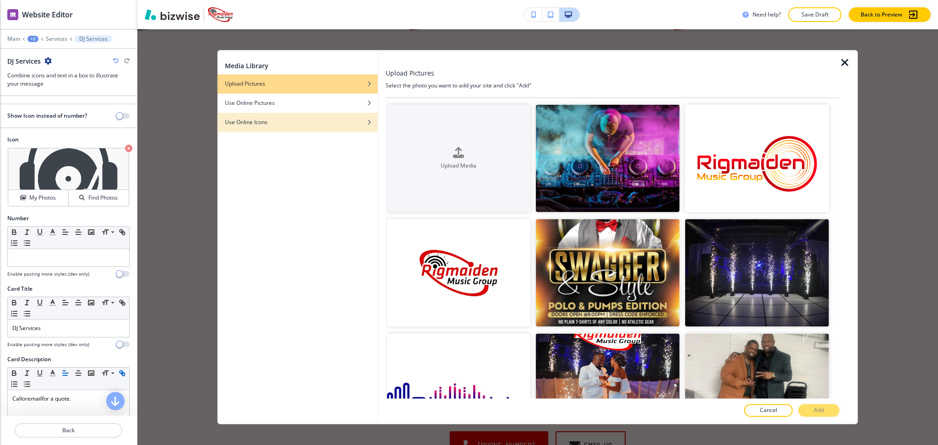
click at [306, 120] on div "Use Online Icons" at bounding box center [297, 122] width 160 height 8
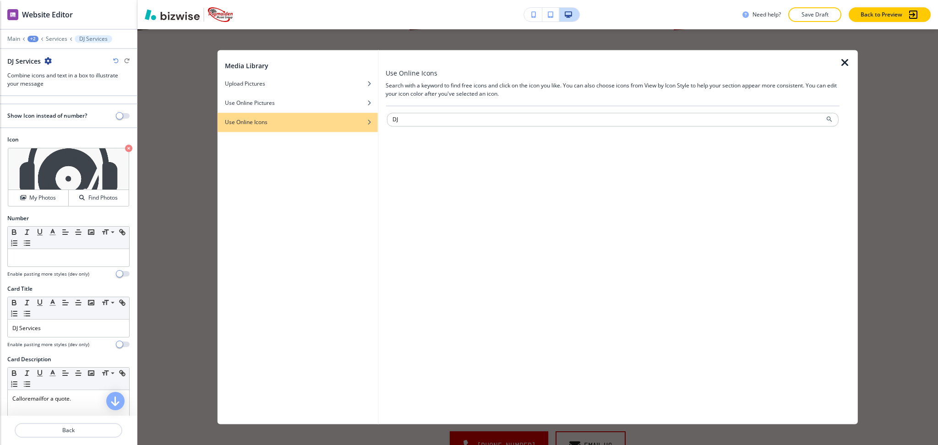
type input "DJ"
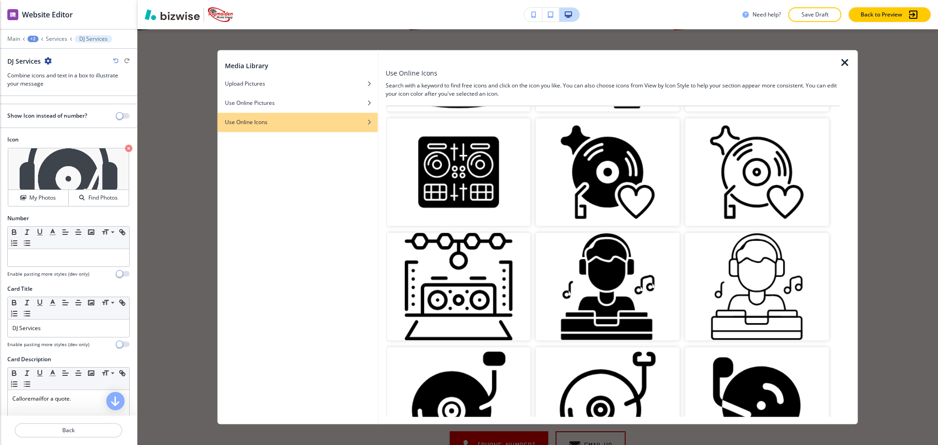
scroll to position [357, 0]
click at [612, 270] on img "button" at bounding box center [608, 287] width 144 height 108
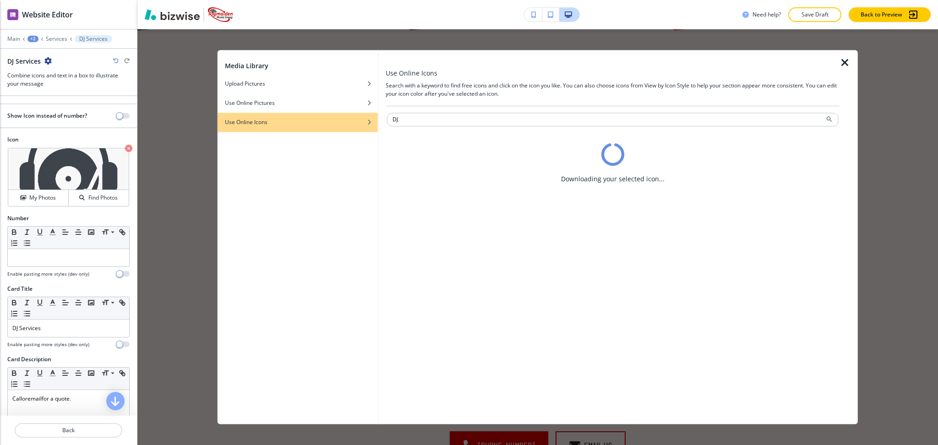
scroll to position [0, 0]
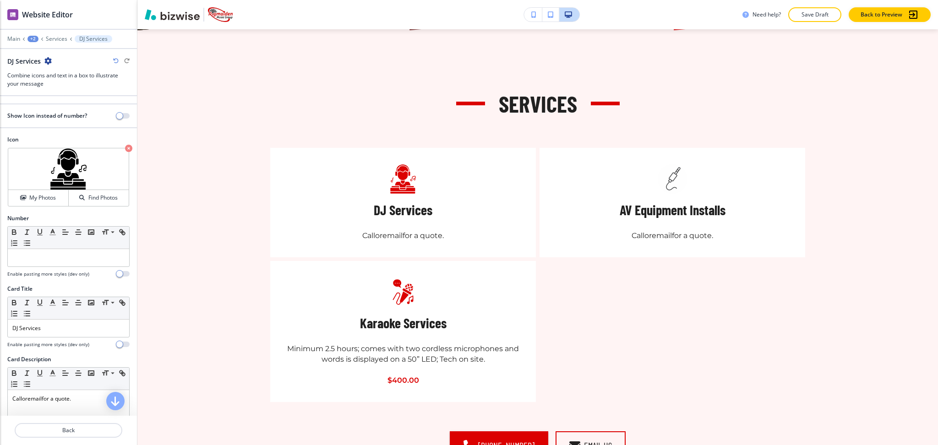
click at [621, 209] on h5 "AV Equipment Installs" at bounding box center [672, 210] width 106 height 18
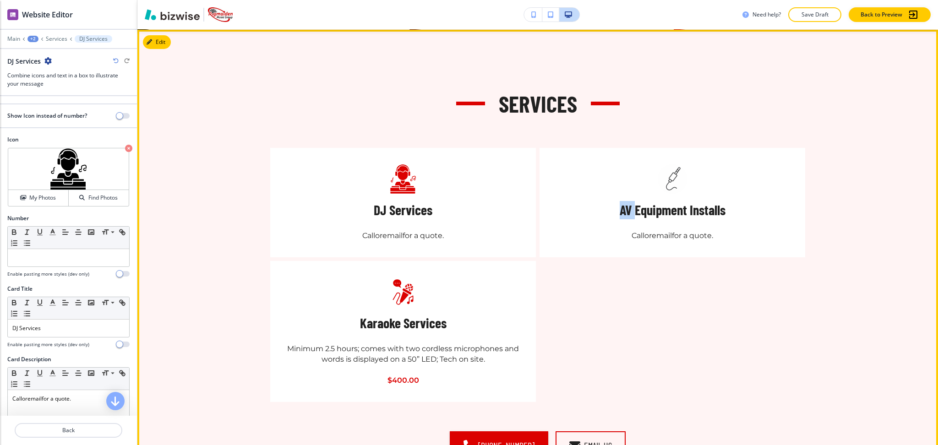
click at [623, 211] on h5 "AV Equipment Installs" at bounding box center [672, 210] width 106 height 18
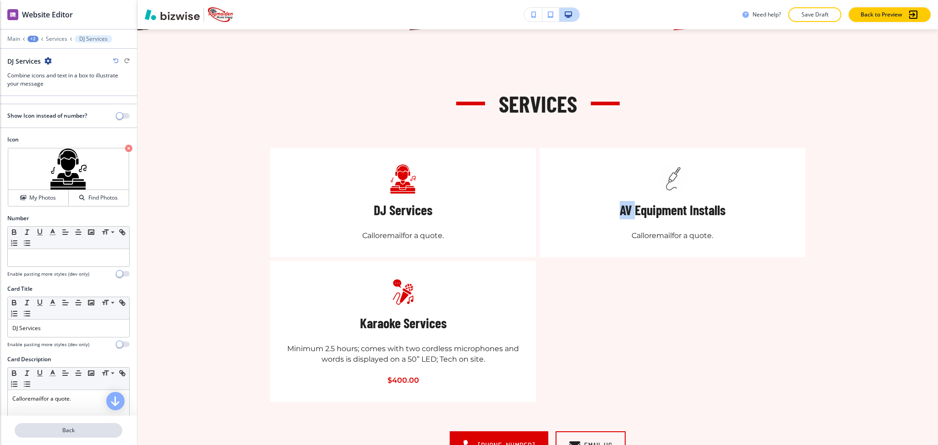
click at [68, 434] on p "Back" at bounding box center [69, 430] width 106 height 8
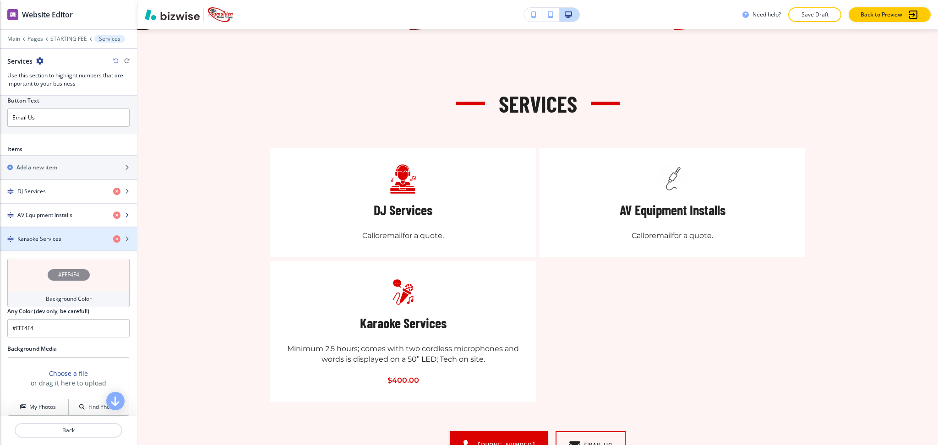
scroll to position [486, 0]
click at [59, 219] on h4 "AV Equipment Installs" at bounding box center [44, 215] width 55 height 8
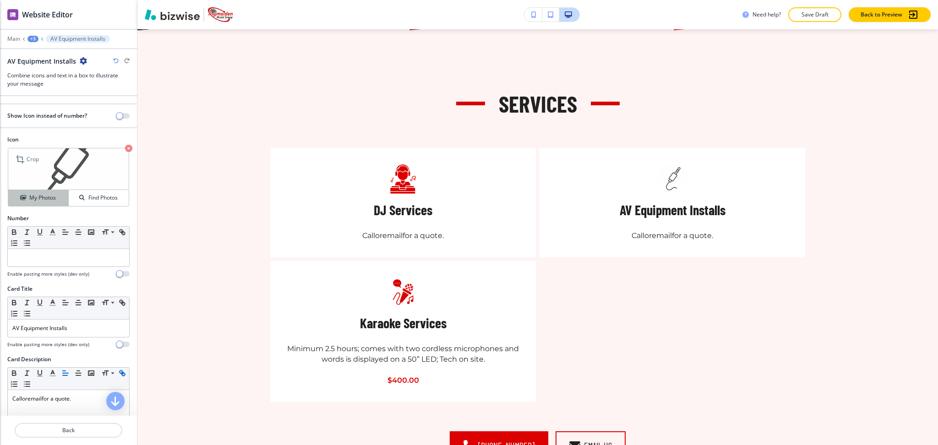
scroll to position [0, 0]
click at [35, 202] on button "My Photos" at bounding box center [38, 198] width 60 height 16
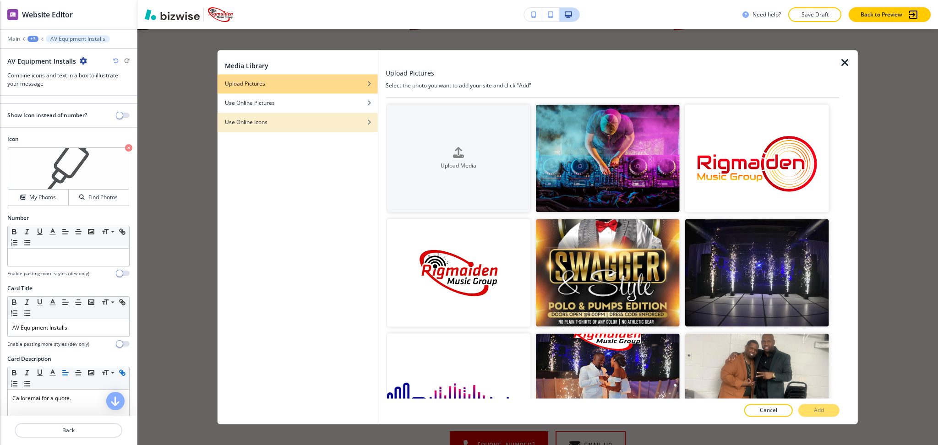
click at [349, 126] on button "Use Online Icons" at bounding box center [297, 122] width 160 height 19
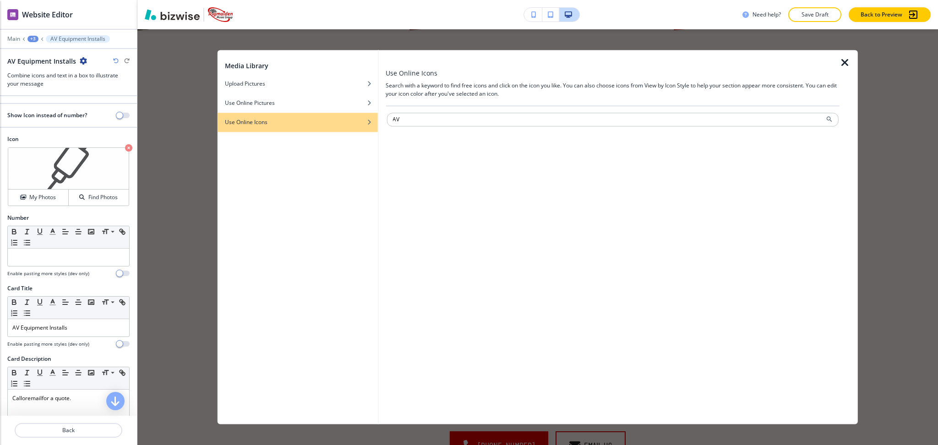
type input "AV"
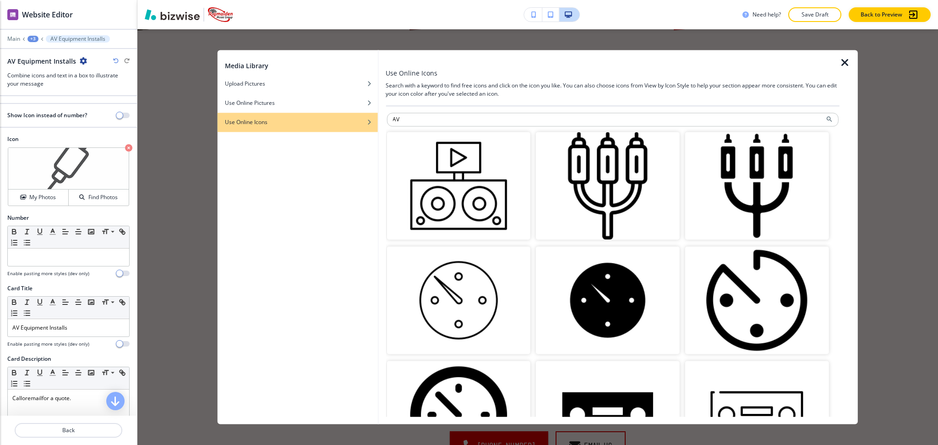
click at [732, 206] on img "button" at bounding box center [757, 186] width 144 height 108
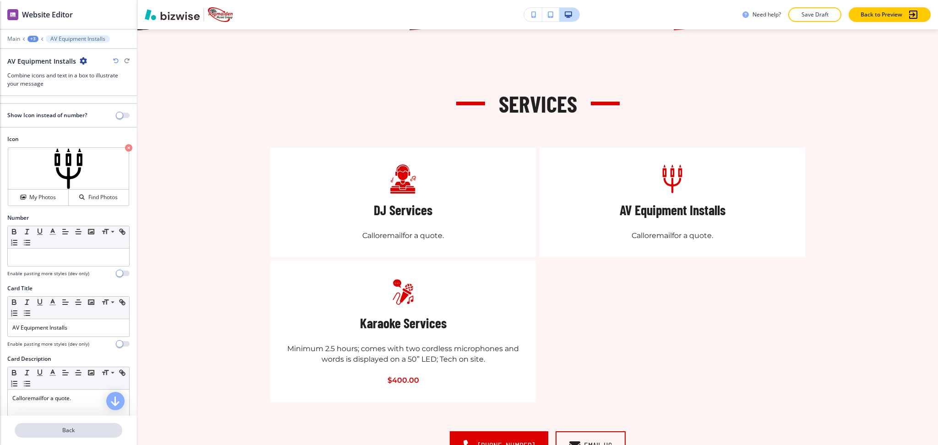
click at [62, 431] on p "Back" at bounding box center [69, 430] width 106 height 8
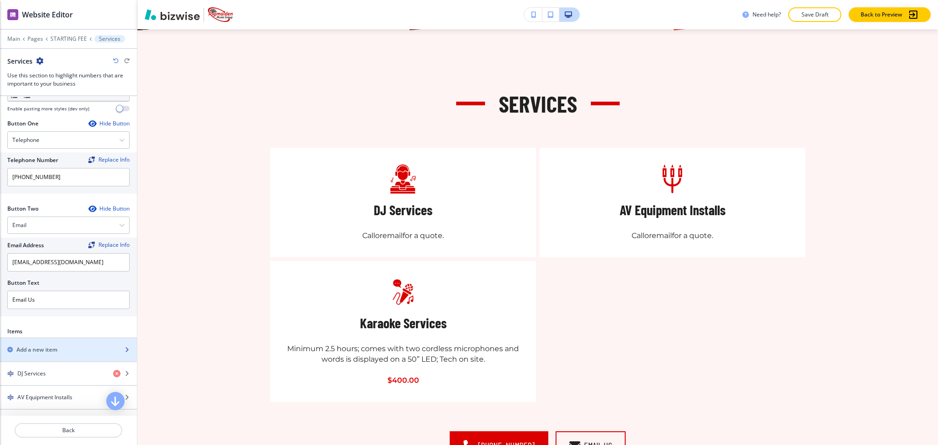
scroll to position [304, 0]
click at [57, 345] on h2 "Add a new item" at bounding box center [36, 349] width 41 height 8
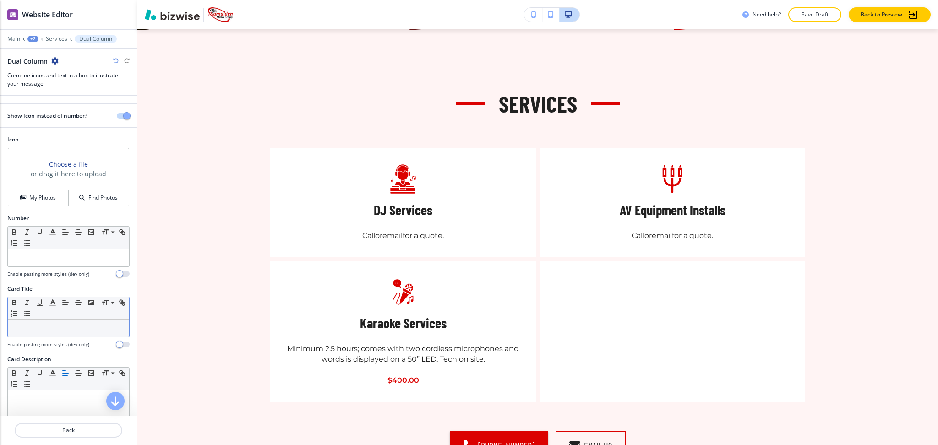
click at [44, 324] on p at bounding box center [68, 328] width 112 height 8
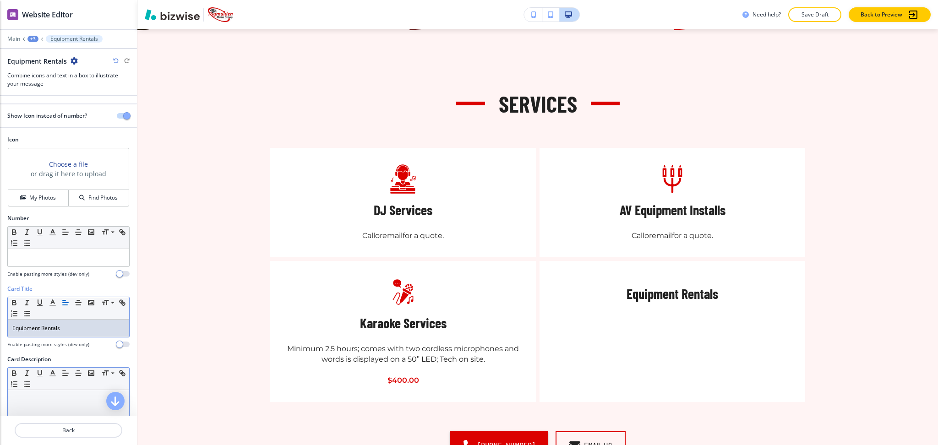
click at [25, 411] on div at bounding box center [68, 449] width 121 height 119
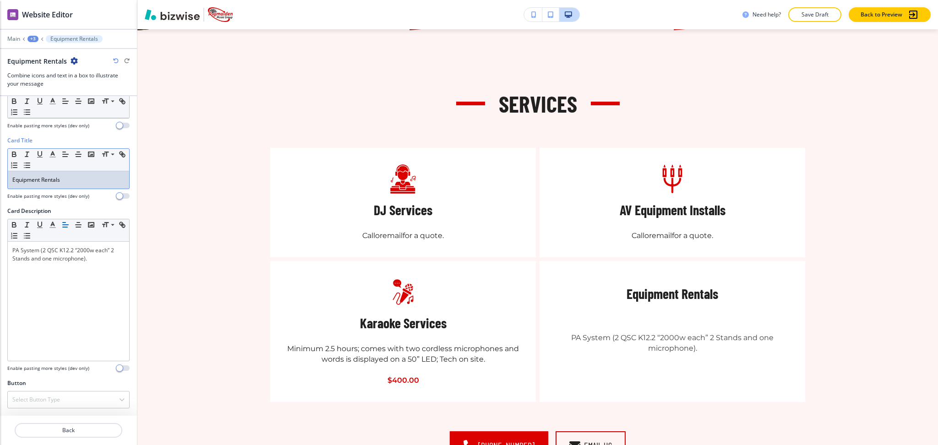
click at [114, 184] on div "Equipment Rentals" at bounding box center [68, 179] width 121 height 17
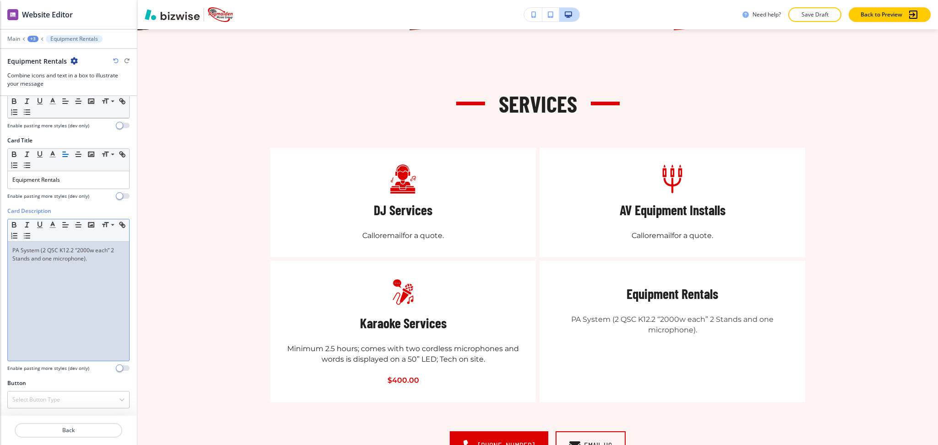
click at [87, 279] on div "PA System (2 QSC K12.2 “2000w each” 2 Stands and one microphone)." at bounding box center [68, 301] width 121 height 119
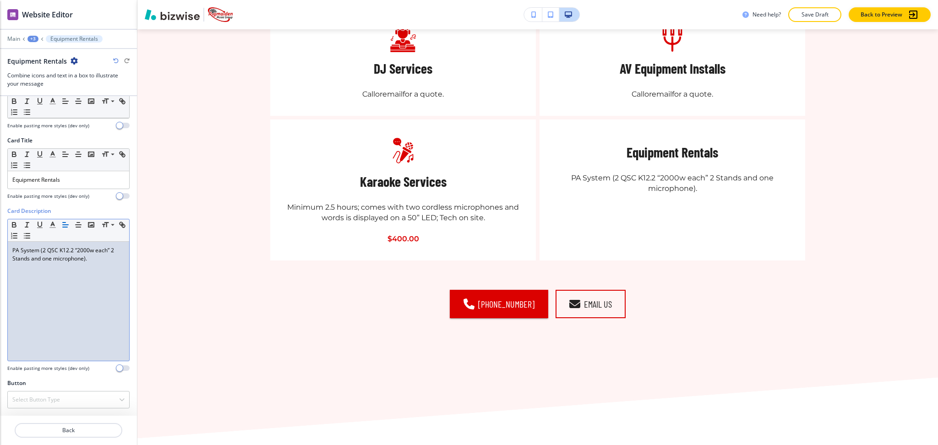
scroll to position [646, 0]
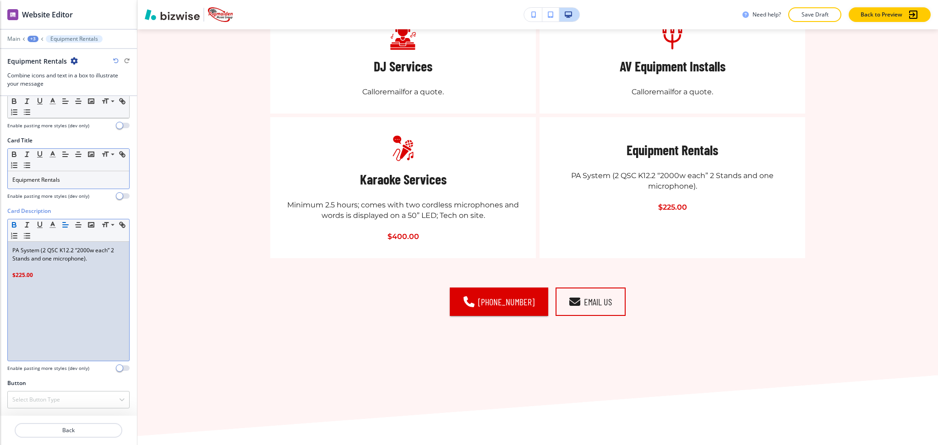
click at [24, 182] on p "Equipment Rentals" at bounding box center [68, 180] width 112 height 8
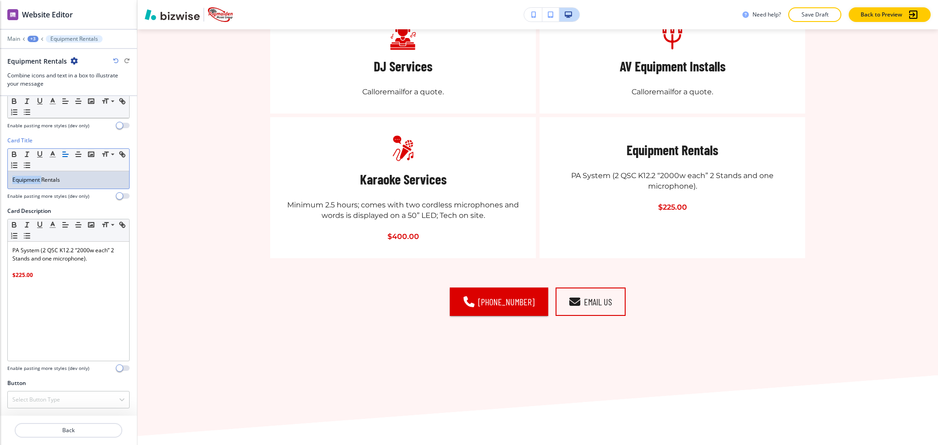
click at [24, 182] on p "Equipment Rentals" at bounding box center [68, 180] width 112 height 8
copy p "Equipment"
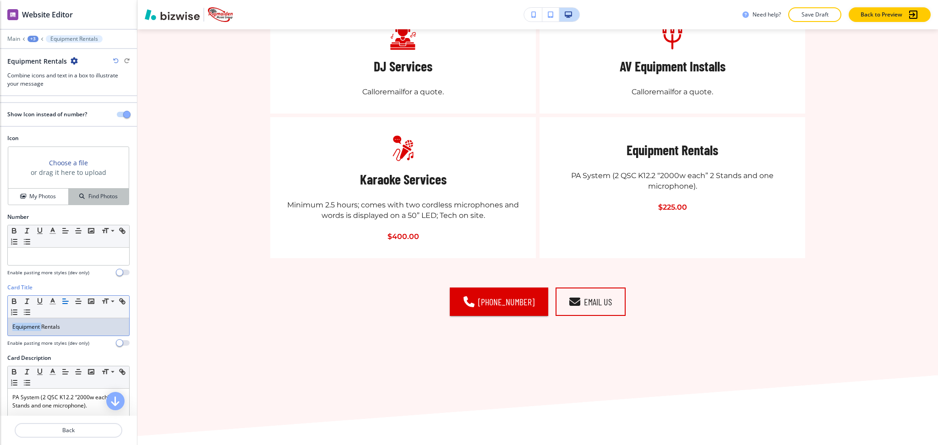
scroll to position [0, 0]
click at [46, 192] on button "My Photos" at bounding box center [38, 198] width 60 height 16
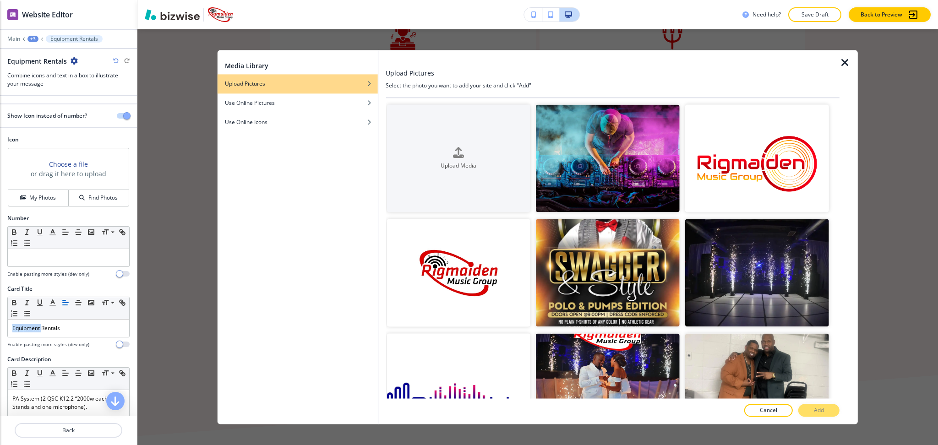
click at [339, 133] on div "Media Library Upload Pictures Use Online Pictures Use Online Icons" at bounding box center [297, 237] width 160 height 374
click at [337, 127] on div "button" at bounding box center [297, 128] width 160 height 5
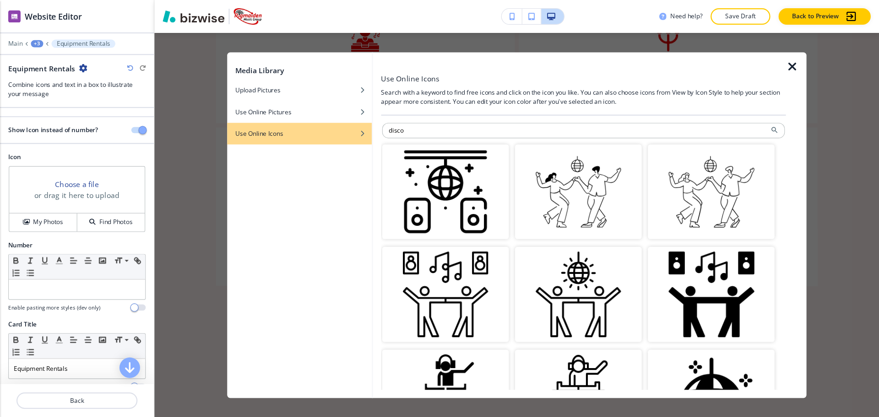
scroll to position [646, 0]
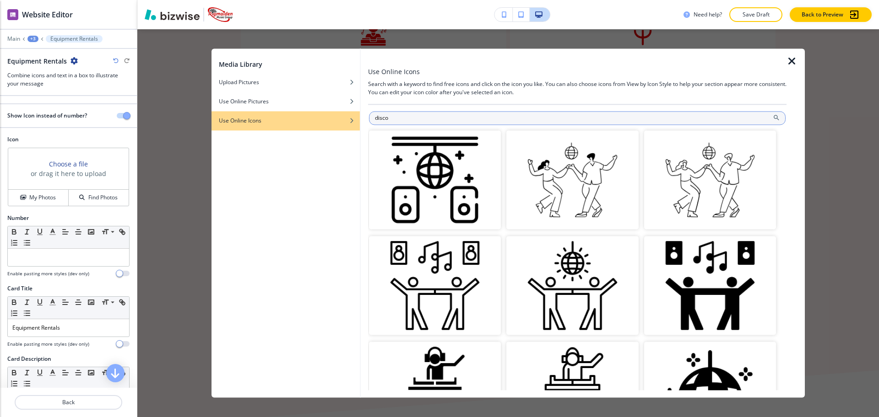
click at [397, 116] on input "disco" at bounding box center [577, 118] width 417 height 14
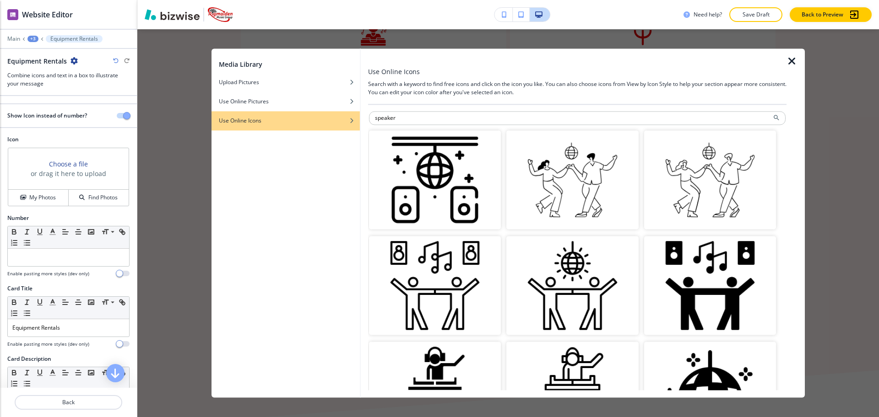
type input "speaker"
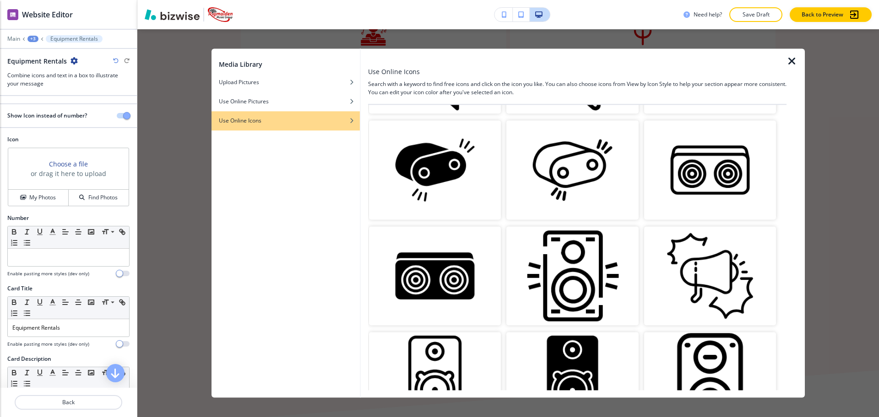
scroll to position [224, 0]
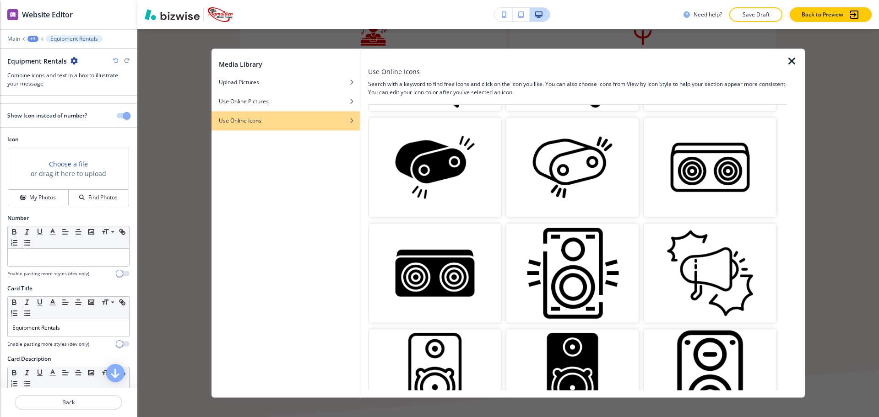
click at [436, 253] on img "button" at bounding box center [435, 273] width 132 height 99
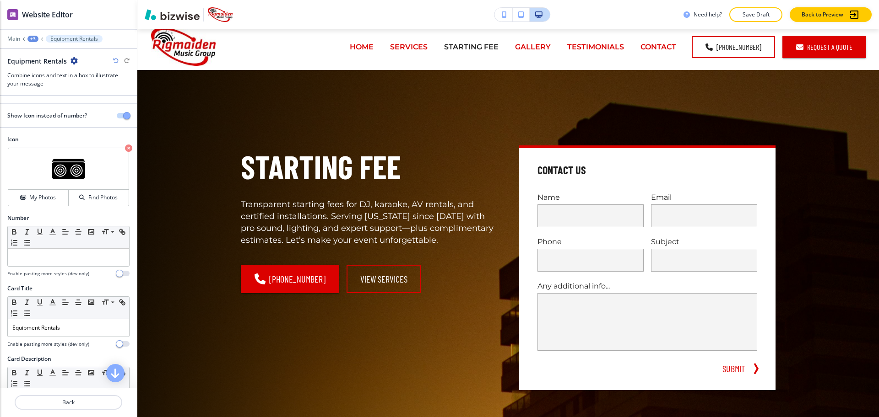
scroll to position [0, 0]
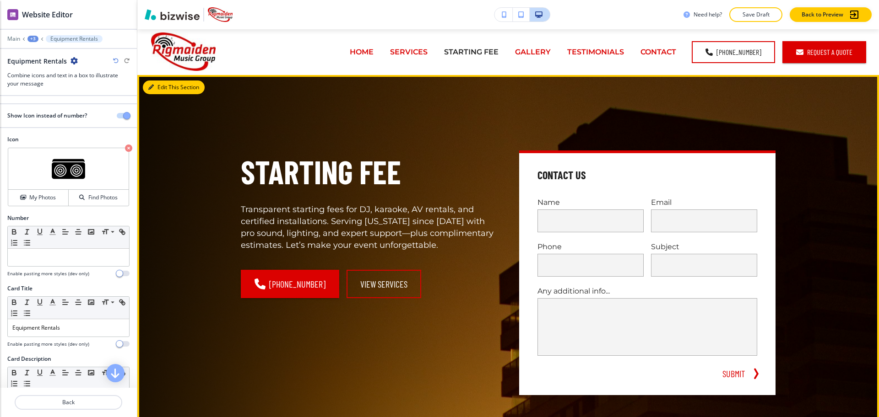
click at [162, 87] on button "Edit This Section" at bounding box center [174, 88] width 62 height 14
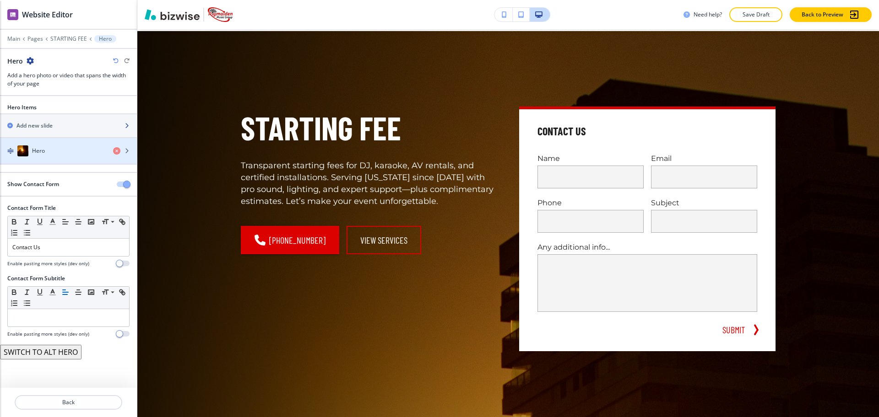
scroll to position [46, 0]
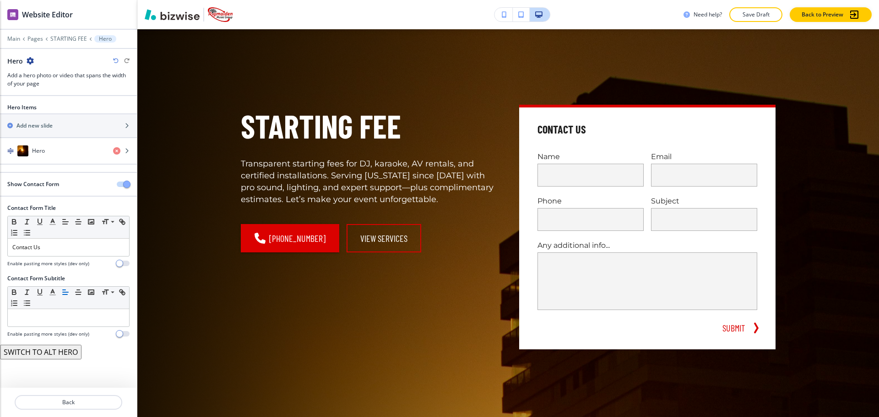
click at [126, 182] on span "button" at bounding box center [126, 184] width 7 height 7
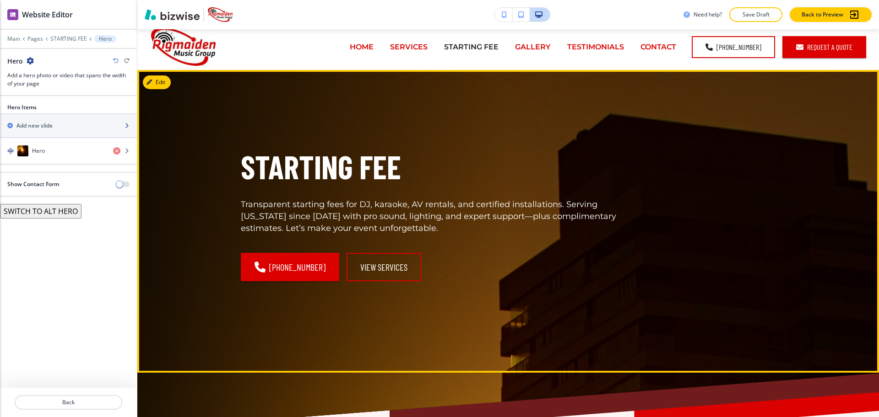
scroll to position [0, 0]
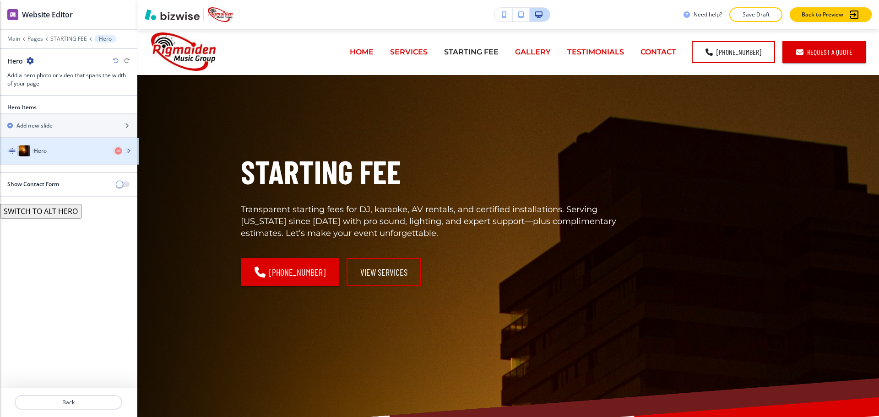
click at [34, 148] on h4 "Hero" at bounding box center [38, 151] width 13 height 8
click at [44, 152] on h4 "Hero" at bounding box center [38, 151] width 13 height 8
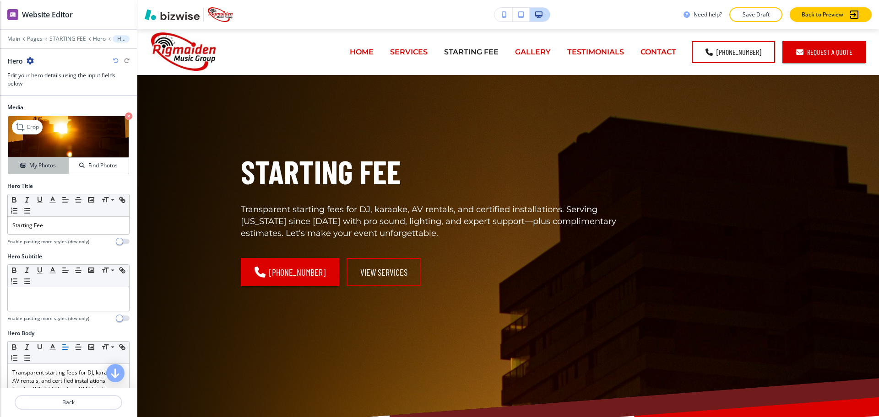
click at [39, 164] on h4 "My Photos" at bounding box center [42, 166] width 27 height 8
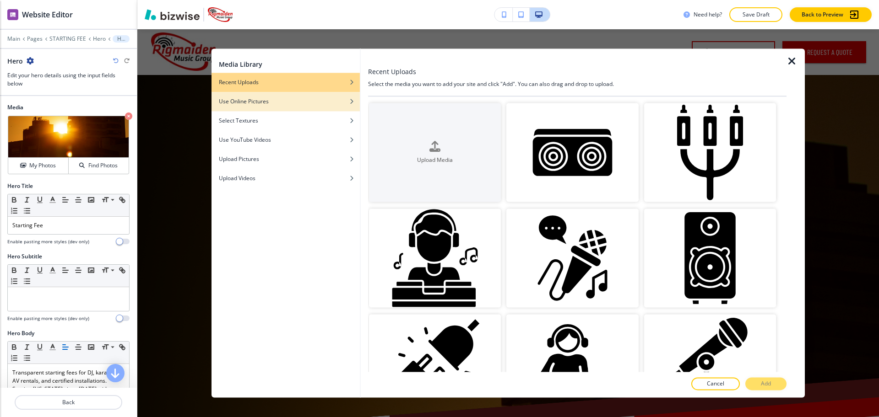
click at [271, 102] on div "Use Online Pictures" at bounding box center [285, 102] width 148 height 8
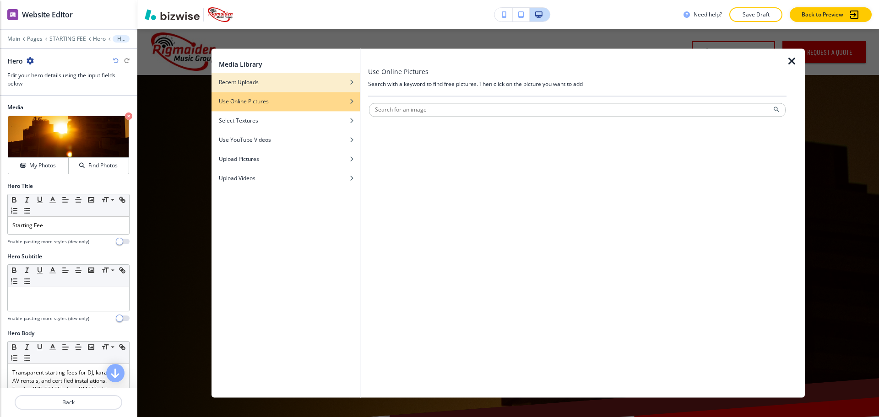
click at [276, 80] on div "Recent Uploads" at bounding box center [285, 82] width 148 height 8
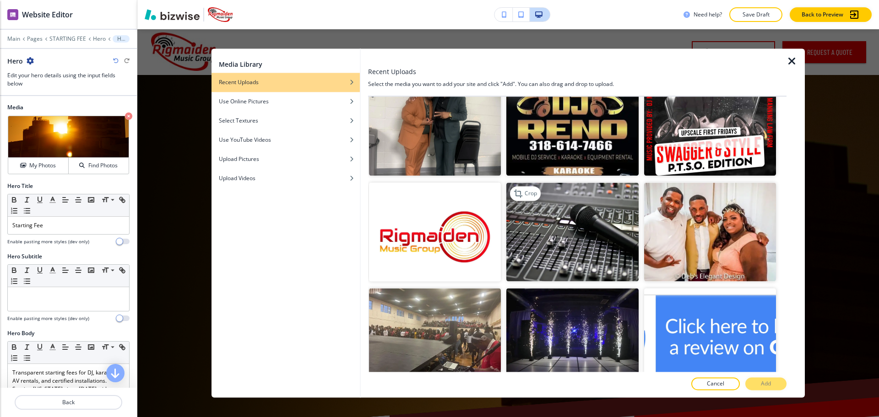
click at [559, 209] on img "button" at bounding box center [572, 232] width 132 height 99
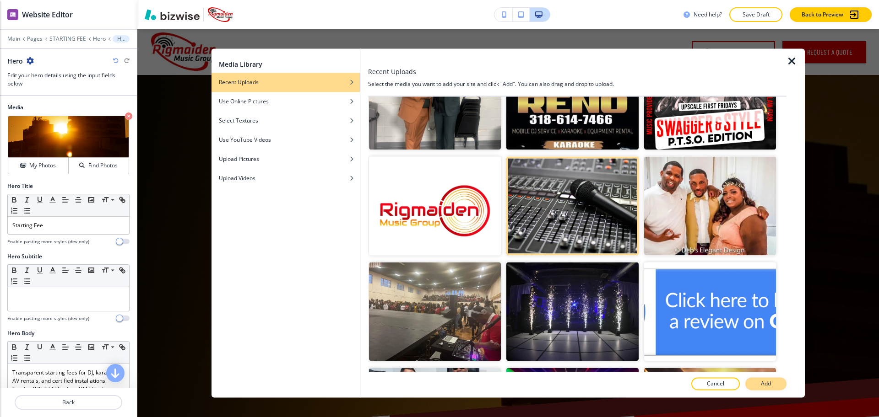
scroll to position [689, 0]
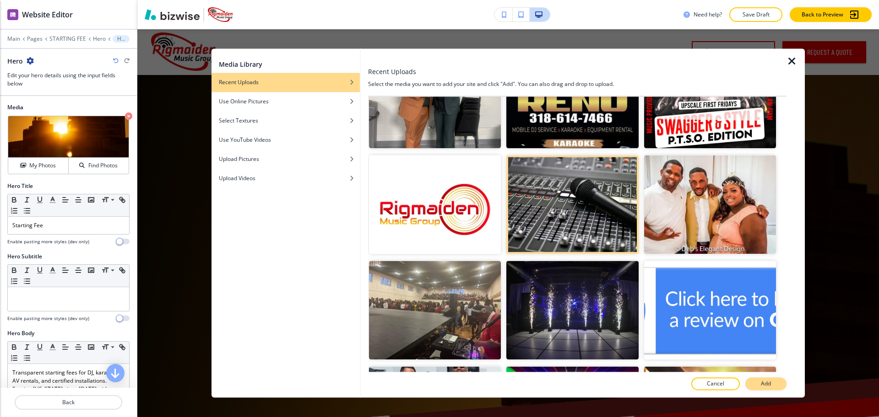
click at [768, 379] on button "Add" at bounding box center [765, 384] width 41 height 13
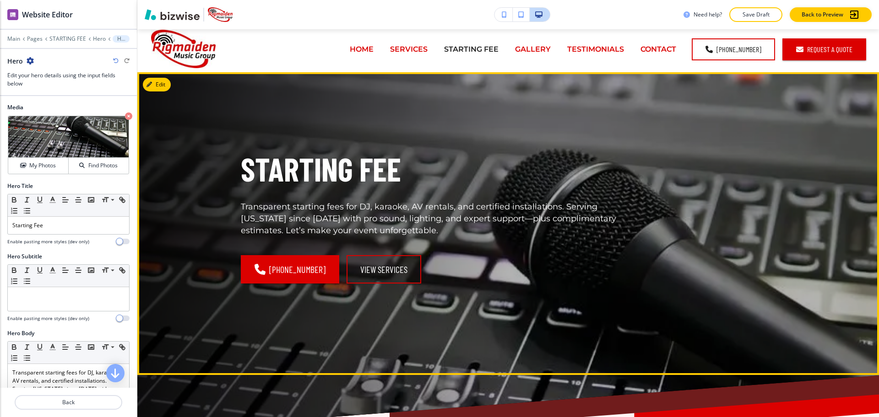
scroll to position [0, 0]
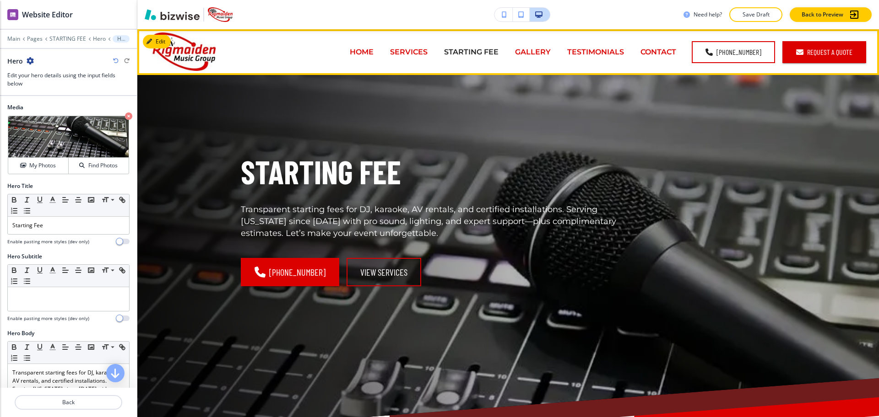
click at [411, 49] on p "SERVICES" at bounding box center [409, 52] width 38 height 11
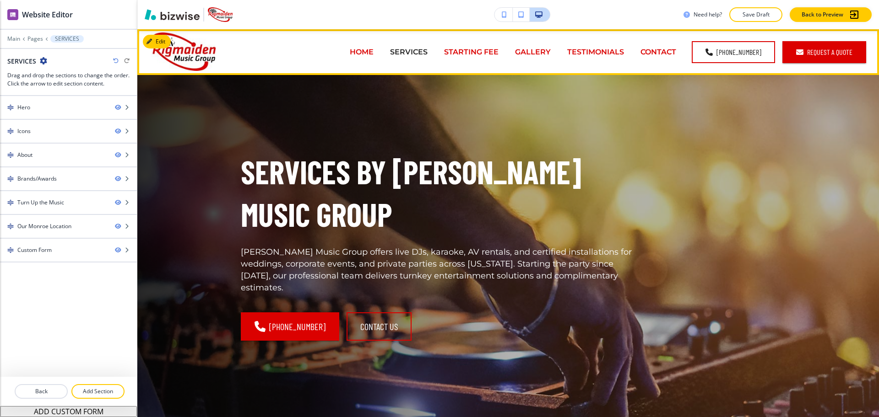
click at [352, 50] on div "HOME" at bounding box center [362, 52] width 40 height 11
click at [356, 51] on p "HOME" at bounding box center [362, 52] width 24 height 11
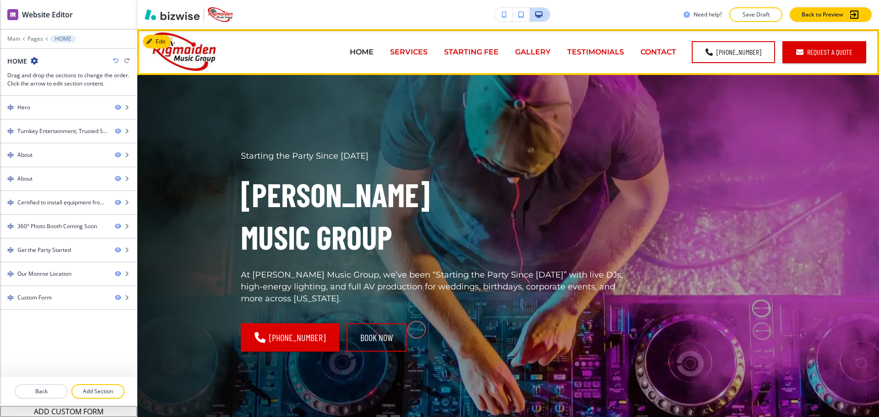
click at [404, 57] on p "SERVICES" at bounding box center [409, 52] width 38 height 11
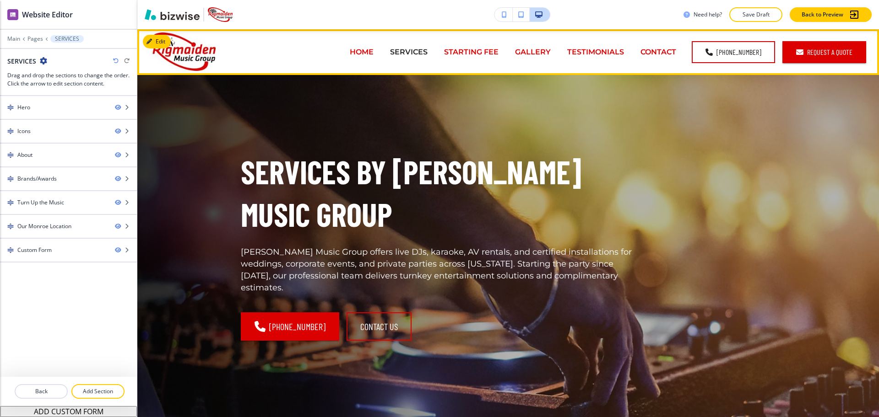
click at [483, 55] on p "STARTING FEE" at bounding box center [471, 52] width 54 height 11
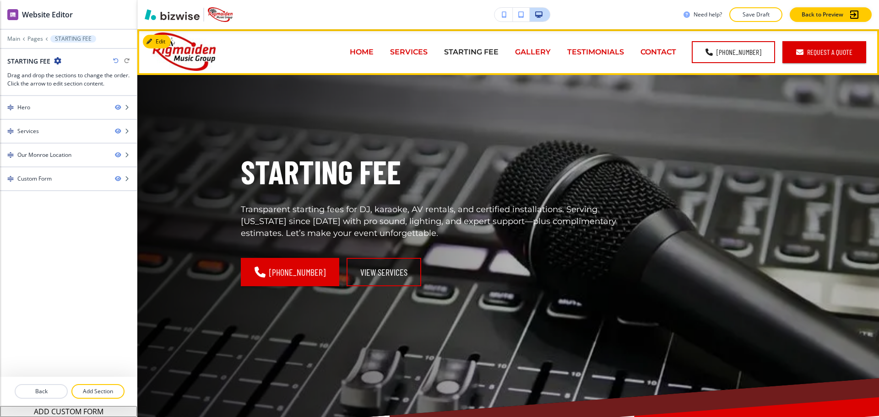
click at [538, 54] on p "GALLERY" at bounding box center [533, 52] width 36 height 11
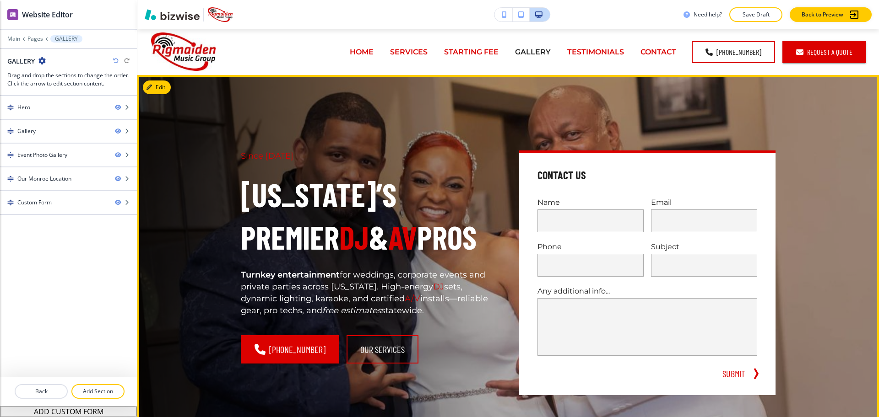
click at [165, 87] on button "Edit" at bounding box center [157, 88] width 28 height 14
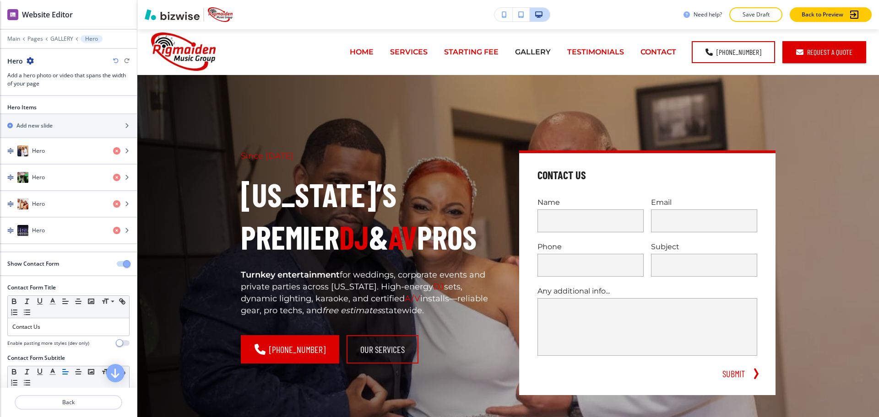
scroll to position [46, 0]
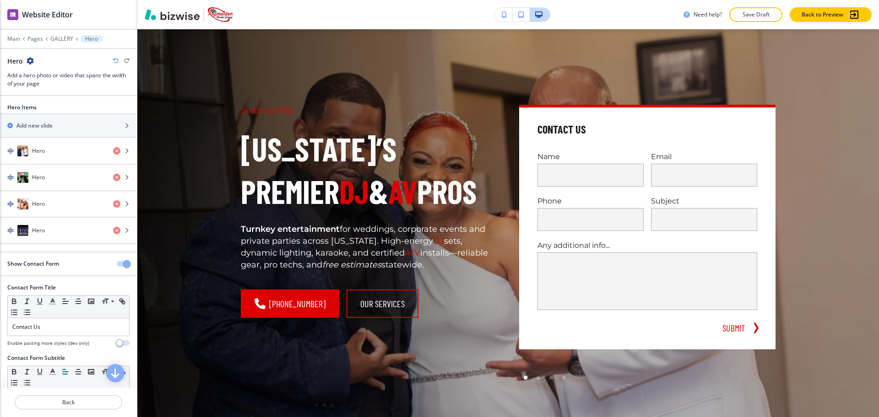
click at [123, 265] on span "button" at bounding box center [126, 263] width 7 height 7
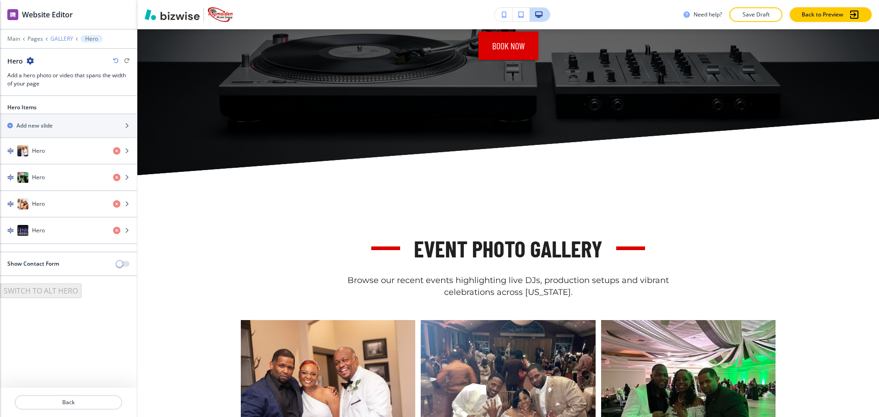
click at [63, 38] on p "GALLERY" at bounding box center [61, 39] width 23 height 6
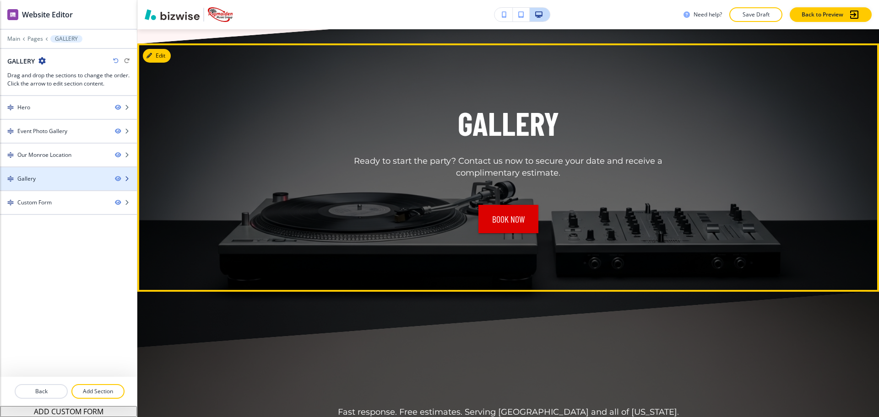
scroll to position [2367, 0]
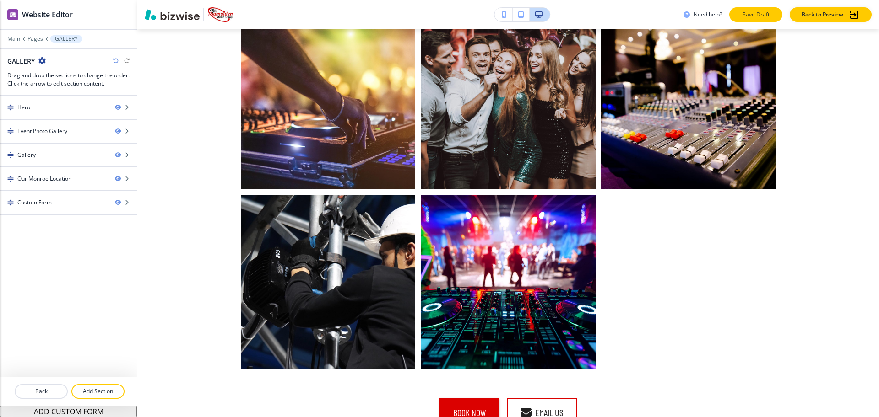
click at [754, 12] on p "Save Draft" at bounding box center [755, 15] width 29 height 8
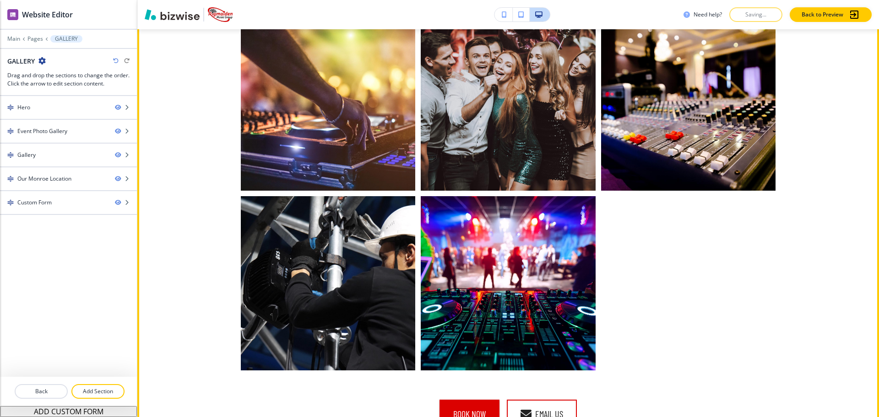
scroll to position [1368, 0]
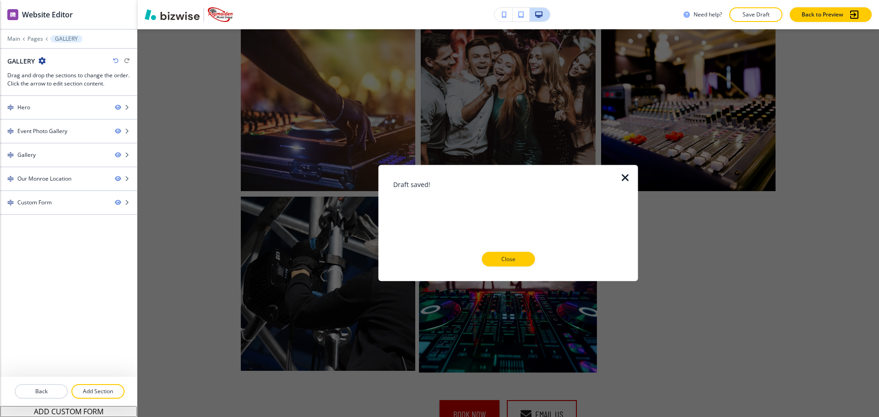
drag, startPoint x: 517, startPoint y: 261, endPoint x: 516, endPoint y: 266, distance: 4.6
click at [517, 261] on p "Close" at bounding box center [507, 259] width 29 height 8
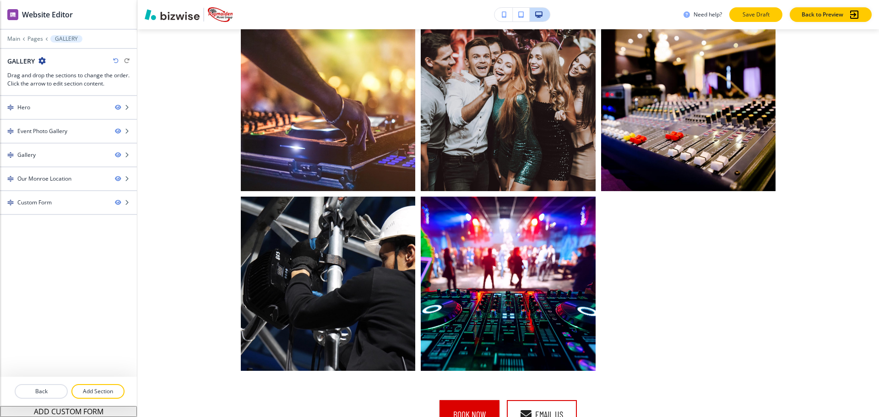
click at [756, 12] on p "Save Draft" at bounding box center [755, 15] width 29 height 8
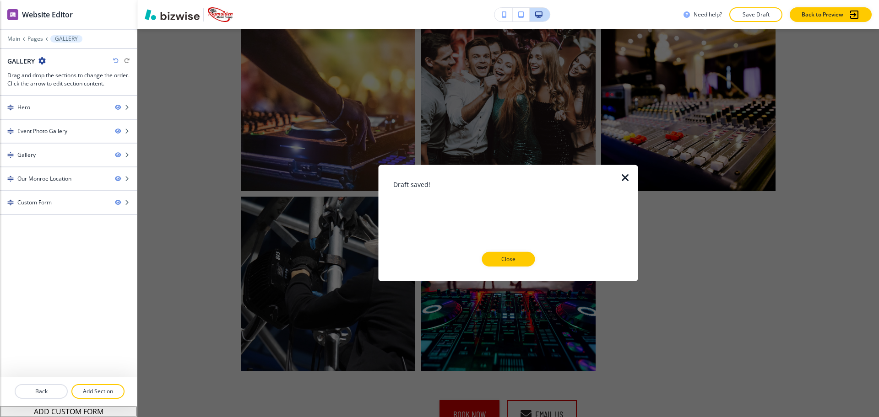
click at [627, 175] on icon "button" at bounding box center [625, 178] width 11 height 11
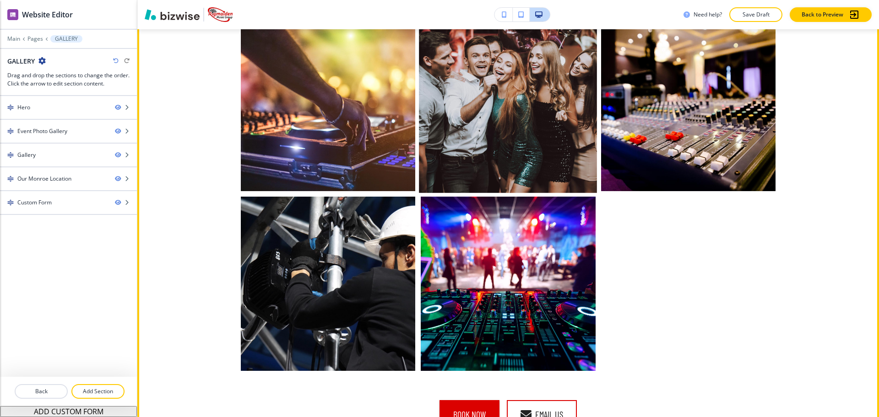
click at [479, 33] on button "button" at bounding box center [508, 104] width 174 height 174
